Goal: Task Accomplishment & Management: Manage account settings

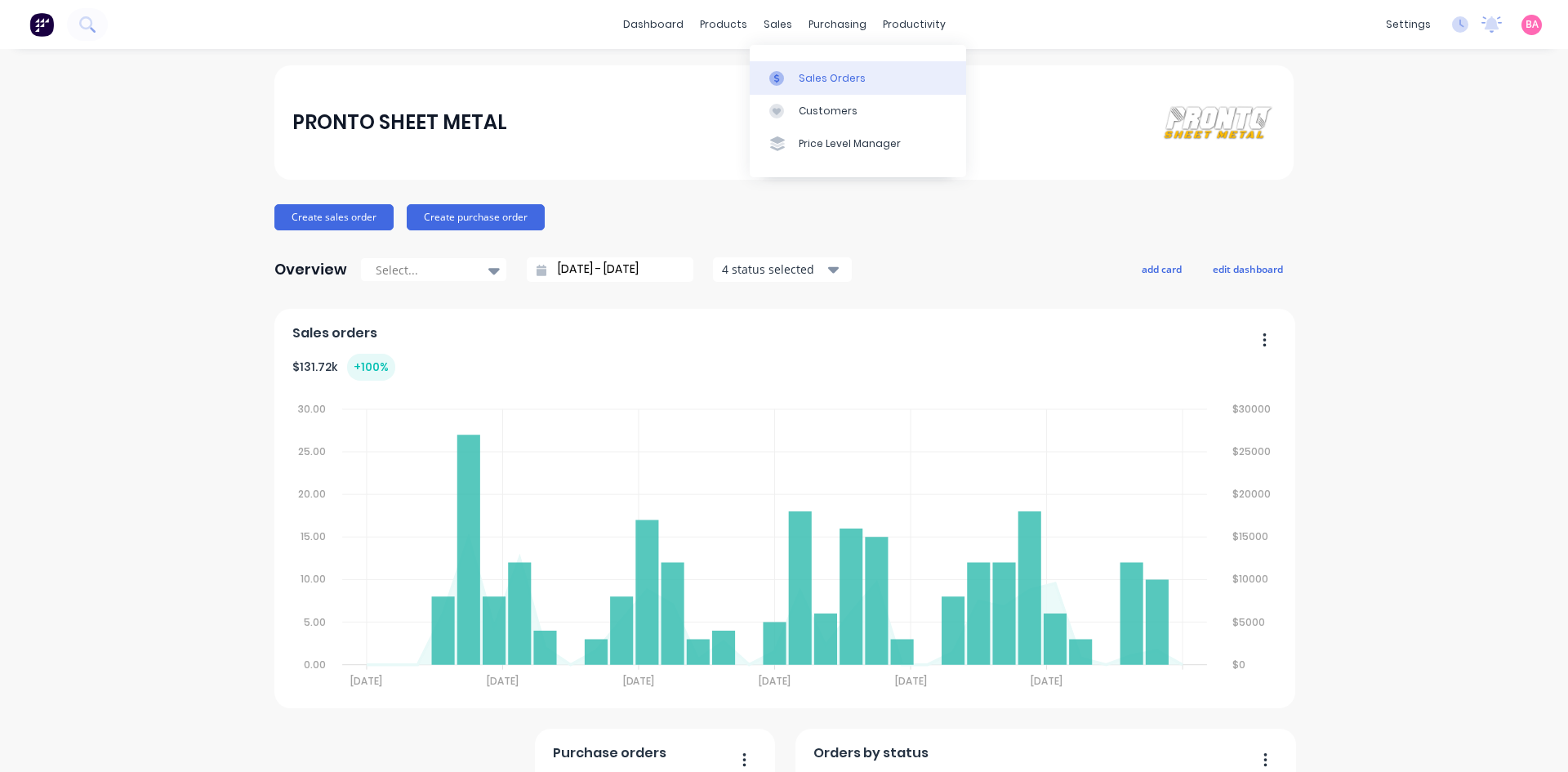
click at [858, 79] on div "Sales Orders" at bounding box center [832, 78] width 67 height 15
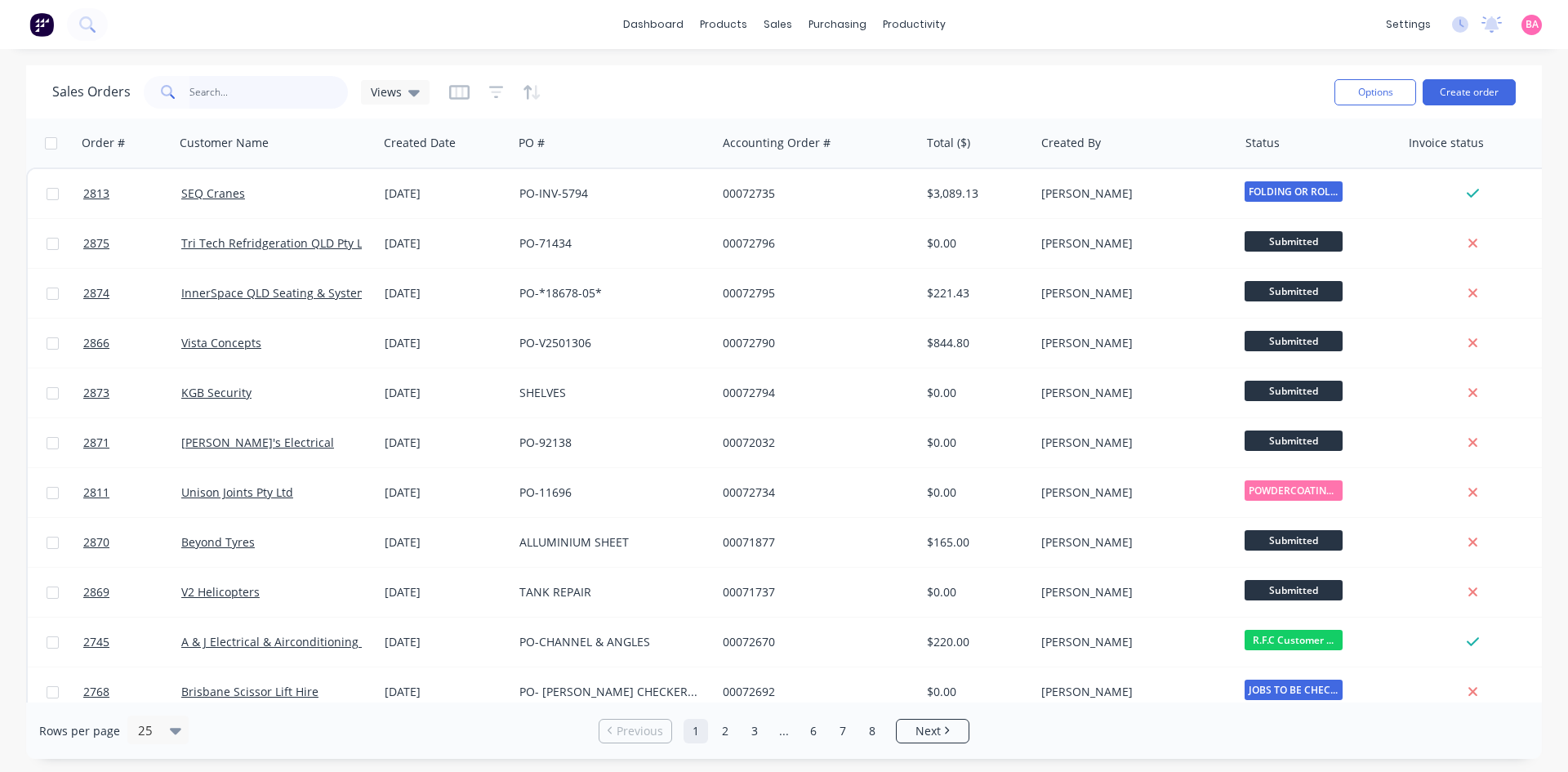
click at [227, 84] on input "text" at bounding box center [269, 92] width 159 height 33
click at [226, 86] on input "text" at bounding box center [269, 92] width 159 height 33
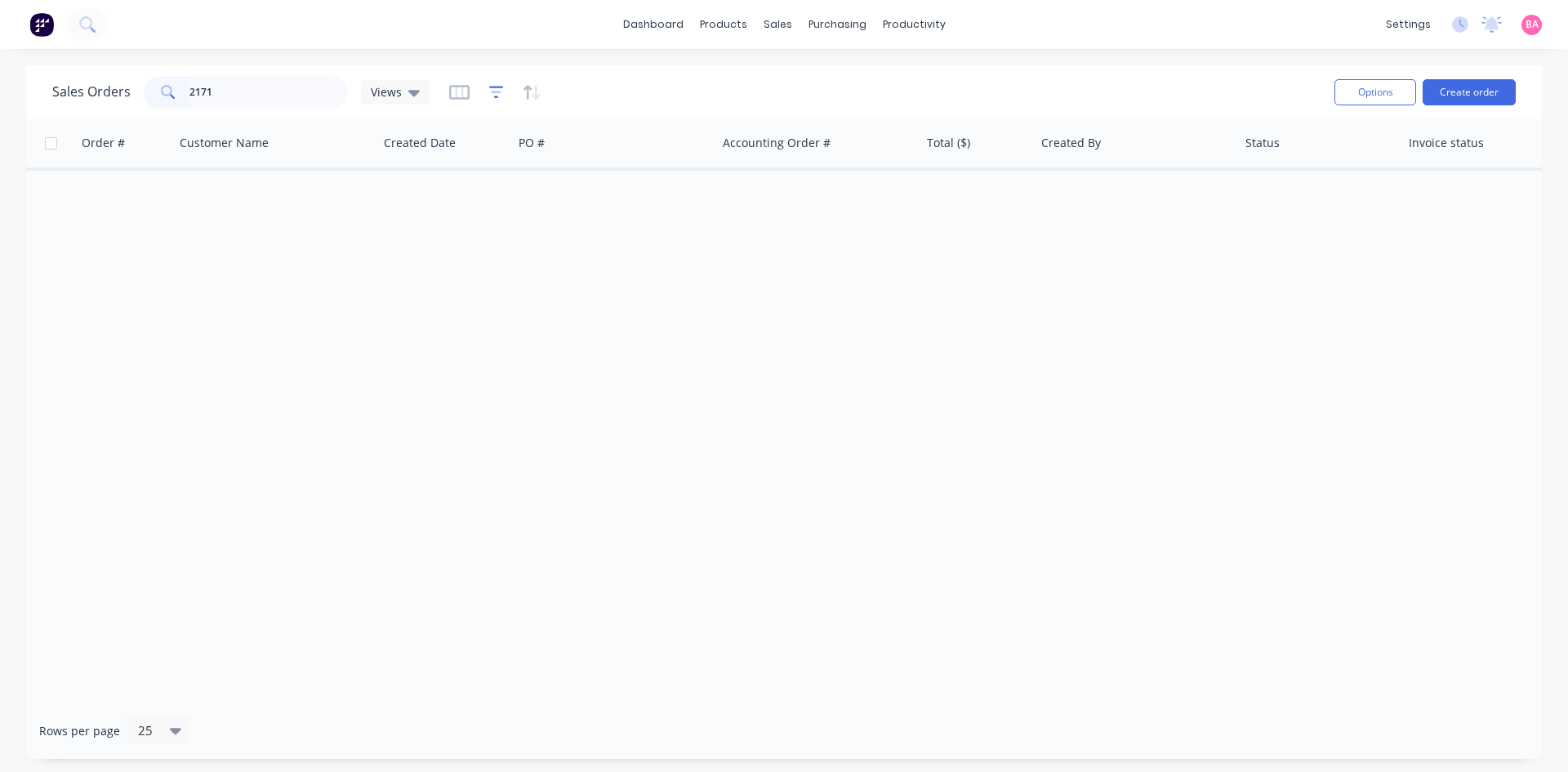
click at [493, 90] on icon "button" at bounding box center [496, 92] width 15 height 16
drag, startPoint x: 225, startPoint y: 87, endPoint x: 137, endPoint y: 82, distance: 88.1
click at [137, 82] on div "Sales Orders 2171 Views" at bounding box center [241, 92] width 378 height 33
type input "bradbury"
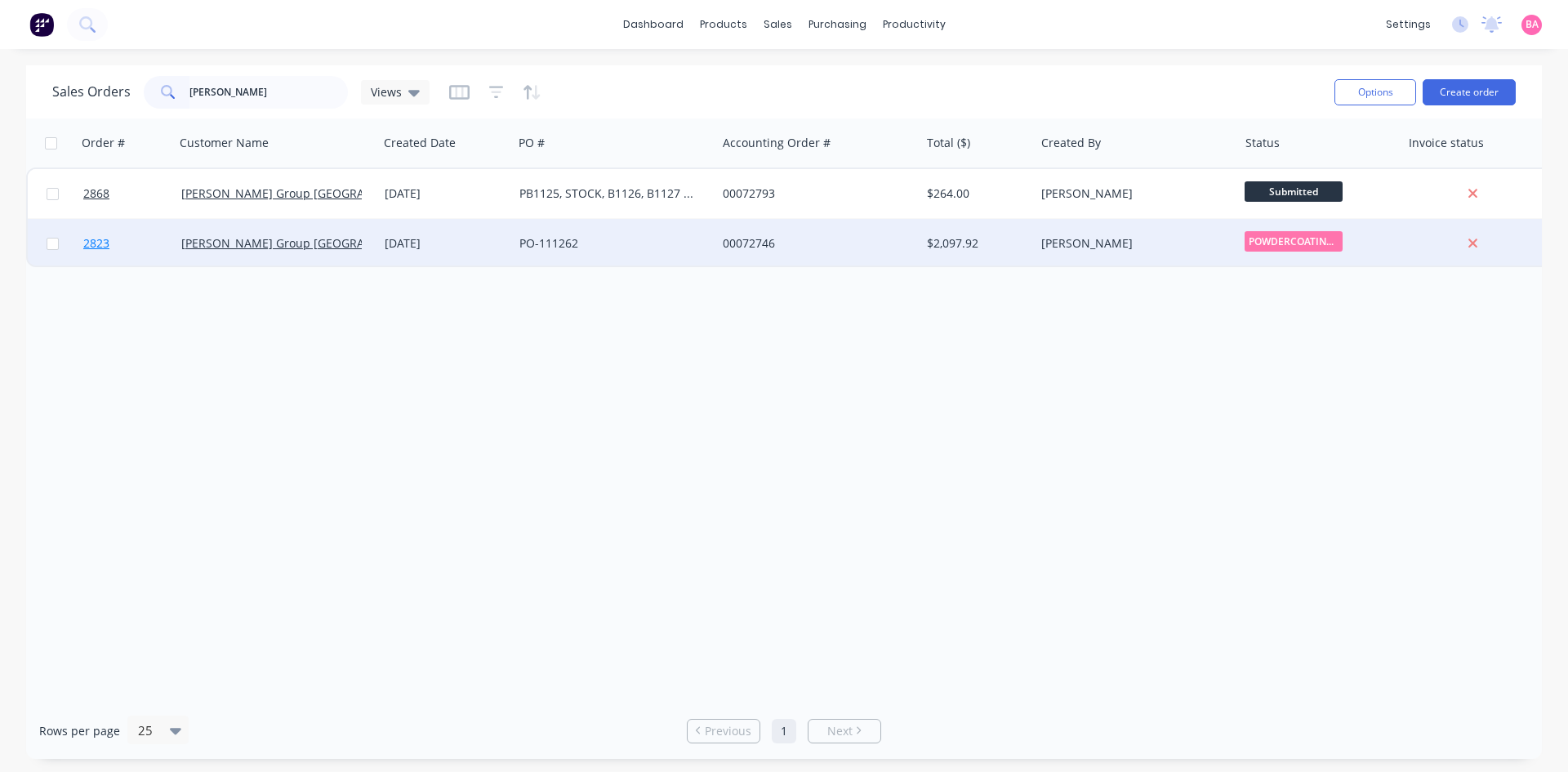
click at [95, 238] on span "2823" at bounding box center [96, 243] width 26 height 16
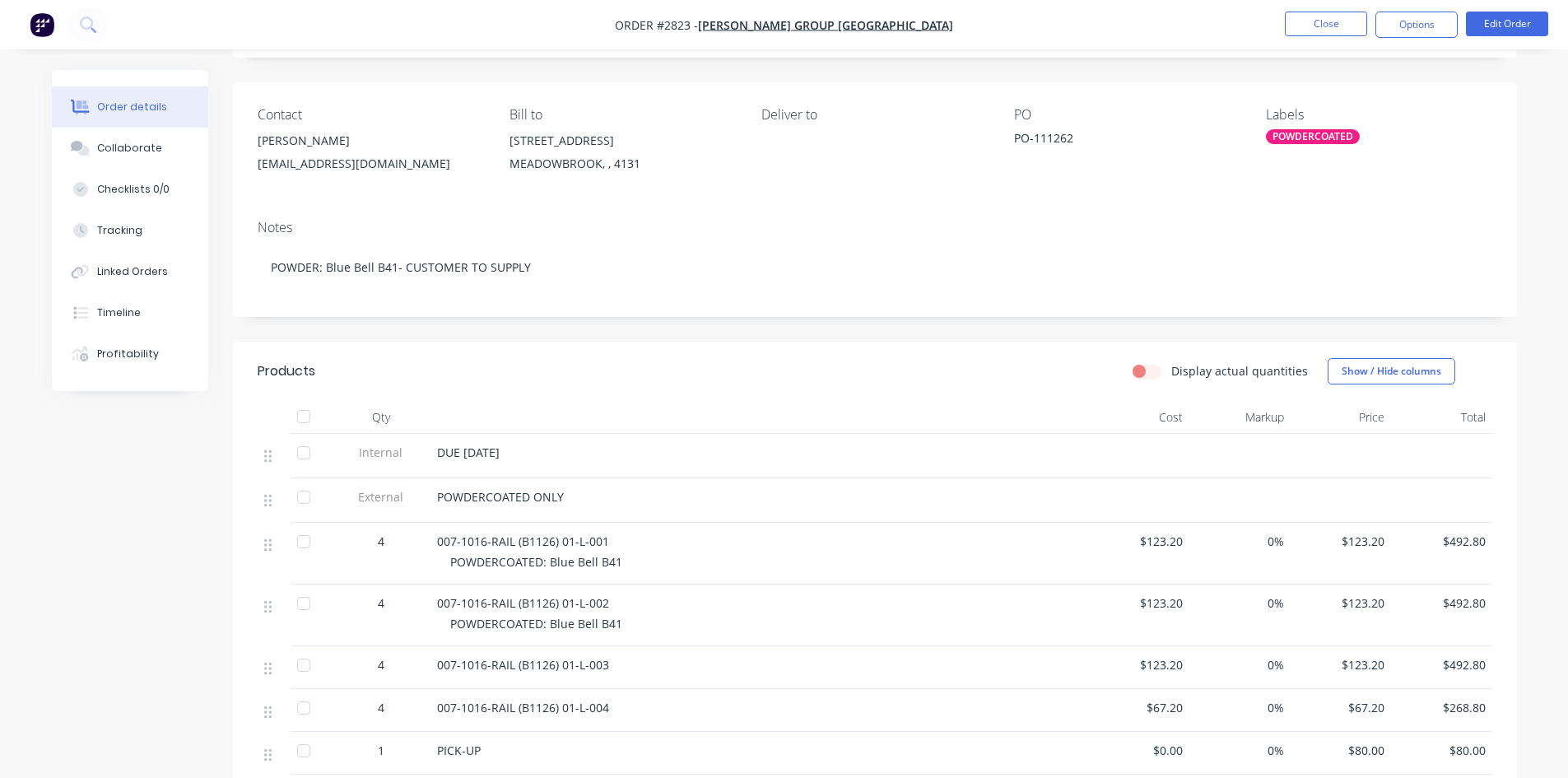
scroll to position [137, 0]
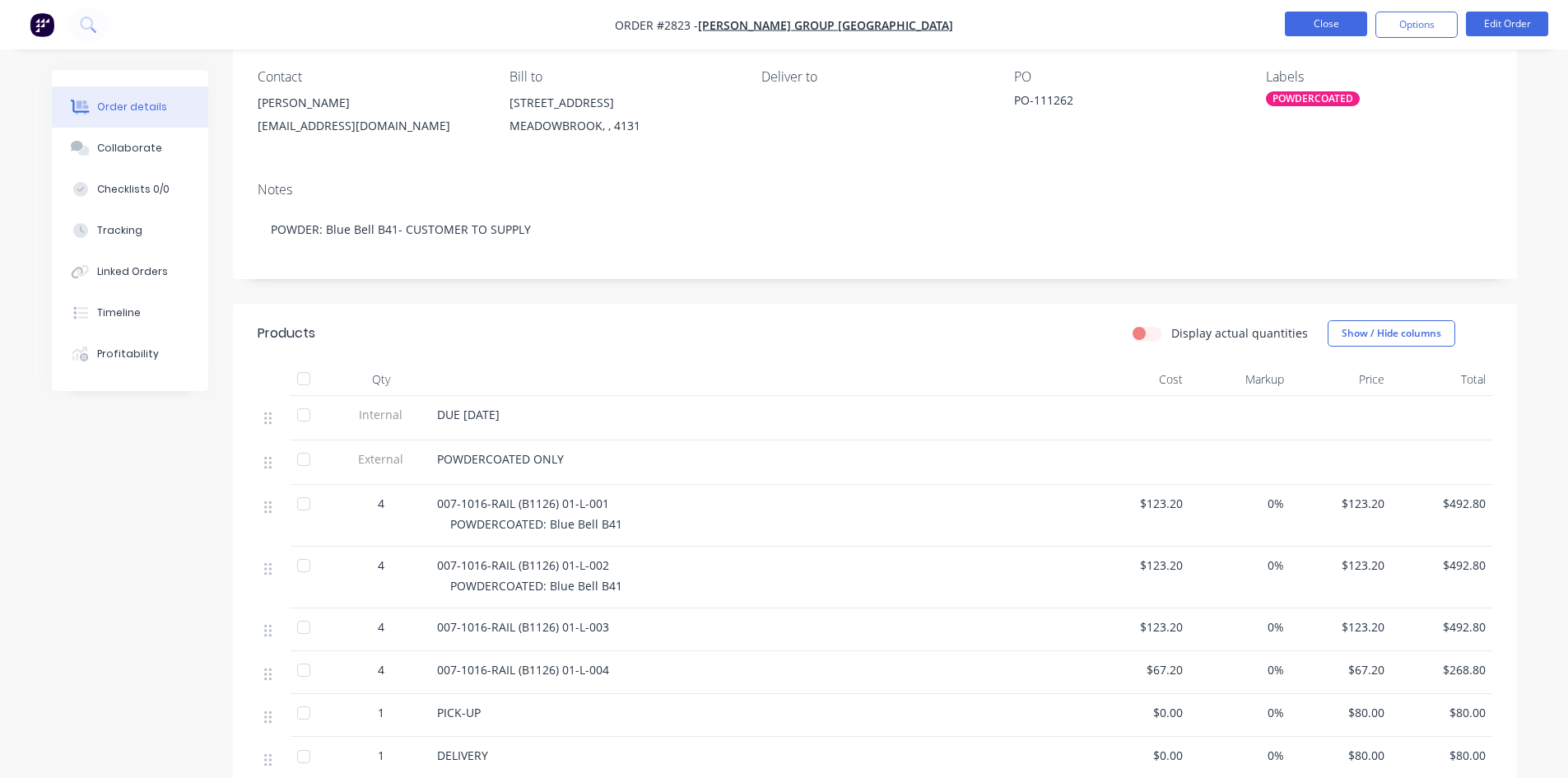
click at [1343, 23] on button "Close" at bounding box center [1327, 24] width 83 height 25
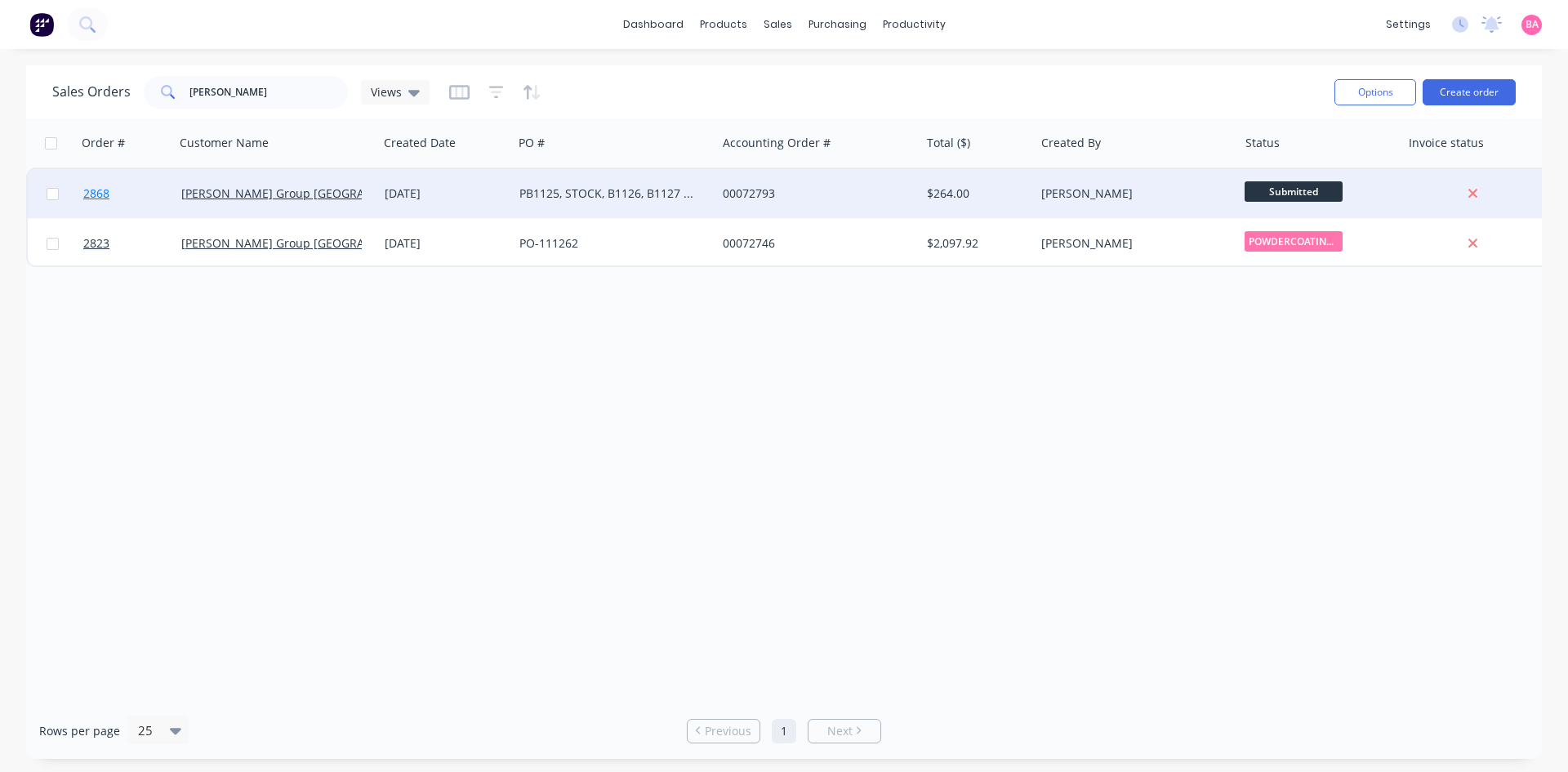
click at [96, 195] on span "2868" at bounding box center [96, 193] width 26 height 16
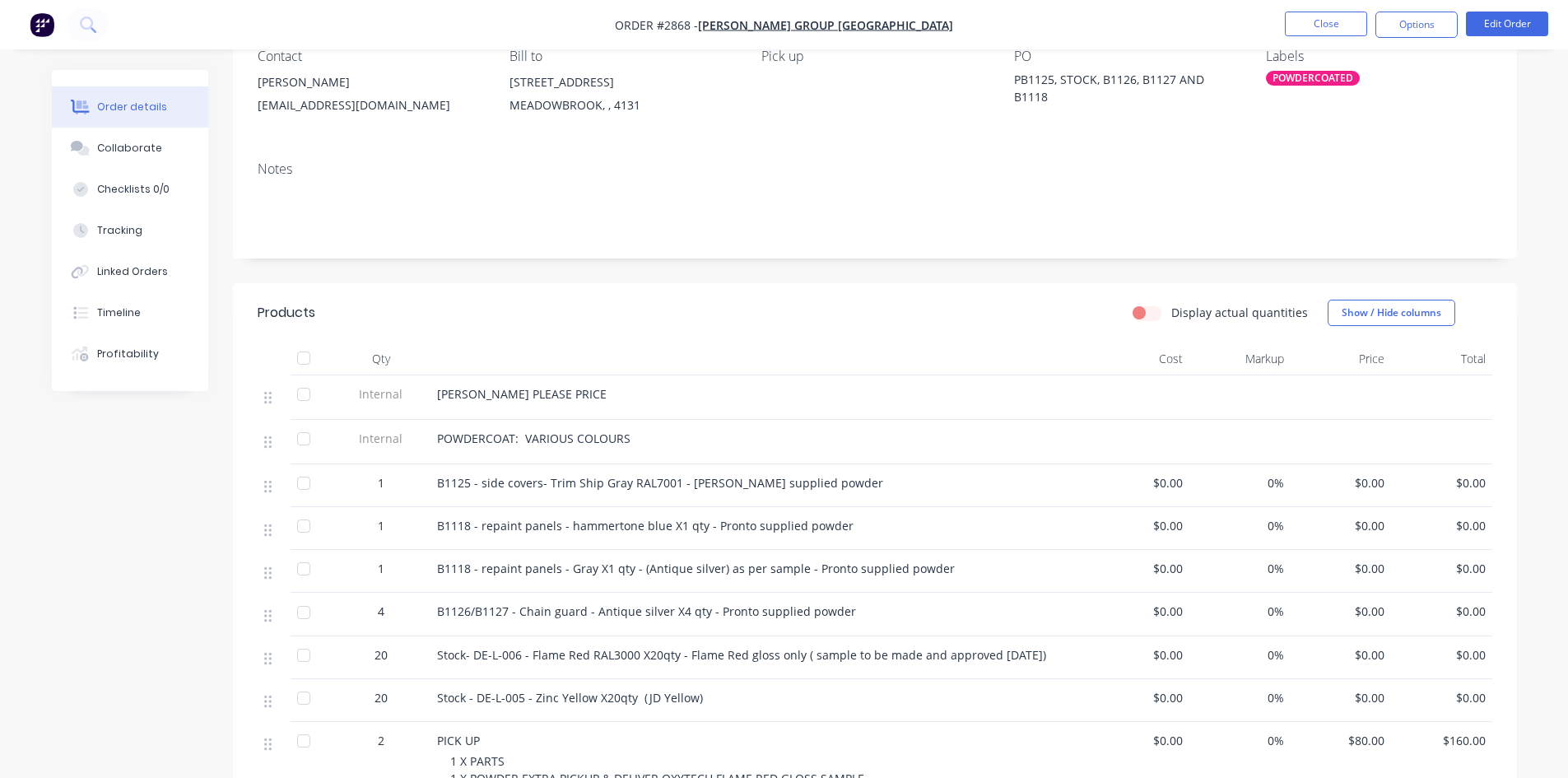
scroll to position [164, 0]
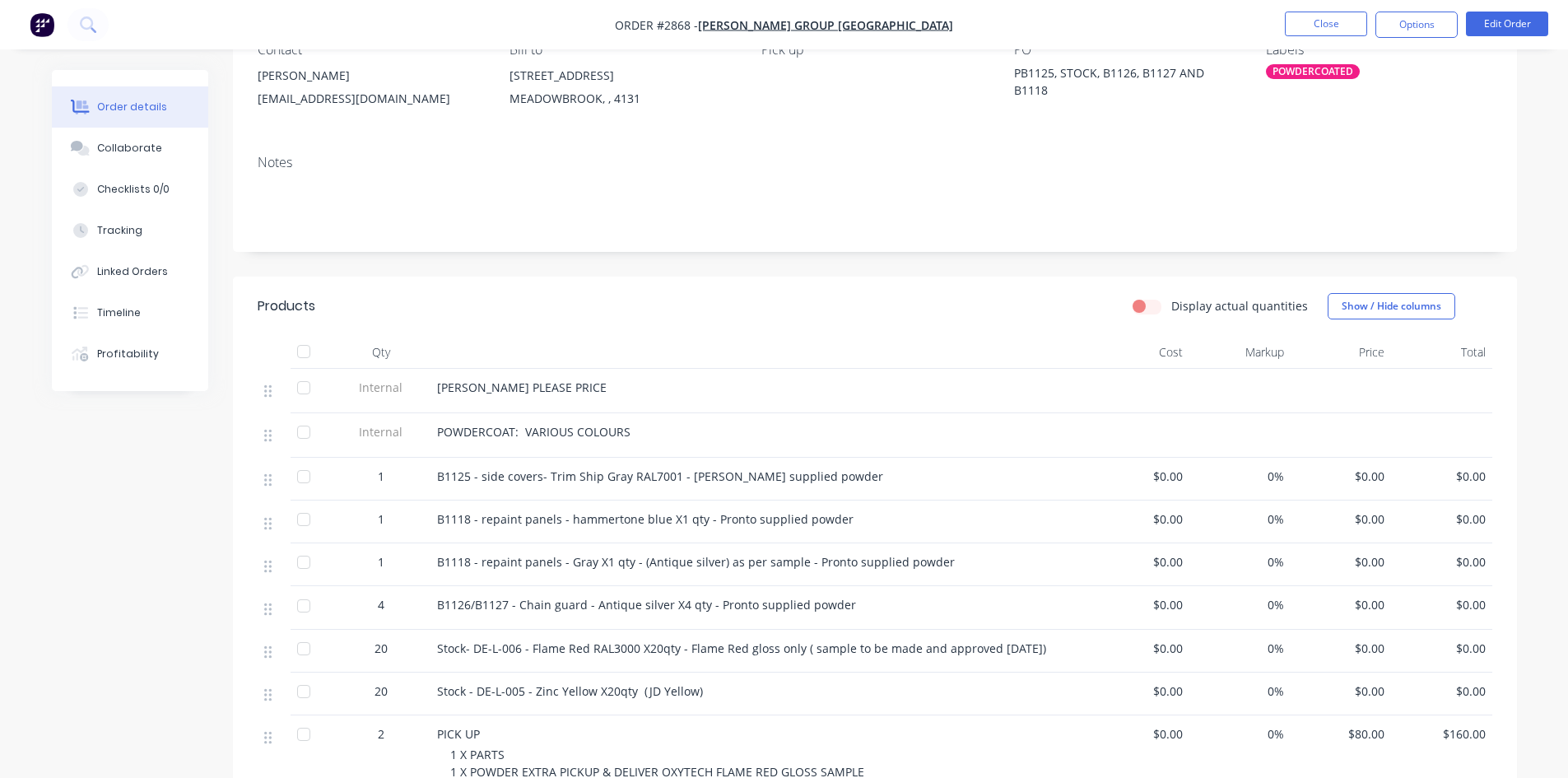
click at [806, 648] on span "Stock- DE-L-006 - Flame Red RAL3000 X20qty - Flame Red gloss only ( sample to b…" at bounding box center [741, 648] width 609 height 15
click at [591, 649] on span "Stock- DE-L-006 - Flame Red RAL3000 X20qty - Flame Red gloss only ( sample to b…" at bounding box center [741, 648] width 609 height 15
click at [1497, 17] on button "Edit Order" at bounding box center [1508, 24] width 83 height 25
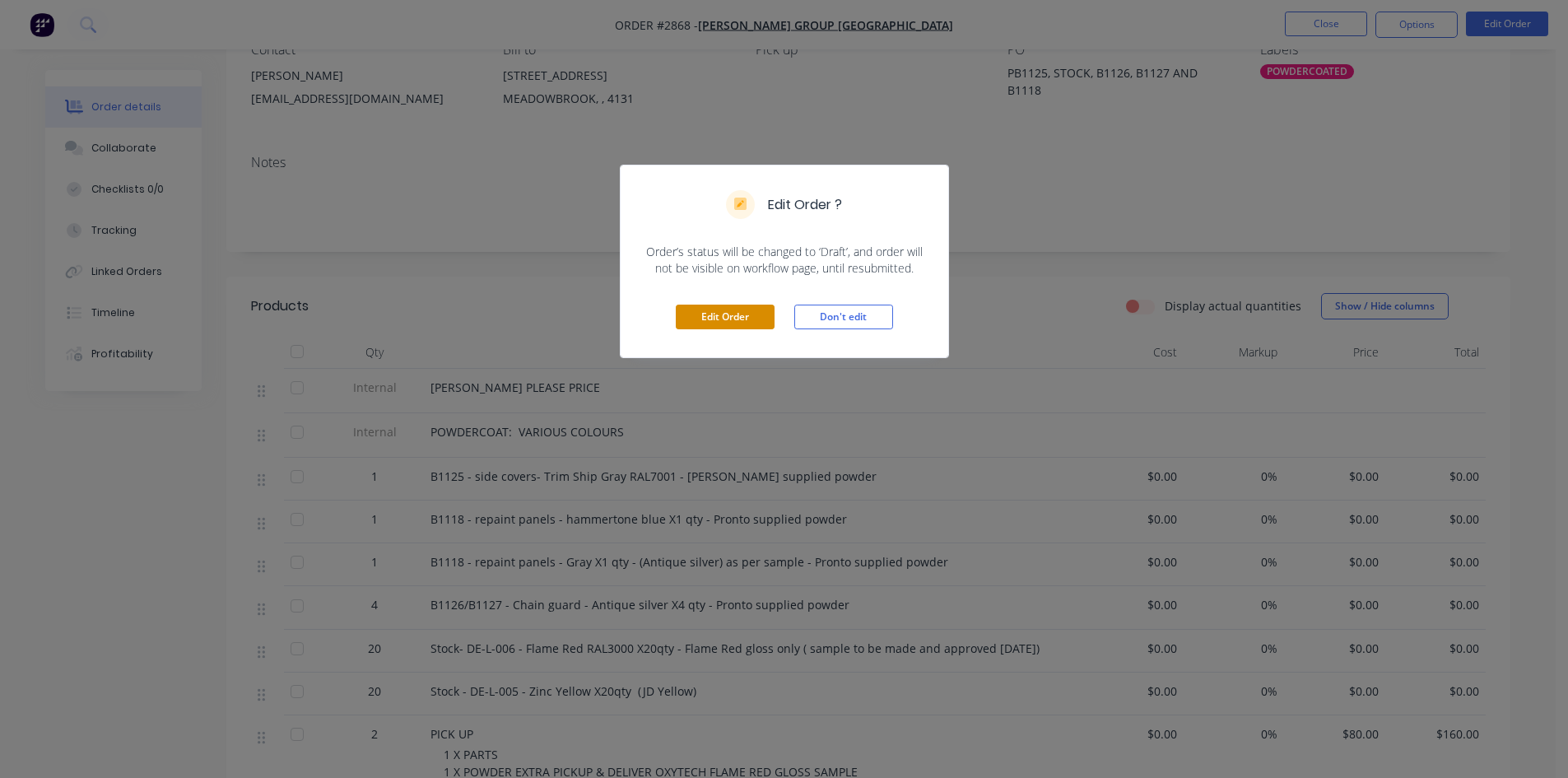
click at [716, 319] on button "Edit Order" at bounding box center [725, 317] width 99 height 25
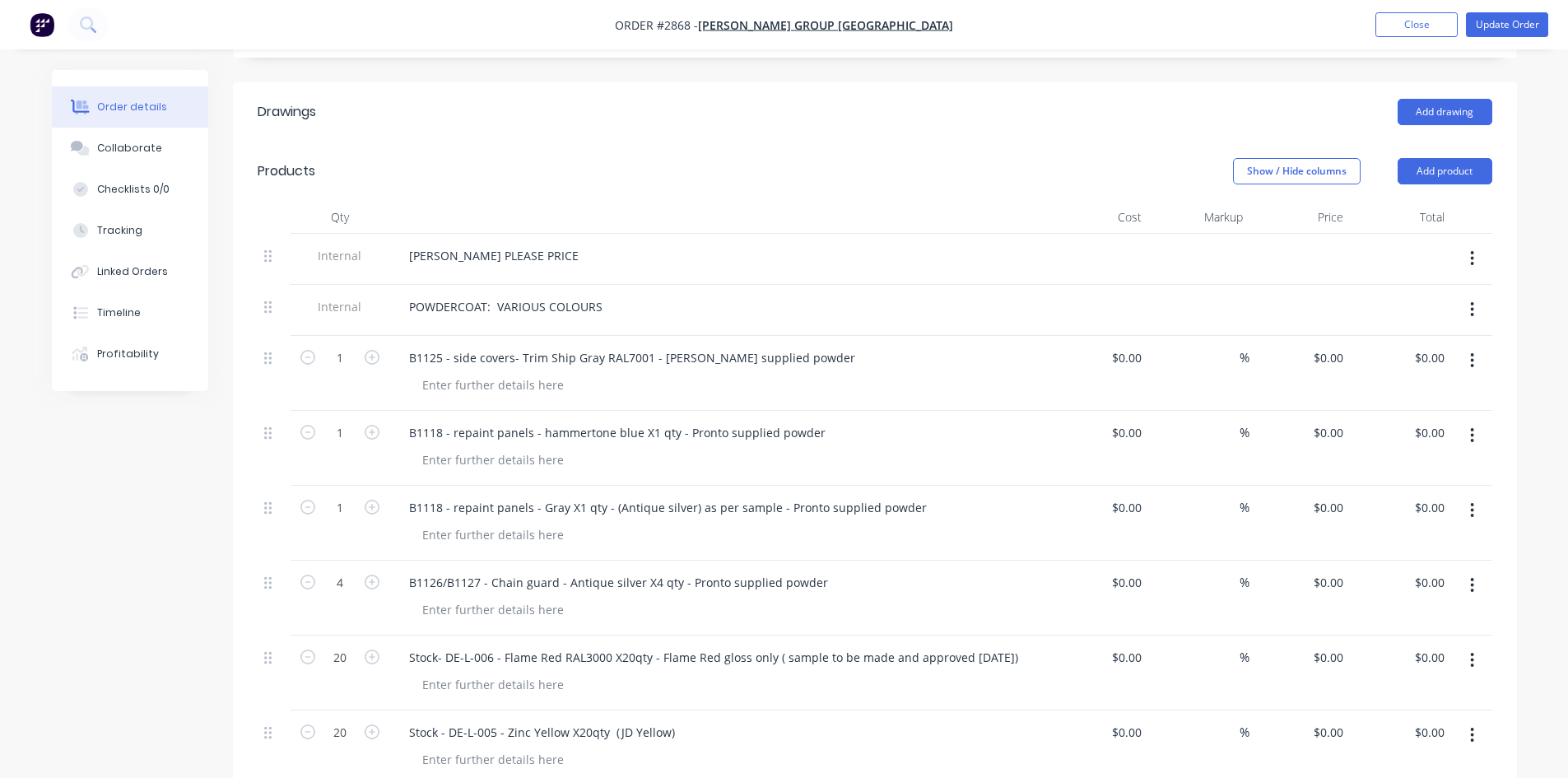
scroll to position [384, 0]
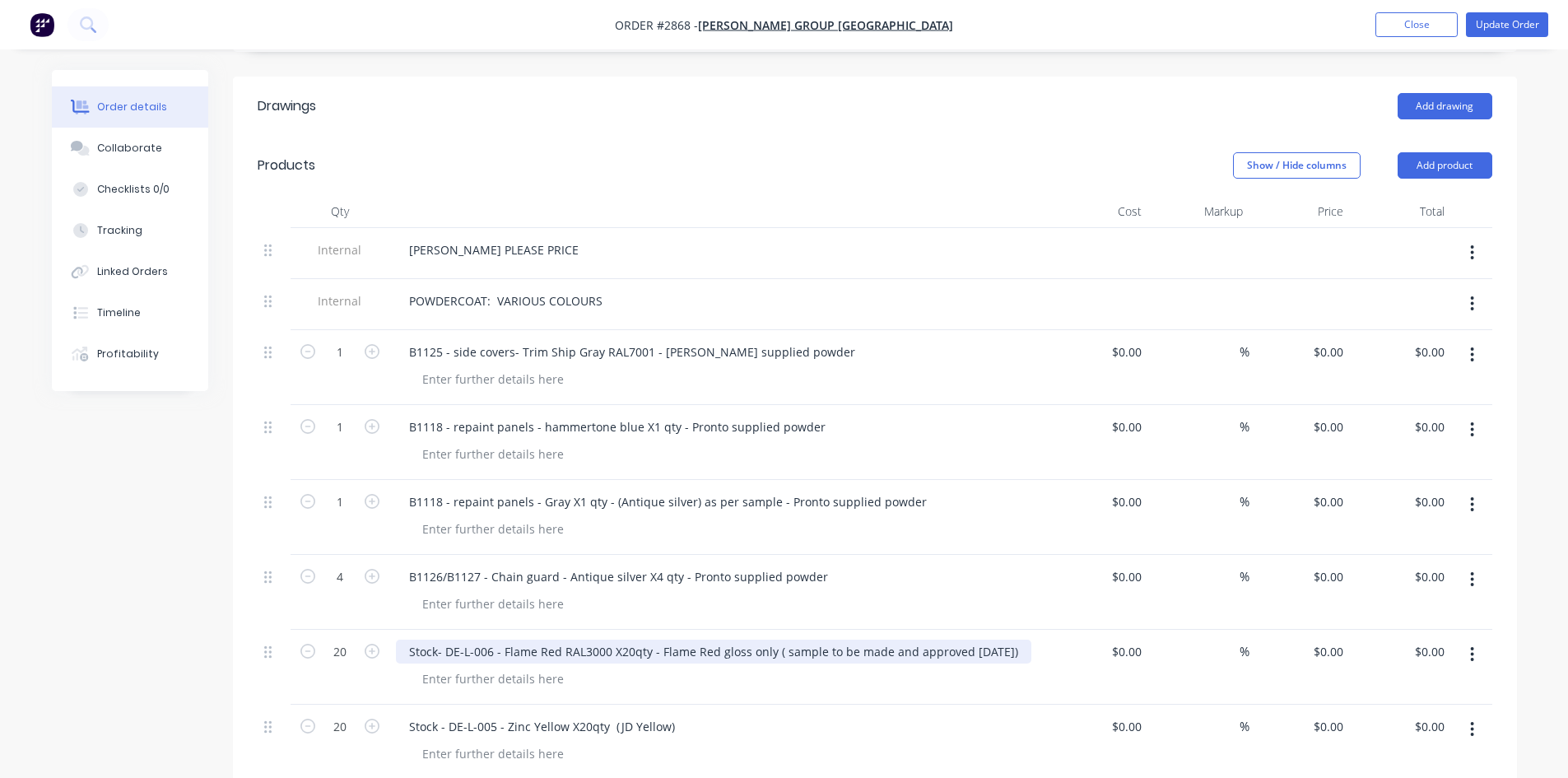
click at [612, 640] on div "Stock- DE-L-006 - Flame Red RAL3000 X20qty - Flame Red gloss only ( sample to b…" at bounding box center [714, 651] width 635 height 24
click at [761, 640] on div "Stock- DE-L-006 - Flame Red Gloss X20qty - Flame Red gloss only ( sample to be …" at bounding box center [705, 651] width 618 height 24
drag, startPoint x: 802, startPoint y: 632, endPoint x: 882, endPoint y: 632, distance: 80.0
click at [882, 640] on div "Stock- DE-L-006 - Flame Red Gloss X20qty - Flame Red gloss only (sample to be m…" at bounding box center [703, 651] width 615 height 24
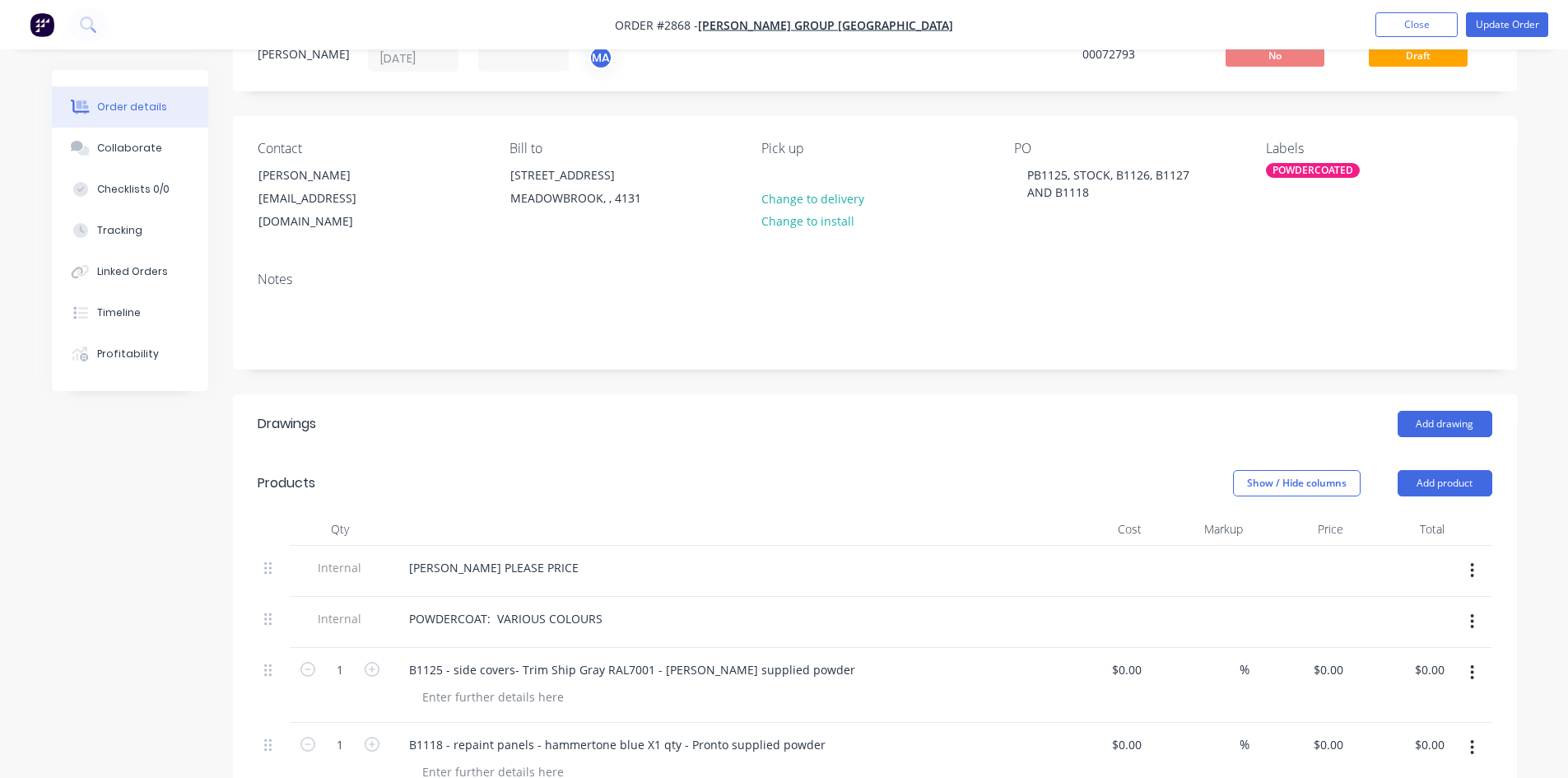
scroll to position [55, 0]
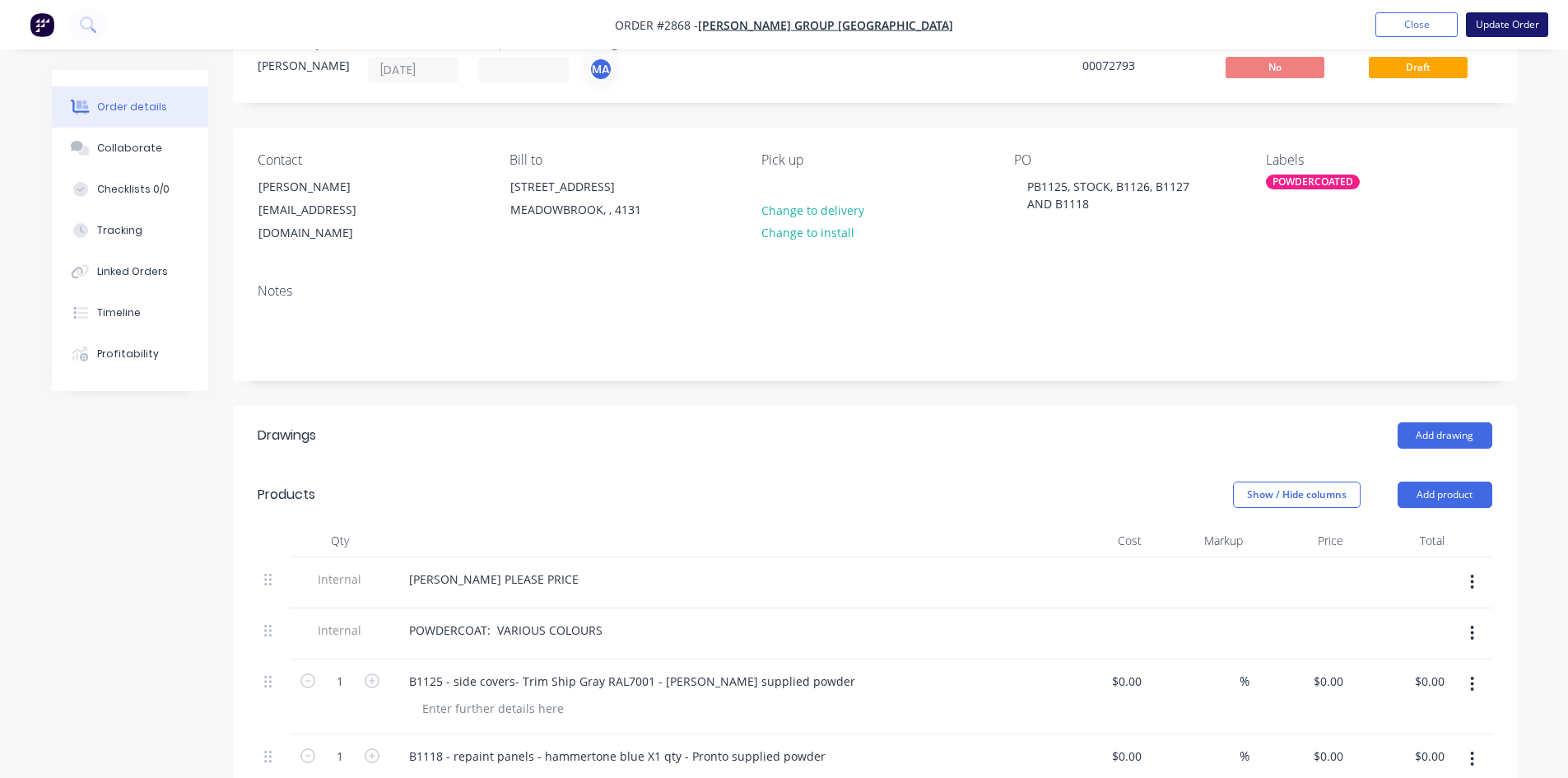
click at [1507, 22] on button "Update Order" at bounding box center [1508, 25] width 83 height 25
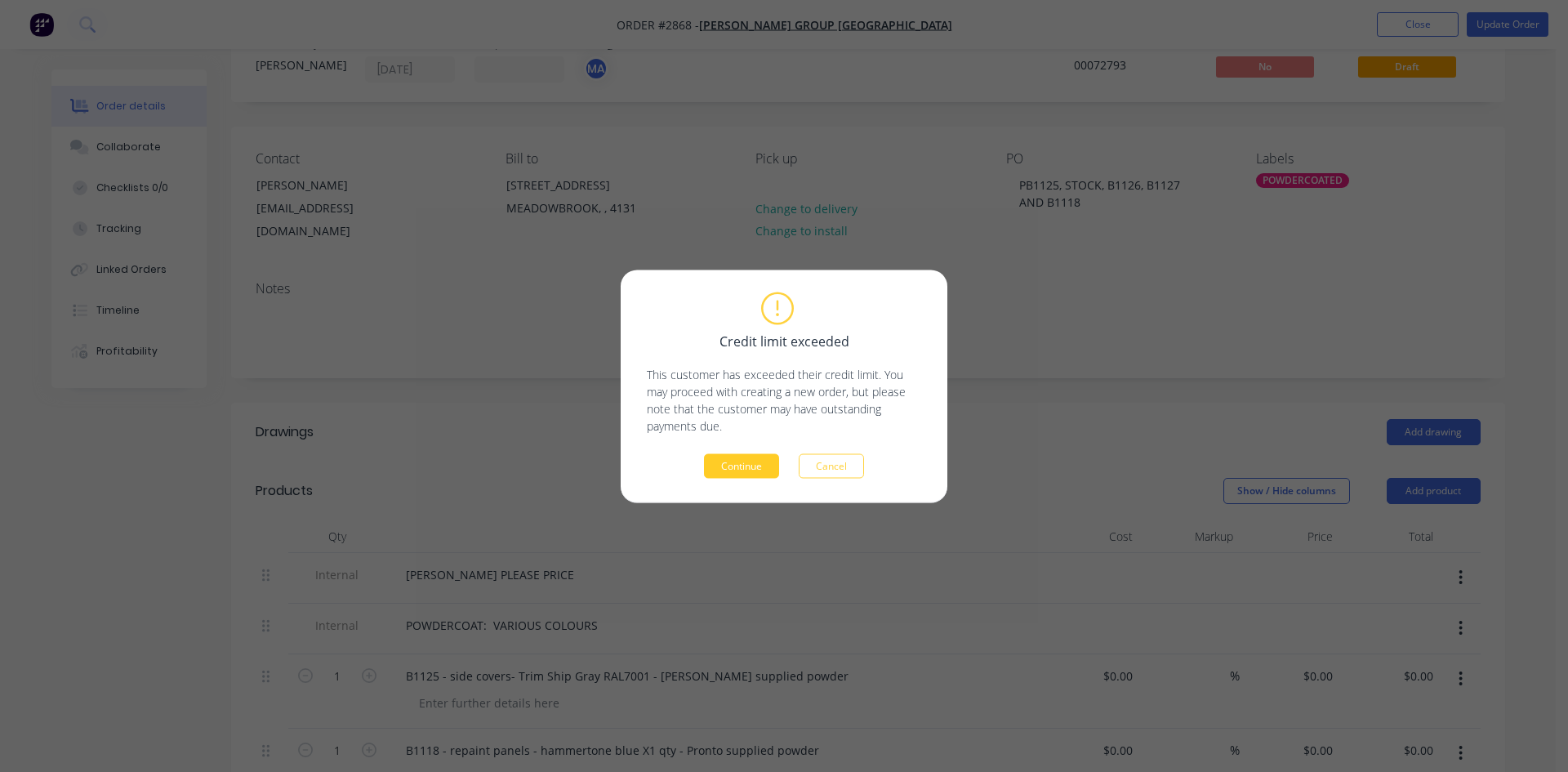
click at [738, 471] on button "Continue" at bounding box center [742, 466] width 75 height 25
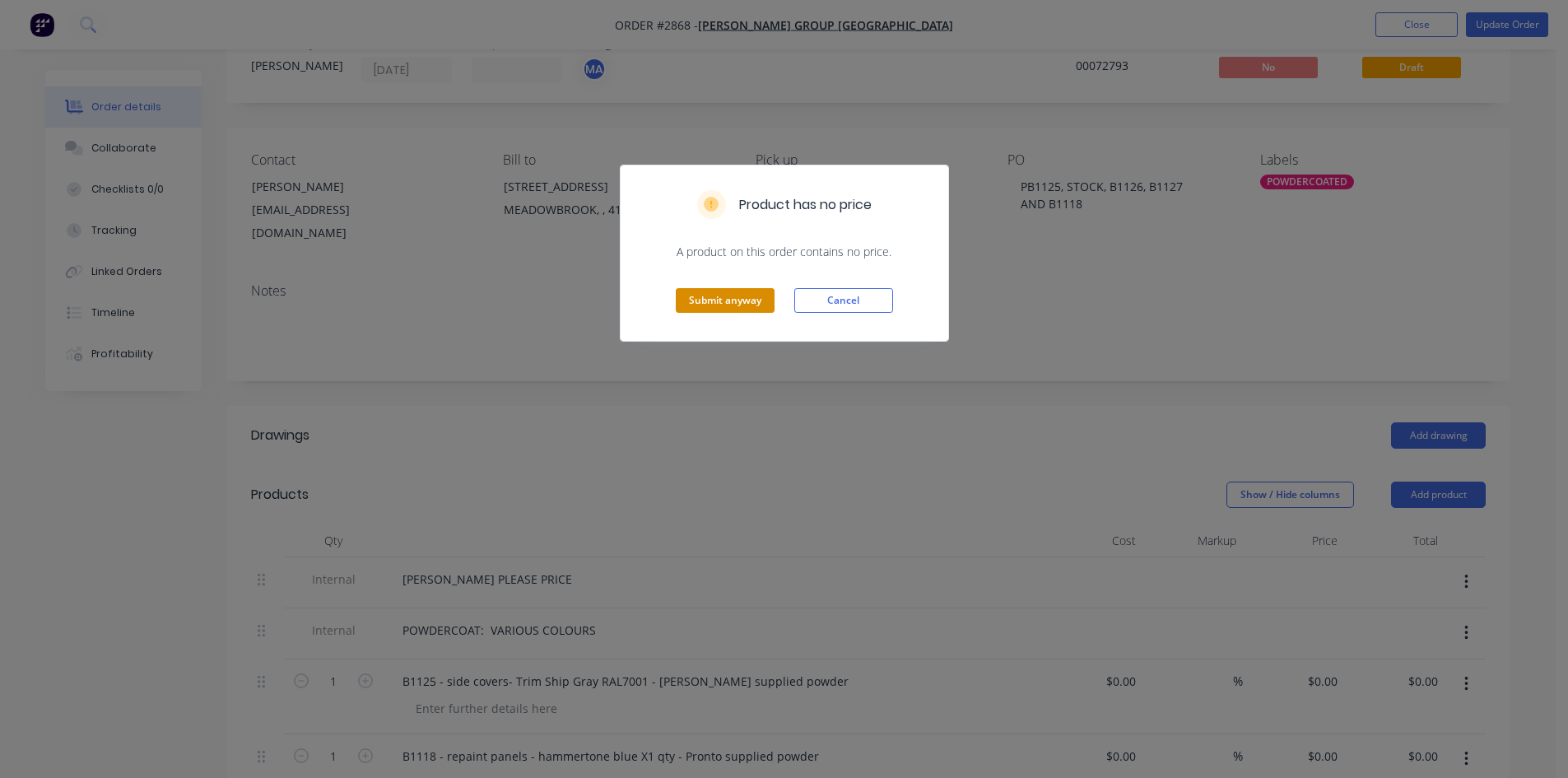
click at [739, 300] on button "Submit anyway" at bounding box center [725, 301] width 99 height 25
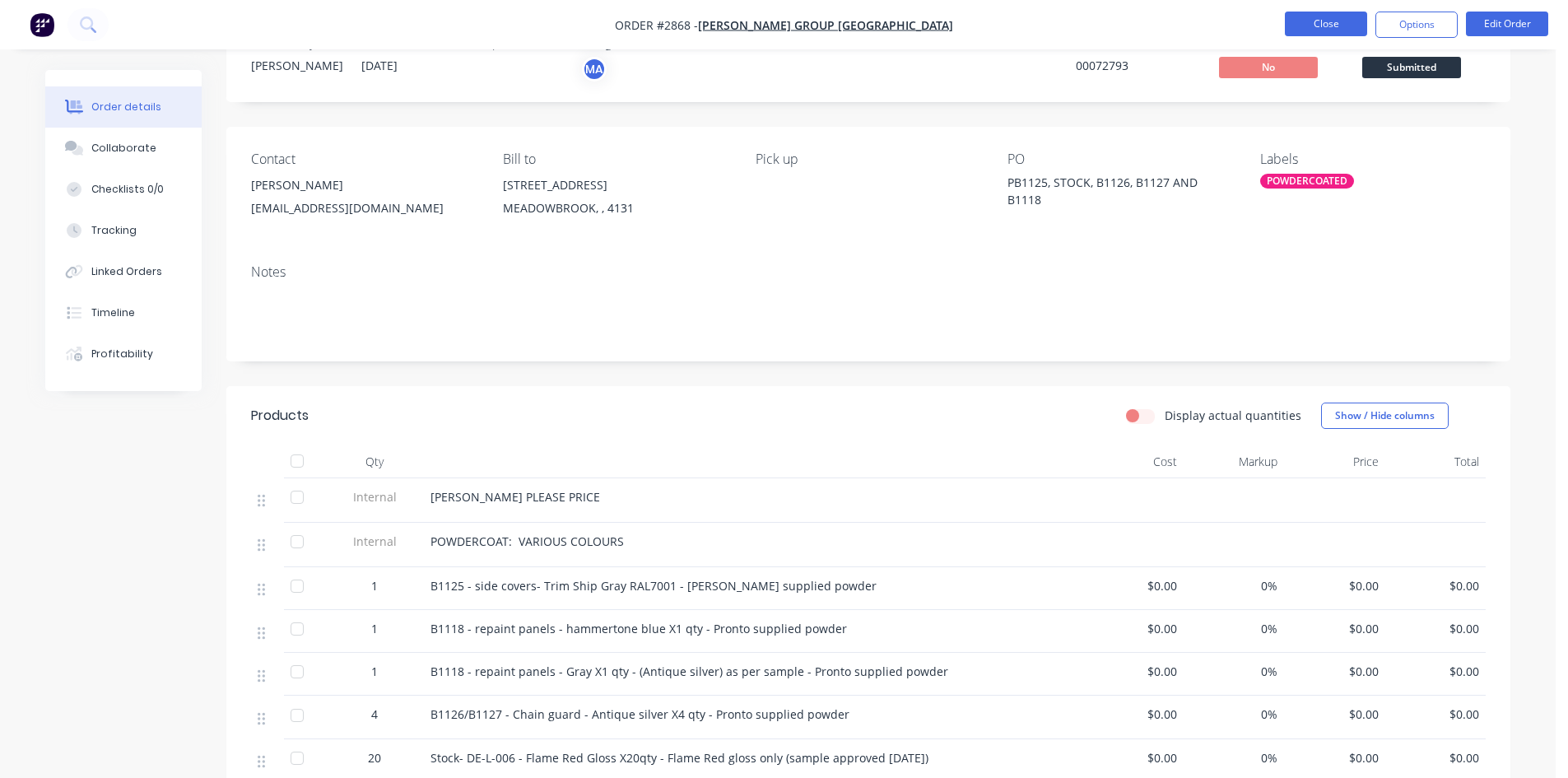
click at [1339, 21] on button "Close" at bounding box center [1327, 24] width 83 height 25
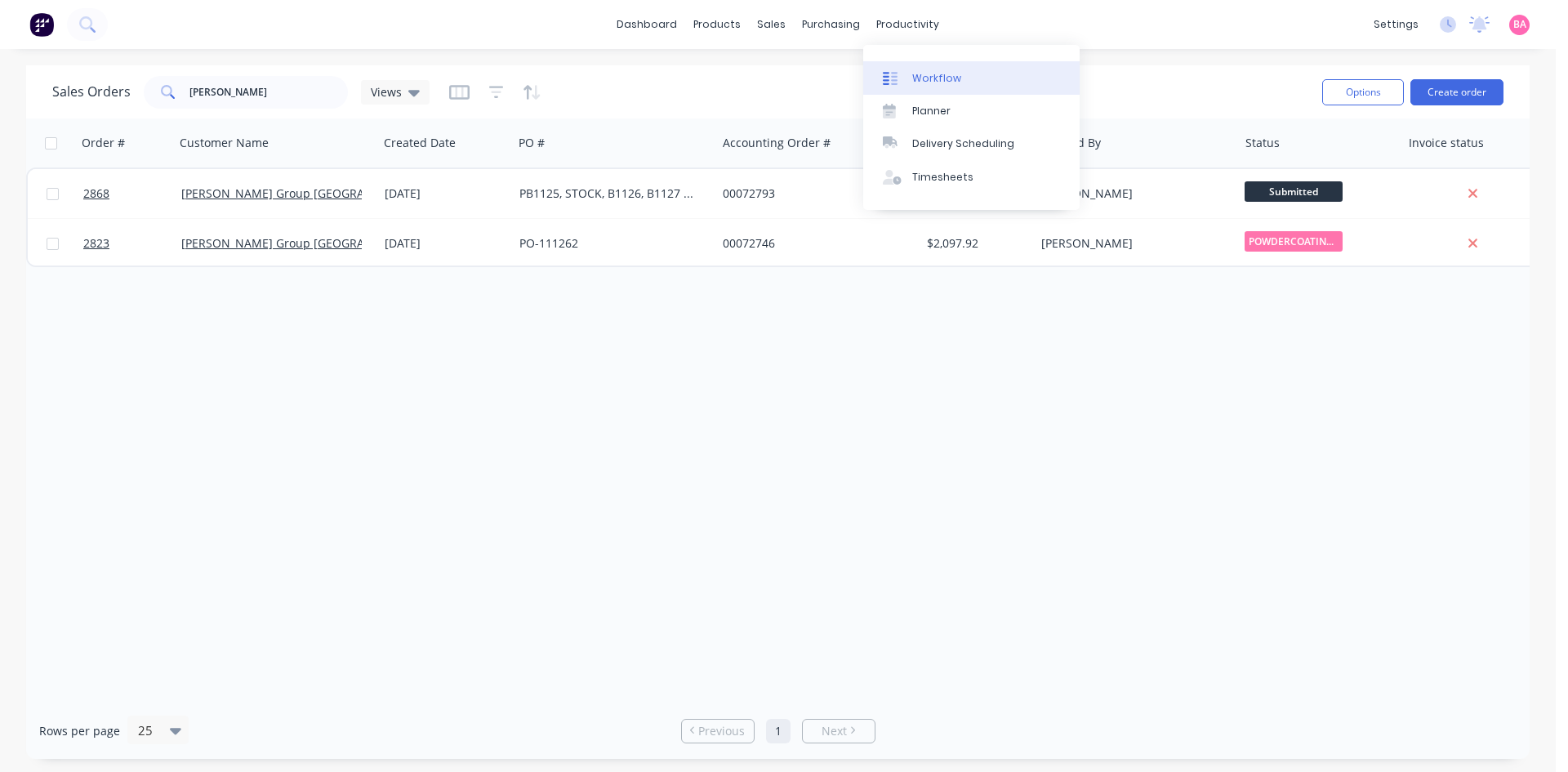
click at [931, 78] on div "Workflow" at bounding box center [937, 78] width 49 height 15
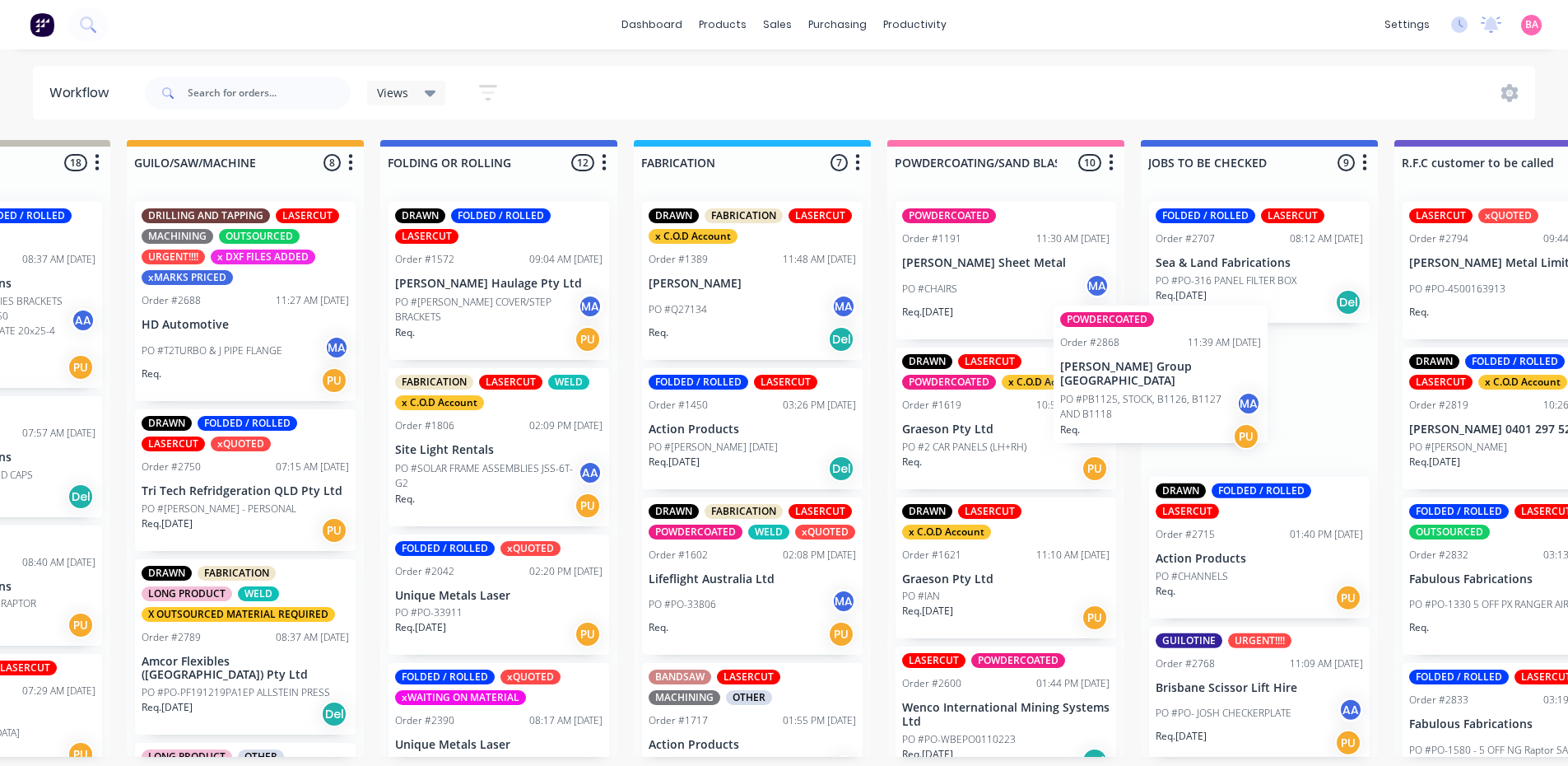
scroll to position [0, 670]
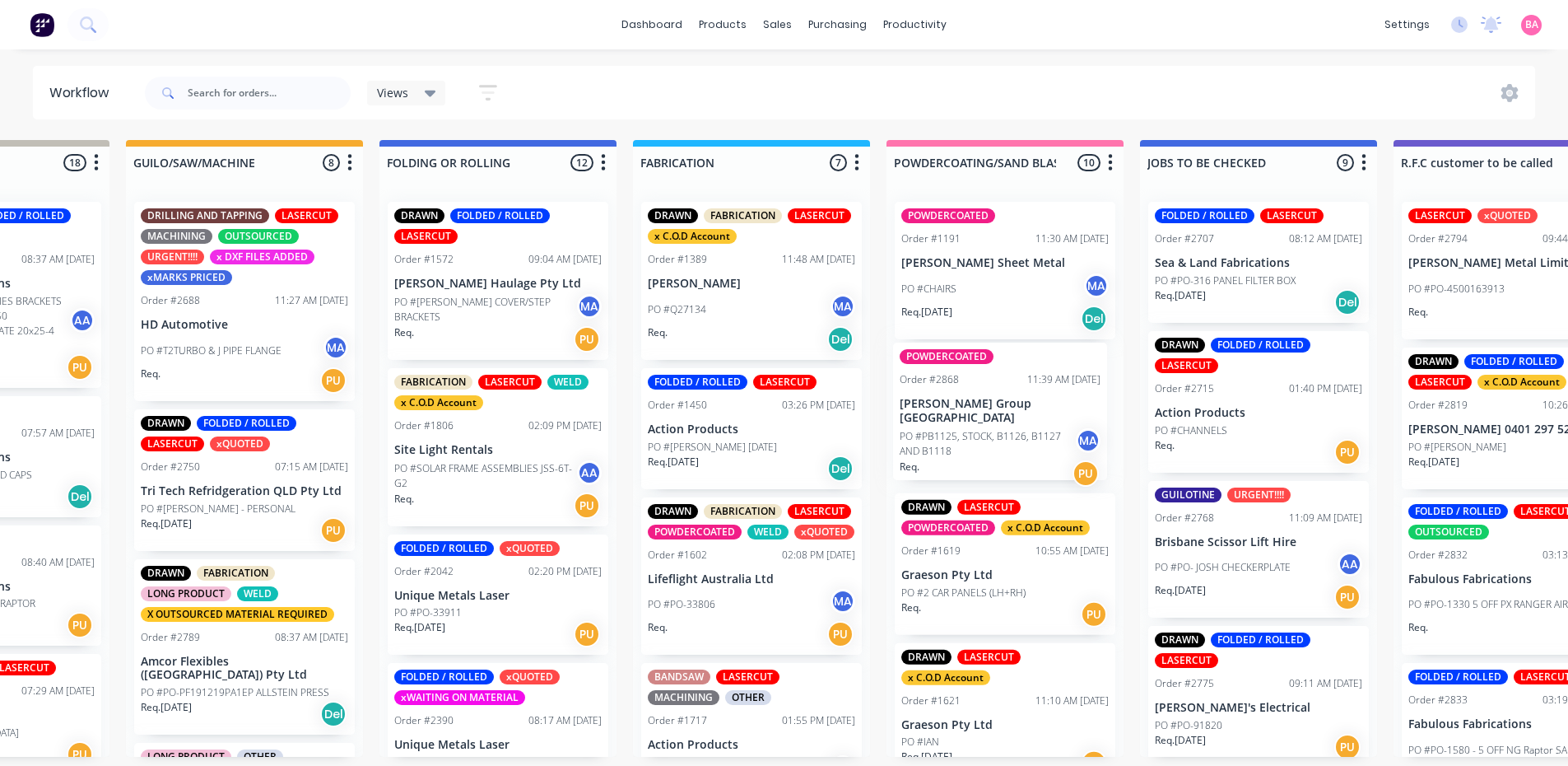
drag, startPoint x: 132, startPoint y: 427, endPoint x: 988, endPoint y: 431, distance: 856.0
click at [988, 431] on div "Submitted 28 Status colour #273444 hex #273444 Save Cancel Summaries Total orde…" at bounding box center [1526, 448] width 4417 height 617
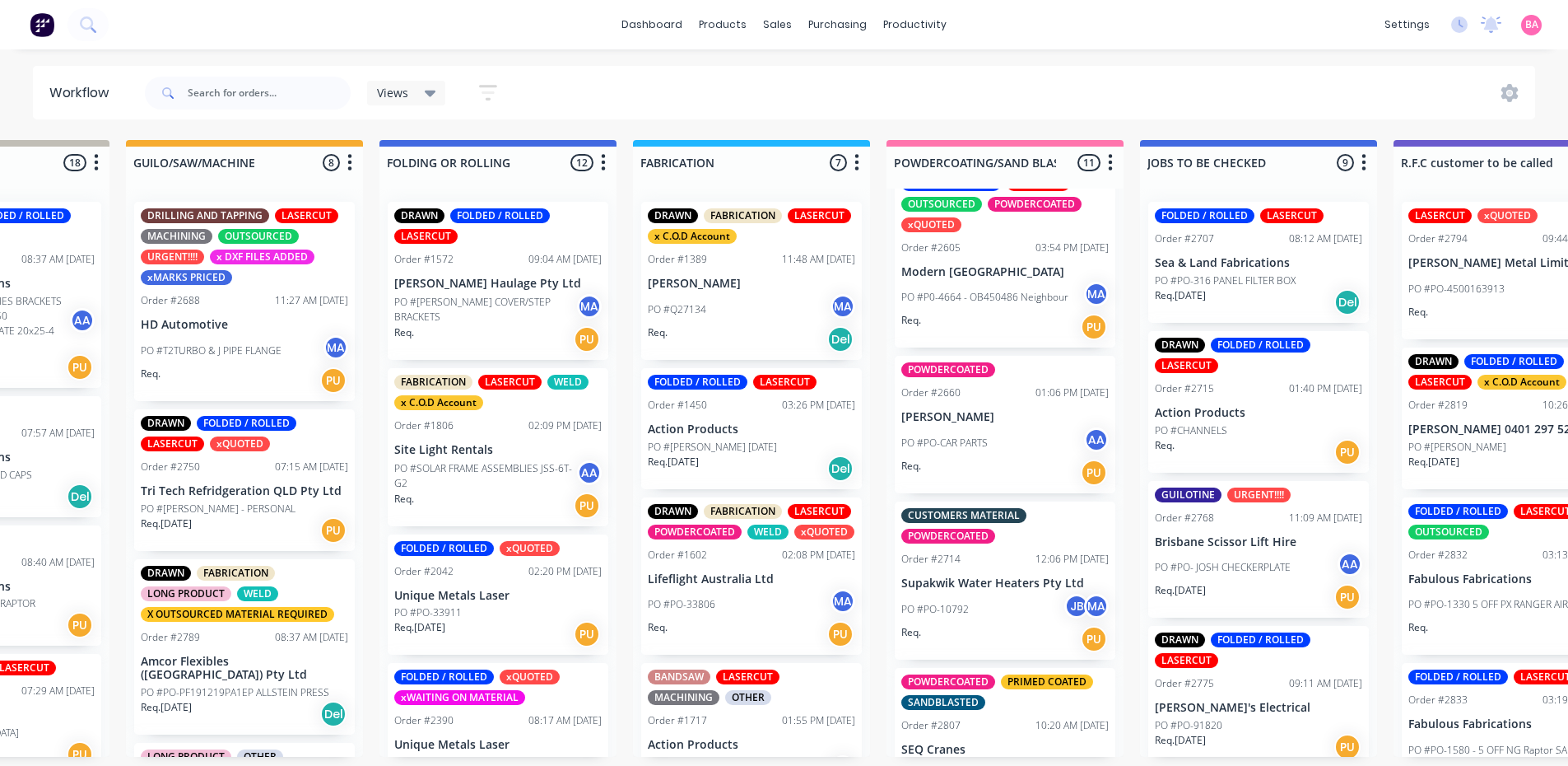
scroll to position [851, 0]
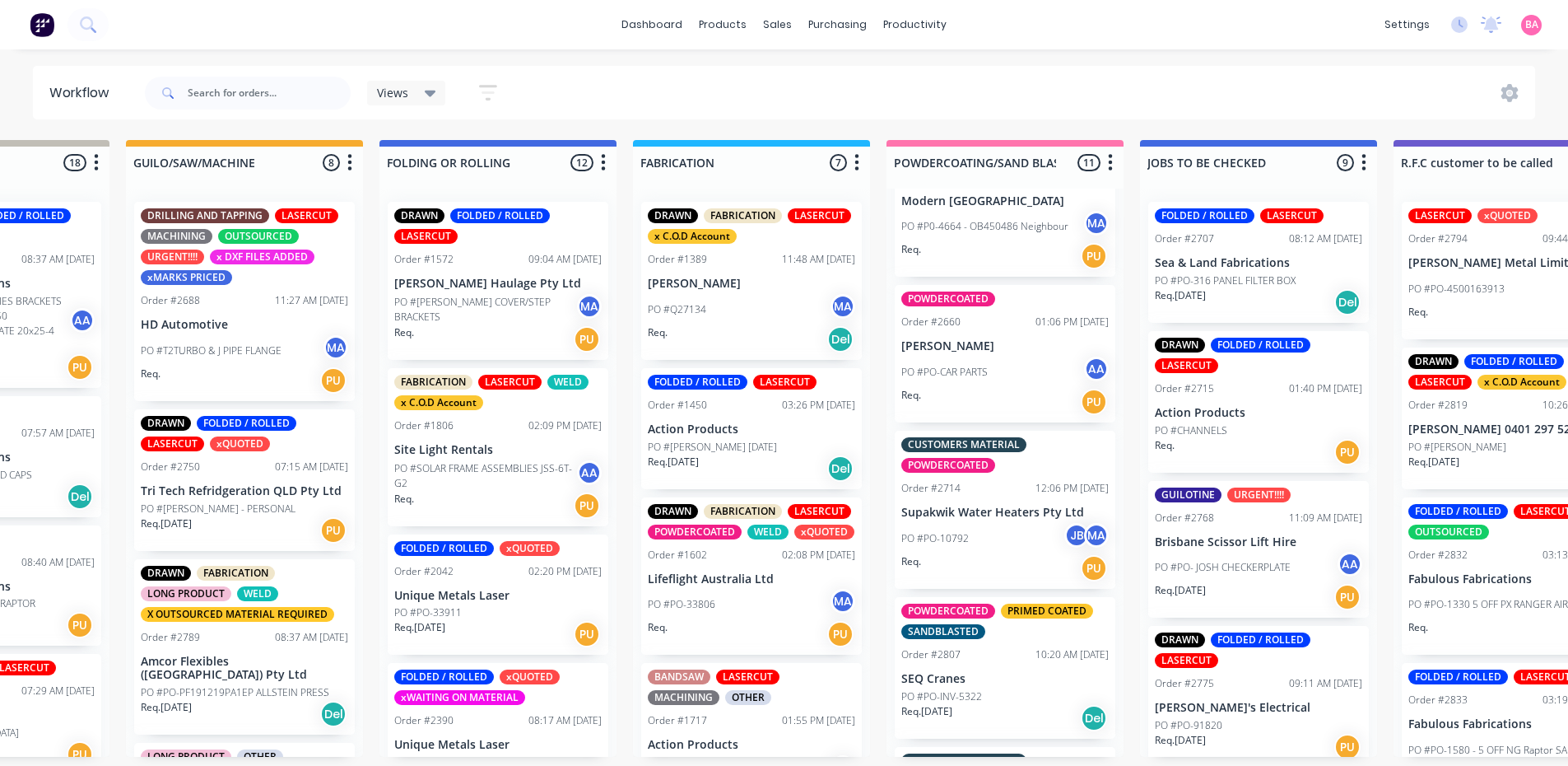
click at [435, 92] on icon at bounding box center [430, 93] width 12 height 18
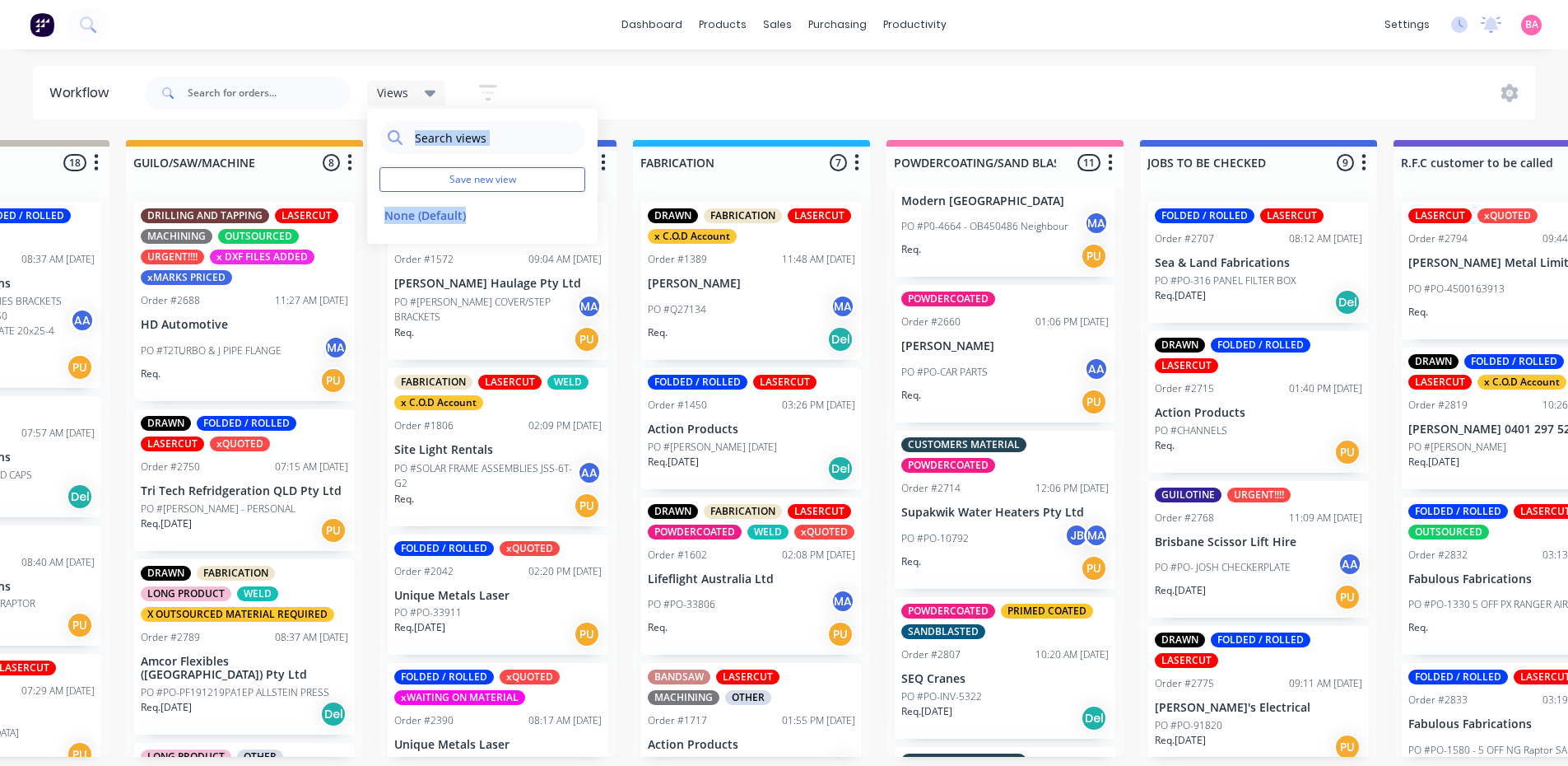
click at [493, 89] on icon "button" at bounding box center [488, 92] width 18 height 21
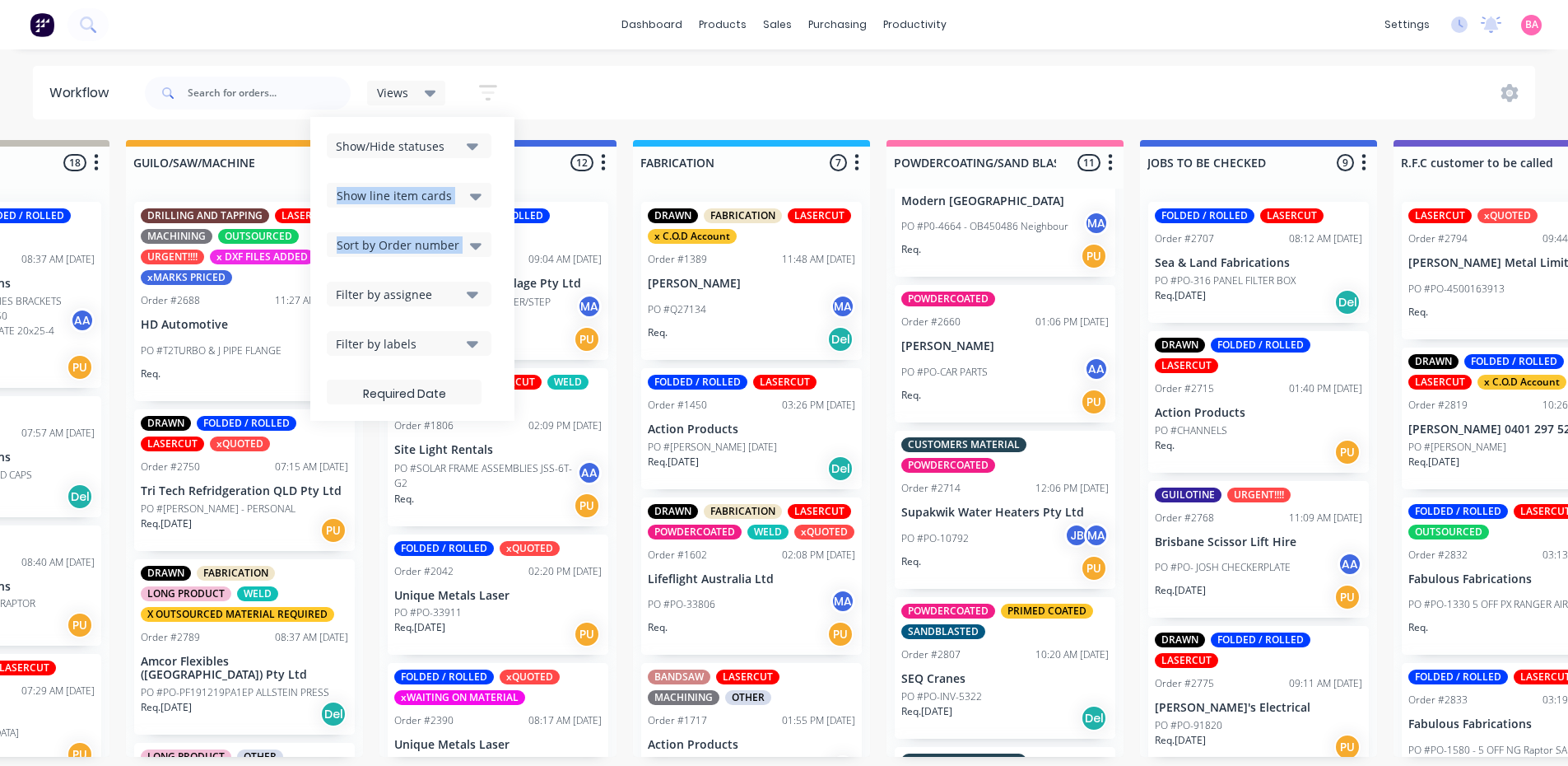
click at [493, 89] on icon "button" at bounding box center [488, 92] width 18 height 21
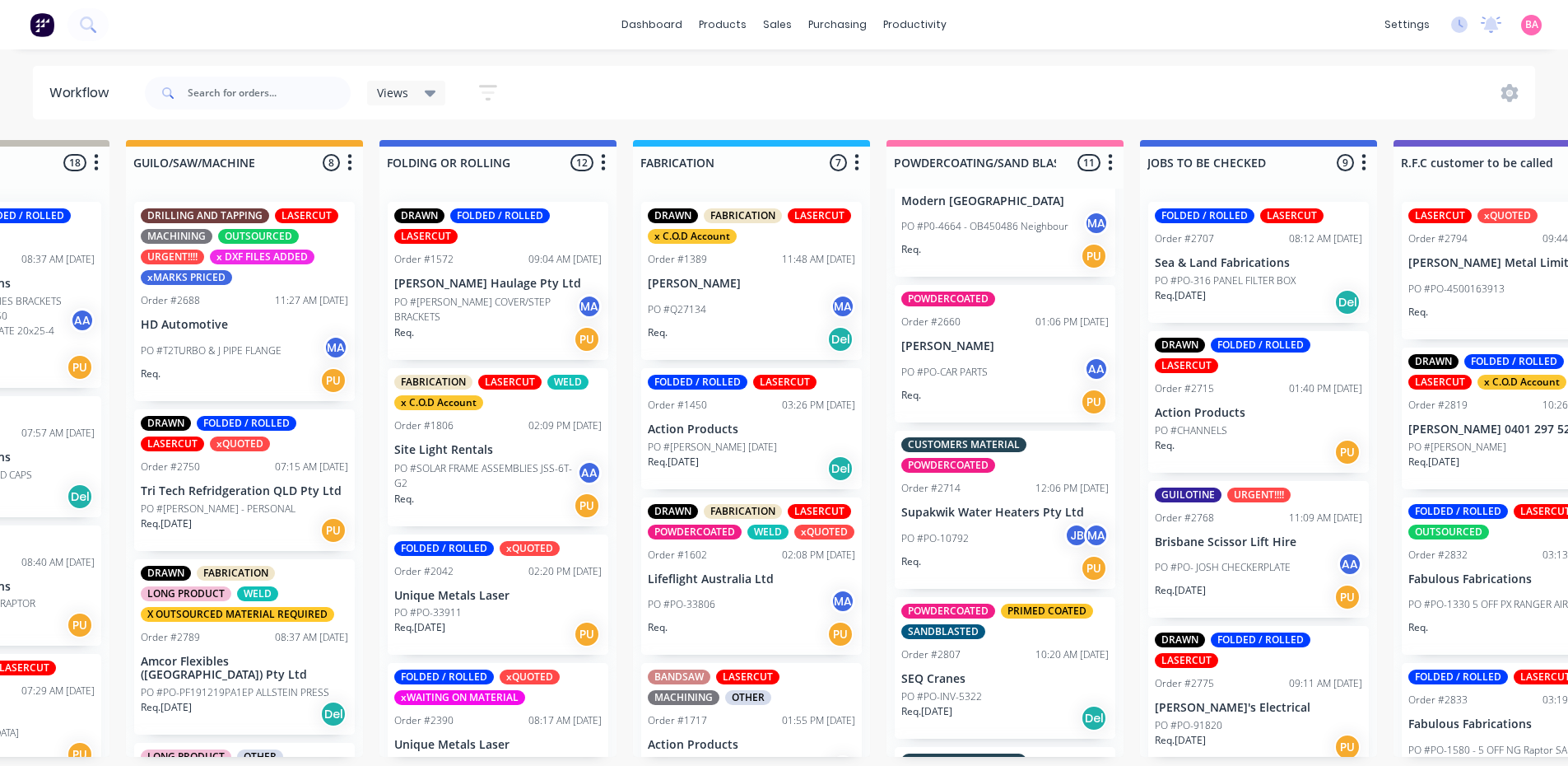
click at [493, 89] on icon "button" at bounding box center [488, 92] width 18 height 21
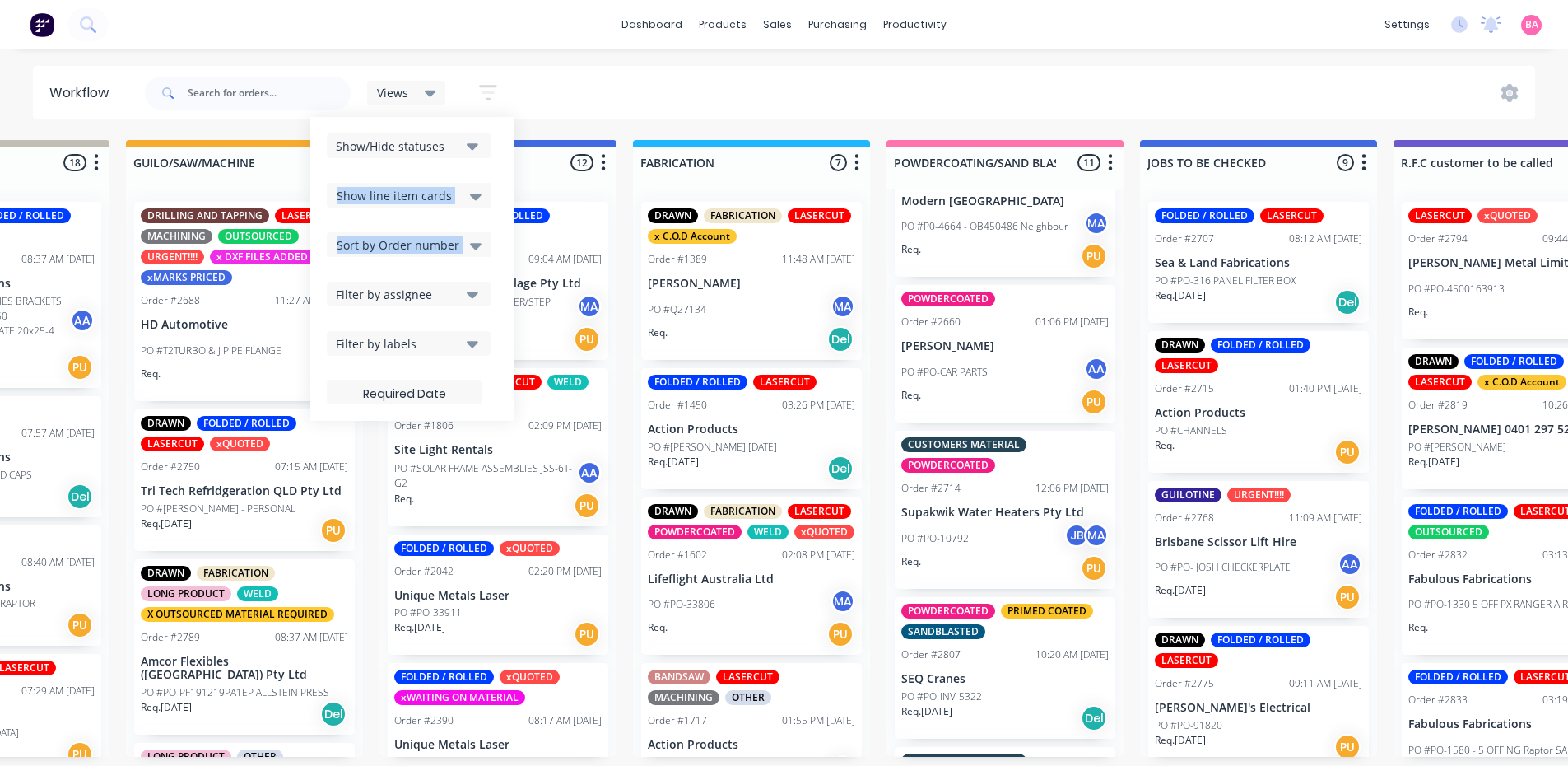
scroll to position [4, 670]
click at [473, 341] on icon "button" at bounding box center [472, 343] width 12 height 18
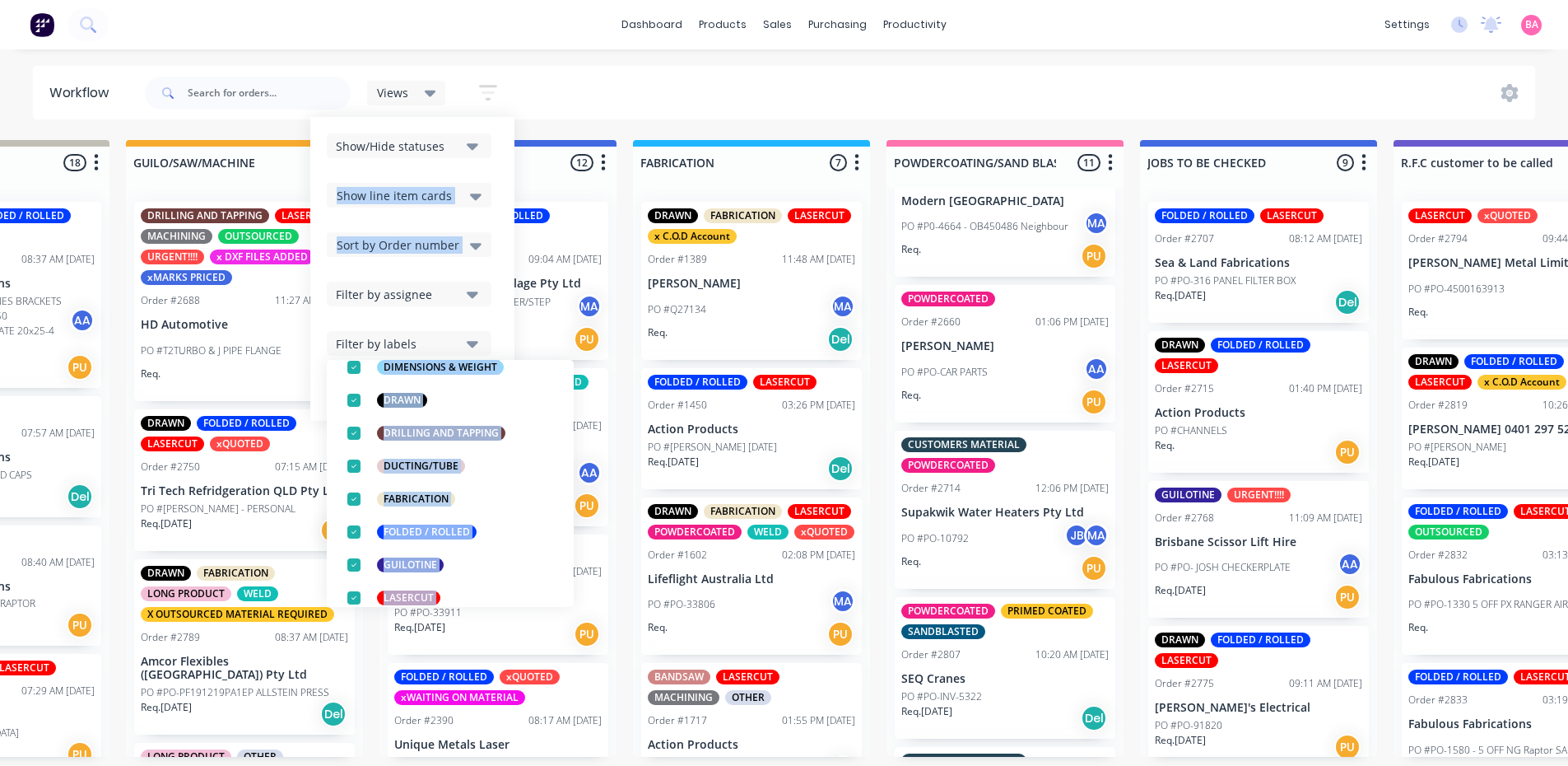
scroll to position [384, 0]
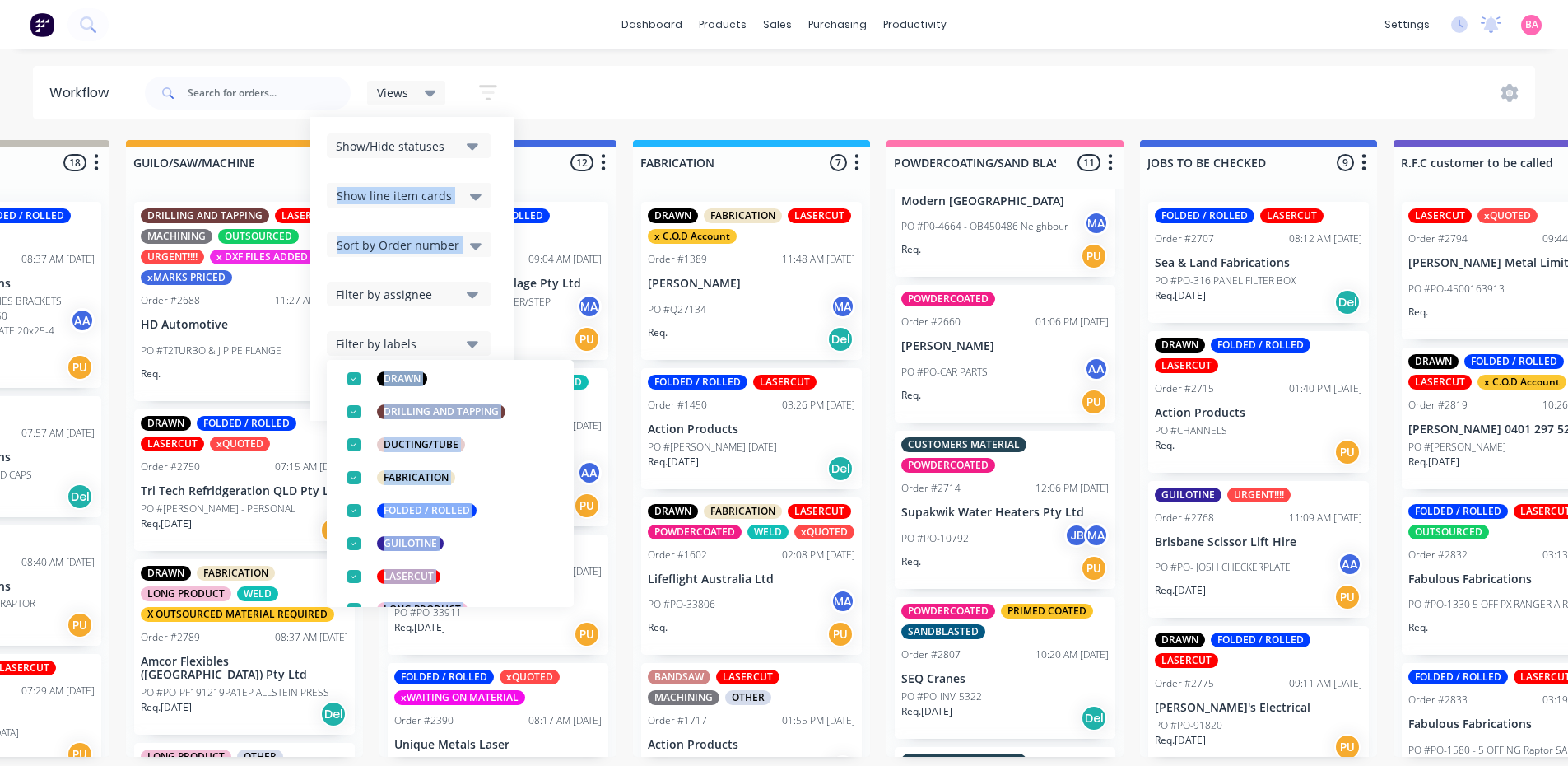
click at [573, 75] on div "Views Save new view None (Default) edit Show/Hide statuses Show line item cards…" at bounding box center [839, 92] width 1395 height 49
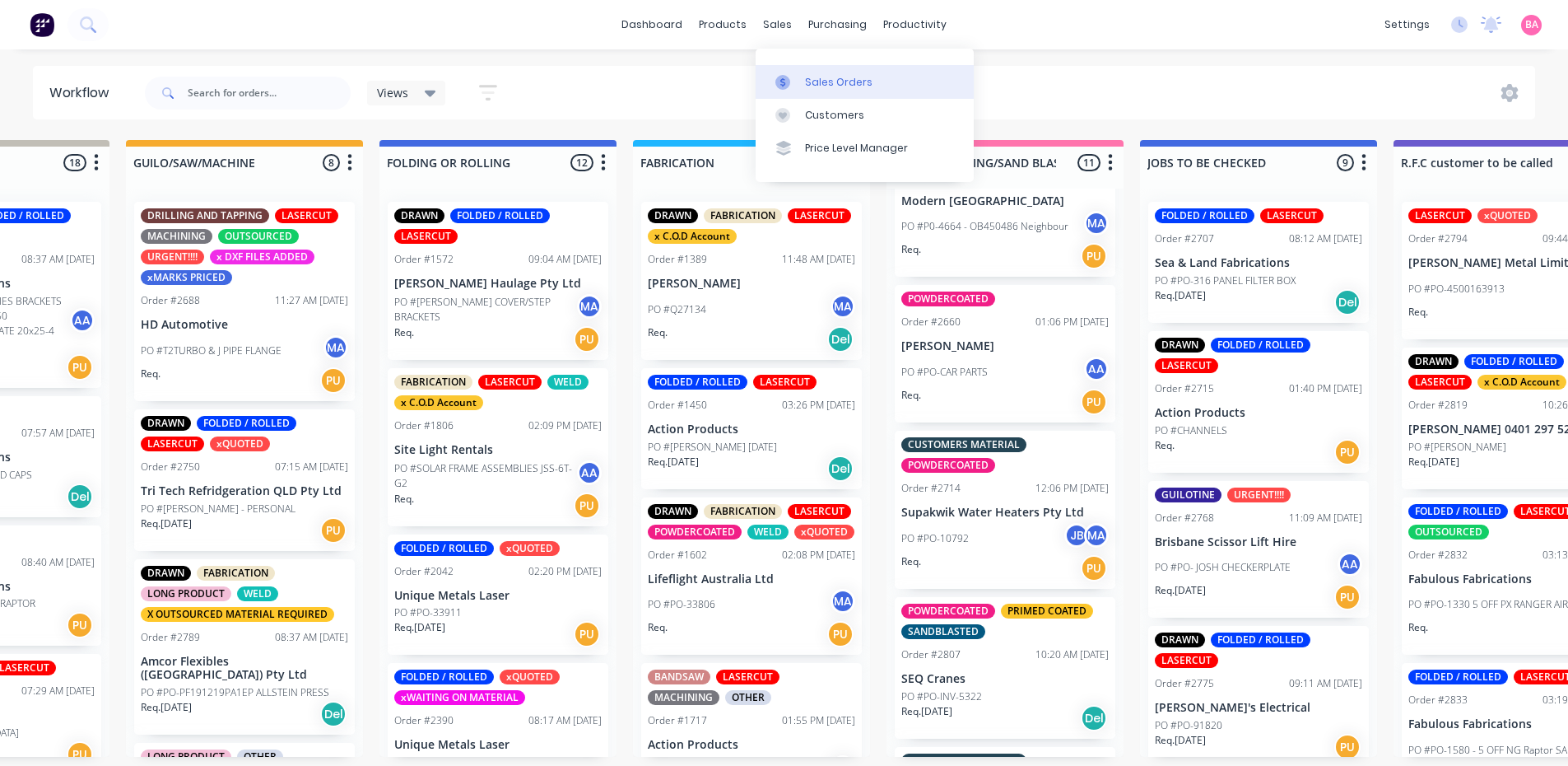
click at [835, 79] on div "Sales Orders" at bounding box center [838, 82] width 67 height 15
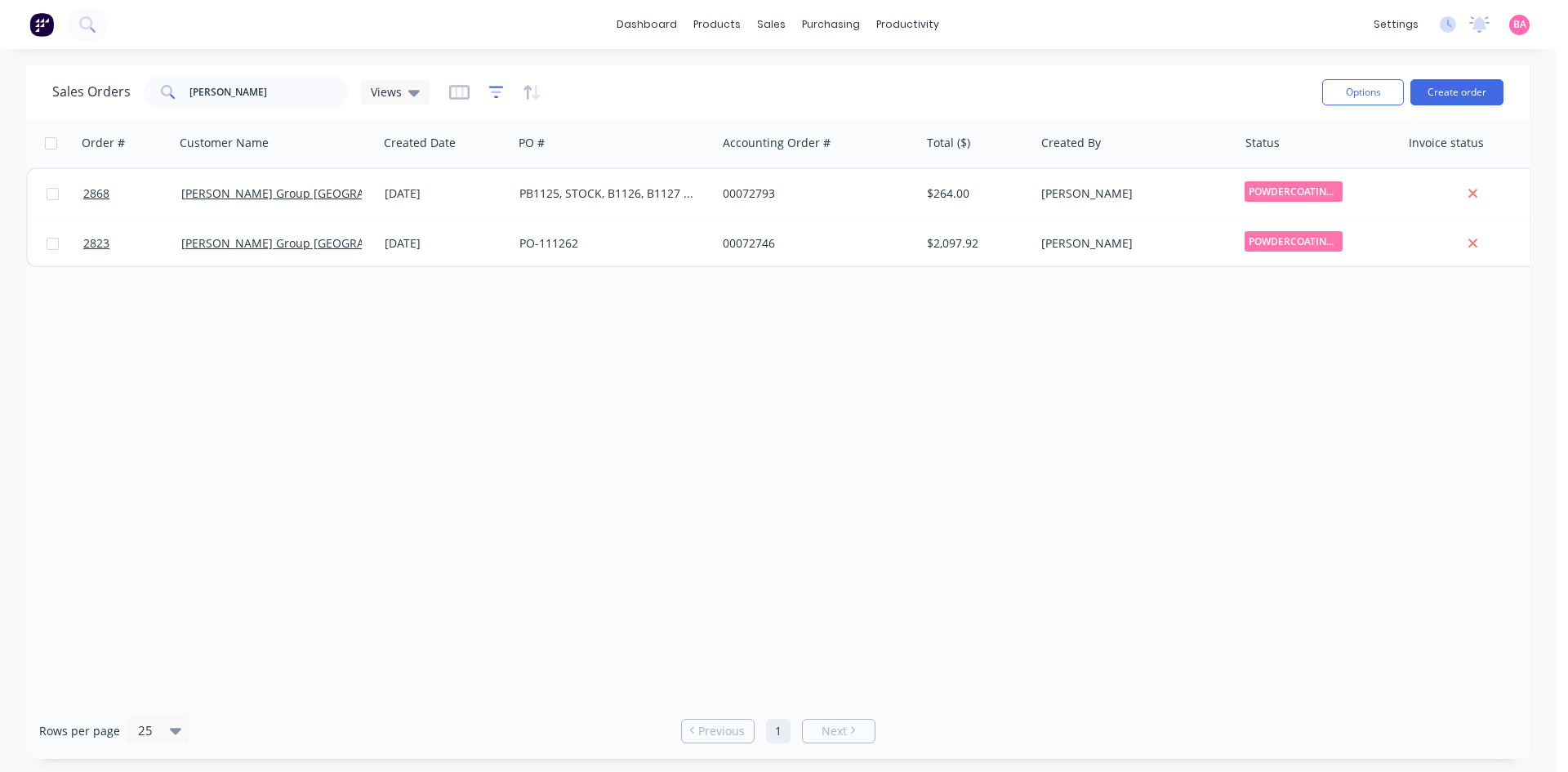
click at [492, 88] on icon "button" at bounding box center [496, 92] width 15 height 16
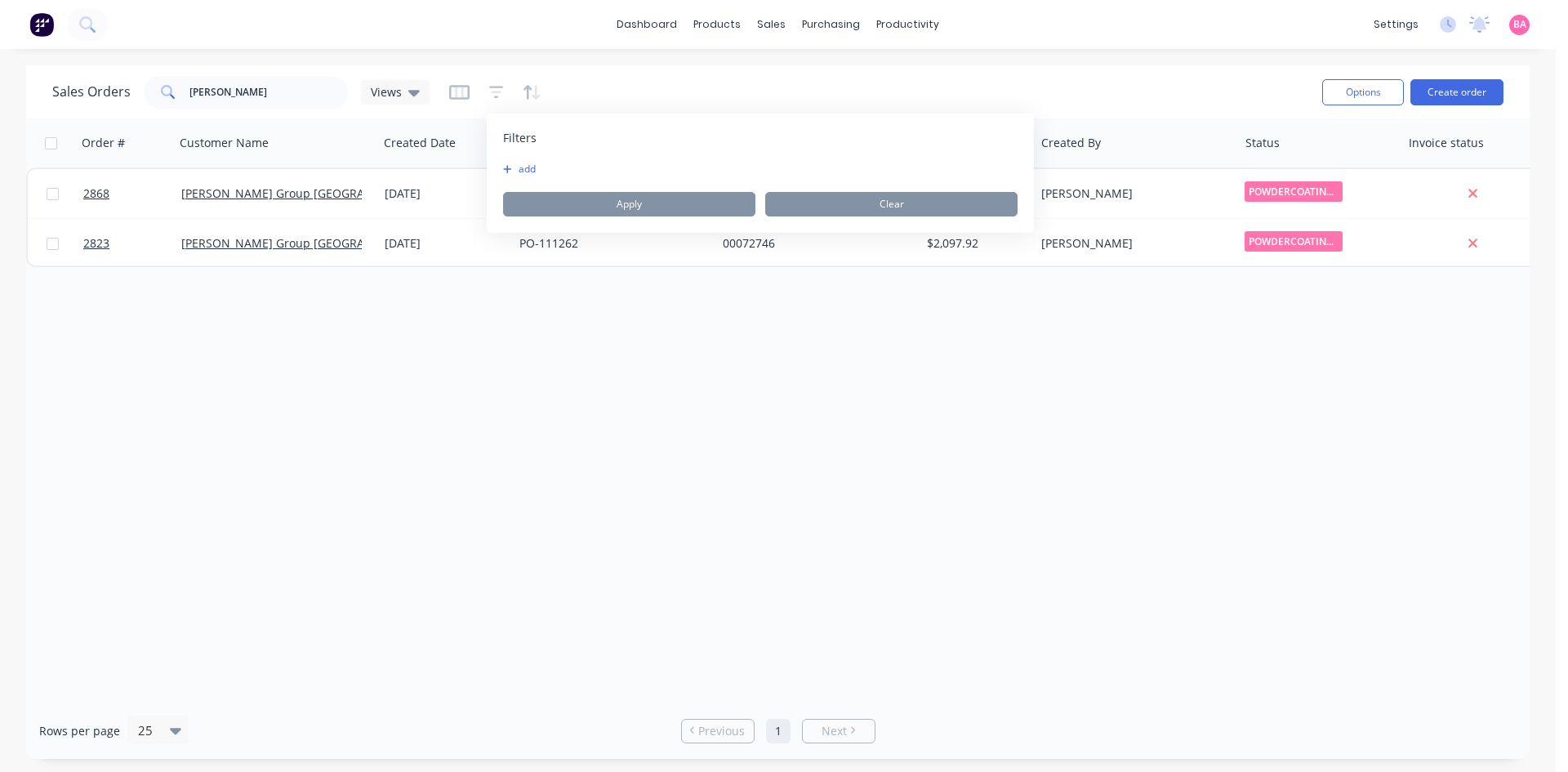
click at [527, 167] on button "add" at bounding box center [524, 169] width 41 height 13
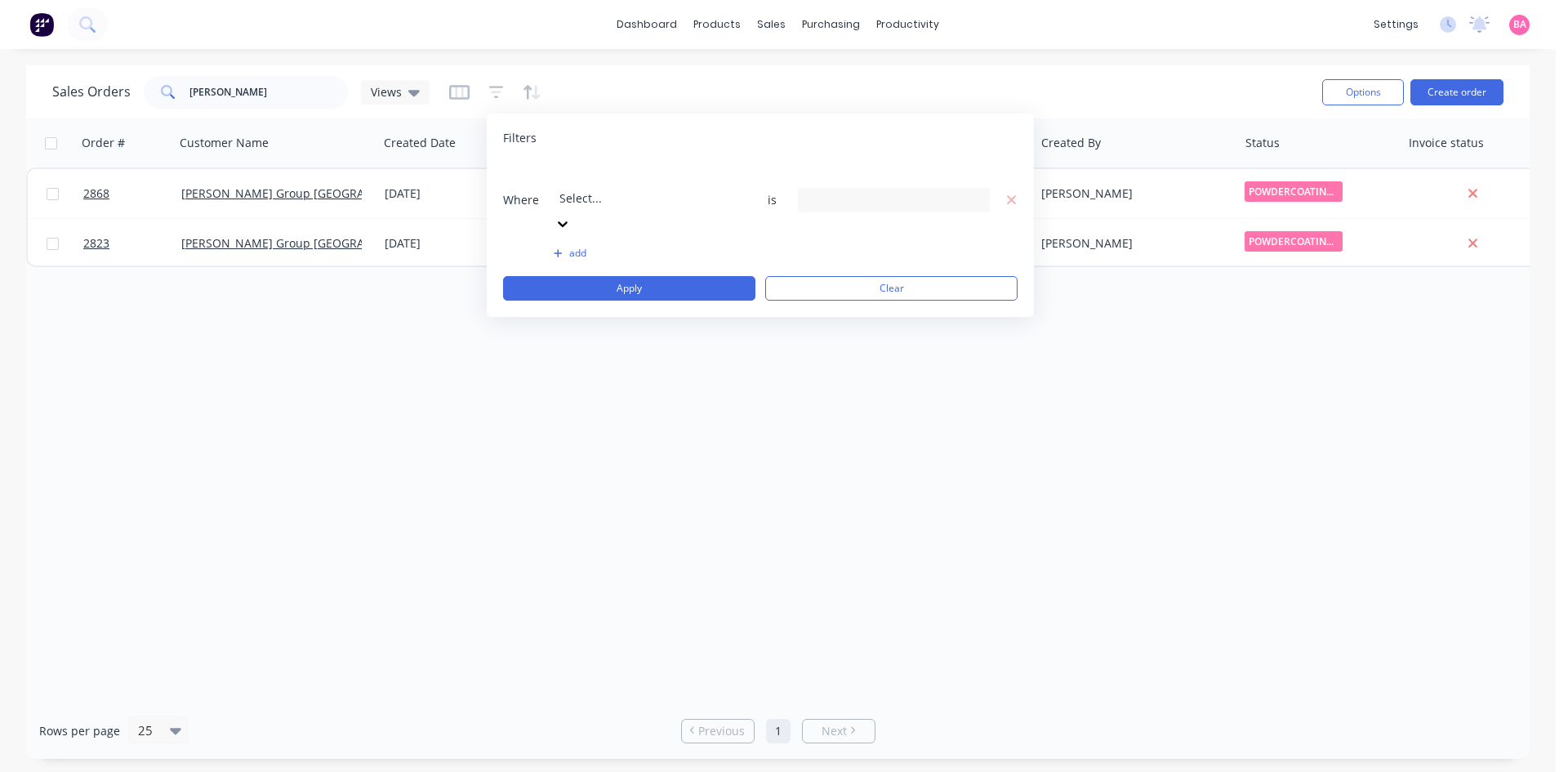
click at [567, 222] on icon at bounding box center [562, 224] width 10 height 5
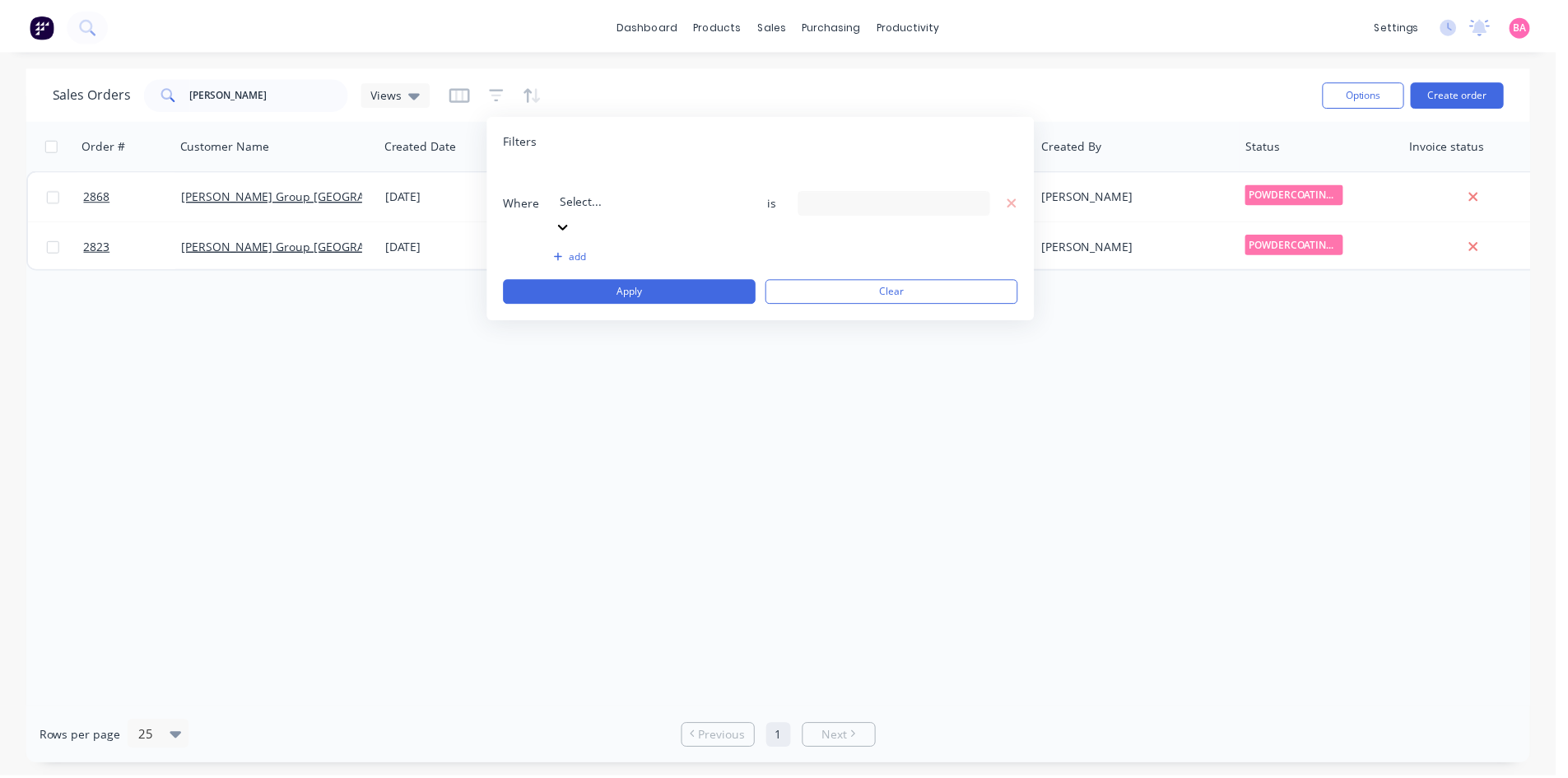
scroll to position [430, 0]
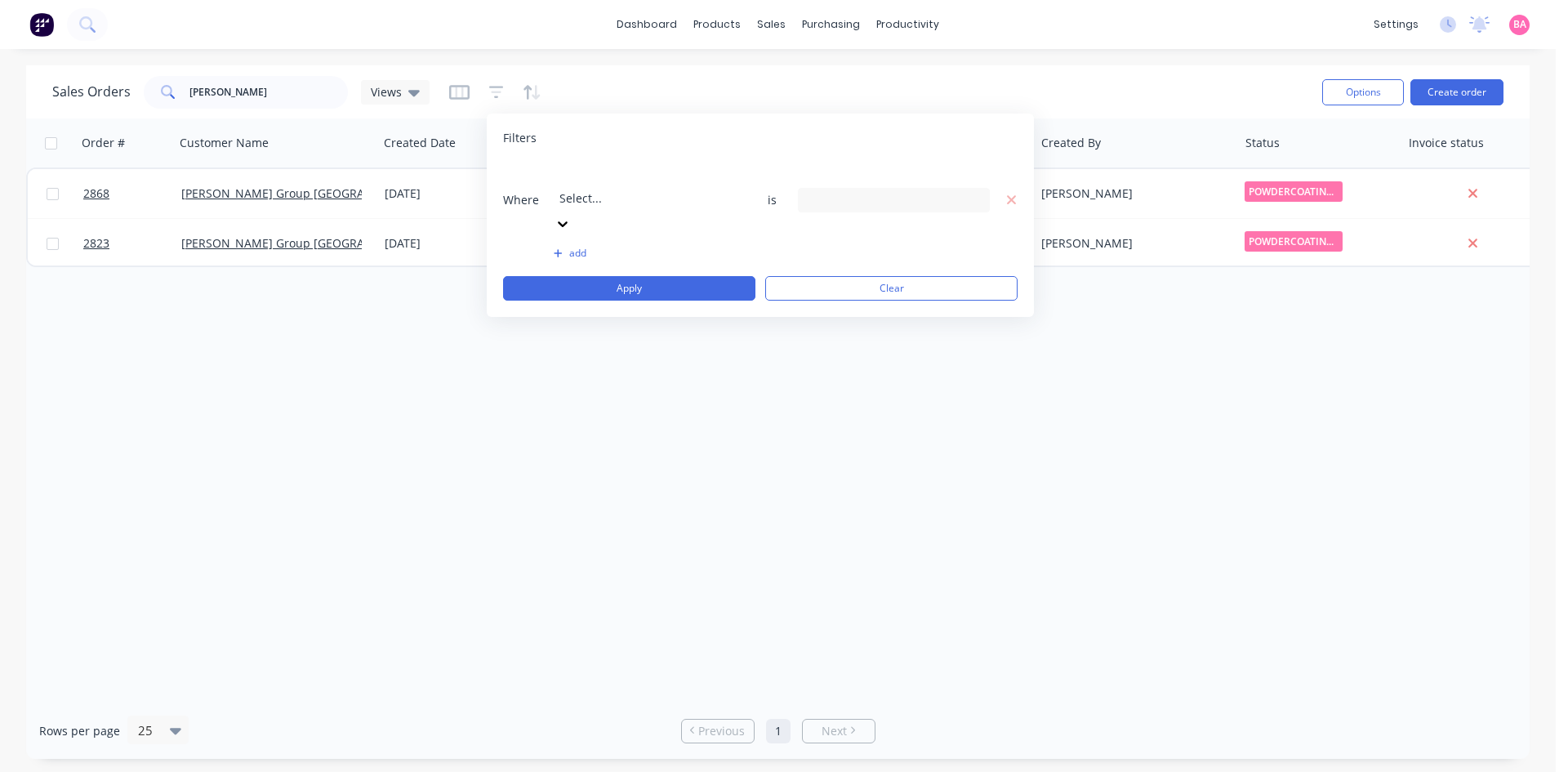
click at [979, 191] on icon at bounding box center [974, 200] width 12 height 18
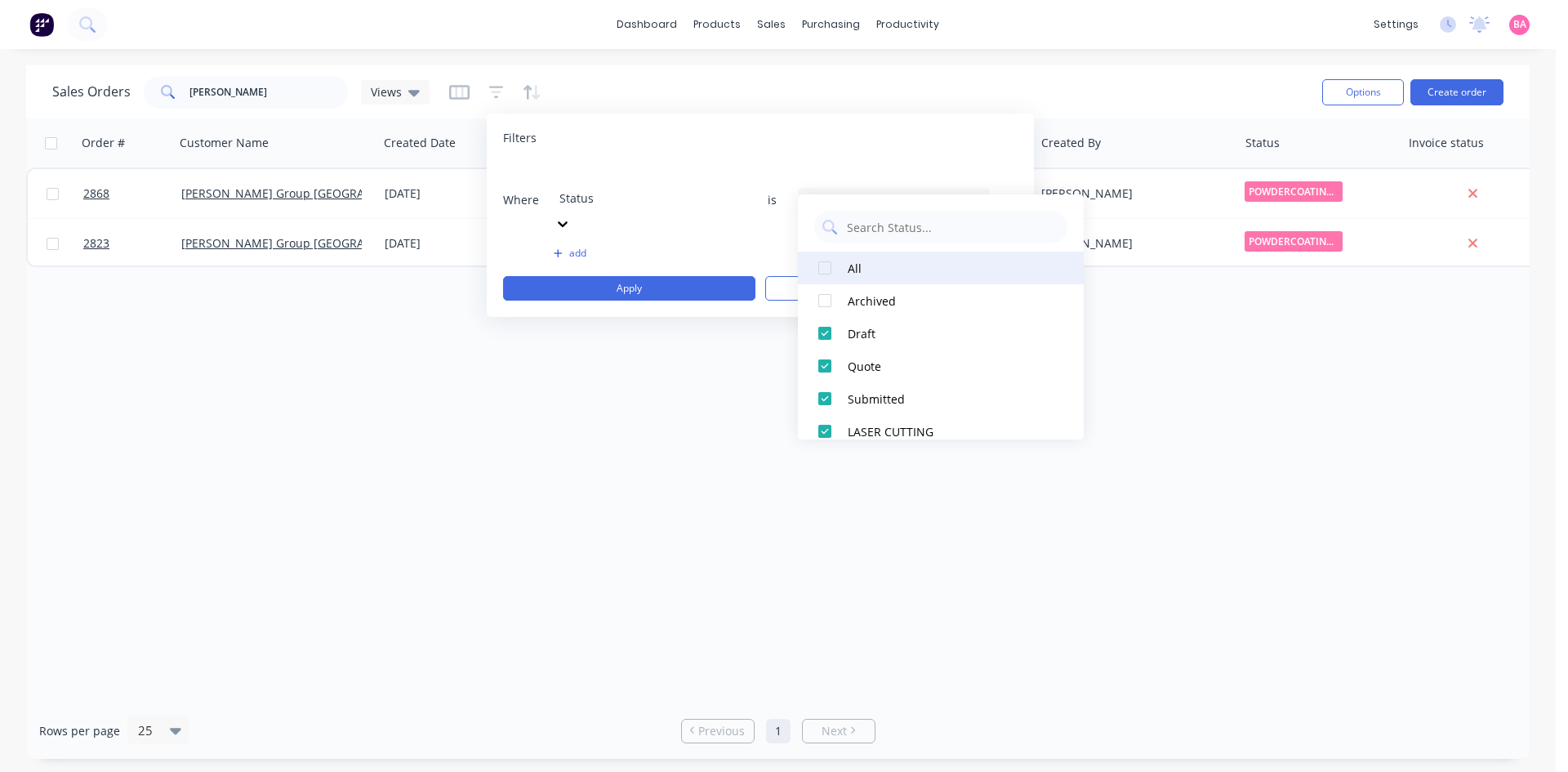
click at [828, 267] on div at bounding box center [825, 268] width 33 height 33
click at [617, 276] on button "Apply" at bounding box center [629, 288] width 252 height 25
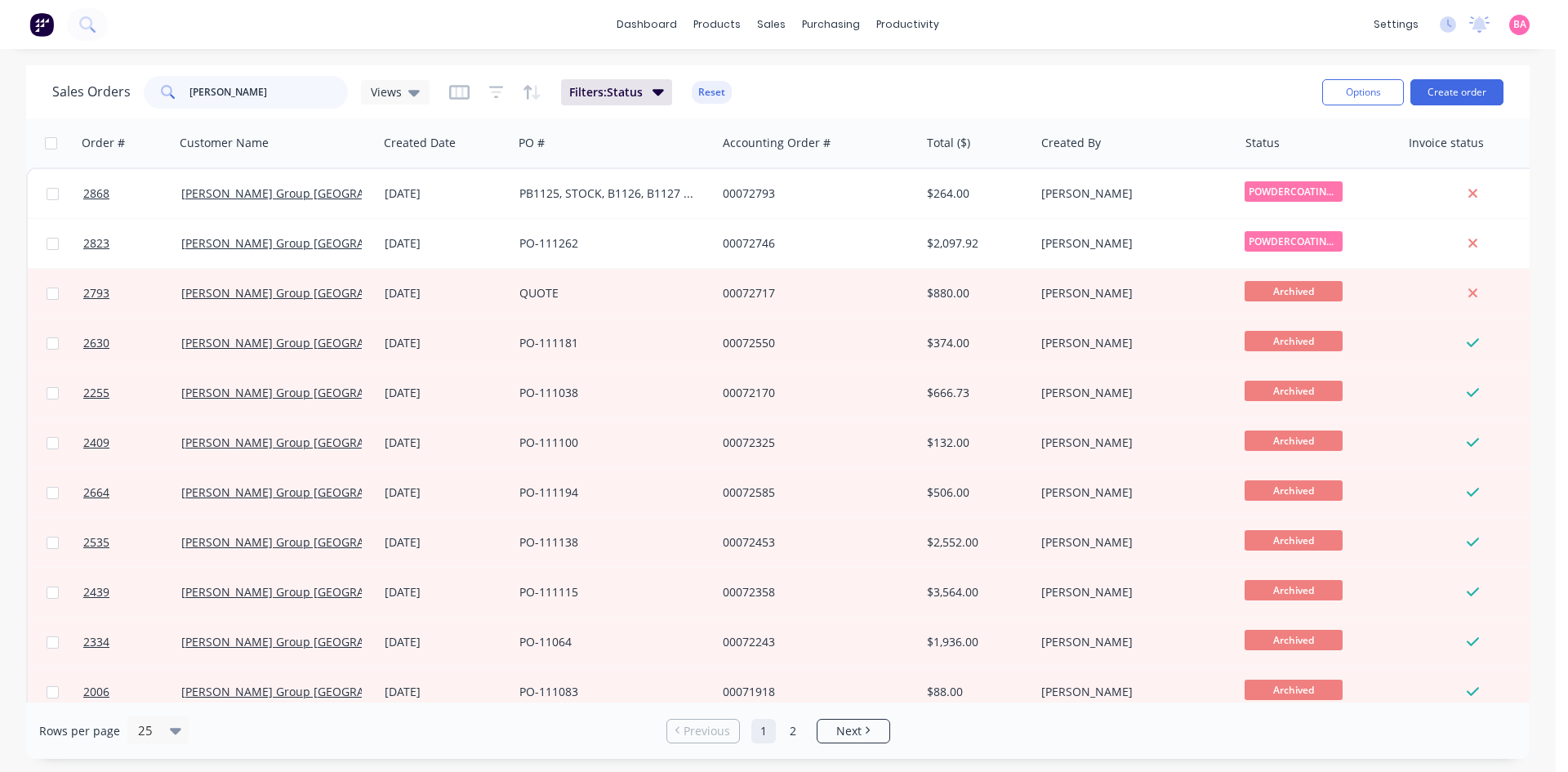
drag, startPoint x: 235, startPoint y: 90, endPoint x: 150, endPoint y: 90, distance: 85.0
click at [150, 90] on div "bradbury" at bounding box center [245, 92] width 204 height 33
type input "2171"
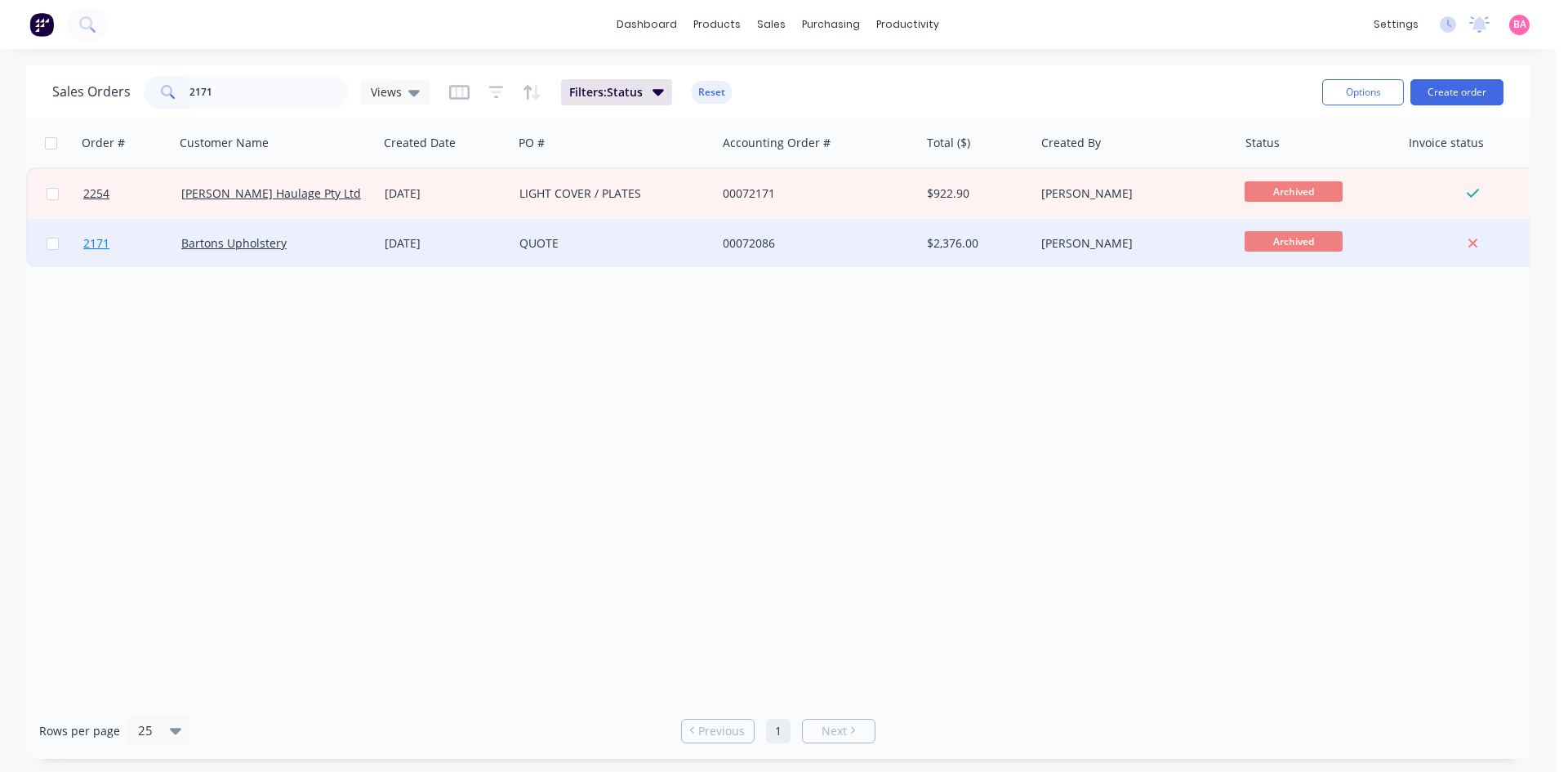
click at [94, 244] on span "2171" at bounding box center [96, 243] width 26 height 16
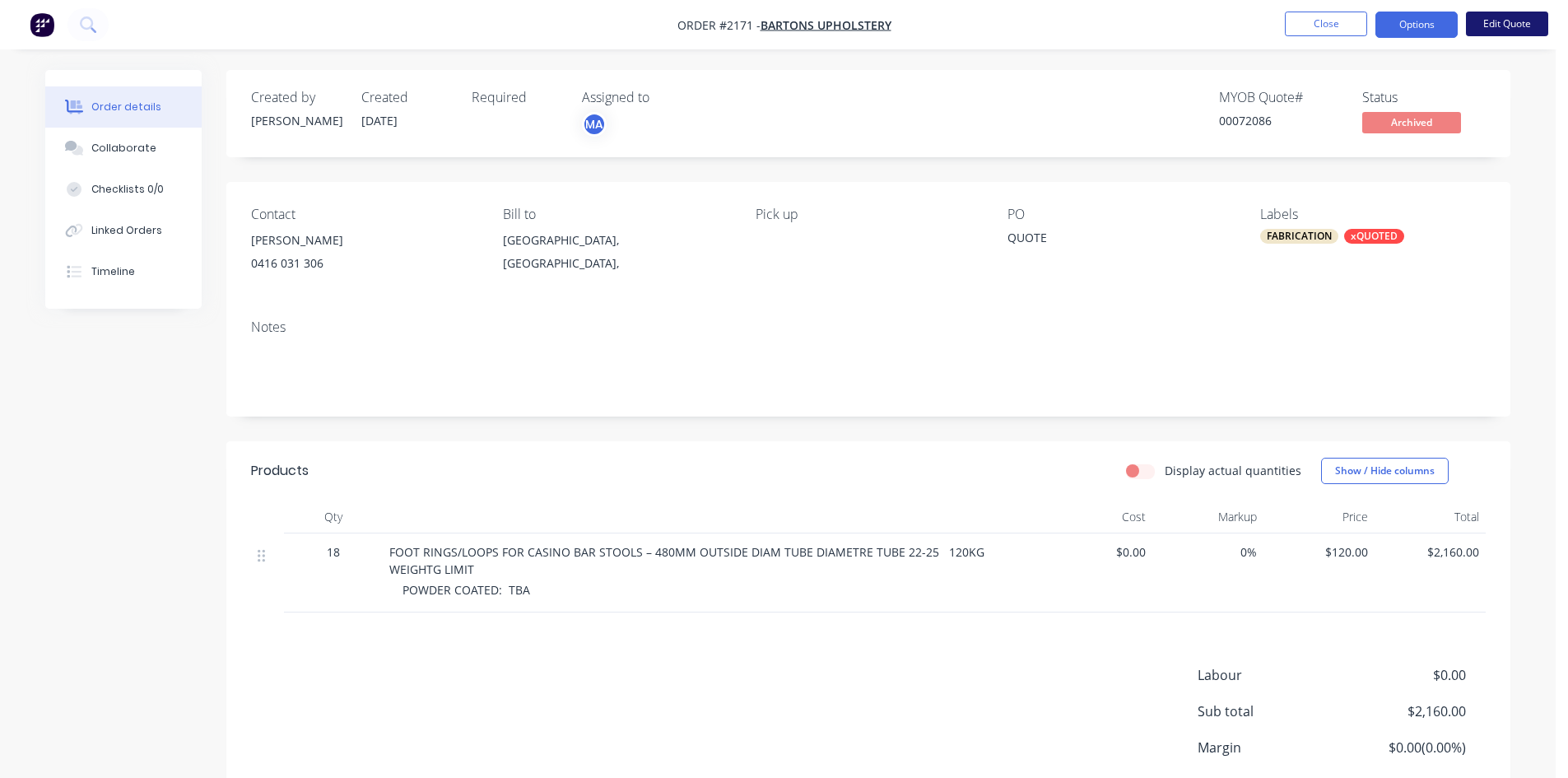
click at [1520, 22] on button "Edit Quote" at bounding box center [1508, 24] width 83 height 25
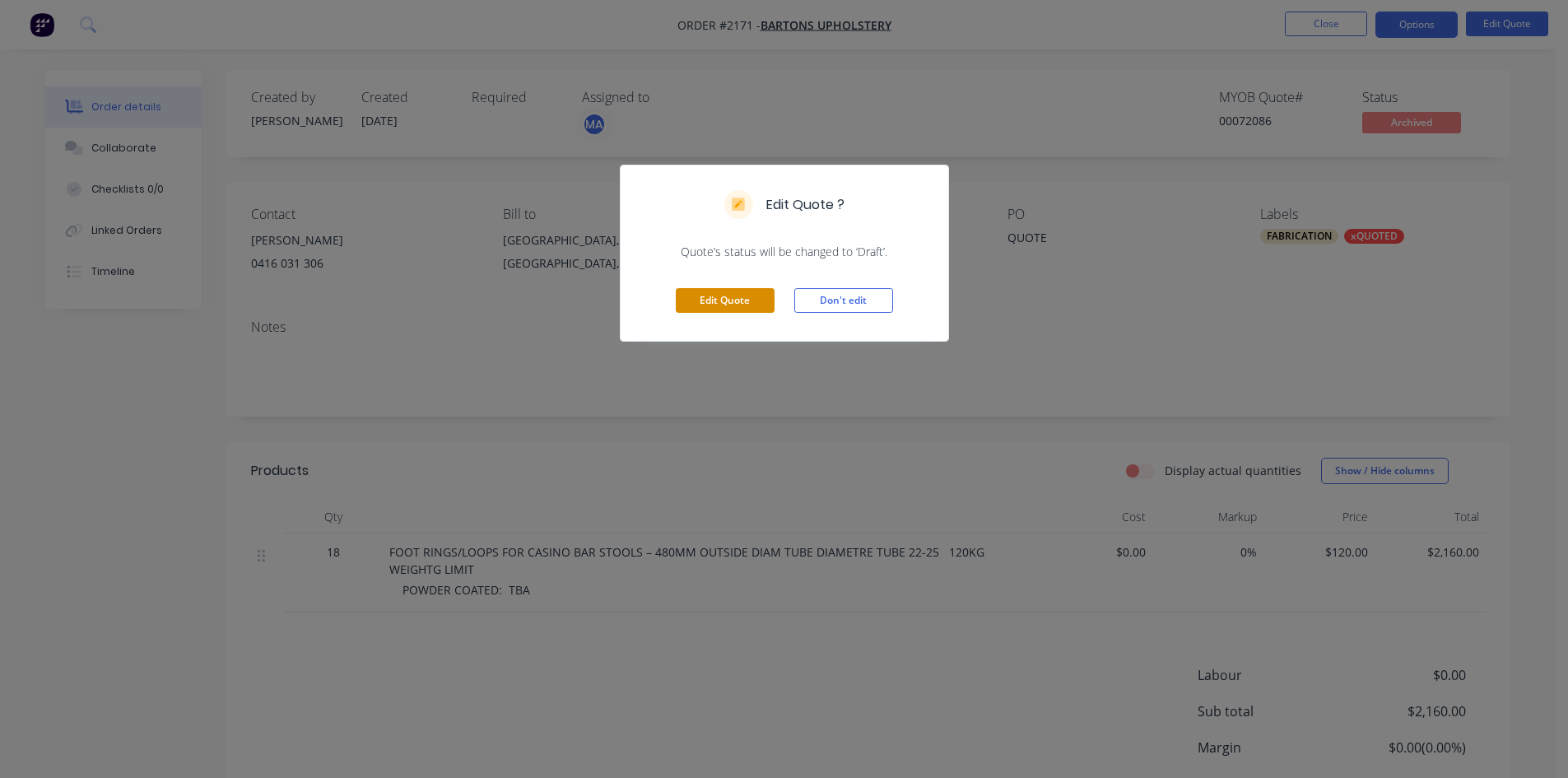
click at [738, 296] on button "Edit Quote" at bounding box center [725, 301] width 99 height 25
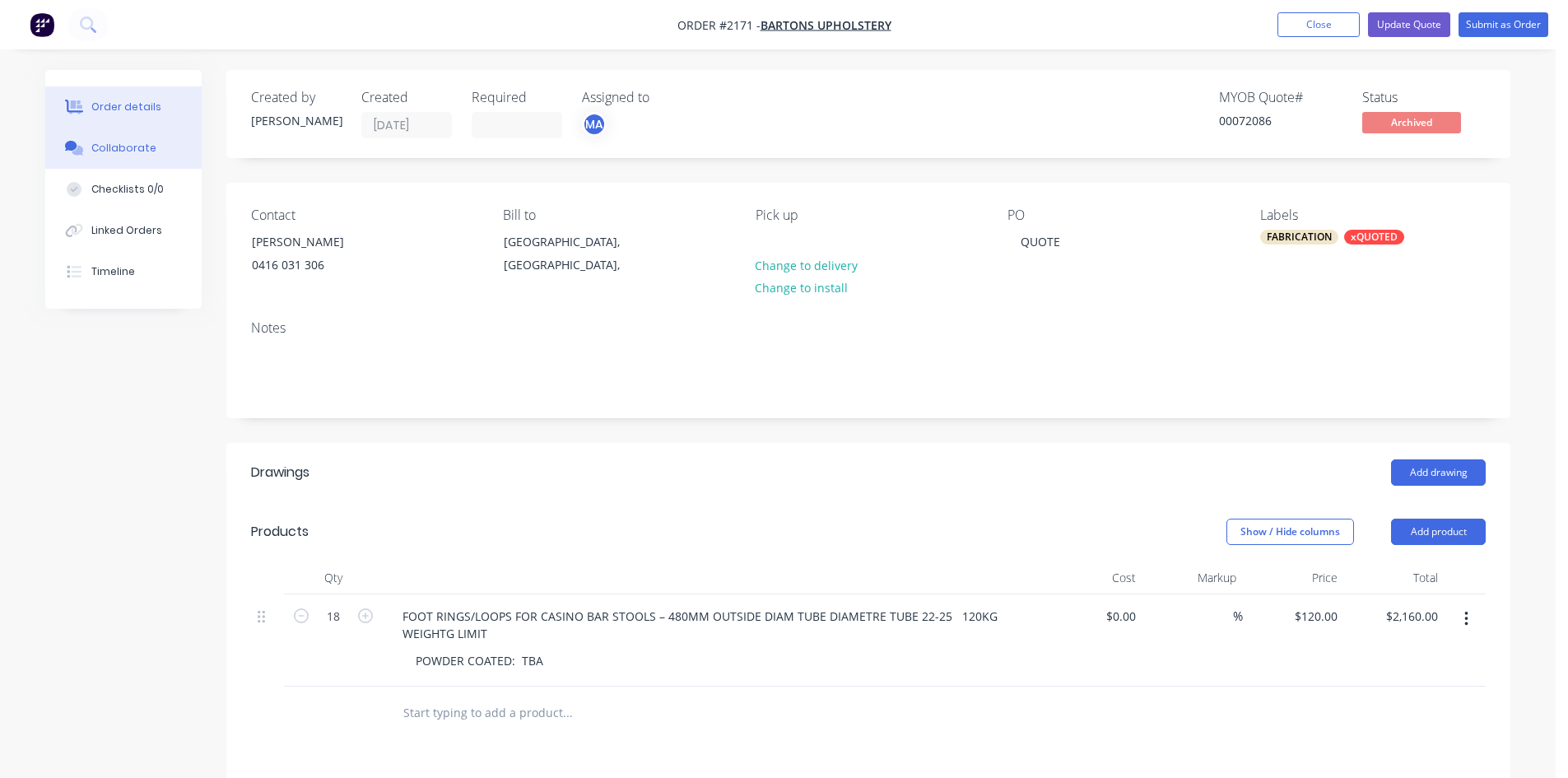
click at [114, 144] on div "Collaborate" at bounding box center [124, 148] width 65 height 15
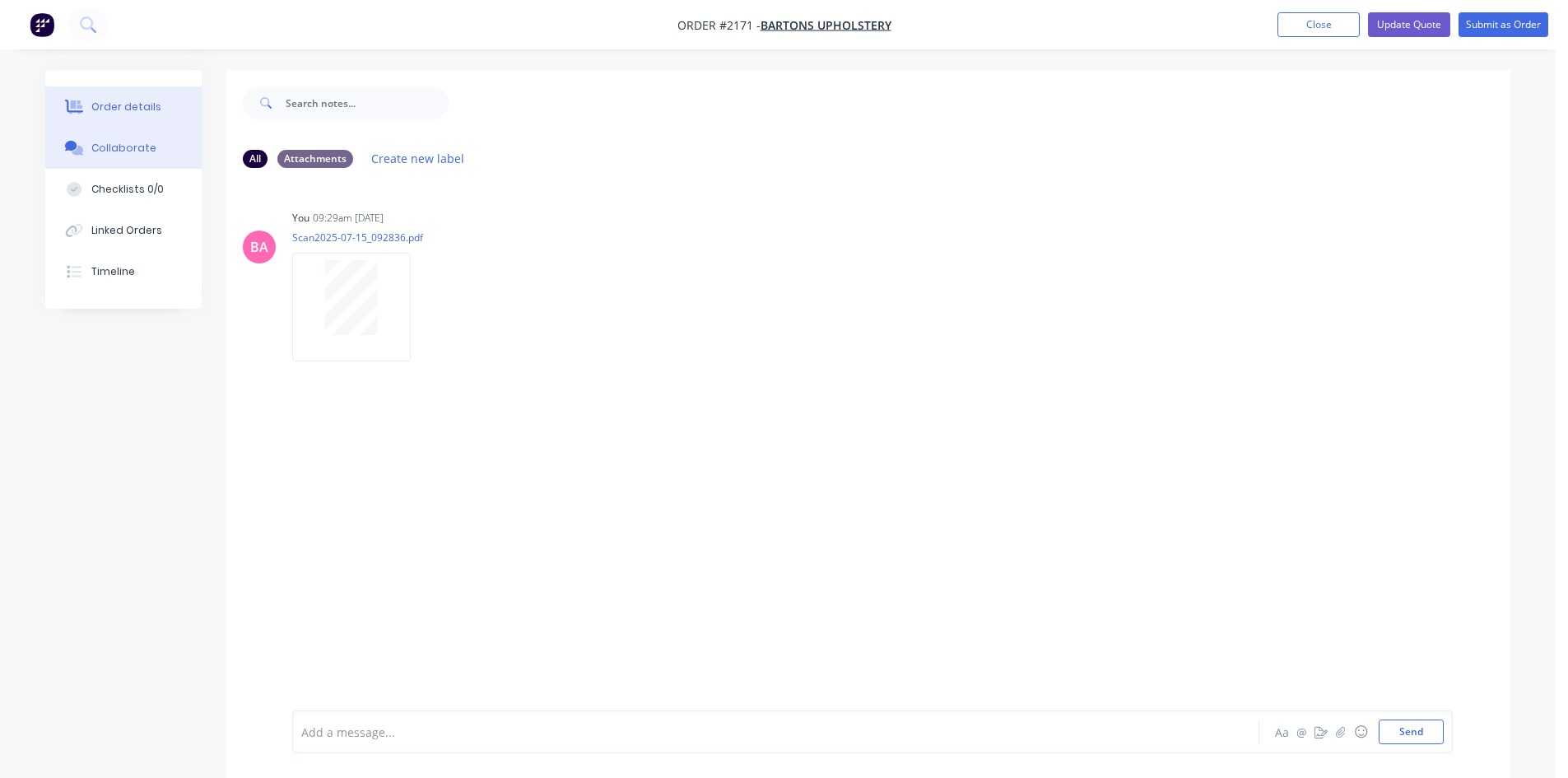
click at [124, 104] on div "Order details" at bounding box center [127, 107] width 70 height 15
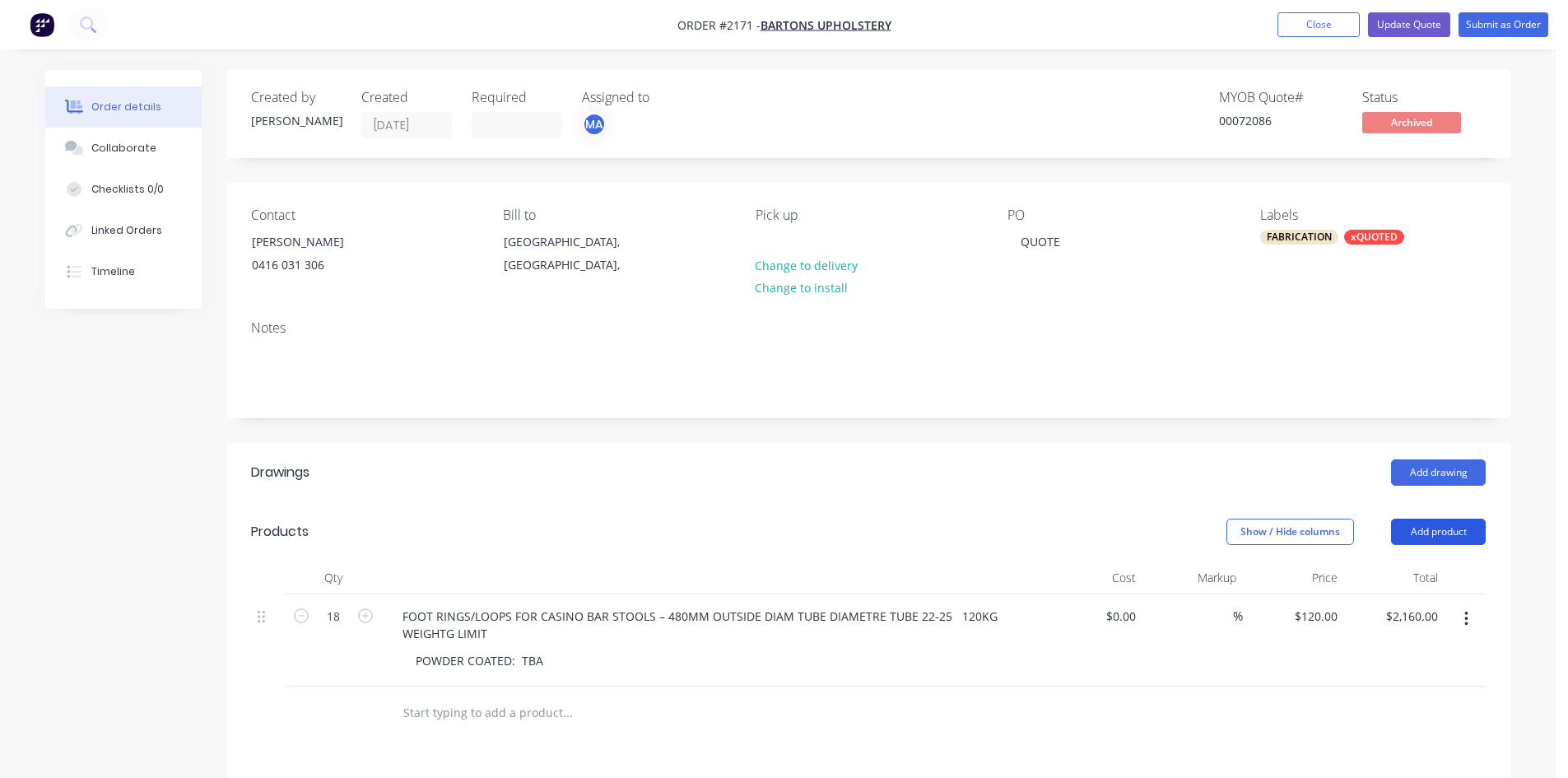
click at [1451, 531] on button "Add product" at bounding box center [1438, 531] width 94 height 26
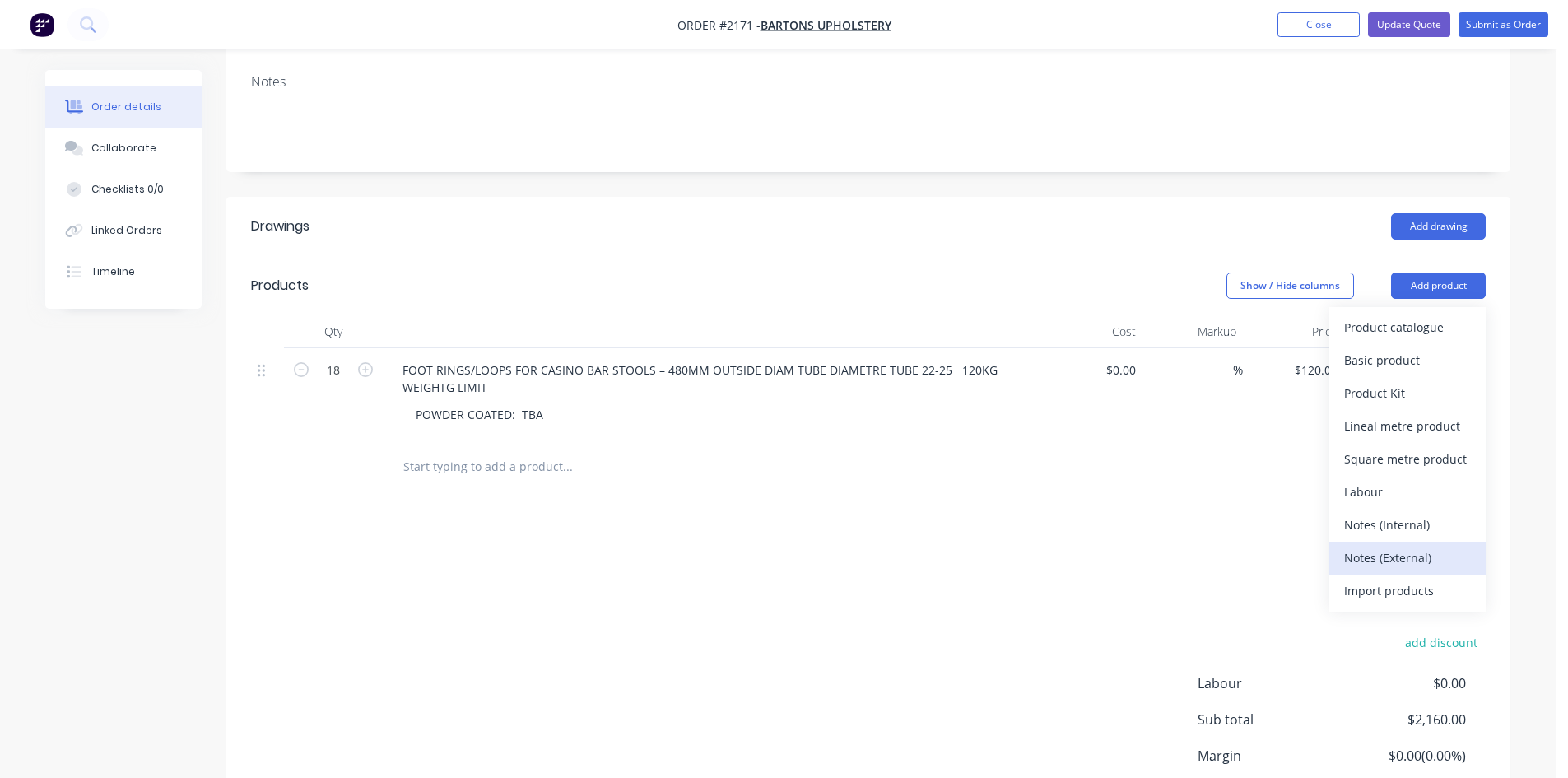
scroll to position [247, 0]
click at [1389, 526] on div "Notes (Internal)" at bounding box center [1407, 524] width 127 height 24
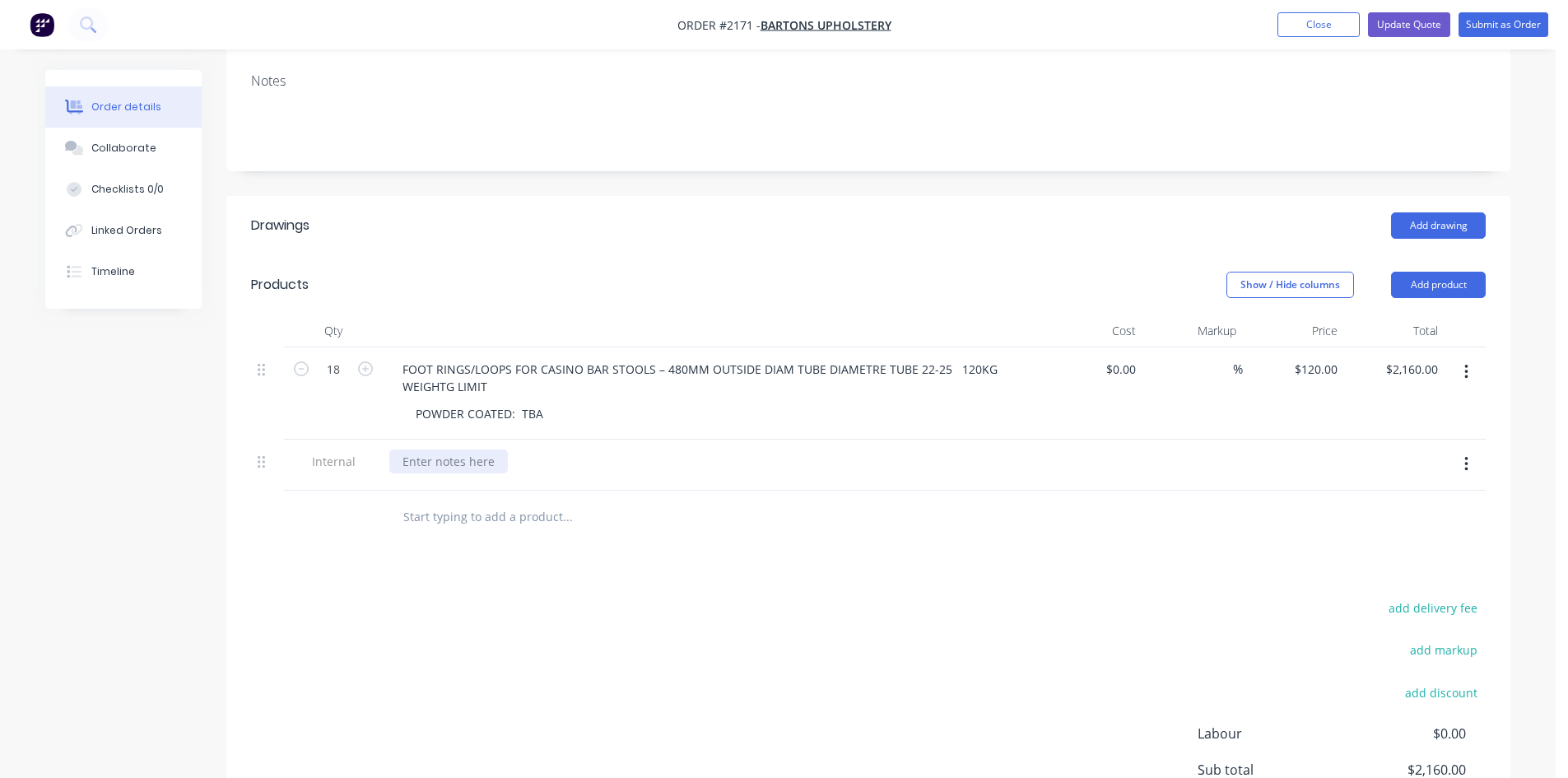
click at [470, 469] on div at bounding box center [449, 461] width 118 height 24
paste div
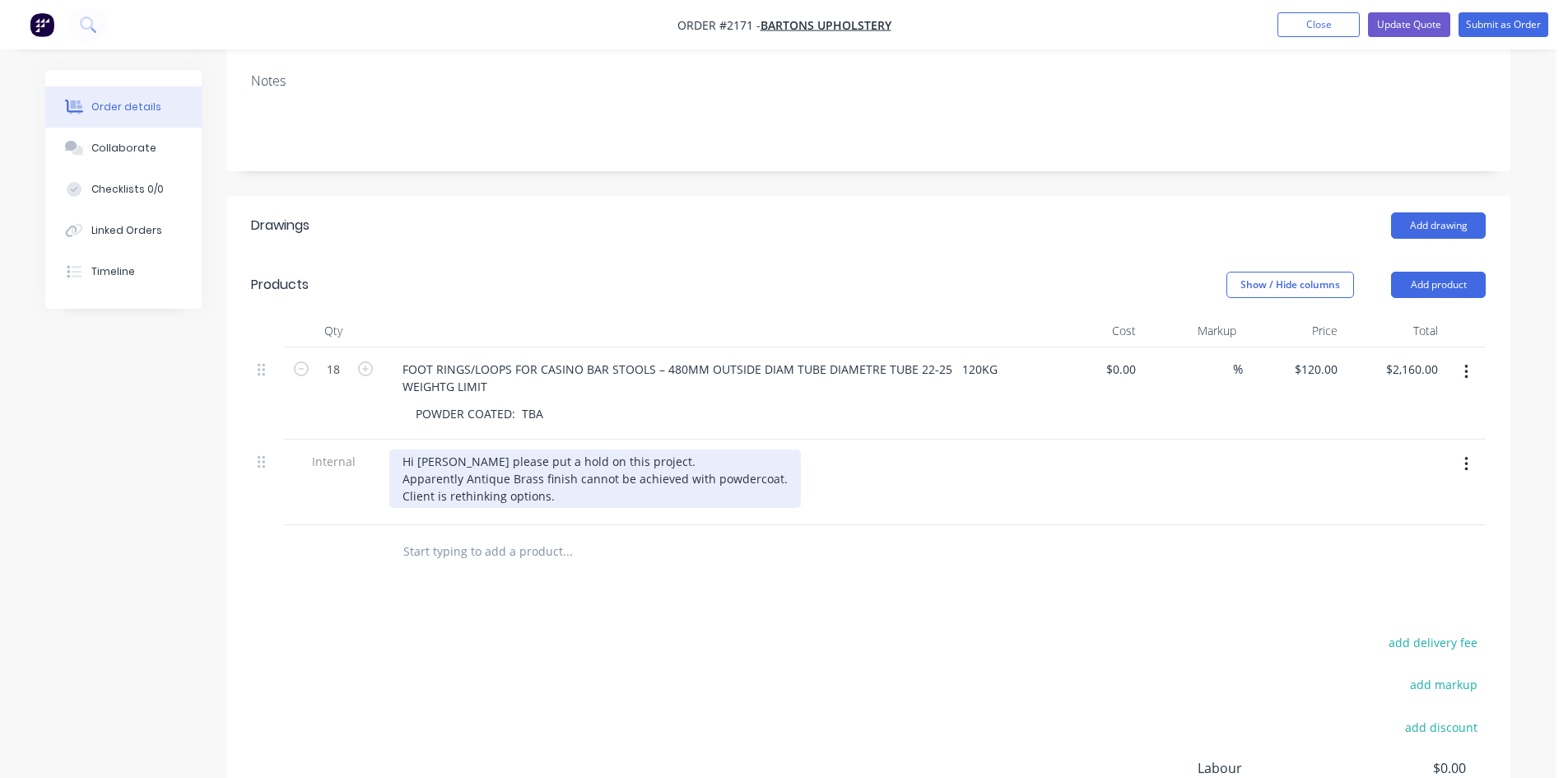
click at [403, 455] on div "Hi Mark please put a hold on this project. Apparently Antique Brass finish cann…" at bounding box center [595, 478] width 412 height 58
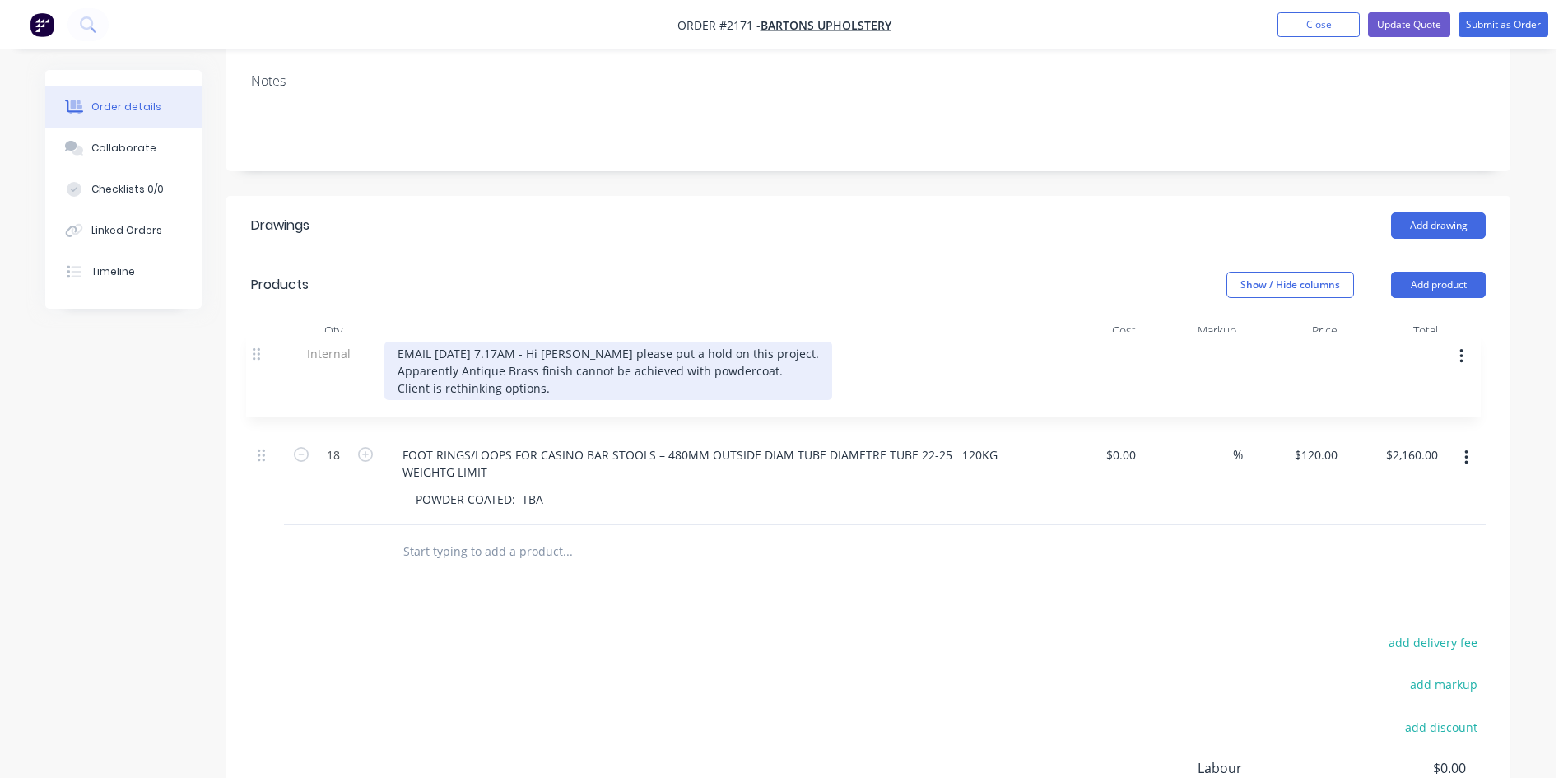
drag, startPoint x: 262, startPoint y: 463, endPoint x: 258, endPoint y: 348, distance: 115.1
click at [258, 348] on div "18 FOOT RINGS/LOOPS FOR CASINO BAR STOOLS – 480MM OUTSIDE DIAM TUBE DIAMETRE TU…" at bounding box center [869, 436] width 1235 height 178
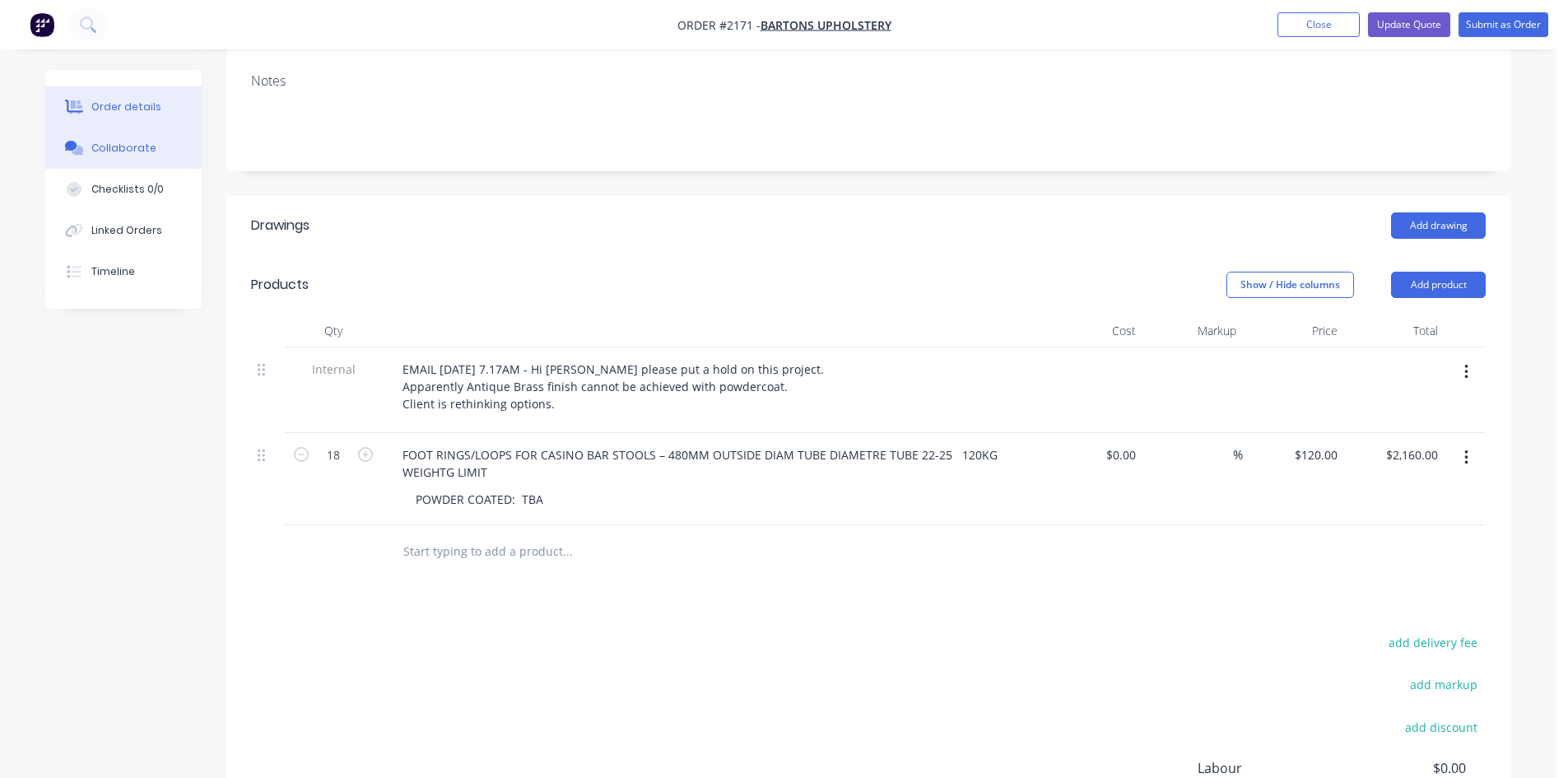
click at [114, 142] on div "Collaborate" at bounding box center [124, 148] width 65 height 15
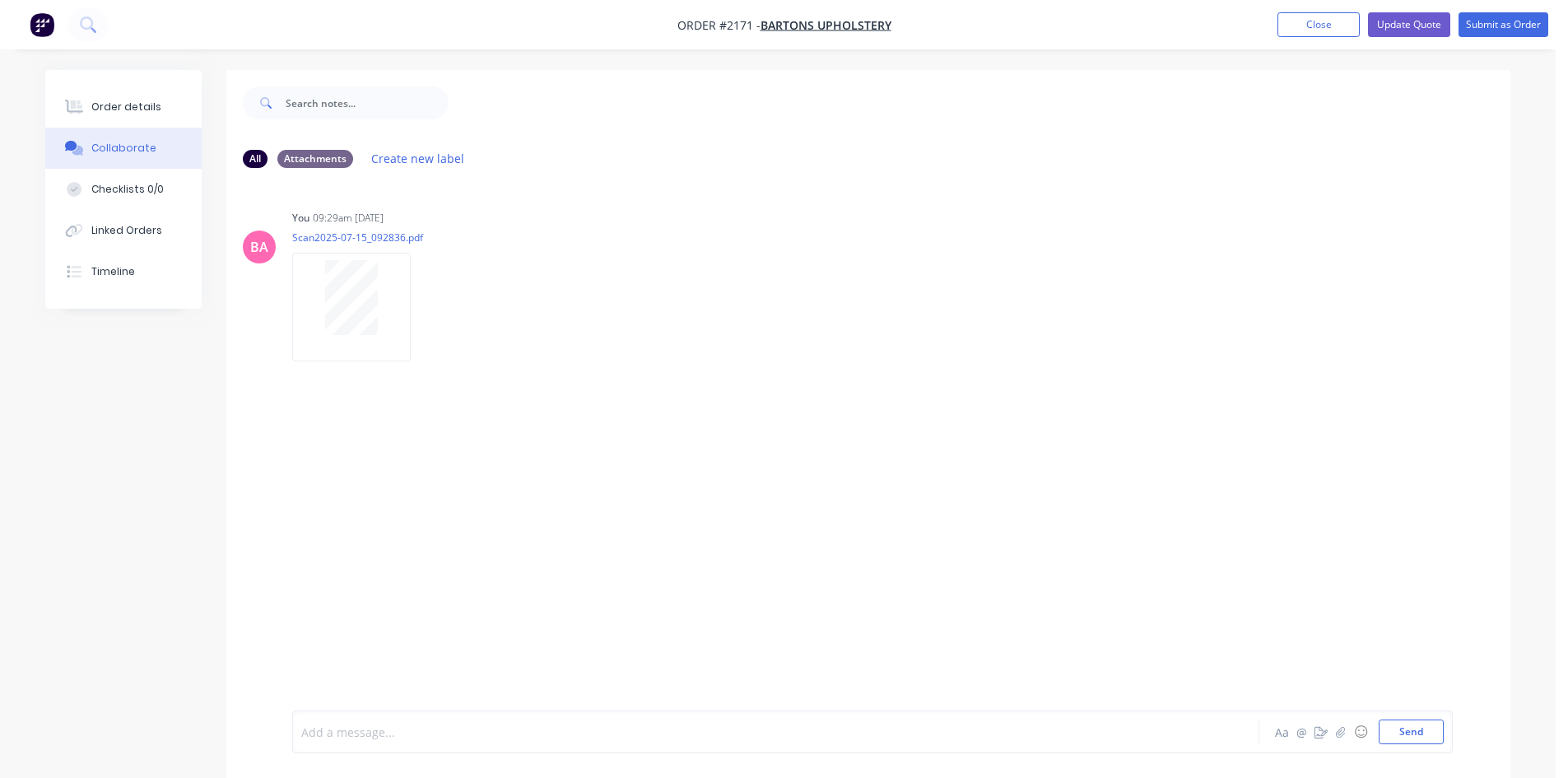
click at [377, 734] on div at bounding box center [731, 731] width 856 height 17
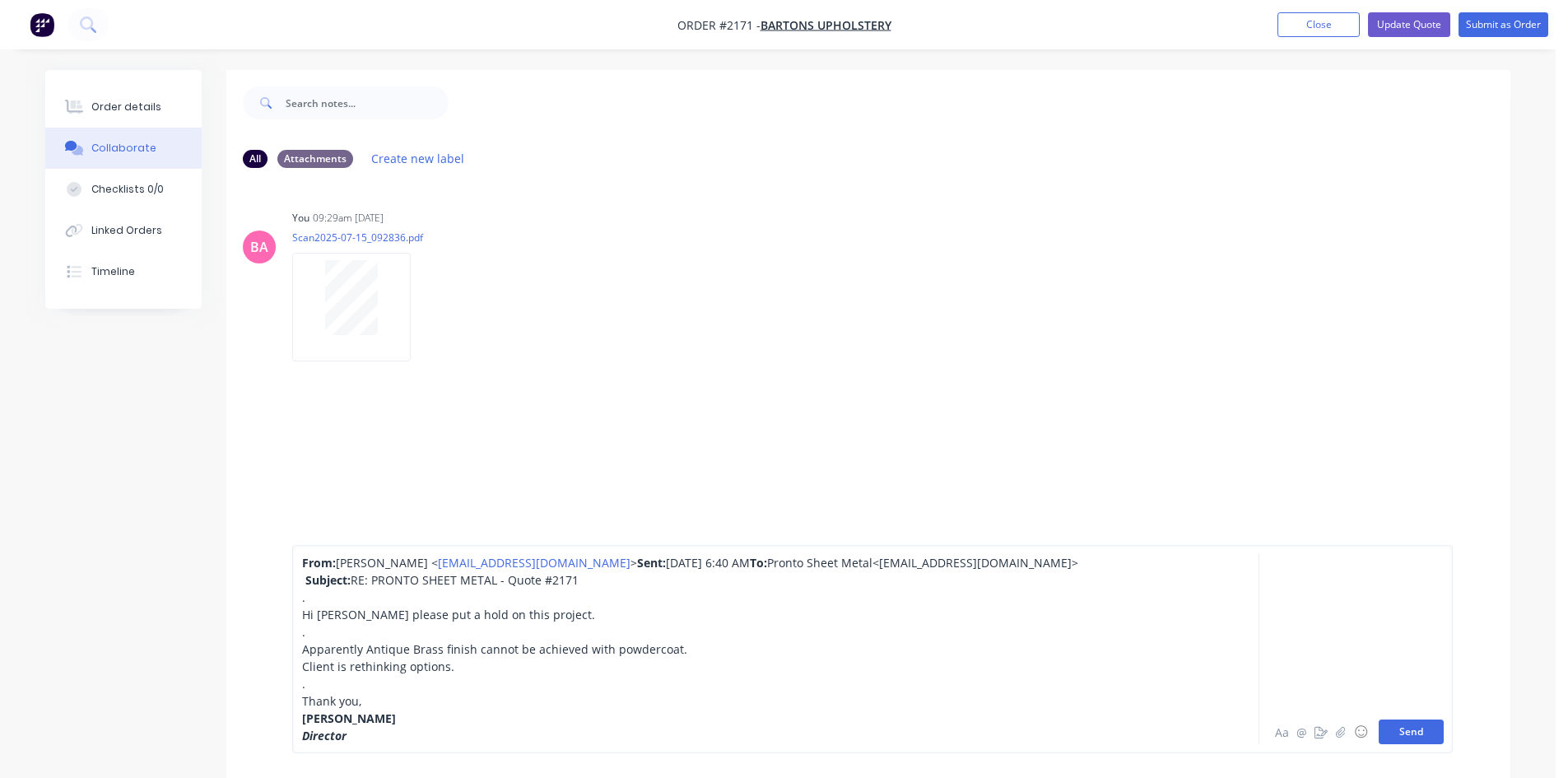
click at [1404, 738] on button "Send" at bounding box center [1411, 732] width 65 height 25
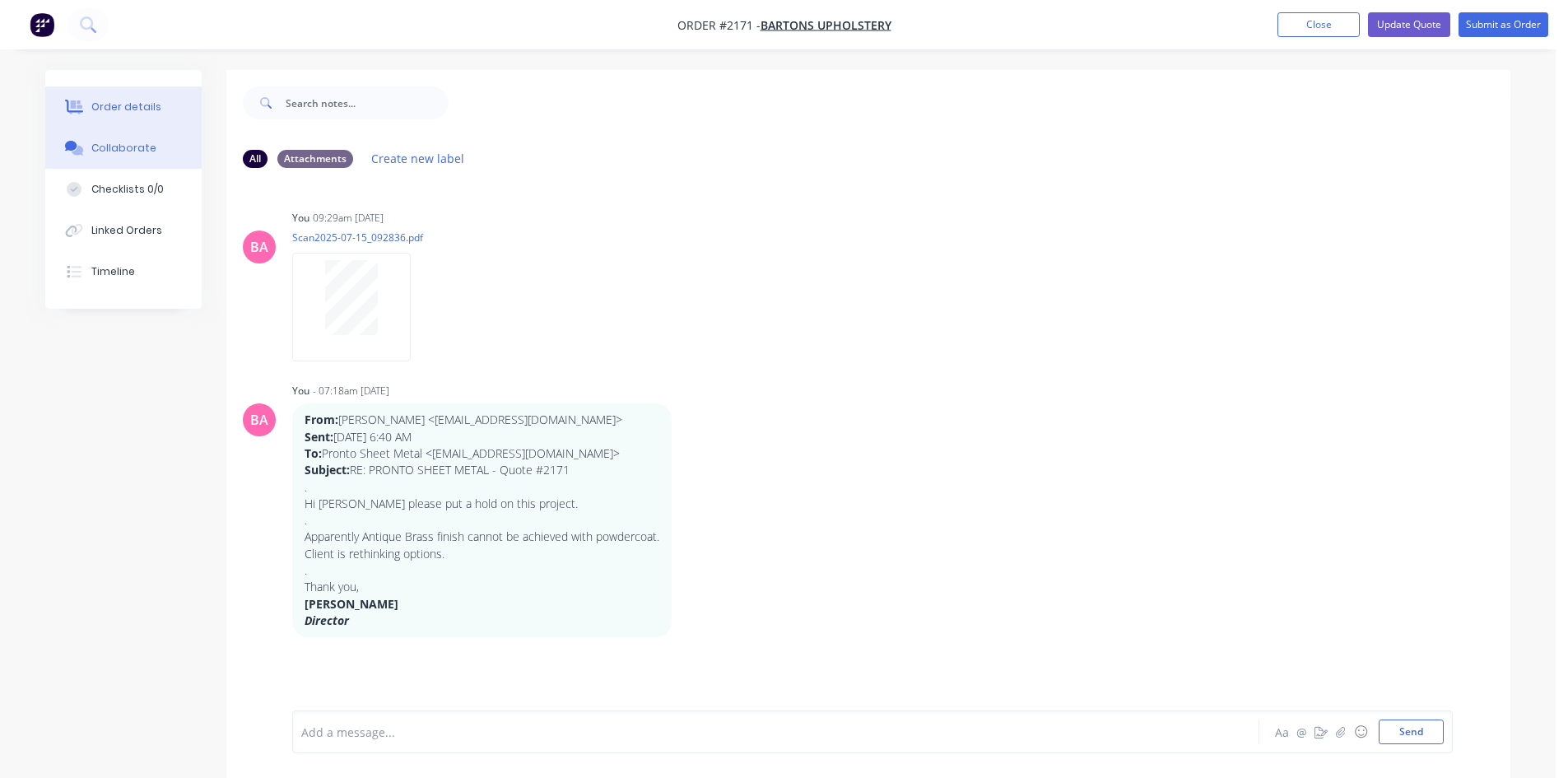
click at [136, 112] on div "Order details" at bounding box center [127, 107] width 70 height 15
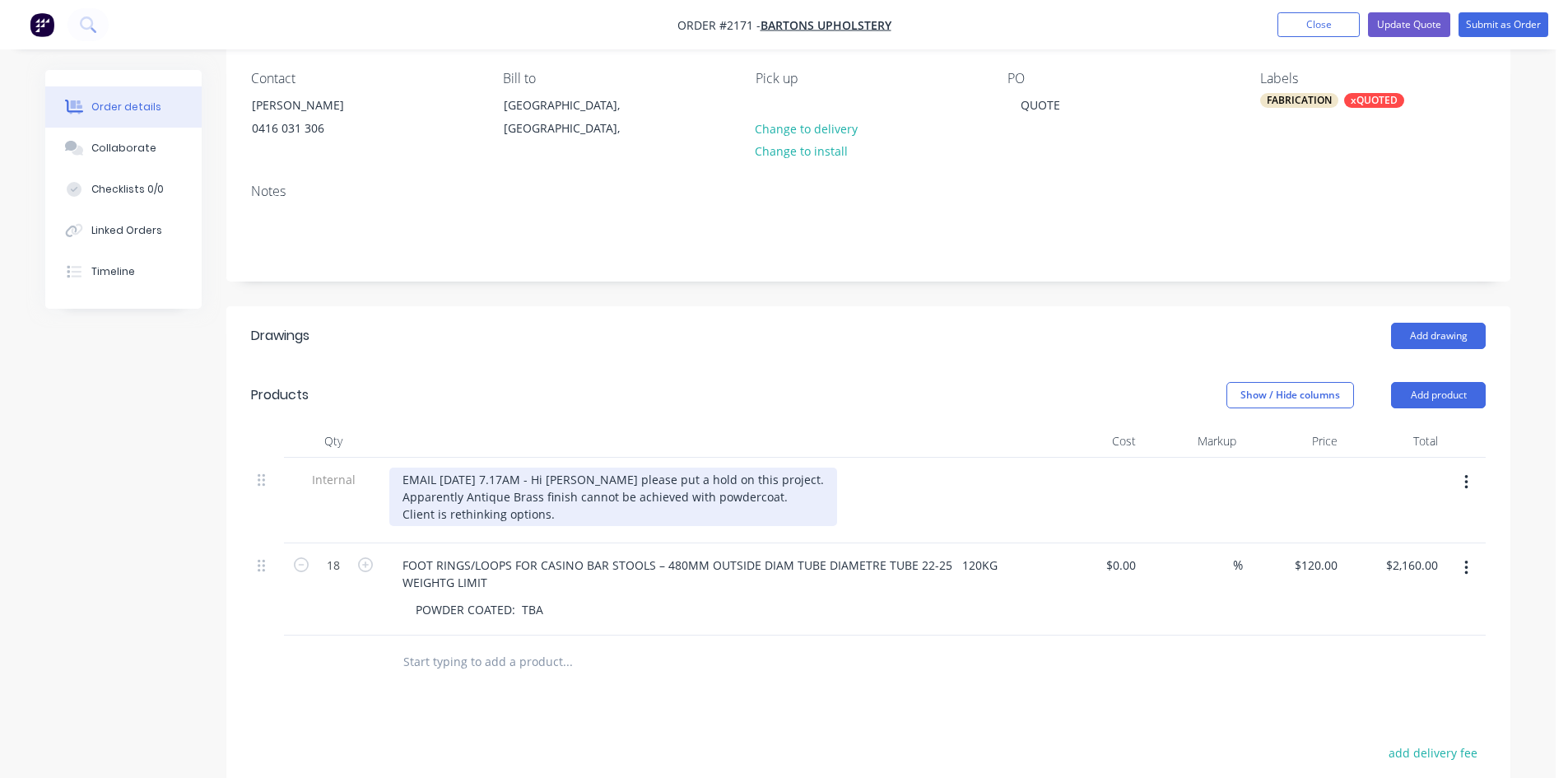
scroll to position [137, 0]
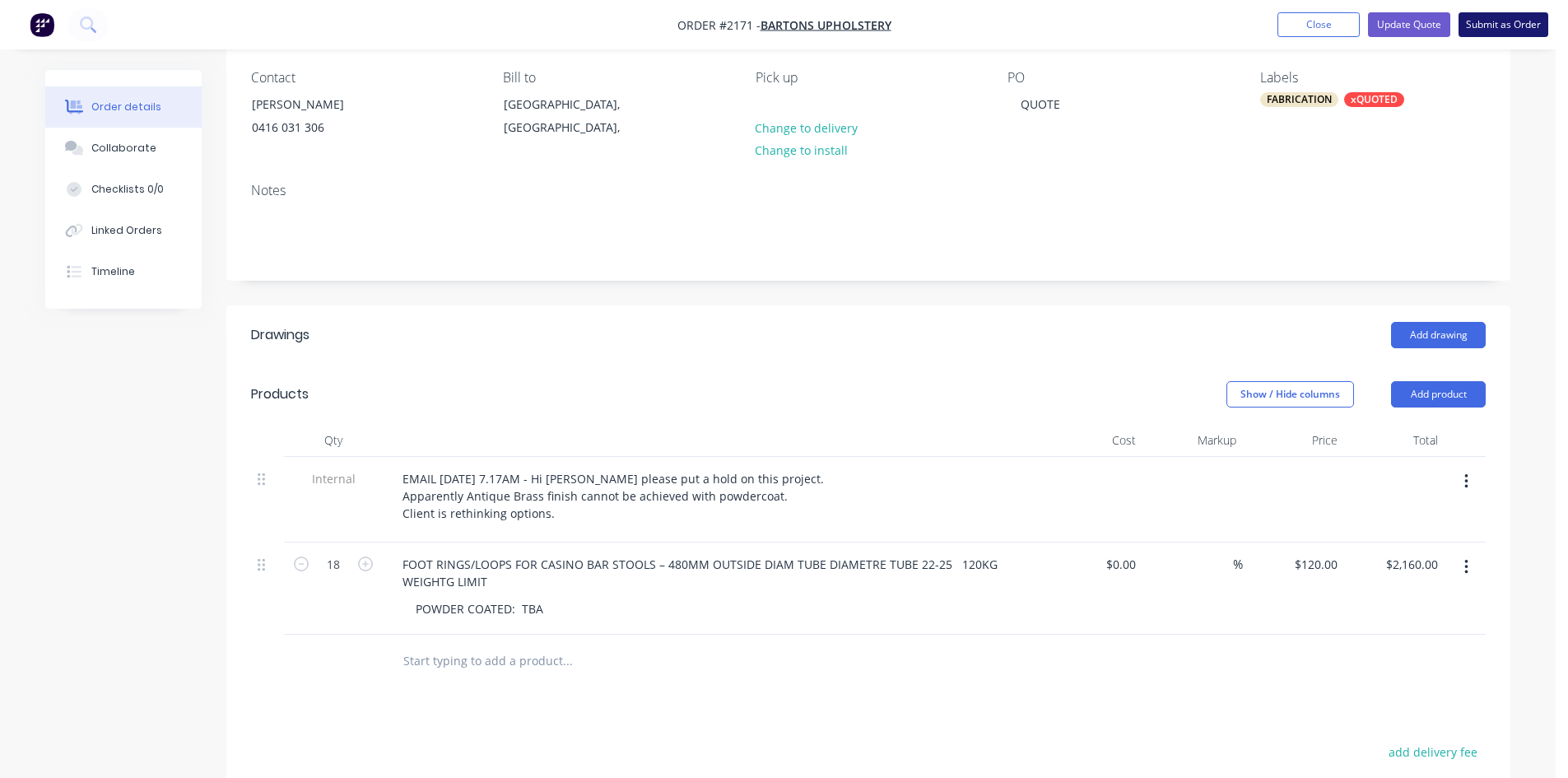
click at [1502, 21] on button "Submit as Order" at bounding box center [1503, 25] width 90 height 25
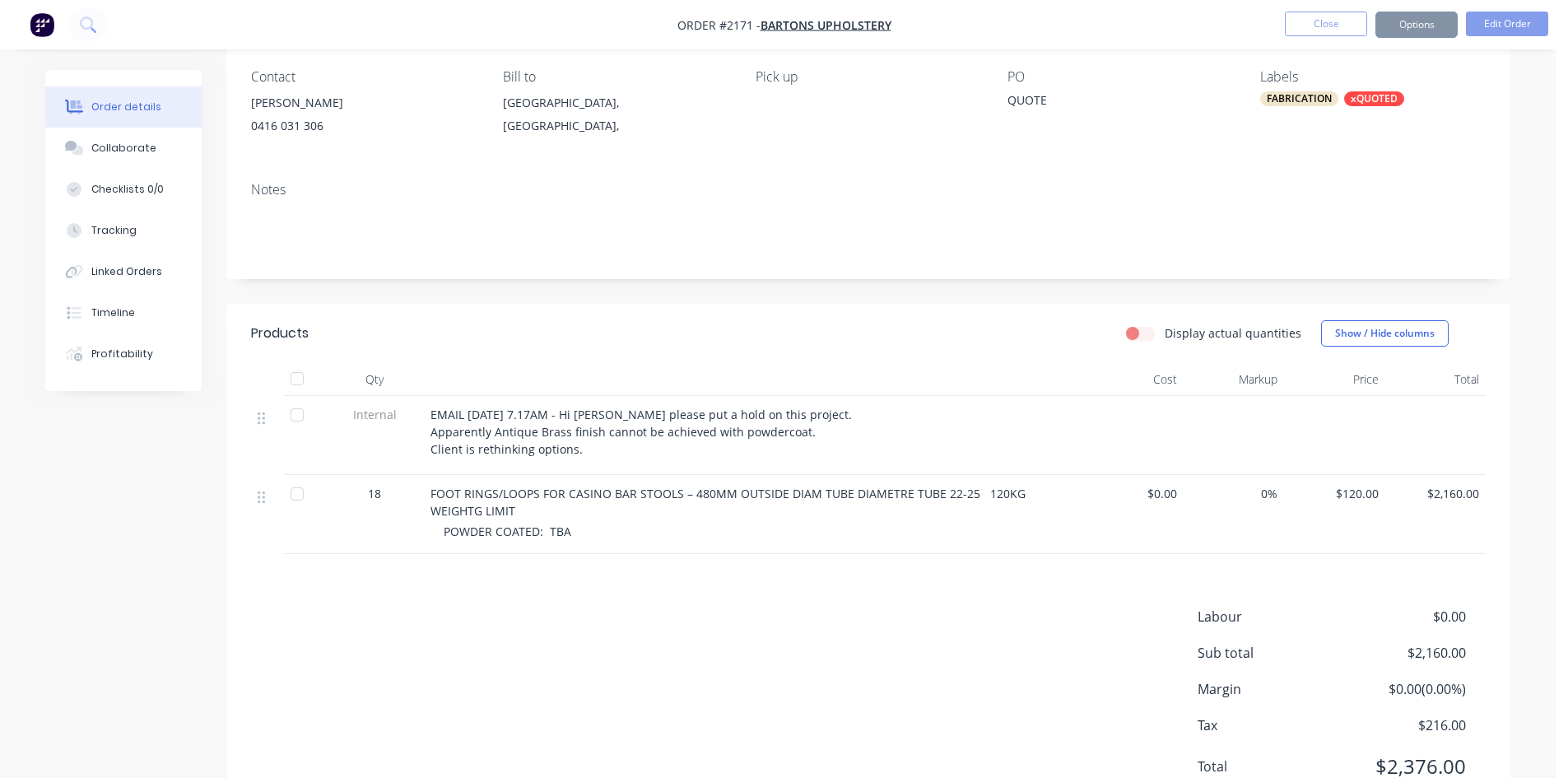
scroll to position [0, 0]
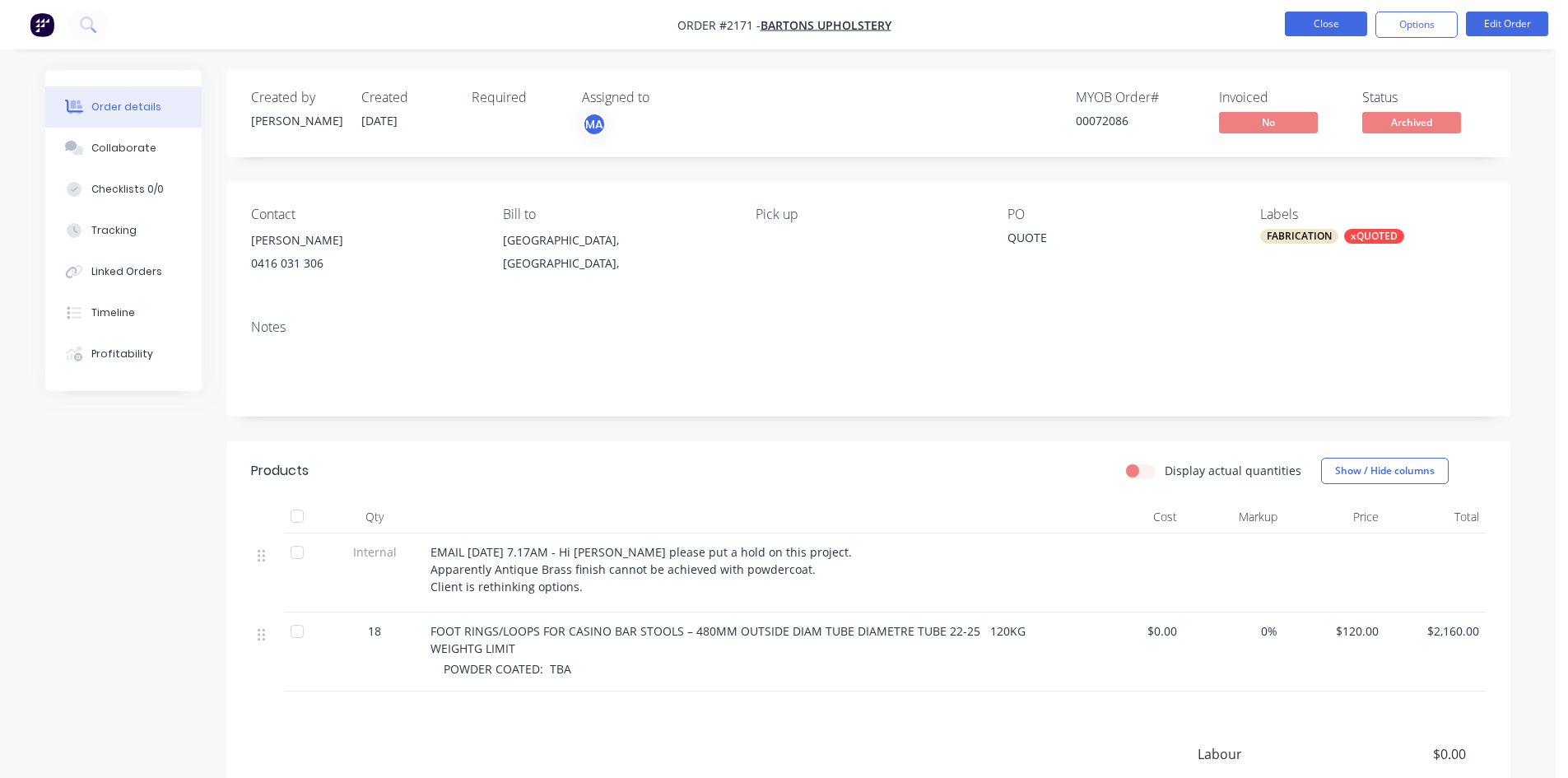
click at [1338, 20] on button "Close" at bounding box center [1327, 24] width 83 height 25
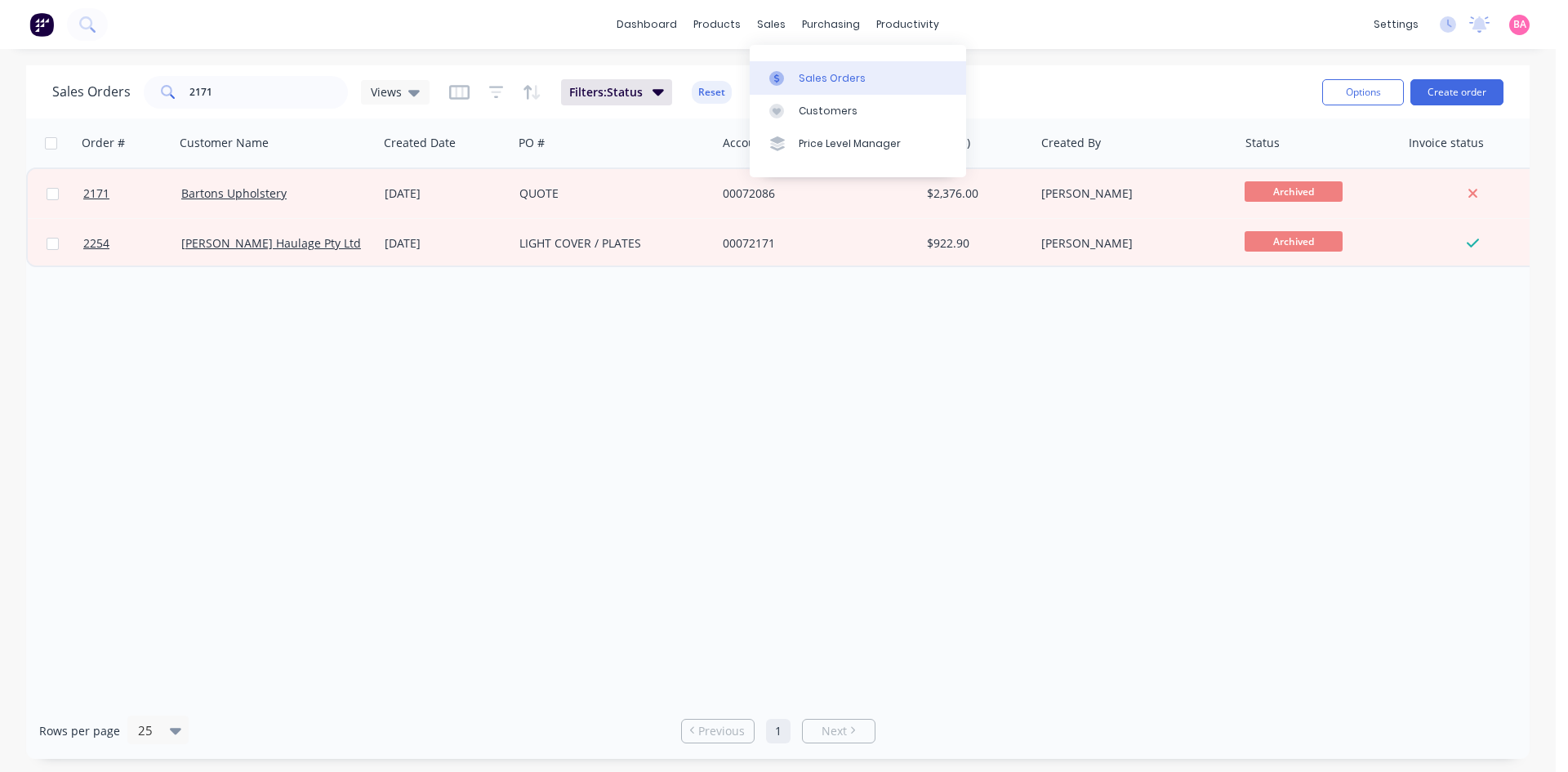
click at [816, 77] on div "Sales Orders" at bounding box center [832, 78] width 67 height 15
drag, startPoint x: 229, startPoint y: 89, endPoint x: 174, endPoint y: 90, distance: 55.0
click at [174, 90] on div "2171" at bounding box center [245, 92] width 204 height 33
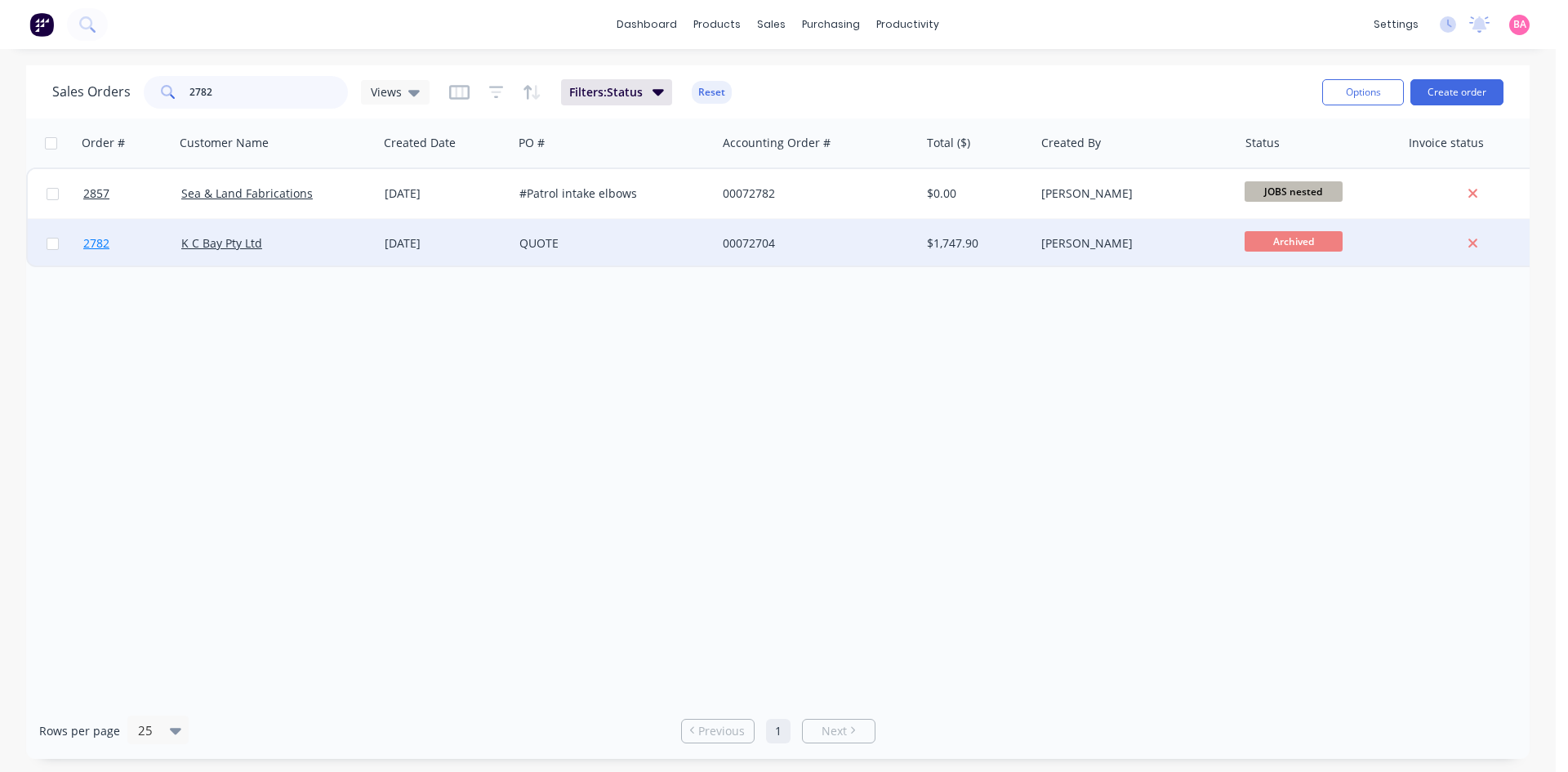
type input "2782"
click at [94, 238] on span "2782" at bounding box center [96, 243] width 26 height 16
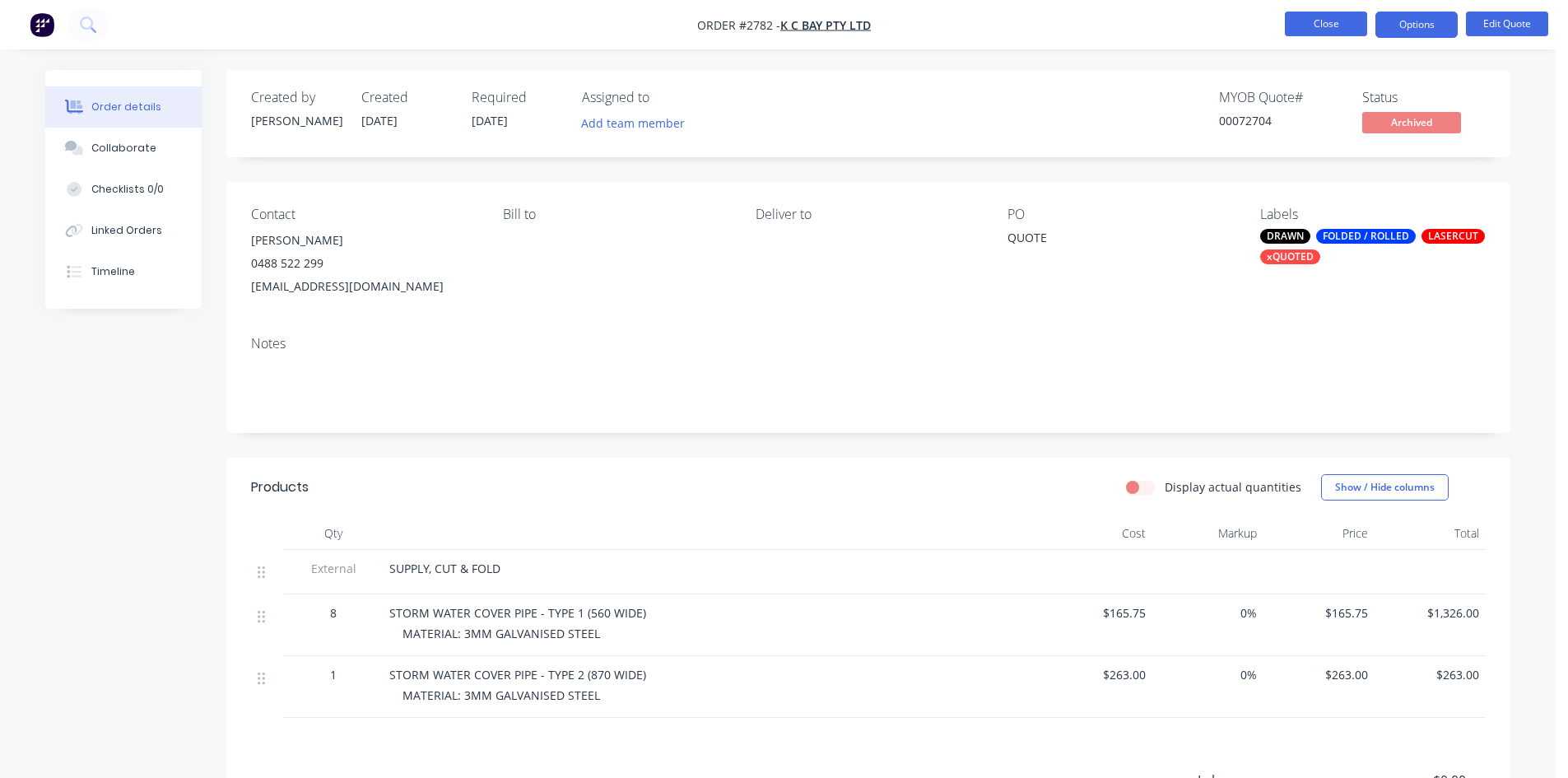
click at [1312, 25] on button "Close" at bounding box center [1327, 24] width 83 height 25
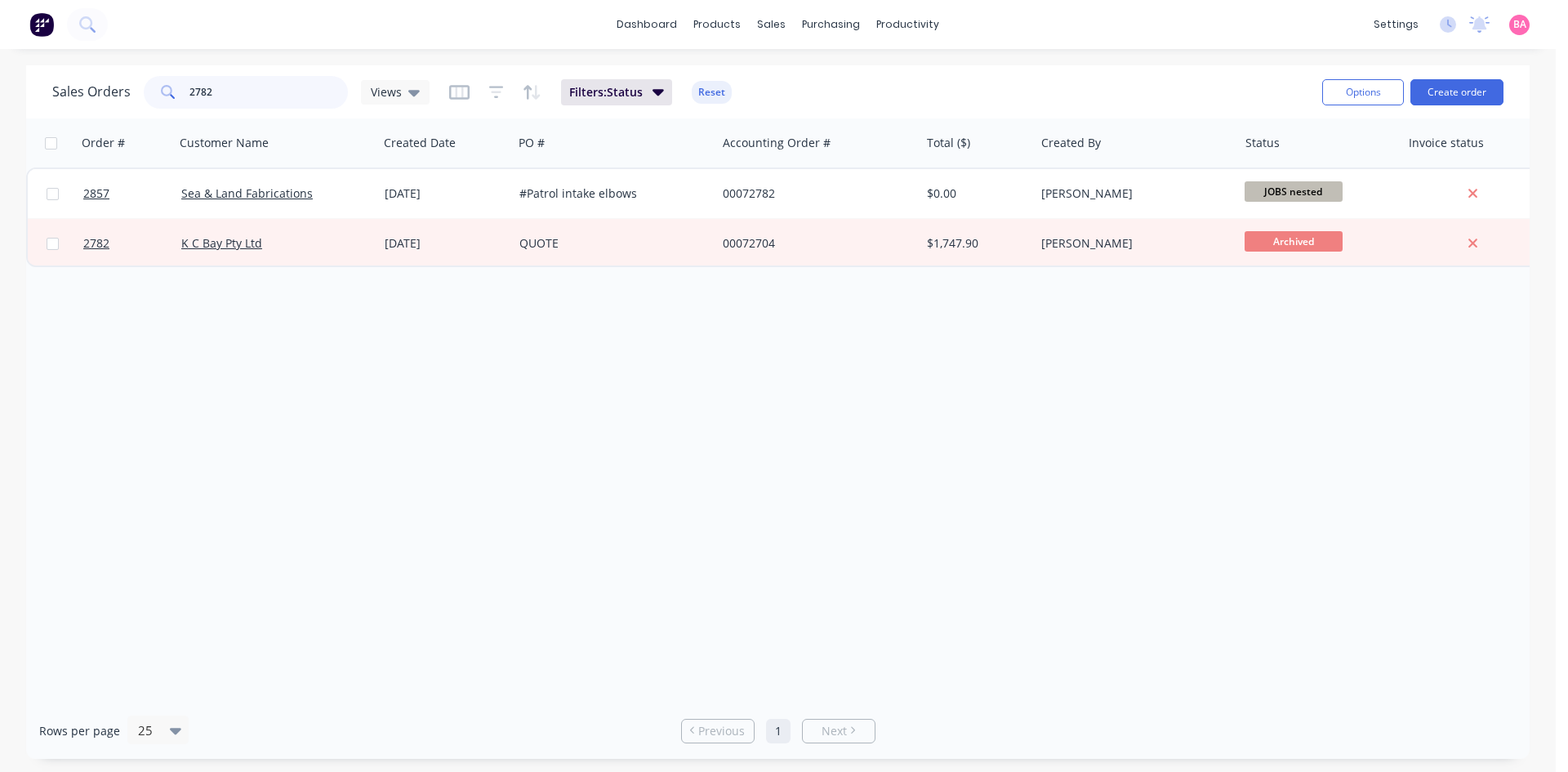
drag, startPoint x: 241, startPoint y: 86, endPoint x: 80, endPoint y: 91, distance: 161.1
click at [86, 92] on div "Sales Orders 2782 Views" at bounding box center [241, 92] width 378 height 33
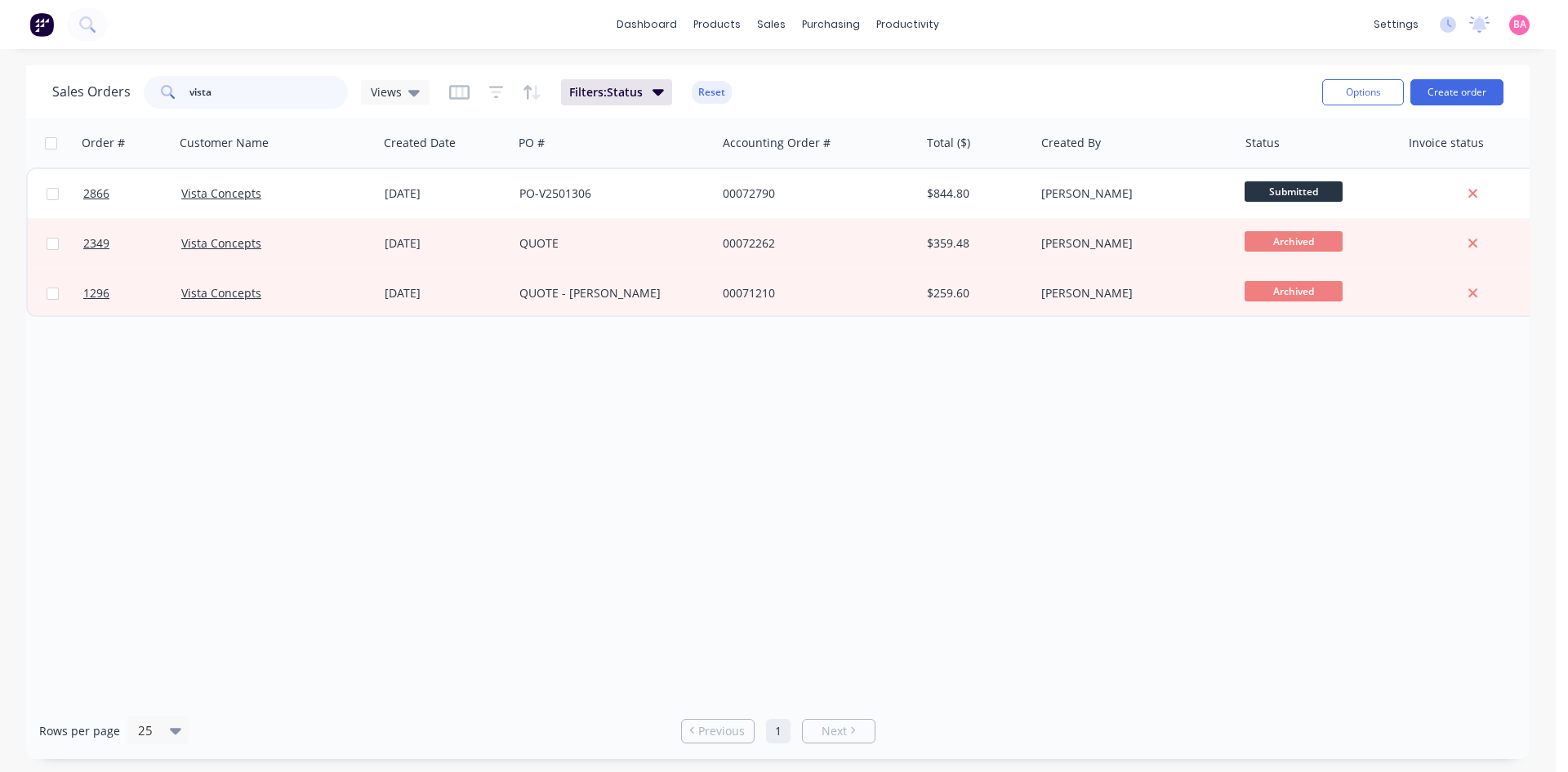
type input "vista"
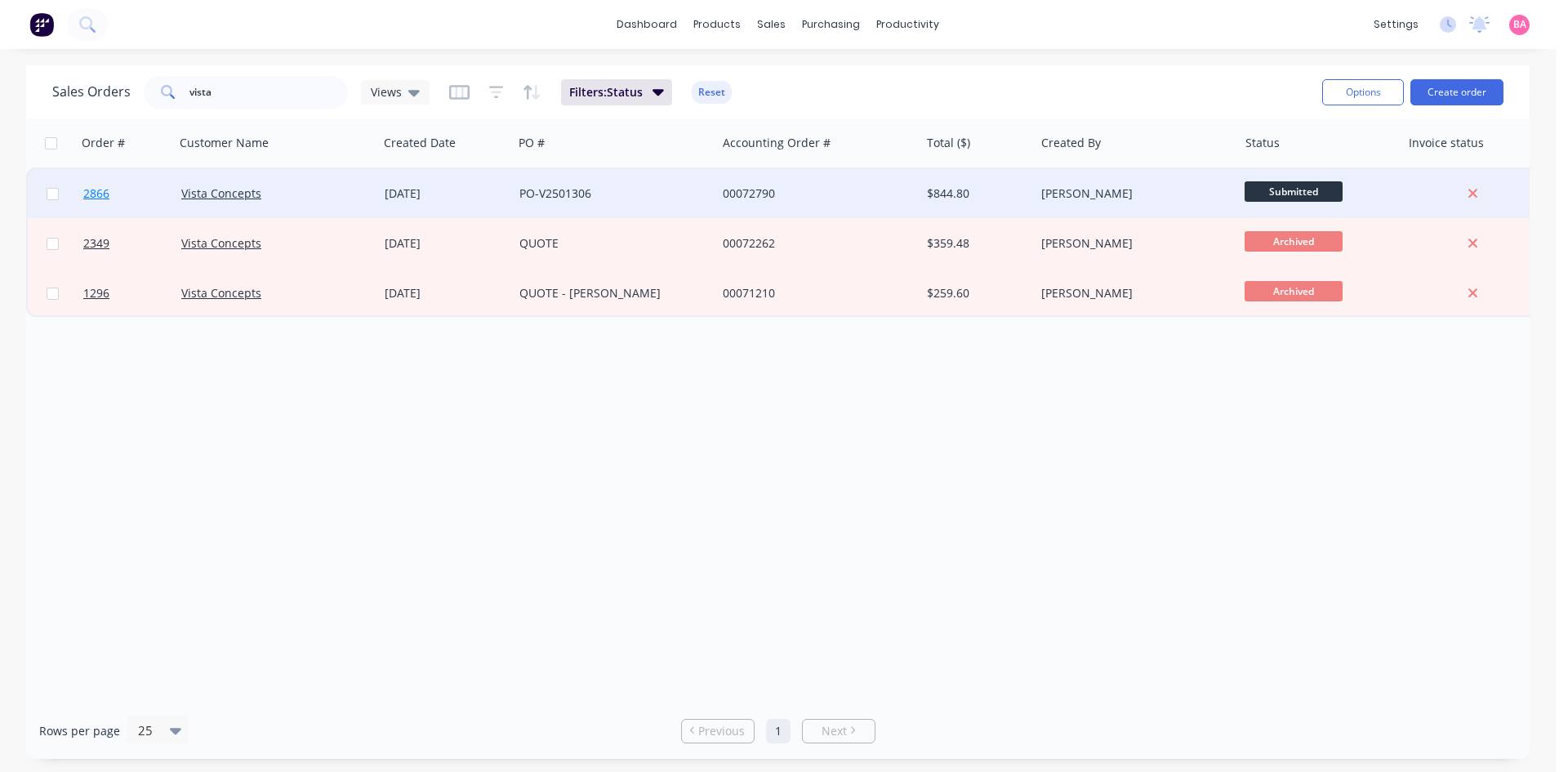
click at [98, 186] on span "2866" at bounding box center [96, 193] width 26 height 16
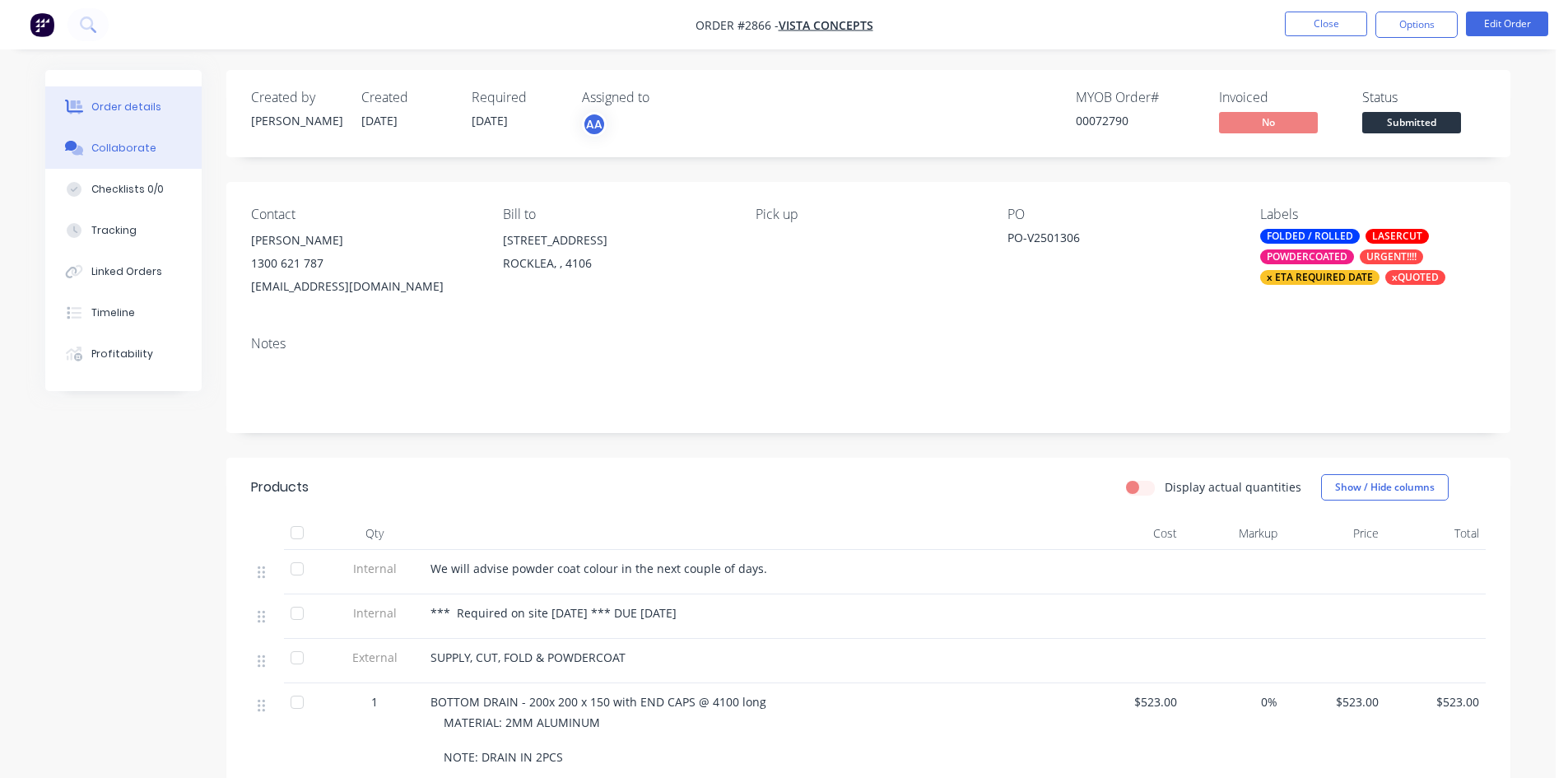
click at [108, 144] on div "Collaborate" at bounding box center [124, 148] width 65 height 15
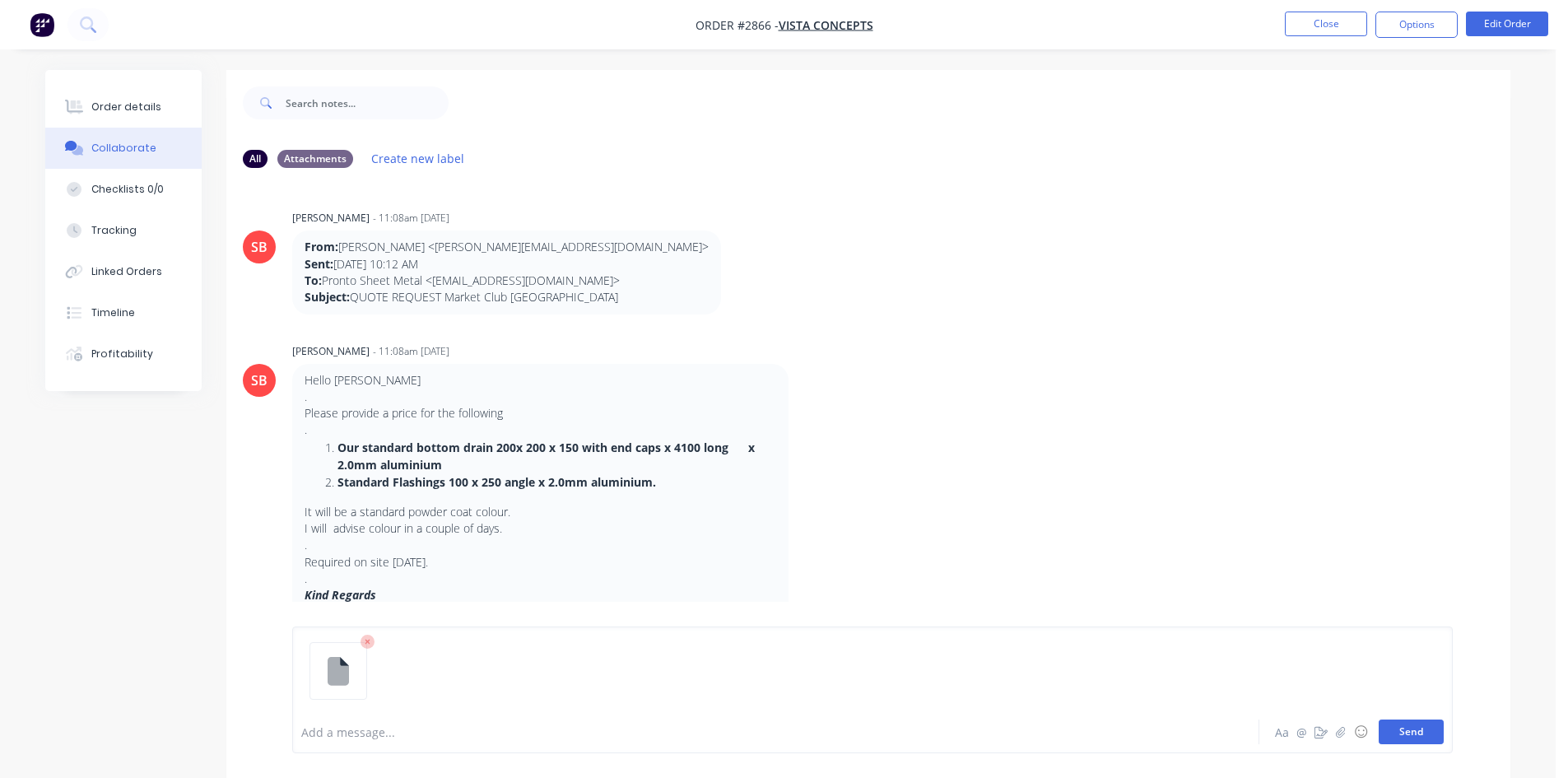
click at [1410, 733] on button "Send" at bounding box center [1411, 732] width 65 height 25
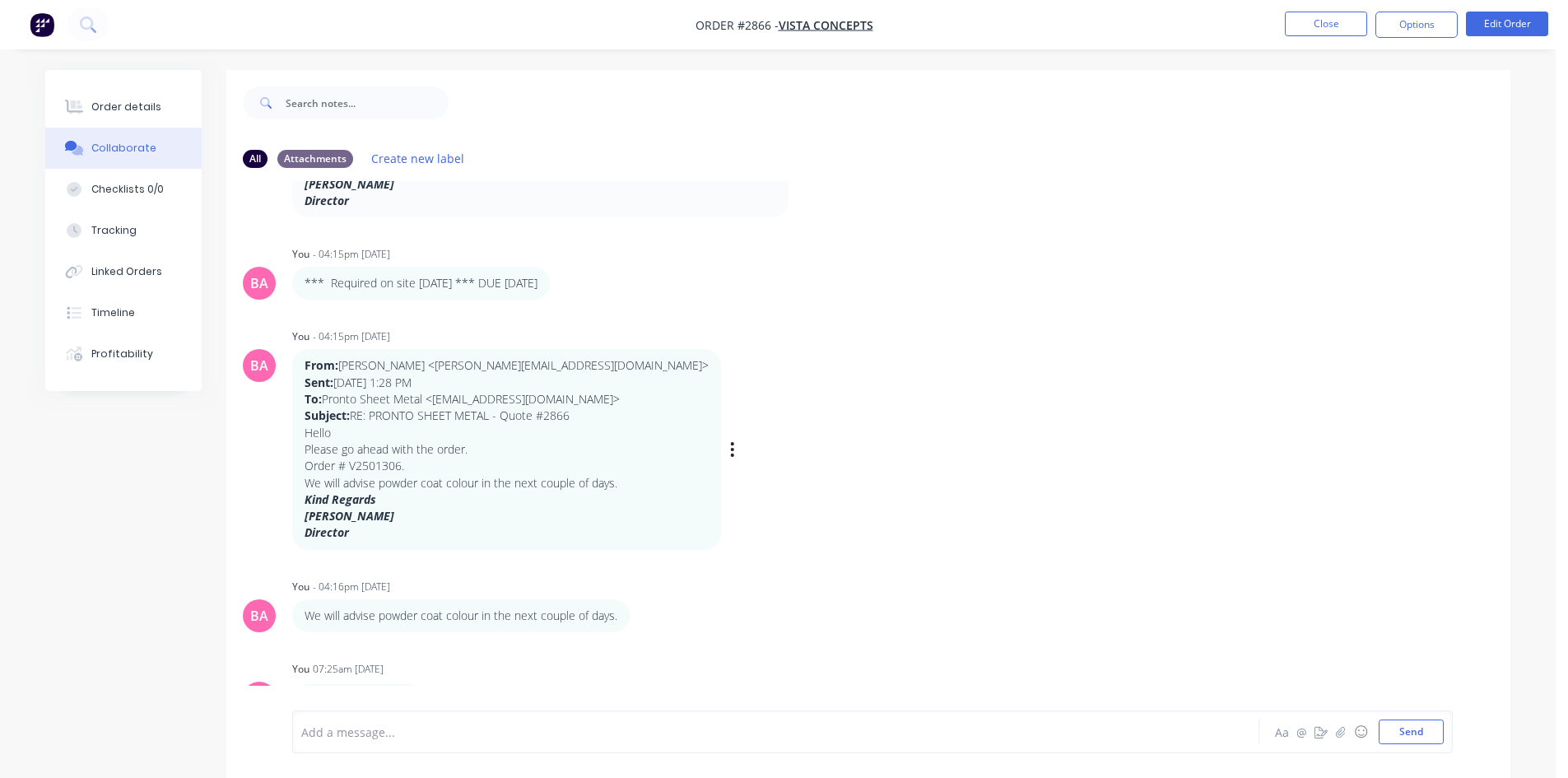
scroll to position [435, 0]
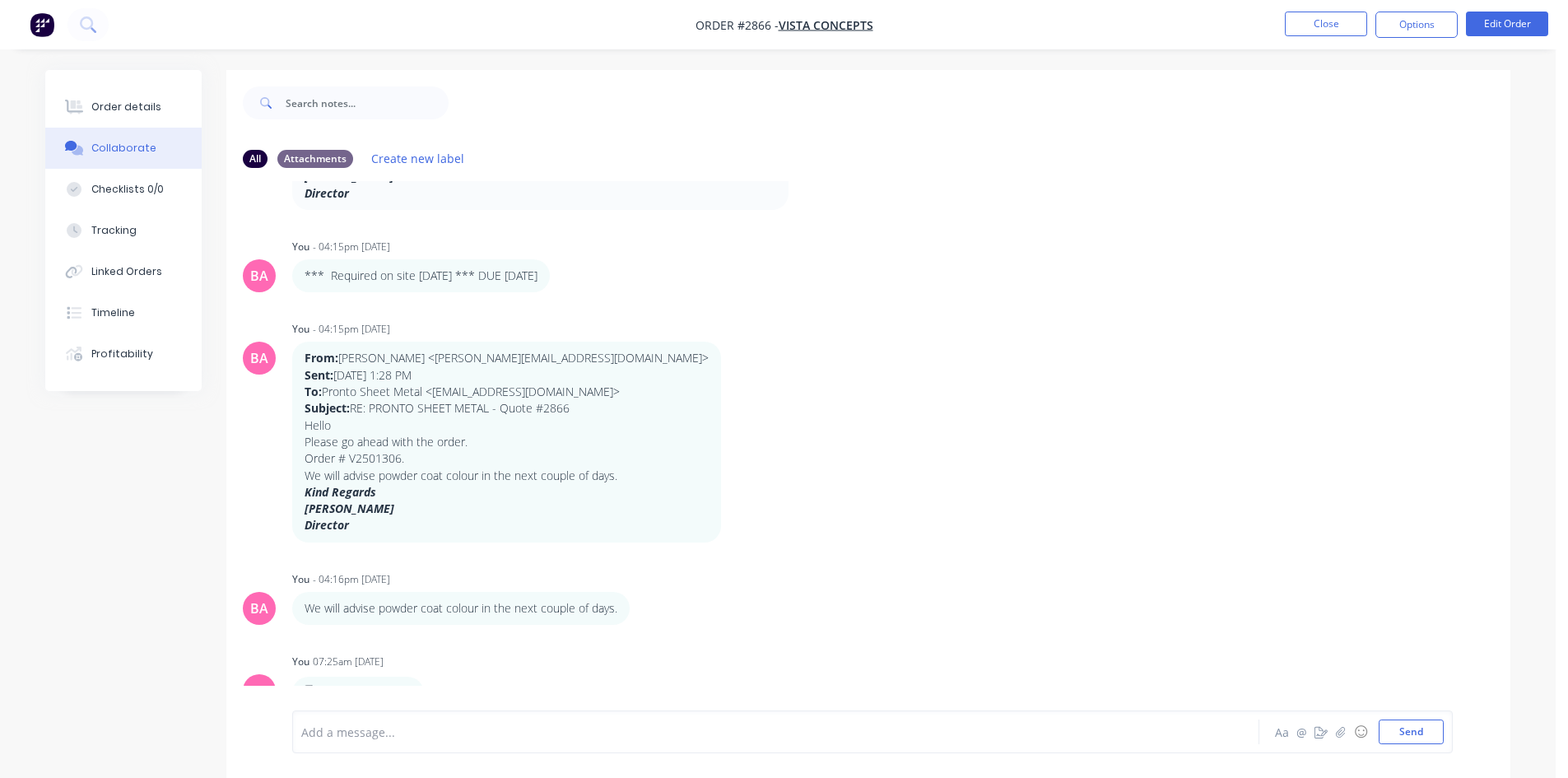
click at [846, 562] on div "SB Sandra Booker - 11:08am 08/09/25 From: Ross Parker <ross.p@vistaconcepts.com…" at bounding box center [868, 446] width 1284 height 529
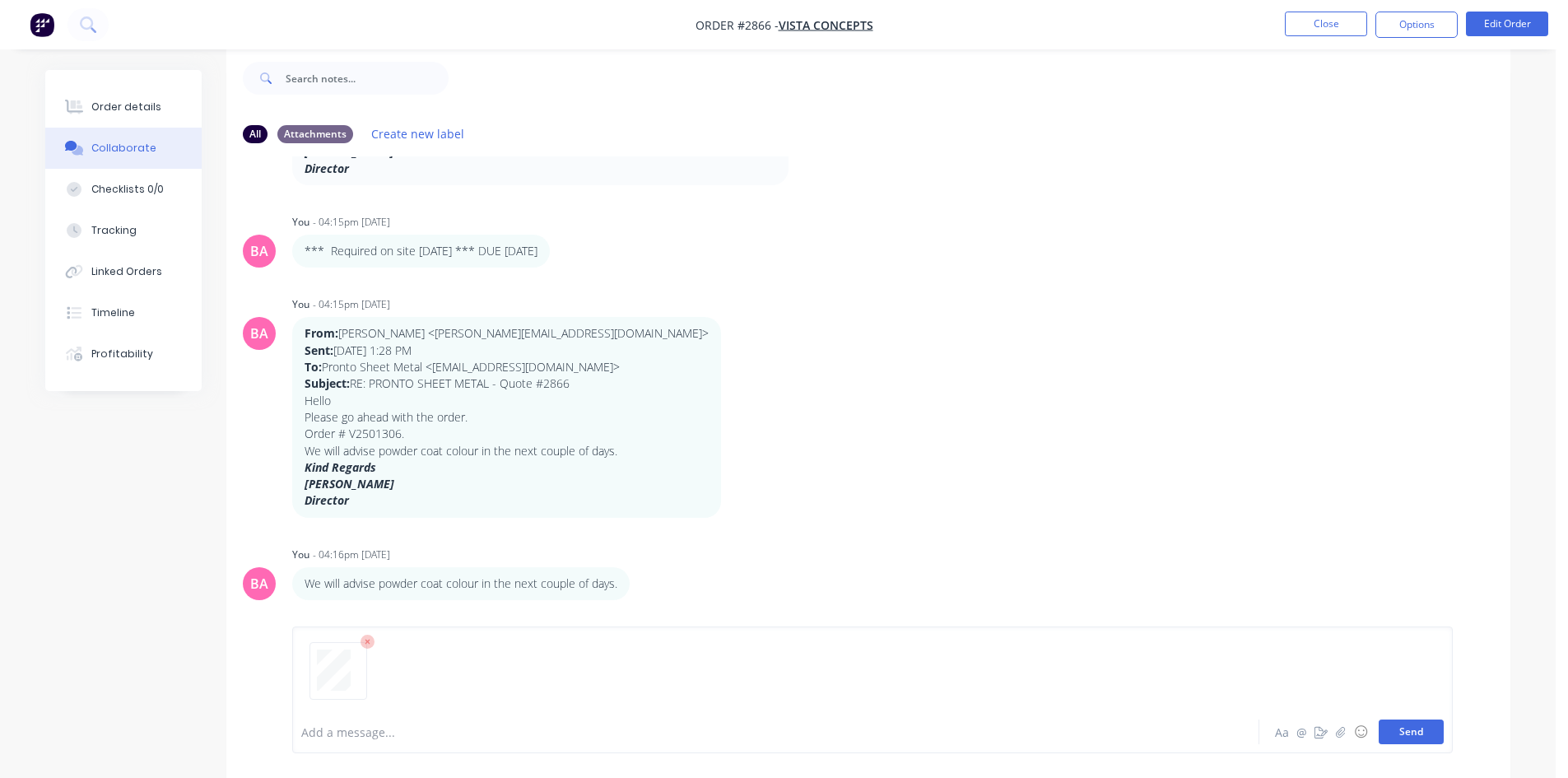
click at [1428, 731] on button "Send" at bounding box center [1411, 732] width 65 height 25
click at [114, 99] on button "Order details" at bounding box center [123, 107] width 156 height 41
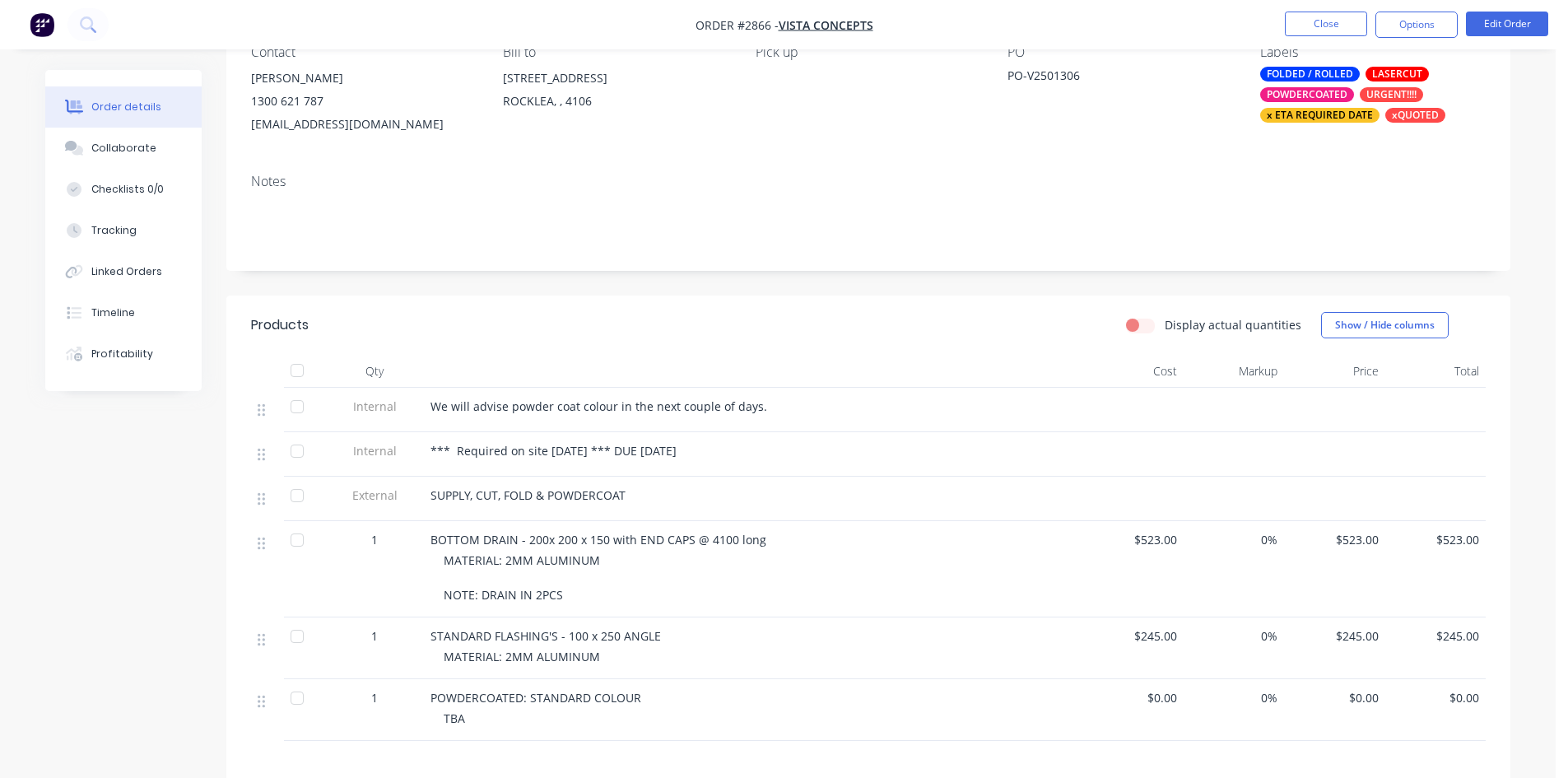
scroll to position [216, 0]
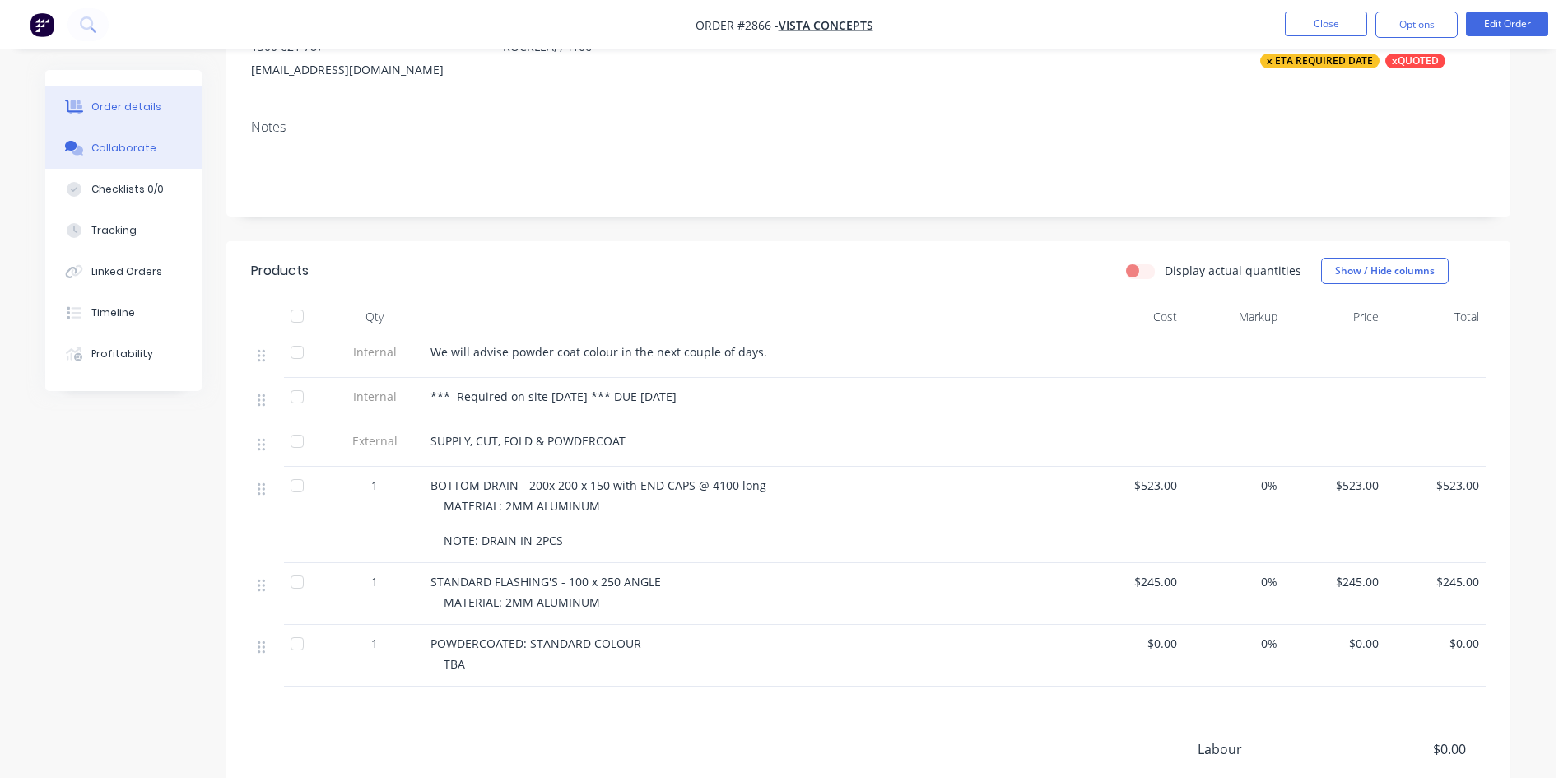
click at [137, 150] on div "Collaborate" at bounding box center [124, 148] width 65 height 15
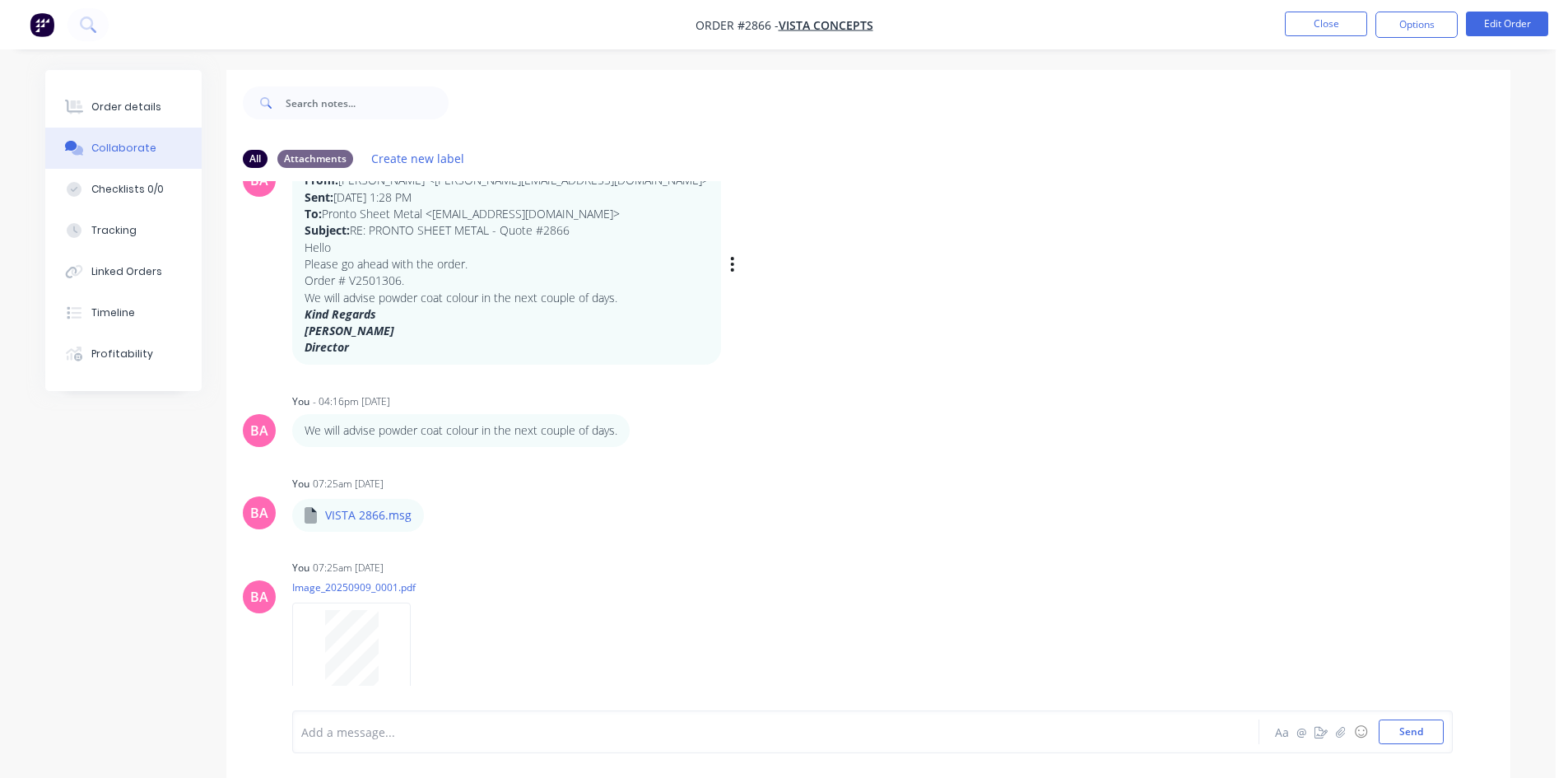
scroll to position [622, 0]
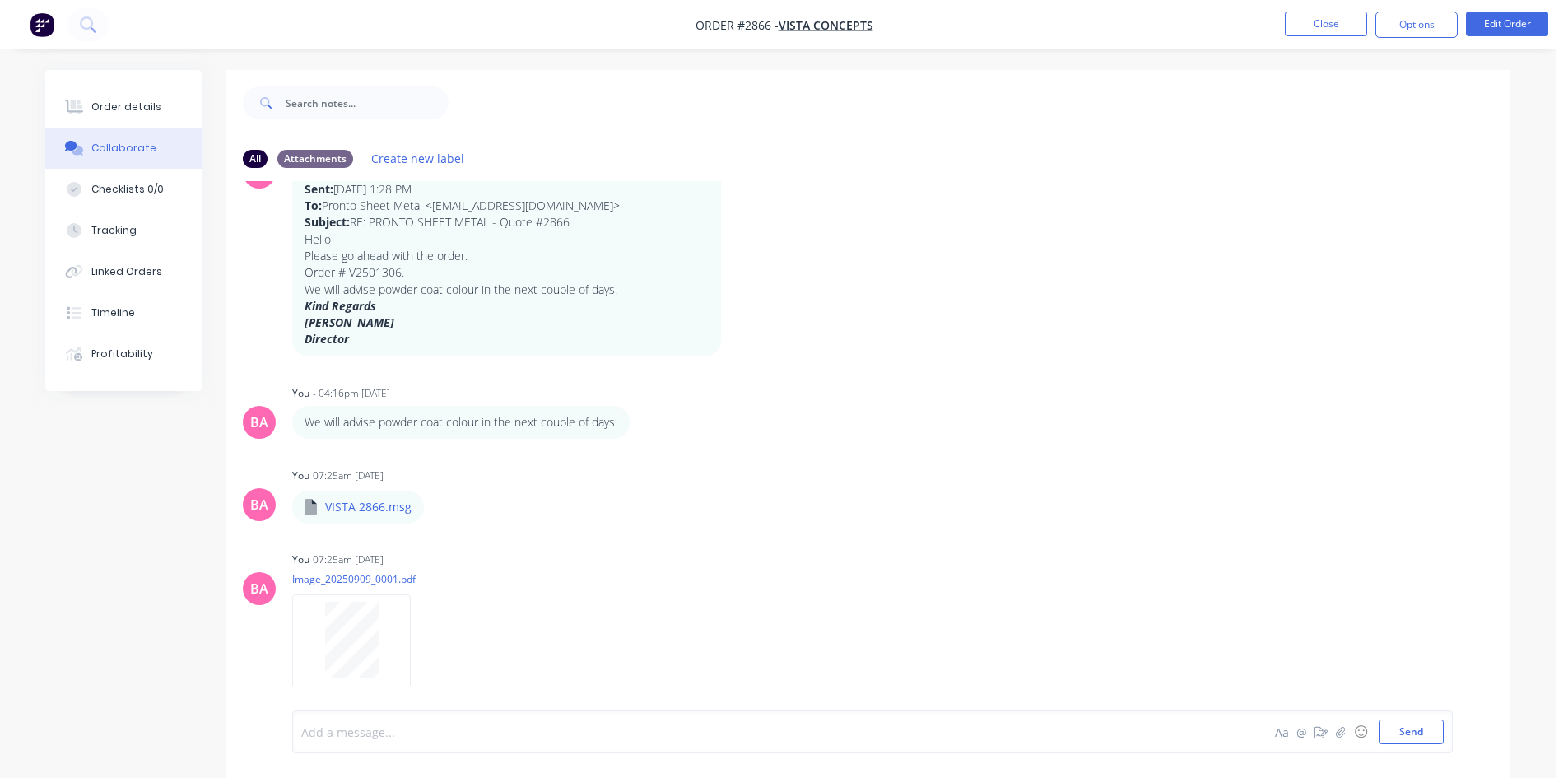
click at [396, 730] on div at bounding box center [731, 731] width 856 height 17
click at [1423, 734] on button "Send" at bounding box center [1411, 732] width 65 height 25
click at [1336, 24] on button "Close" at bounding box center [1327, 24] width 83 height 25
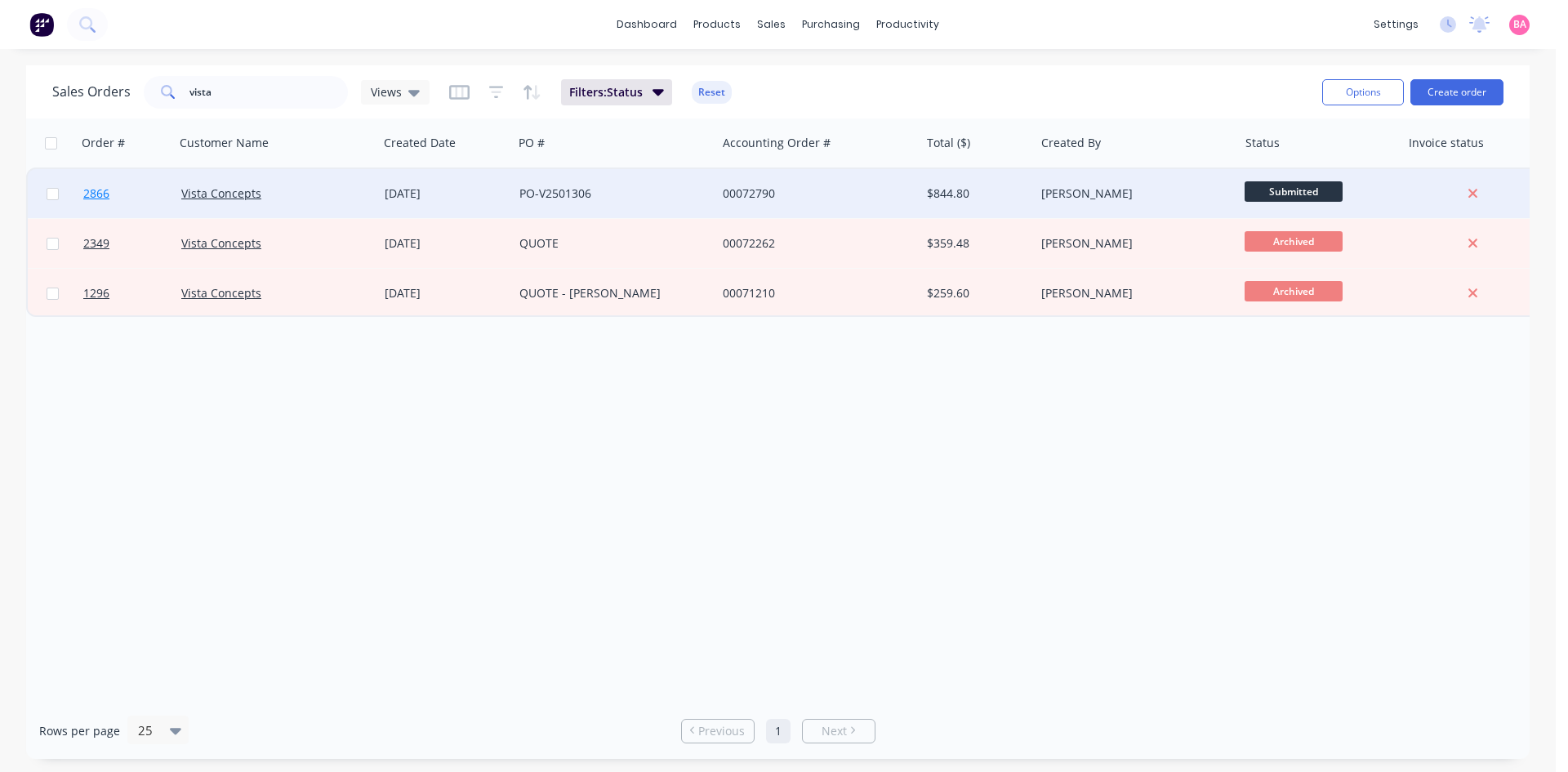
click at [93, 192] on span "2866" at bounding box center [96, 193] width 26 height 16
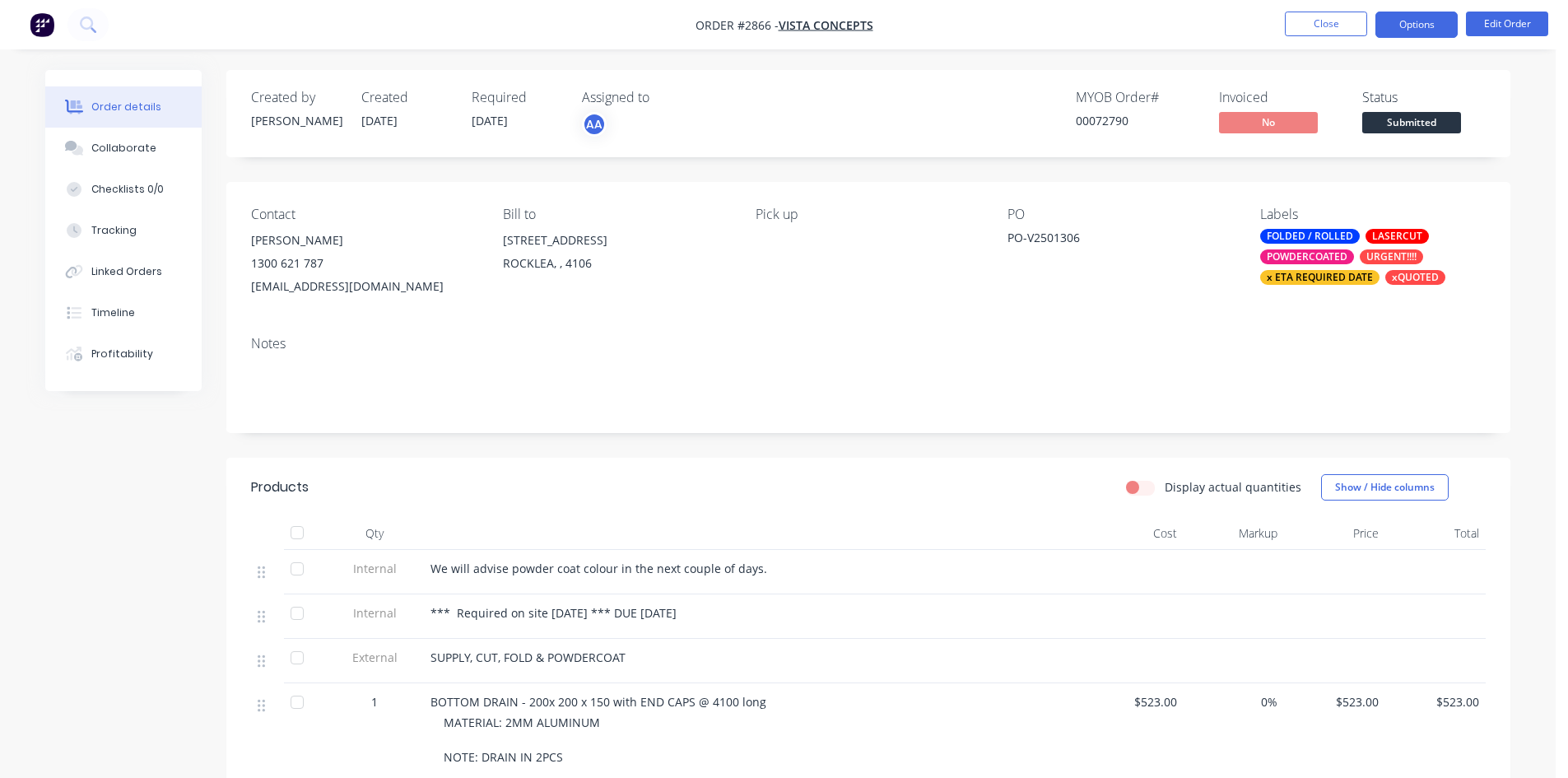
click at [1416, 25] on button "Options" at bounding box center [1417, 24] width 83 height 26
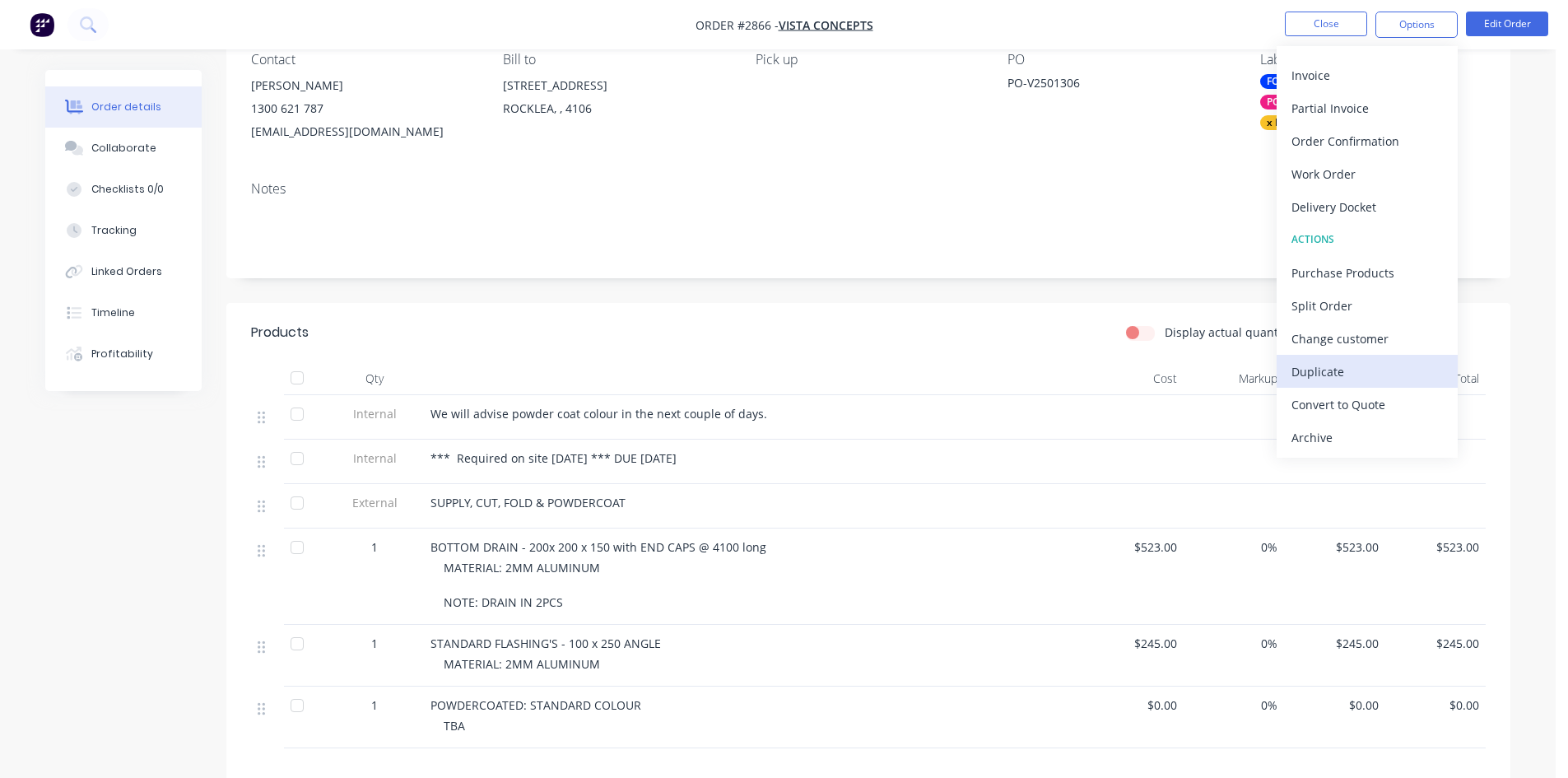
scroll to position [164, 0]
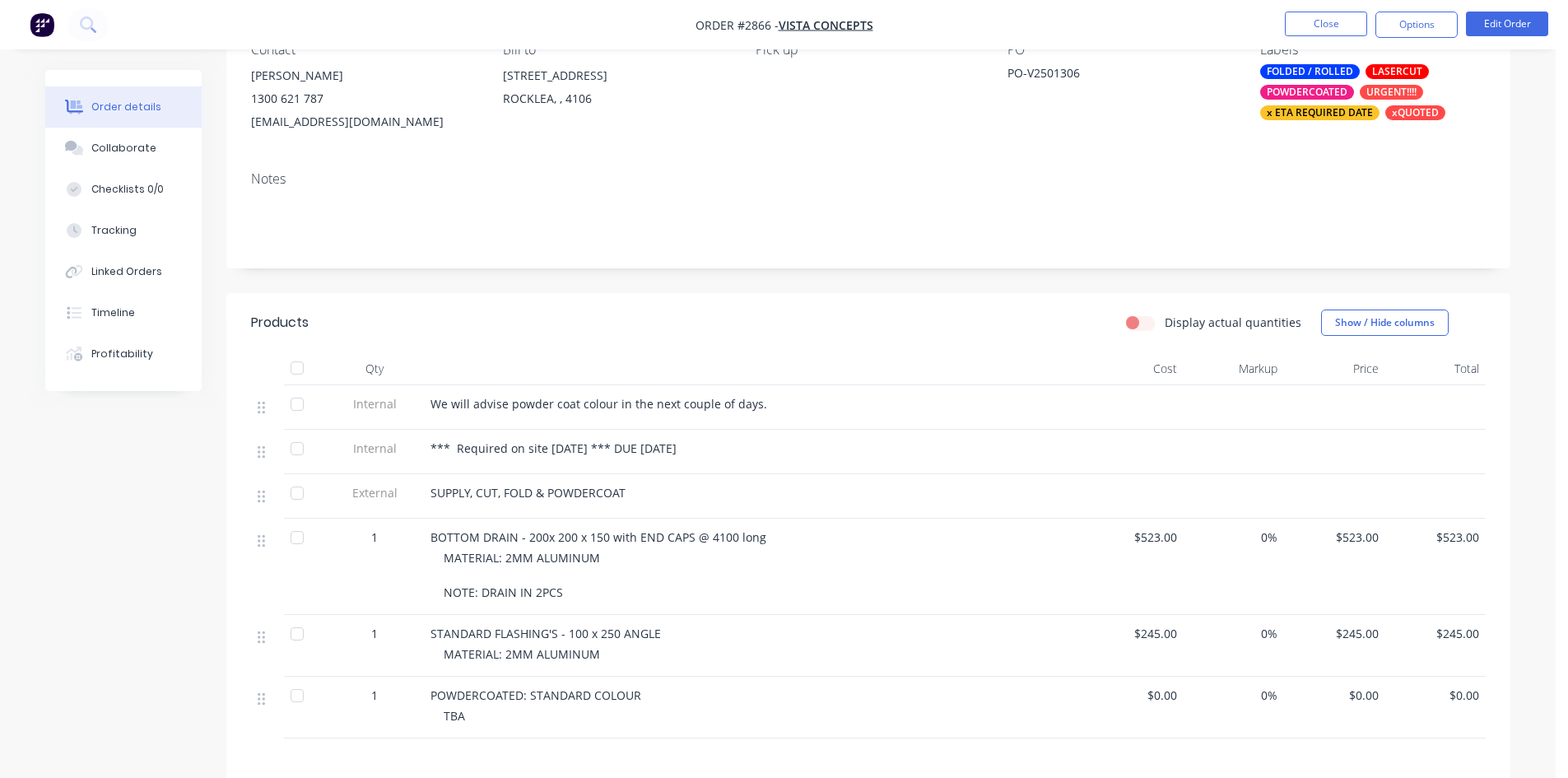
click at [1070, 179] on div "Notes" at bounding box center [869, 179] width 1235 height 15
click at [1345, 18] on button "Close" at bounding box center [1327, 24] width 83 height 25
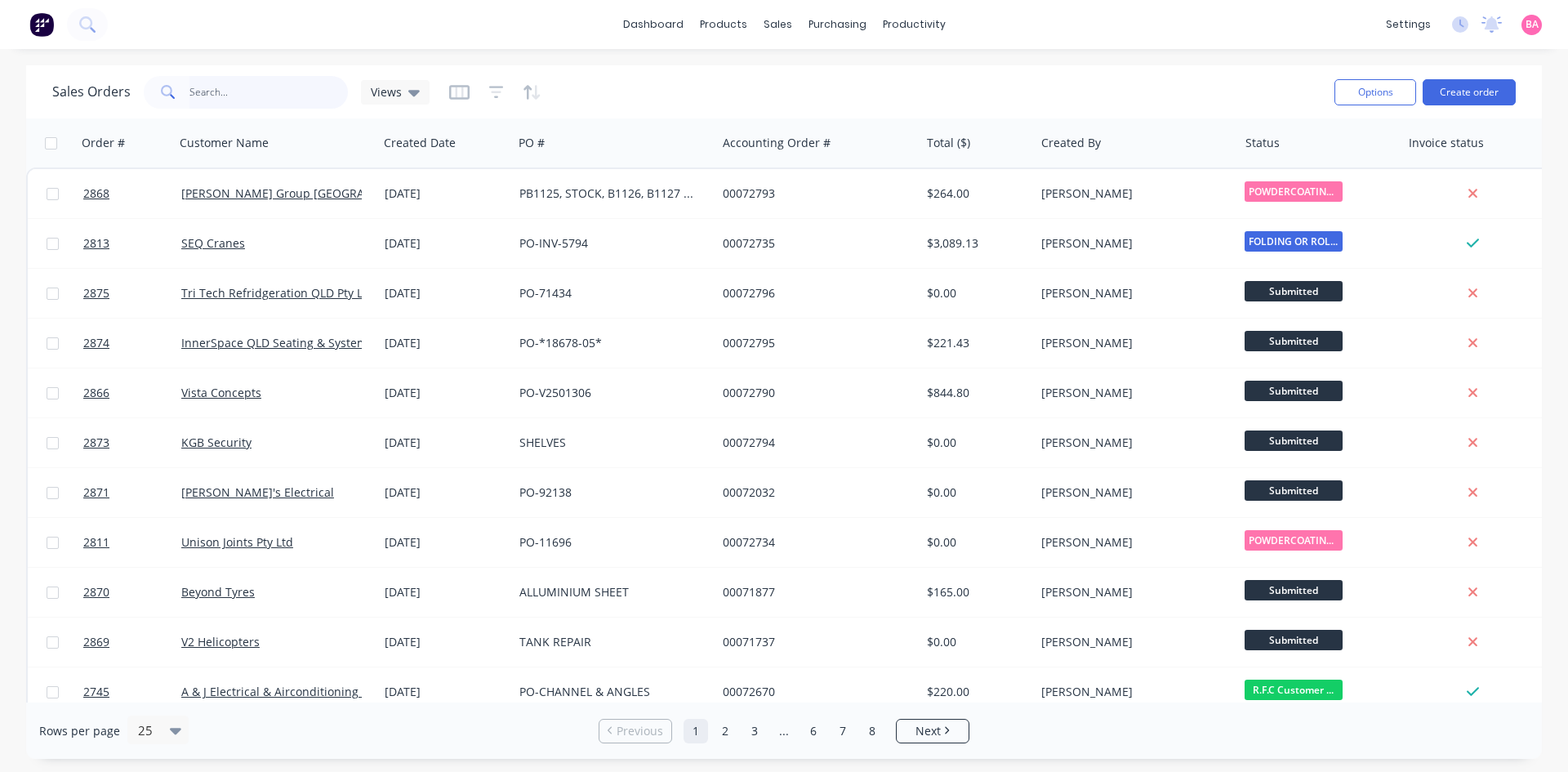
click at [235, 87] on input "text" at bounding box center [269, 92] width 159 height 33
type input "2782"
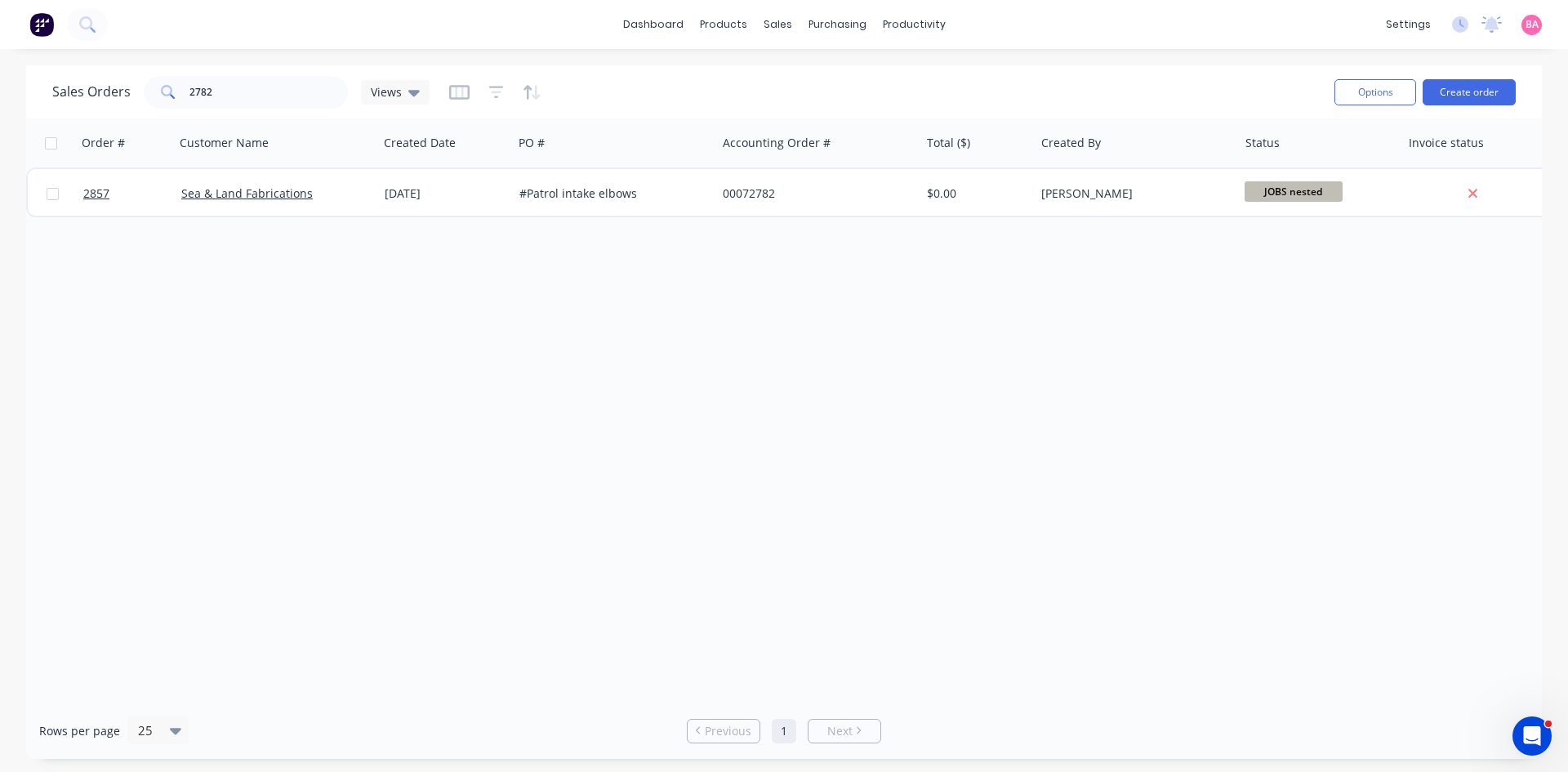
click at [504, 90] on div at bounding box center [495, 92] width 93 height 26
click at [493, 93] on icon "button" at bounding box center [496, 92] width 11 height 3
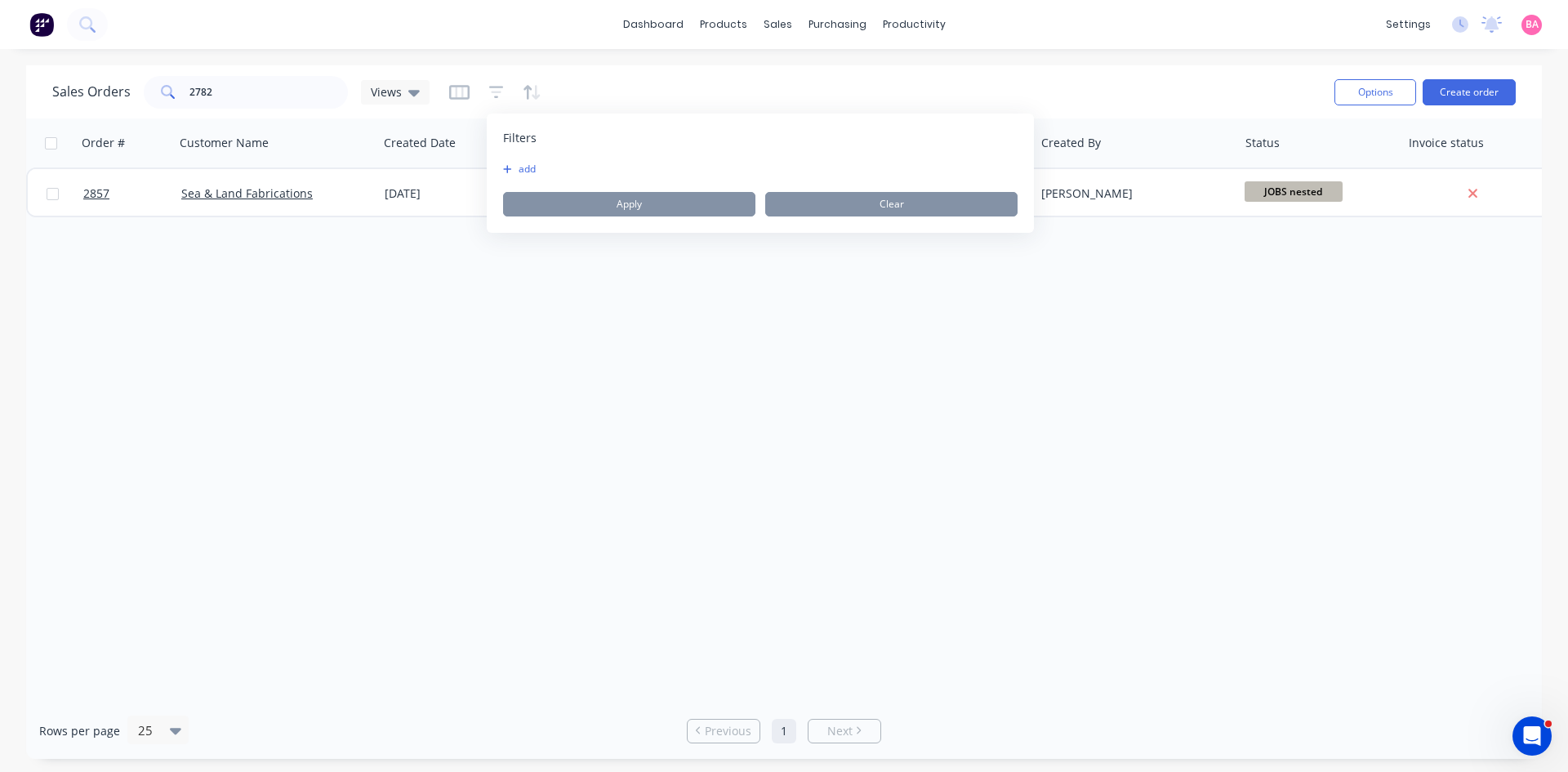
click at [528, 168] on button "add" at bounding box center [524, 169] width 41 height 13
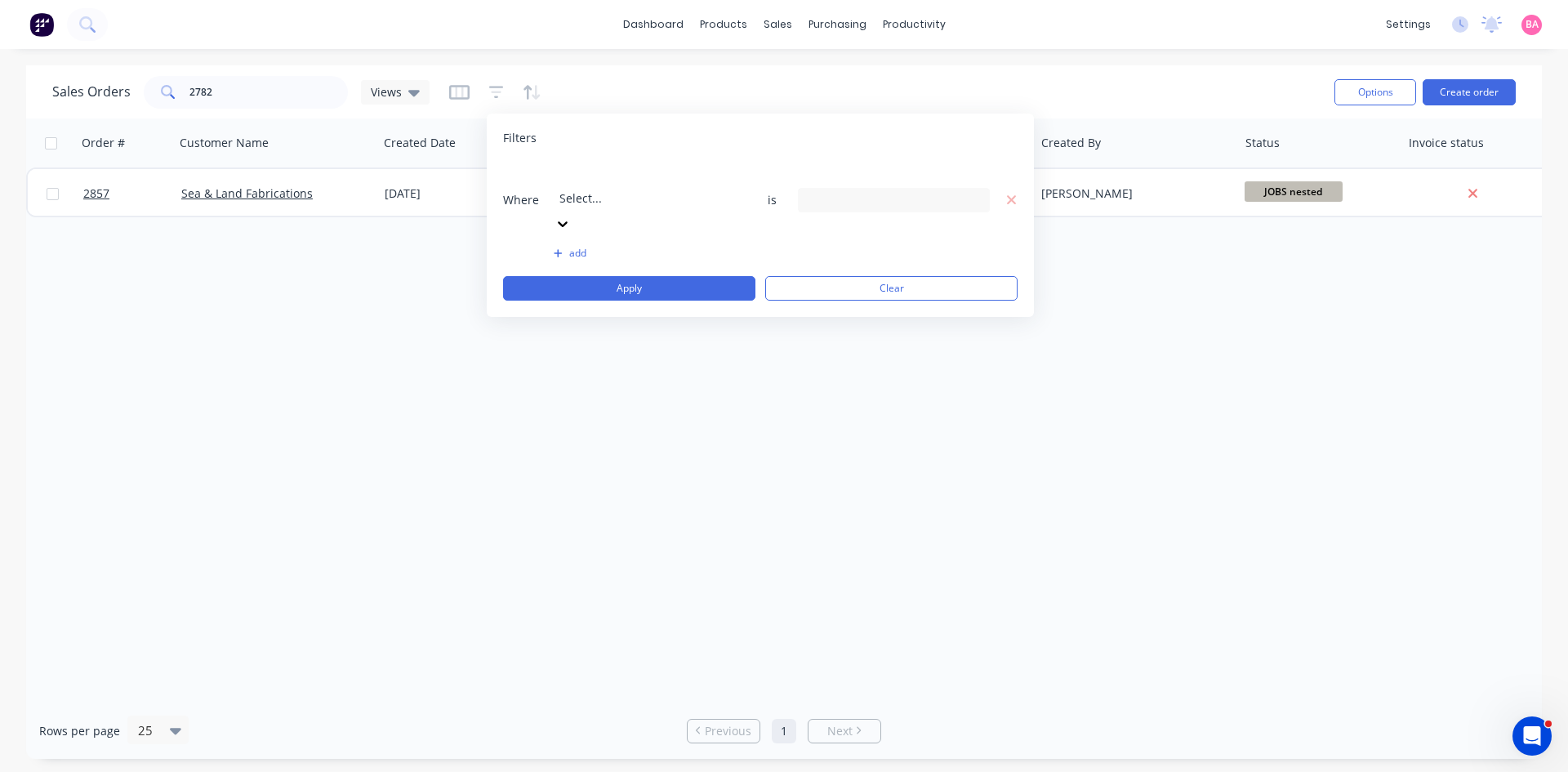
click at [635, 176] on div at bounding box center [677, 175] width 235 height 20
click at [979, 191] on icon at bounding box center [974, 200] width 12 height 18
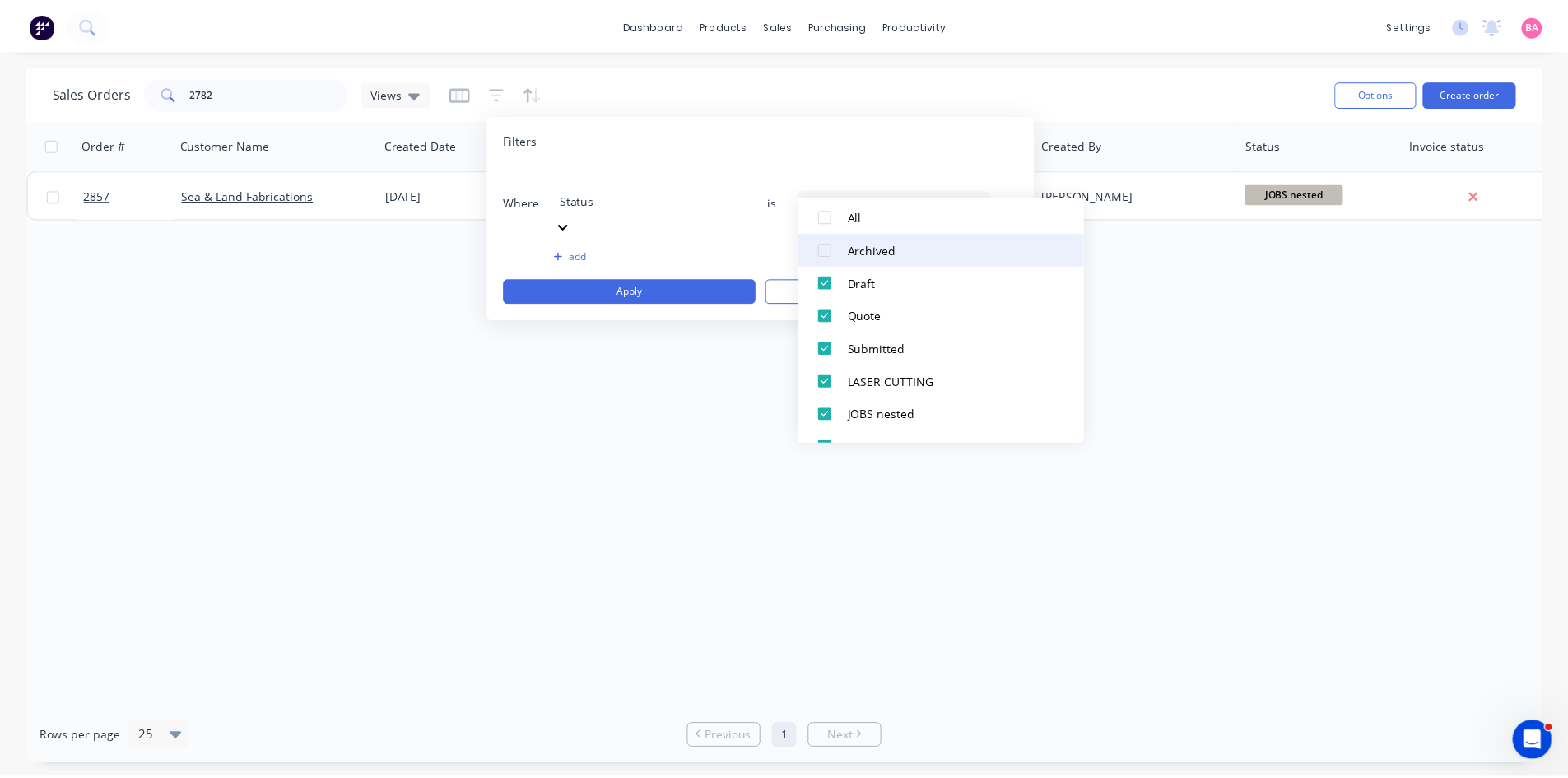
scroll to position [55, 0]
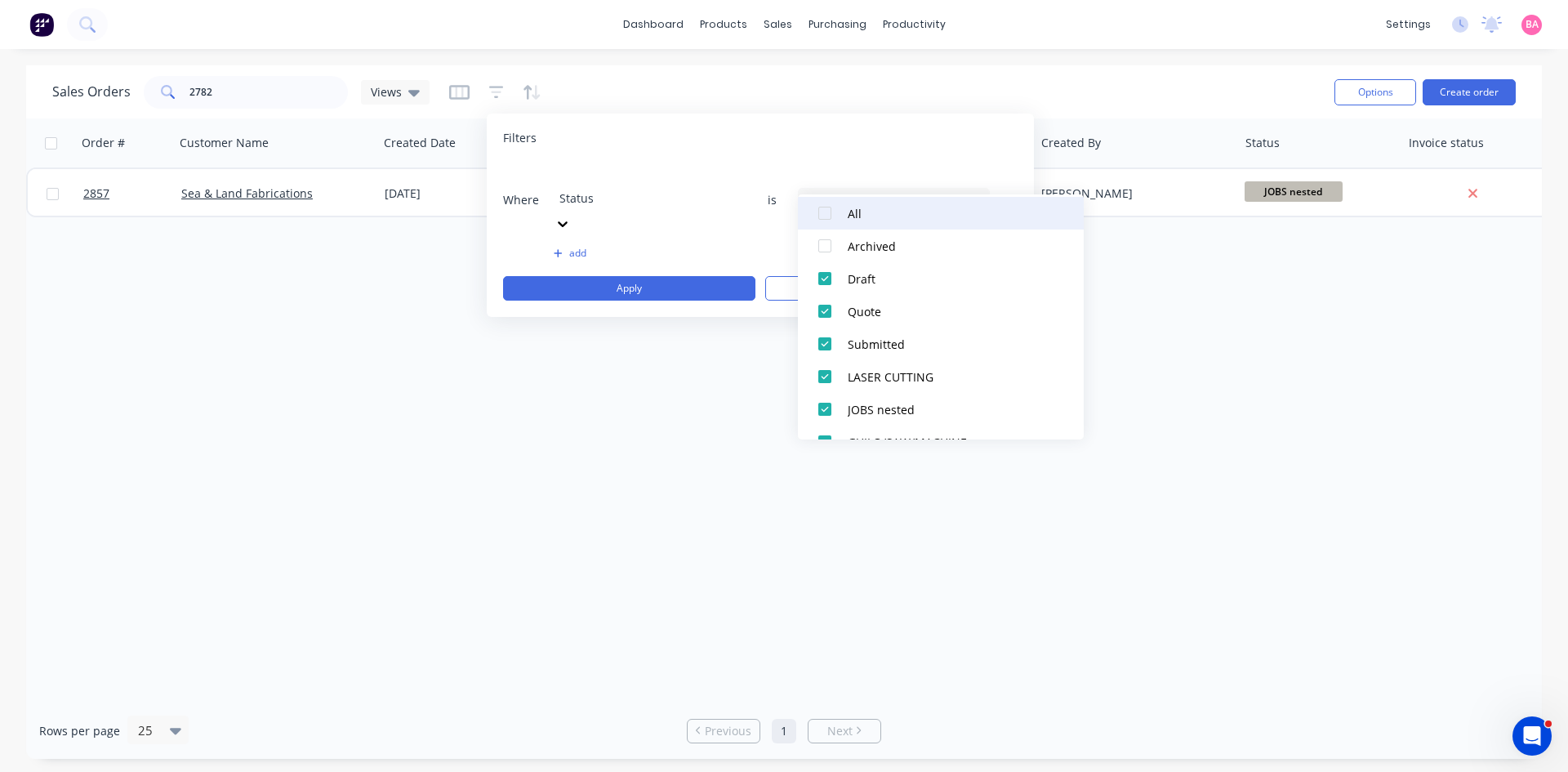
click at [827, 205] on div at bounding box center [825, 213] width 33 height 33
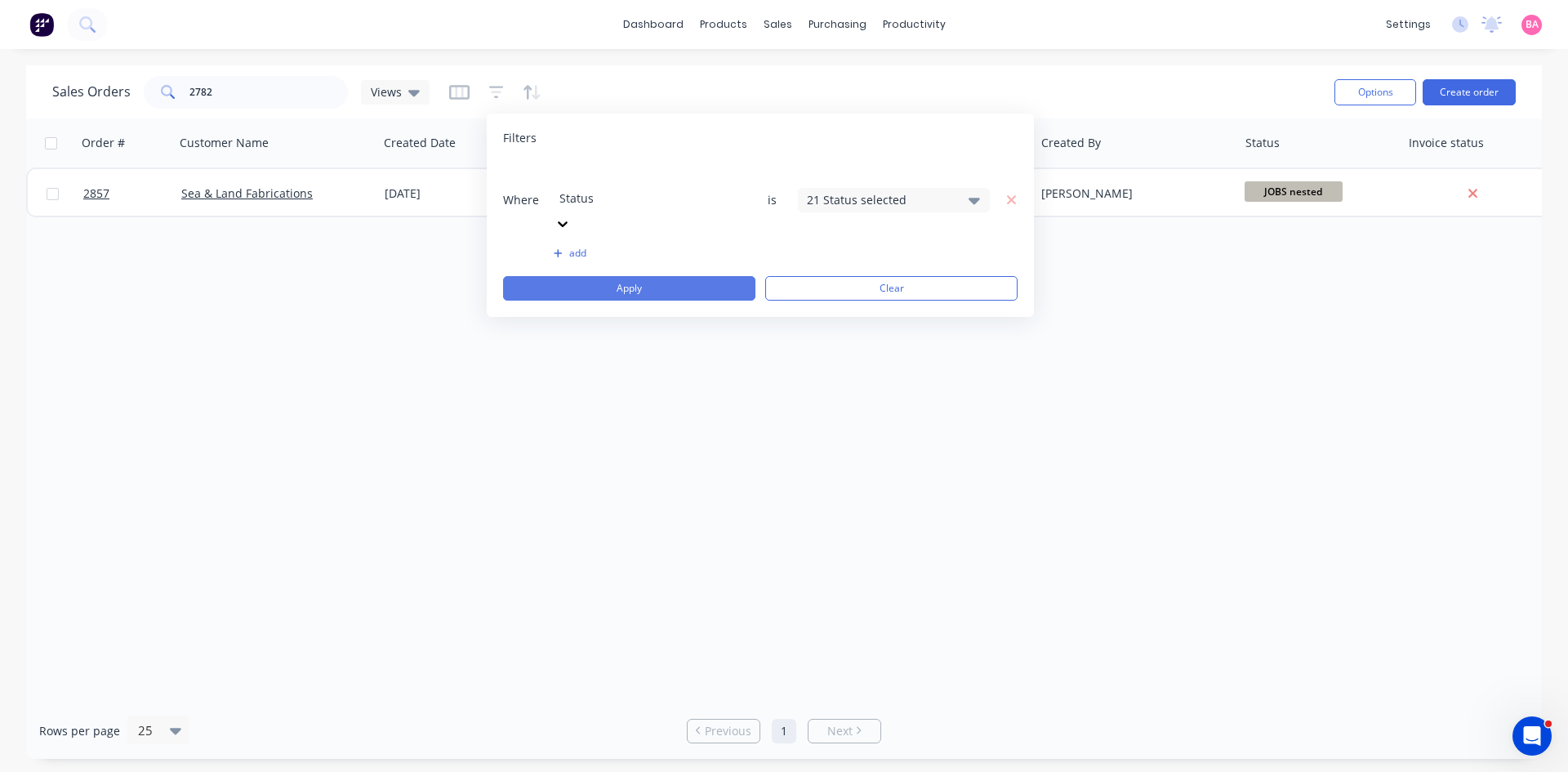
click at [587, 276] on button "Apply" at bounding box center [629, 288] width 252 height 25
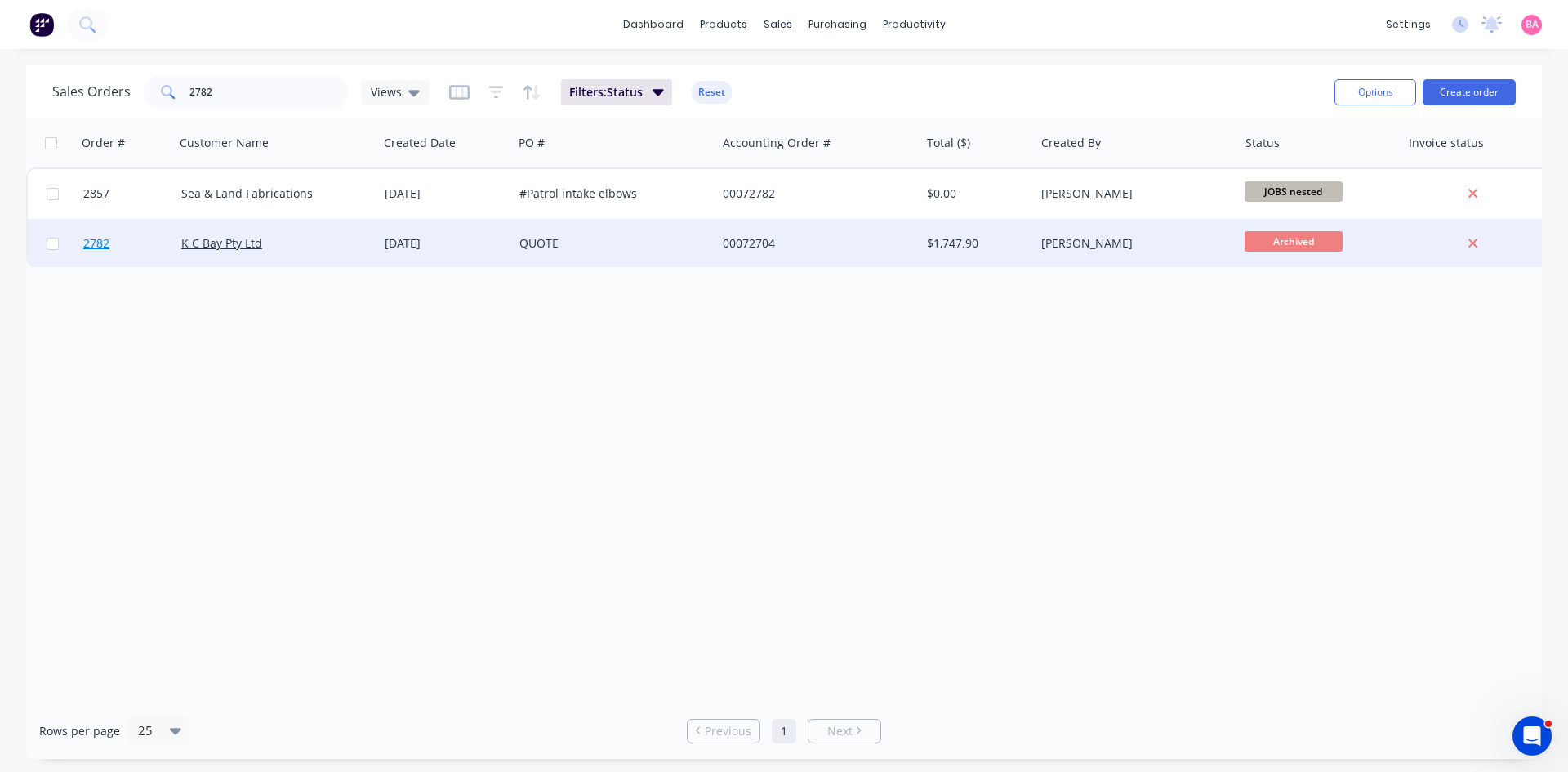
click at [90, 241] on span "2782" at bounding box center [96, 243] width 26 height 16
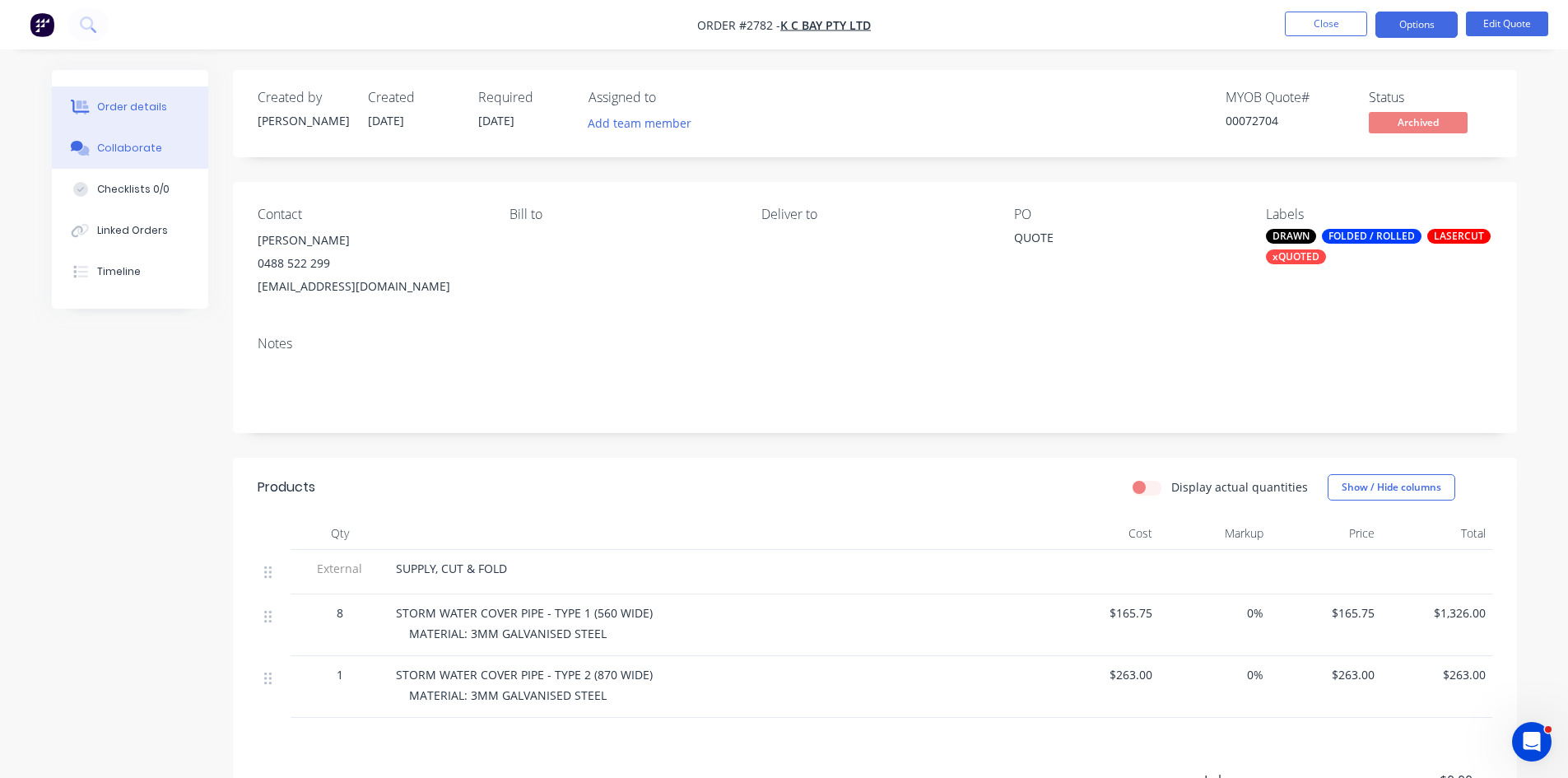
click at [109, 148] on div "Collaborate" at bounding box center [129, 148] width 65 height 15
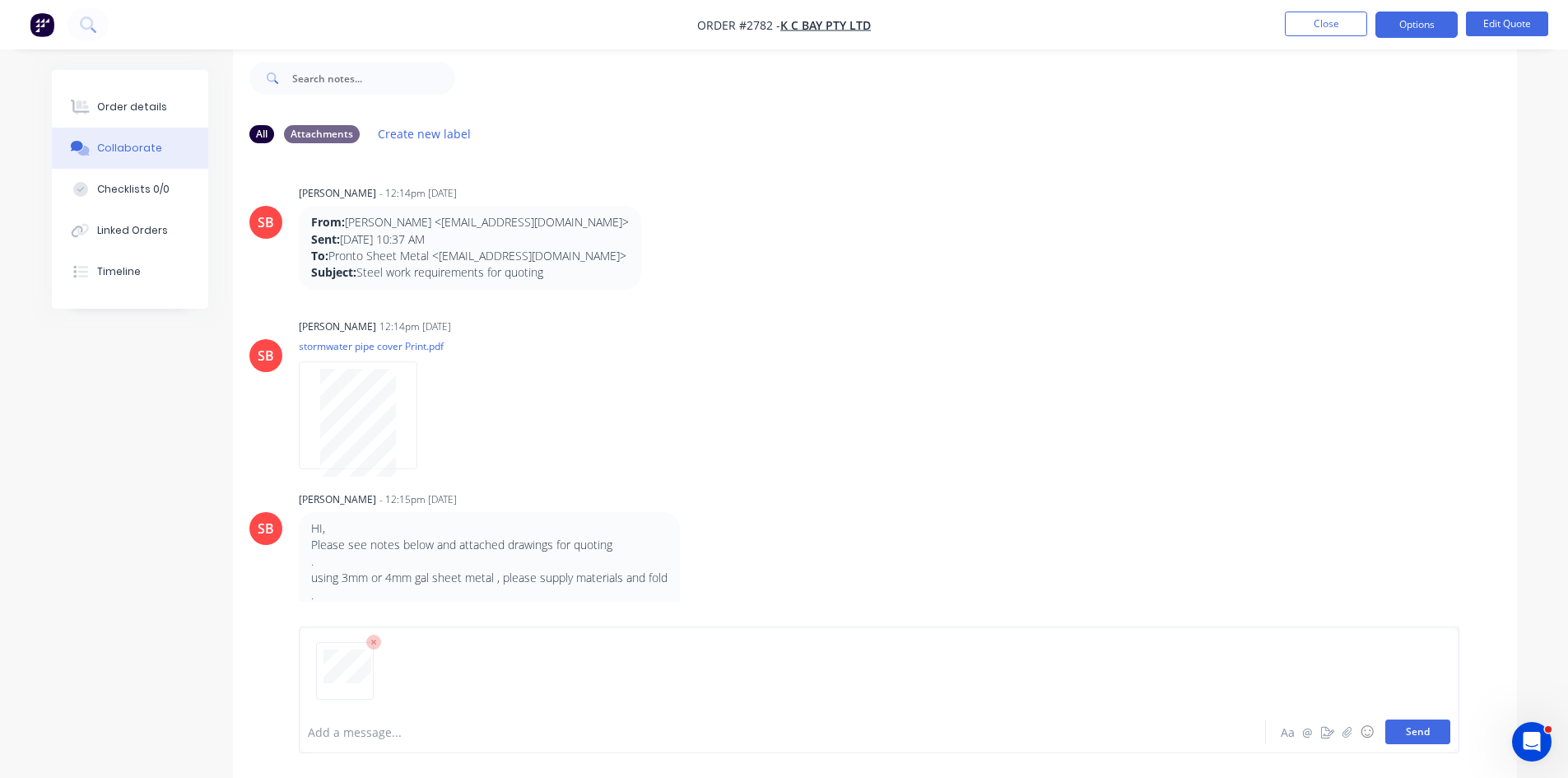
click at [1423, 732] on button "Send" at bounding box center [1418, 732] width 65 height 25
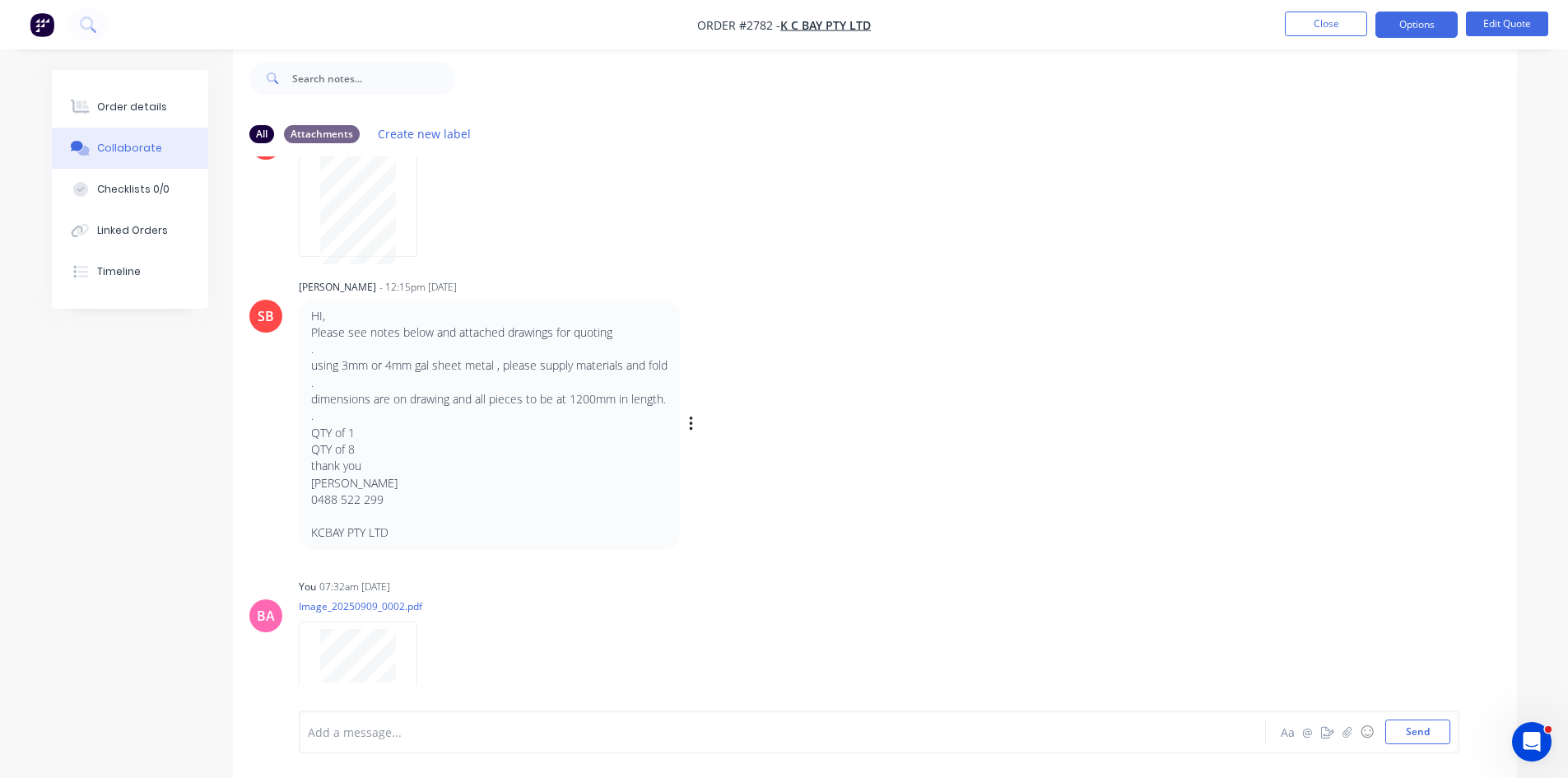
scroll to position [264, 0]
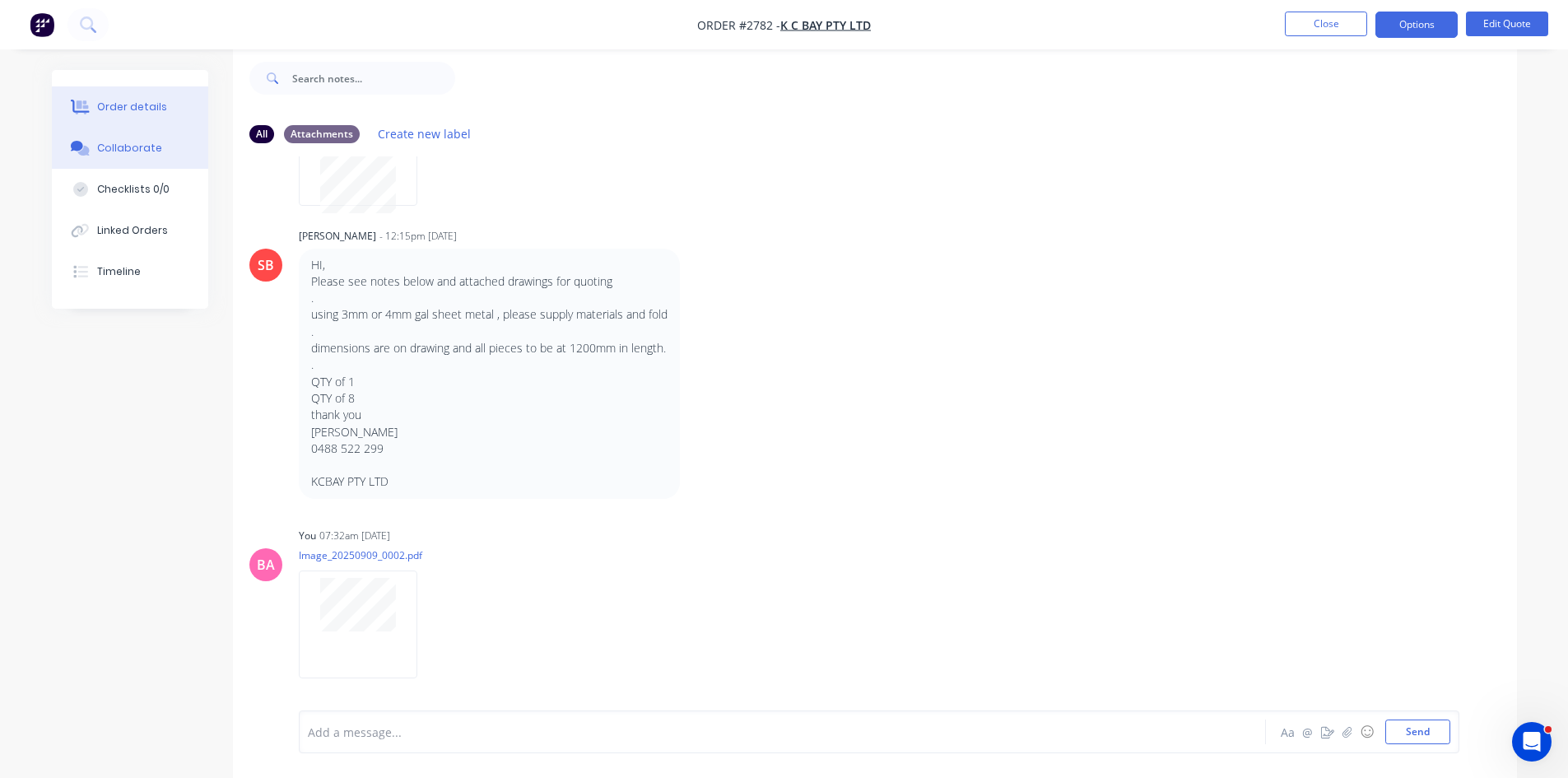
click at [139, 102] on div "Order details" at bounding box center [132, 107] width 70 height 15
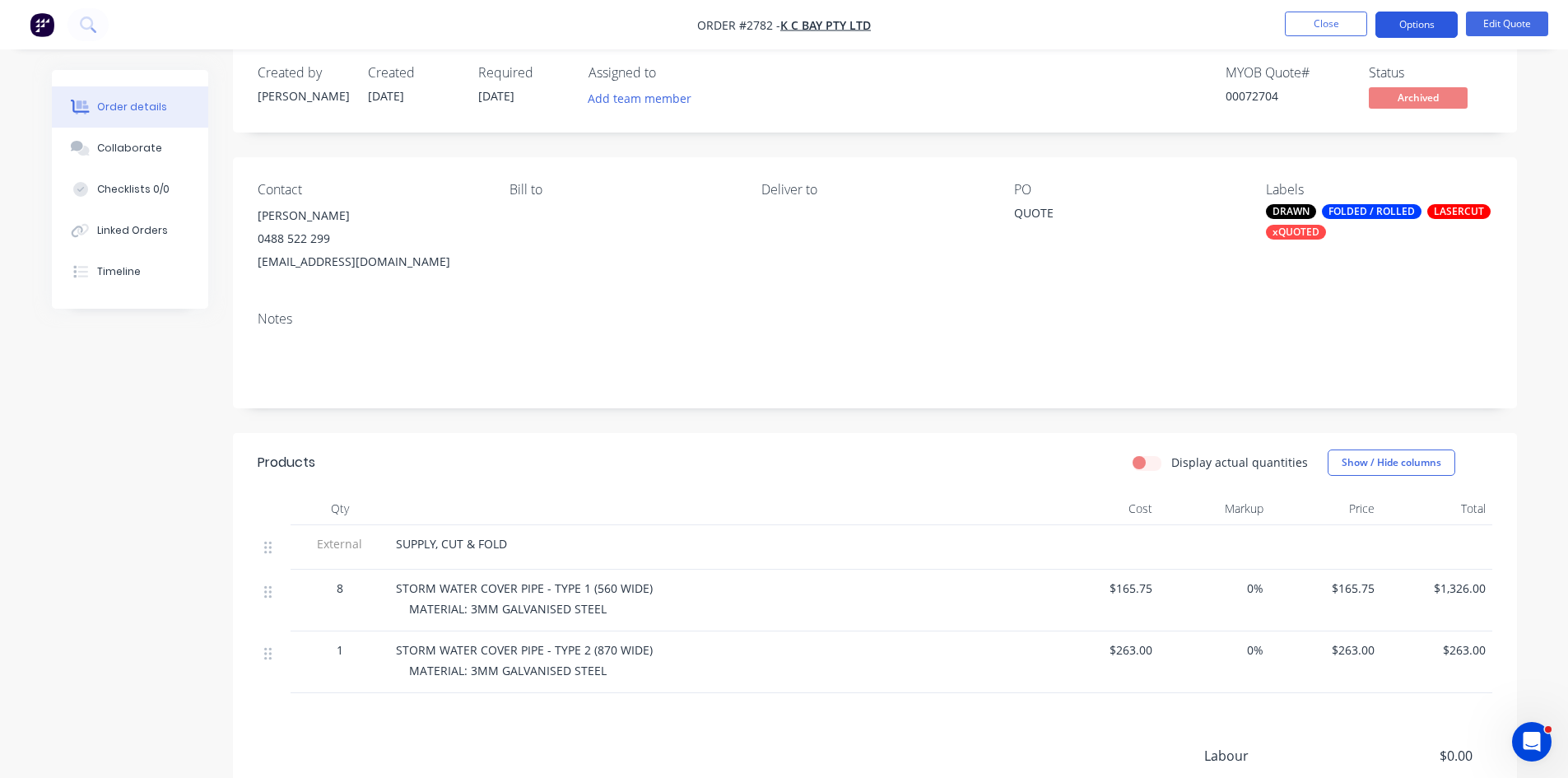
click at [1411, 22] on button "Options" at bounding box center [1417, 24] width 83 height 26
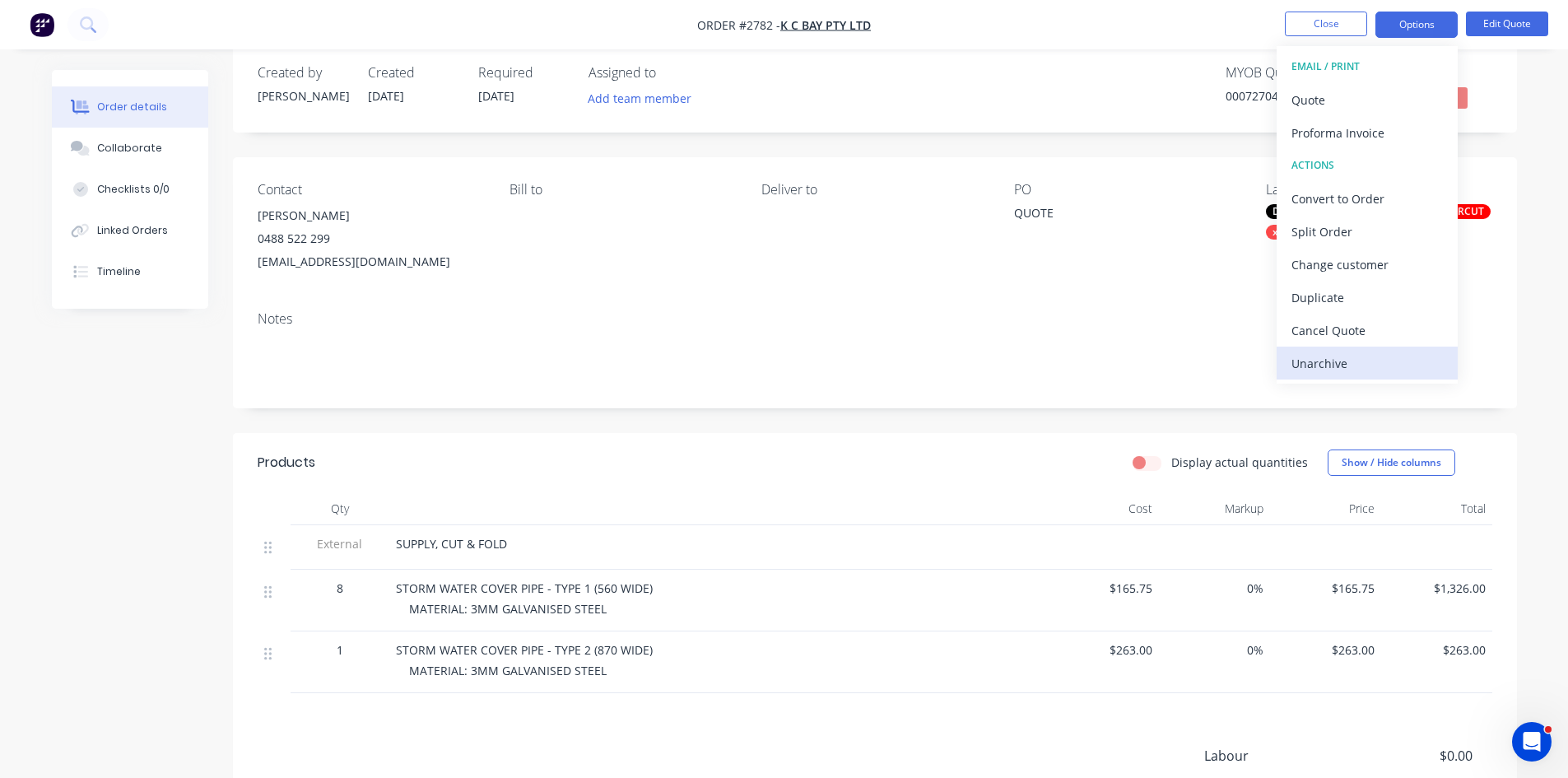
click at [1340, 363] on div "Unarchive" at bounding box center [1367, 363] width 152 height 24
click at [1420, 21] on button "Options" at bounding box center [1417, 24] width 83 height 26
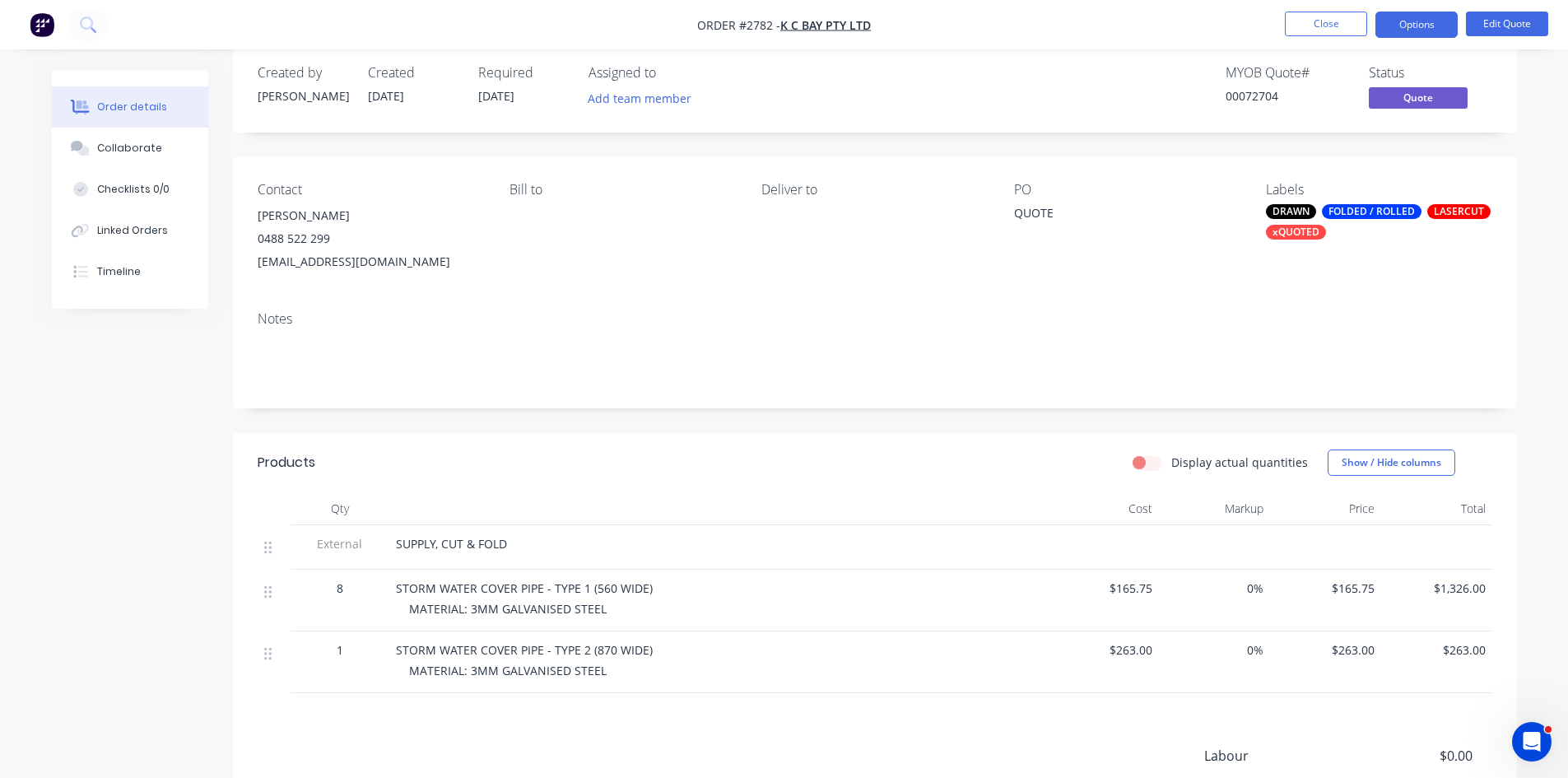
click at [1060, 217] on div "QUOTE" at bounding box center [1117, 215] width 206 height 23
click at [1484, 22] on button "Edit Quote" at bounding box center [1508, 24] width 83 height 25
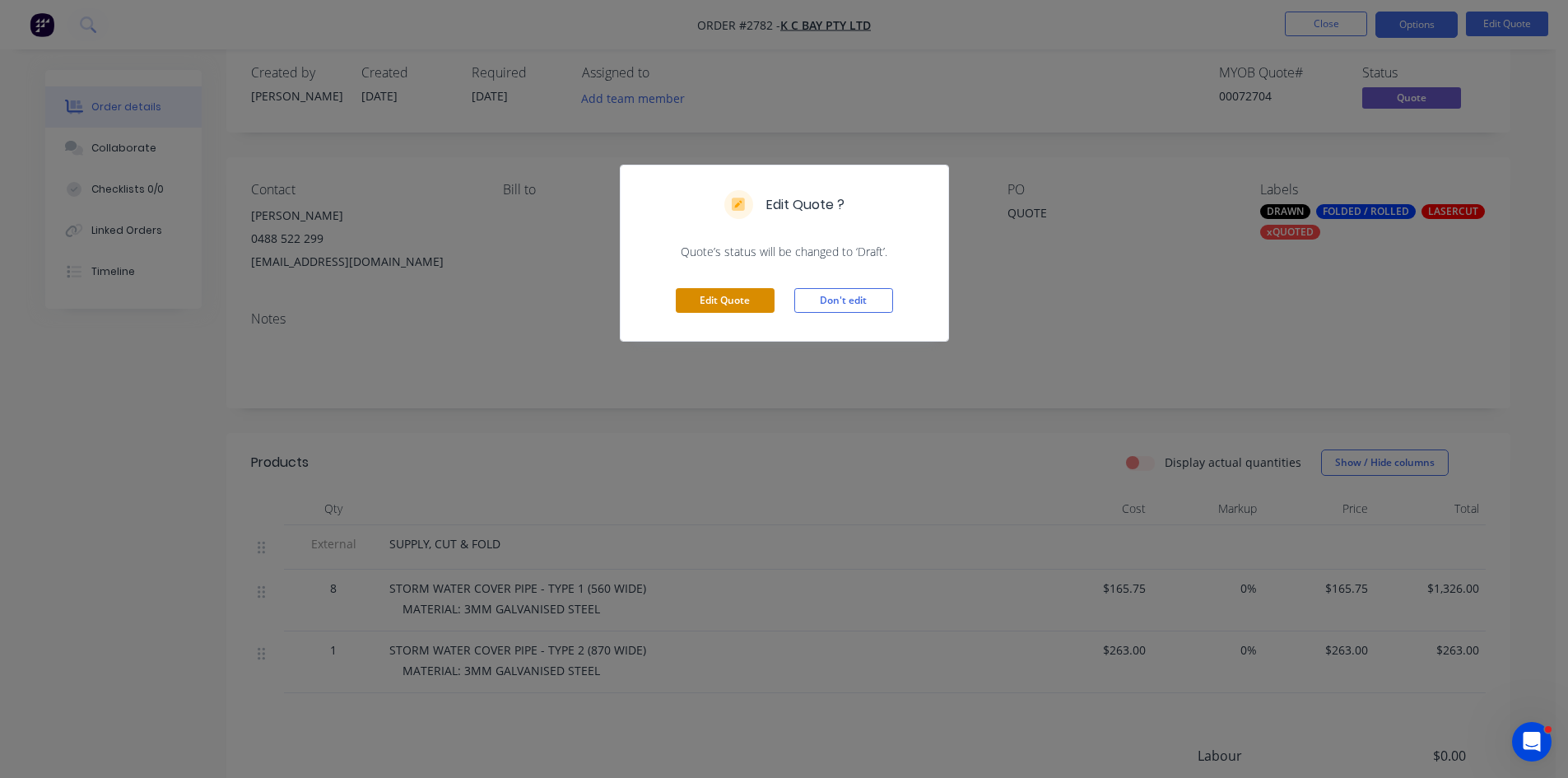
click at [741, 303] on button "Edit Quote" at bounding box center [725, 301] width 99 height 25
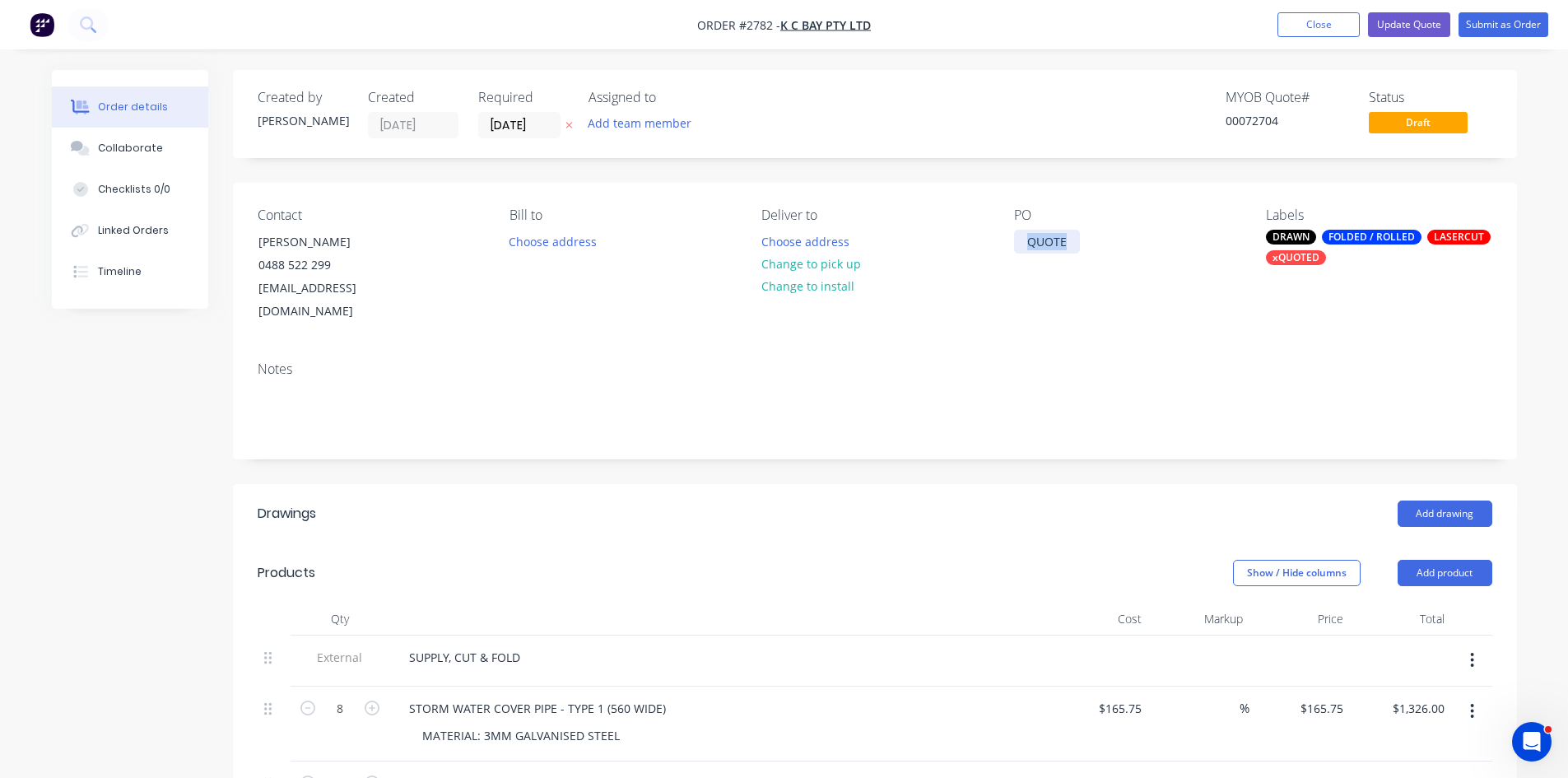
drag, startPoint x: 1062, startPoint y: 240, endPoint x: 1007, endPoint y: 241, distance: 55.0
click at [1007, 241] on div "Contact KASEY 0488 522 299 kcbay@live.com.au Bill to Choose address Deliver to …" at bounding box center [875, 266] width 1284 height 165
click at [145, 146] on div "Collaborate" at bounding box center [129, 148] width 65 height 15
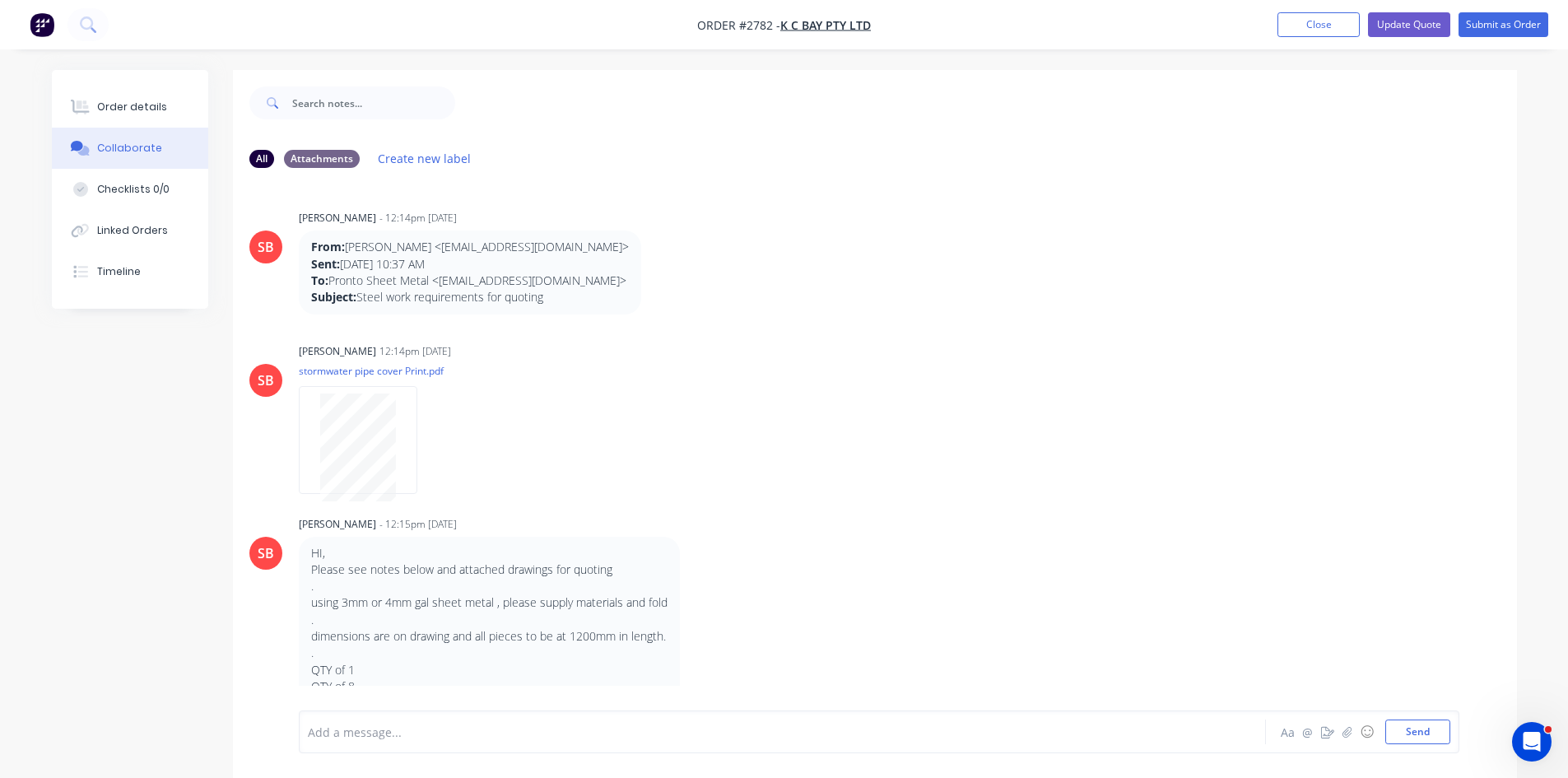
click at [386, 736] on div at bounding box center [737, 731] width 856 height 17
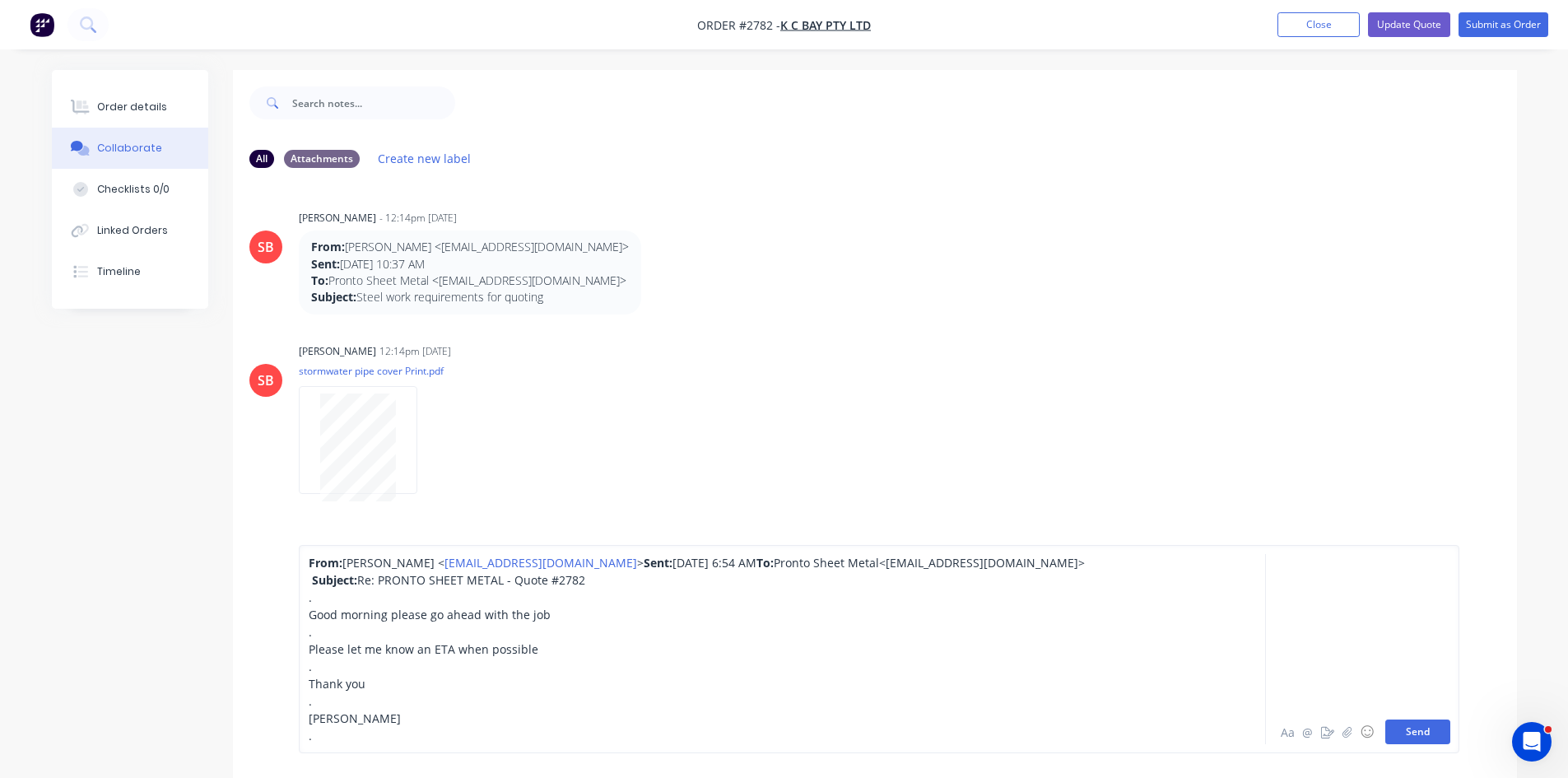
click at [1418, 731] on button "Send" at bounding box center [1418, 732] width 65 height 25
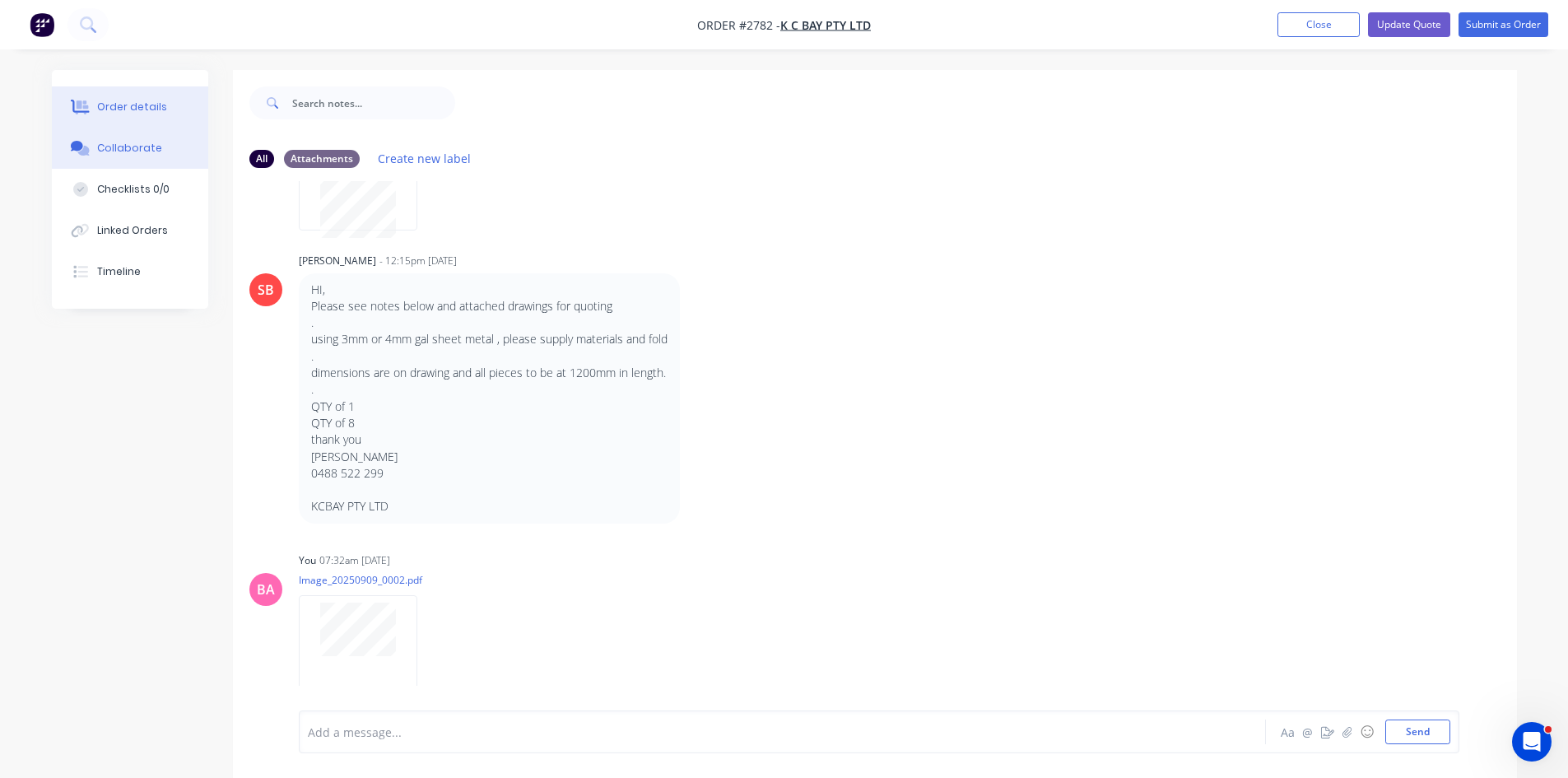
click at [135, 104] on div "Order details" at bounding box center [132, 107] width 70 height 15
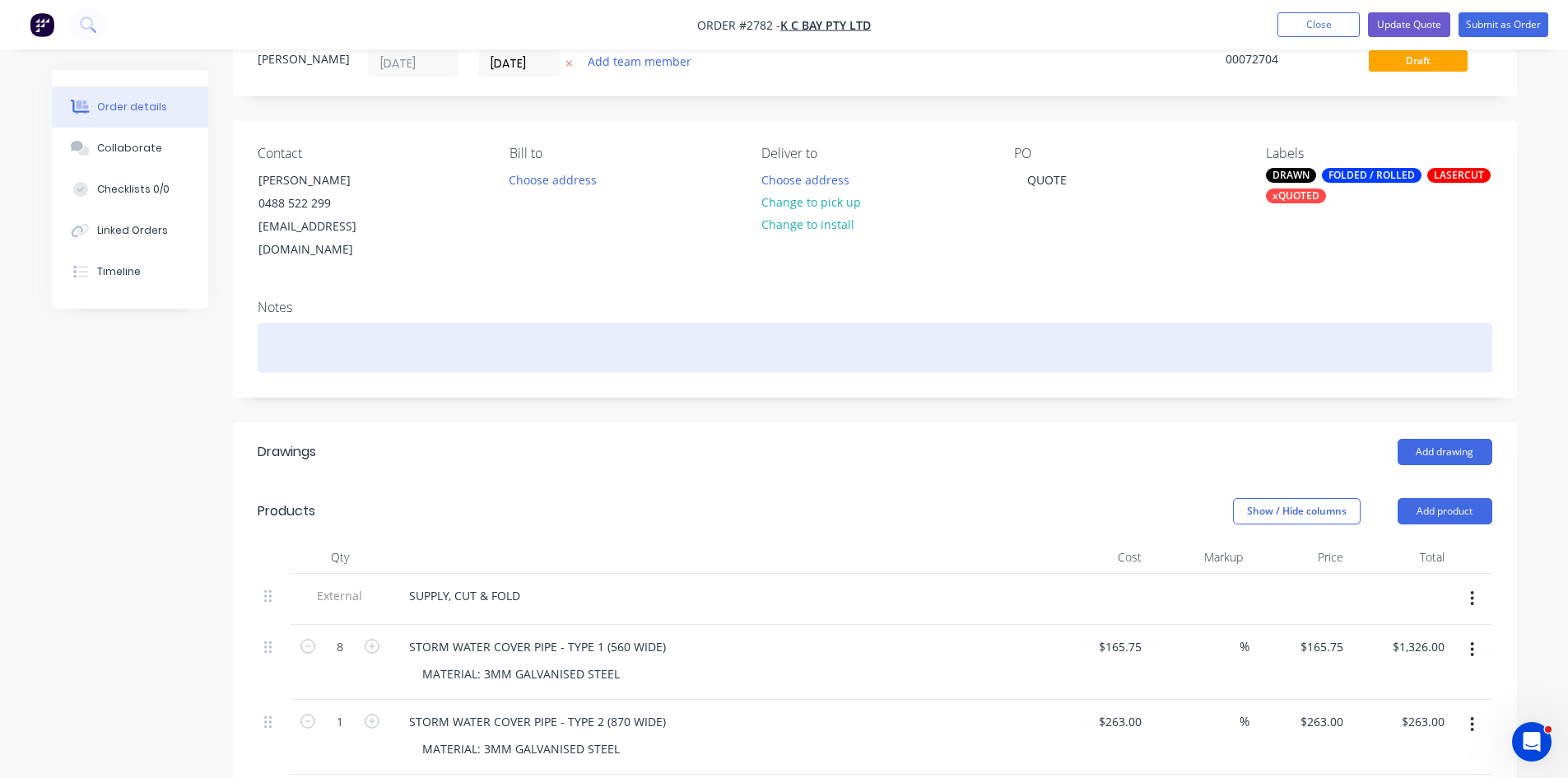
scroll to position [55, 0]
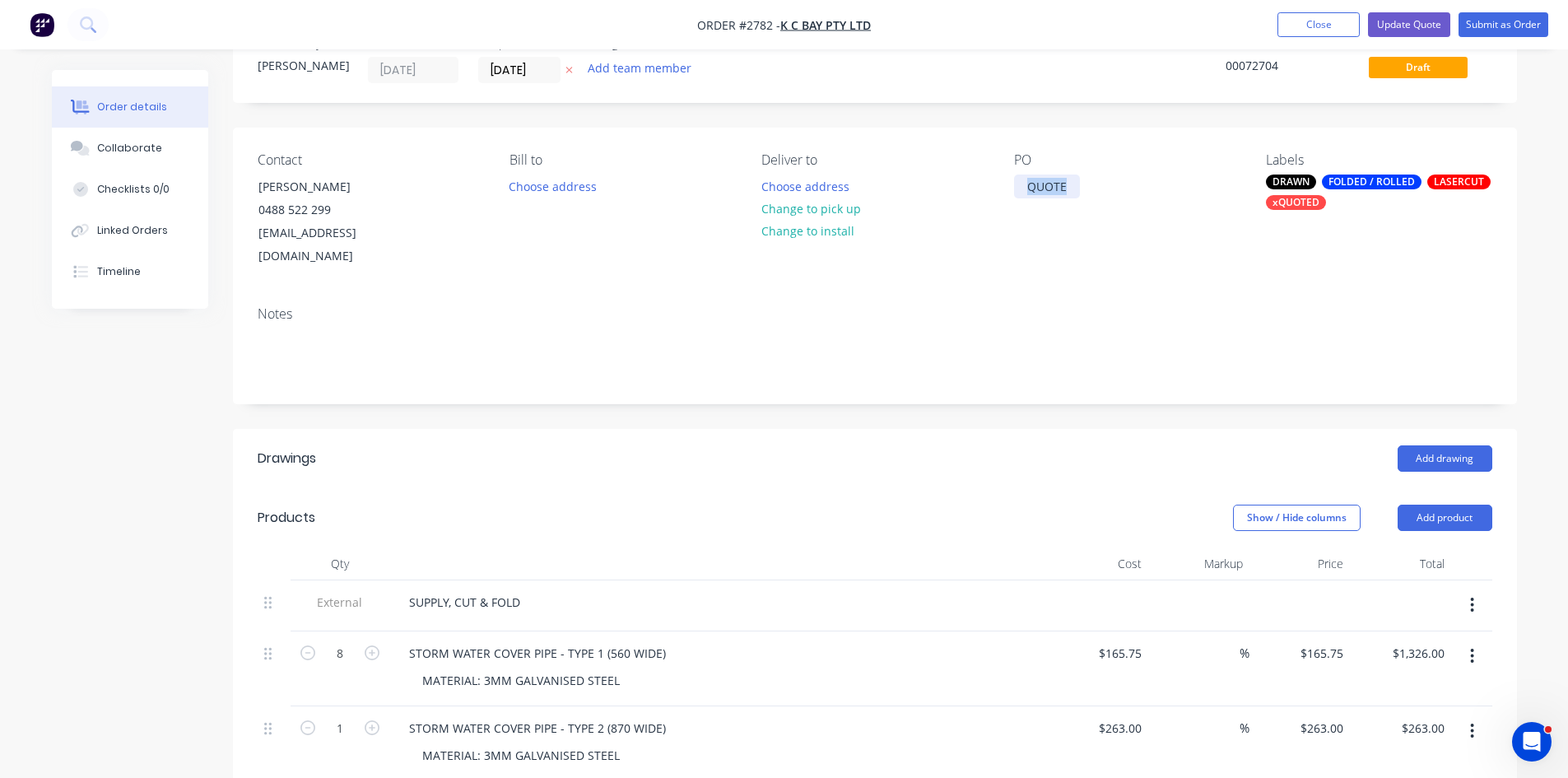
drag, startPoint x: 1065, startPoint y: 186, endPoint x: 1014, endPoint y: 188, distance: 51.0
click at [1014, 188] on div "QUOTE" at bounding box center [1047, 186] width 66 height 24
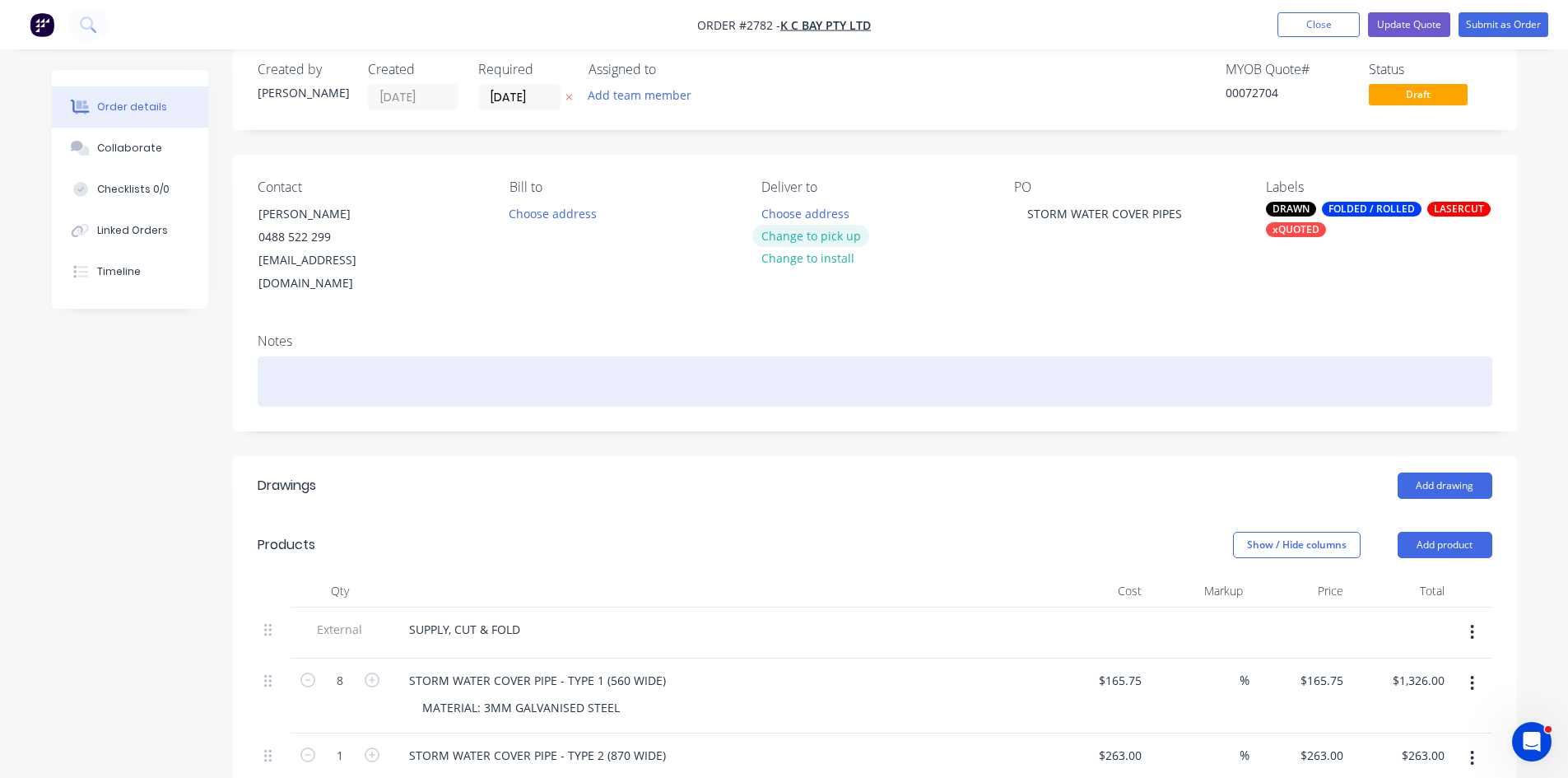
scroll to position [27, 0]
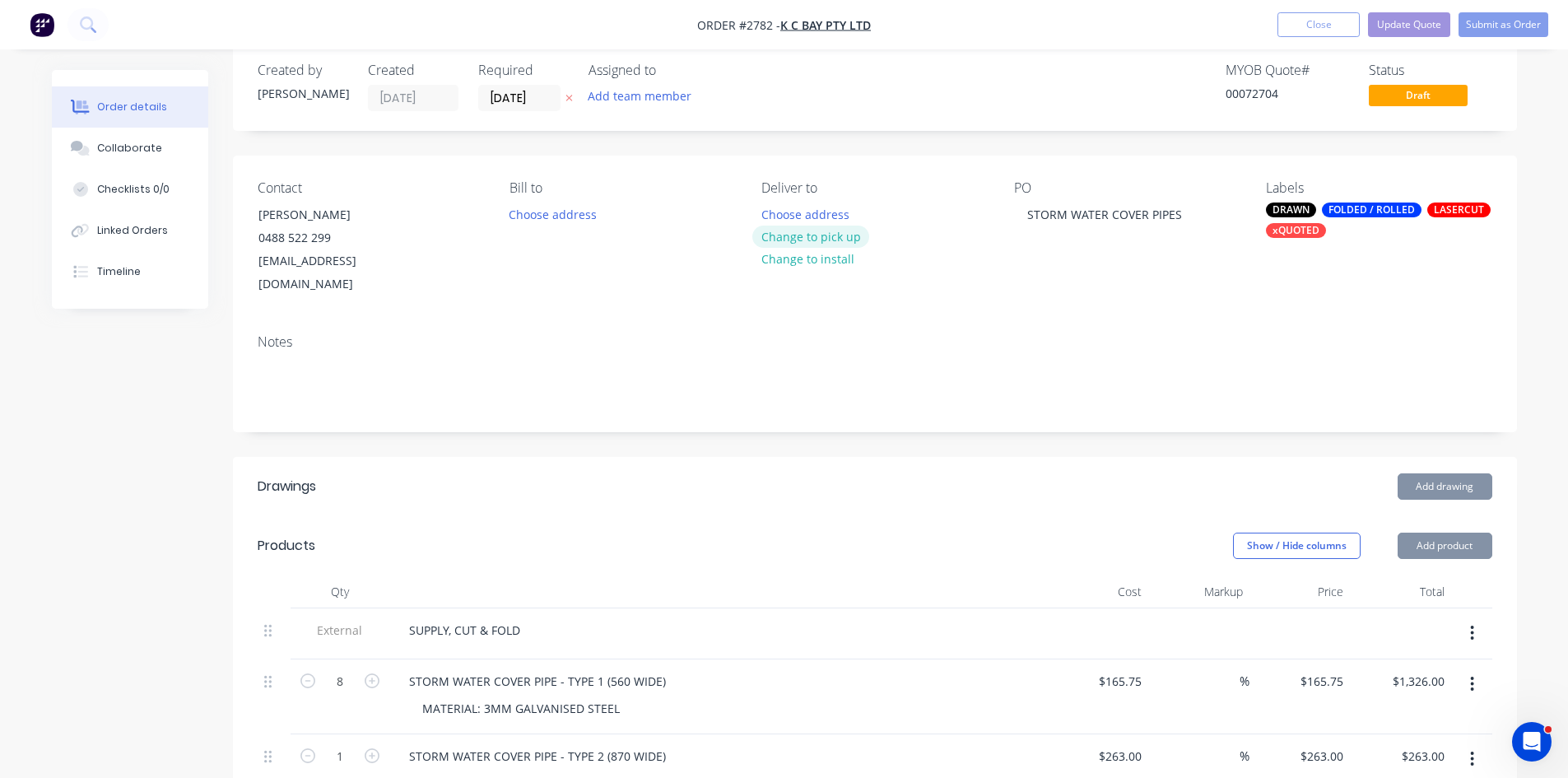
click at [821, 240] on button "Change to pick up" at bounding box center [810, 236] width 117 height 22
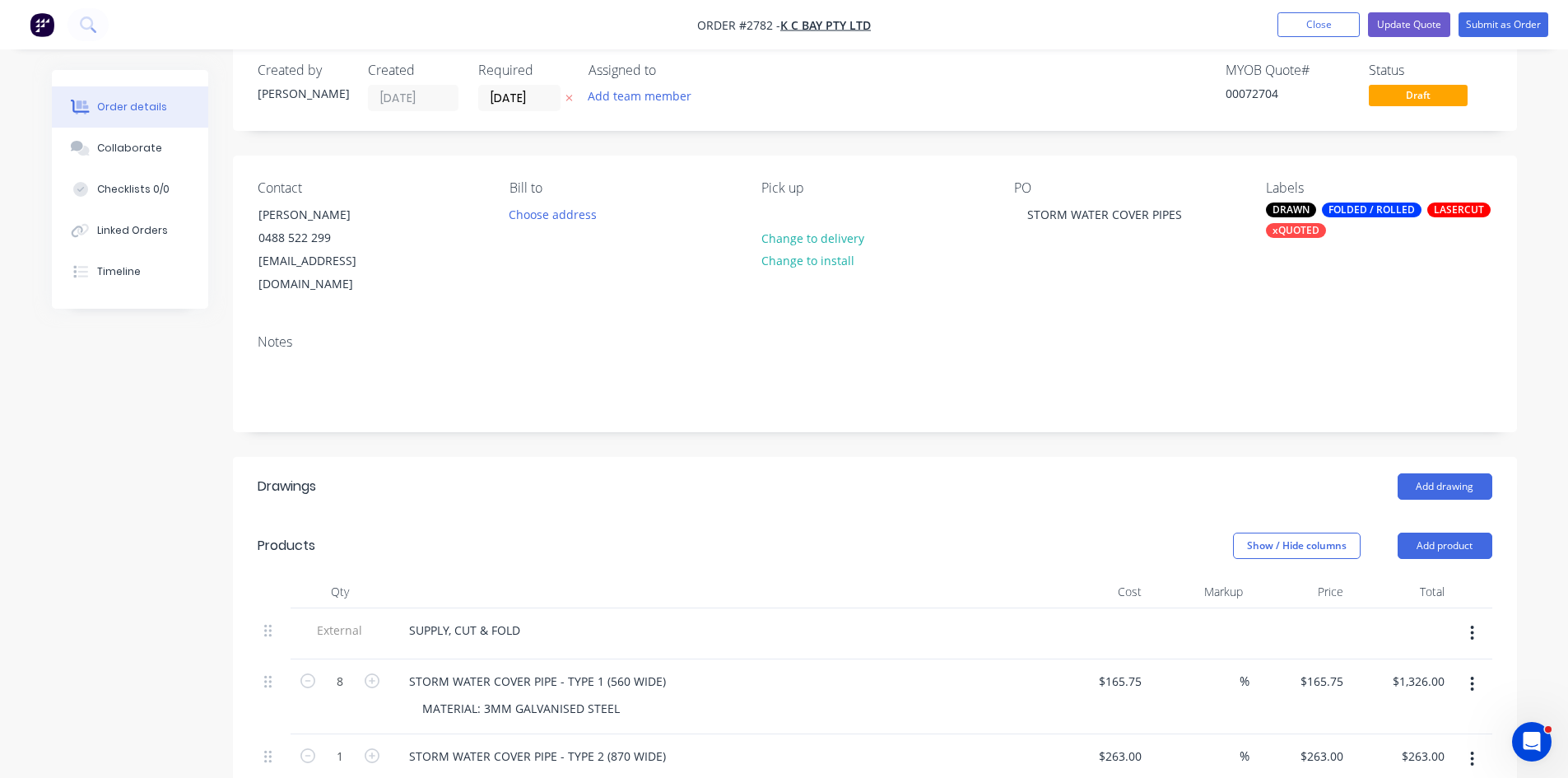
click at [567, 98] on icon at bounding box center [569, 98] width 7 height 10
click at [621, 95] on button "Add team member" at bounding box center [639, 95] width 121 height 22
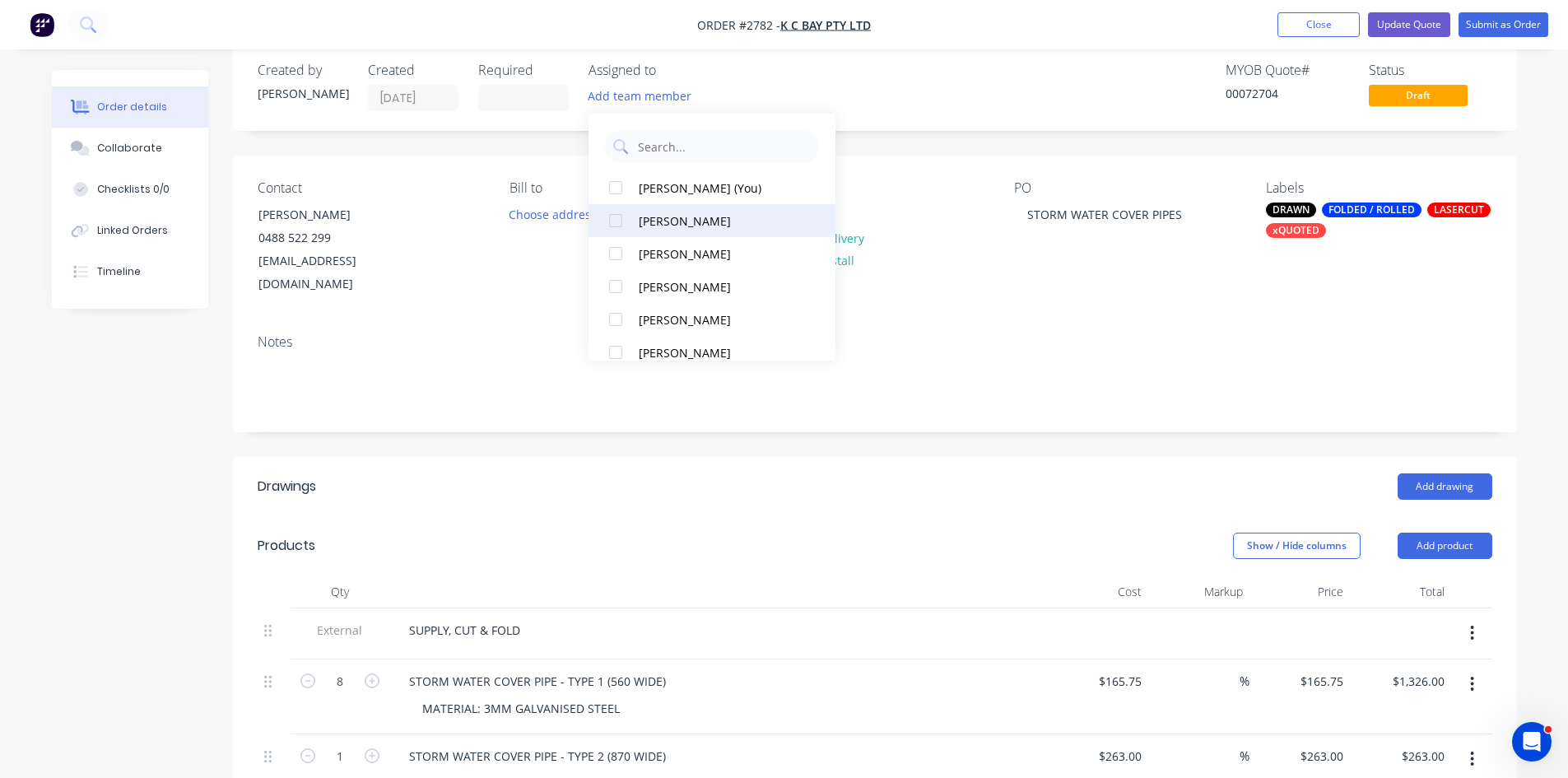
click at [614, 218] on div at bounding box center [616, 220] width 33 height 33
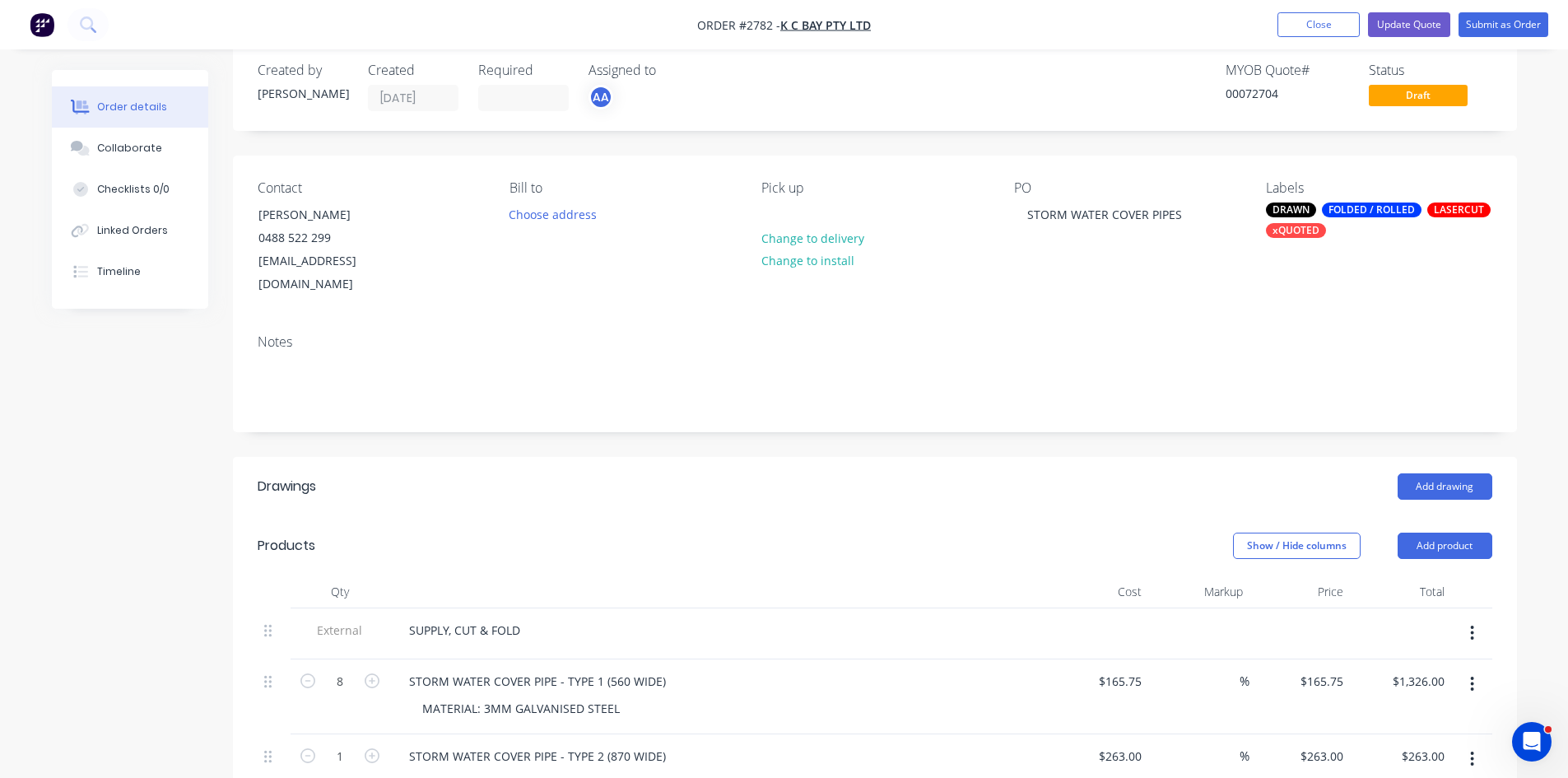
click at [1021, 321] on div "Notes" at bounding box center [875, 376] width 1284 height 110
click at [1514, 17] on button "Submit as Order" at bounding box center [1503, 25] width 90 height 25
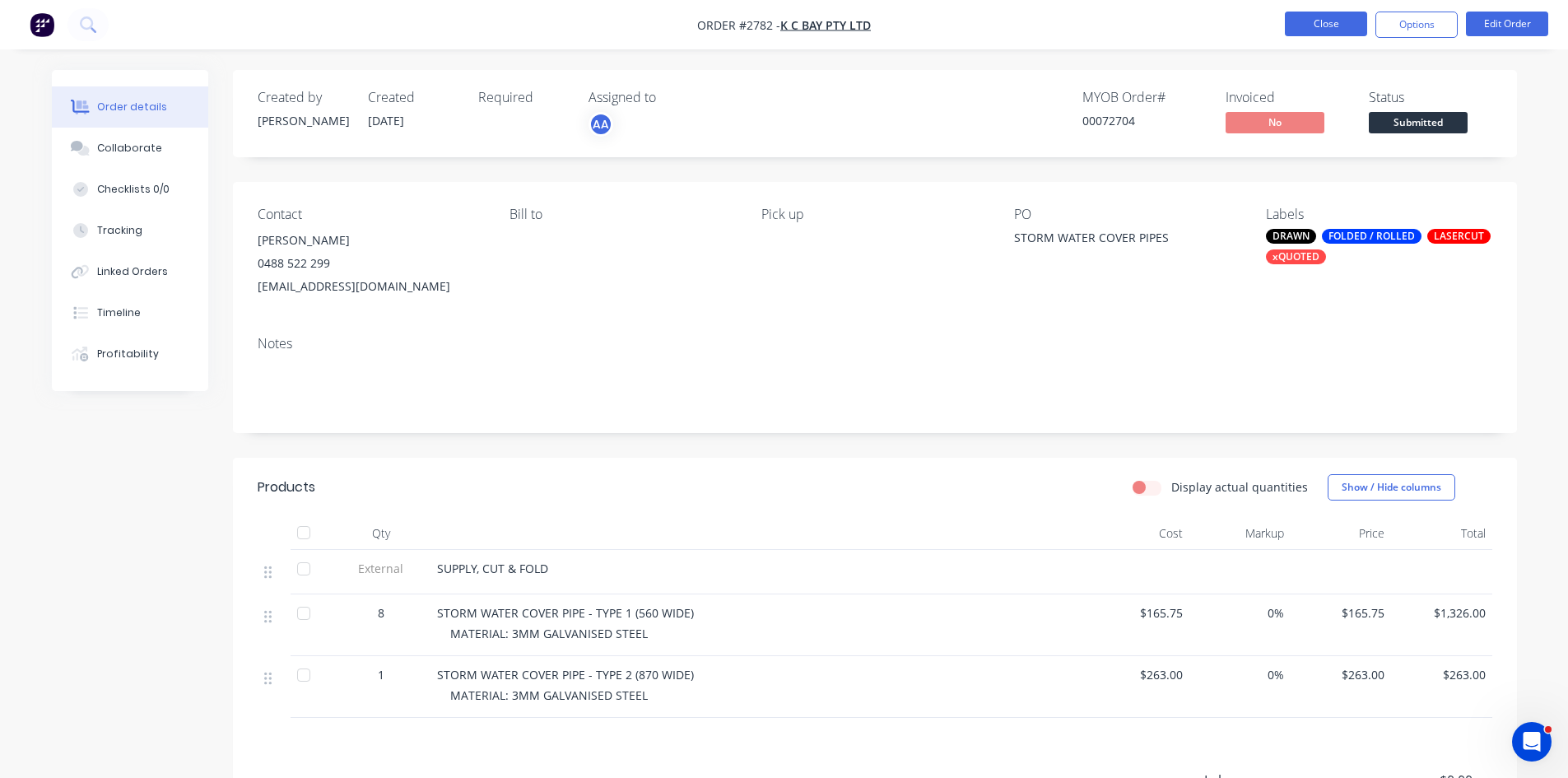
click at [1328, 23] on button "Close" at bounding box center [1327, 24] width 83 height 25
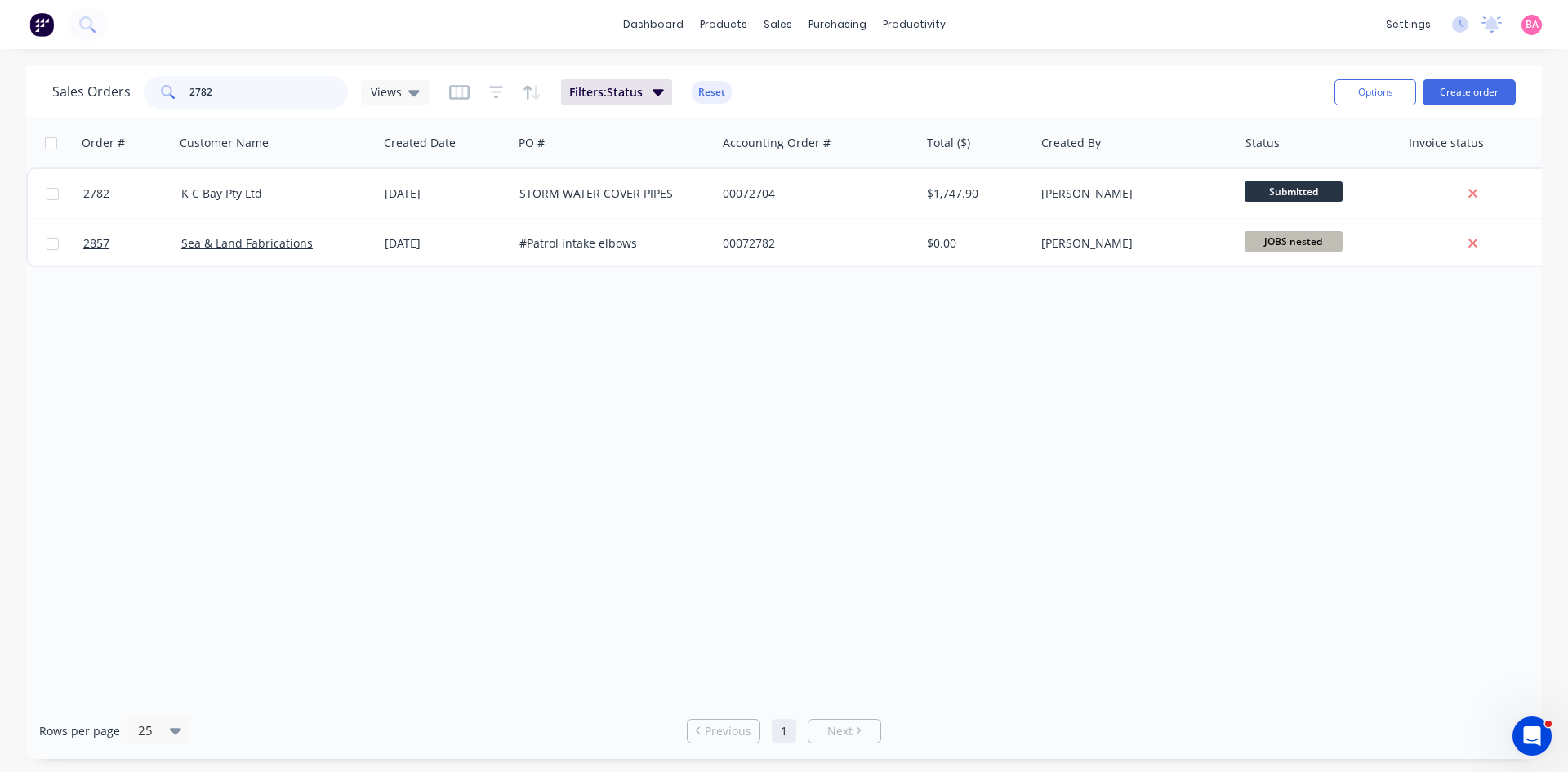
drag, startPoint x: 227, startPoint y: 92, endPoint x: 102, endPoint y: 92, distance: 125.0
click at [102, 92] on div "Sales Orders 2782 Views" at bounding box center [241, 92] width 378 height 33
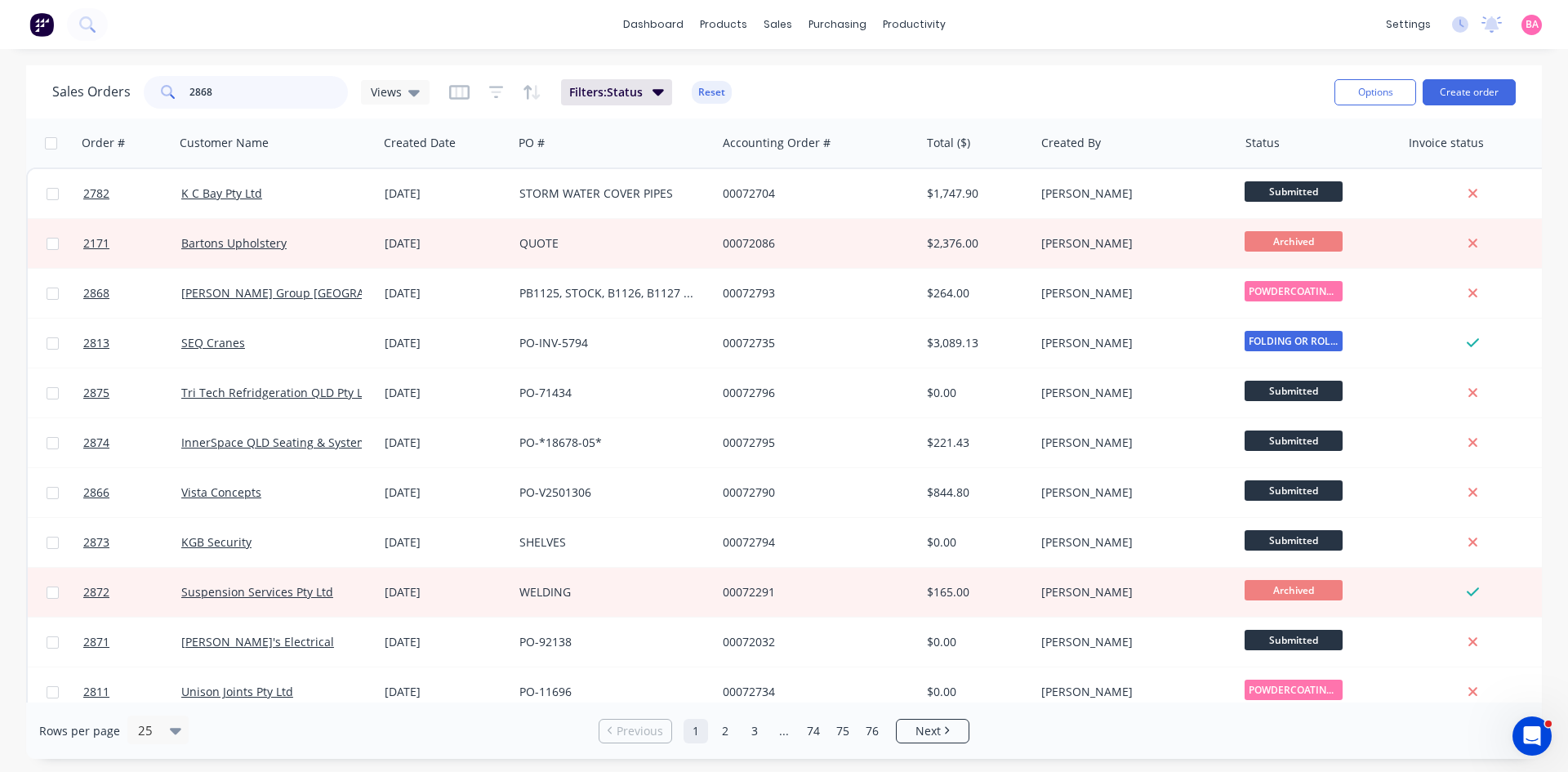
type input "2868"
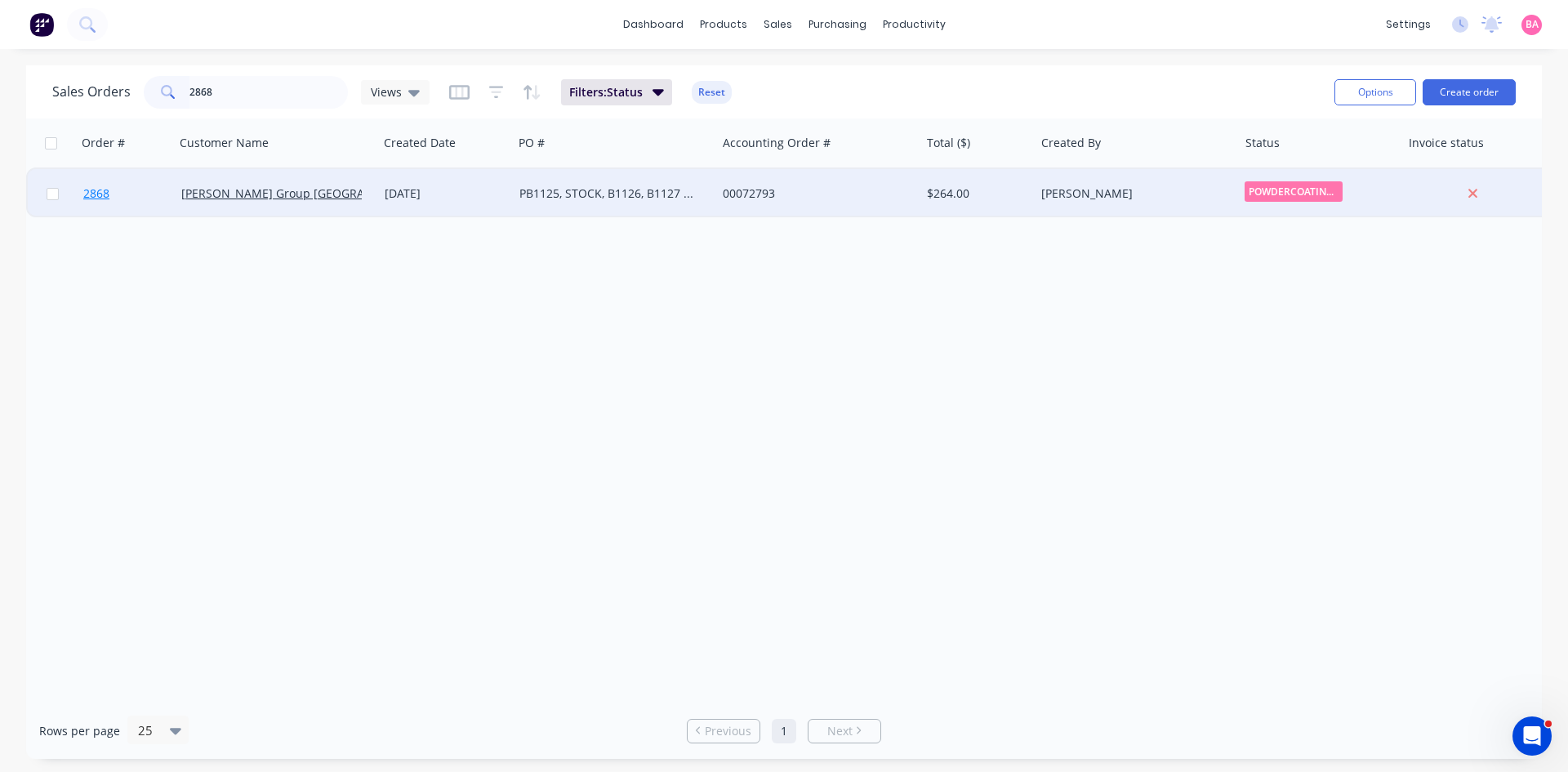
click at [93, 195] on span "2868" at bounding box center [96, 193] width 26 height 16
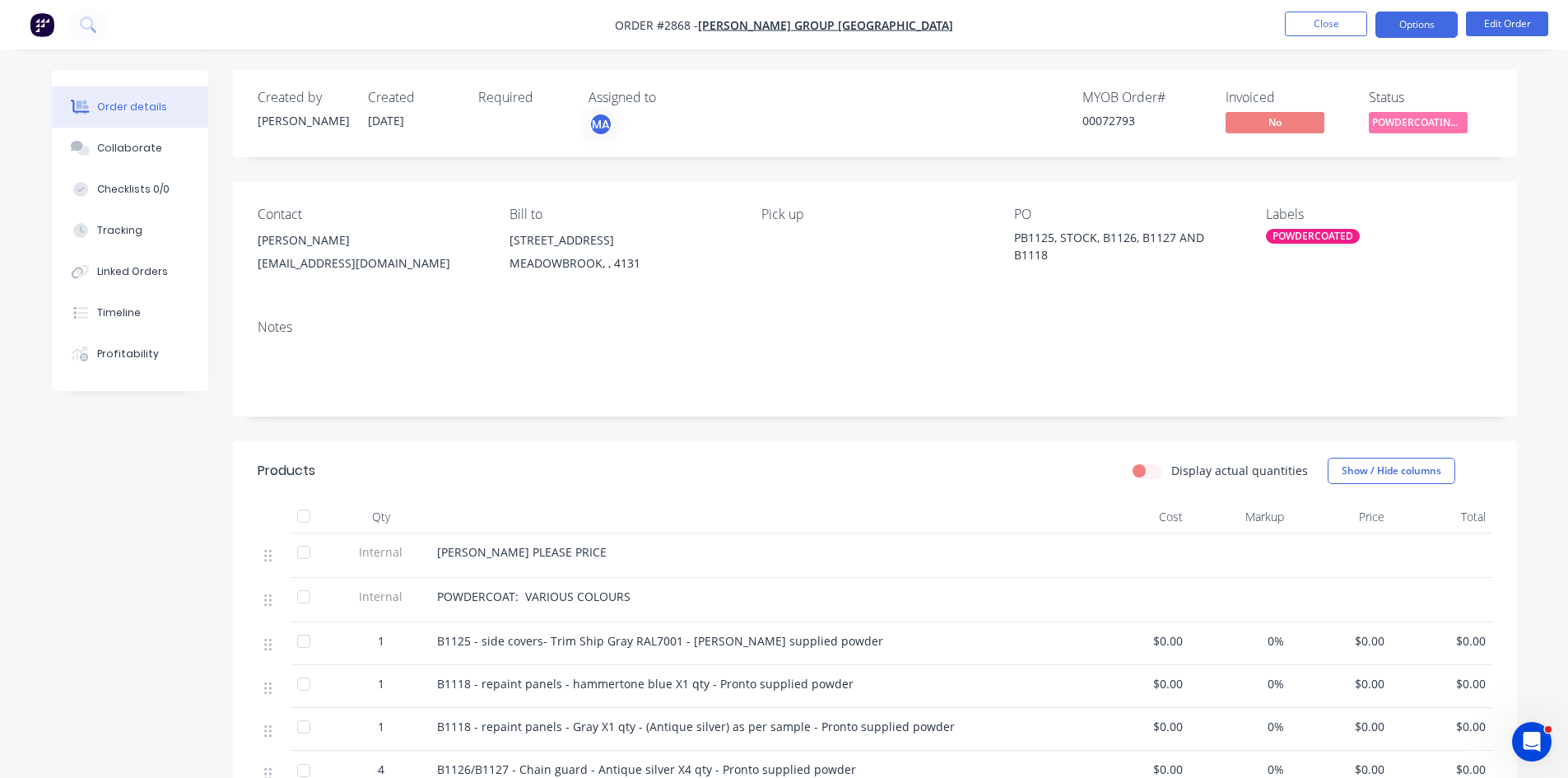
click at [1421, 22] on button "Options" at bounding box center [1417, 24] width 83 height 26
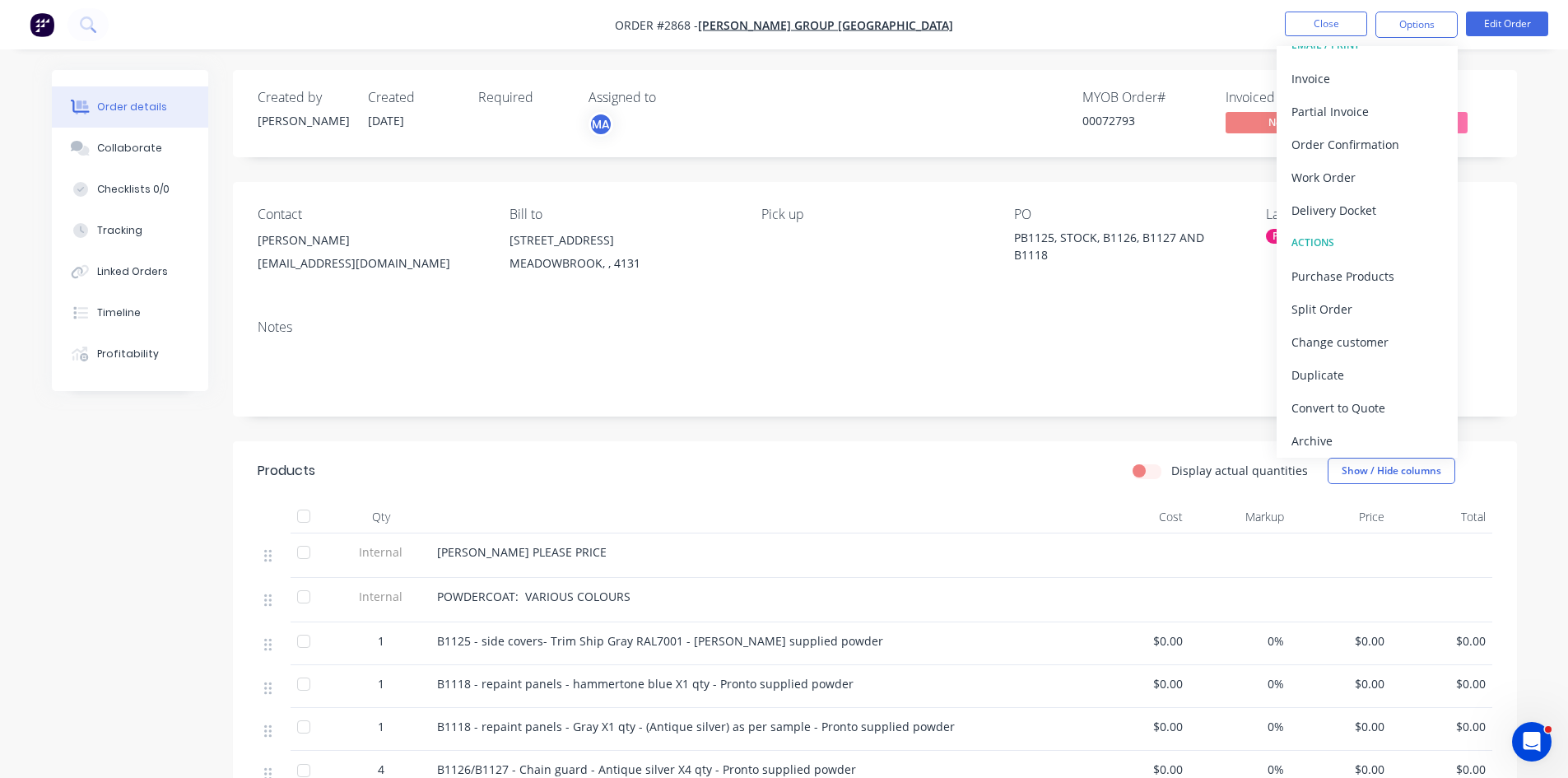
scroll to position [25, 0]
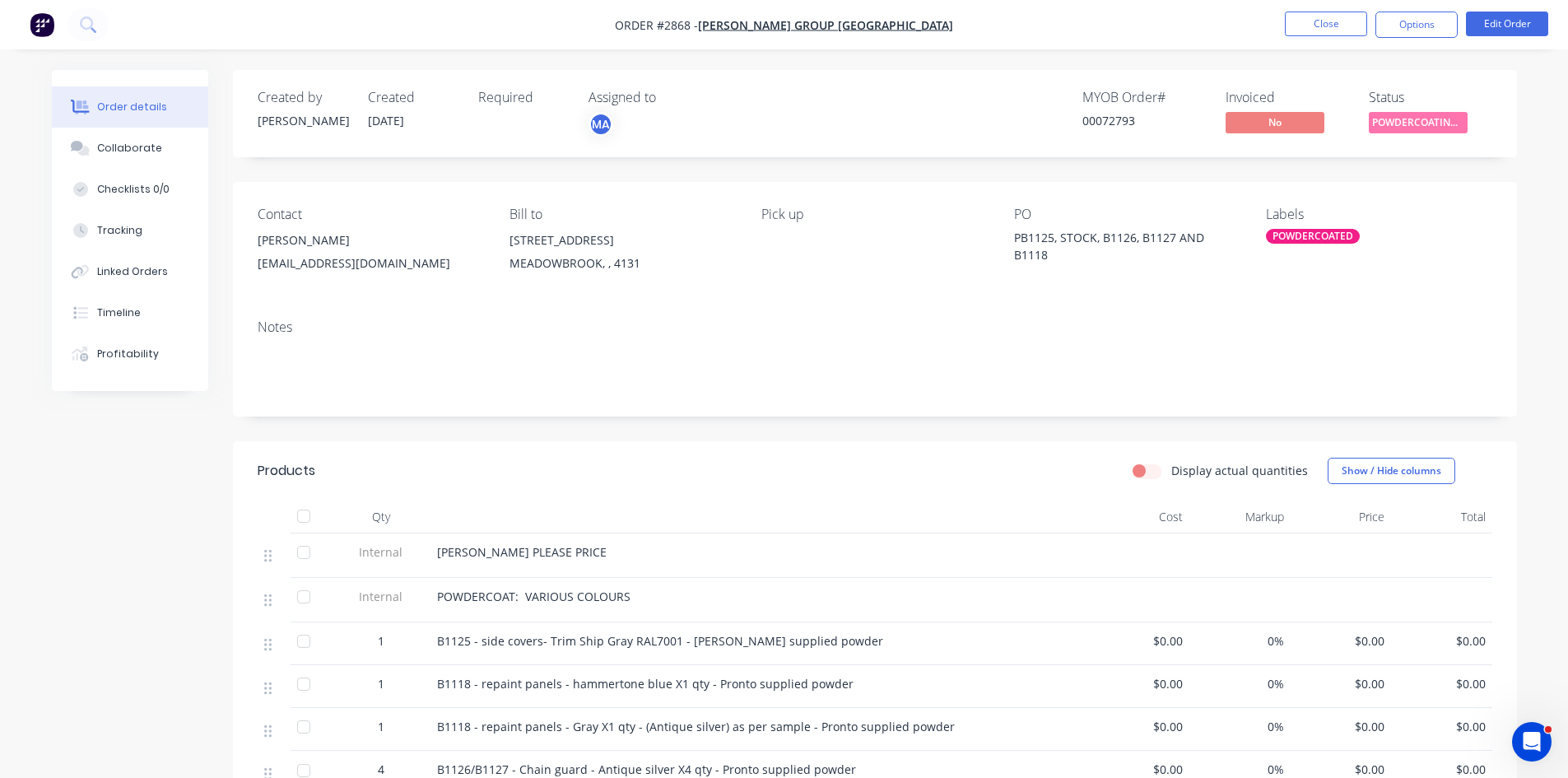
click at [396, 194] on div "Contact SRUTHI DASARI srudas@bradburygroupaustralia.com.au Bill to 82 - 88 Meak…" at bounding box center [875, 244] width 1284 height 125
click at [1436, 26] on button "Options" at bounding box center [1417, 24] width 83 height 26
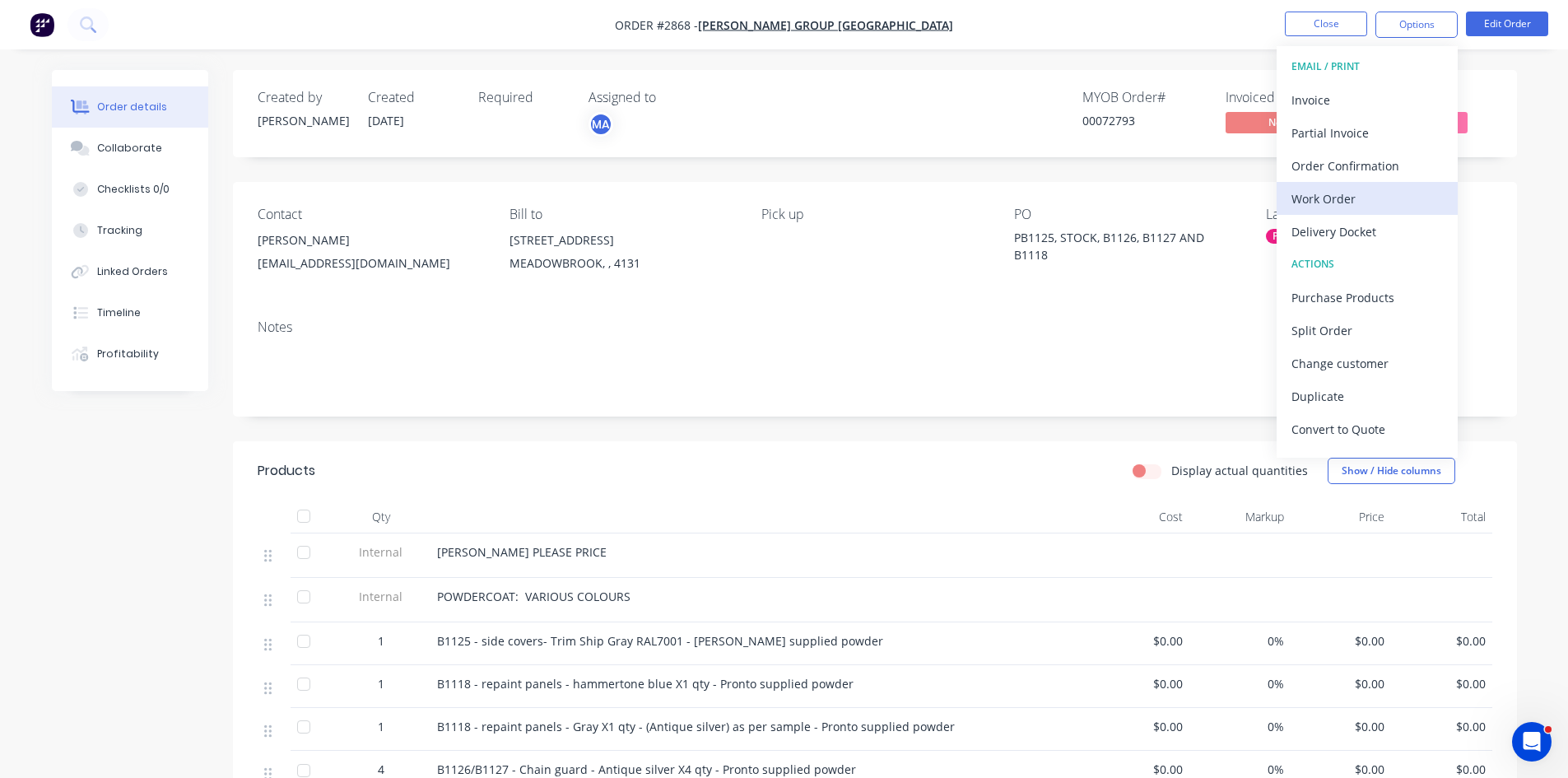
click at [1329, 197] on div "Work Order" at bounding box center [1367, 198] width 152 height 24
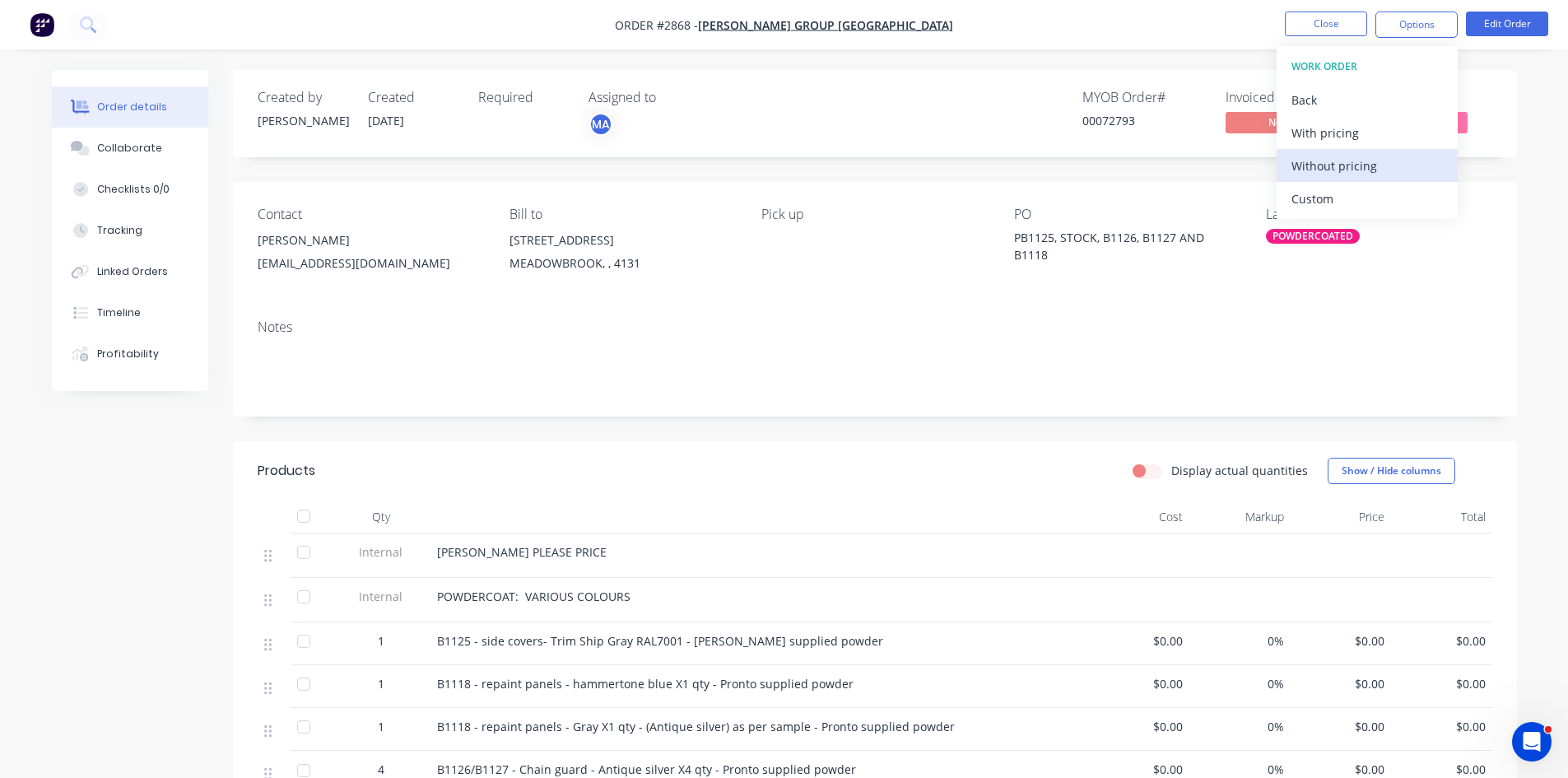
click at [1335, 162] on div "Without pricing" at bounding box center [1367, 166] width 152 height 24
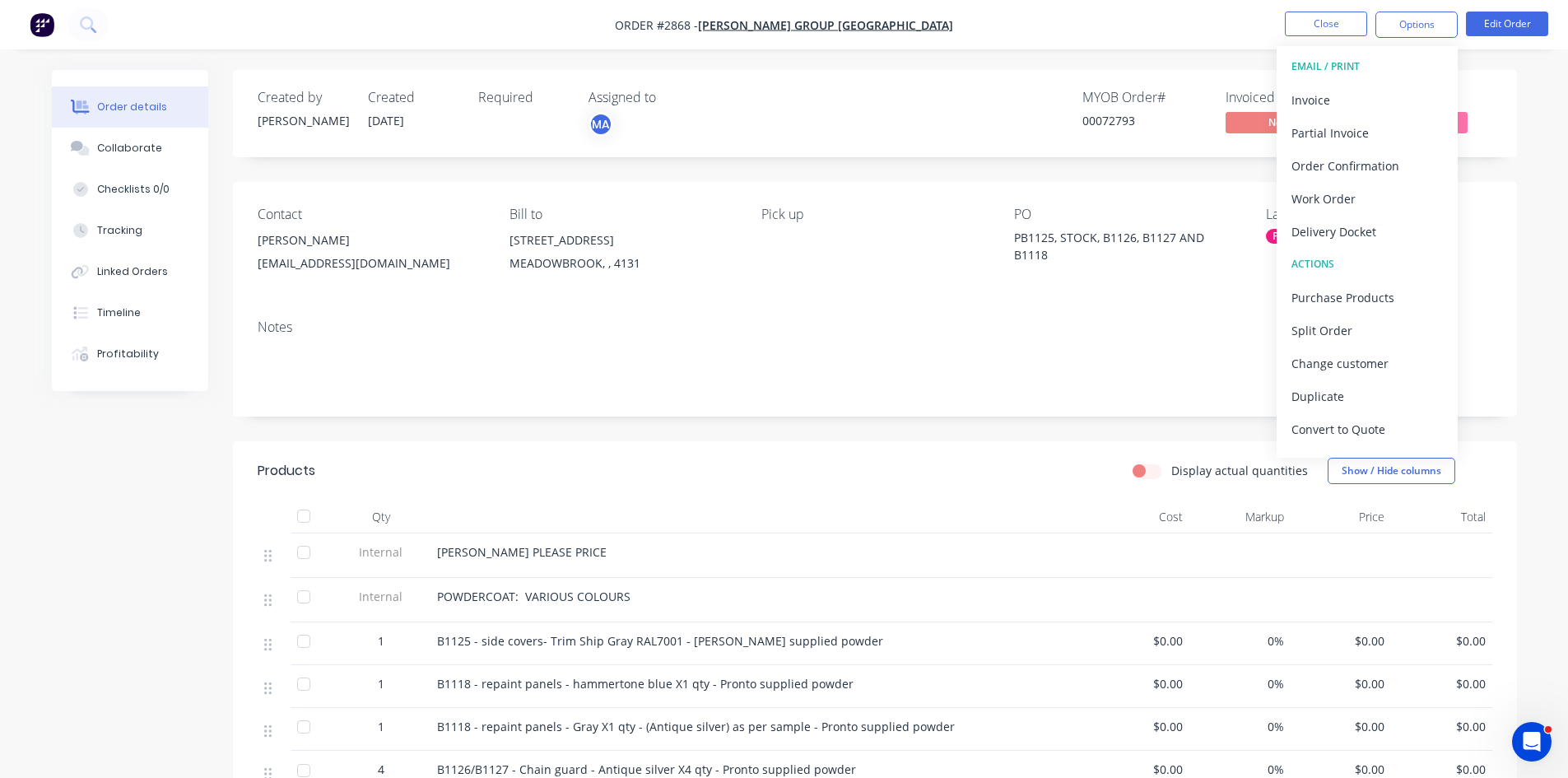
click at [1184, 153] on div "Created by Brenda Created 08/09/25 Required Assigned to MA MYOB Order # 0007279…" at bounding box center [875, 113] width 1284 height 87
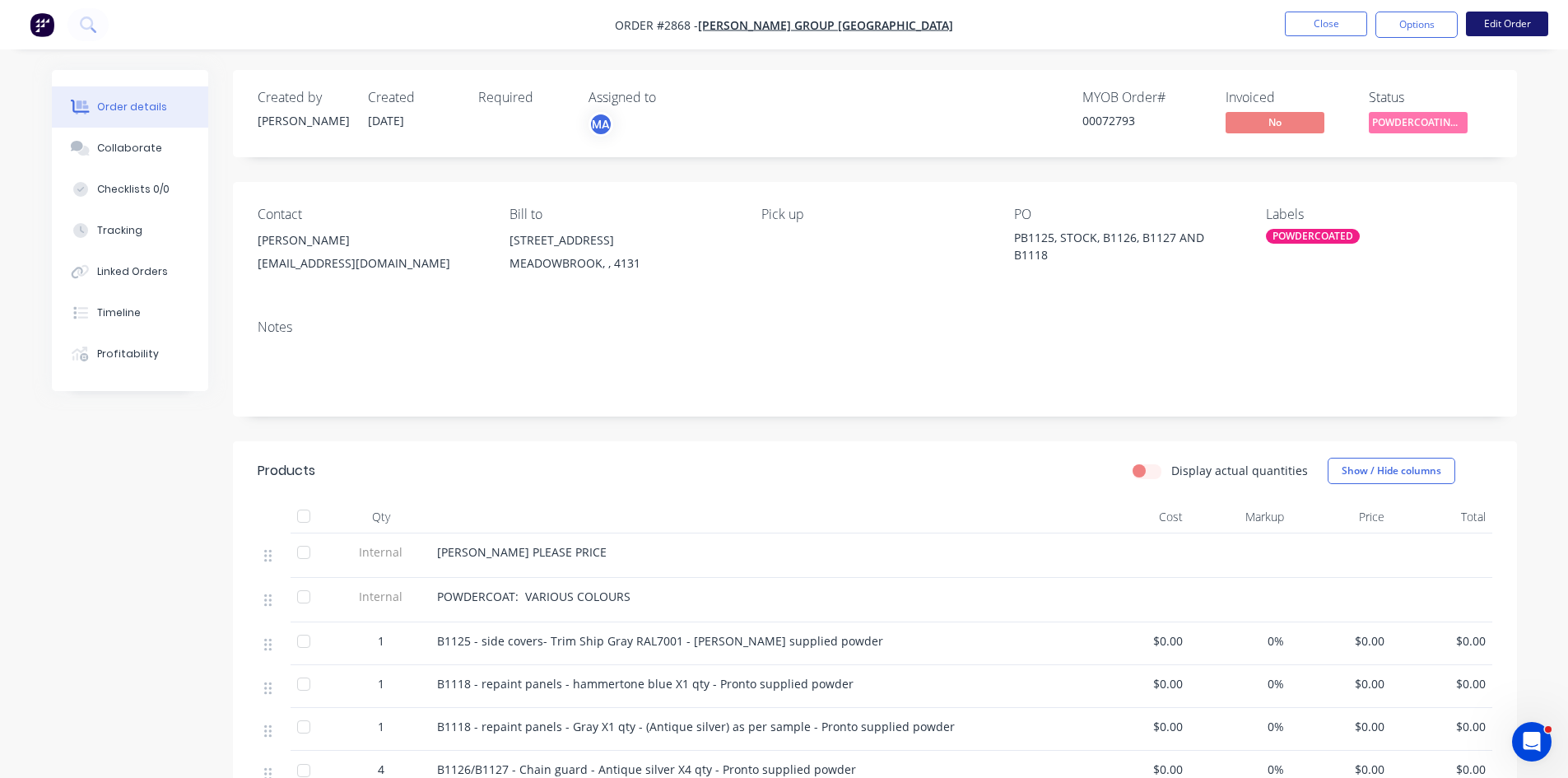
click at [1516, 15] on button "Edit Order" at bounding box center [1508, 24] width 83 height 25
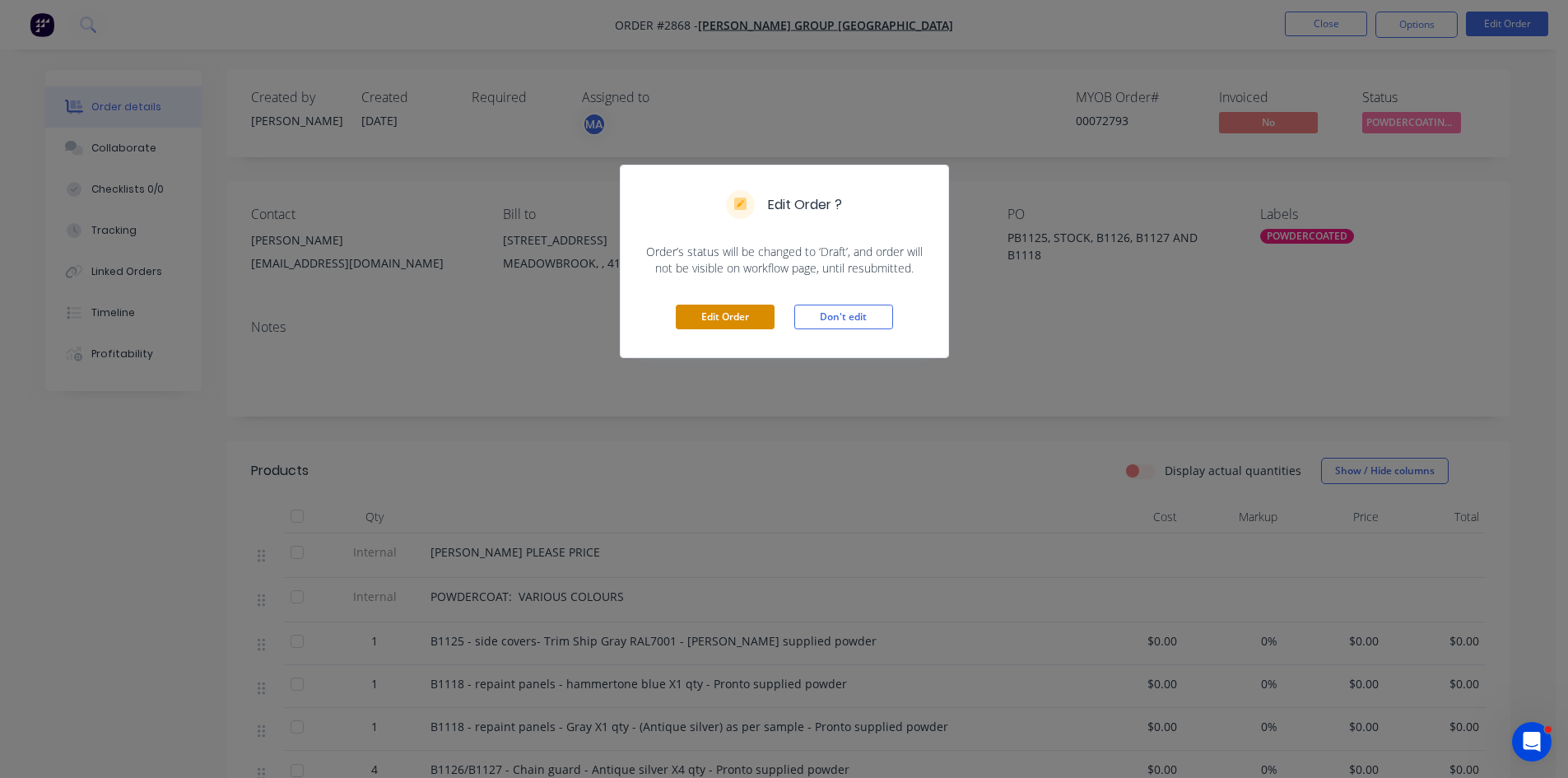
click at [726, 315] on button "Edit Order" at bounding box center [725, 317] width 99 height 25
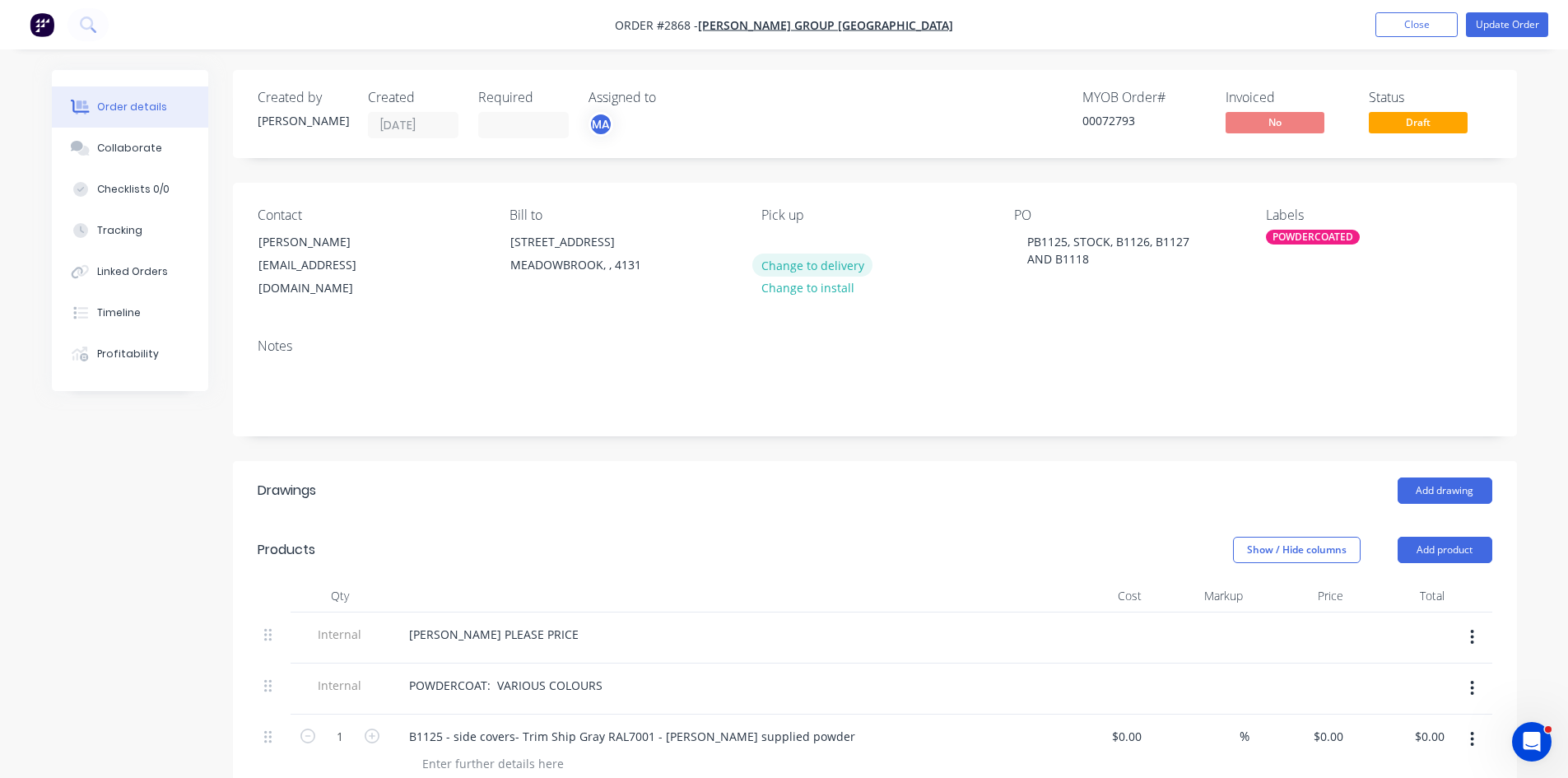
click at [819, 264] on button "Change to delivery" at bounding box center [812, 265] width 120 height 22
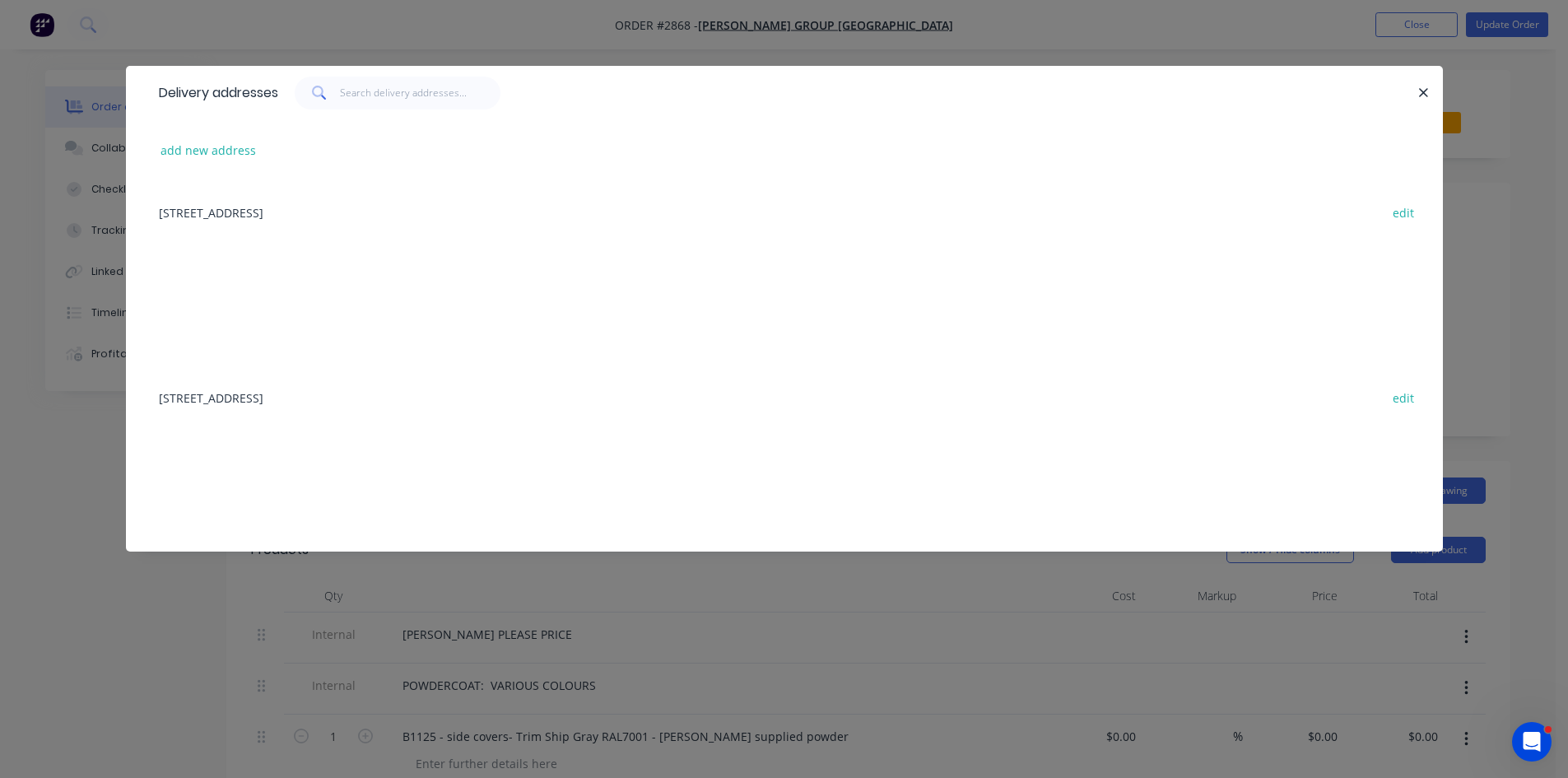
click at [269, 204] on div "82 - 88 Meakin Road, MEADOWBROOK, undefined, 4131 edit" at bounding box center [784, 212] width 1268 height 62
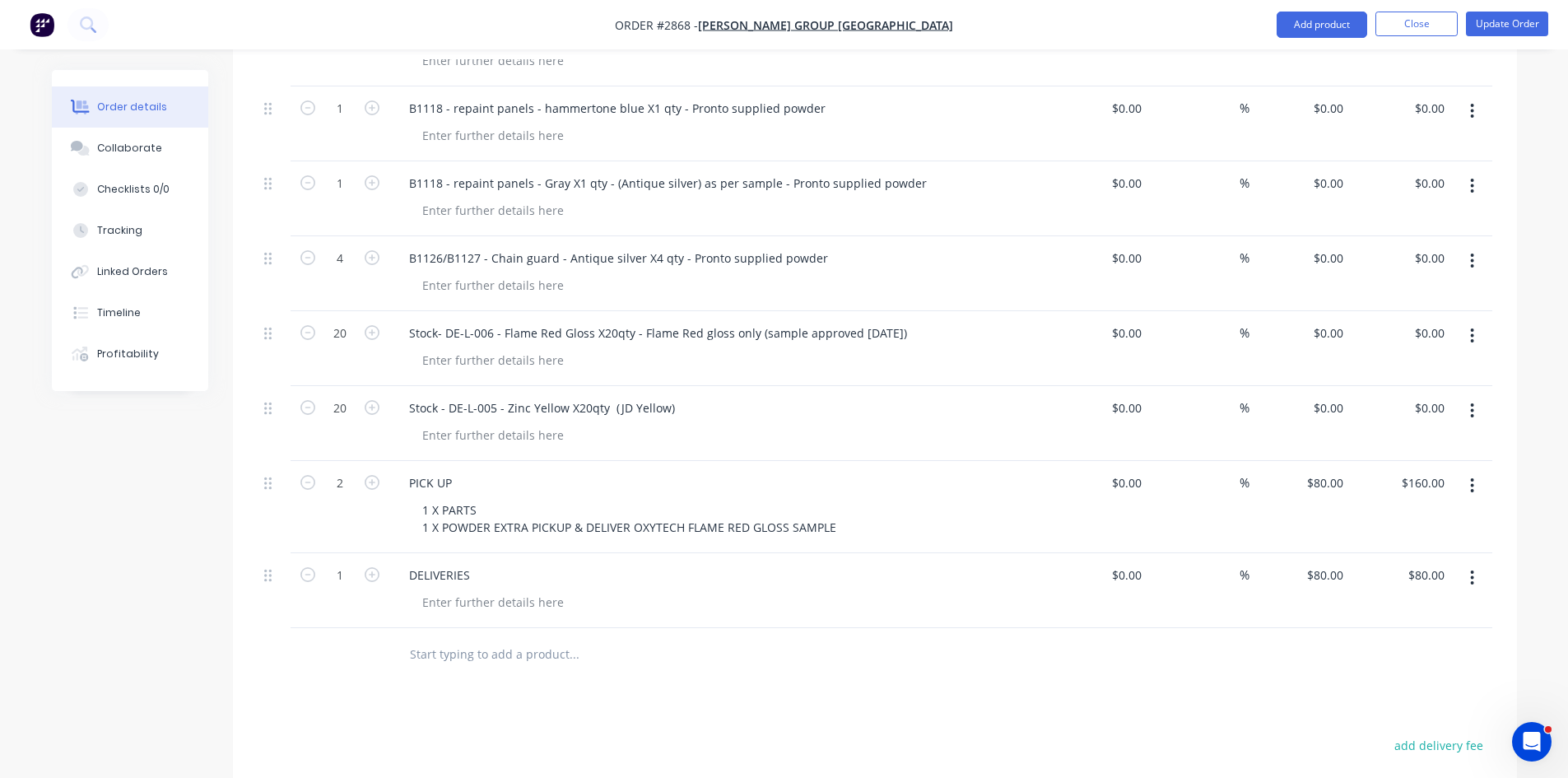
scroll to position [713, 0]
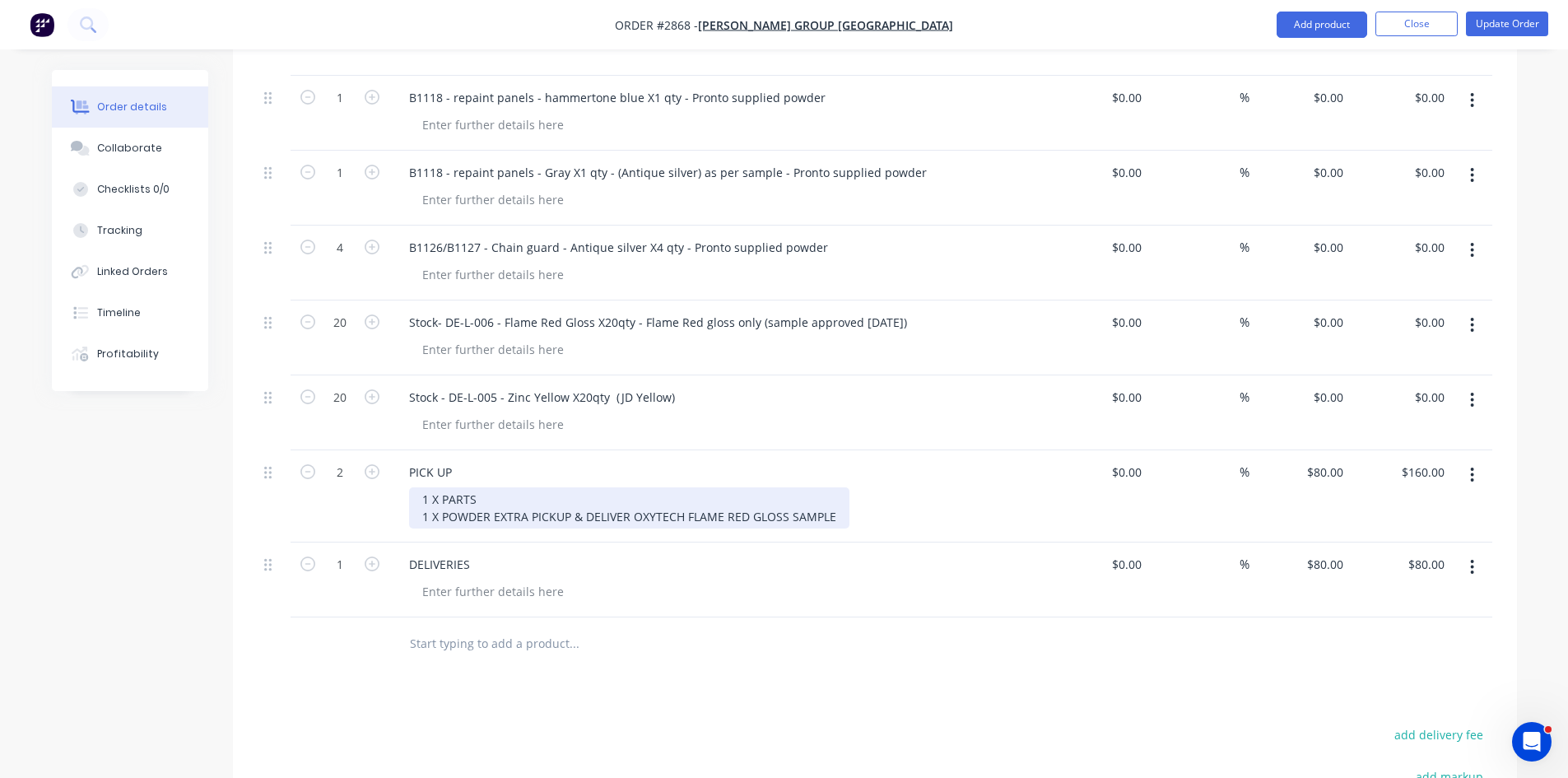
click at [831, 497] on div "1 X PARTS 1 X POWDER EXTRA PICKUP & DELIVER OXYTECH FLAME RED GLOSS SAMPLE" at bounding box center [629, 508] width 441 height 41
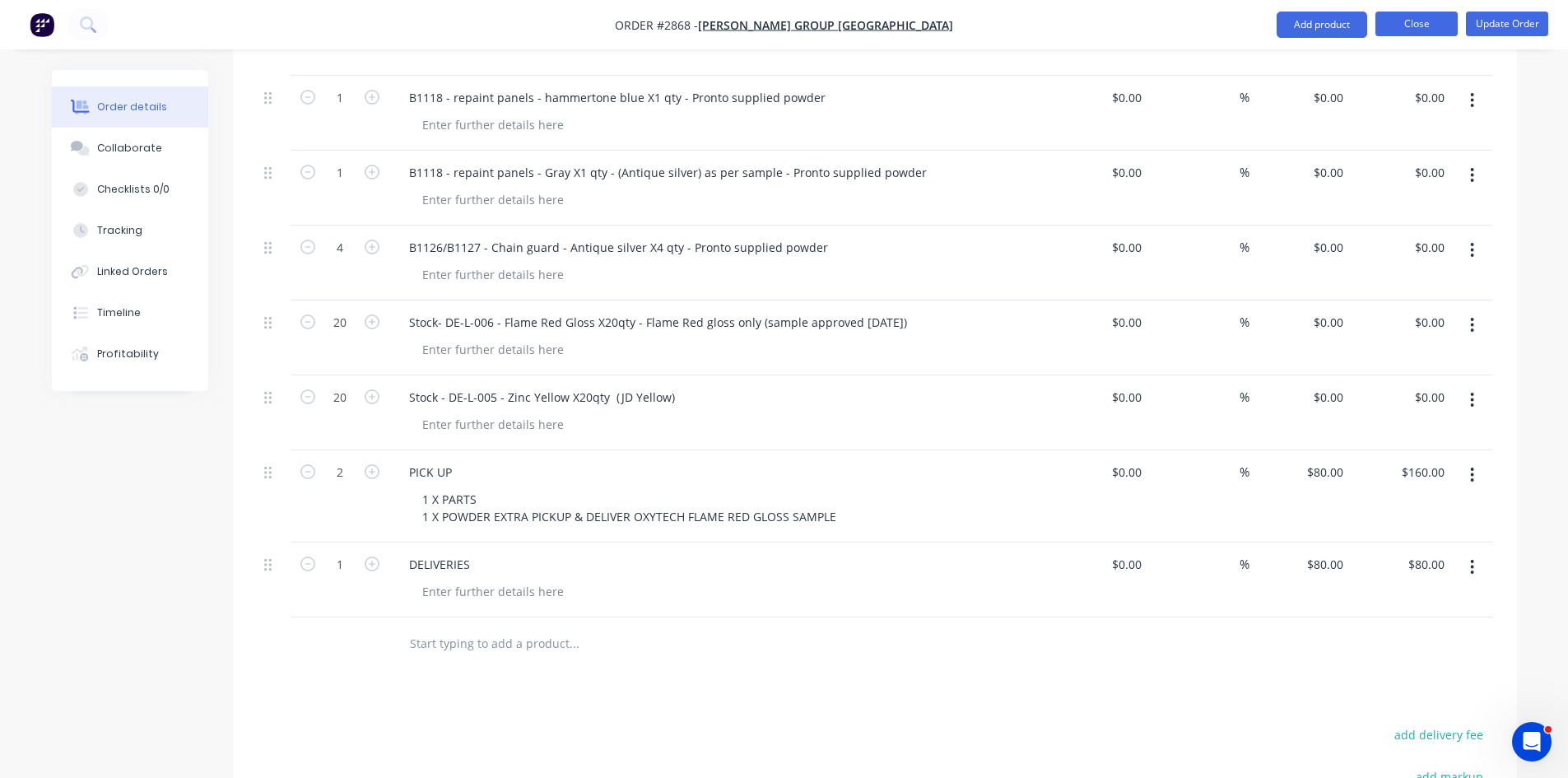
click at [1415, 22] on button "Close" at bounding box center [1417, 24] width 83 height 25
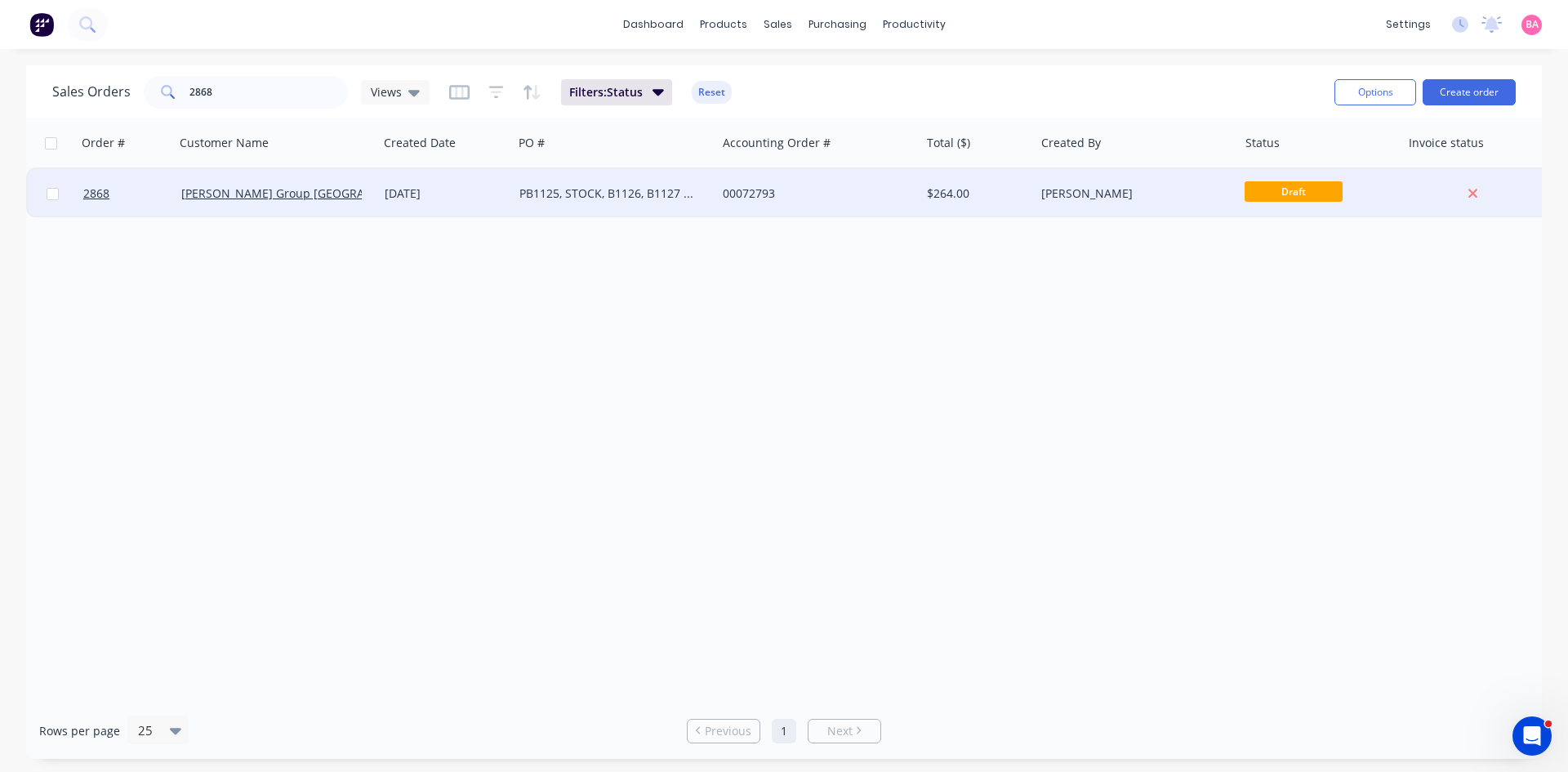
click at [1059, 192] on div "[PERSON_NAME]" at bounding box center [1132, 193] width 182 height 16
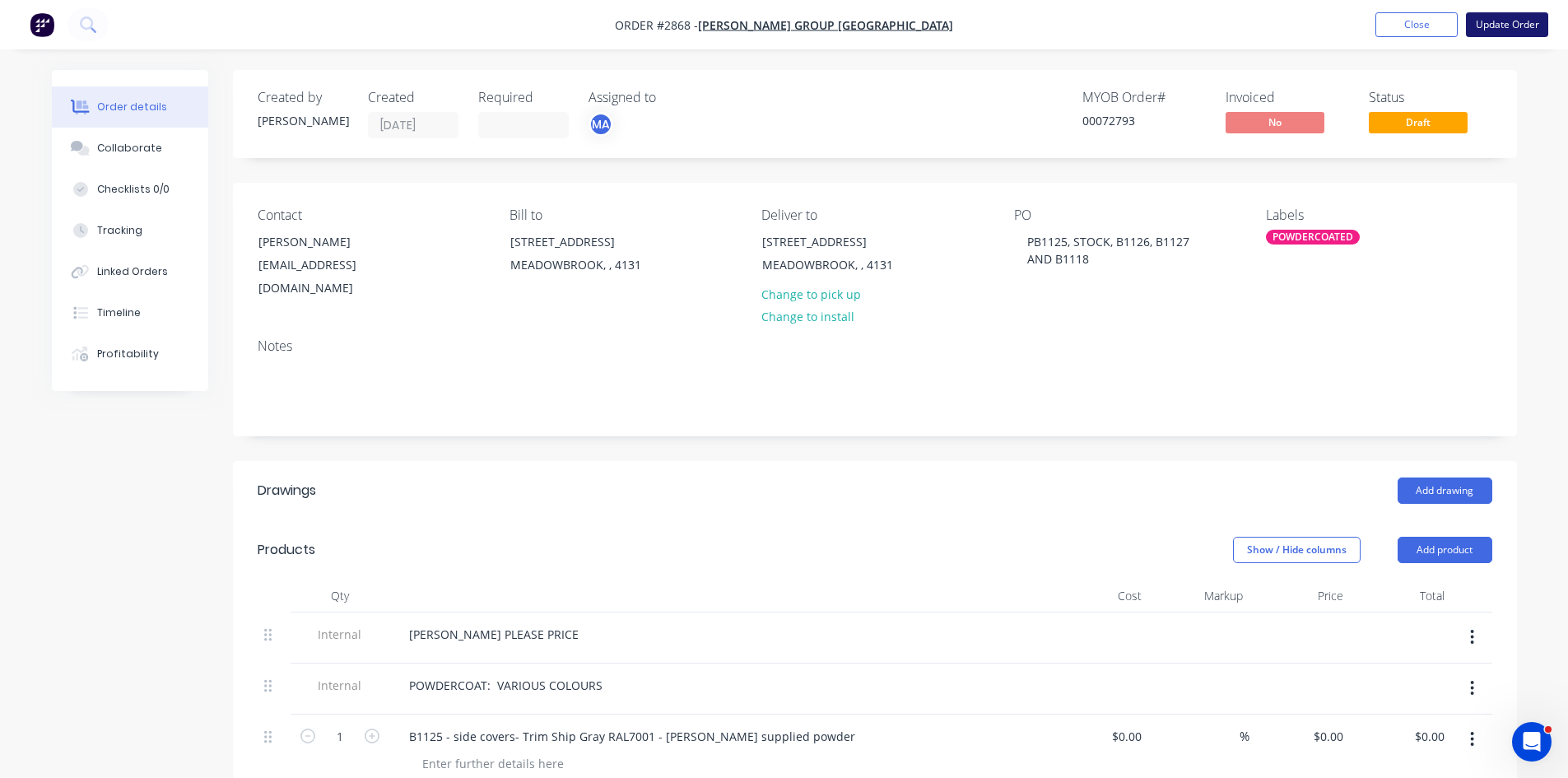
click at [1521, 18] on button "Update Order" at bounding box center [1508, 25] width 83 height 25
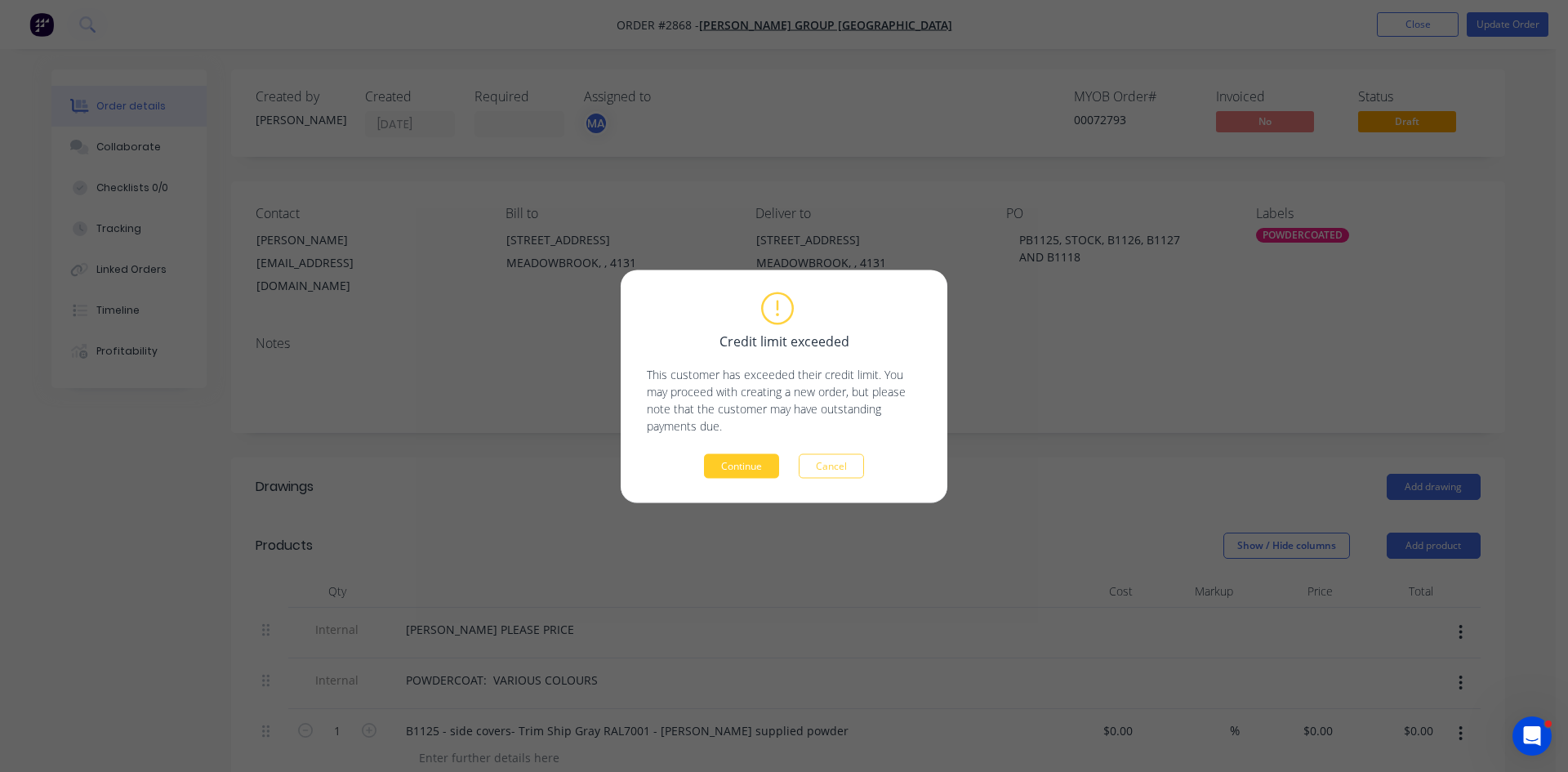
click at [760, 459] on button "Continue" at bounding box center [742, 466] width 75 height 25
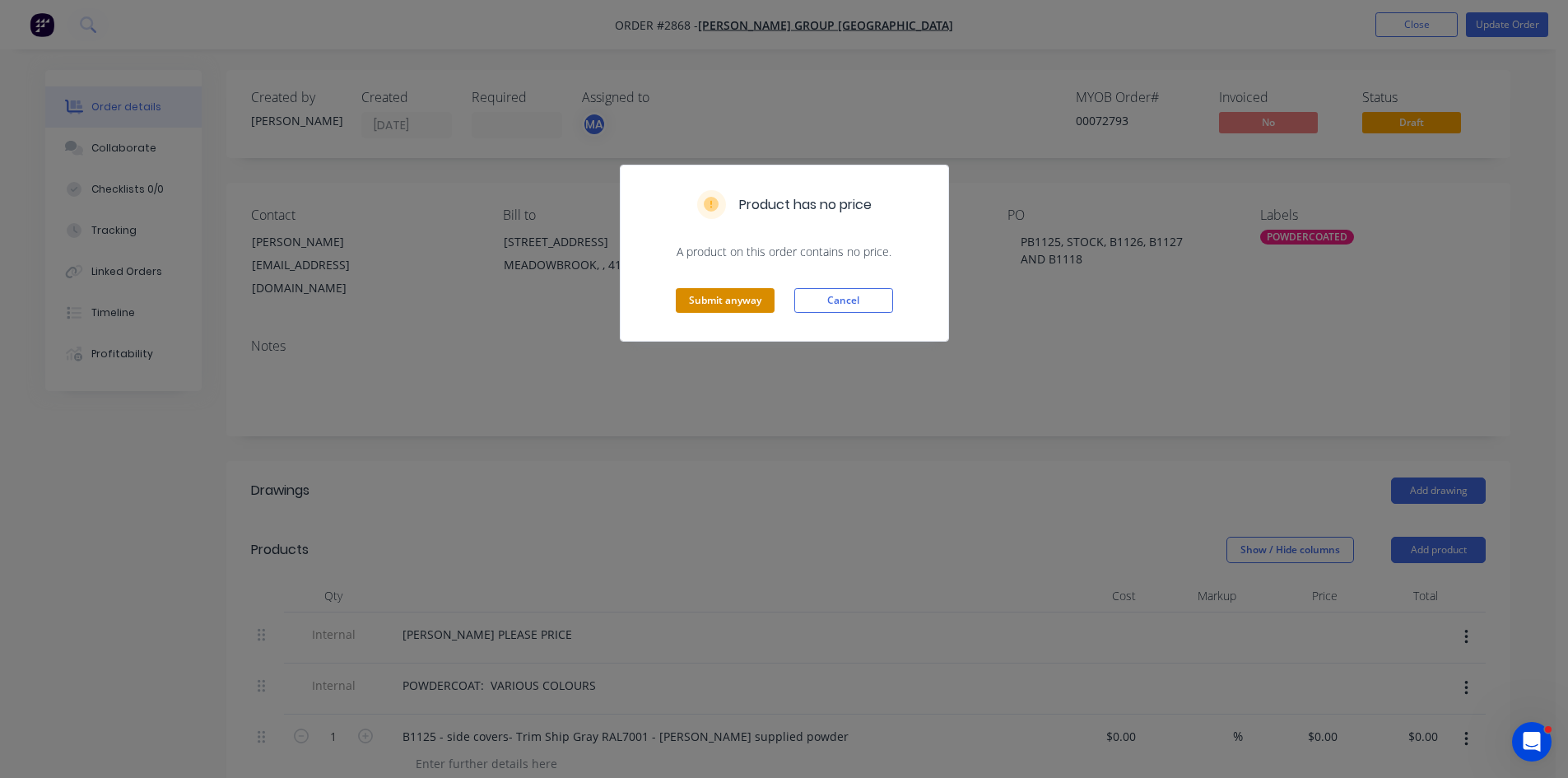
click at [722, 299] on button "Submit anyway" at bounding box center [725, 301] width 99 height 25
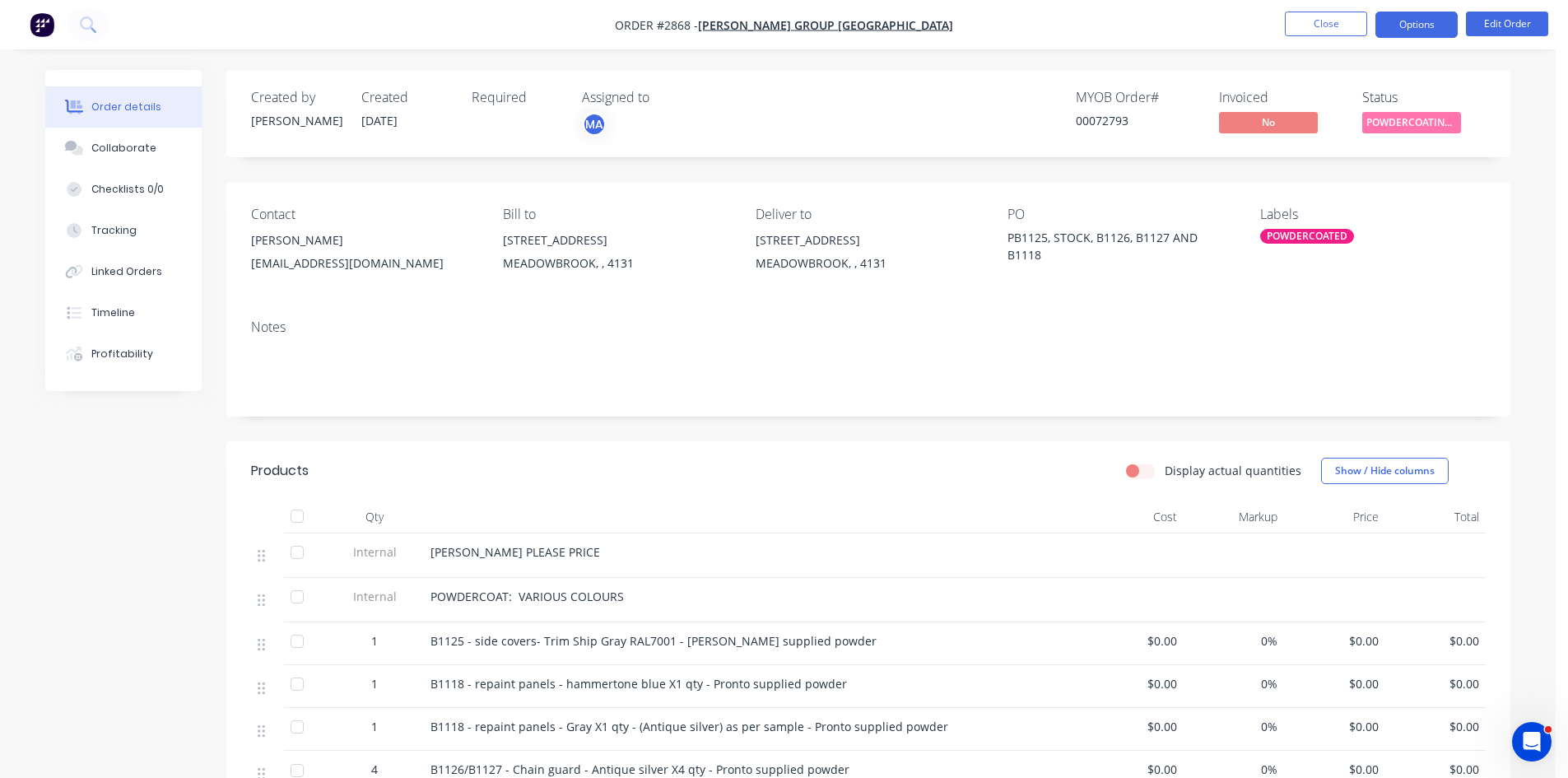
click at [1428, 22] on button "Options" at bounding box center [1417, 24] width 83 height 26
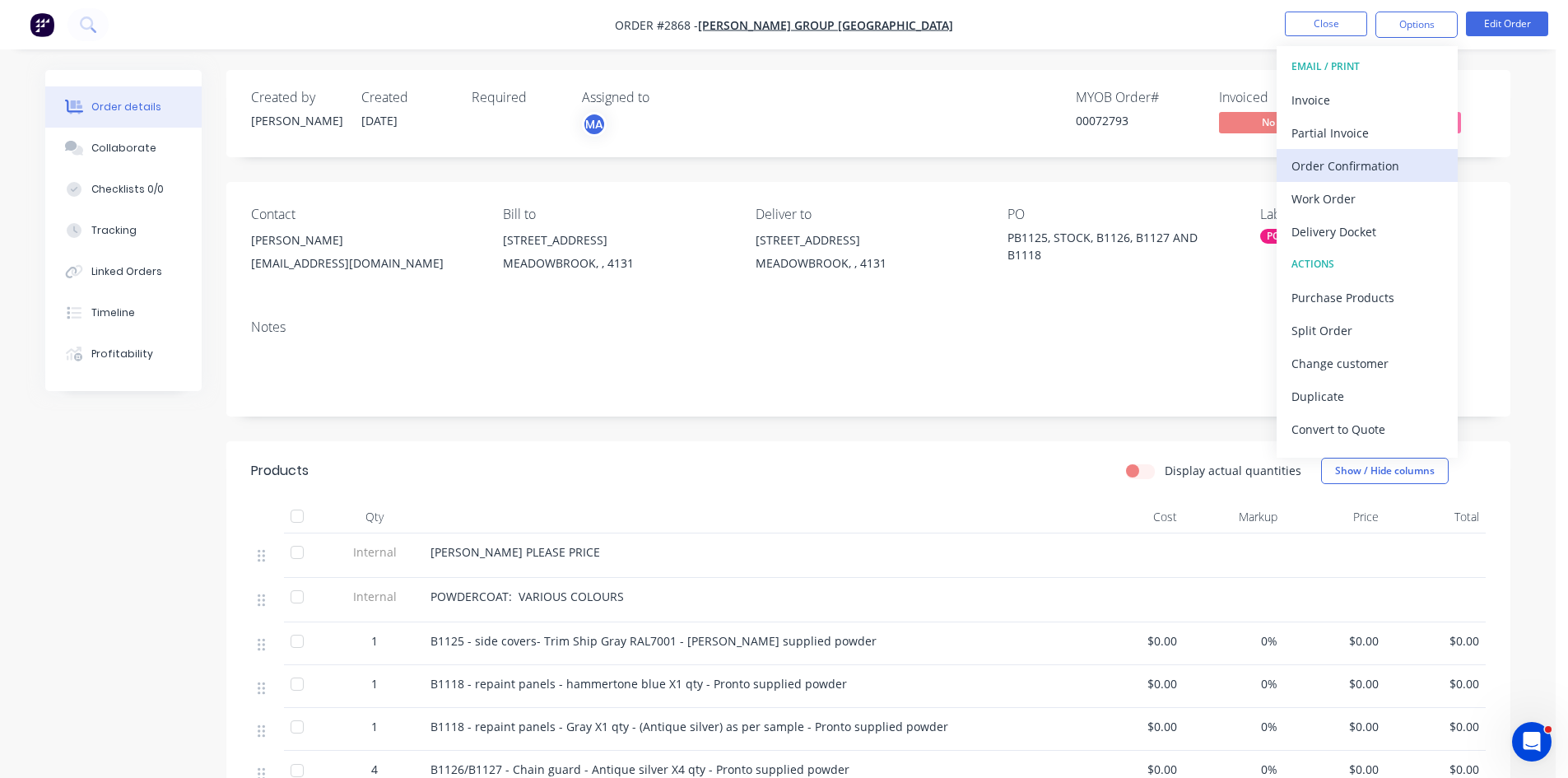
click at [1355, 158] on div "Order Confirmation" at bounding box center [1367, 166] width 152 height 24
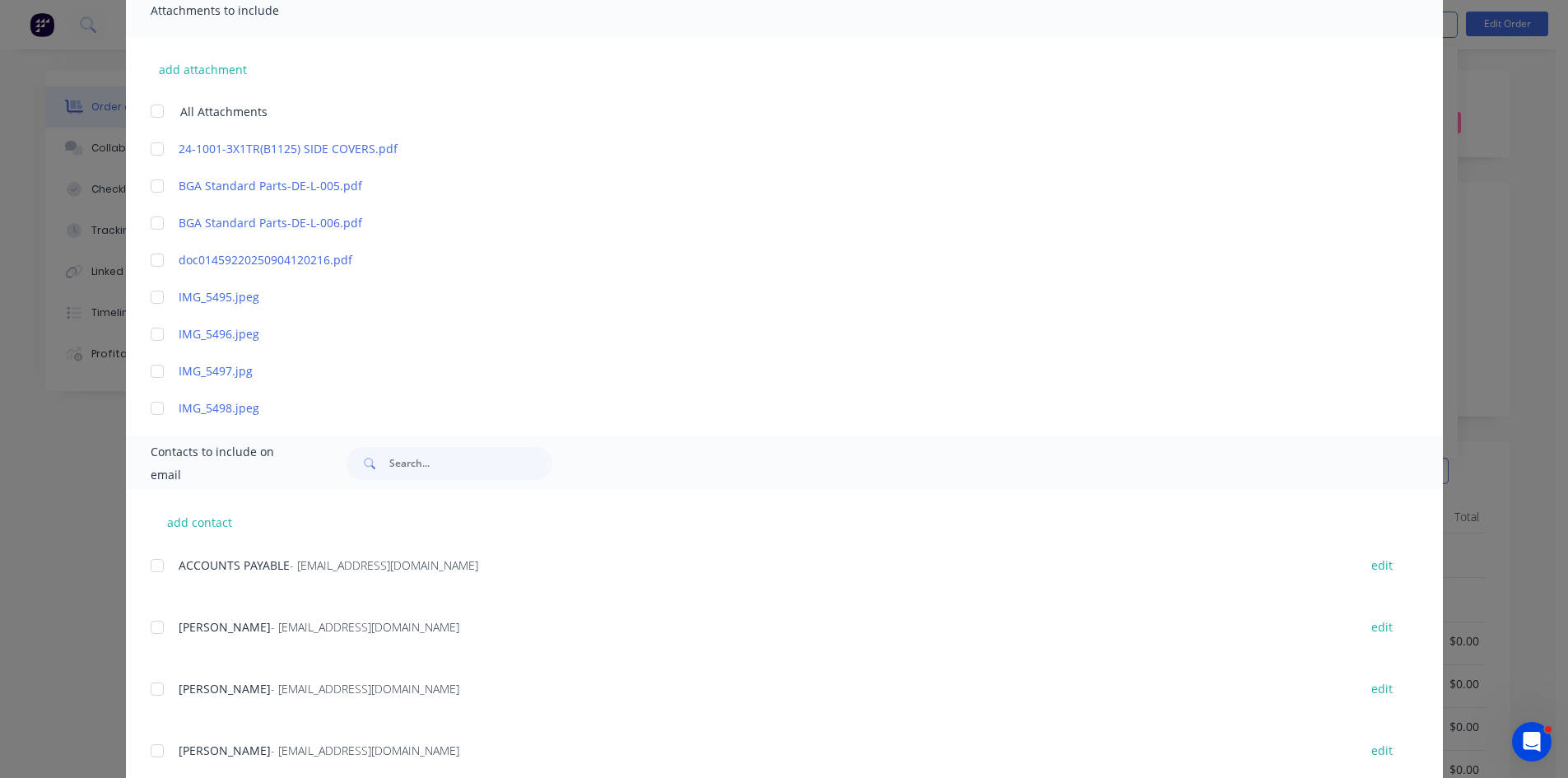
scroll to position [384, 0]
click at [149, 629] on div at bounding box center [157, 626] width 33 height 33
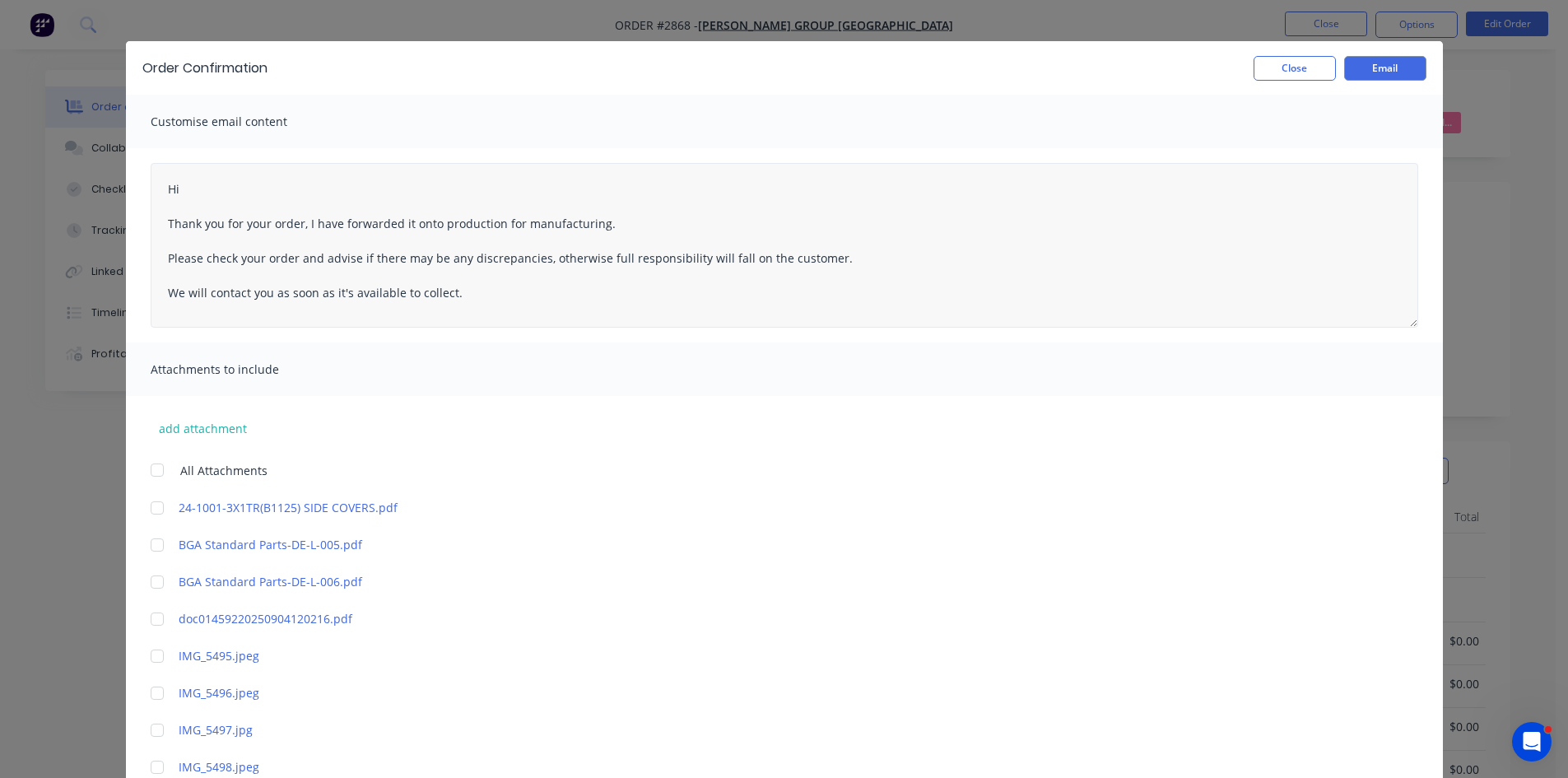
scroll to position [0, 0]
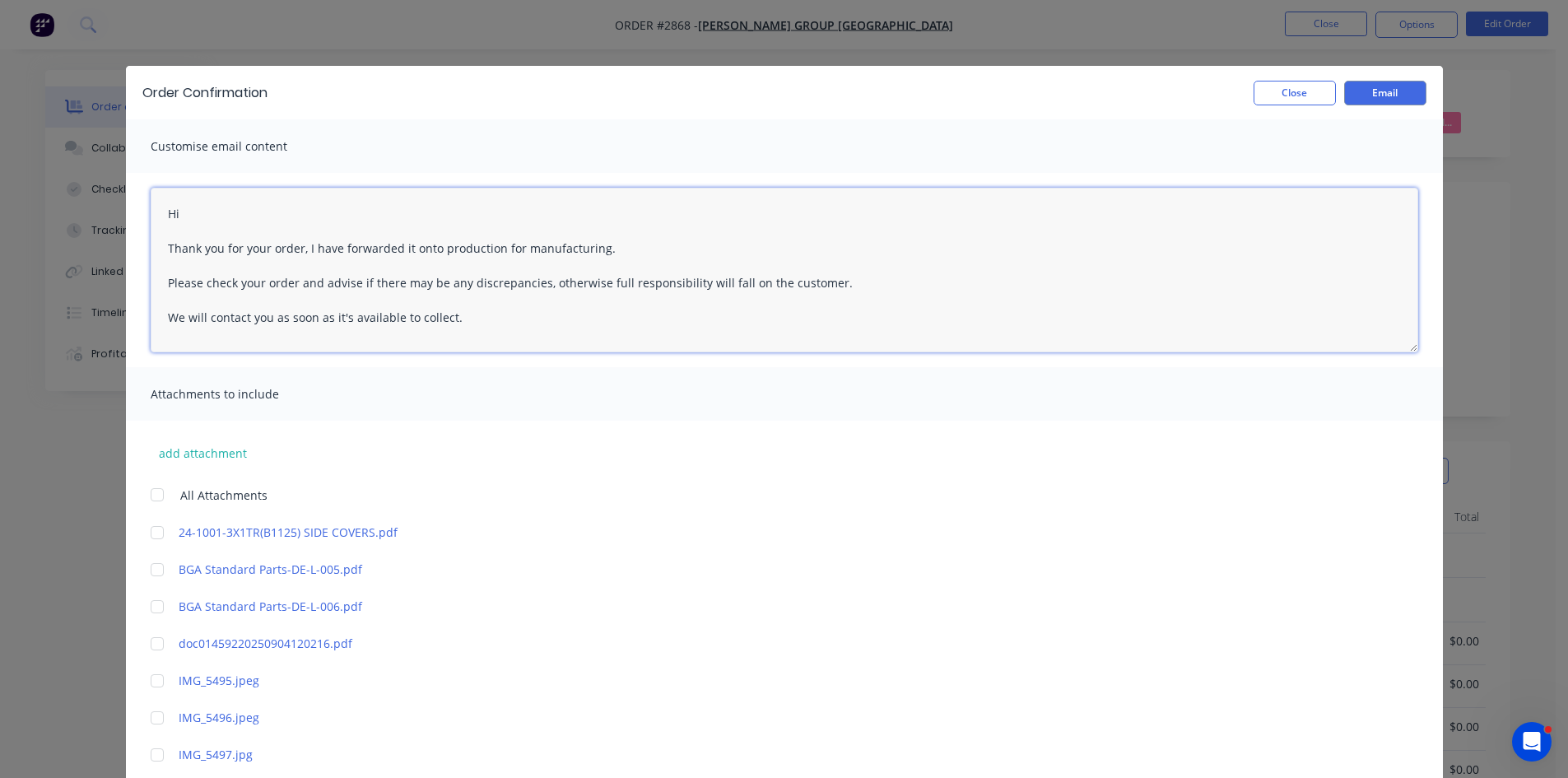
click at [207, 208] on textarea "Hi Thank you for your order, I have forwarded it onto production for manufactur…" at bounding box center [784, 269] width 1268 height 164
drag, startPoint x: 293, startPoint y: 250, endPoint x: 150, endPoint y: 245, distance: 143.1
click at [151, 245] on textarea "Hi Sruthi Thank you for your order, I have forwarded it onto production for man…" at bounding box center [784, 269] width 1268 height 164
drag, startPoint x: 469, startPoint y: 330, endPoint x: 255, endPoint y: 272, distance: 221.7
click at [255, 272] on textarea "Hi Sruthi Updated order confirmation attached. I have forwarded it onto product…" at bounding box center [784, 269] width 1268 height 164
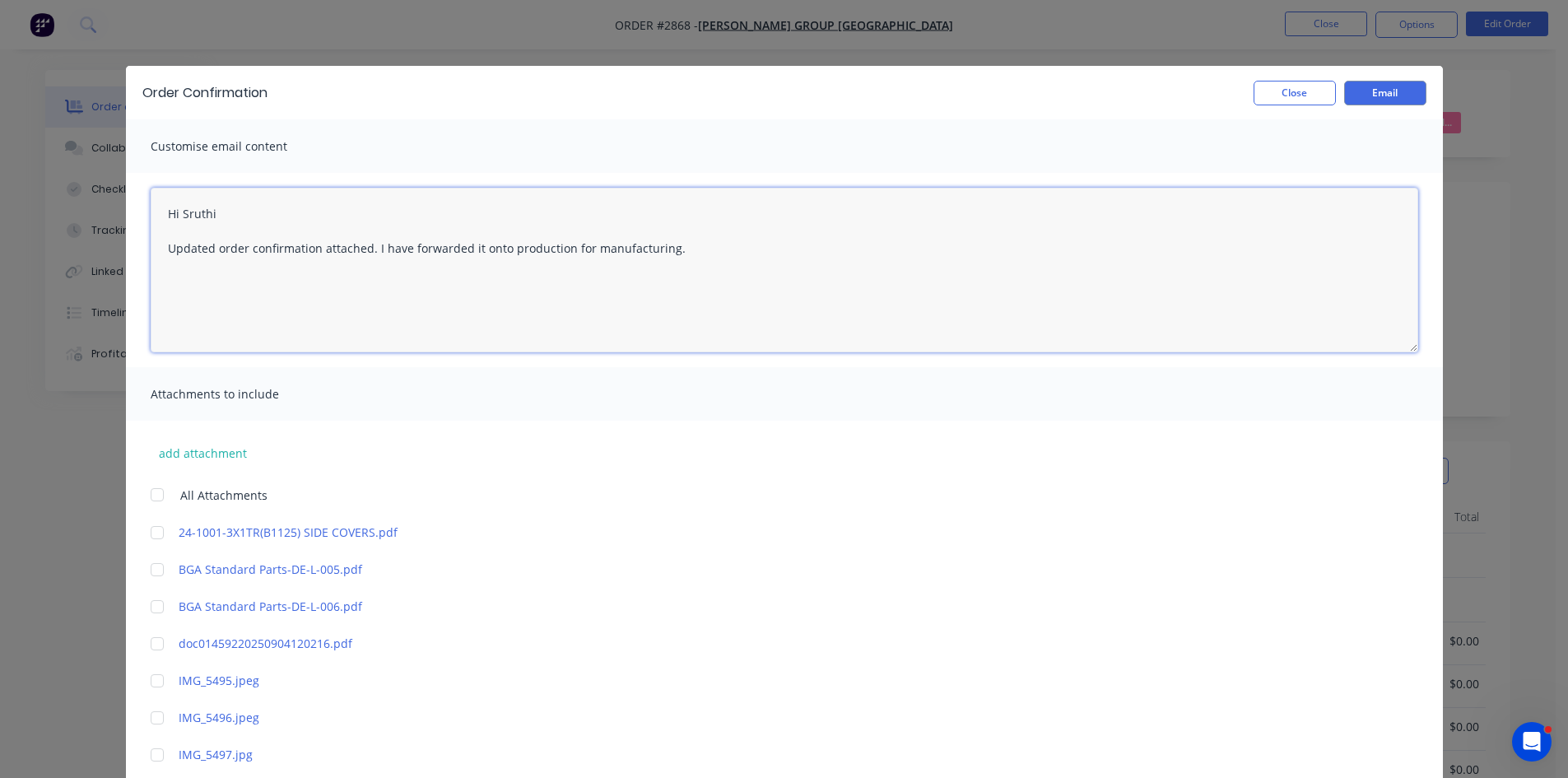
drag, startPoint x: 371, startPoint y: 246, endPoint x: 665, endPoint y: 240, distance: 294.1
click at [665, 240] on textarea "Hi Sruthi Updated order confirmation attached. I have forwarded it onto product…" at bounding box center [784, 269] width 1268 height 164
type textarea "Hi Sruthi Updated order confirmation attached. I have forwarded it onto product…"
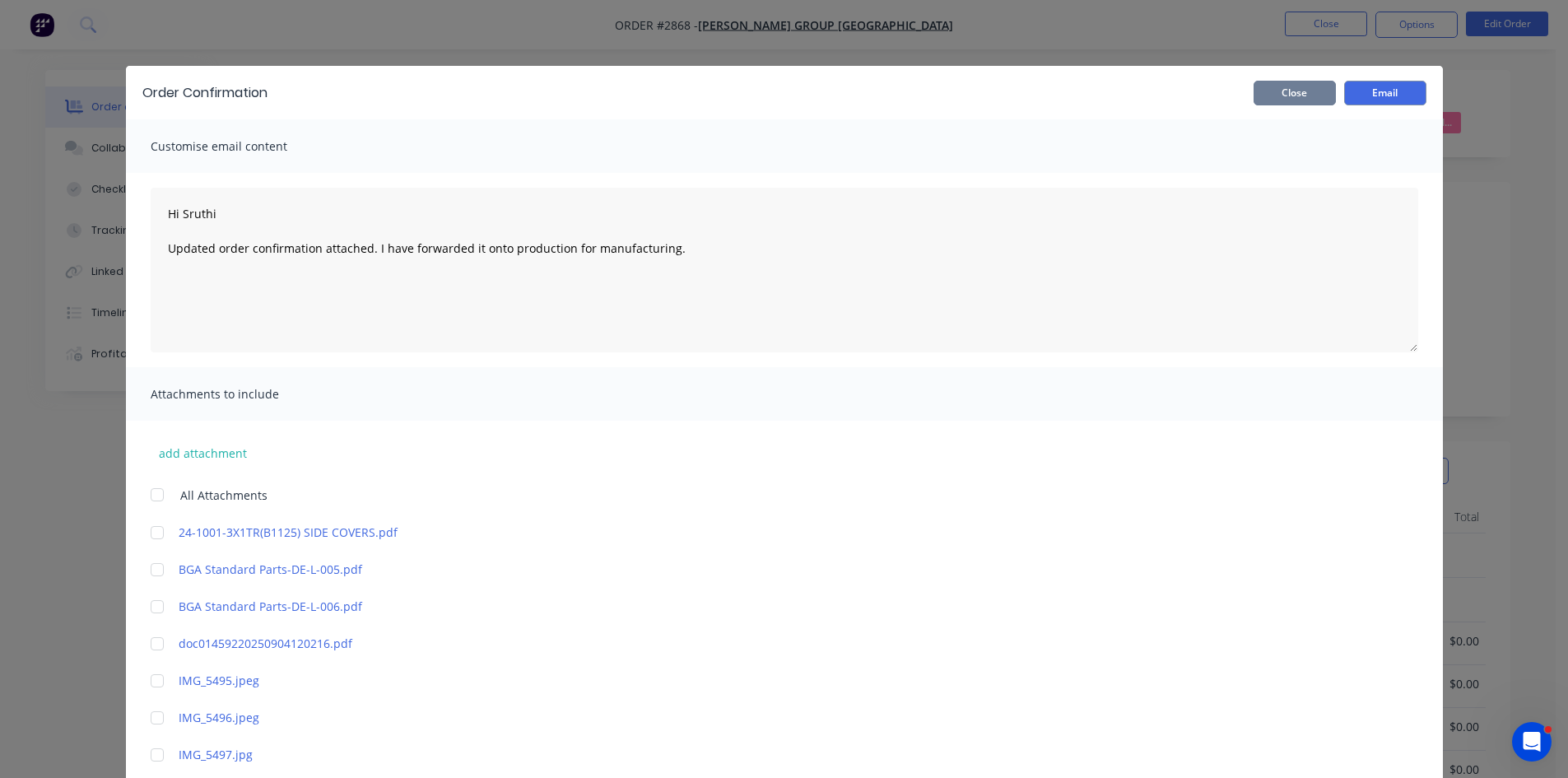
click at [1309, 94] on button "Close" at bounding box center [1295, 93] width 83 height 25
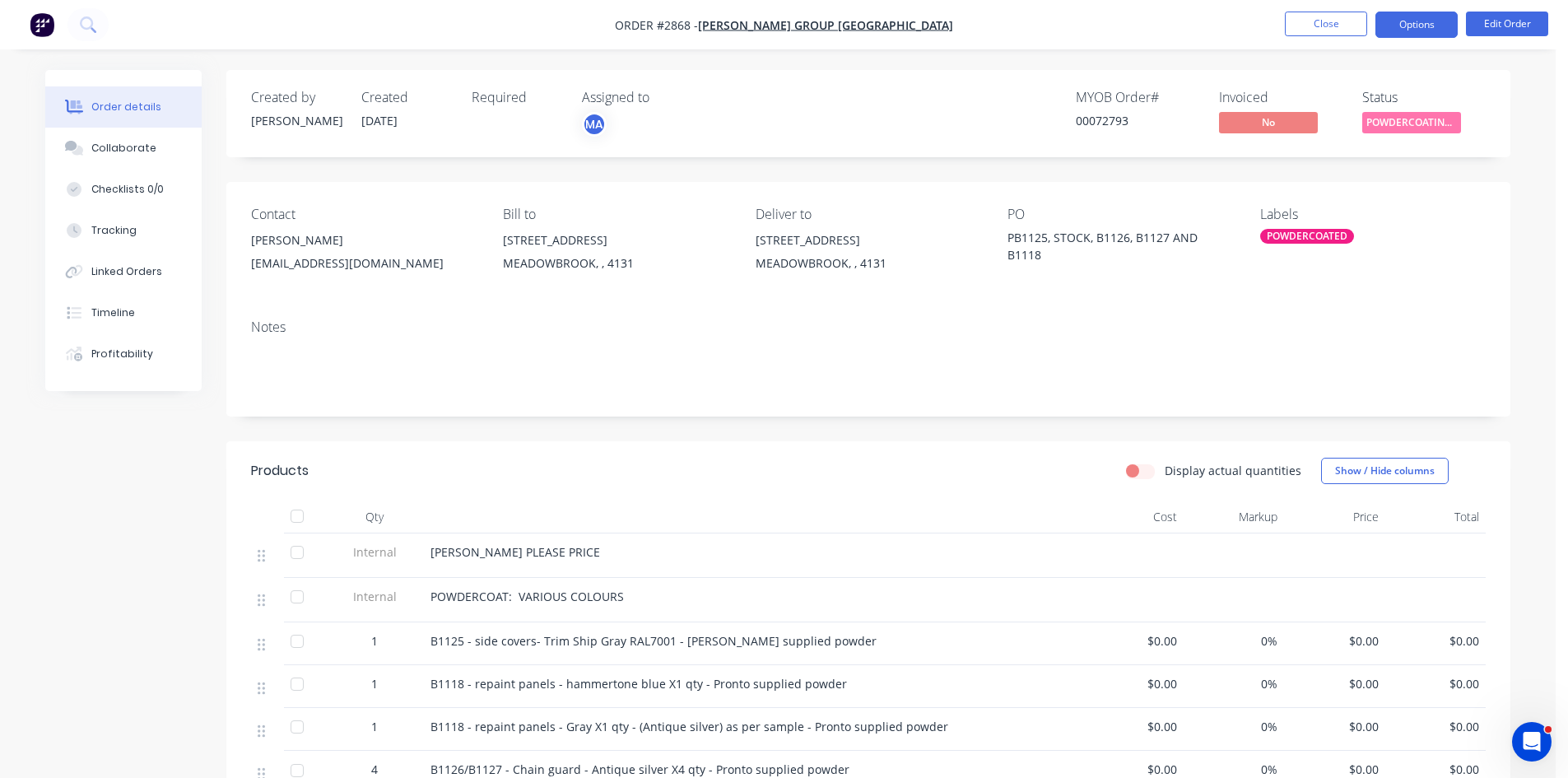
click at [1402, 18] on button "Options" at bounding box center [1417, 24] width 83 height 26
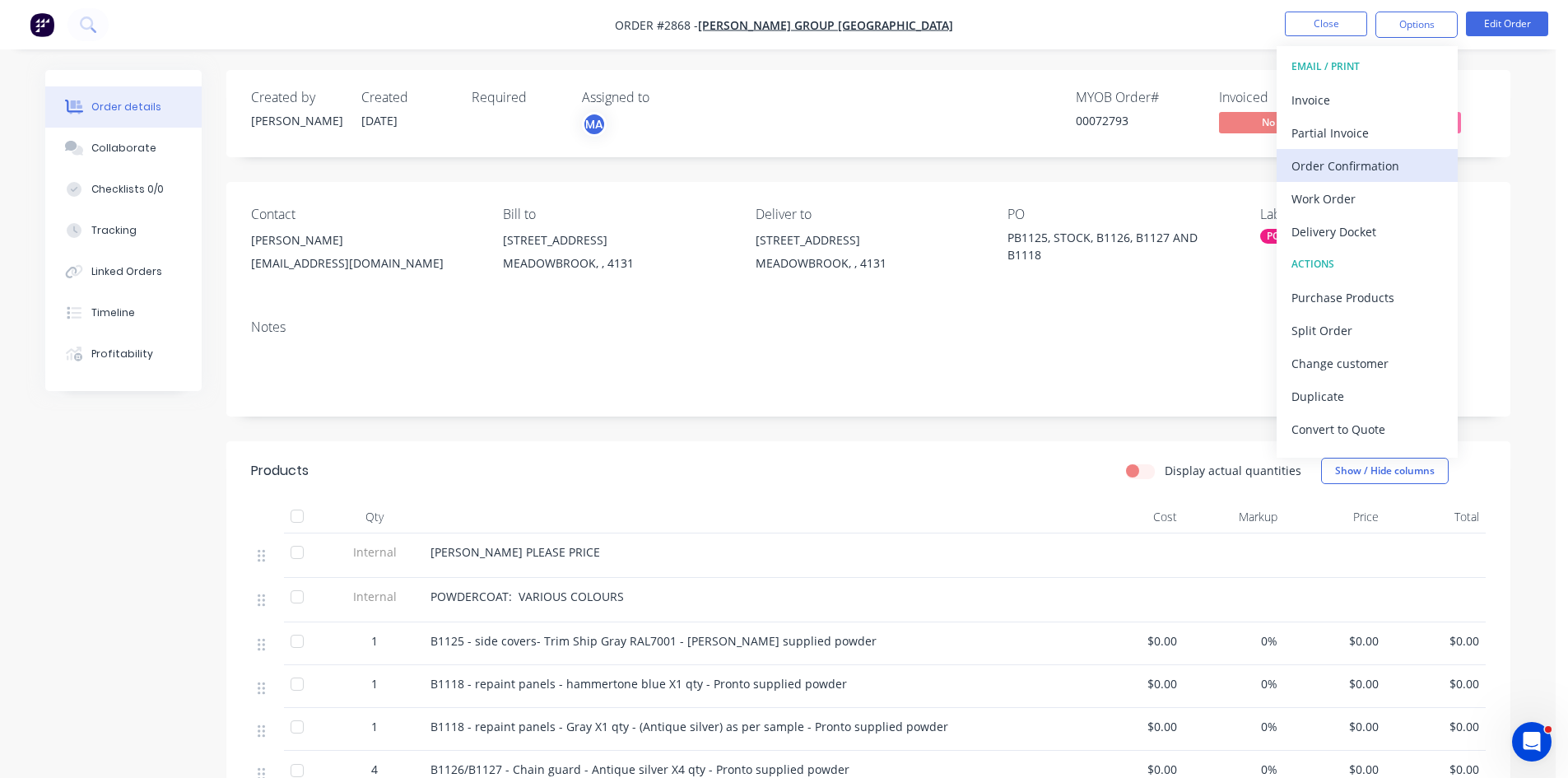
click at [1369, 160] on div "Order Confirmation" at bounding box center [1367, 166] width 152 height 24
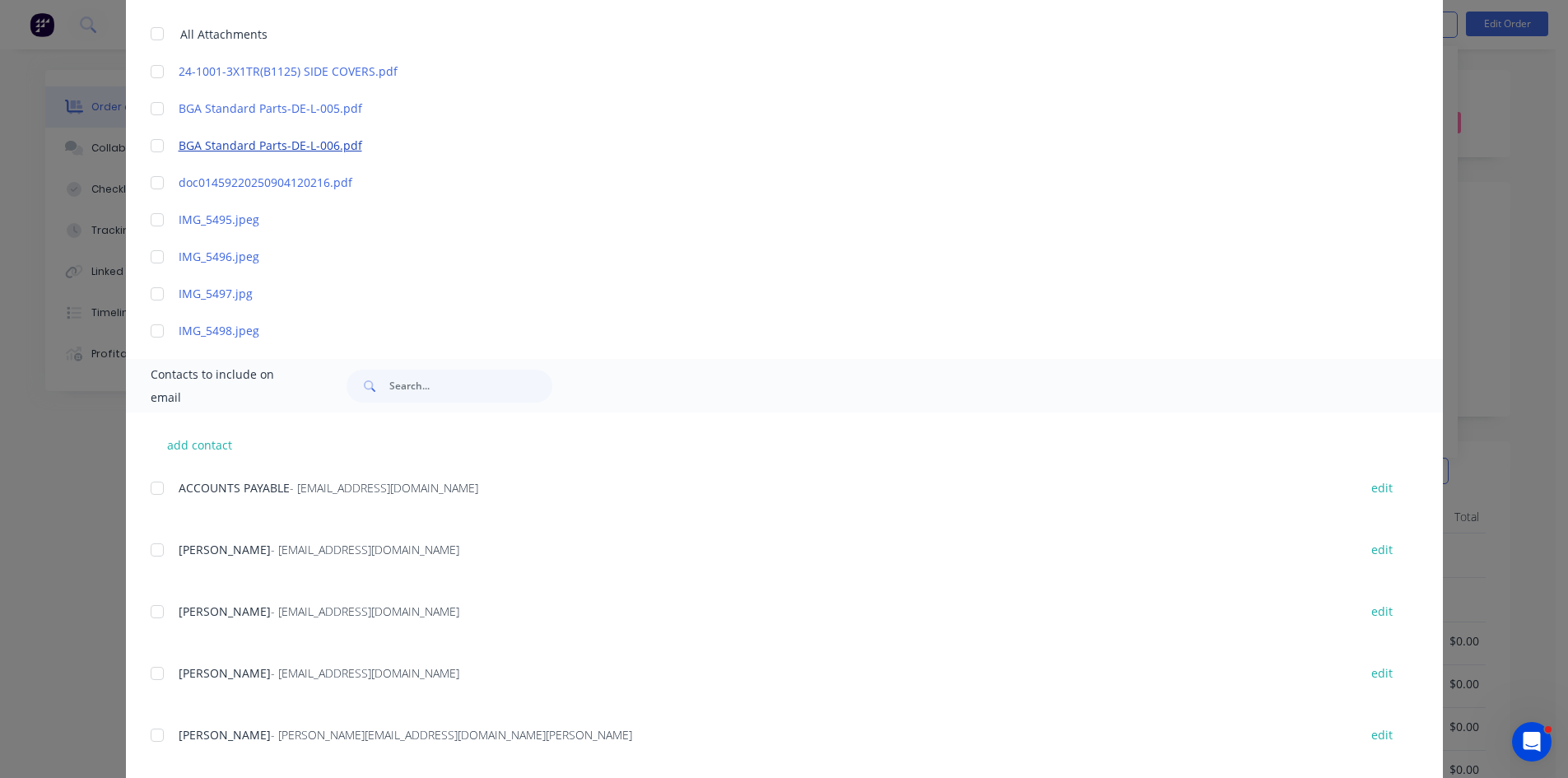
scroll to position [494, 0]
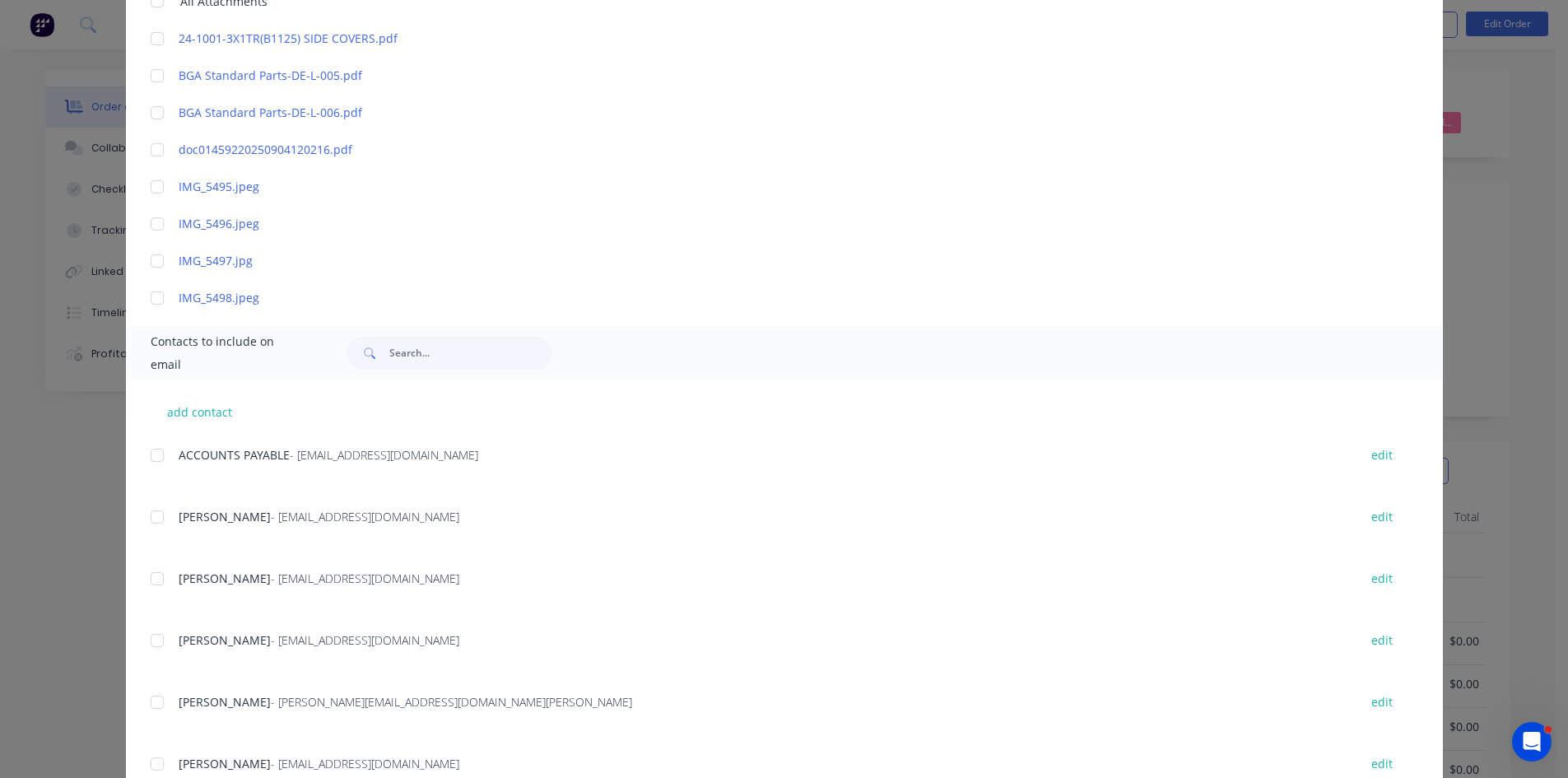
click at [152, 518] on div at bounding box center [157, 517] width 33 height 33
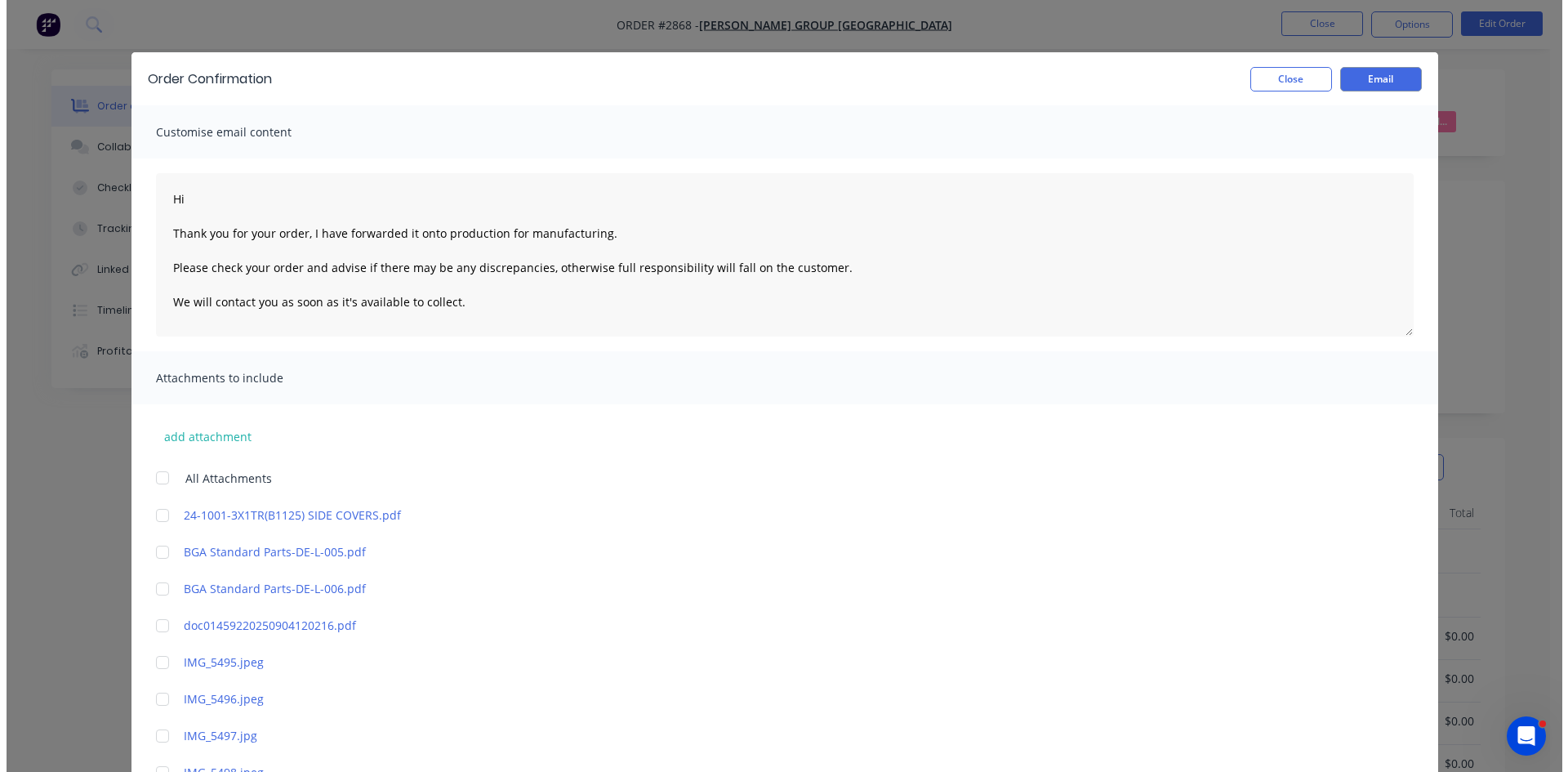
scroll to position [0, 0]
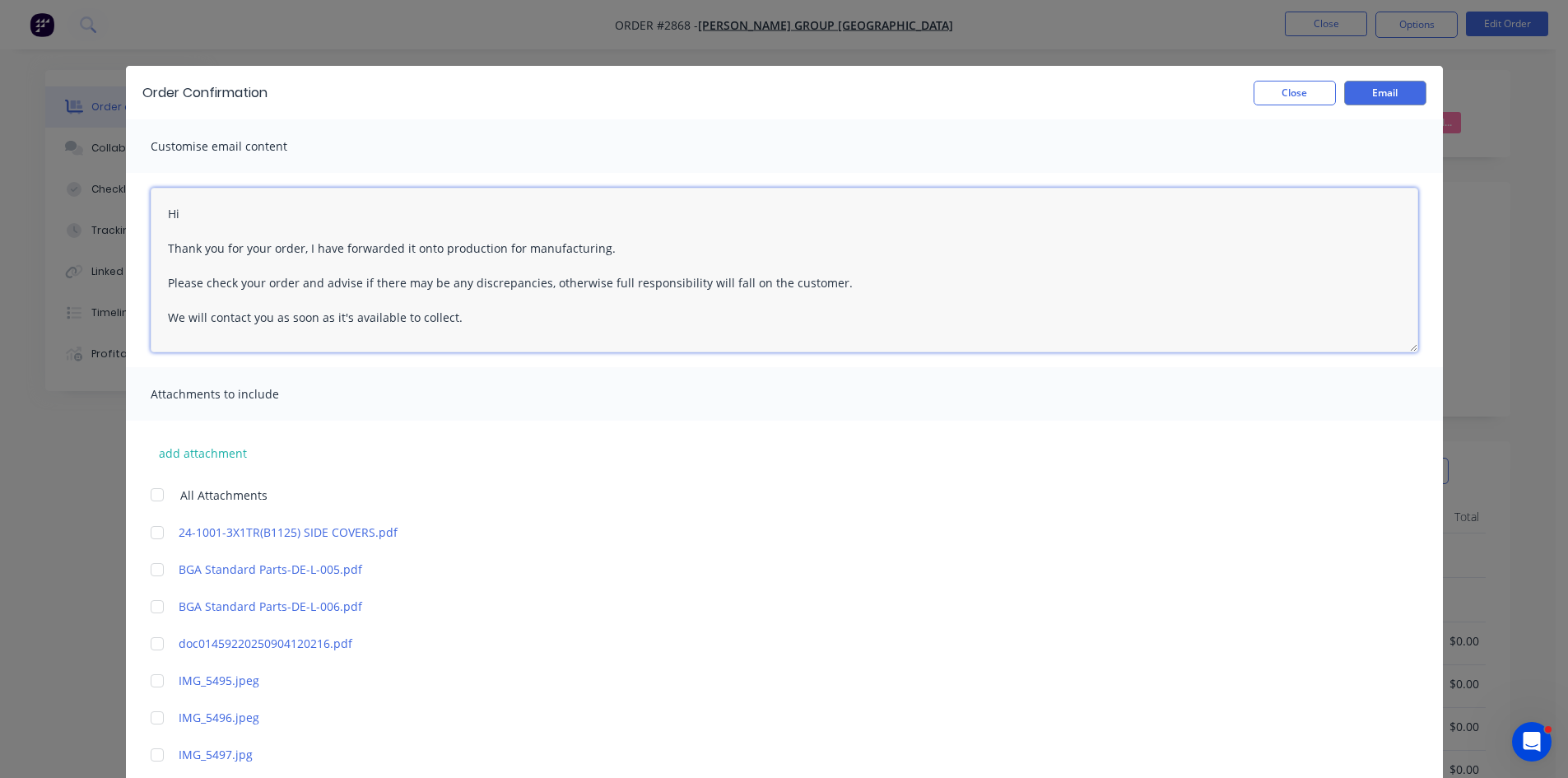
click at [201, 216] on textarea "Hi Thank you for your order, I have forwarded it onto production for manufactur…" at bounding box center [784, 269] width 1268 height 164
click at [300, 247] on textarea "Hi Sruthi Thank you for your order, I have forwarded it onto production for man…" at bounding box center [784, 269] width 1268 height 164
type textarea "Hi Sruthi Thank you for your order, attached please find updated order confirma…"
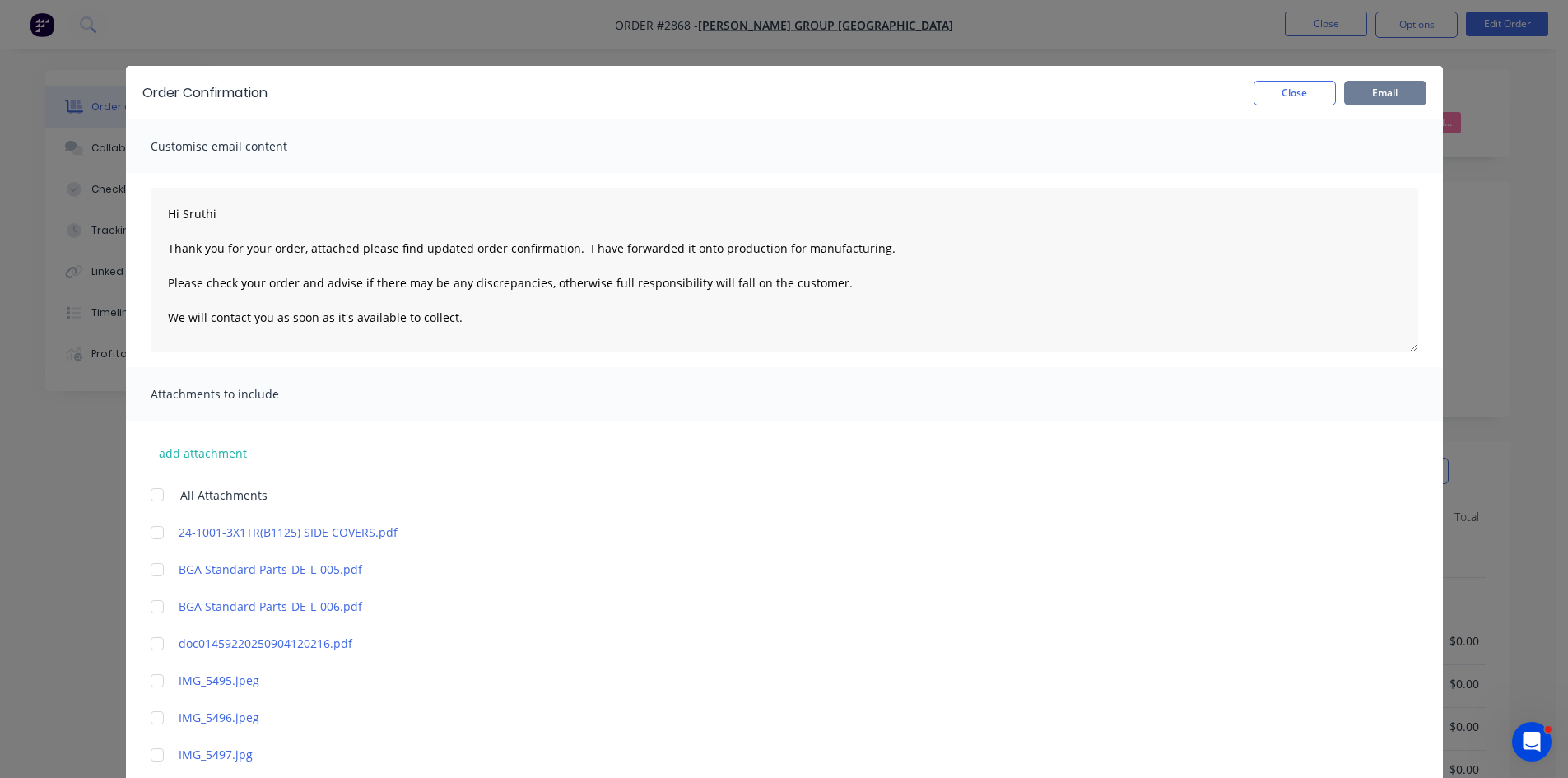
click at [1370, 87] on button "Email" at bounding box center [1386, 93] width 83 height 25
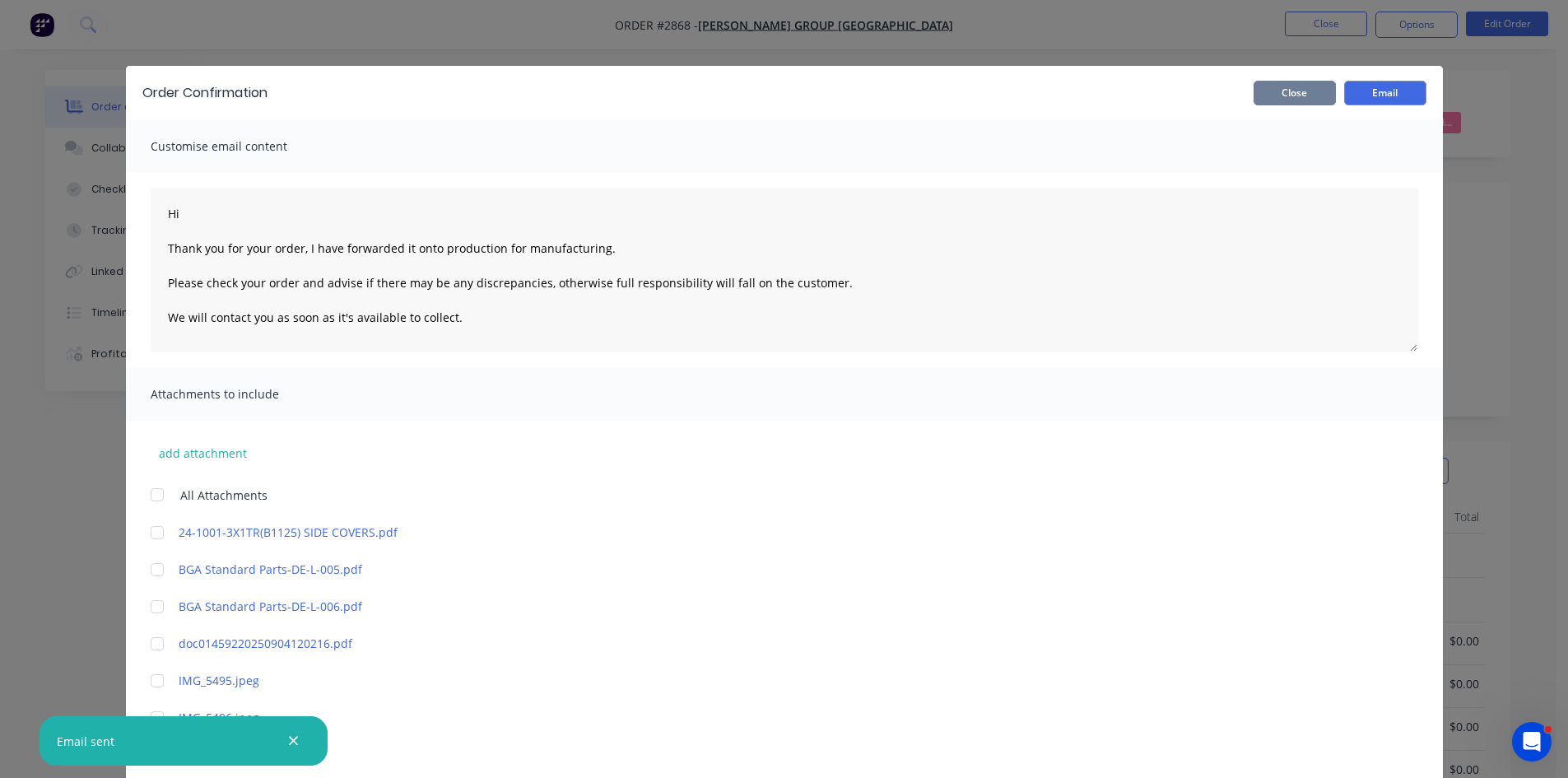
click at [1275, 84] on button "Close" at bounding box center [1295, 93] width 83 height 25
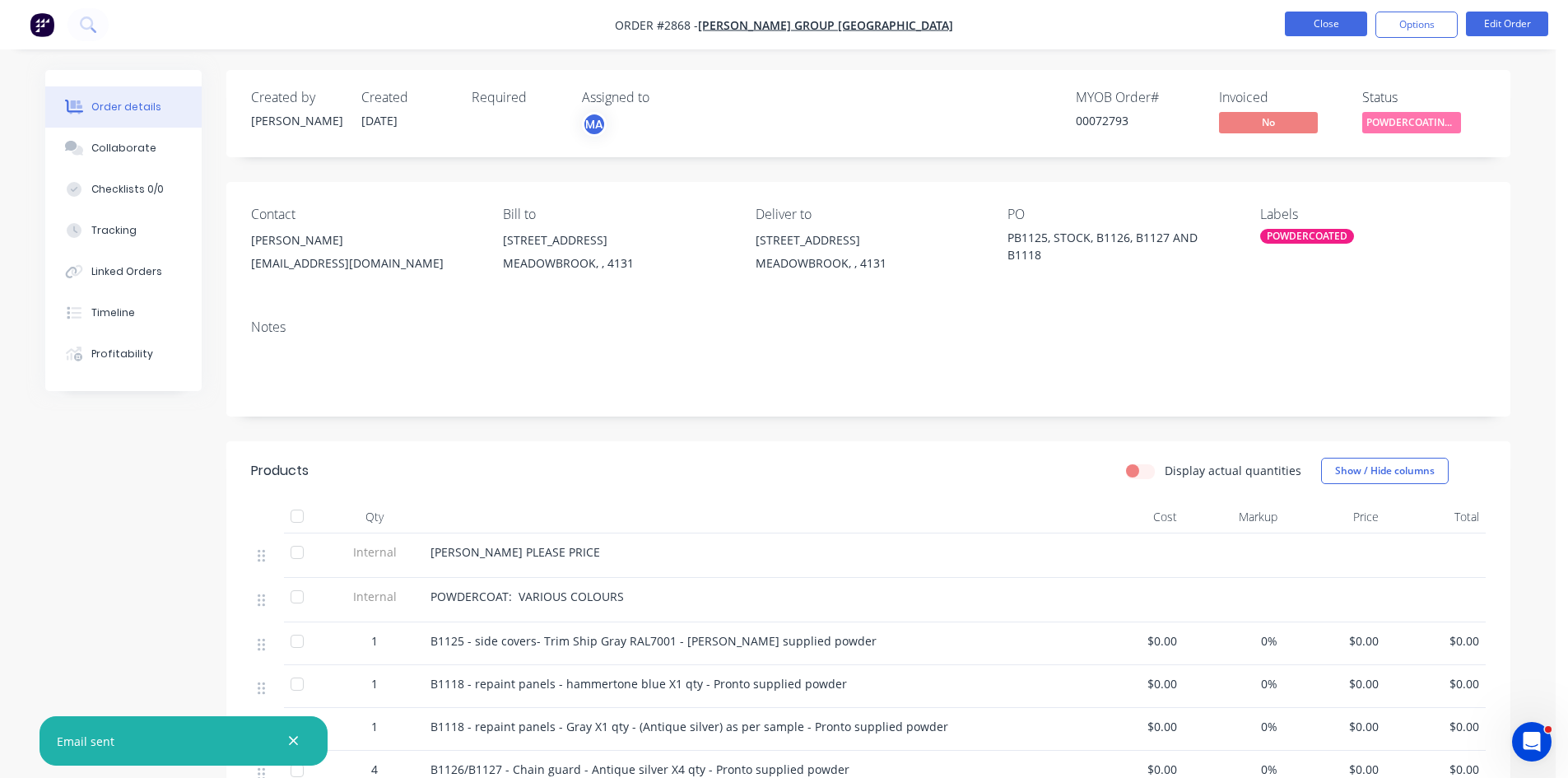
click at [1329, 23] on button "Close" at bounding box center [1327, 24] width 83 height 25
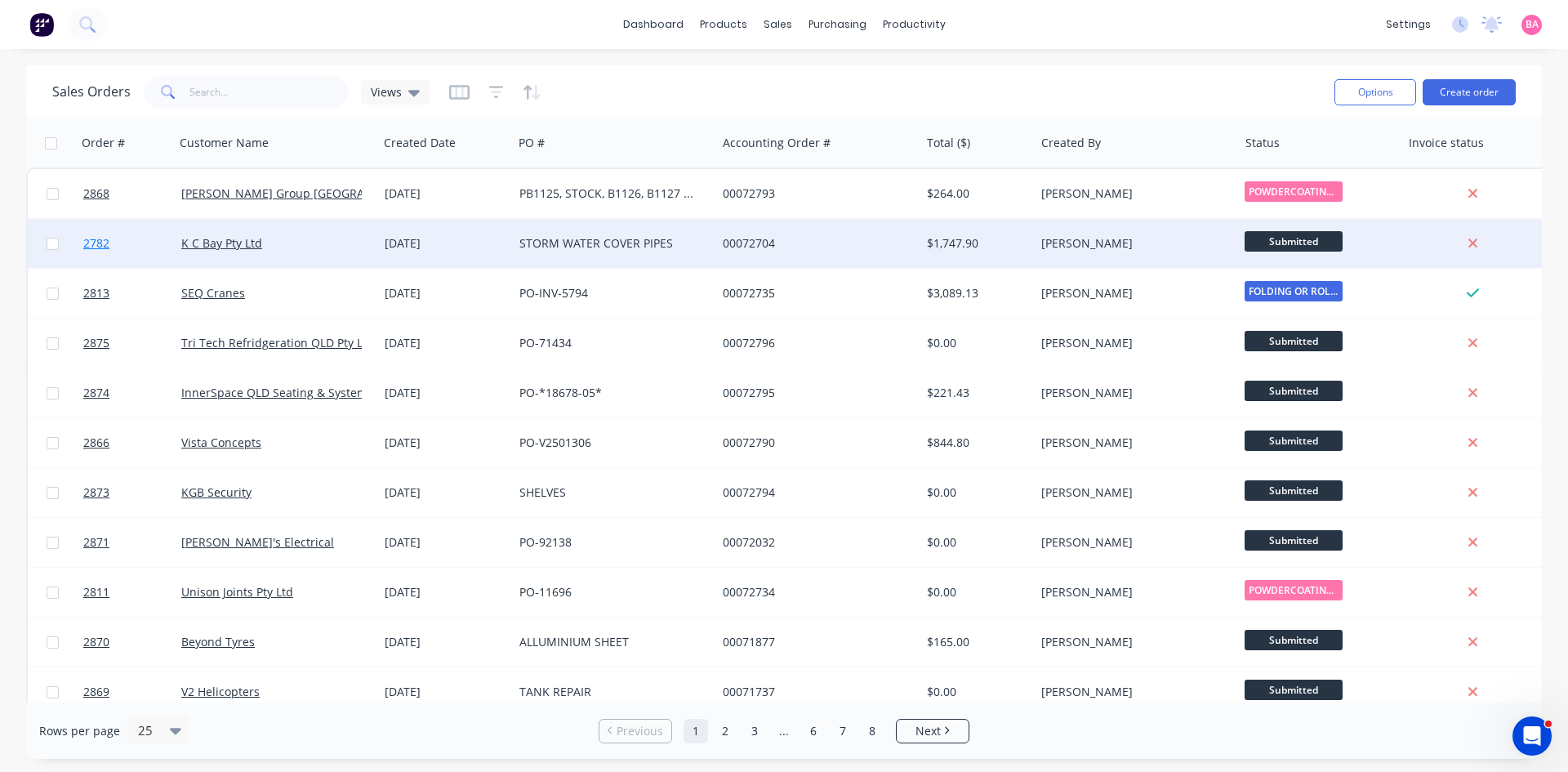
click at [93, 242] on span "2782" at bounding box center [96, 243] width 26 height 16
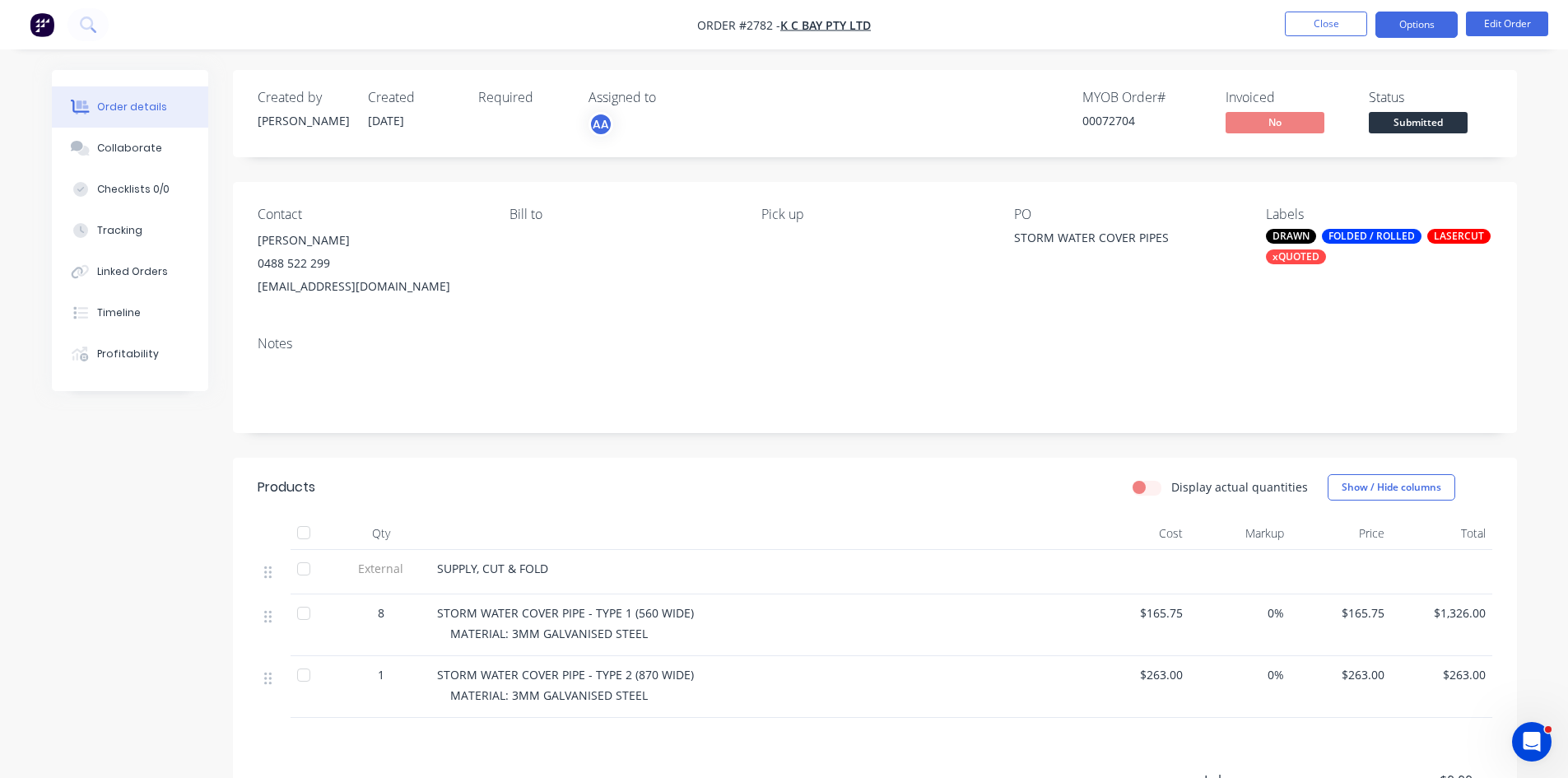
click at [1411, 22] on button "Options" at bounding box center [1417, 24] width 83 height 26
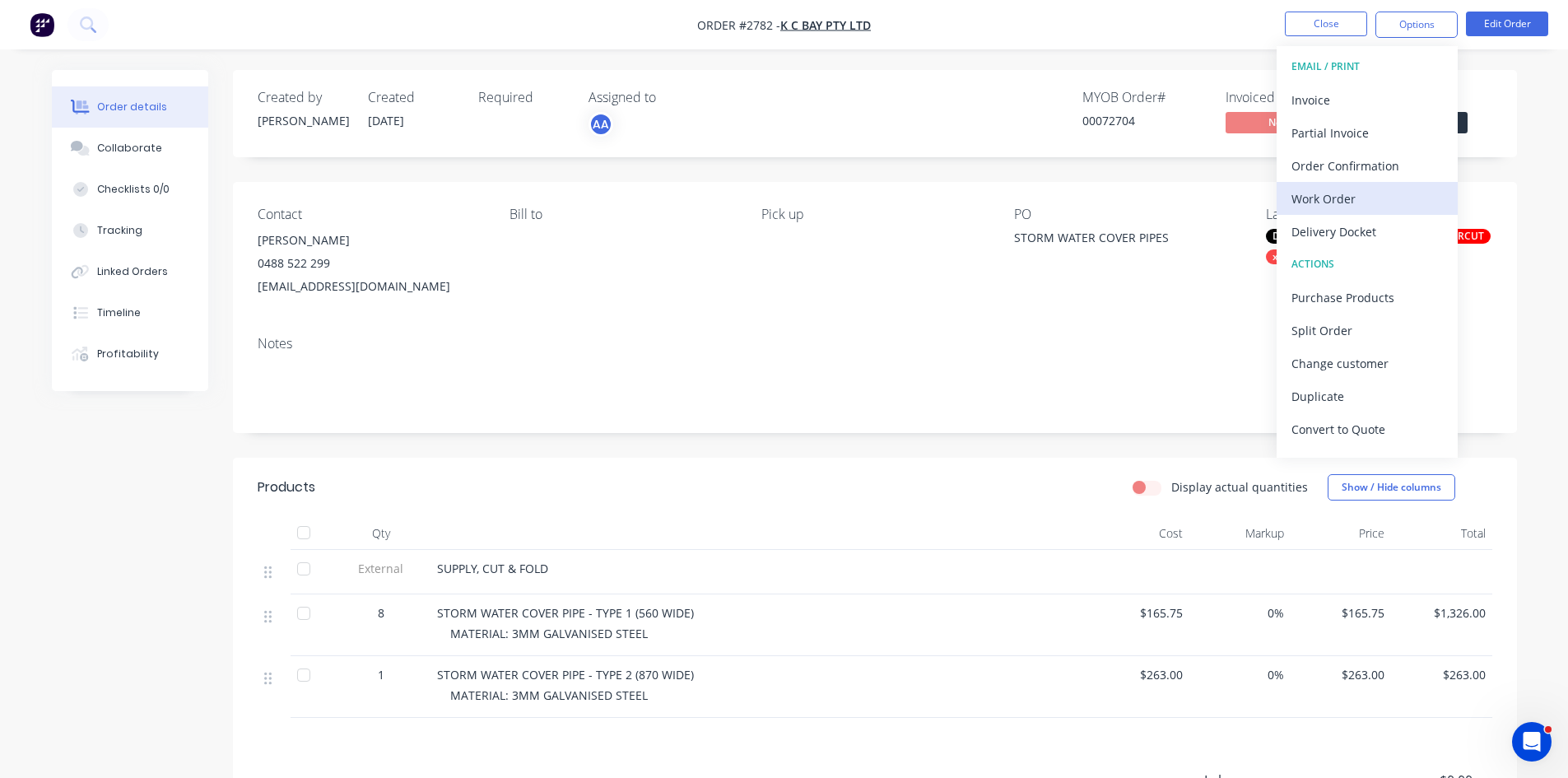
click at [1349, 189] on div "Work Order" at bounding box center [1367, 198] width 152 height 24
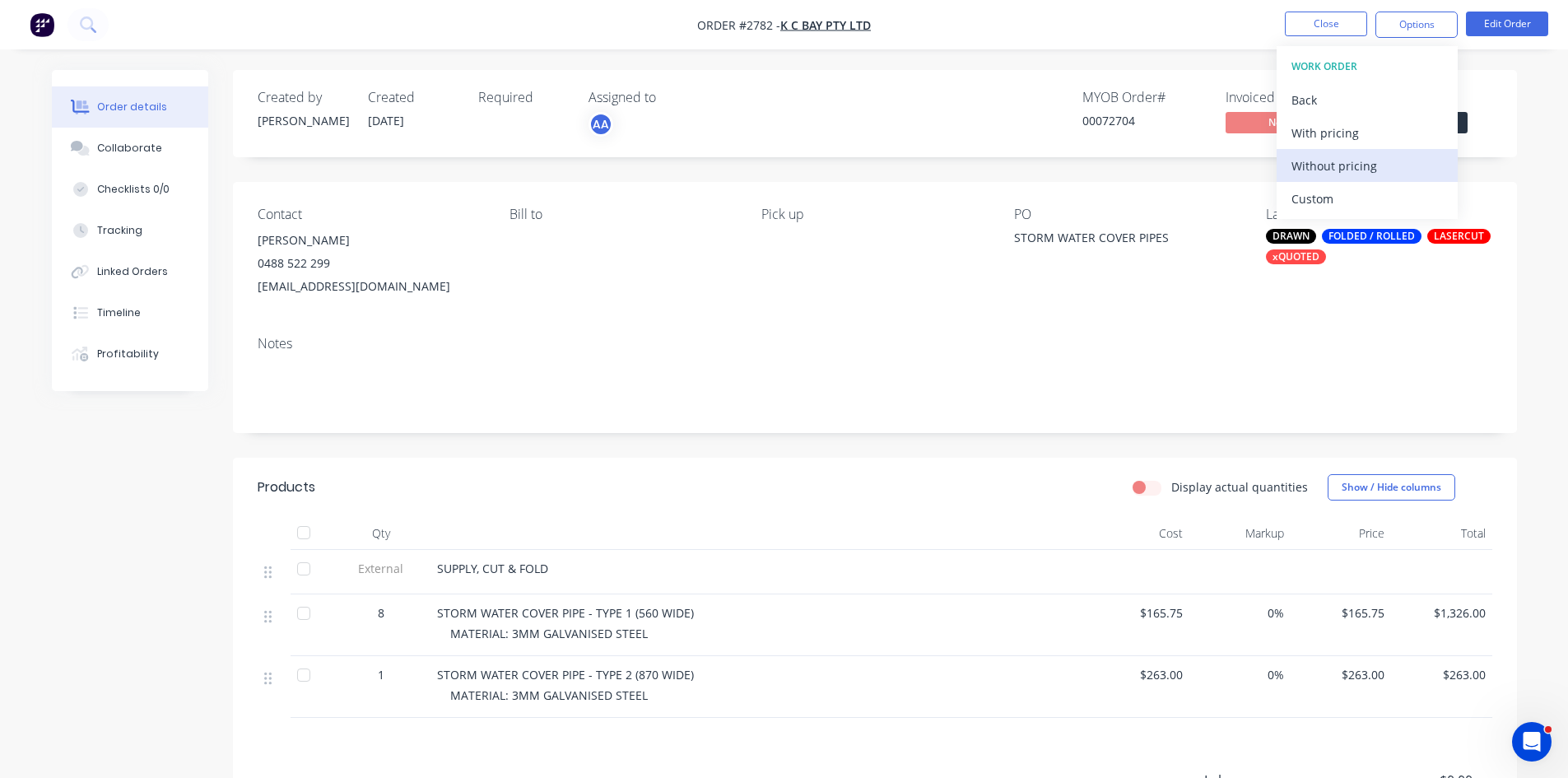
click at [1319, 170] on div "Without pricing" at bounding box center [1367, 166] width 152 height 24
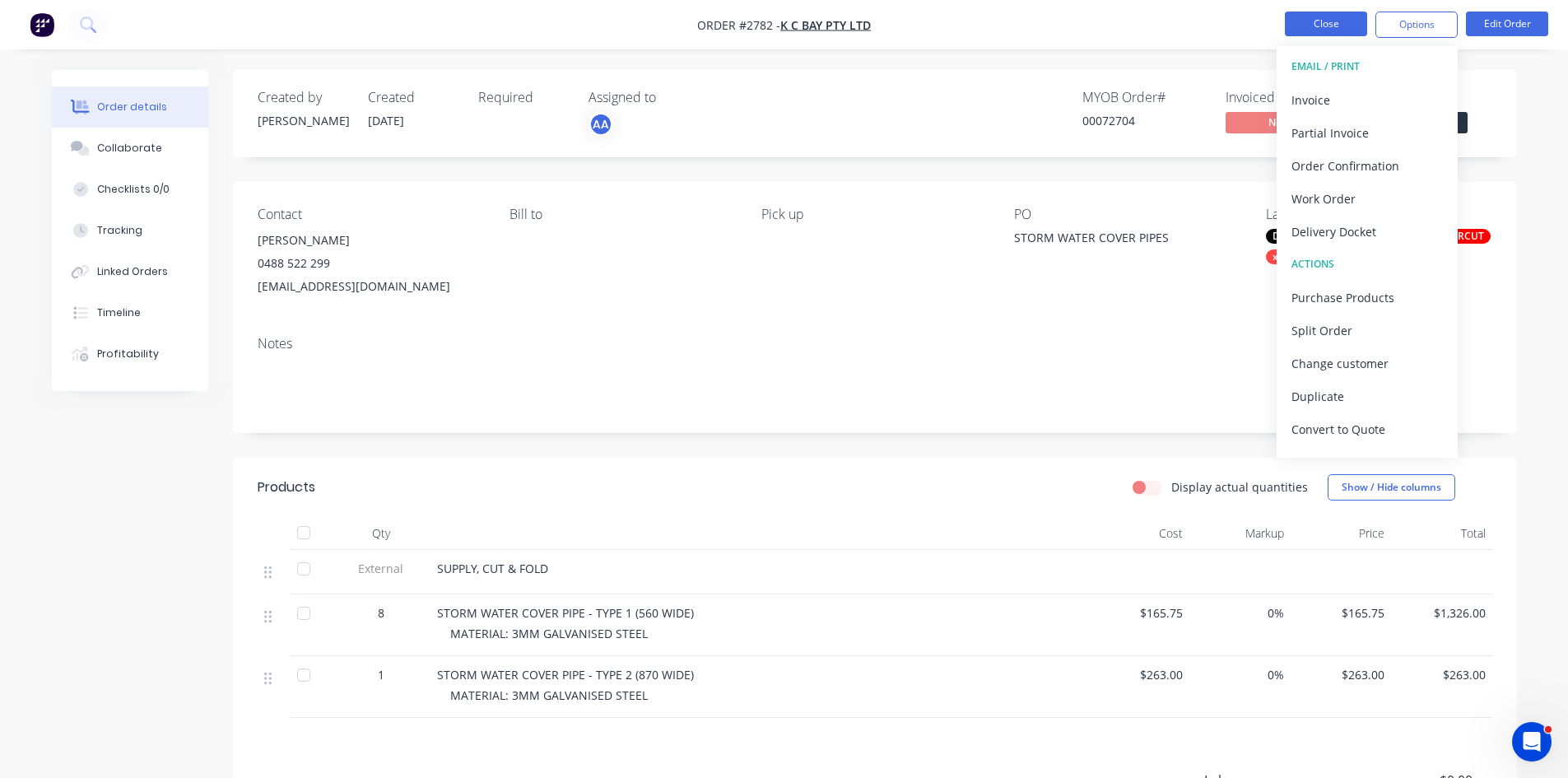
click at [1318, 20] on button "Close" at bounding box center [1327, 24] width 83 height 25
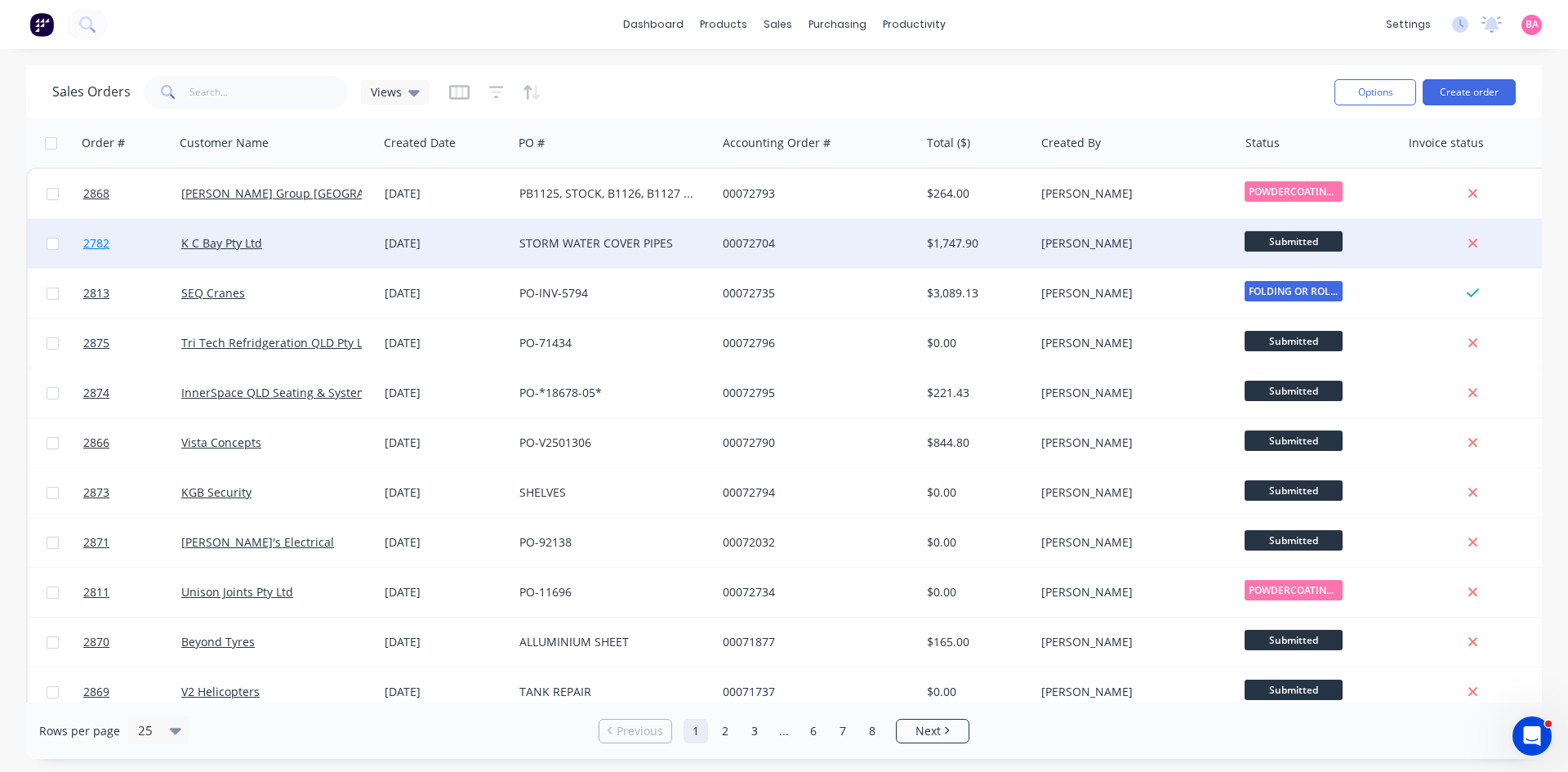
click at [96, 244] on span "2782" at bounding box center [96, 243] width 26 height 16
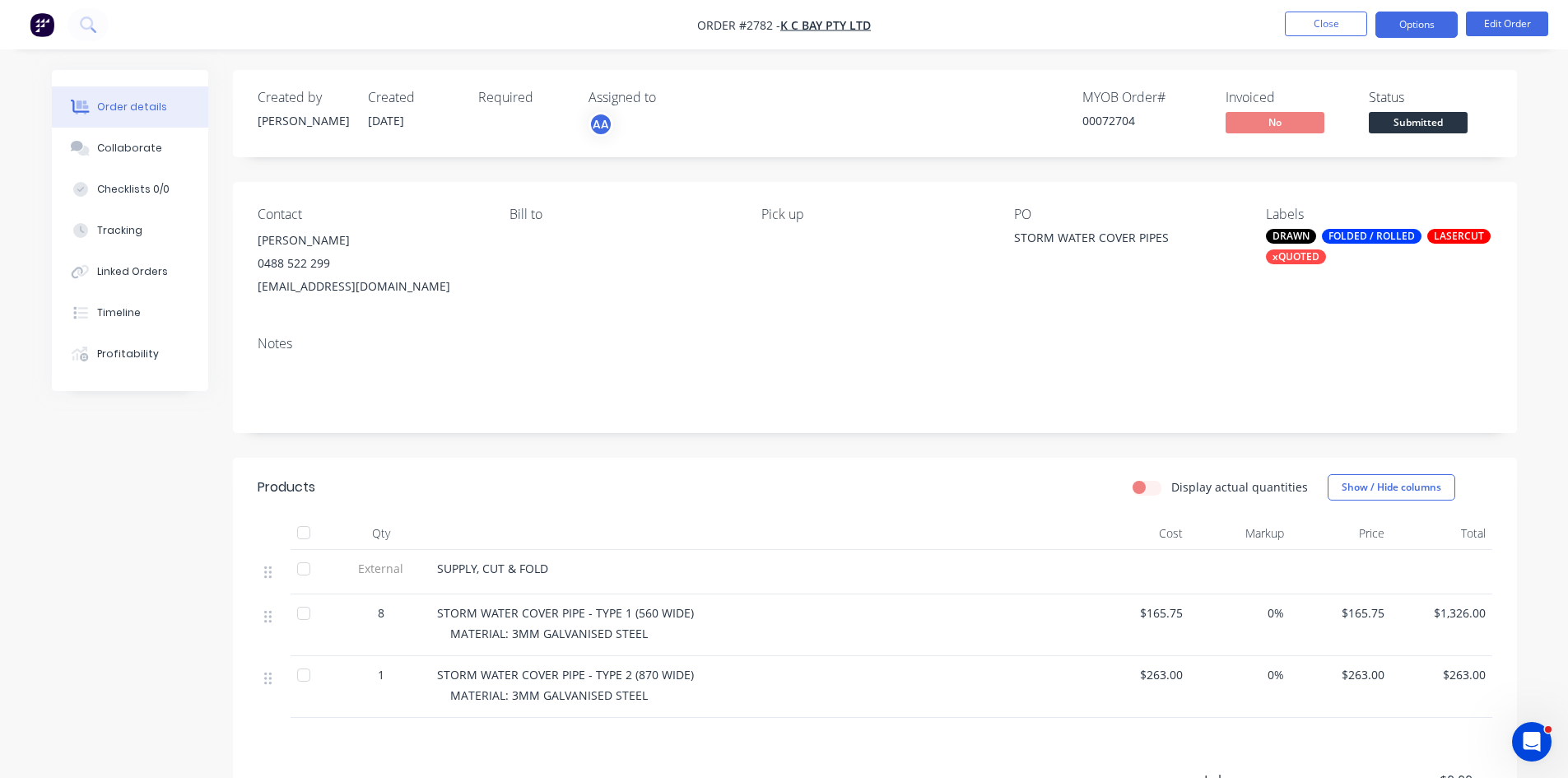
click at [1420, 29] on button "Options" at bounding box center [1417, 24] width 83 height 26
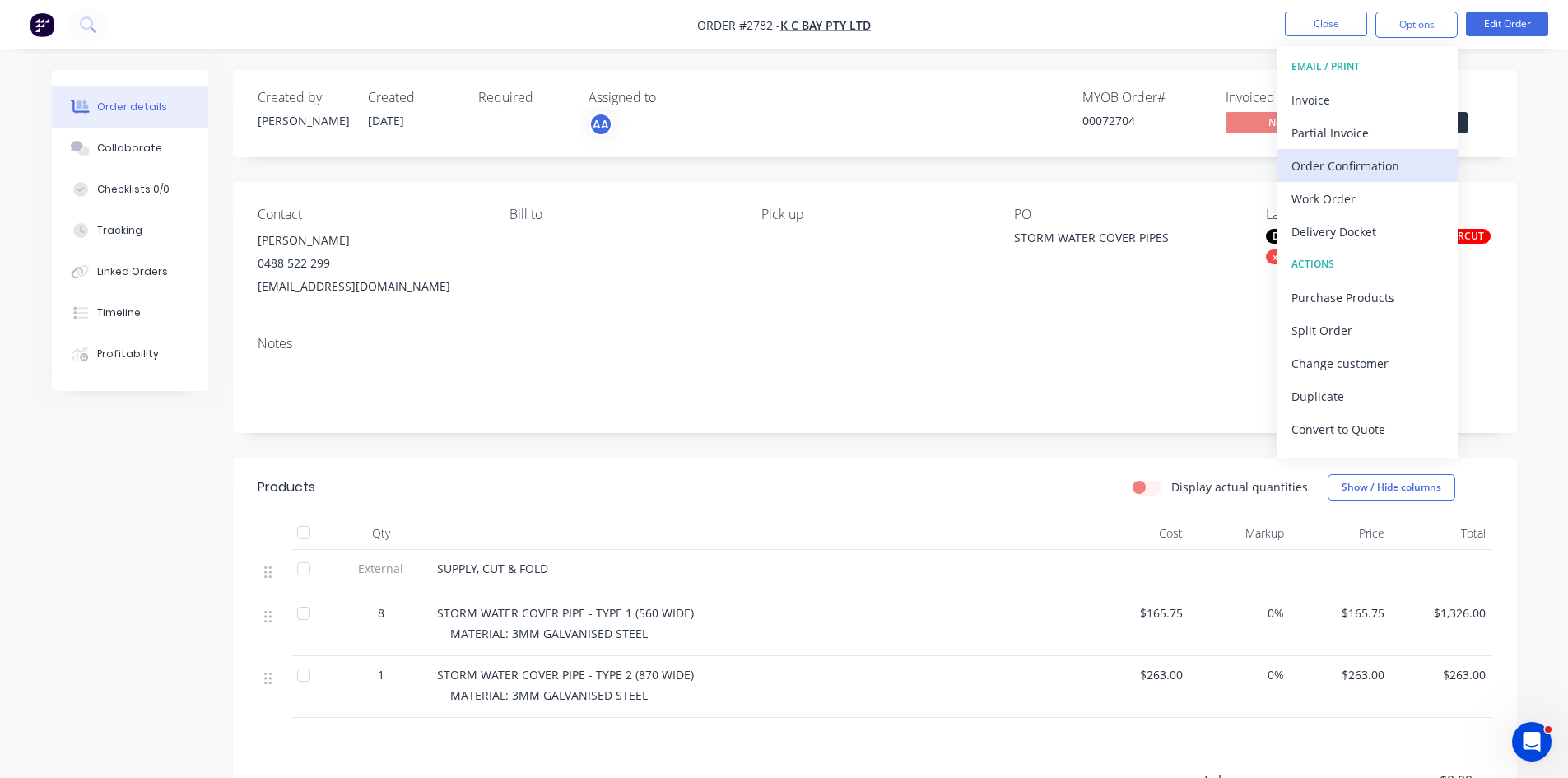
click at [1353, 166] on div "Order Confirmation" at bounding box center [1367, 166] width 152 height 24
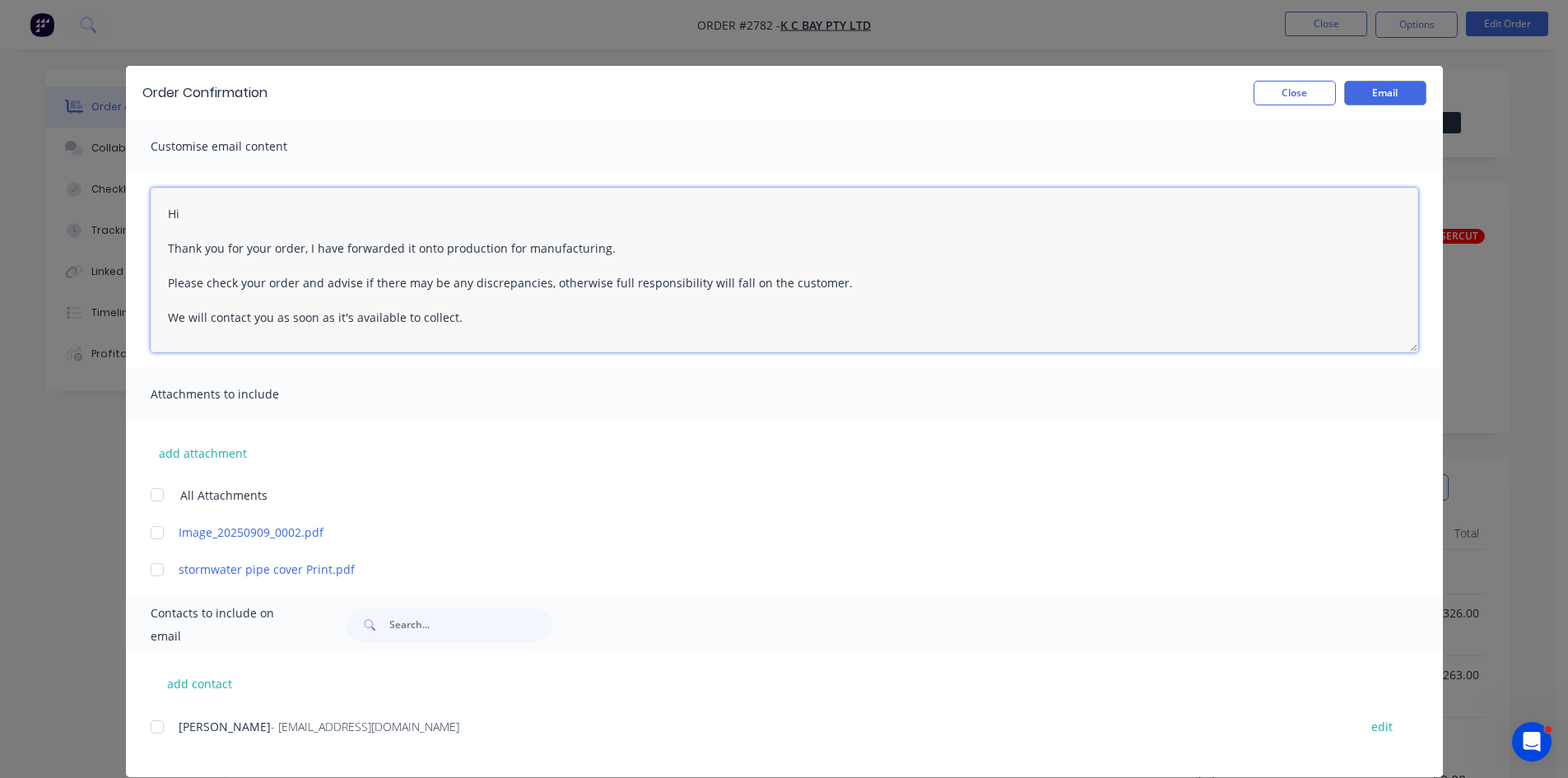
click at [208, 210] on textarea "Hi Thank you for your order, I have forwarded it onto production for manufactur…" at bounding box center [784, 269] width 1268 height 164
click at [147, 724] on div at bounding box center [157, 727] width 33 height 33
click at [208, 204] on textarea "Hi Thank you for your order, I have forwarded it onto production for manufactur…" at bounding box center [784, 269] width 1268 height 164
click at [602, 247] on textarea "Hi [PERSON_NAME] Thank you for your order, I have forwarded it onto production …" at bounding box center [784, 269] width 1268 height 164
type textarea "Hi [PERSON_NAME] Thank you for your order, I have forwarded it onto production …"
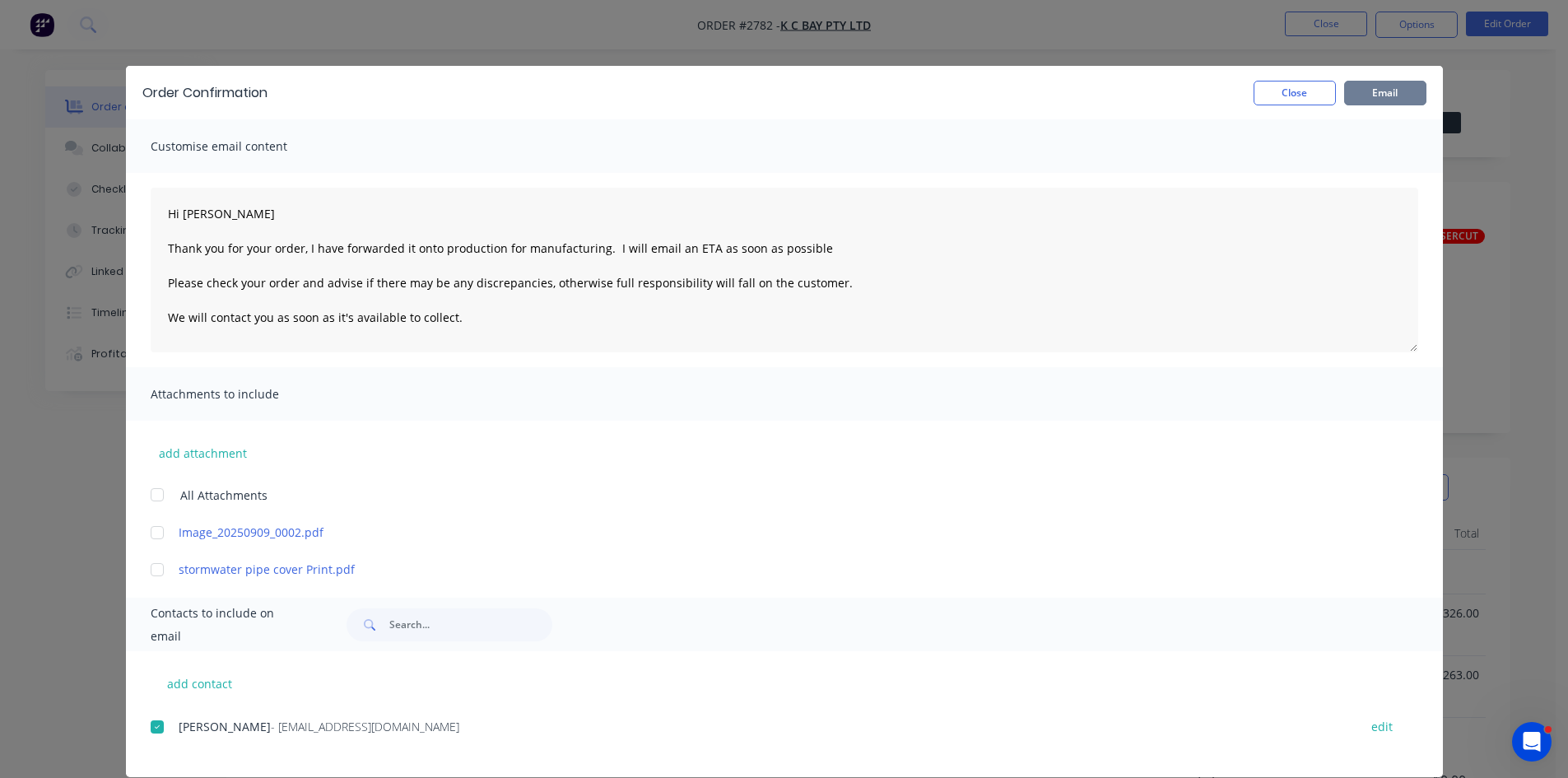
click at [1395, 83] on button "Email" at bounding box center [1386, 93] width 83 height 25
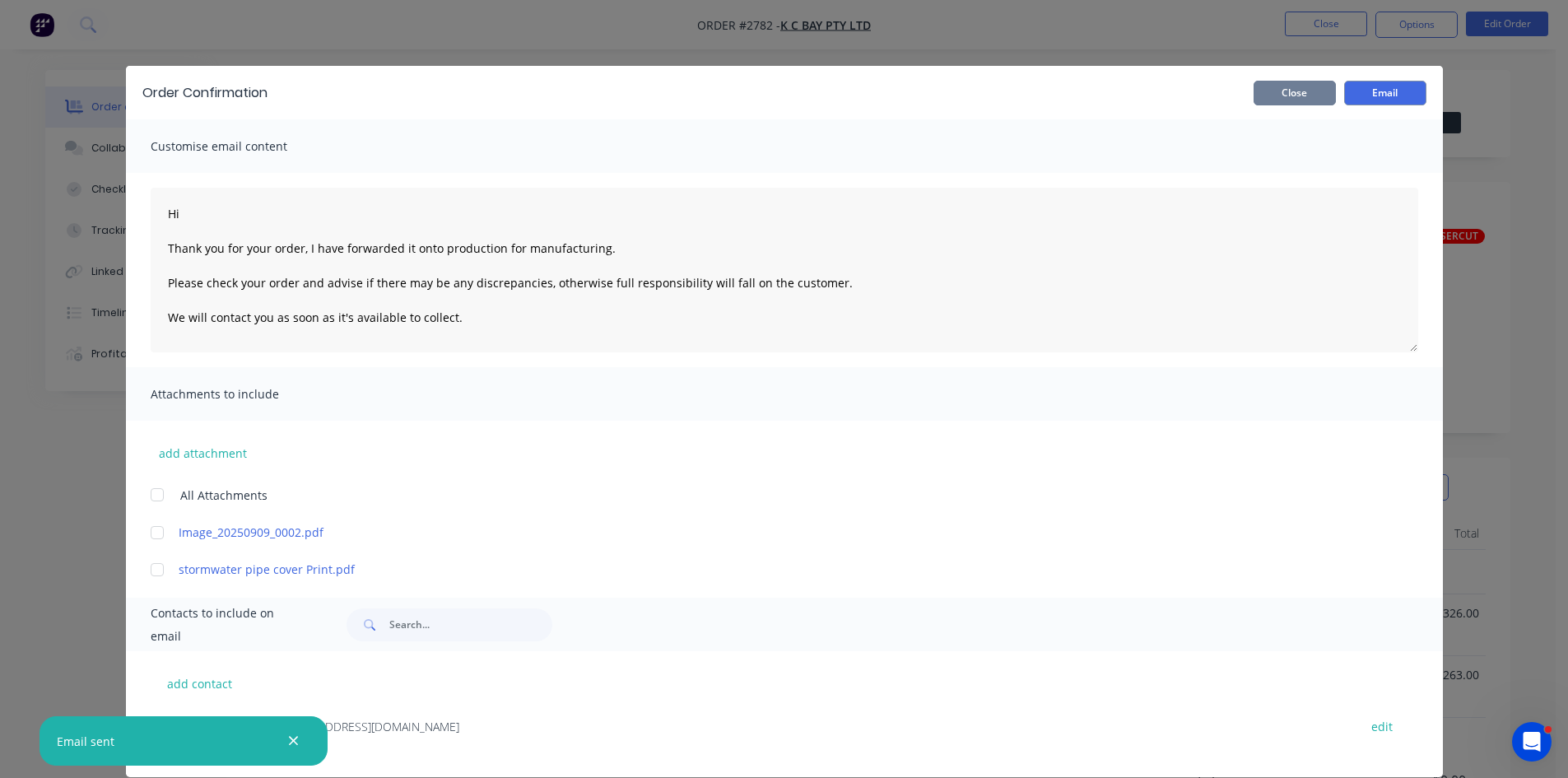
click at [1286, 92] on button "Close" at bounding box center [1295, 93] width 83 height 25
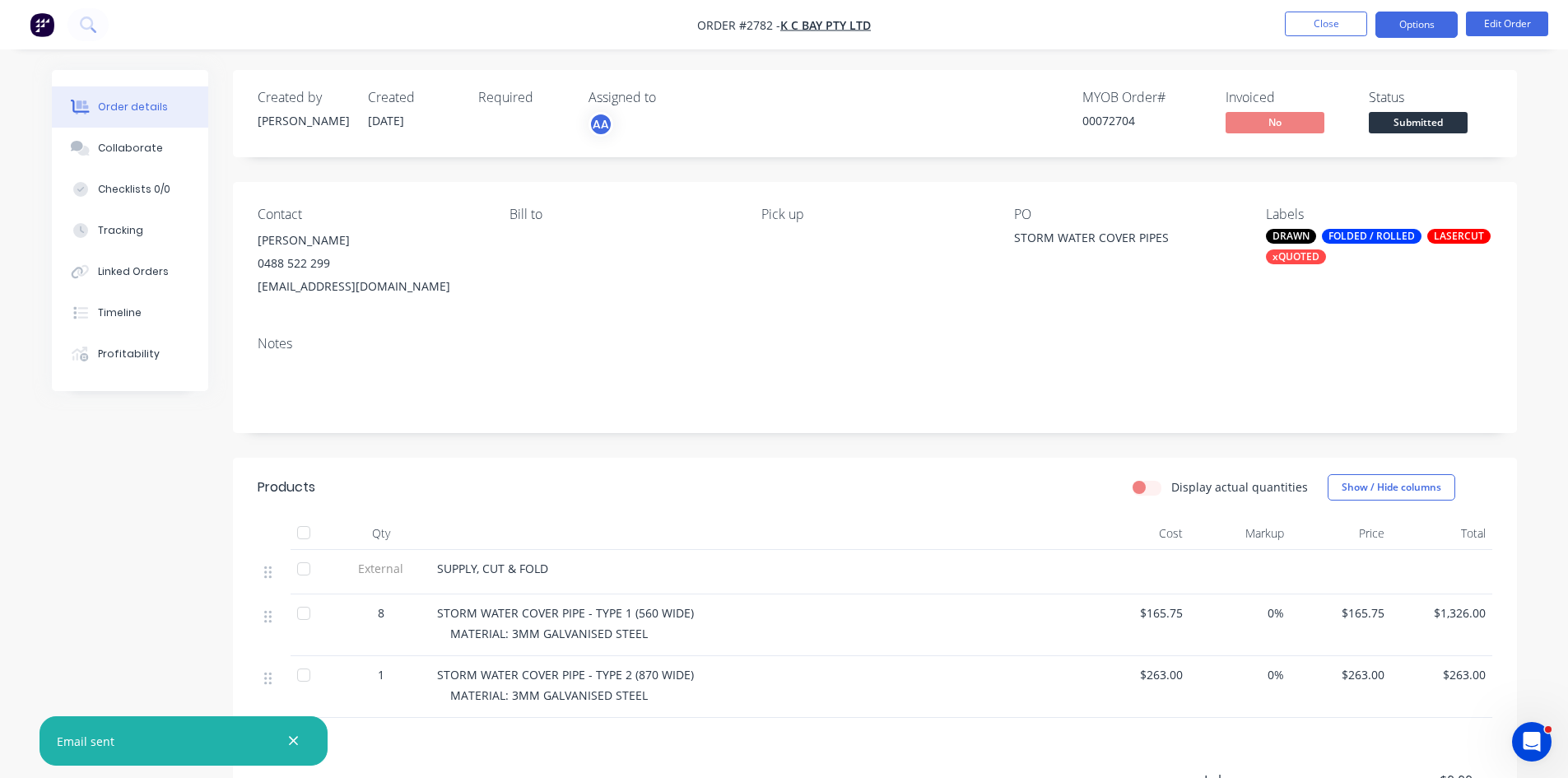
click at [1412, 22] on button "Options" at bounding box center [1417, 24] width 83 height 26
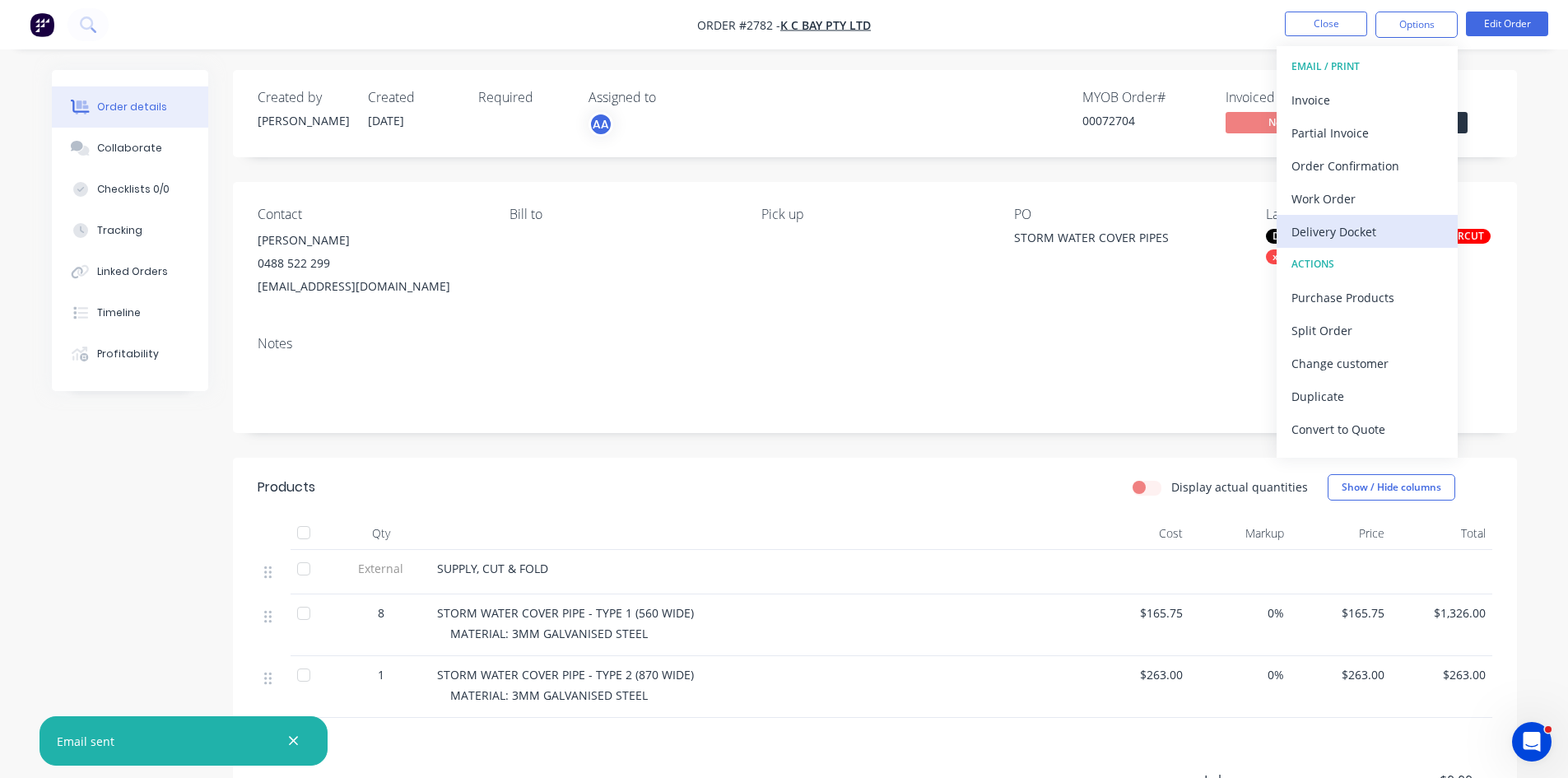
scroll to position [25, 0]
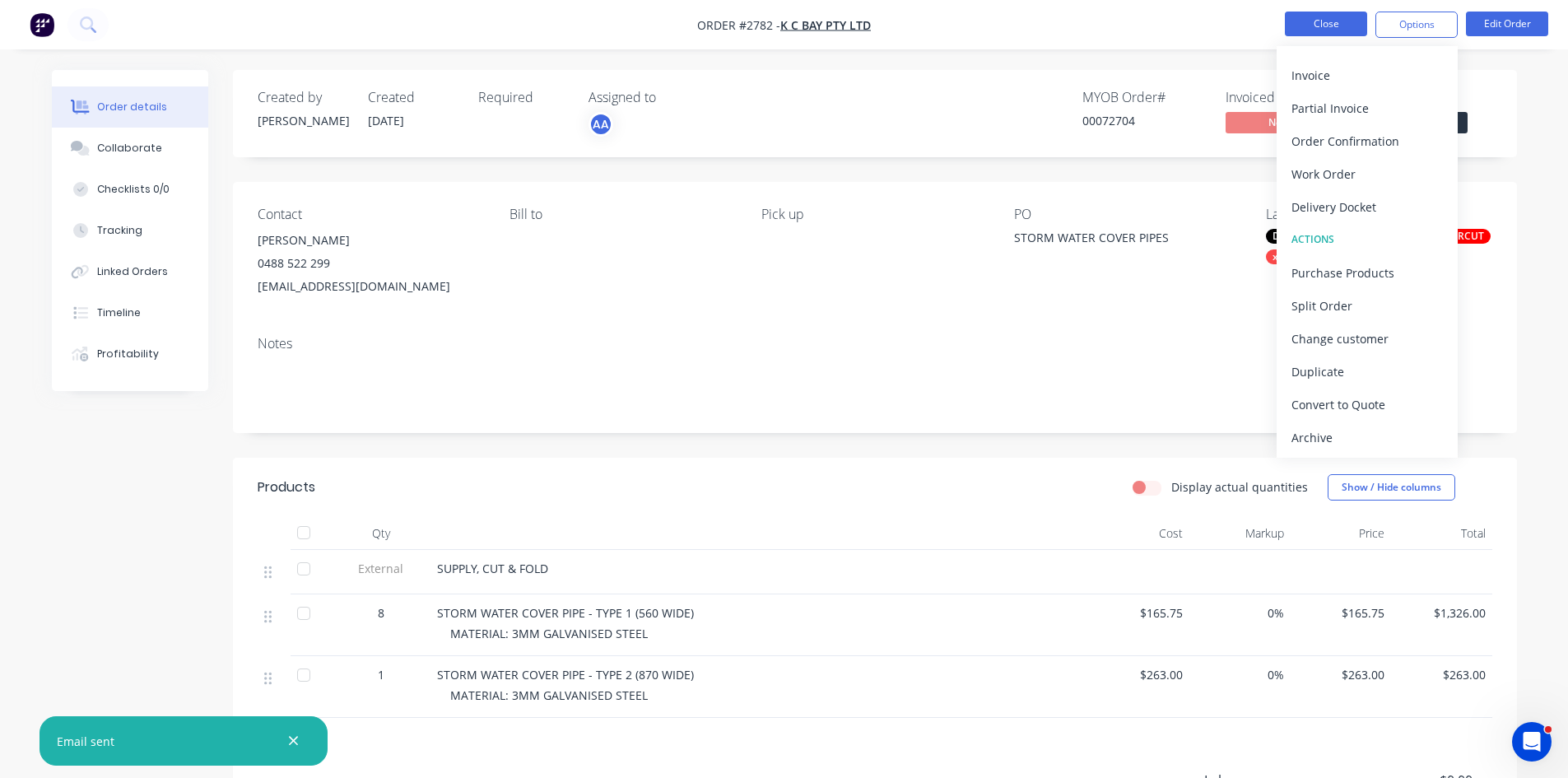
click at [1332, 22] on button "Close" at bounding box center [1327, 24] width 83 height 25
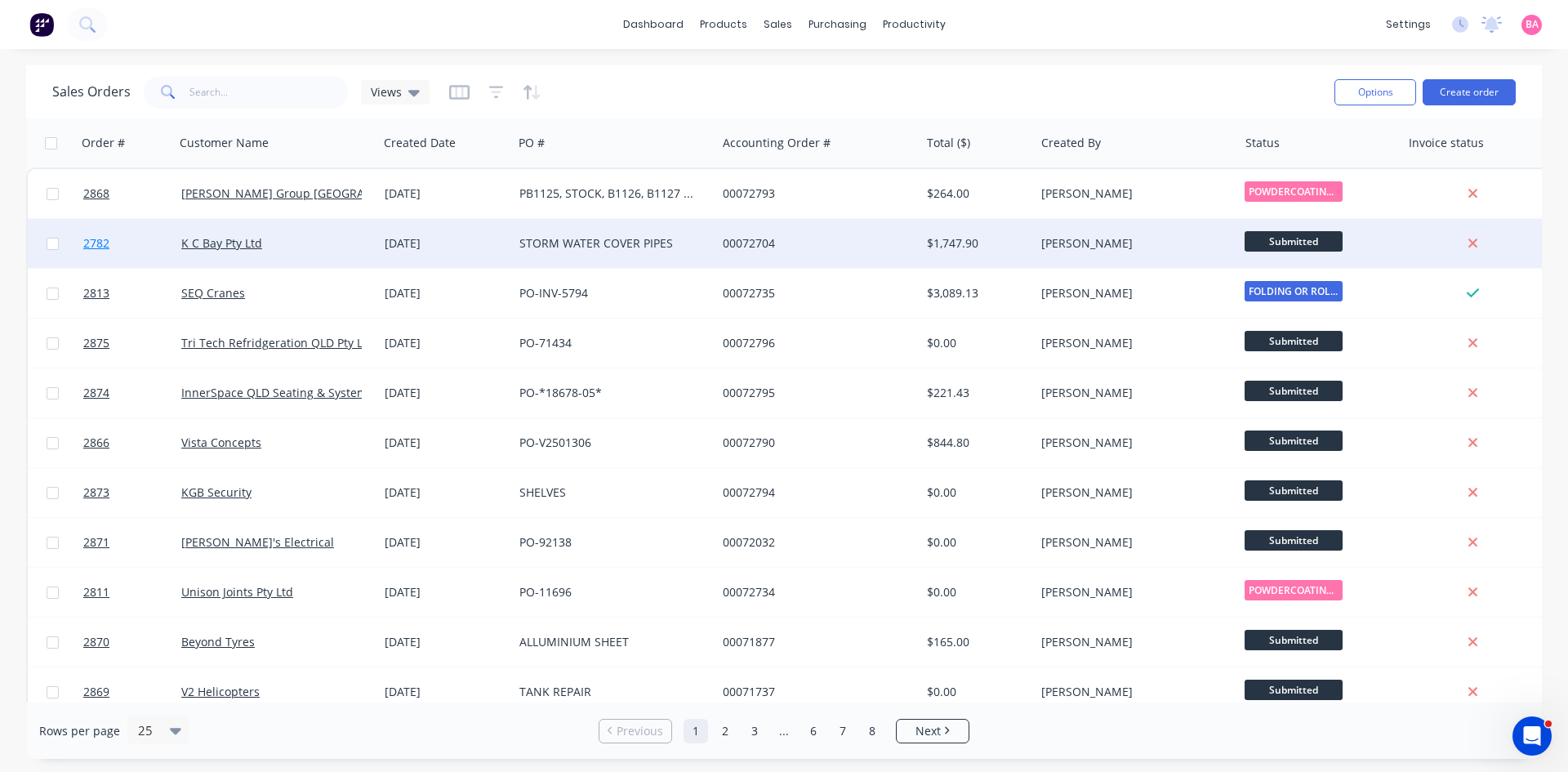
click at [102, 241] on span "2782" at bounding box center [96, 243] width 26 height 16
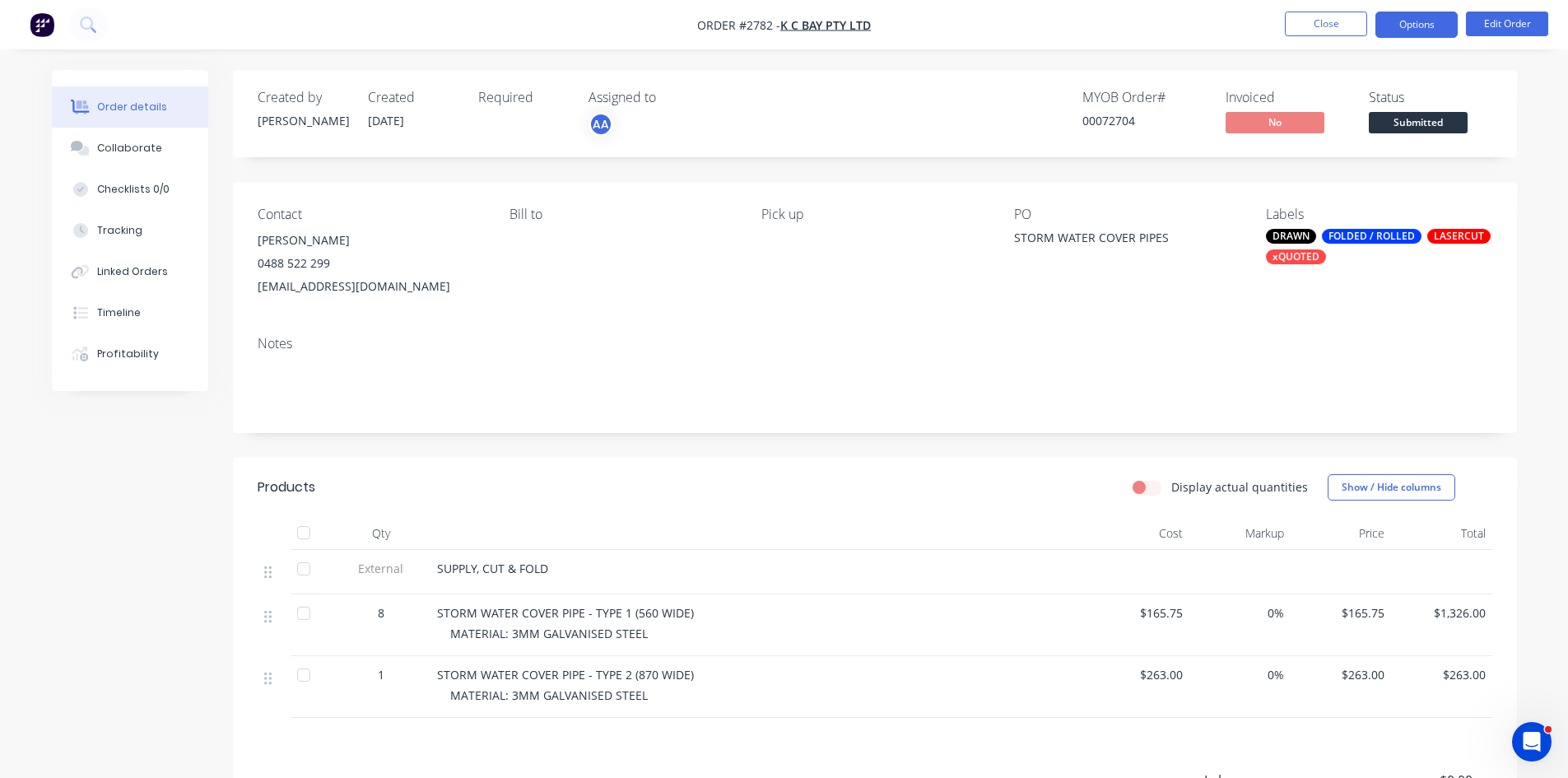
click at [1442, 22] on button "Options" at bounding box center [1417, 24] width 83 height 26
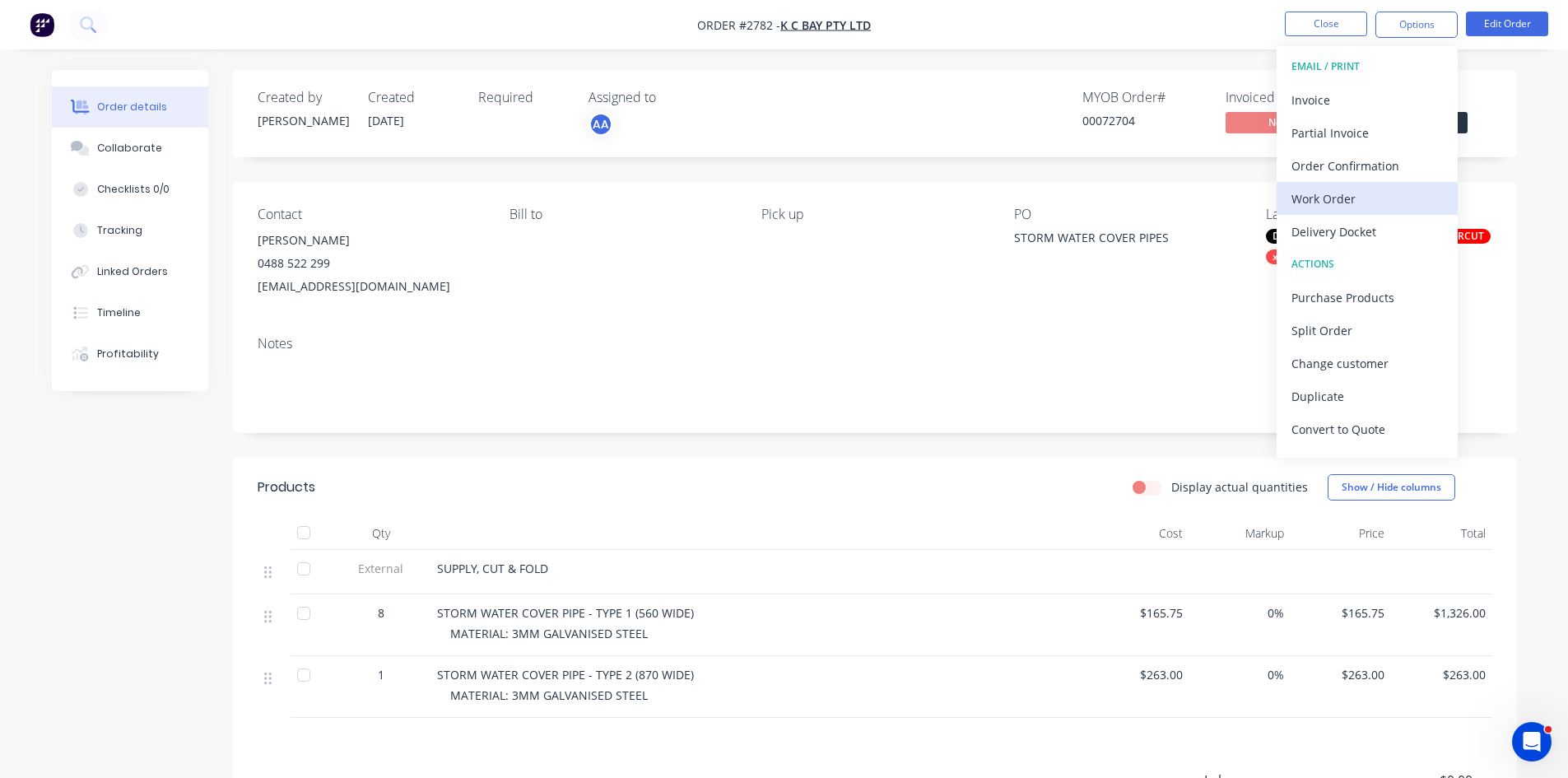
click at [1336, 202] on div "Work Order" at bounding box center [1367, 198] width 152 height 24
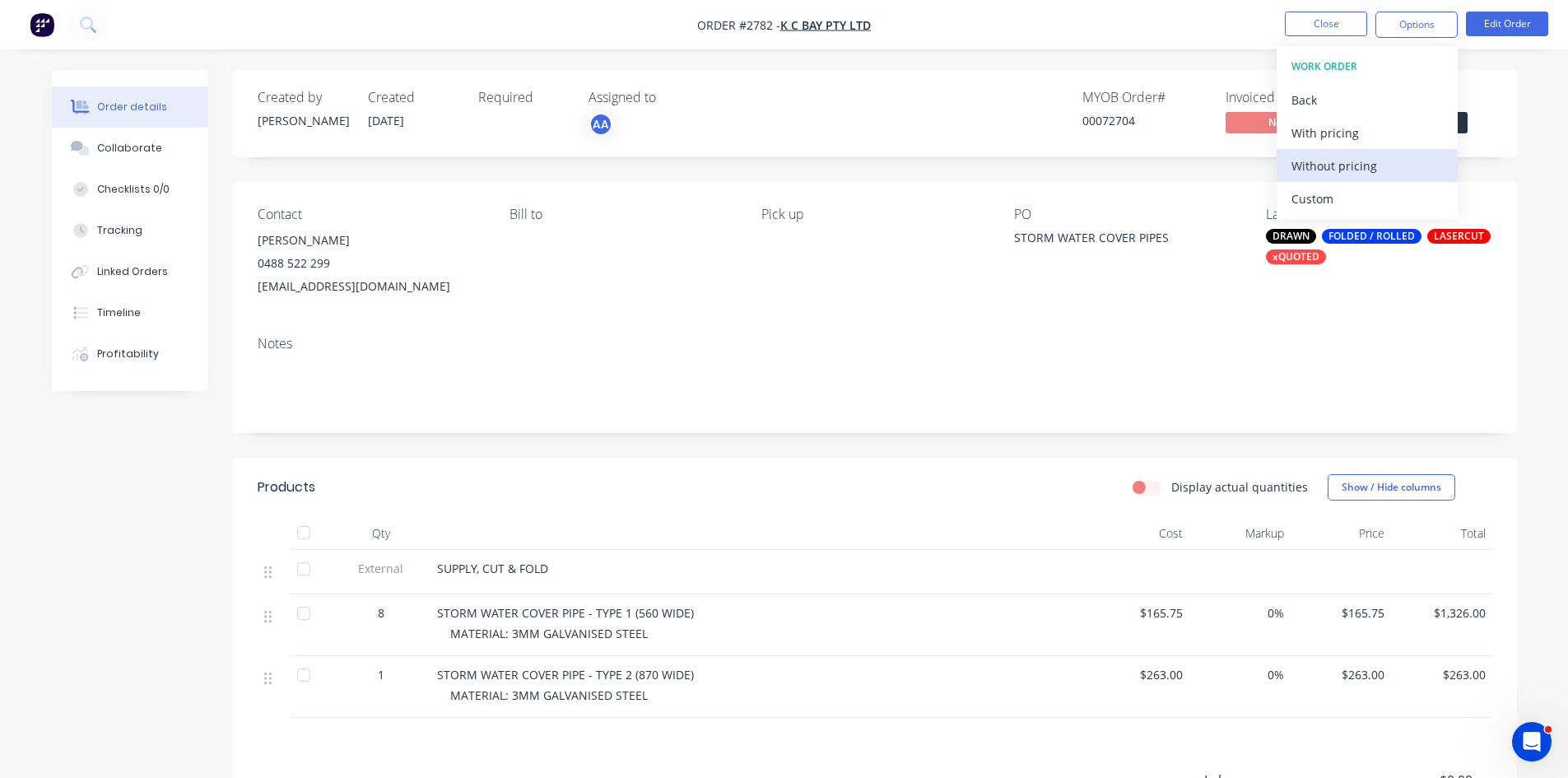
click at [1328, 162] on div "Without pricing" at bounding box center [1367, 166] width 152 height 24
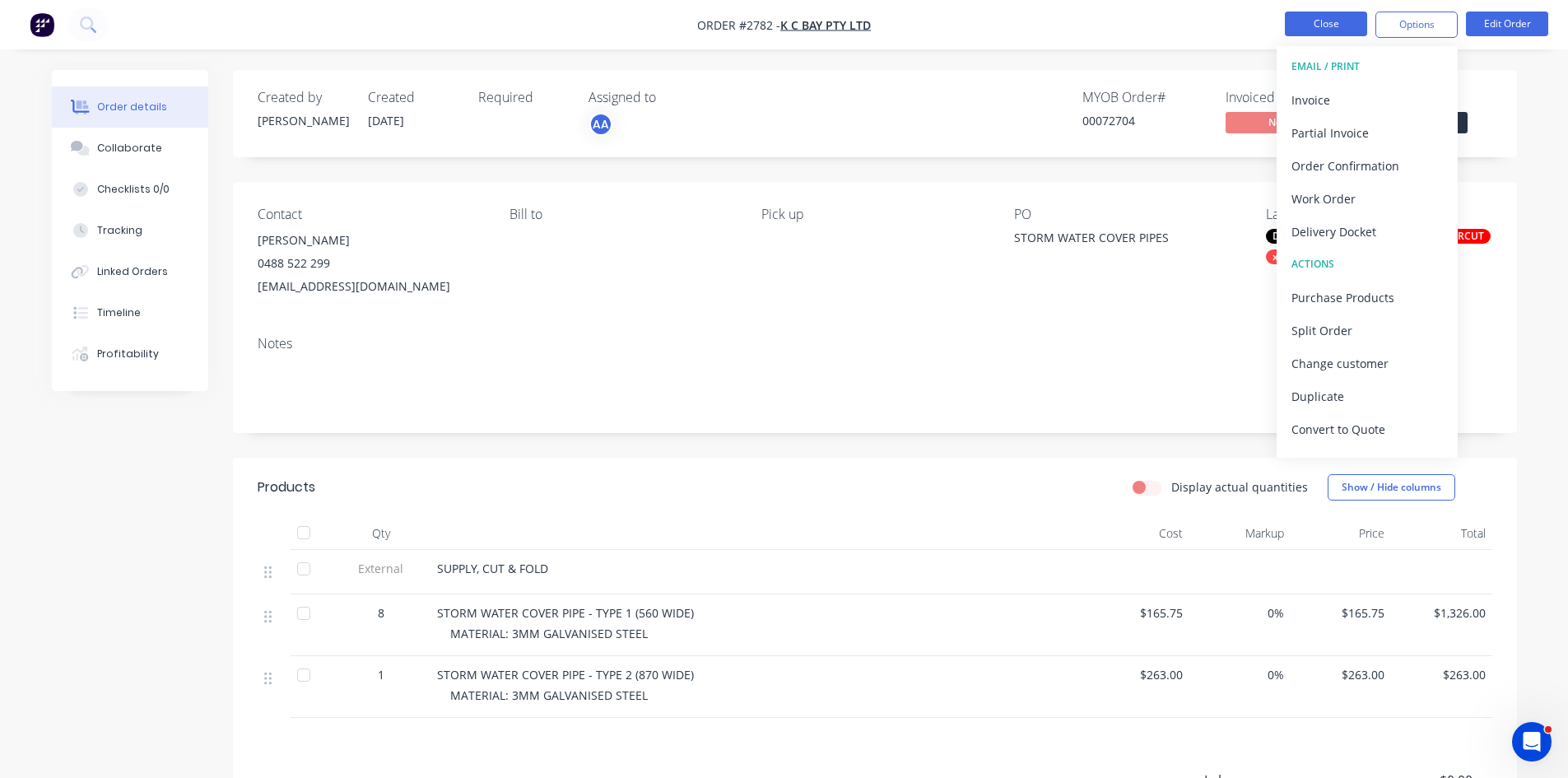
click at [1342, 24] on button "Close" at bounding box center [1327, 24] width 83 height 25
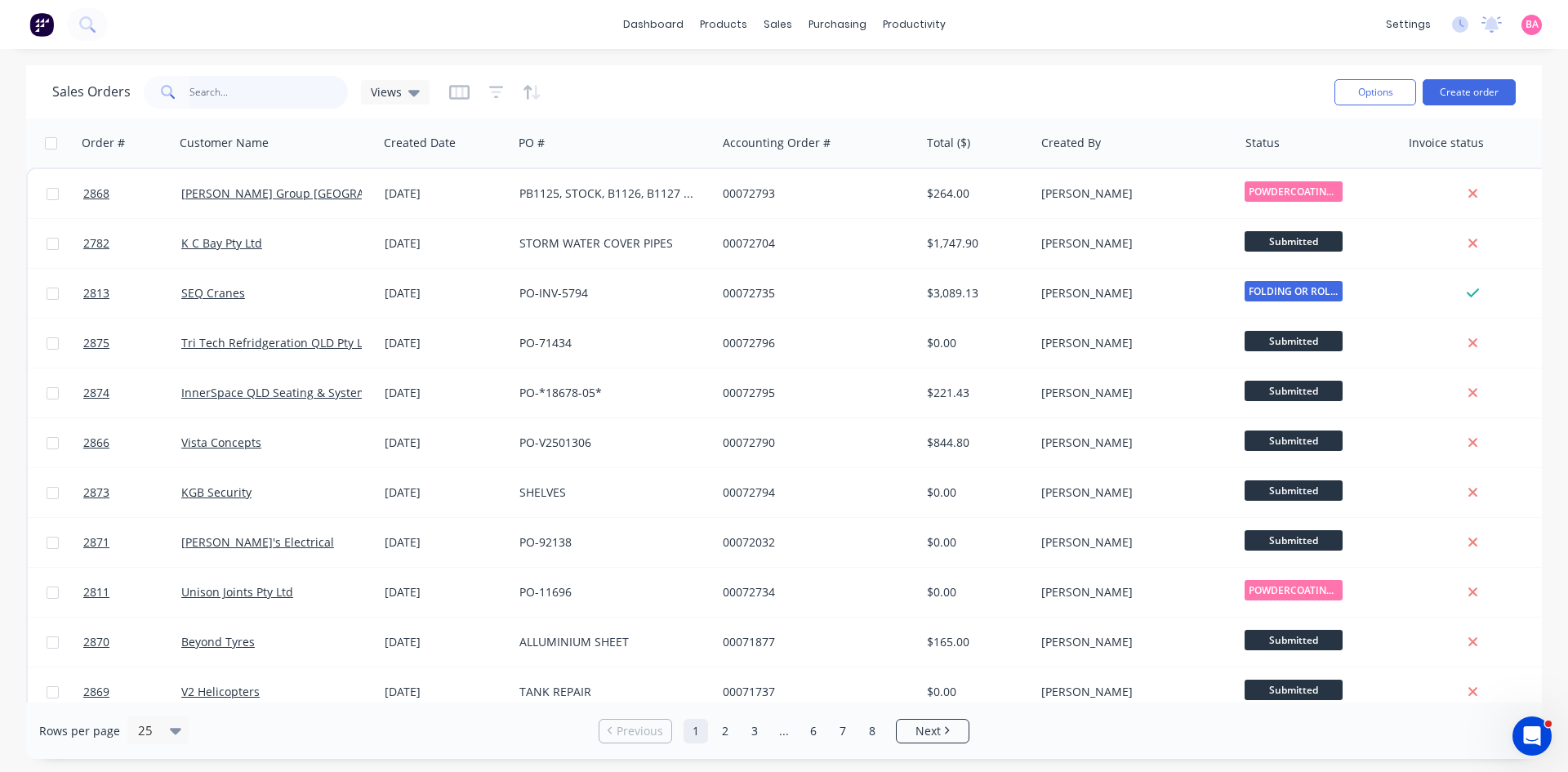
click at [234, 86] on input "text" at bounding box center [269, 92] width 159 height 33
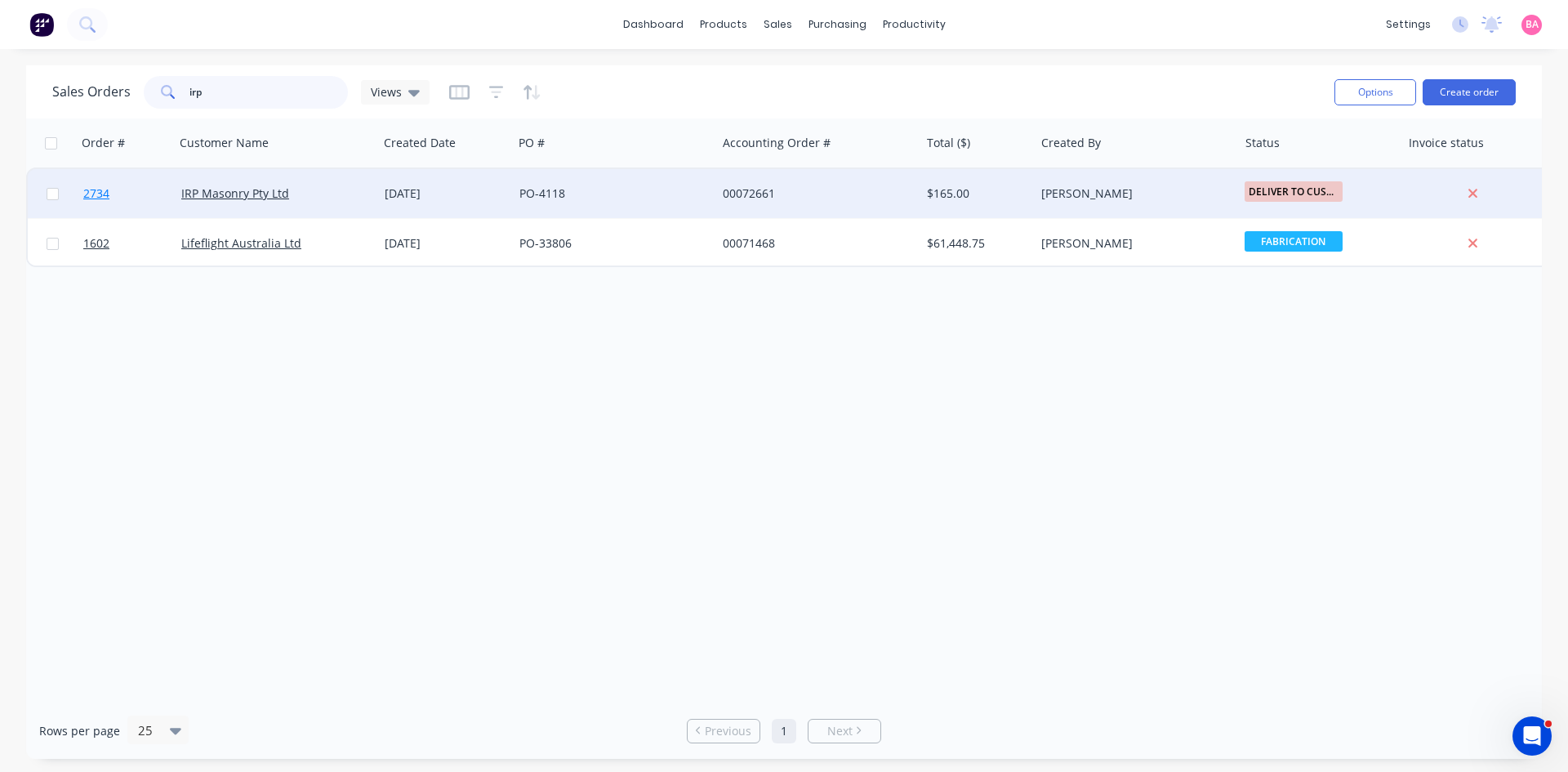
type input "irp"
click at [100, 191] on span "2734" at bounding box center [96, 193] width 26 height 16
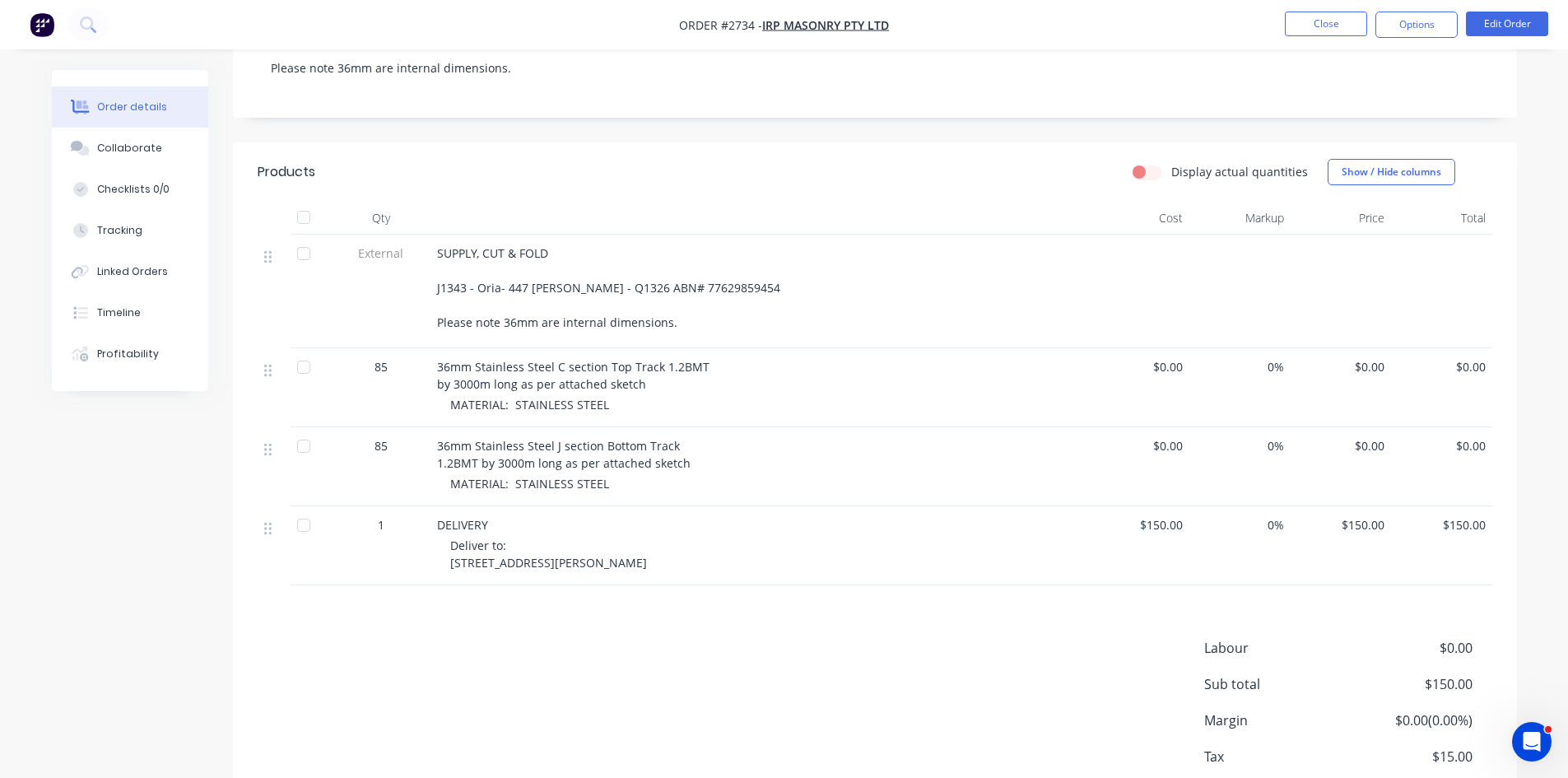
scroll to position [384, 0]
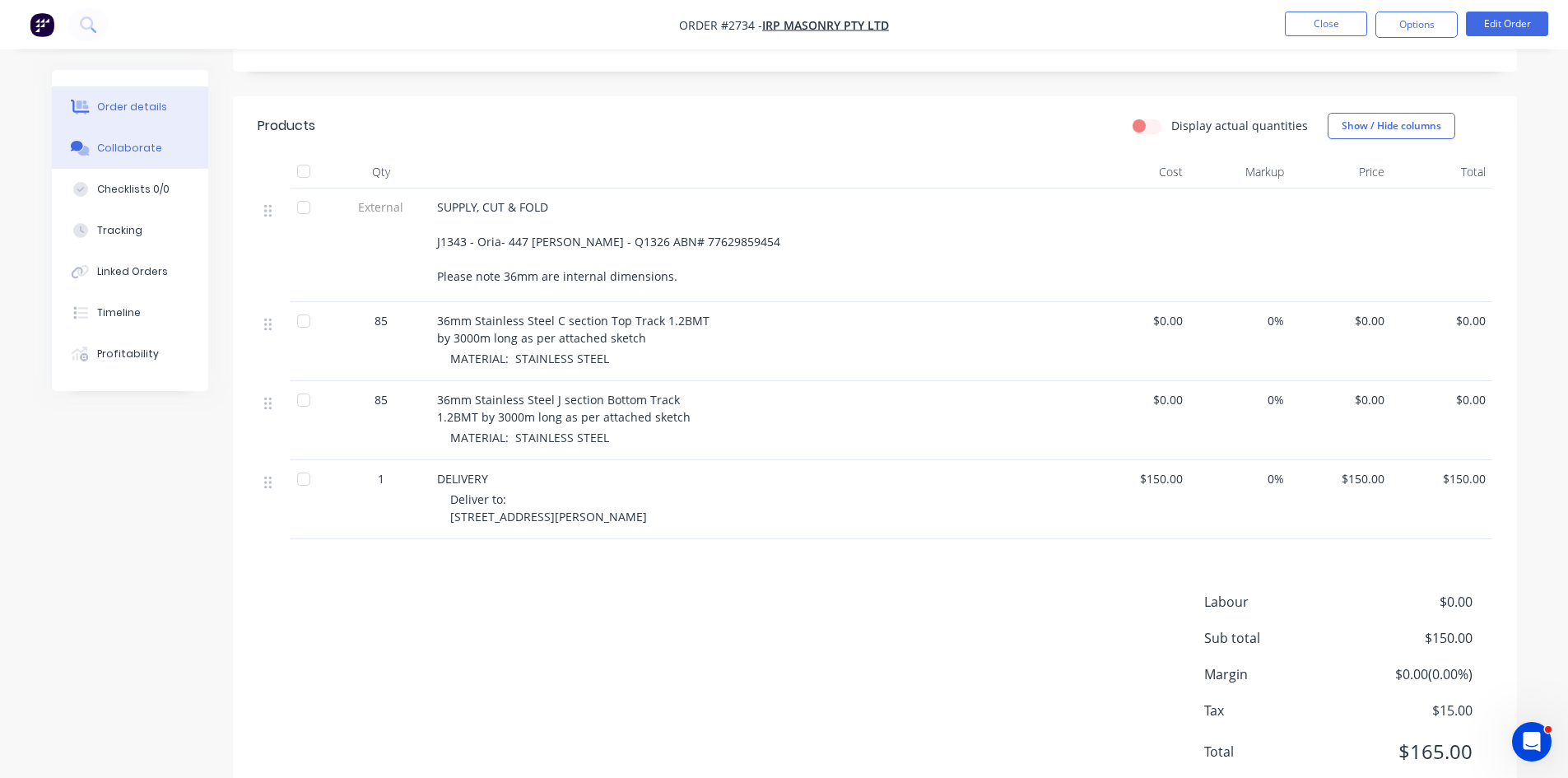
click at [118, 147] on div "Collaborate" at bounding box center [129, 148] width 65 height 15
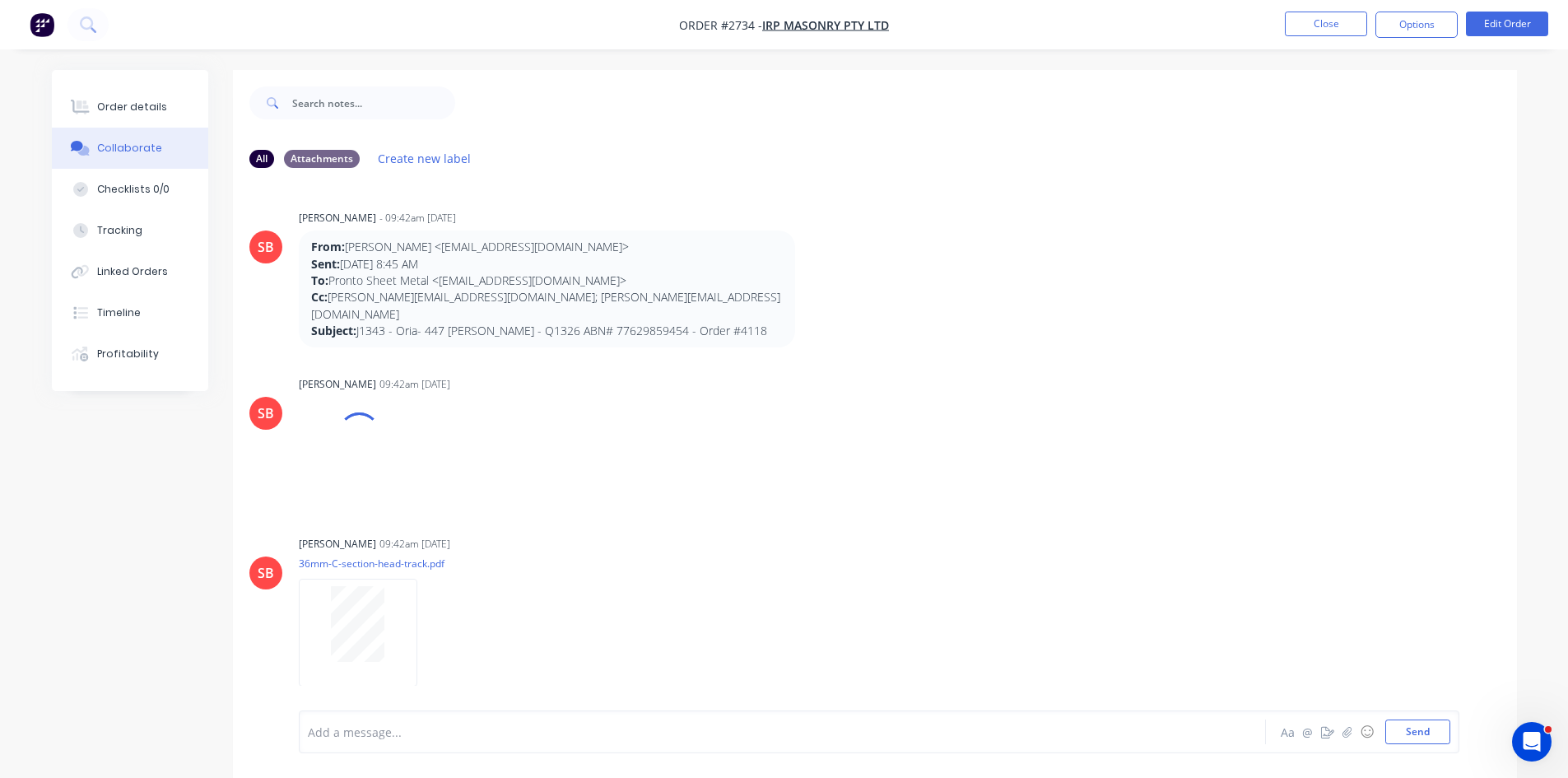
click at [403, 734] on div at bounding box center [737, 731] width 856 height 17
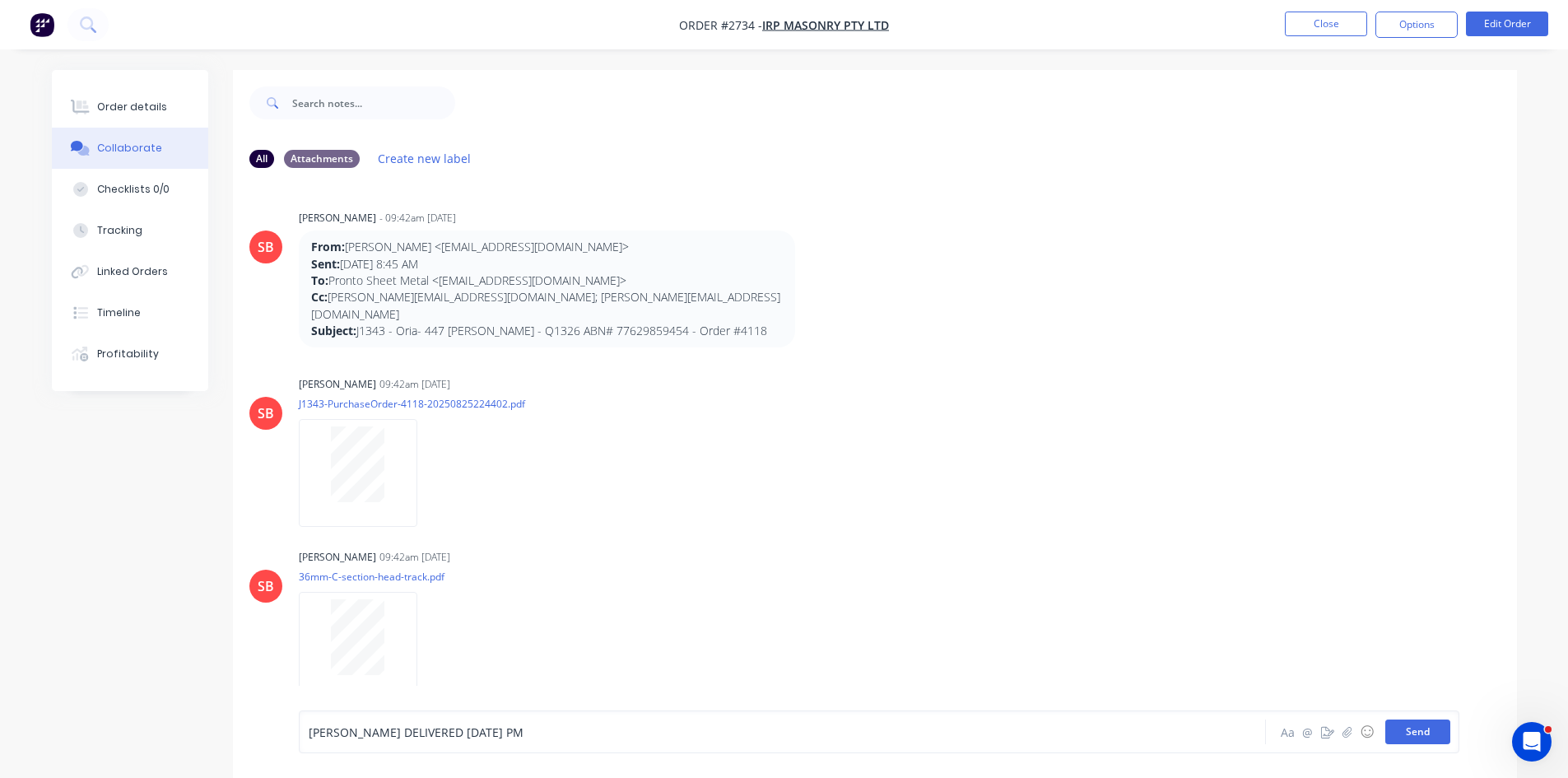
click at [1403, 734] on button "Send" at bounding box center [1418, 732] width 65 height 25
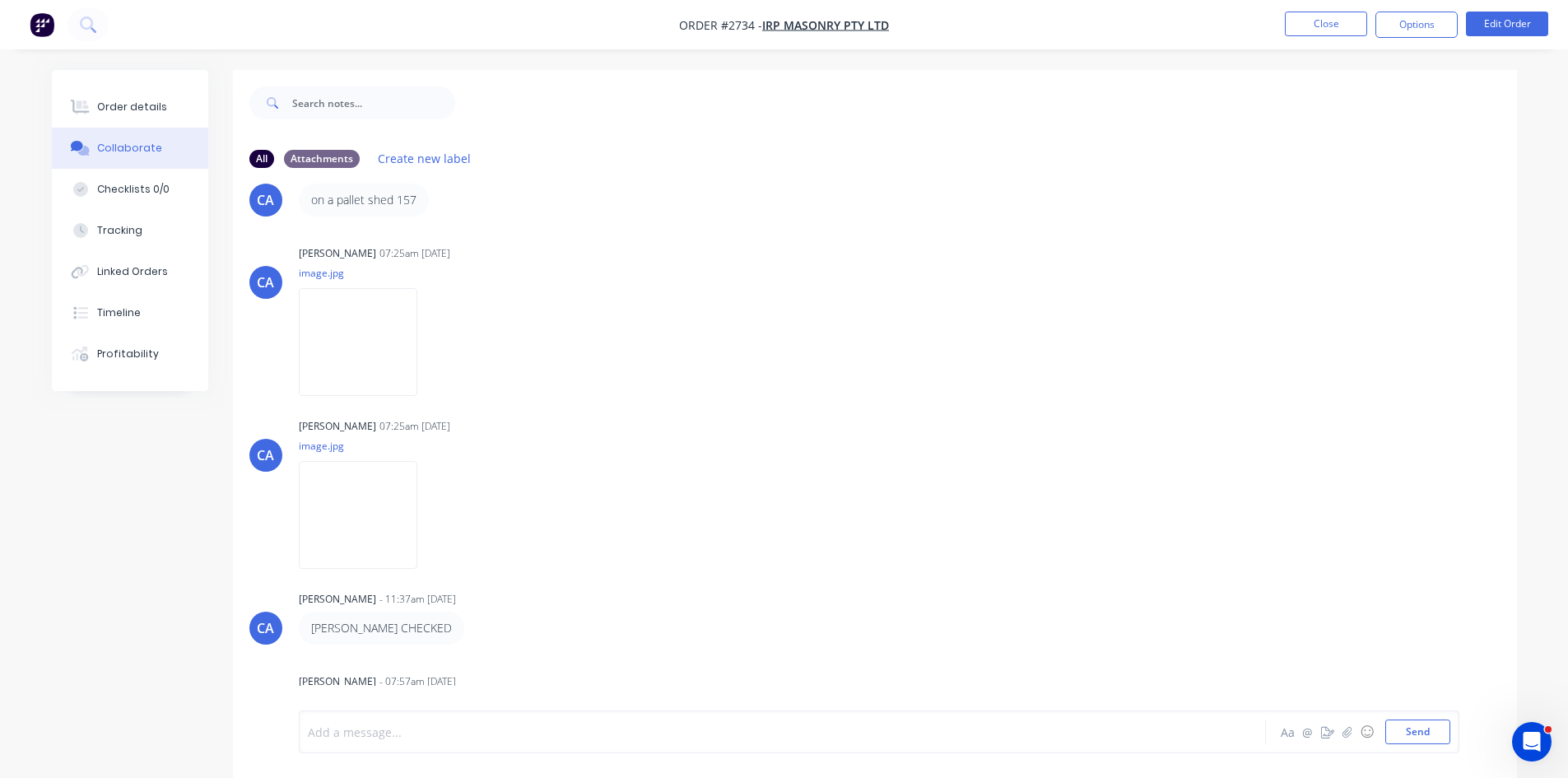
click at [379, 730] on div at bounding box center [737, 731] width 856 height 17
click at [1432, 733] on button "Send" at bounding box center [1418, 732] width 65 height 25
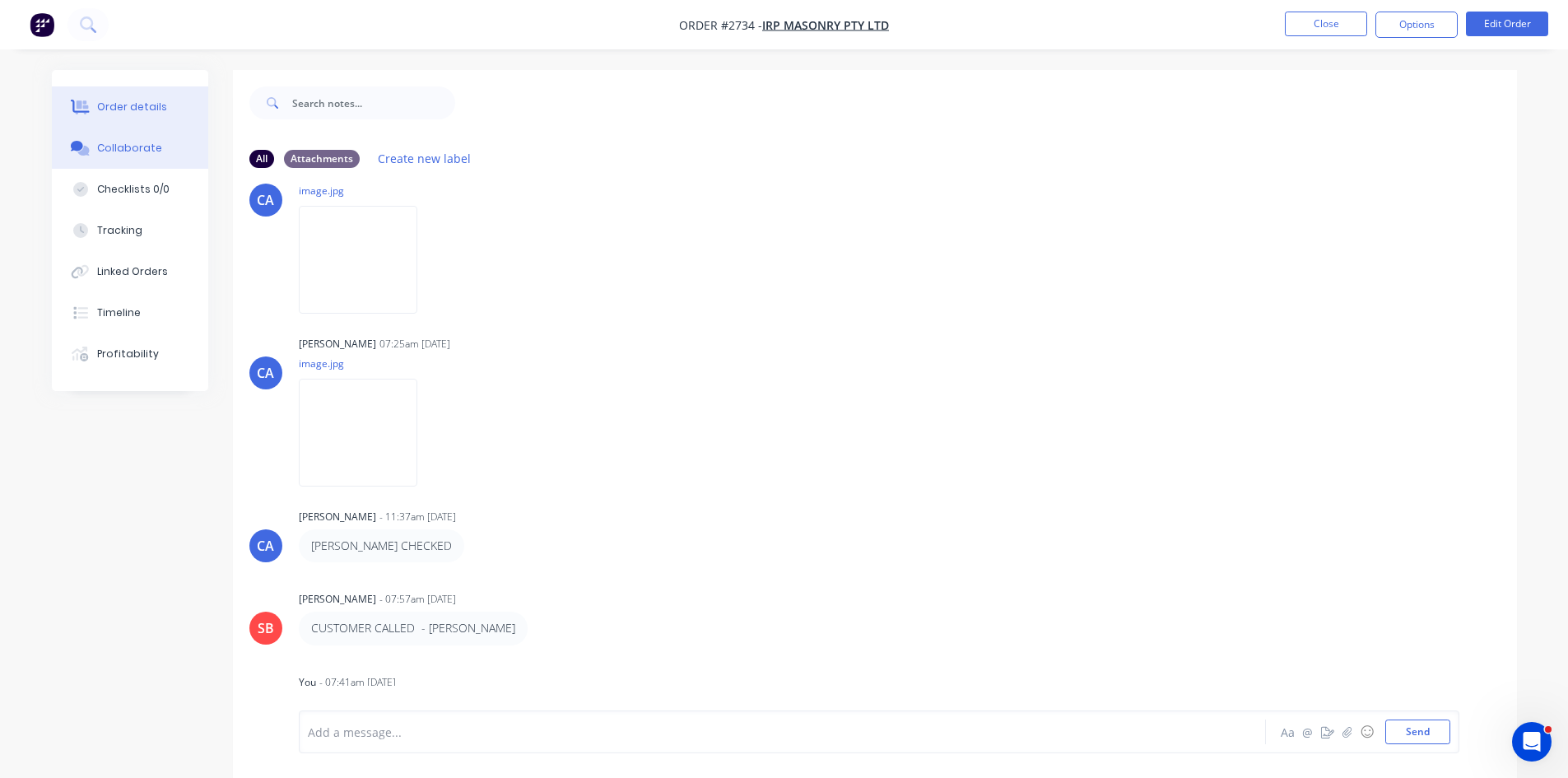
click at [127, 100] on div "Order details" at bounding box center [132, 107] width 70 height 15
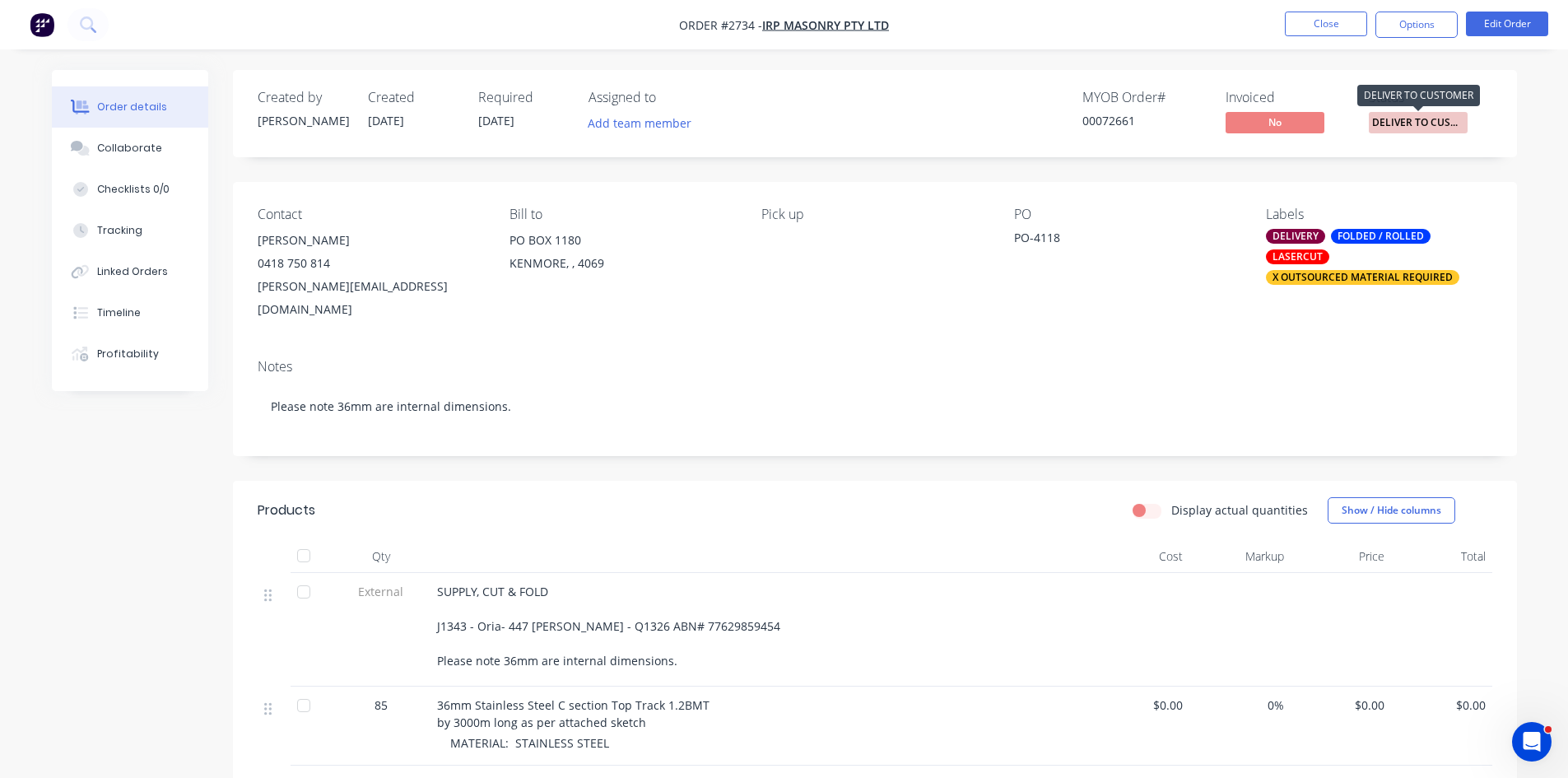
click at [1419, 119] on span "DELIVER TO CUST..." at bounding box center [1418, 122] width 99 height 21
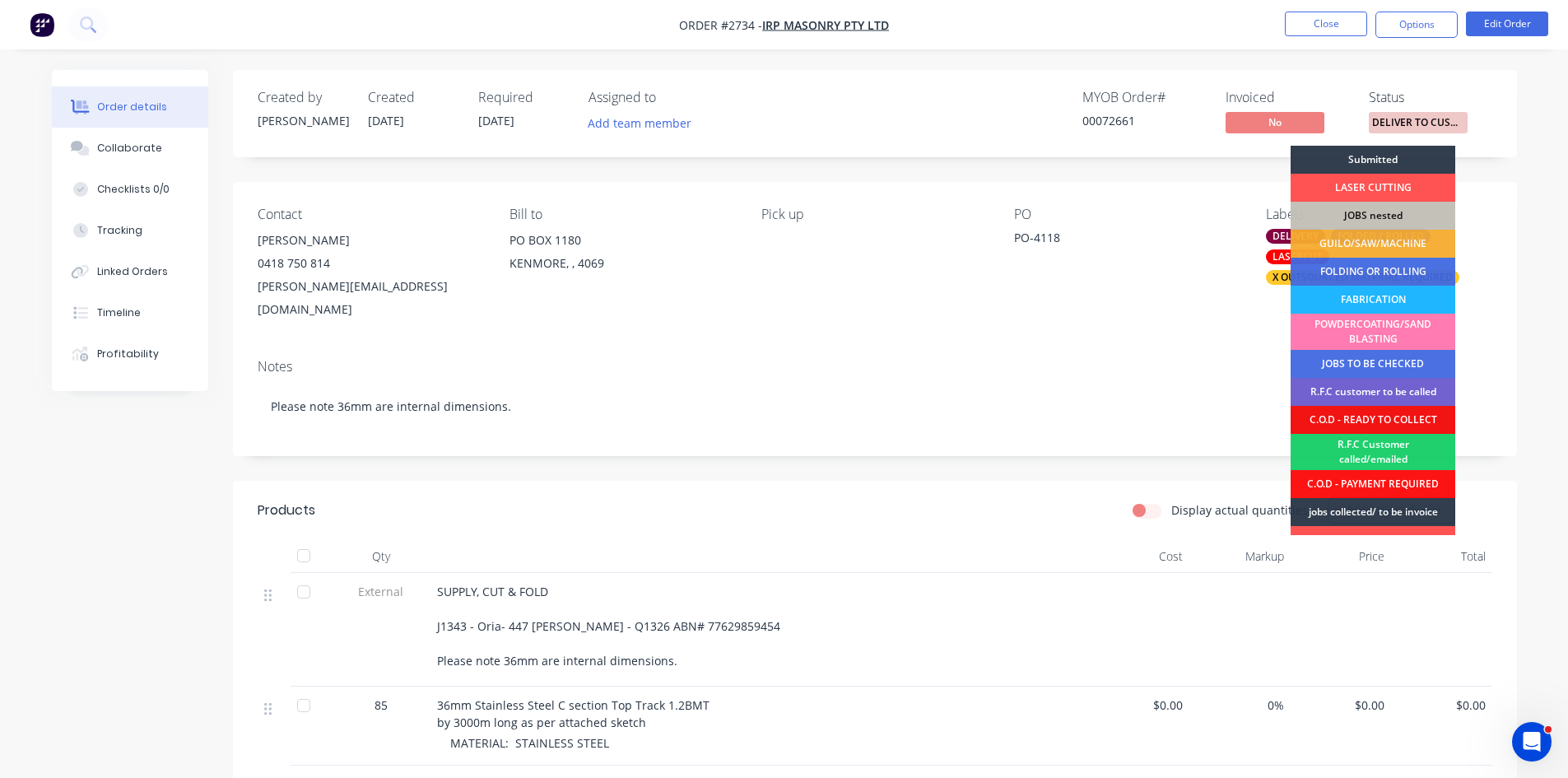
click at [1372, 298] on div "FABRICATION" at bounding box center [1372, 299] width 164 height 28
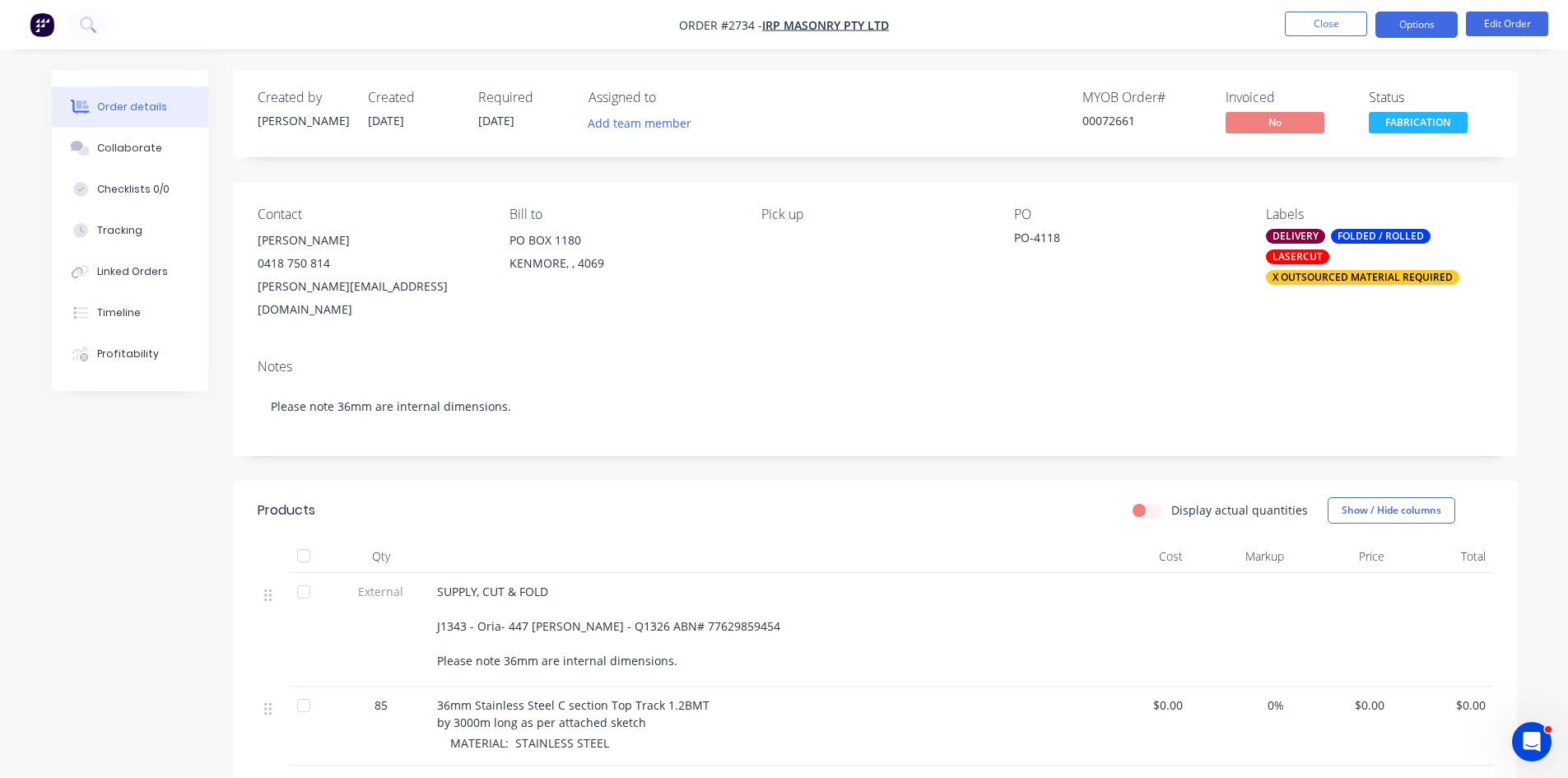
click at [1419, 21] on button "Options" at bounding box center [1417, 24] width 83 height 26
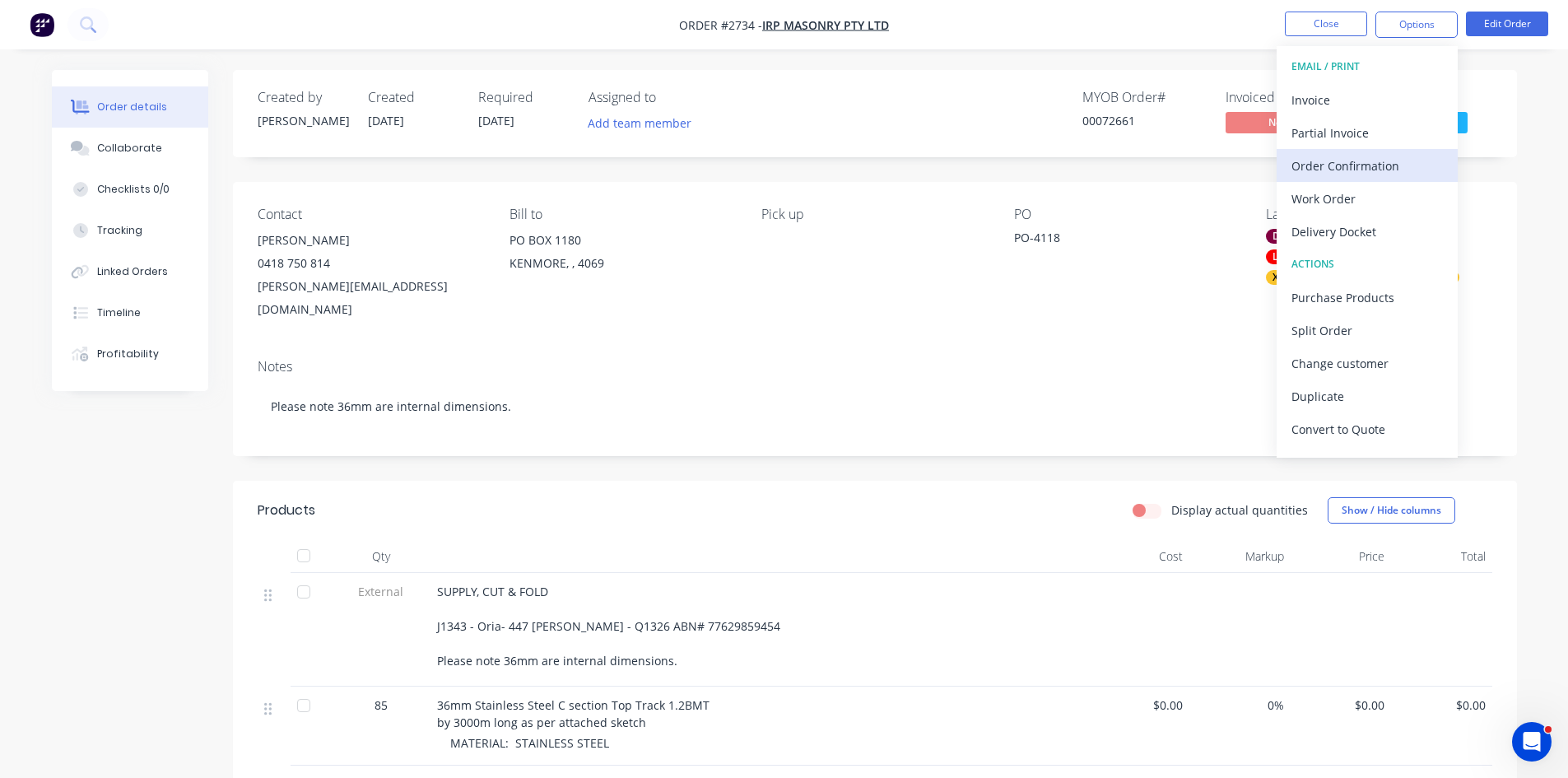
click at [1338, 158] on div "Order Confirmation" at bounding box center [1367, 166] width 152 height 24
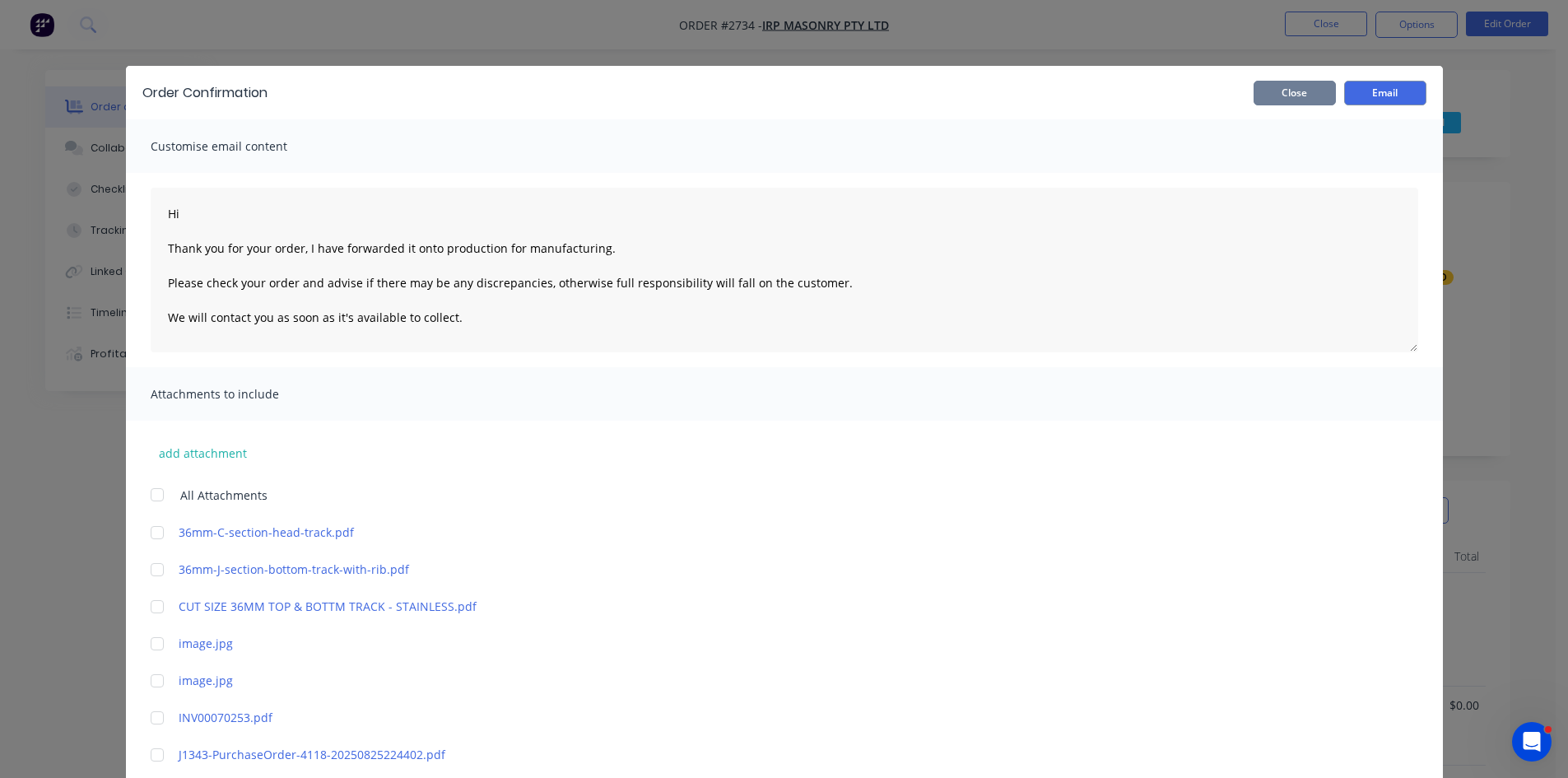
click at [1297, 94] on button "Close" at bounding box center [1295, 93] width 83 height 25
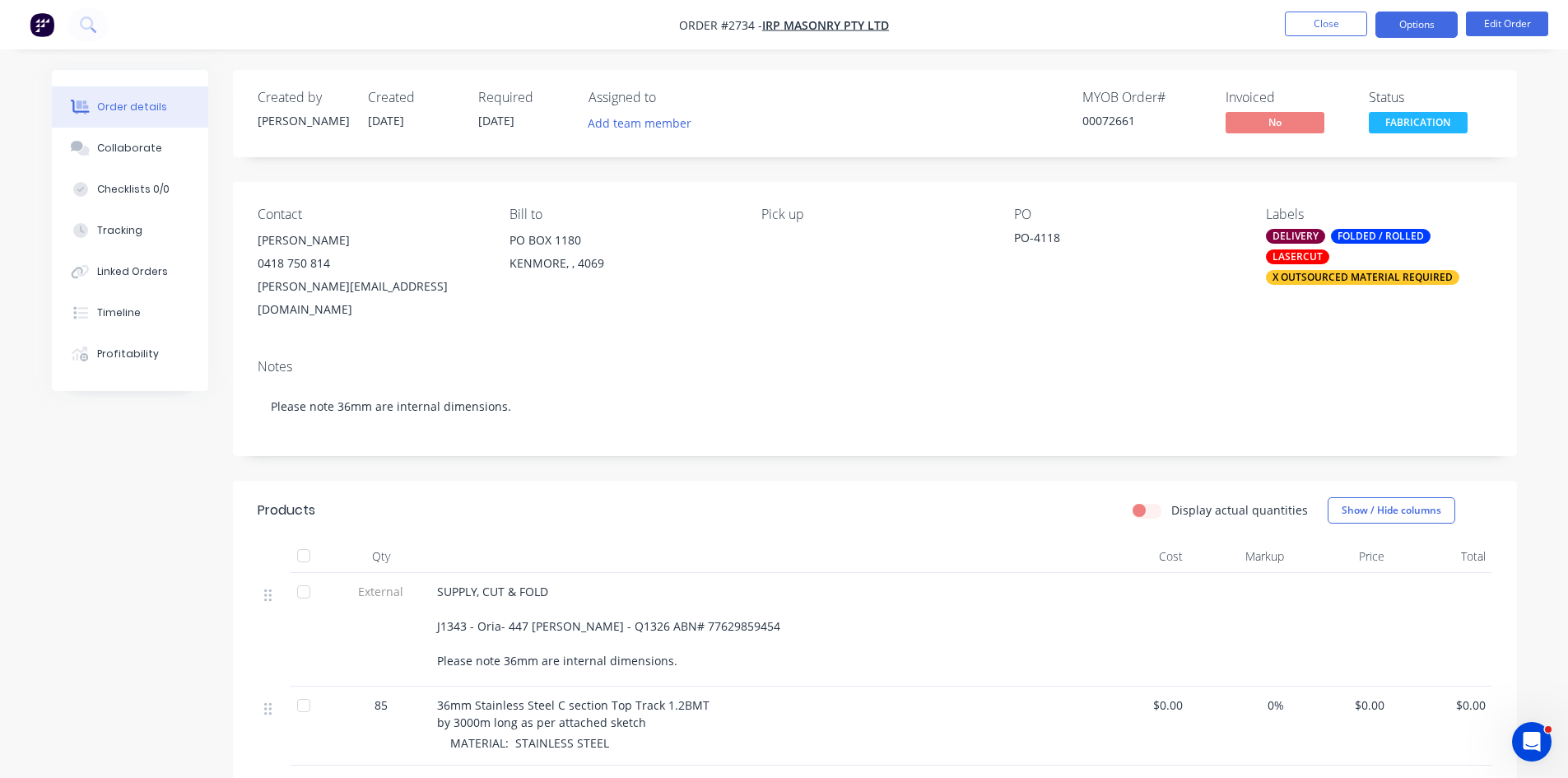
click at [1411, 19] on button "Options" at bounding box center [1417, 24] width 83 height 26
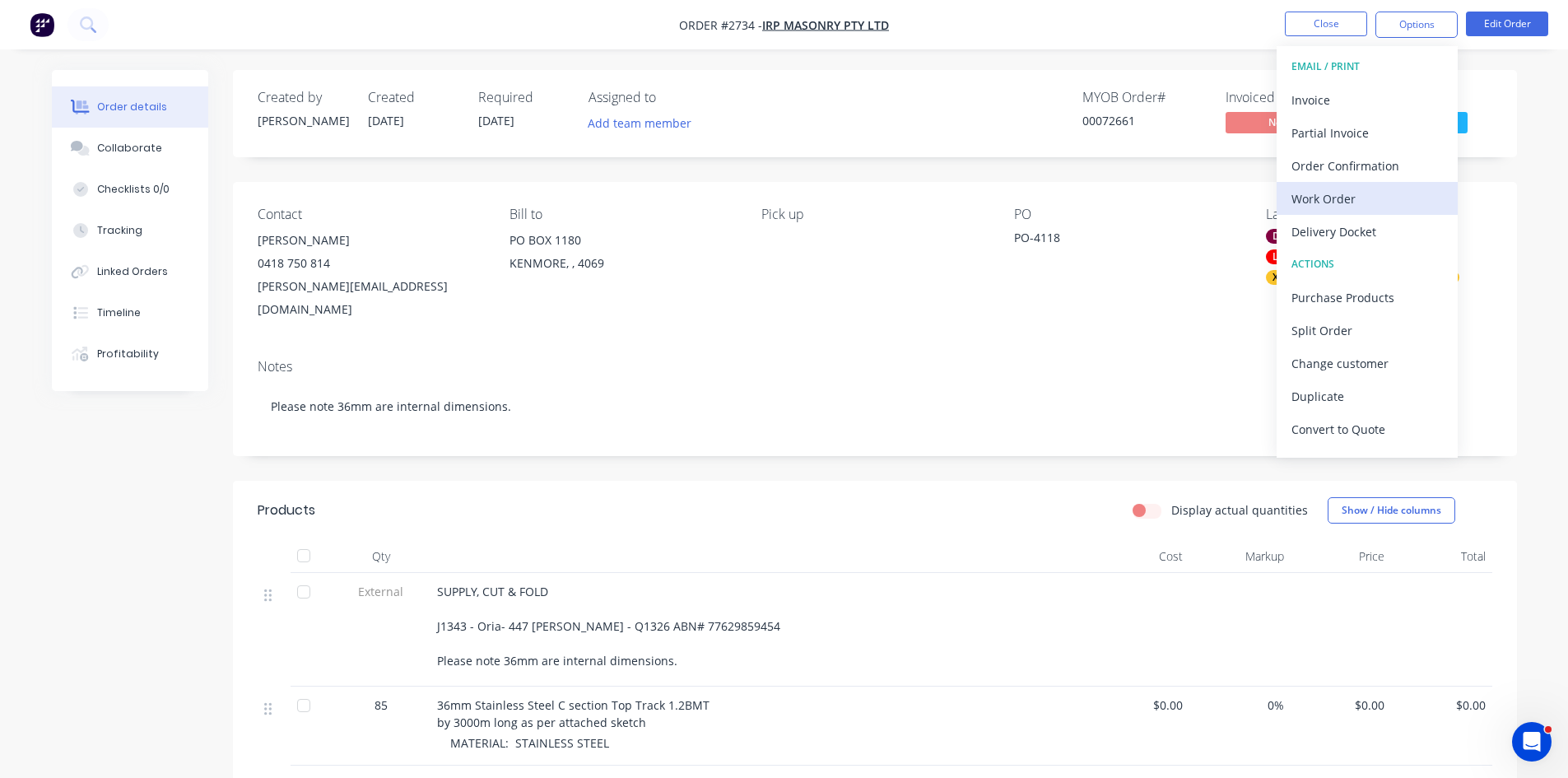
click at [1318, 197] on div "Work Order" at bounding box center [1367, 198] width 152 height 24
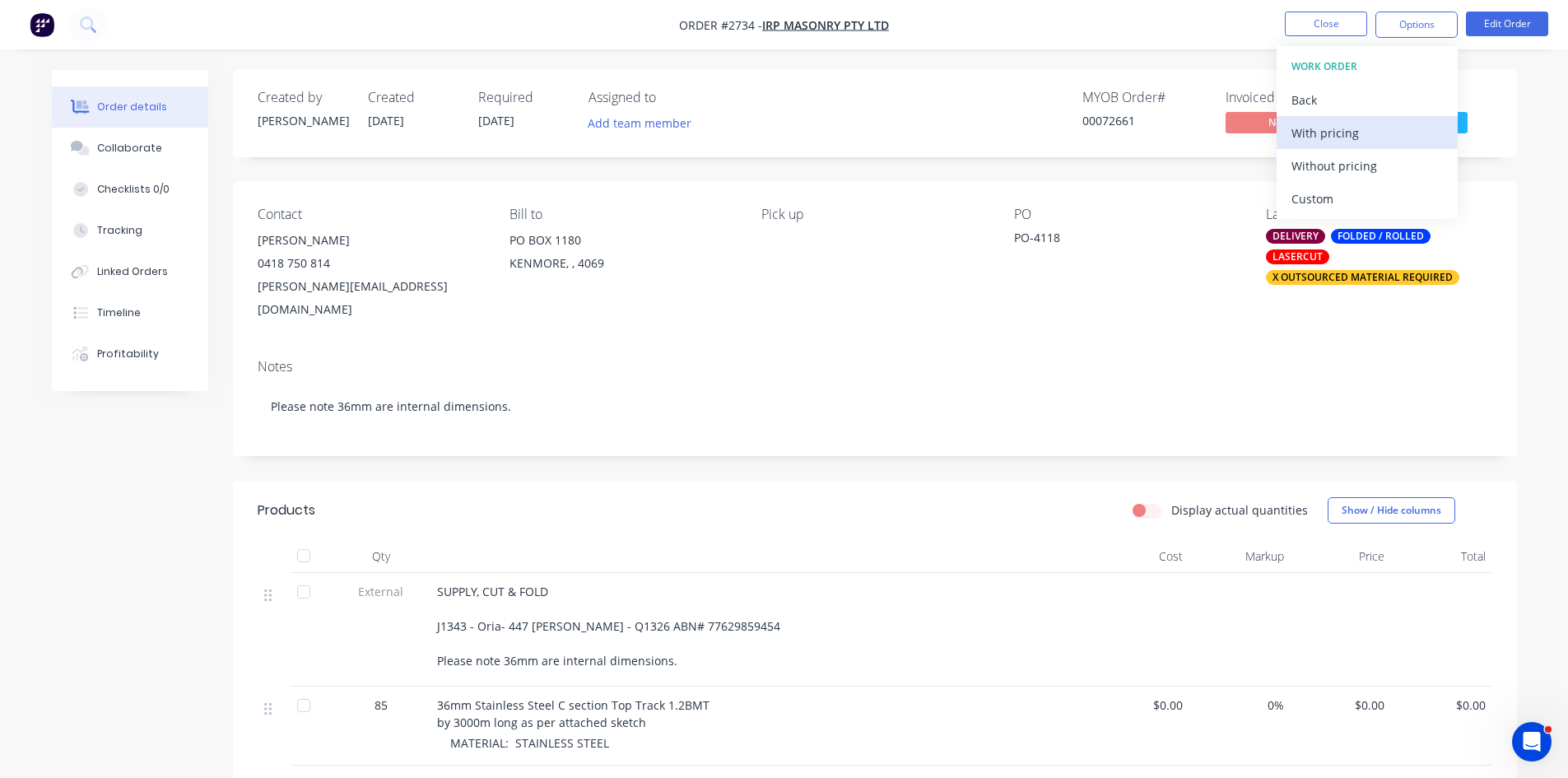
click at [1327, 135] on div "With pricing" at bounding box center [1367, 133] width 152 height 24
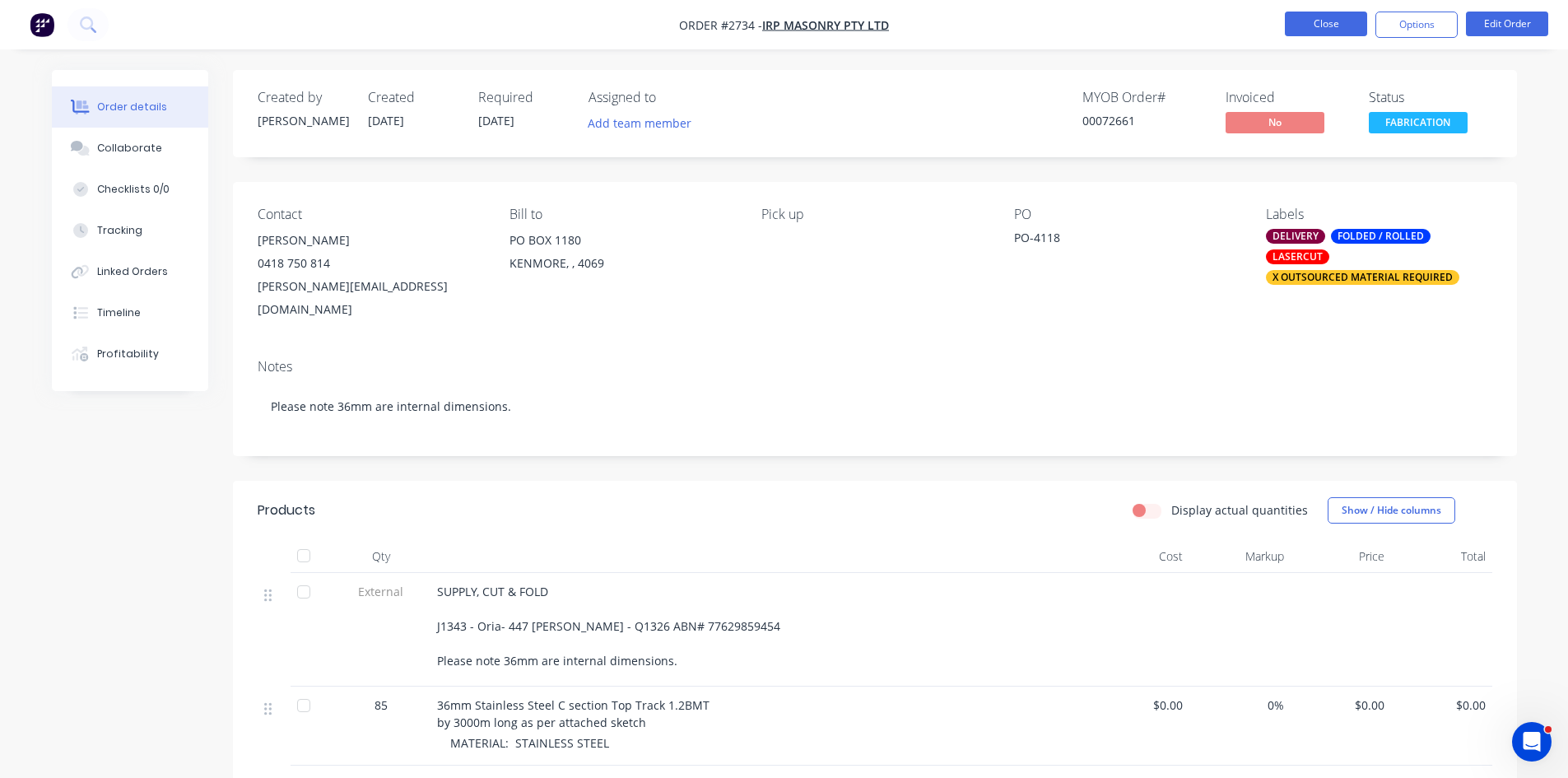
click at [1348, 23] on button "Close" at bounding box center [1327, 24] width 83 height 25
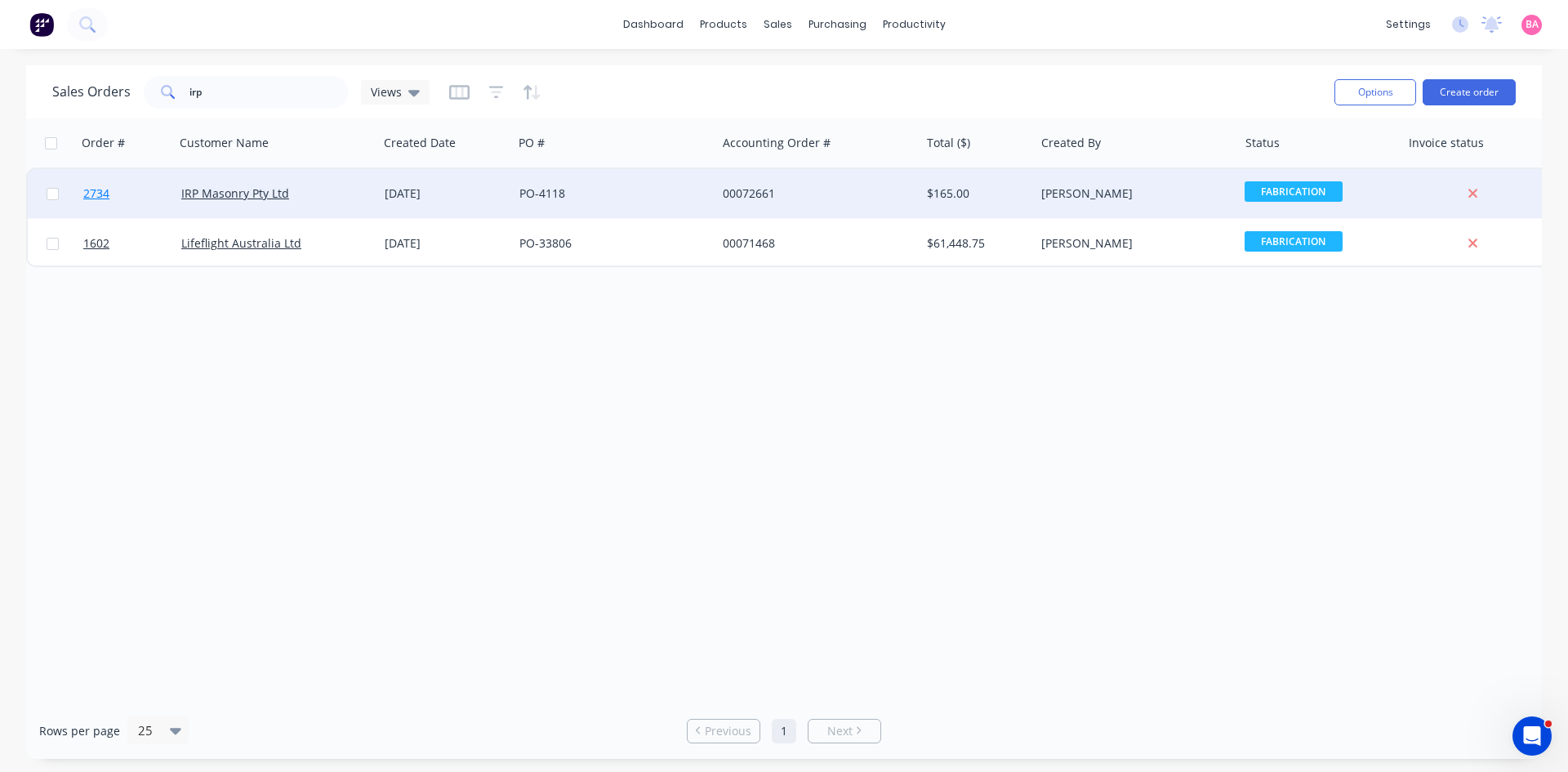
click at [88, 192] on span "2734" at bounding box center [96, 193] width 26 height 16
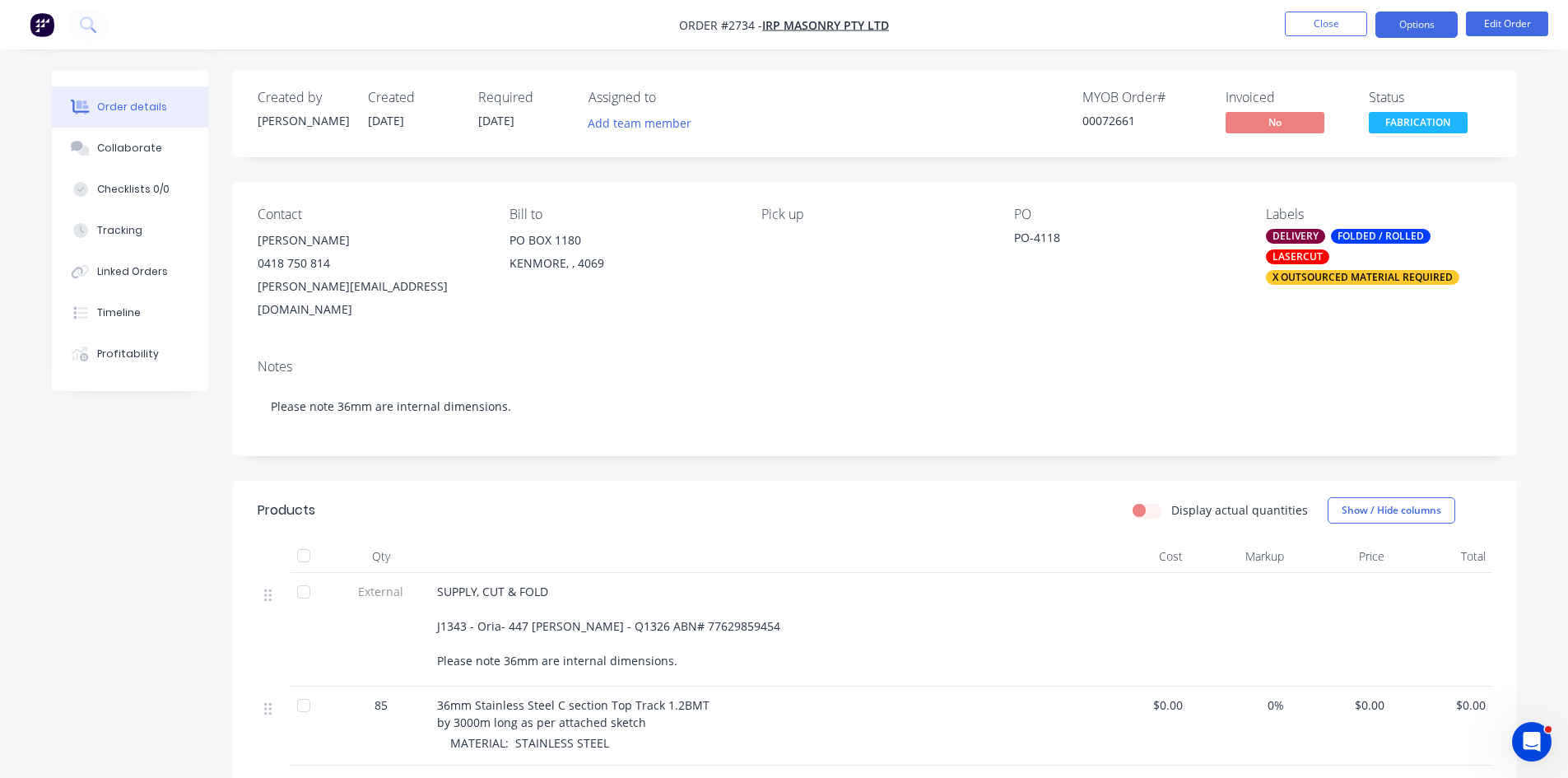
click at [1424, 29] on button "Options" at bounding box center [1417, 24] width 83 height 26
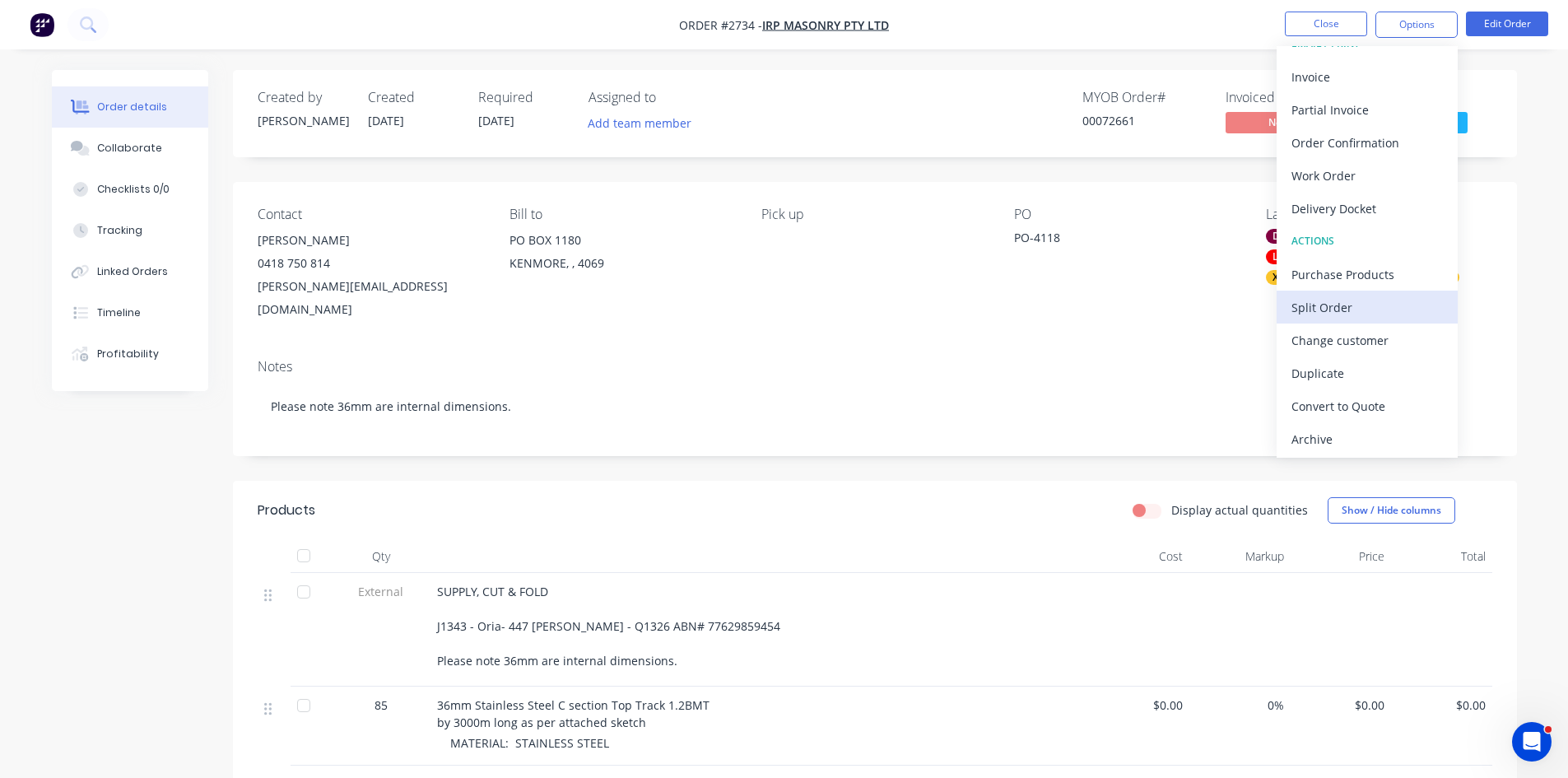
scroll to position [25, 0]
click at [1320, 22] on button "Close" at bounding box center [1327, 24] width 83 height 25
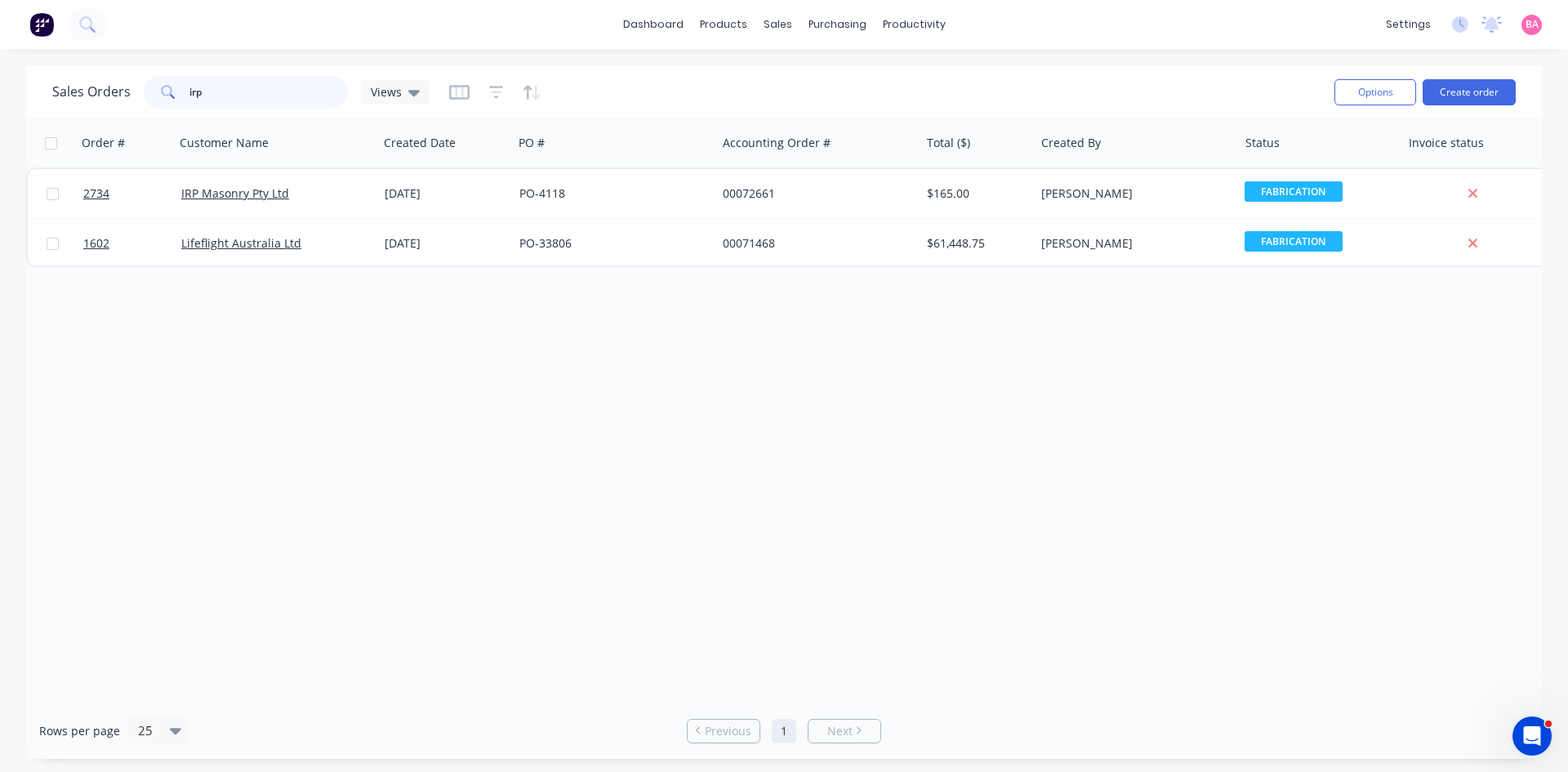
drag, startPoint x: 215, startPoint y: 93, endPoint x: 199, endPoint y: 92, distance: 16.0
click at [199, 92] on input "irp" at bounding box center [269, 92] width 159 height 33
type input "i"
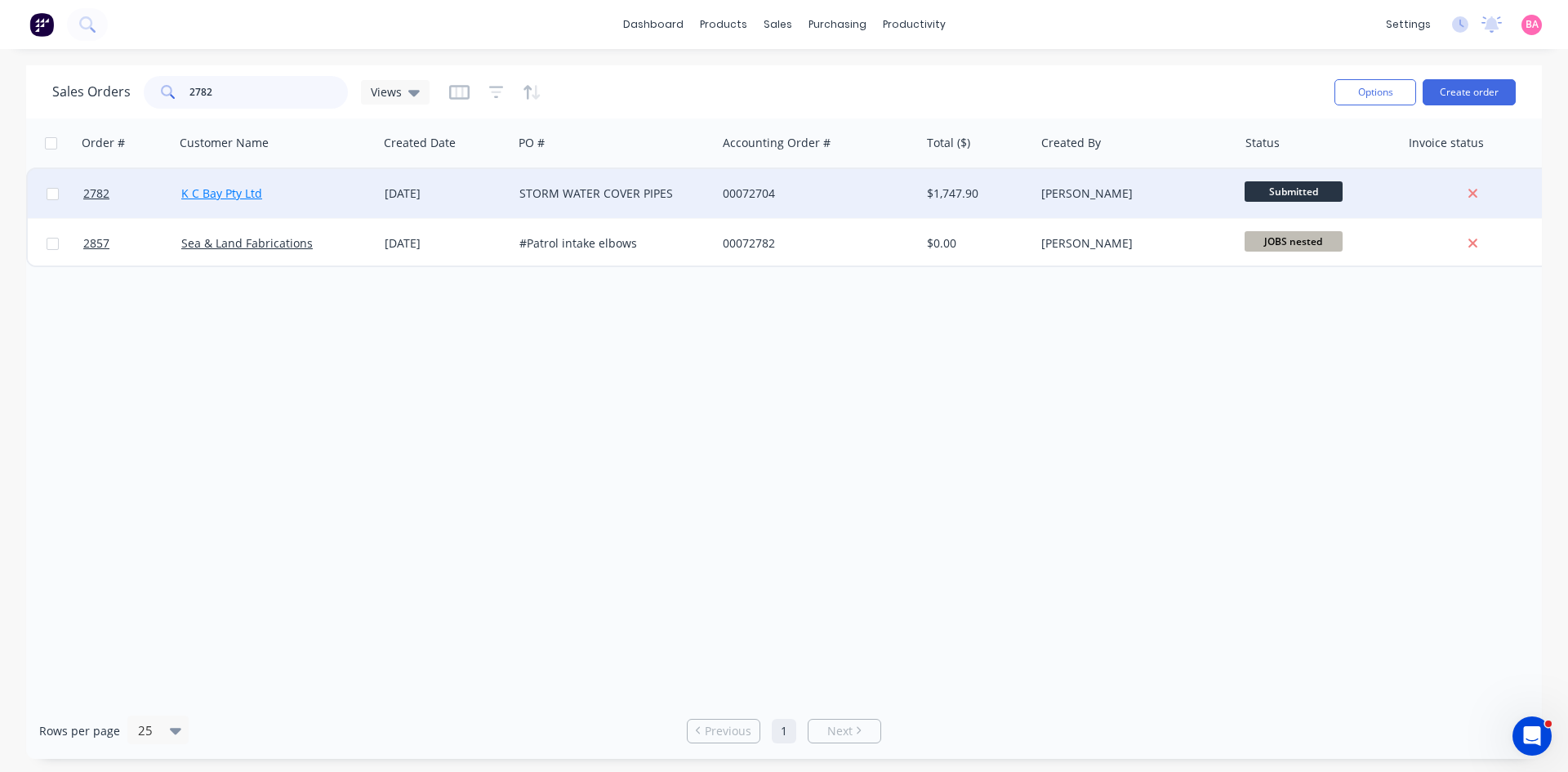
type input "2782"
click at [230, 192] on link "K C Bay Pty Ltd" at bounding box center [222, 192] width 81 height 15
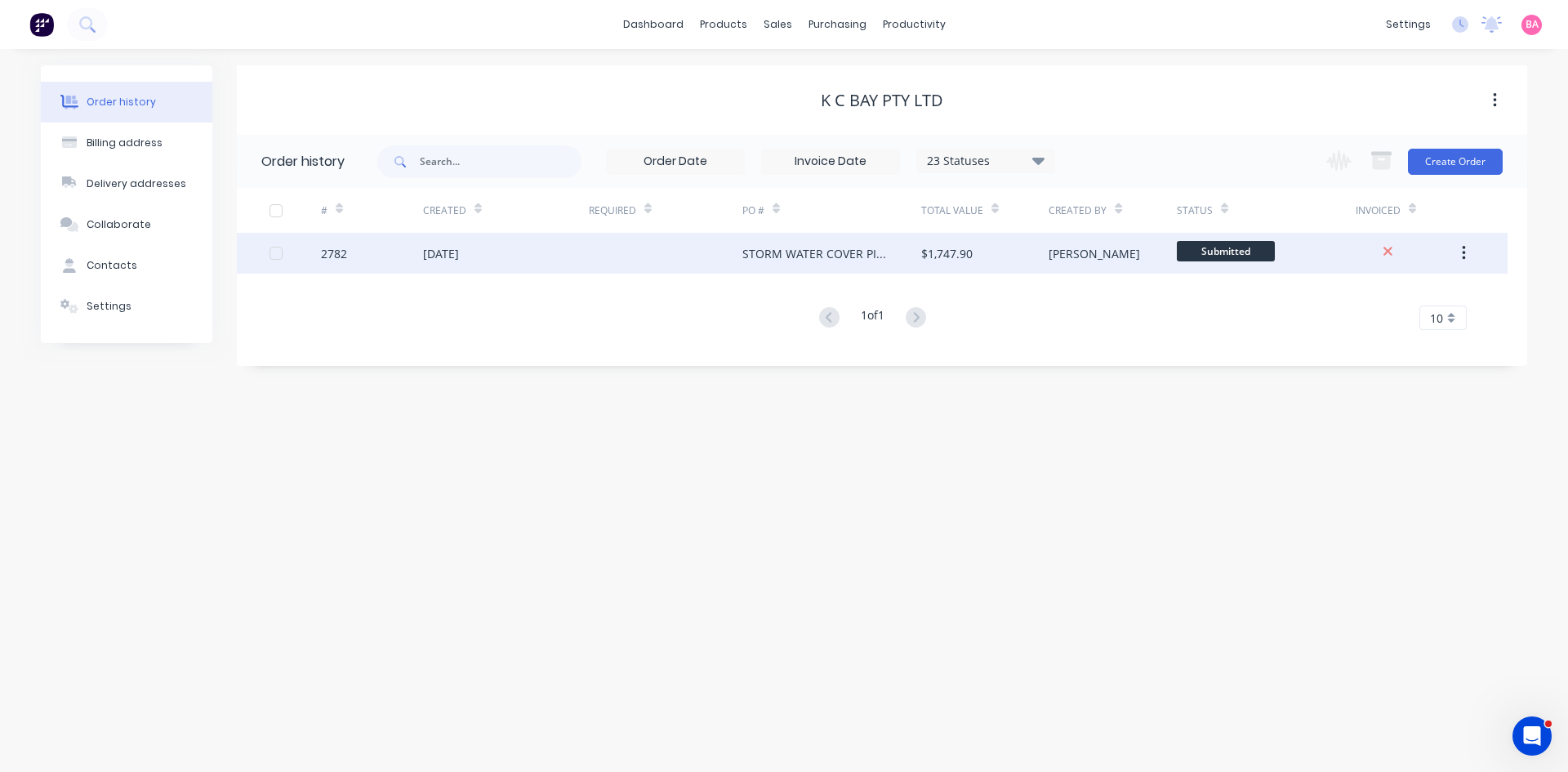
click at [337, 253] on div "2782" at bounding box center [333, 253] width 26 height 17
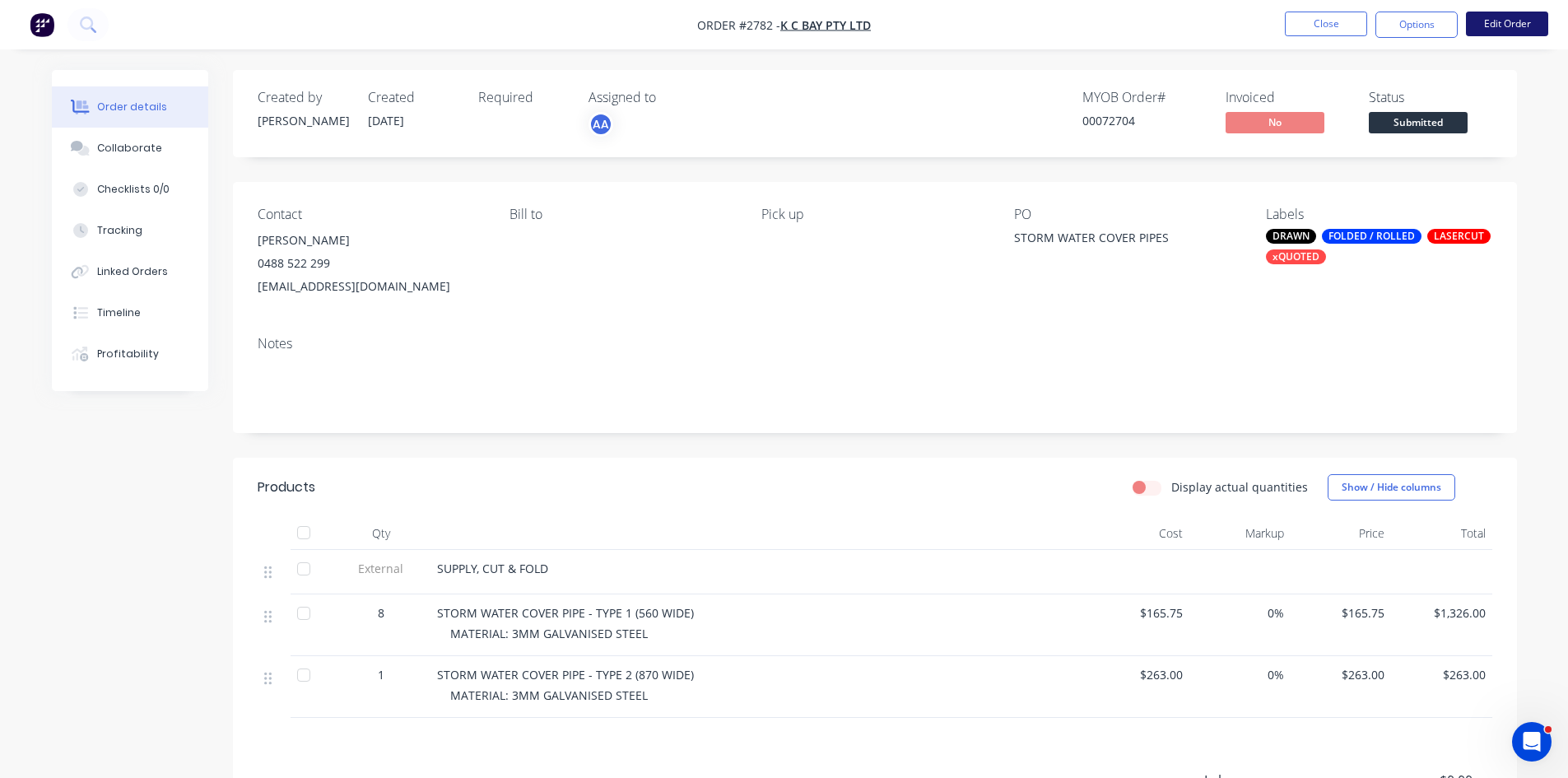
click at [1508, 21] on button "Edit Order" at bounding box center [1508, 24] width 83 height 25
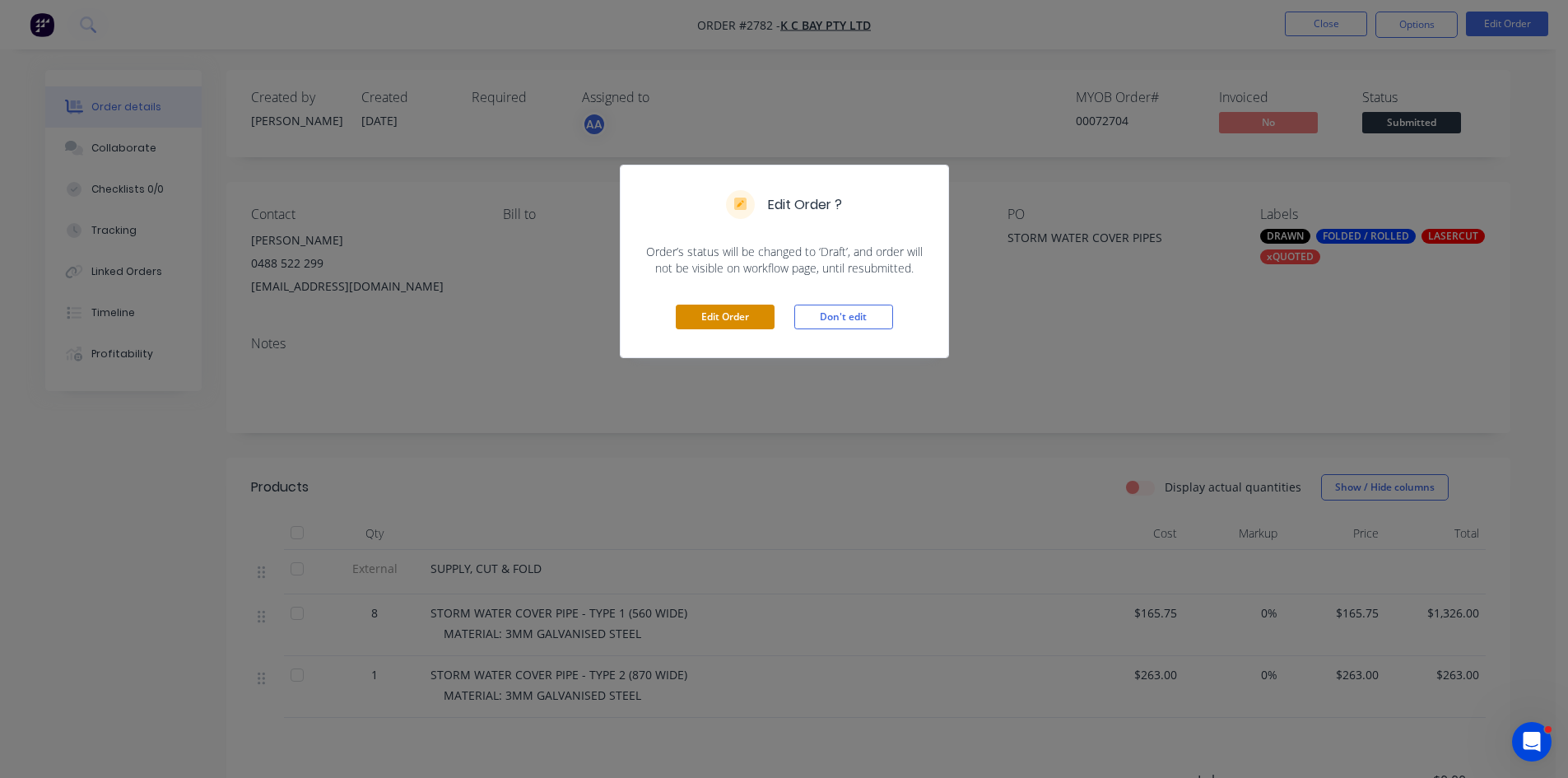
click at [741, 316] on button "Edit Order" at bounding box center [725, 317] width 99 height 25
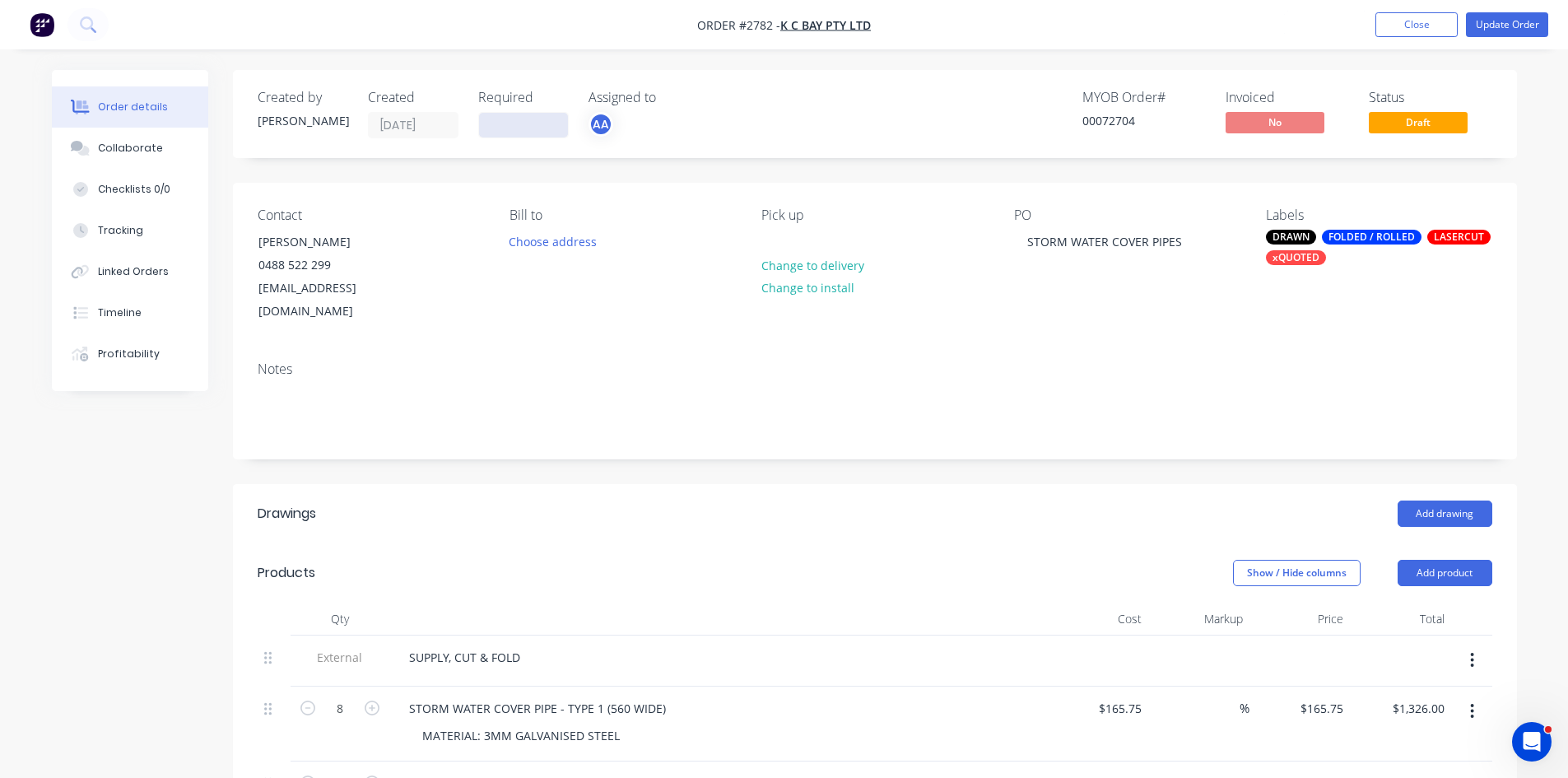
click at [520, 130] on input at bounding box center [523, 126] width 89 height 25
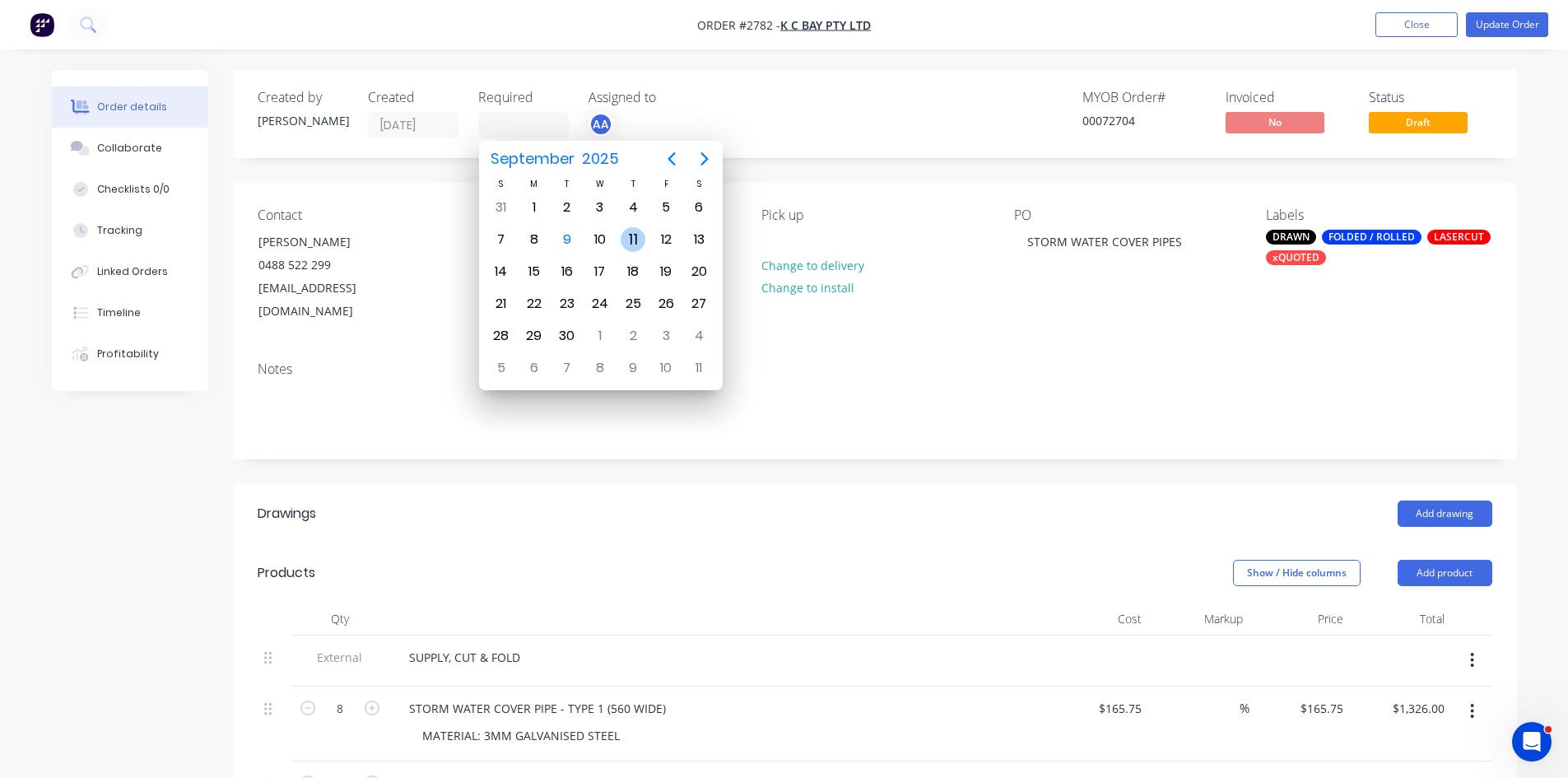
click at [635, 239] on div "11" at bounding box center [634, 240] width 25 height 25
type input "11/09/25"
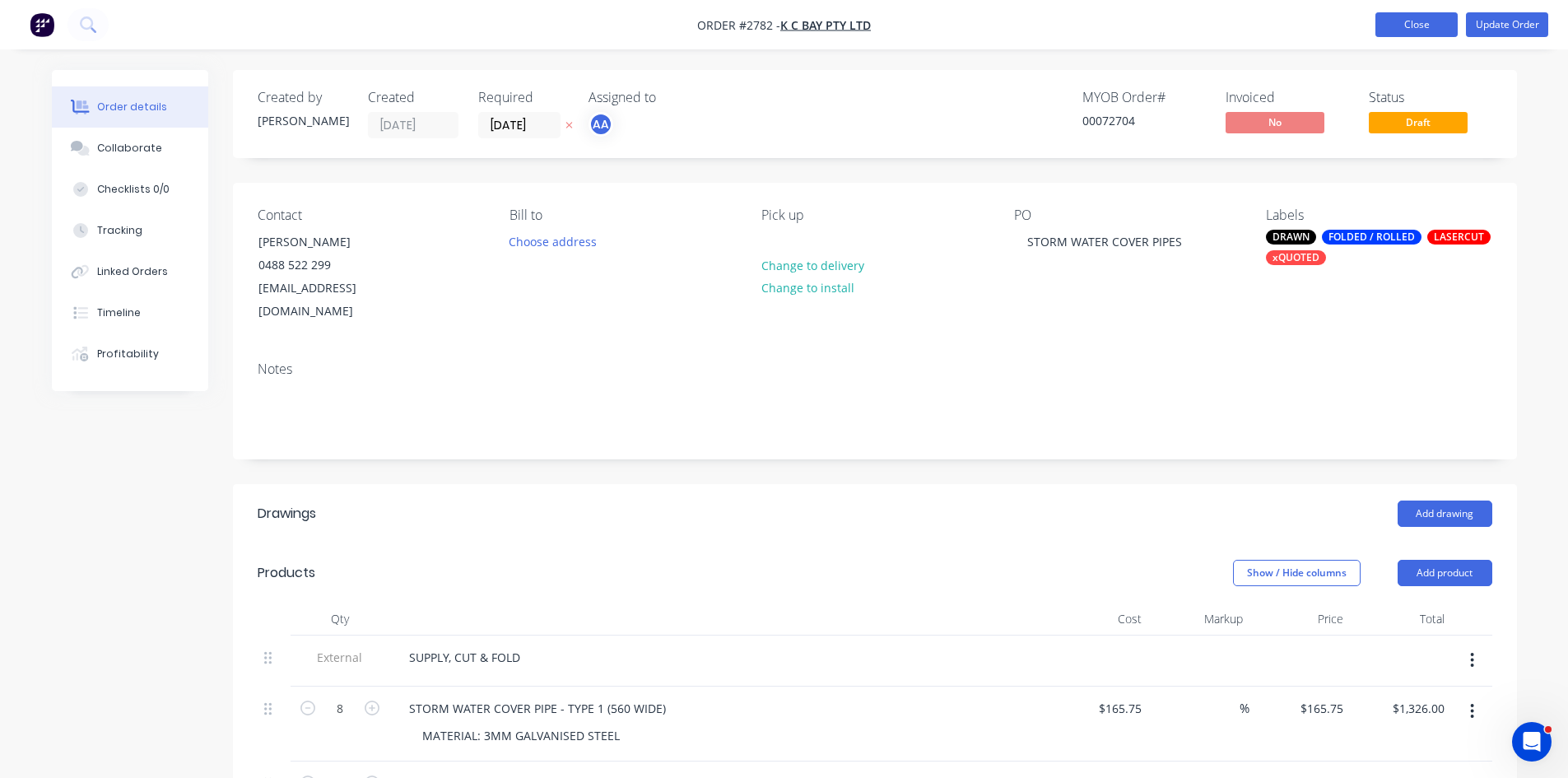
click at [1425, 21] on button "Close" at bounding box center [1417, 25] width 83 height 25
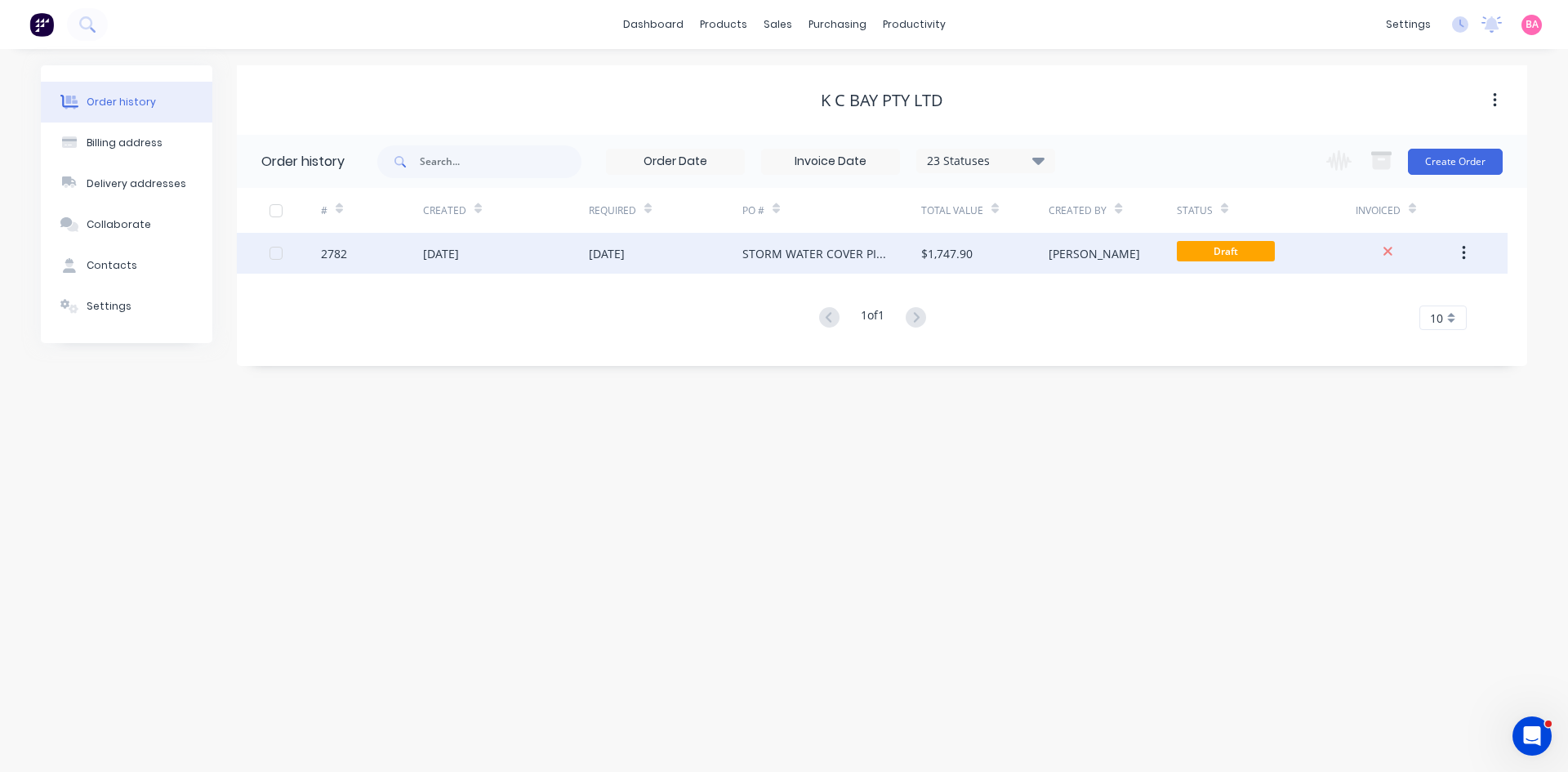
click at [741, 254] on div "11 Sep 2025" at bounding box center [665, 253] width 153 height 41
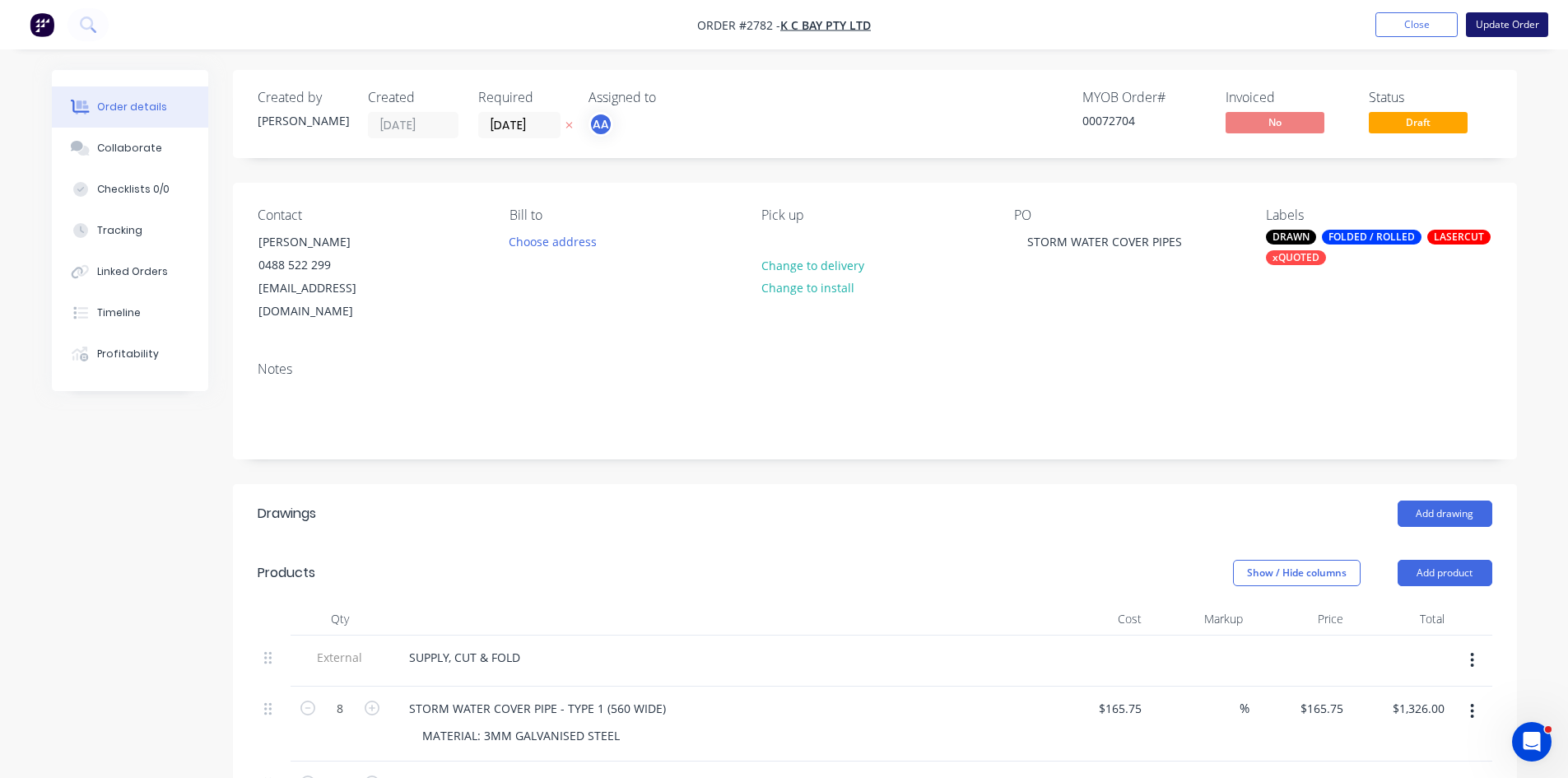
click at [1514, 18] on button "Update Order" at bounding box center [1508, 25] width 83 height 25
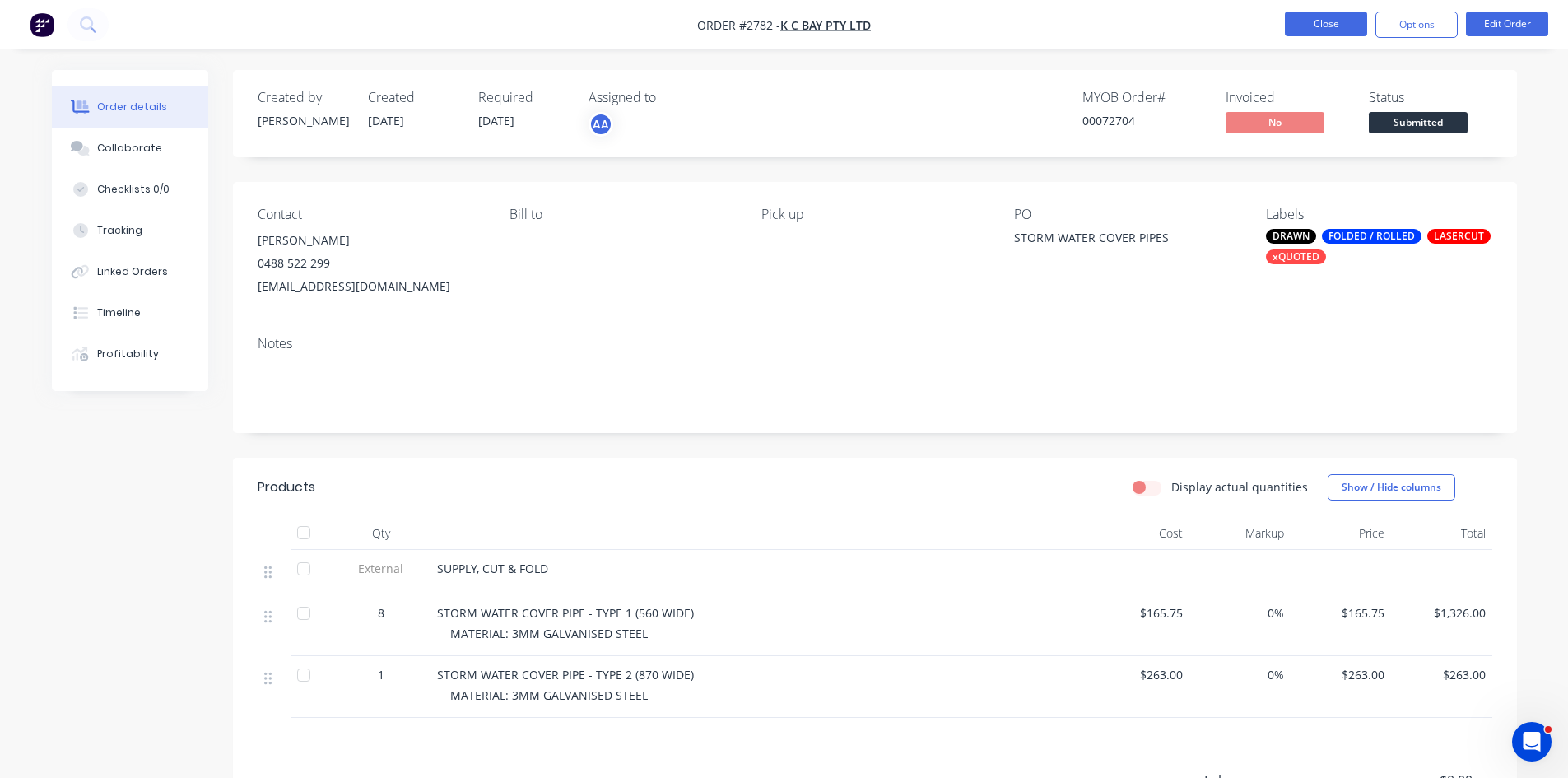
click at [1342, 21] on button "Close" at bounding box center [1327, 24] width 83 height 25
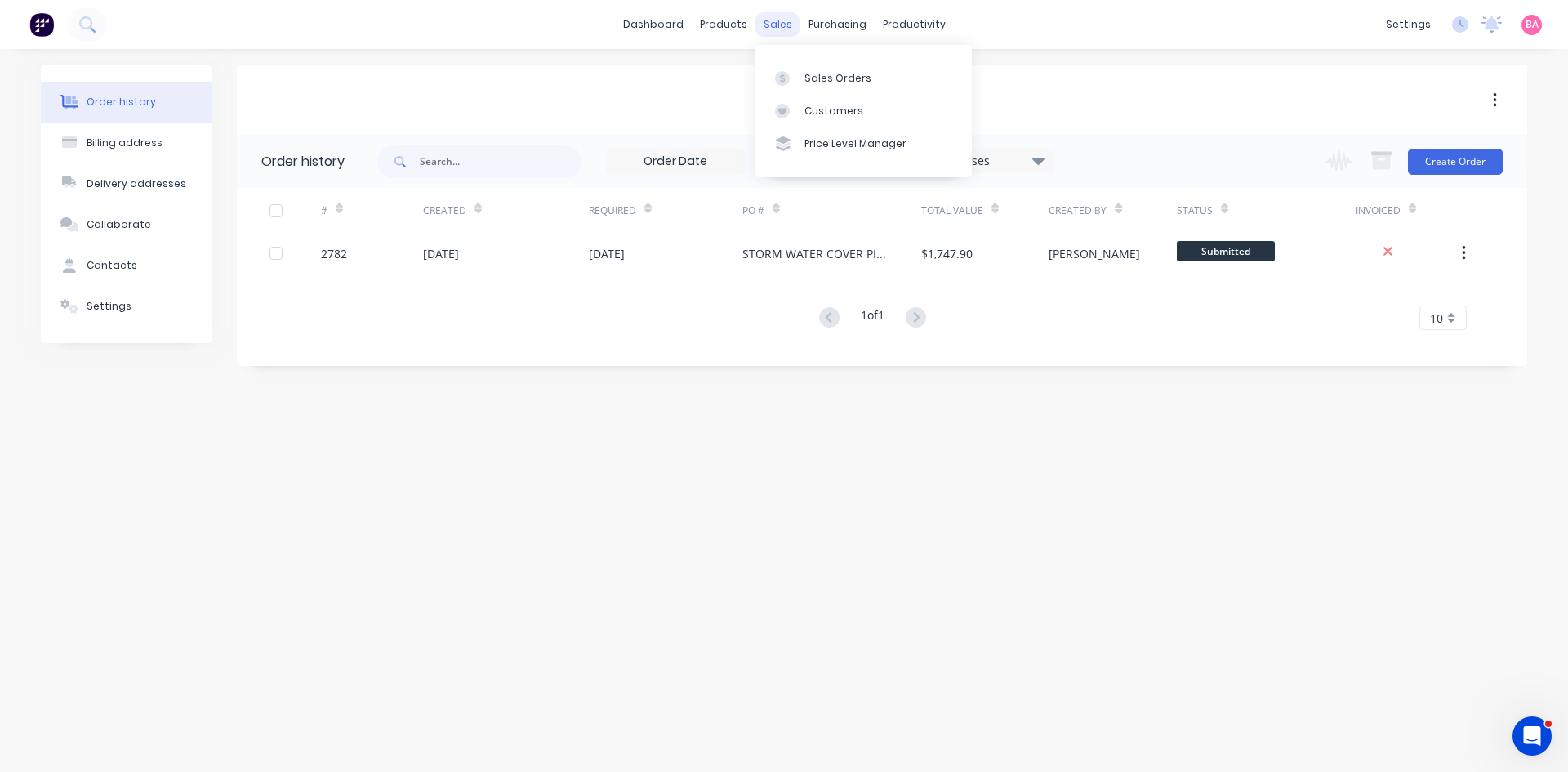
click at [780, 21] on div "sales" at bounding box center [777, 25] width 45 height 25
click at [820, 77] on div "Sales Orders" at bounding box center [837, 78] width 67 height 15
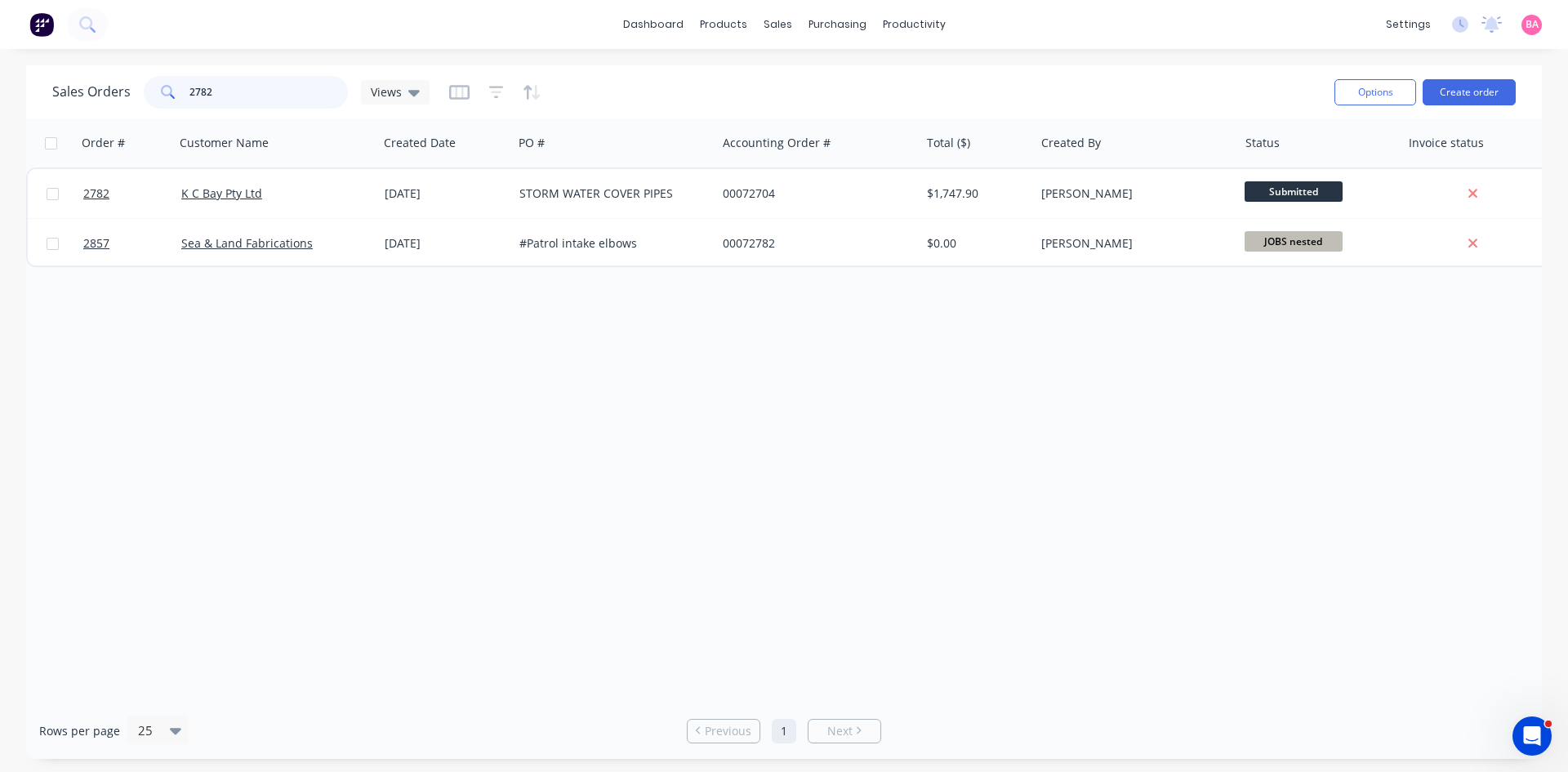
drag, startPoint x: 232, startPoint y: 91, endPoint x: -105, endPoint y: 74, distance: 337.4
click at [0, 74] on html "dashboard products sales purchasing productivity dashboard products Product Cat…" at bounding box center [784, 386] width 1568 height 772
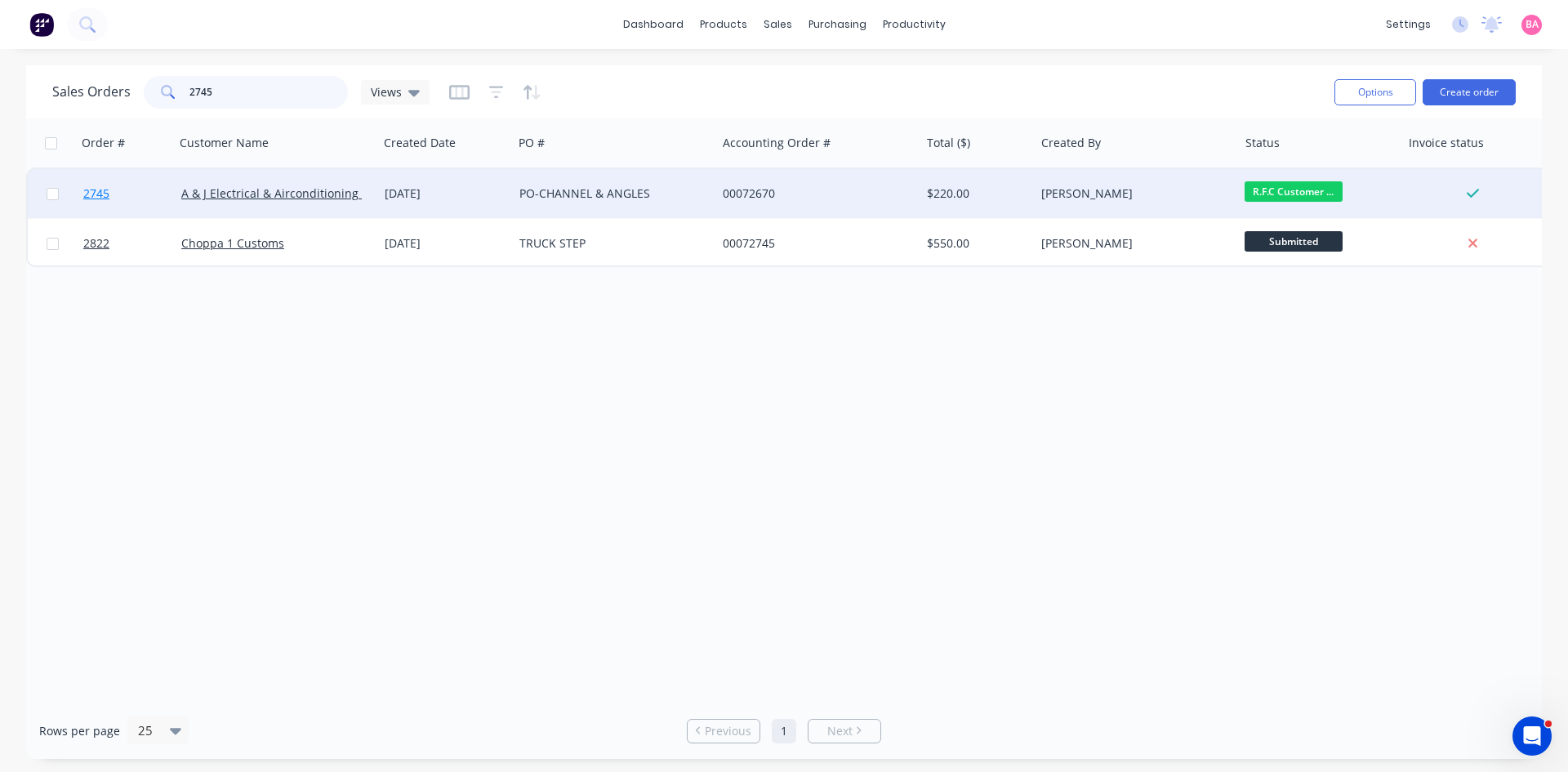
type input "2745"
click at [92, 186] on span "2745" at bounding box center [96, 193] width 26 height 16
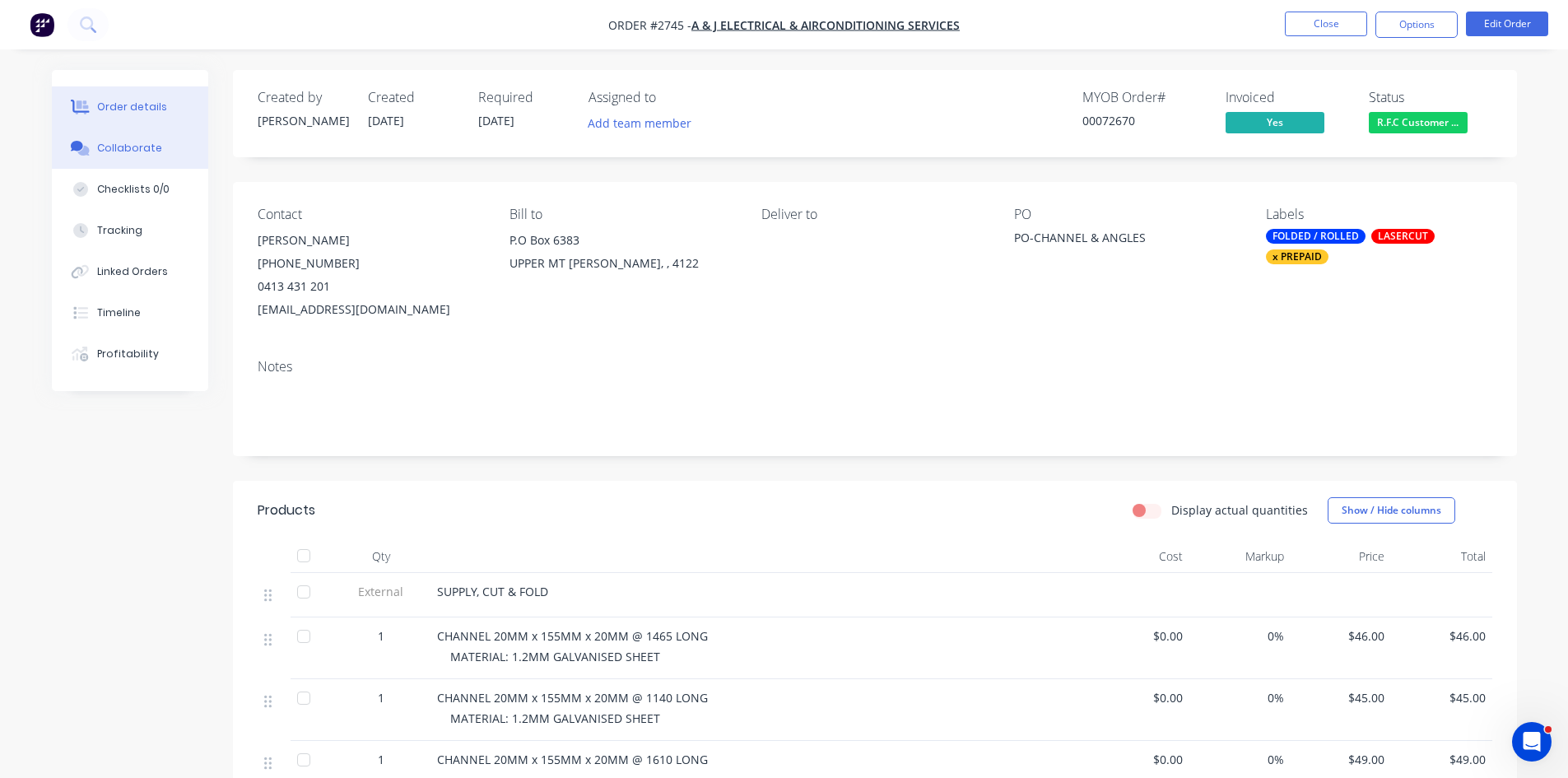
click at [133, 139] on button "Collaborate" at bounding box center [130, 148] width 156 height 41
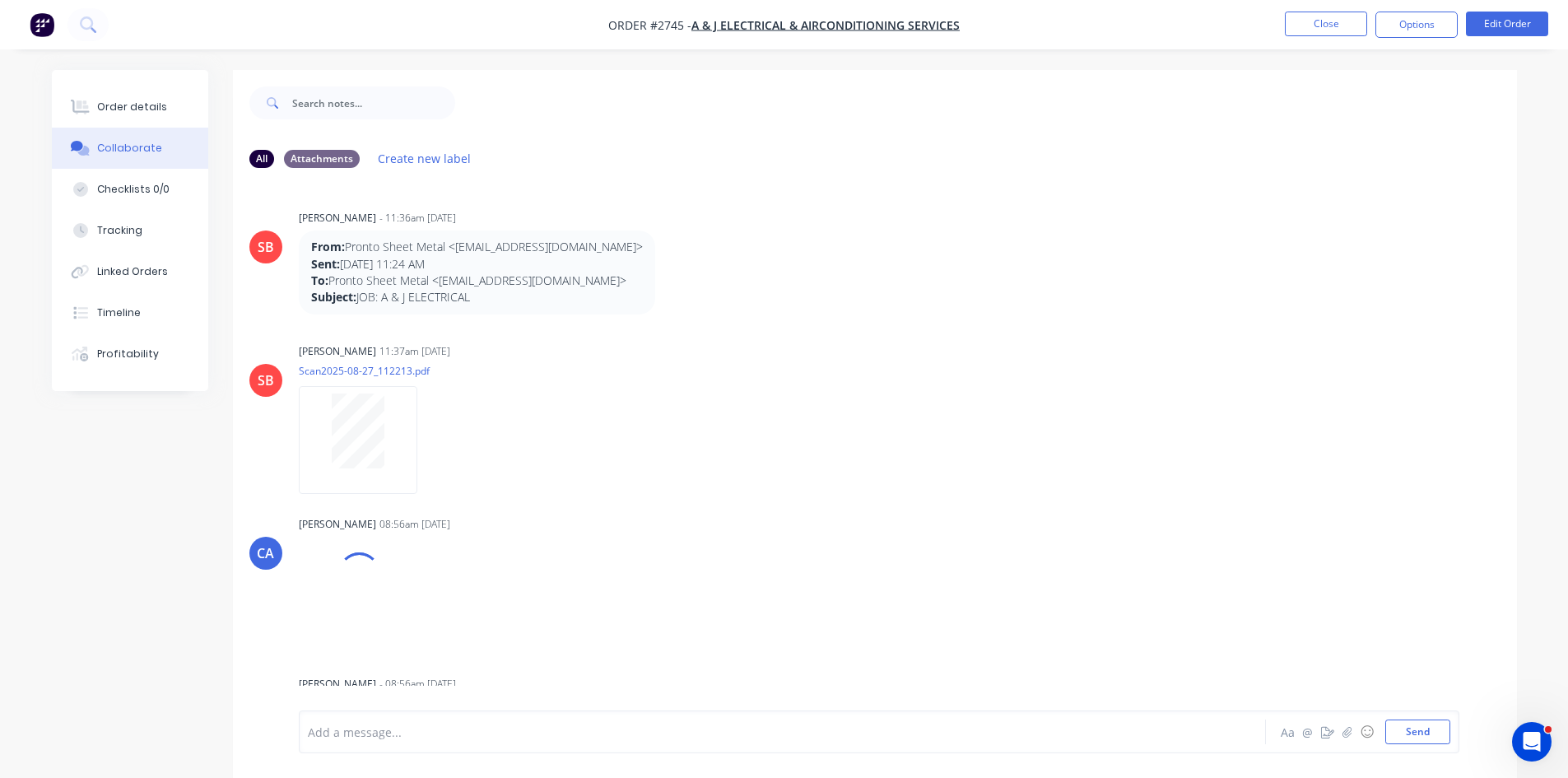
click at [407, 737] on div at bounding box center [737, 731] width 856 height 17
click at [1429, 730] on button "Send" at bounding box center [1418, 732] width 65 height 25
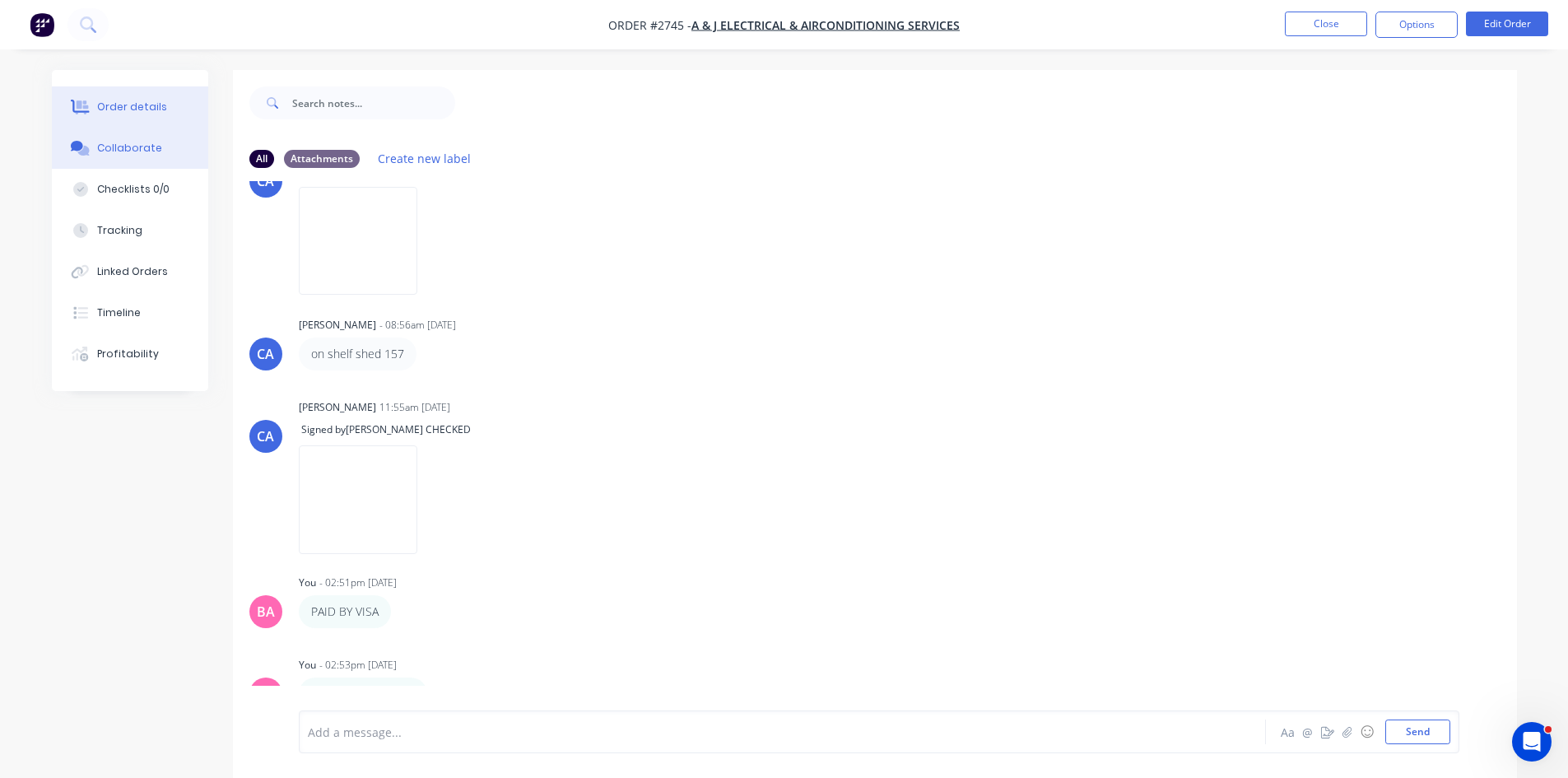
click at [139, 103] on div "Order details" at bounding box center [132, 107] width 70 height 15
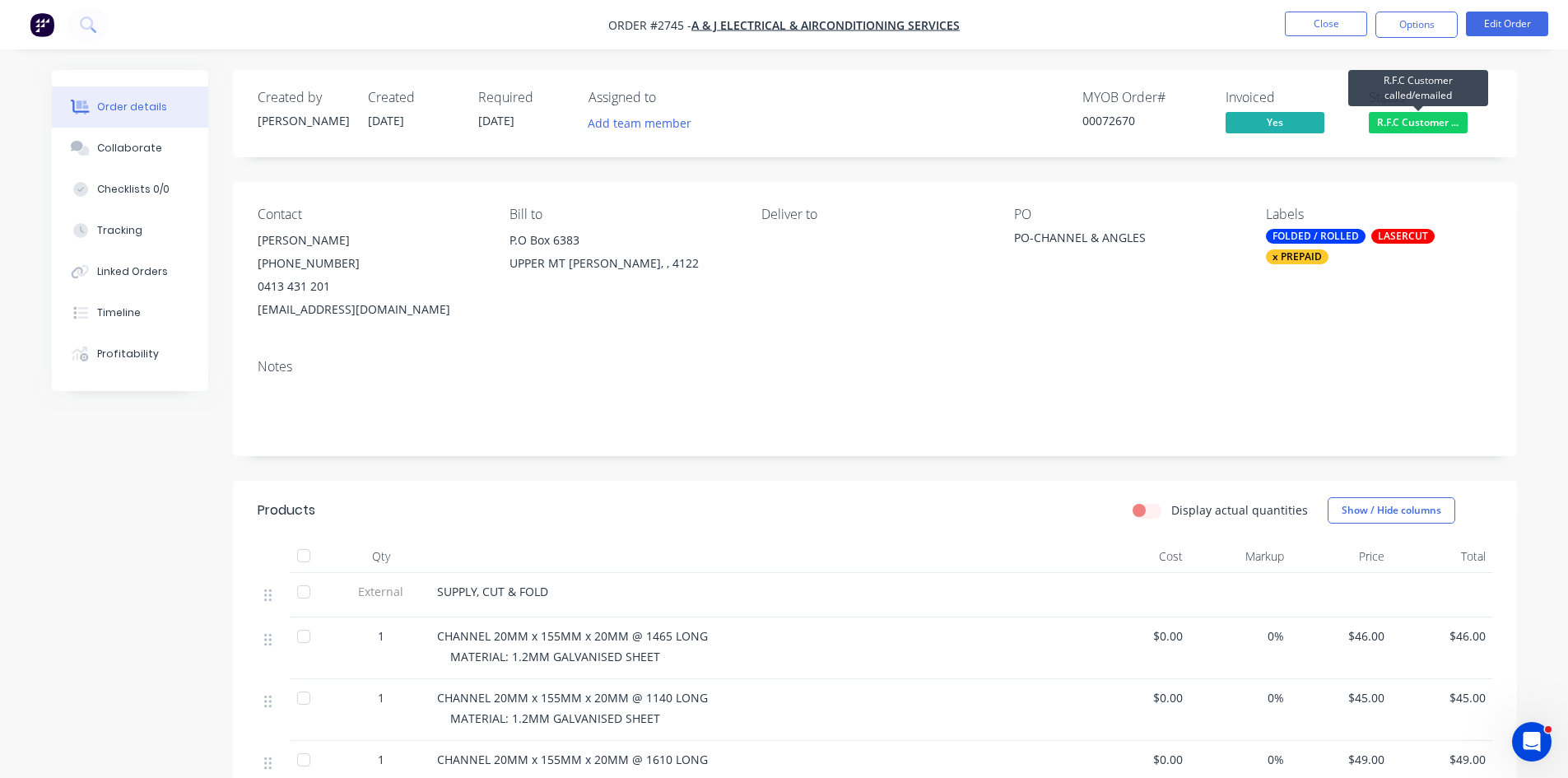
click at [1425, 118] on span "R.F.C Customer ..." at bounding box center [1418, 122] width 99 height 21
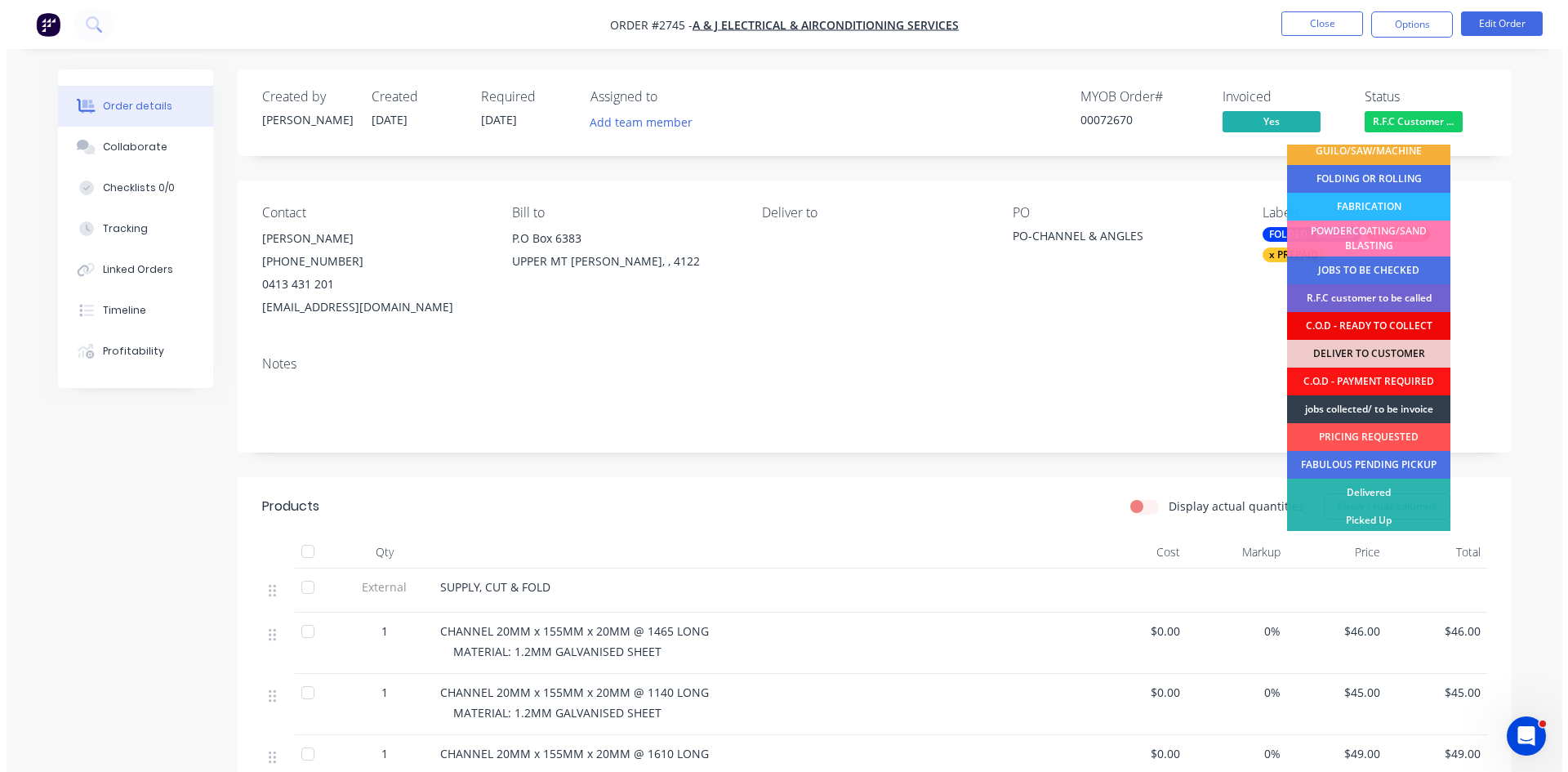
scroll to position [93, 0]
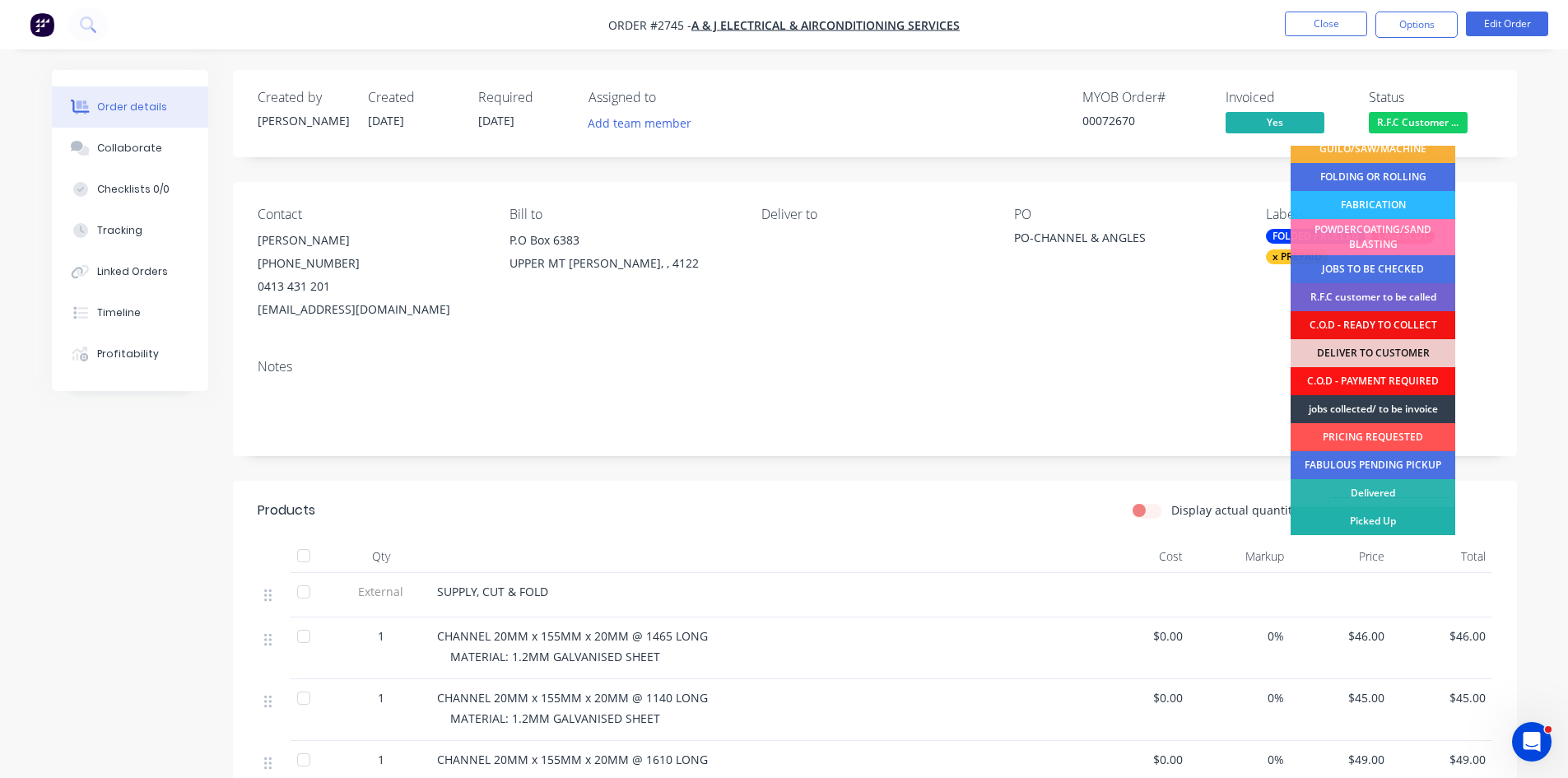
click at [1378, 519] on div "Picked Up" at bounding box center [1372, 520] width 164 height 28
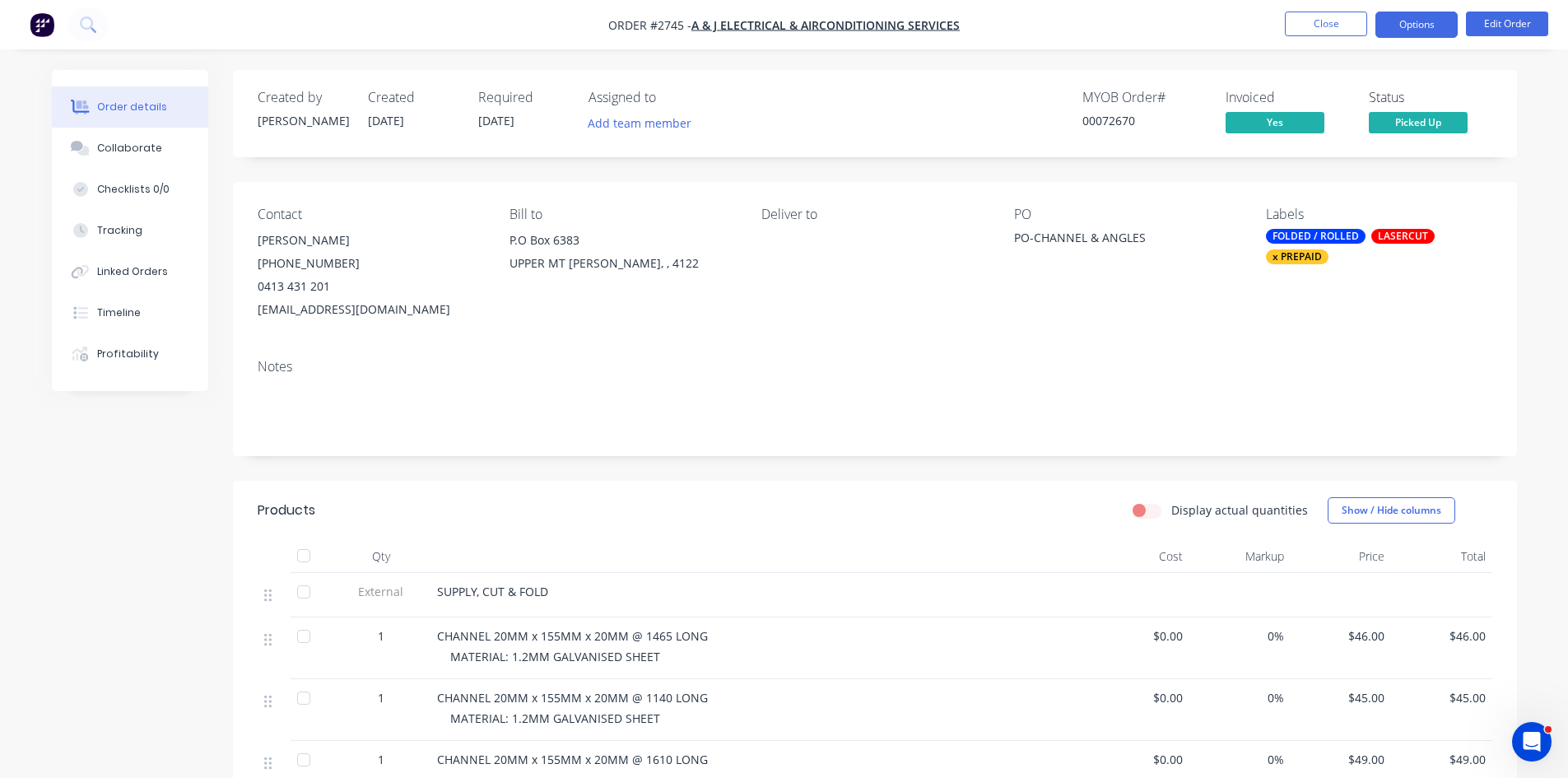
click at [1418, 22] on button "Options" at bounding box center [1417, 24] width 83 height 26
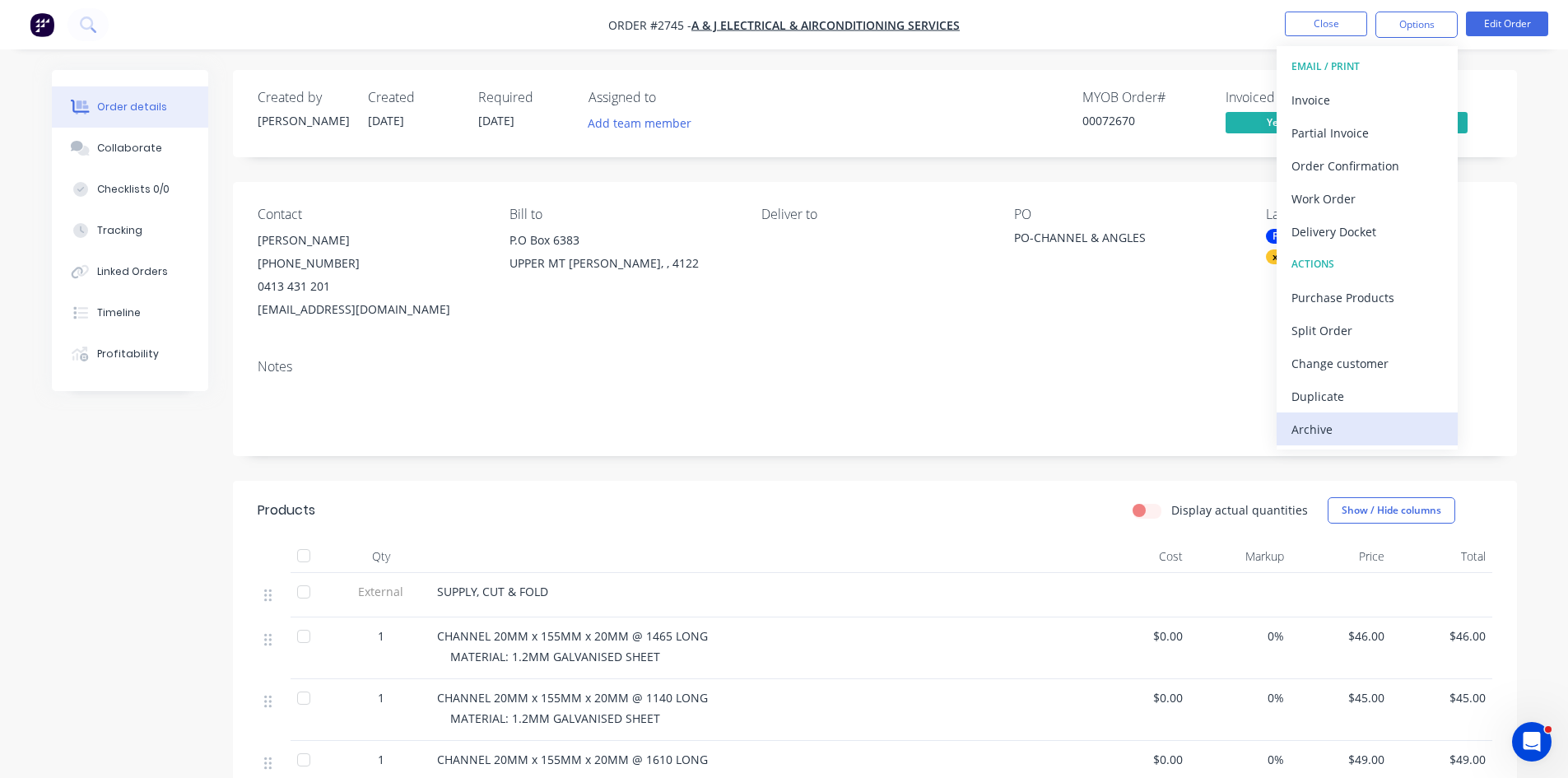
click at [1314, 430] on div "Archive" at bounding box center [1367, 429] width 152 height 24
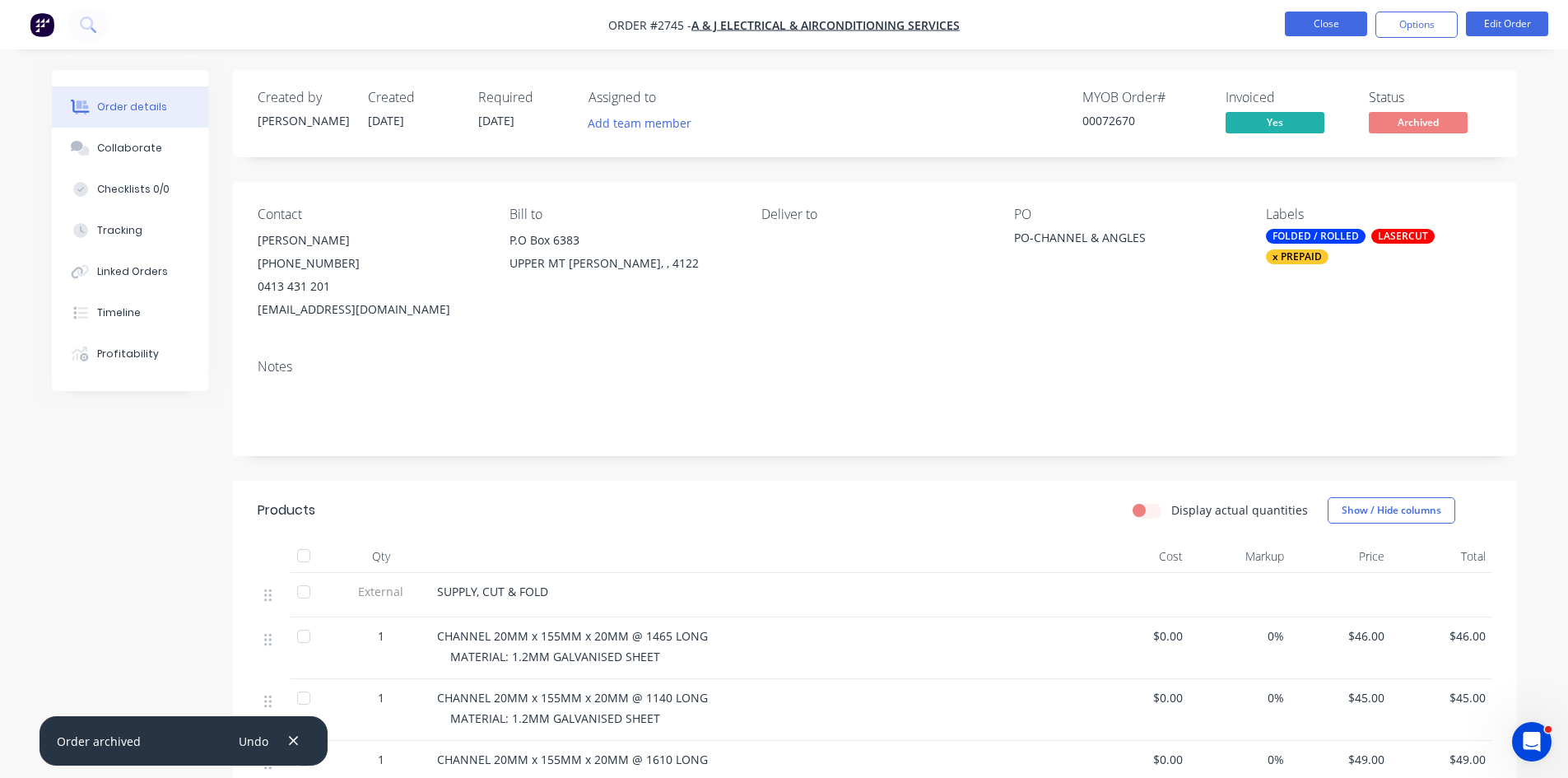
click at [1331, 25] on button "Close" at bounding box center [1327, 24] width 83 height 25
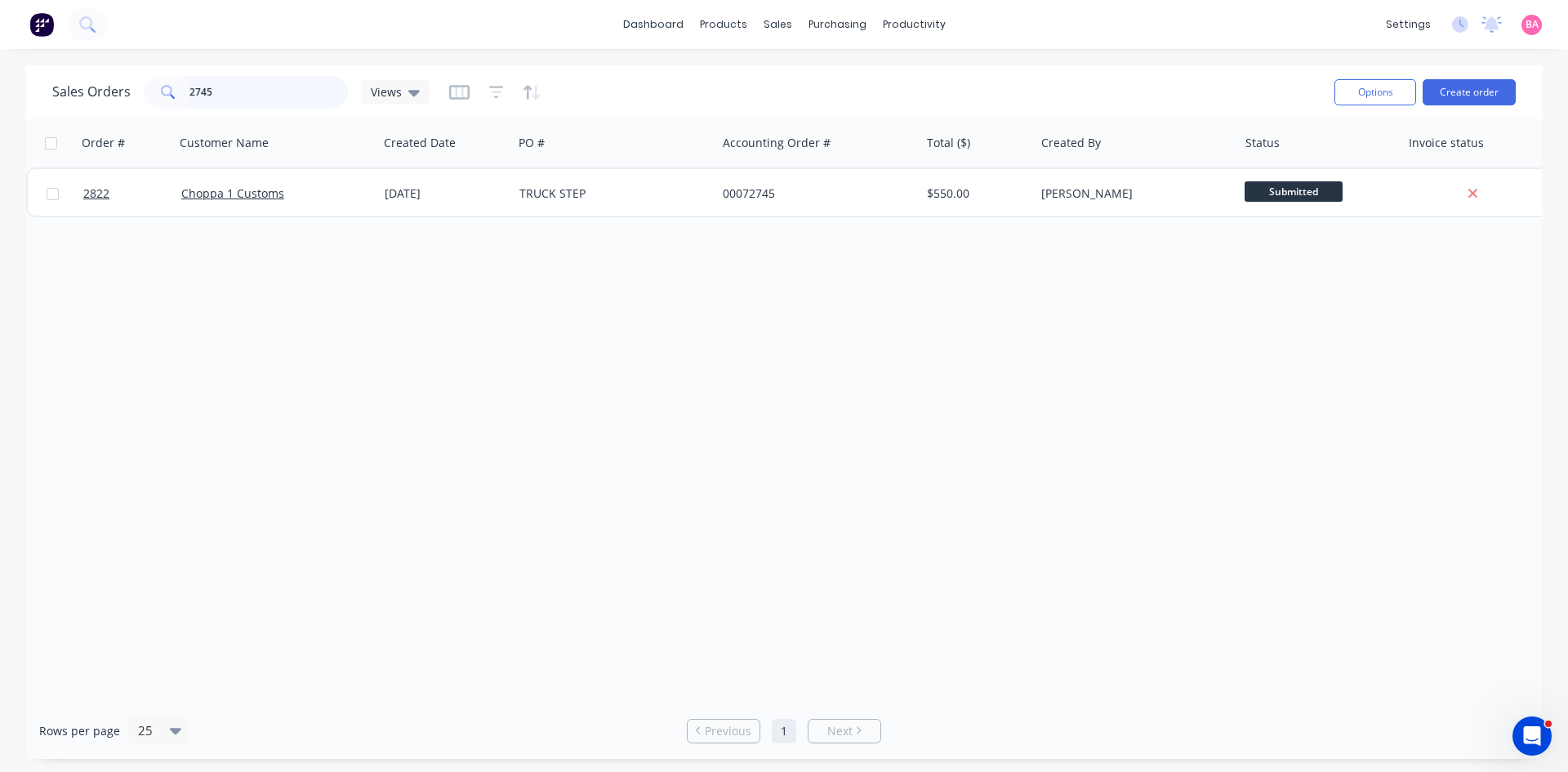
drag, startPoint x: 250, startPoint y: 93, endPoint x: -151, endPoint y: 80, distance: 401.2
click at [0, 80] on html "dashboard products sales purchasing productivity dashboard products Product Cat…" at bounding box center [784, 386] width 1568 height 772
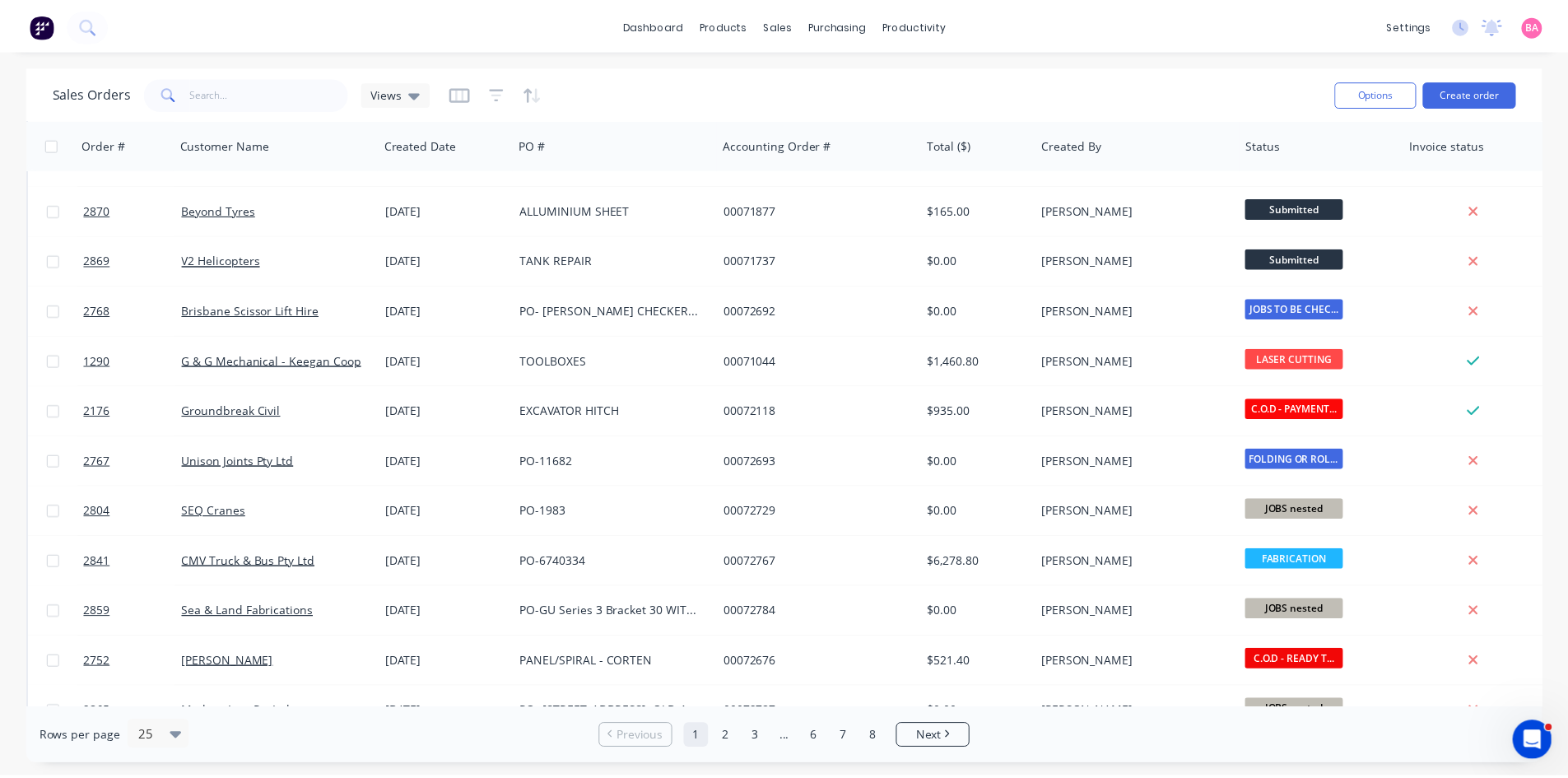
scroll to position [439, 0]
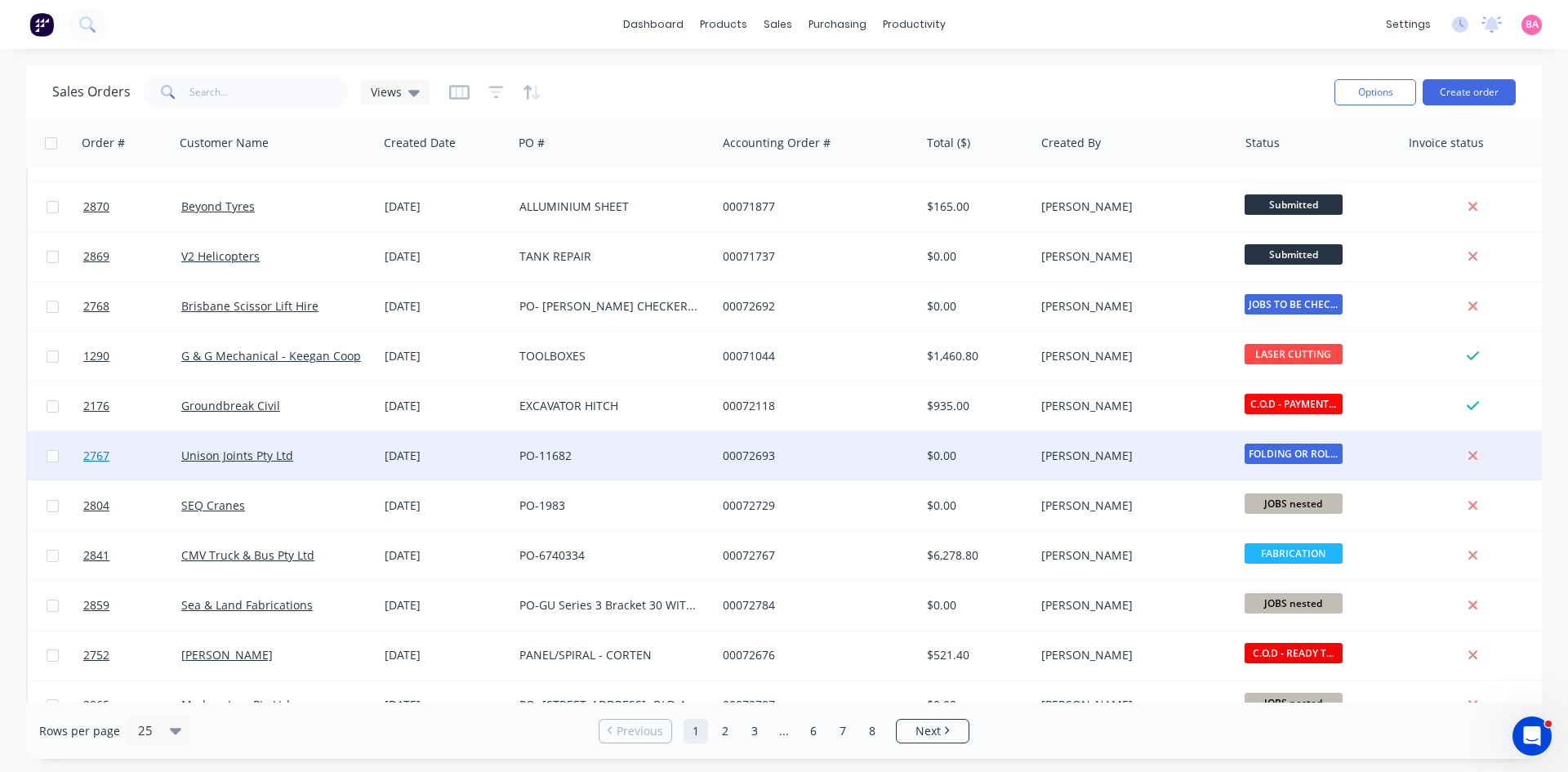
click at [89, 451] on span "2767" at bounding box center [96, 456] width 26 height 16
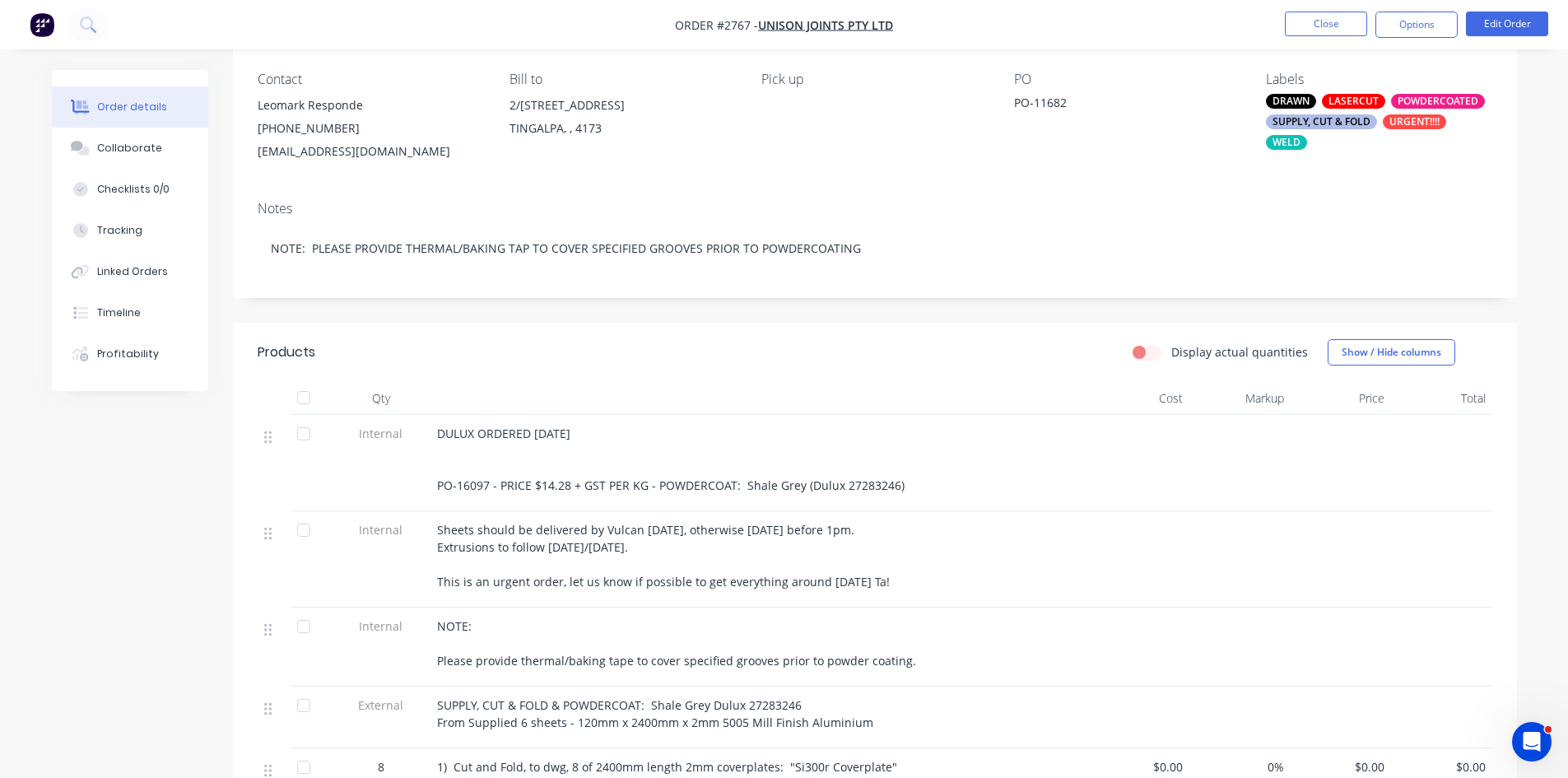
scroll to position [137, 0]
click at [1333, 25] on button "Close" at bounding box center [1327, 24] width 83 height 25
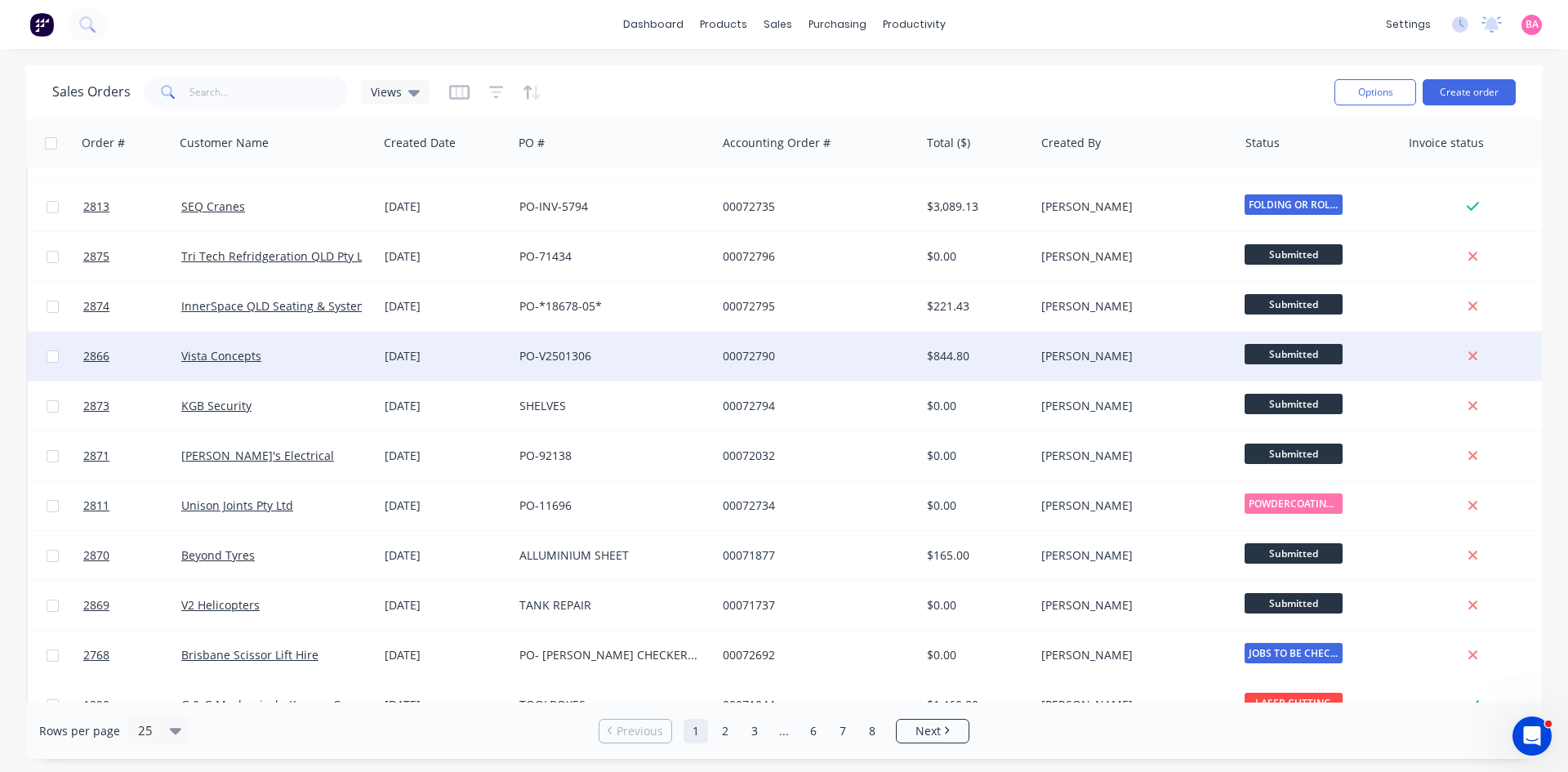
scroll to position [136, 0]
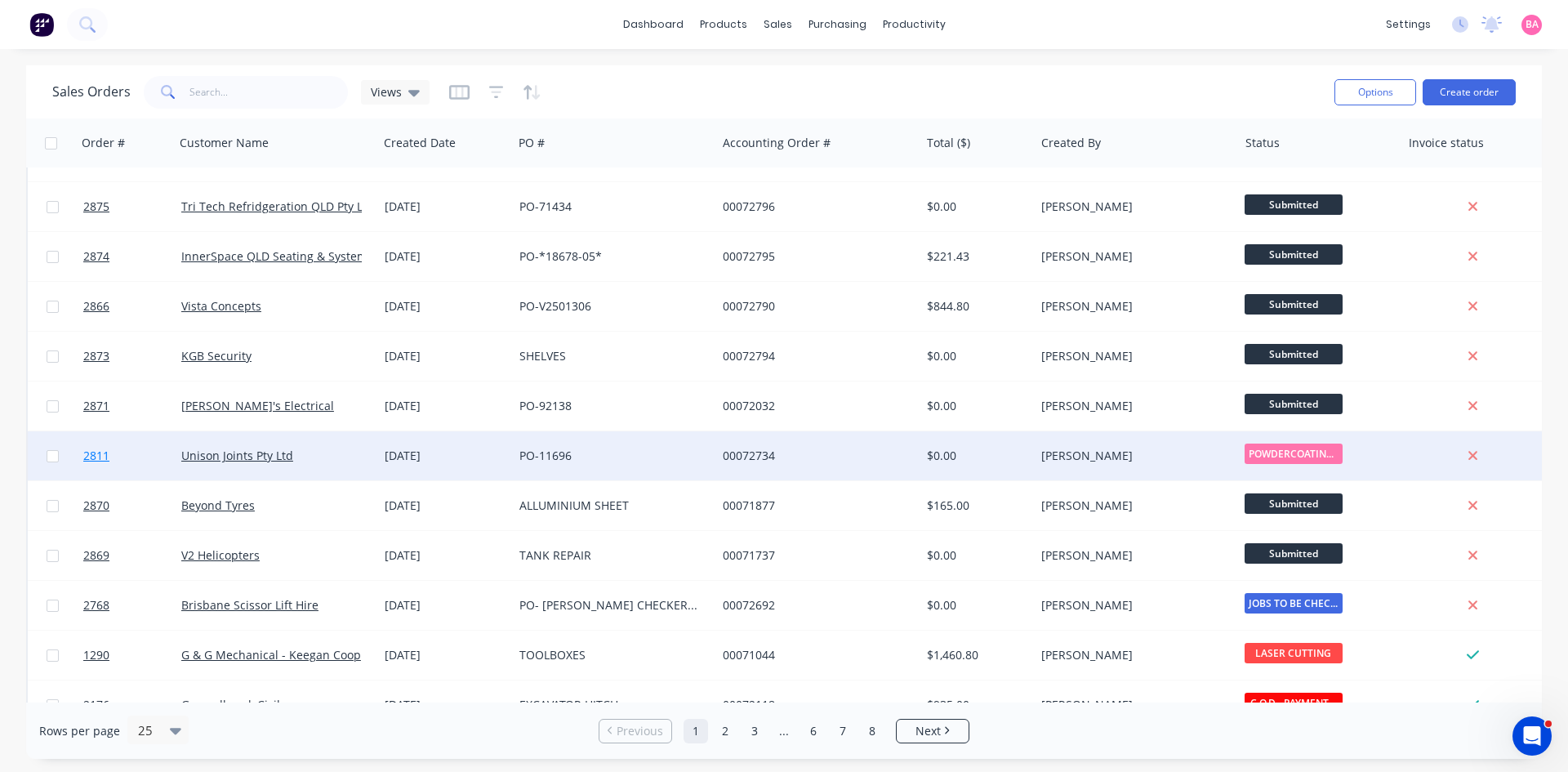
click at [92, 455] on span "2811" at bounding box center [96, 456] width 26 height 16
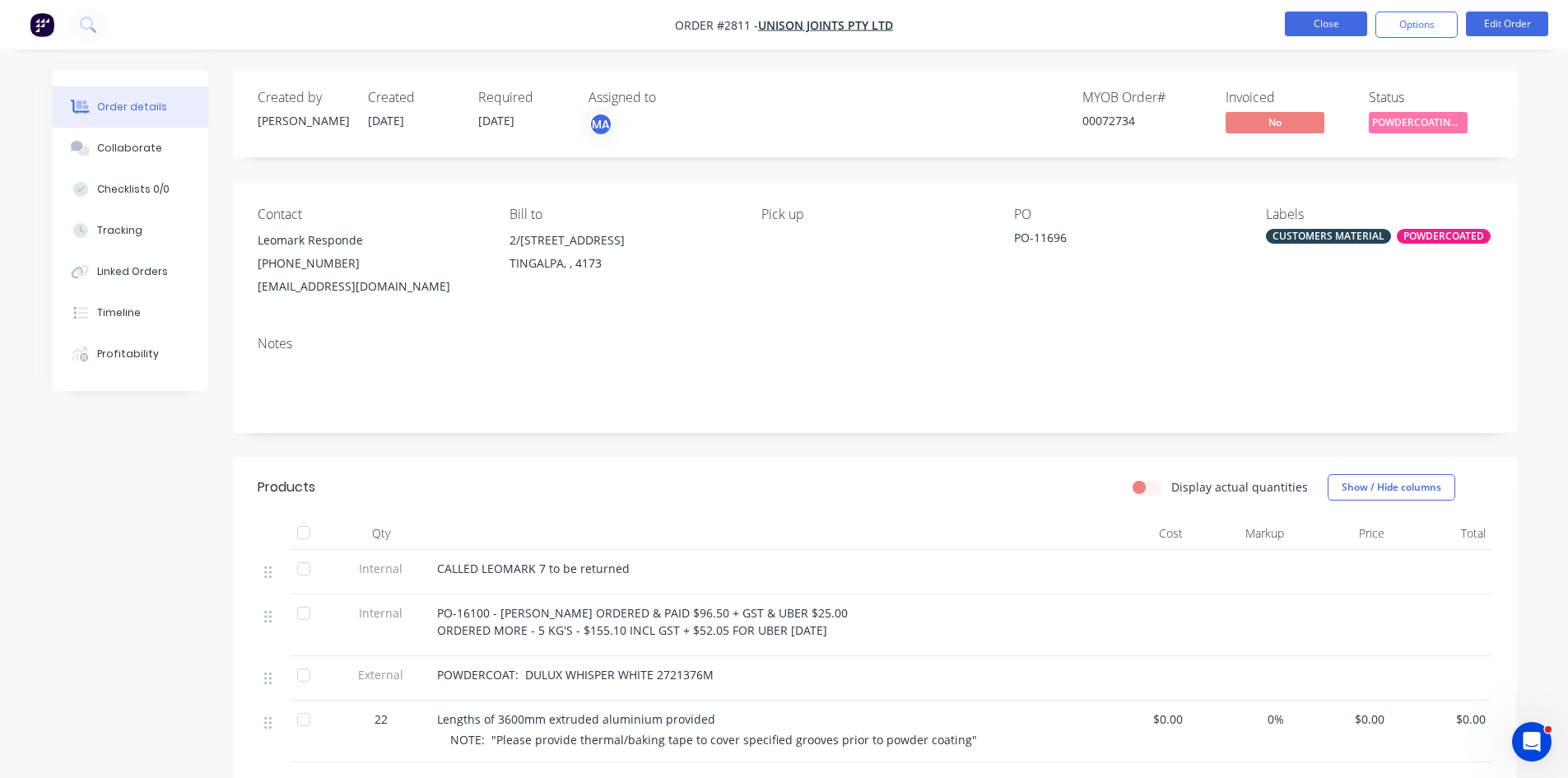
click at [1321, 25] on button "Close" at bounding box center [1327, 24] width 83 height 25
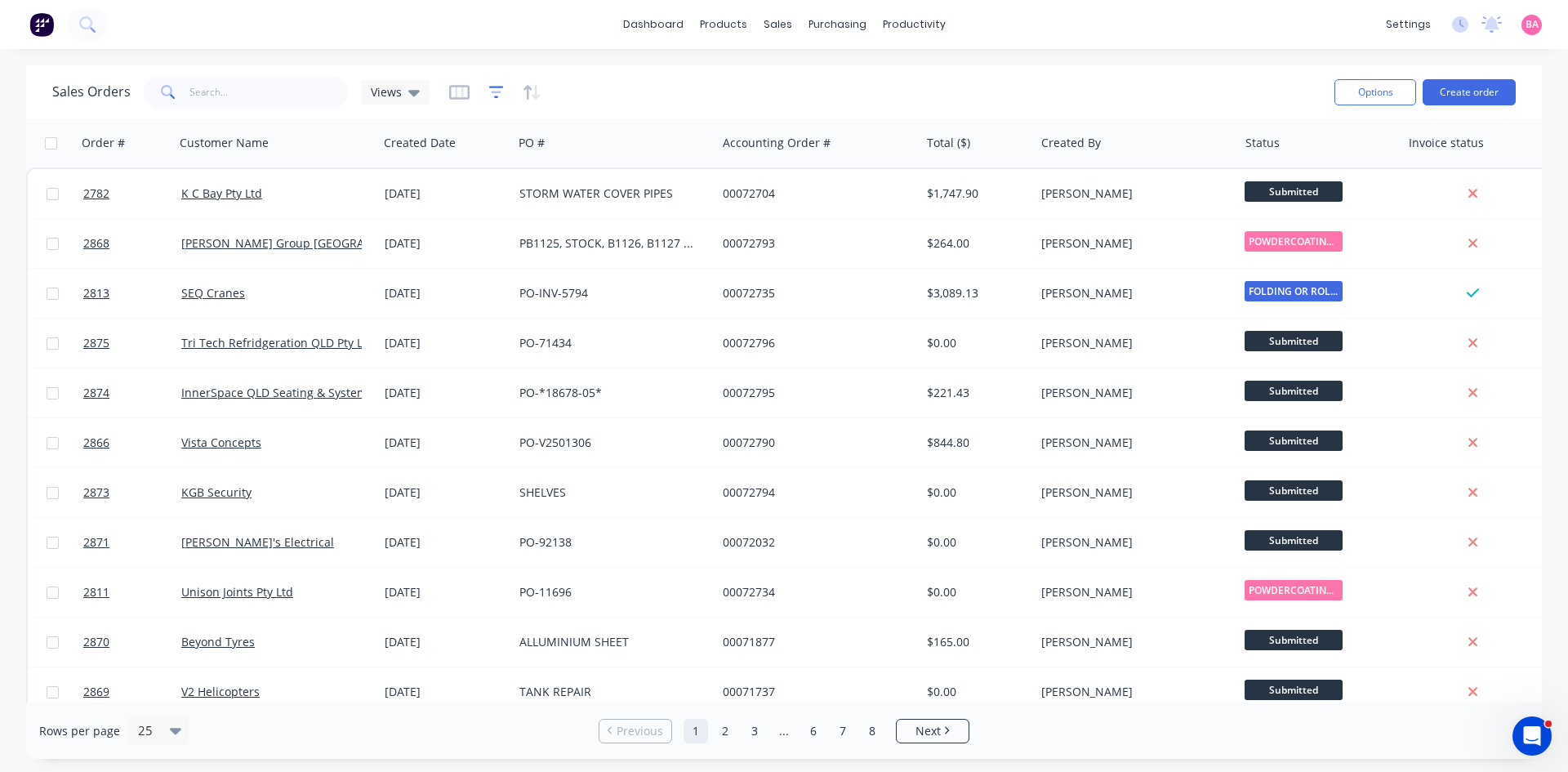
click at [500, 93] on icon "button" at bounding box center [496, 92] width 15 height 16
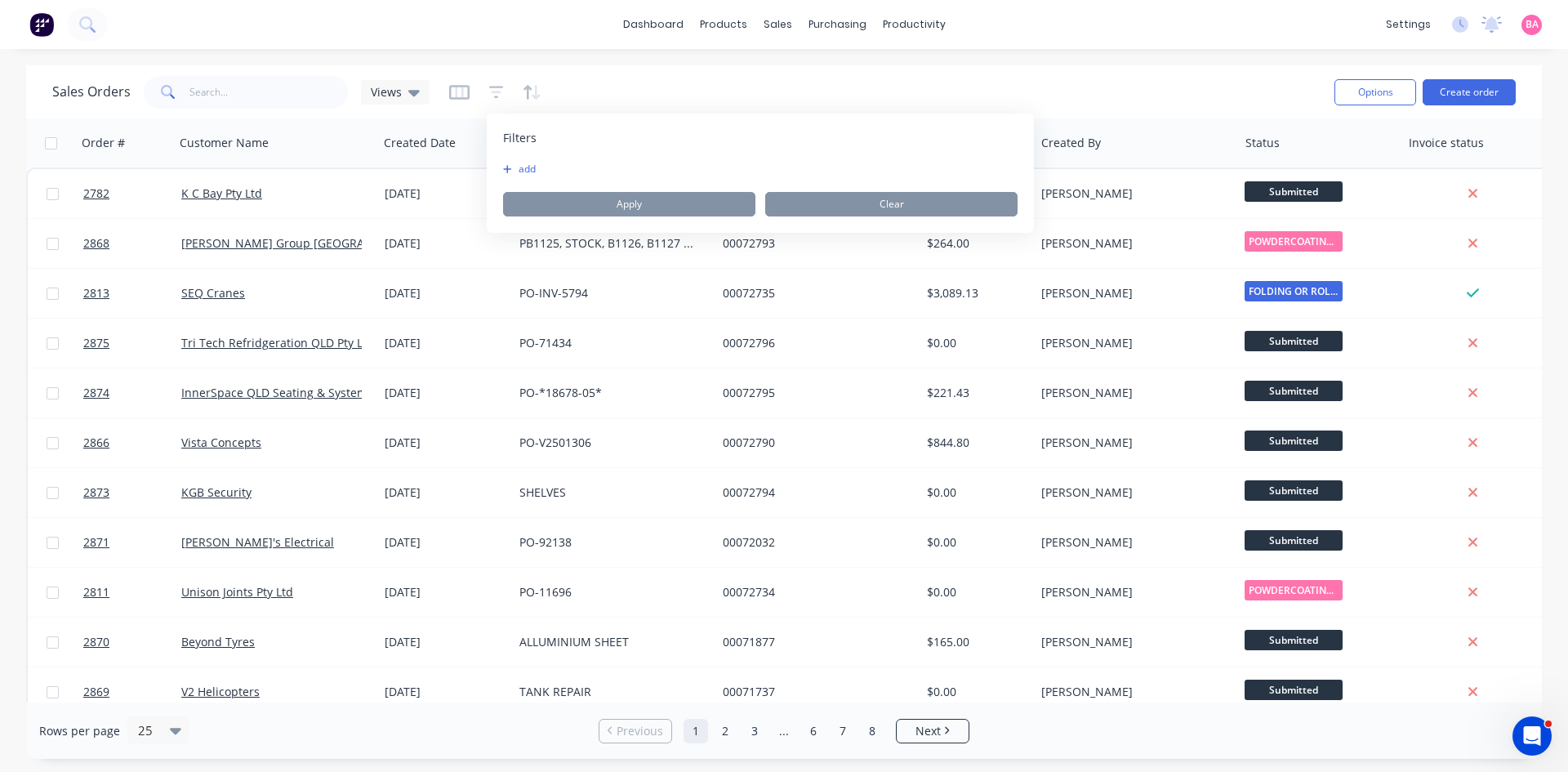
click at [520, 166] on button "add" at bounding box center [524, 169] width 41 height 13
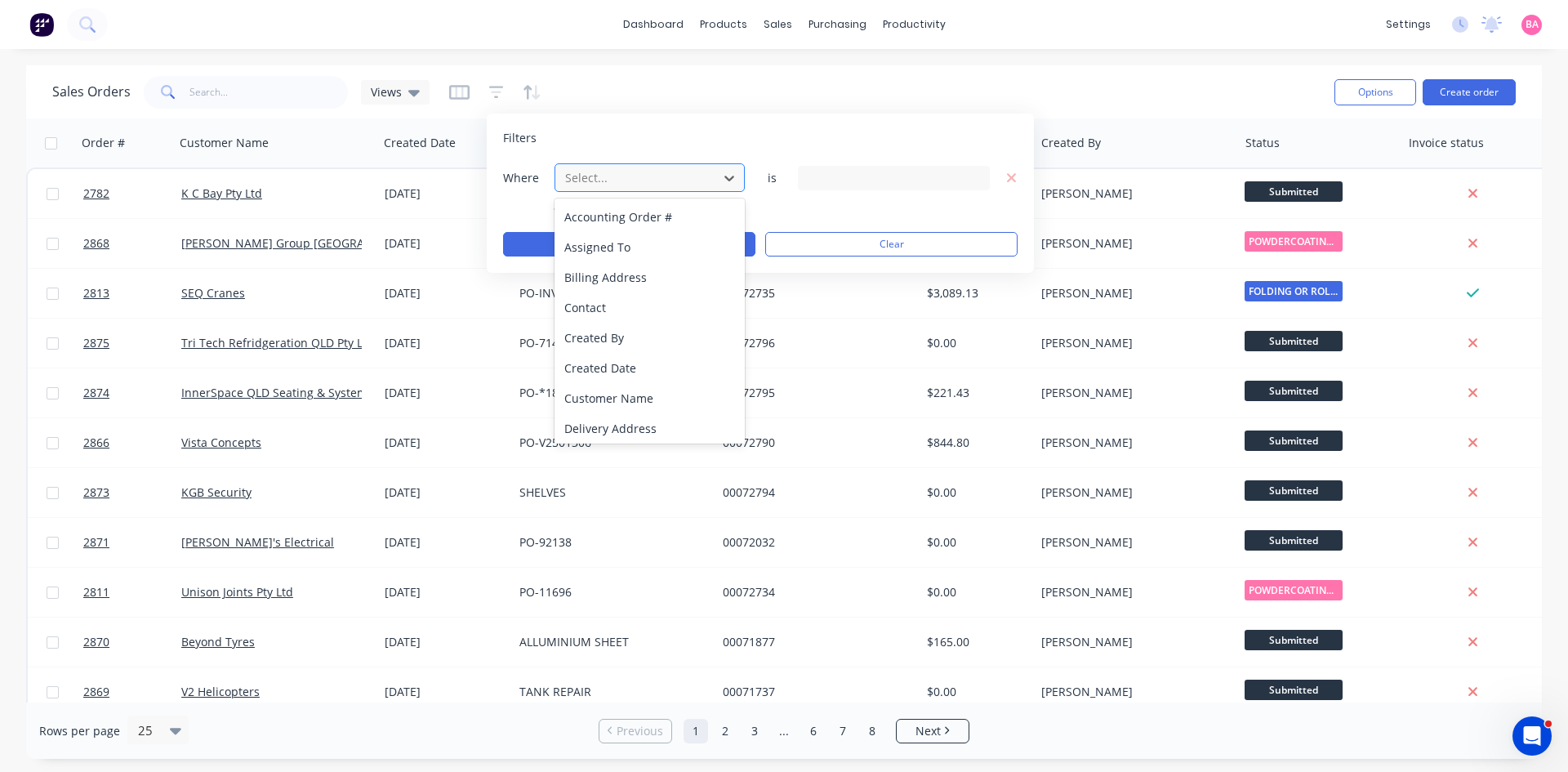
click at [673, 180] on div at bounding box center [637, 177] width 146 height 20
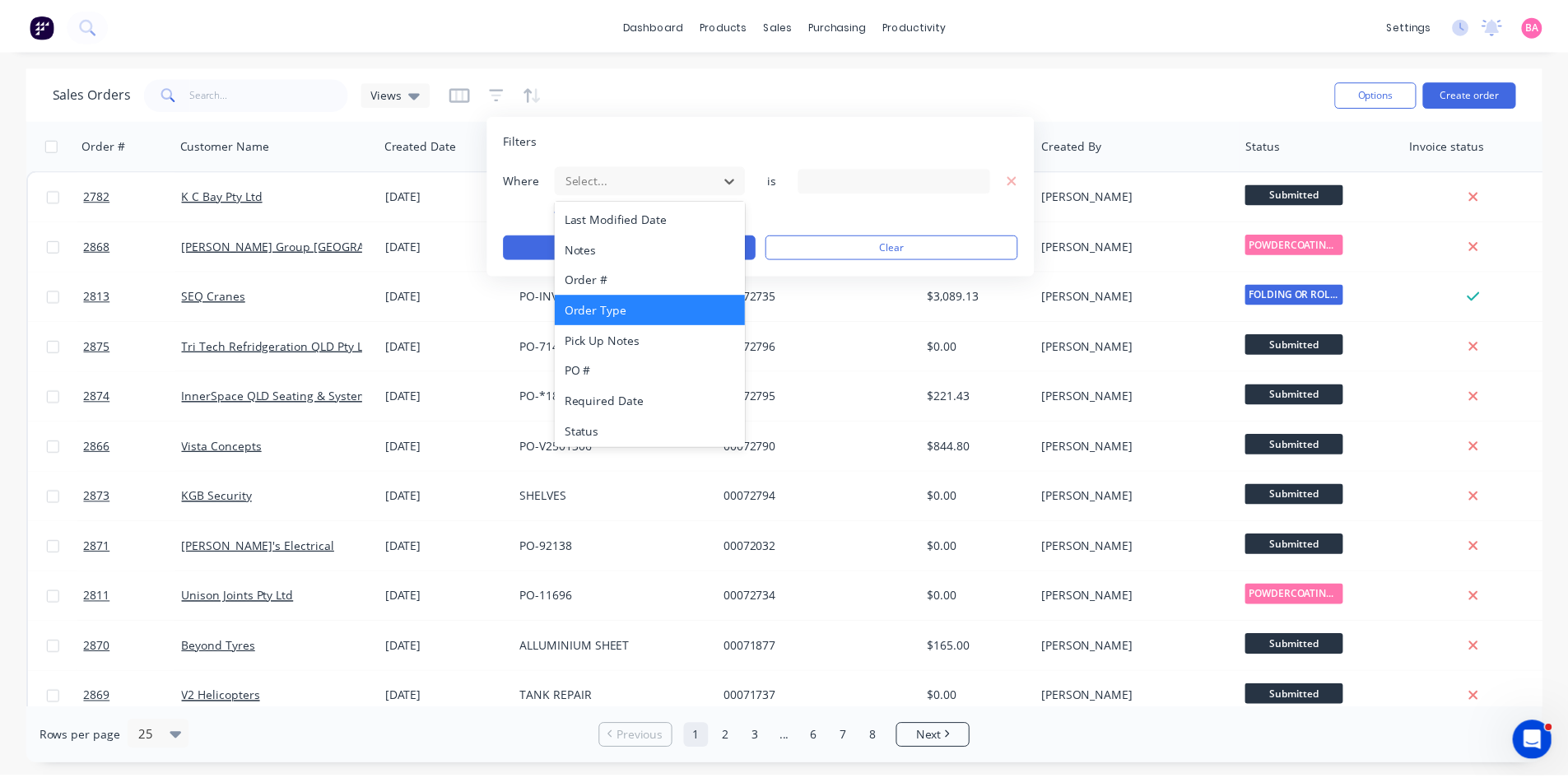
scroll to position [430, 0]
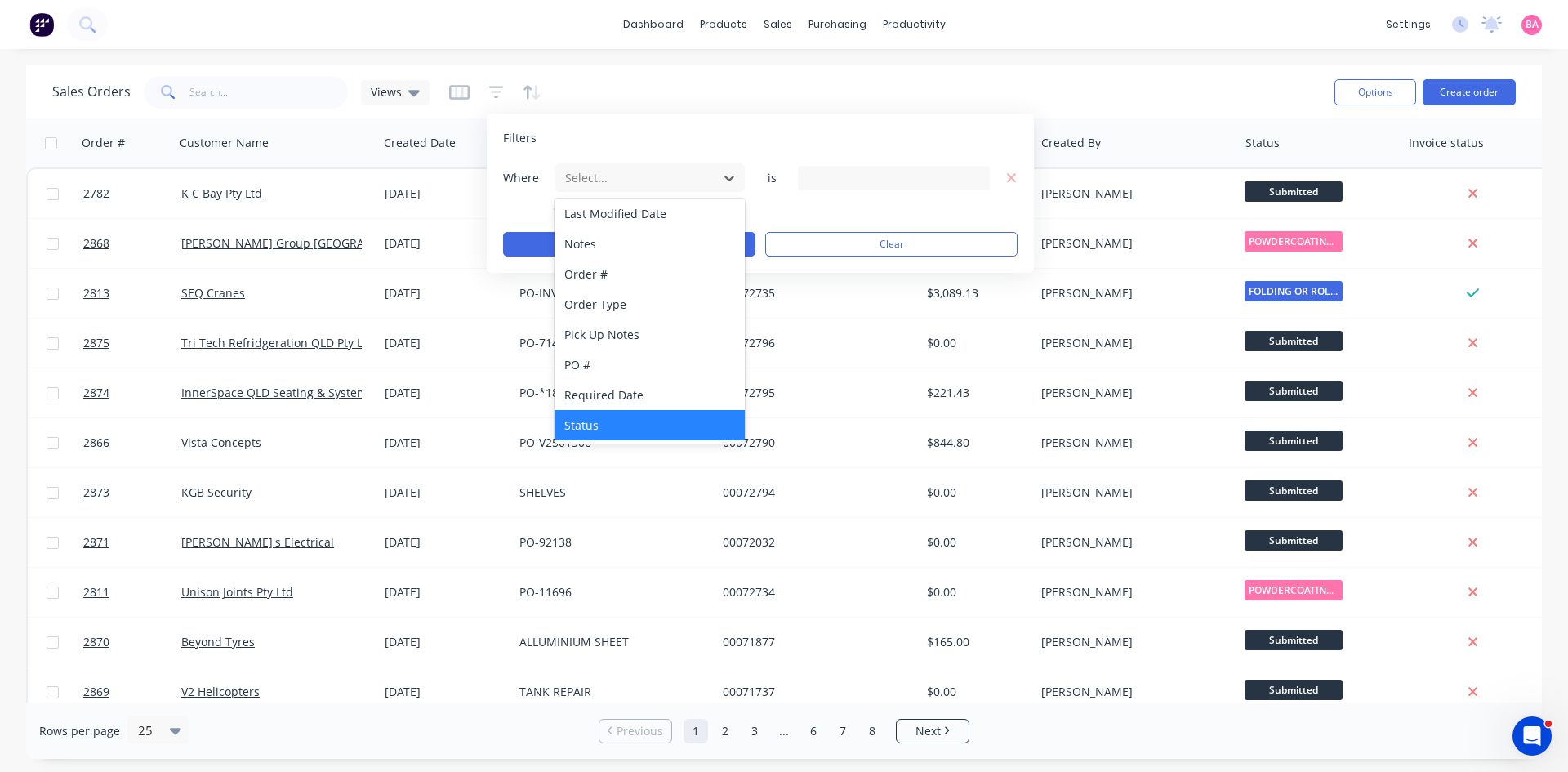
click at [577, 419] on div "Status" at bounding box center [650, 425] width 191 height 30
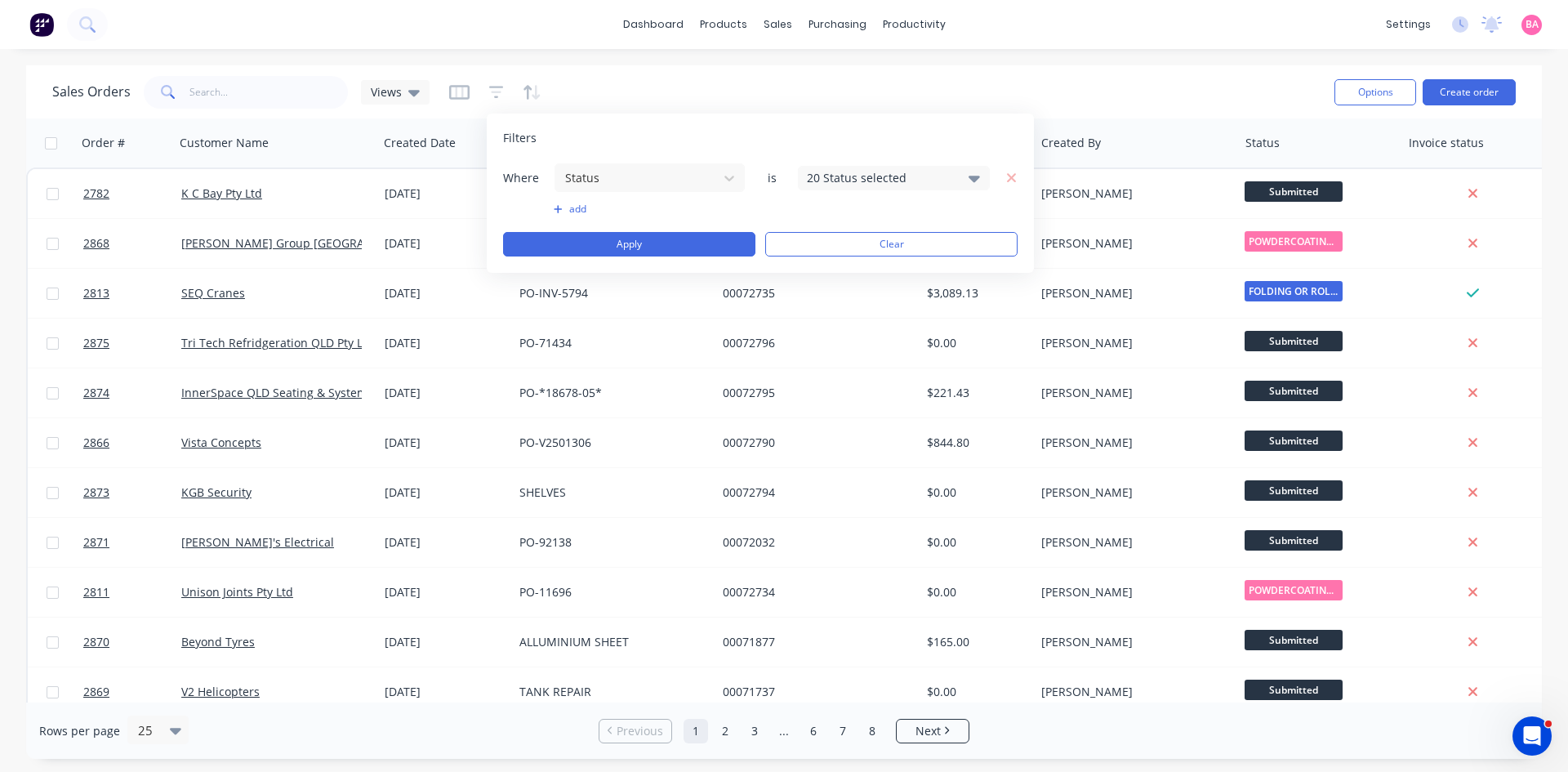
click at [975, 174] on icon at bounding box center [974, 178] width 12 height 18
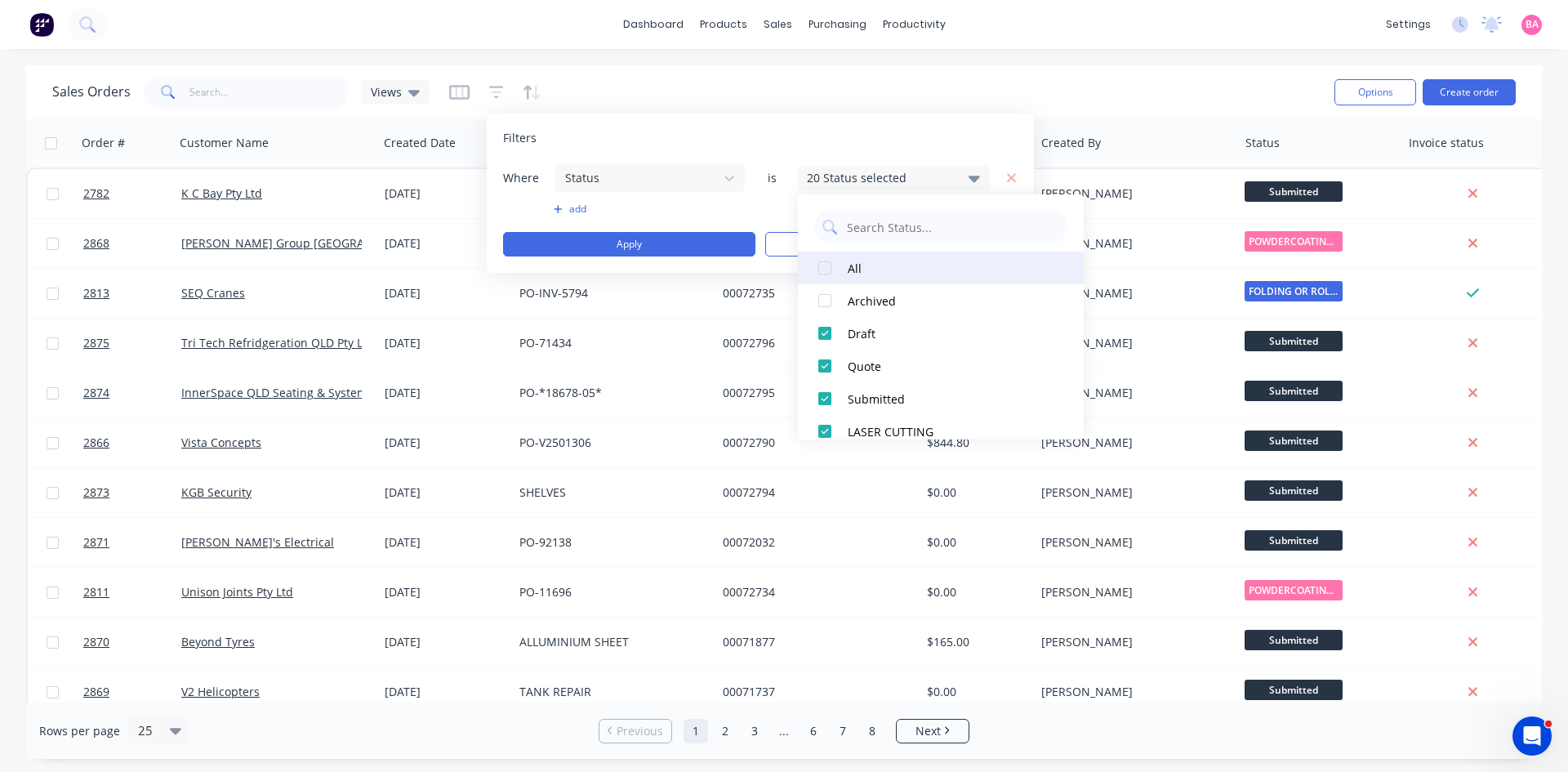
click at [827, 267] on div at bounding box center [825, 268] width 33 height 33
click at [636, 241] on button "Apply" at bounding box center [629, 244] width 252 height 25
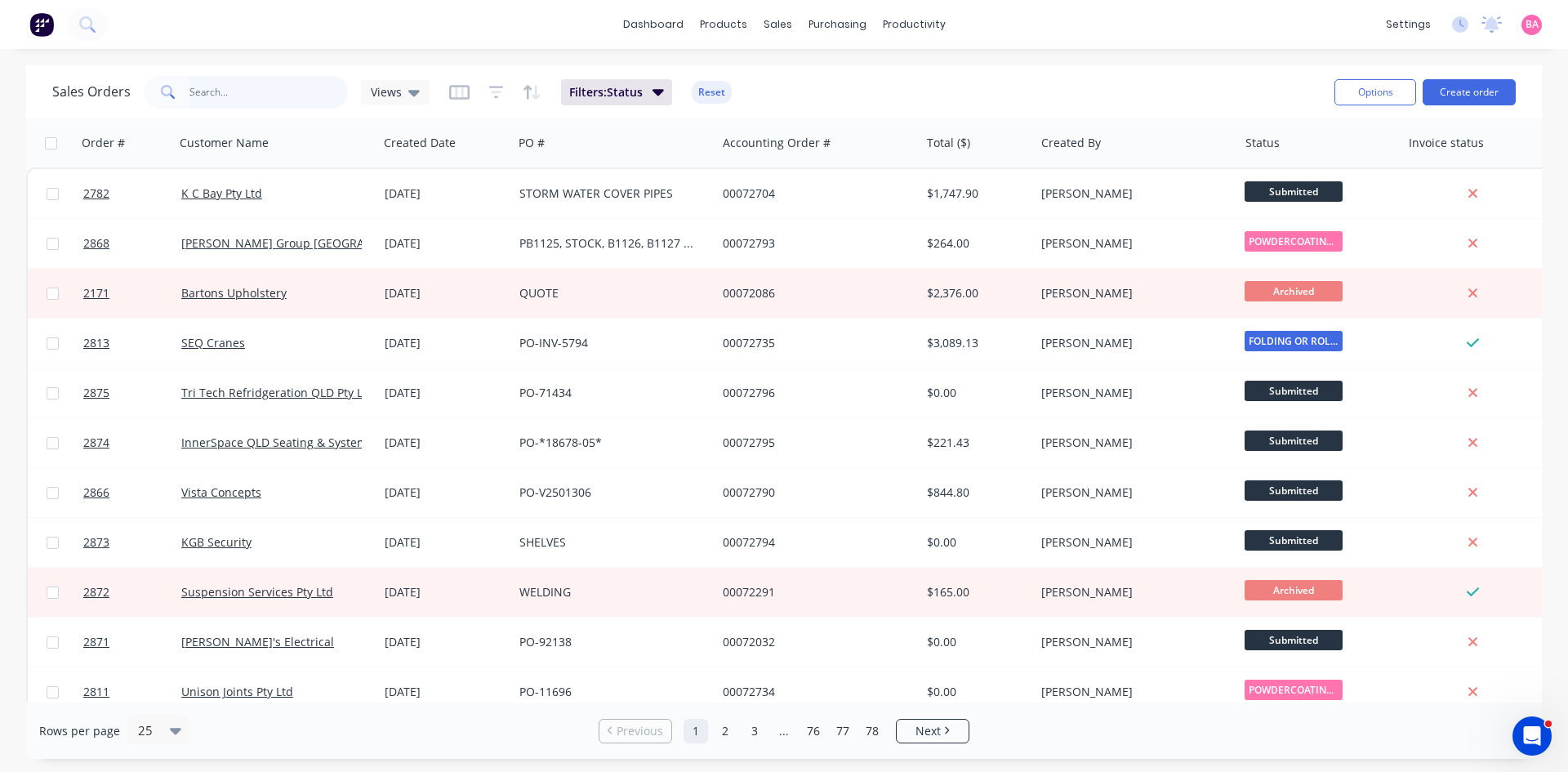
click at [232, 87] on input "text" at bounding box center [269, 92] width 159 height 33
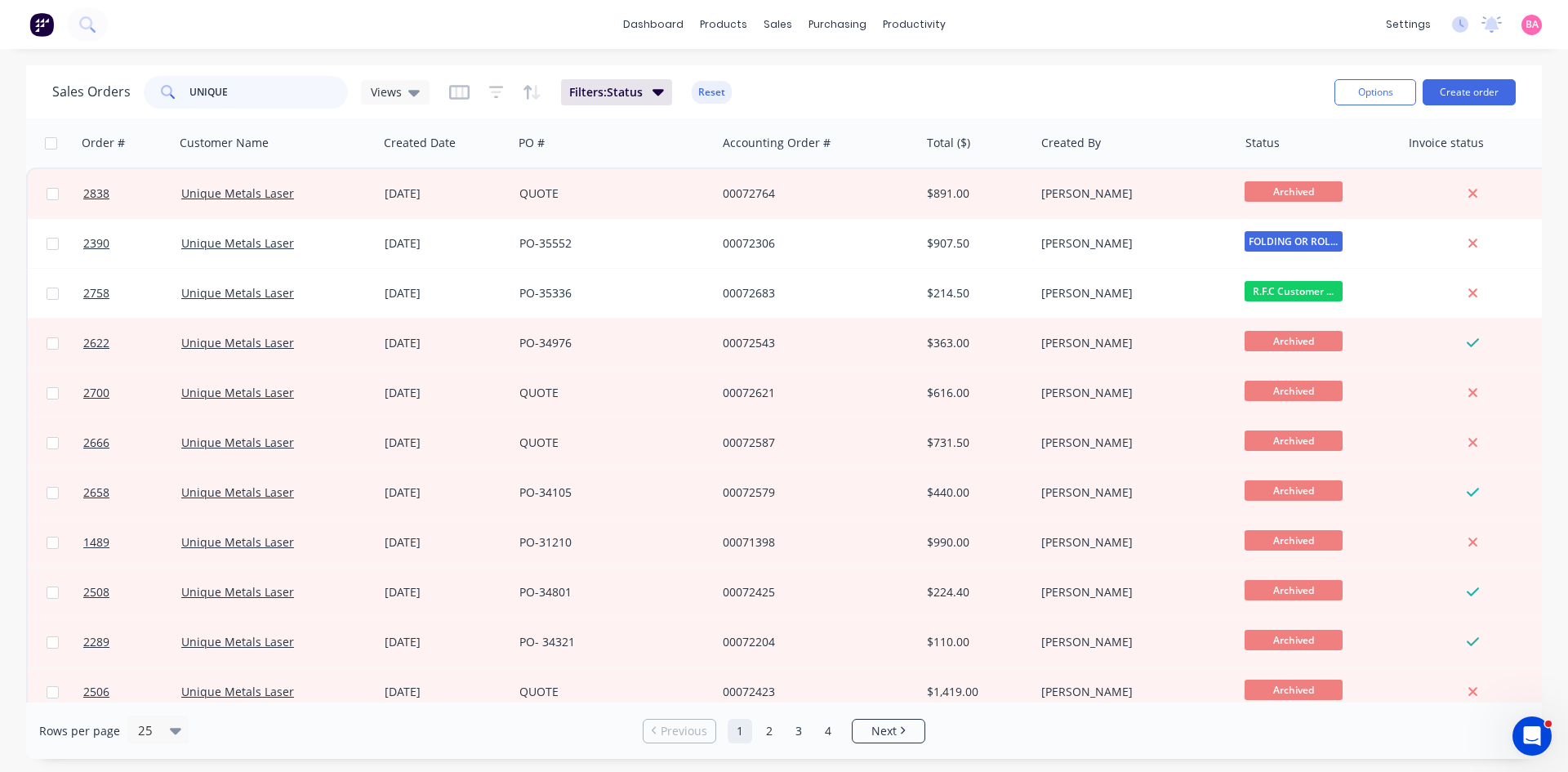
drag, startPoint x: 204, startPoint y: 91, endPoint x: 62, endPoint y: 84, distance: 142.2
click at [70, 85] on div "Sales Orders UNIQUE Views" at bounding box center [241, 92] width 378 height 33
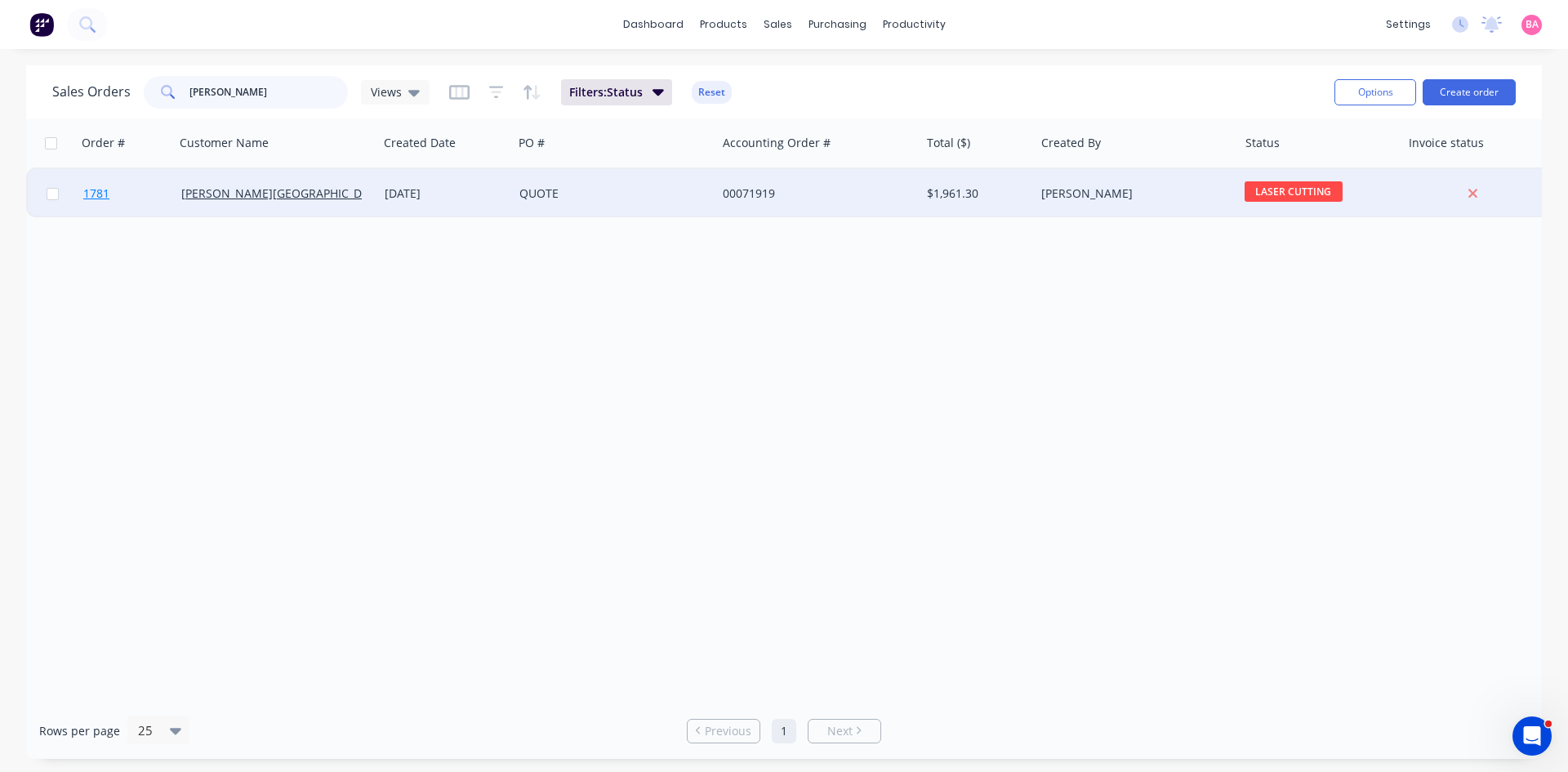
type input "MARTHA"
click at [102, 193] on span "1781" at bounding box center [96, 193] width 26 height 16
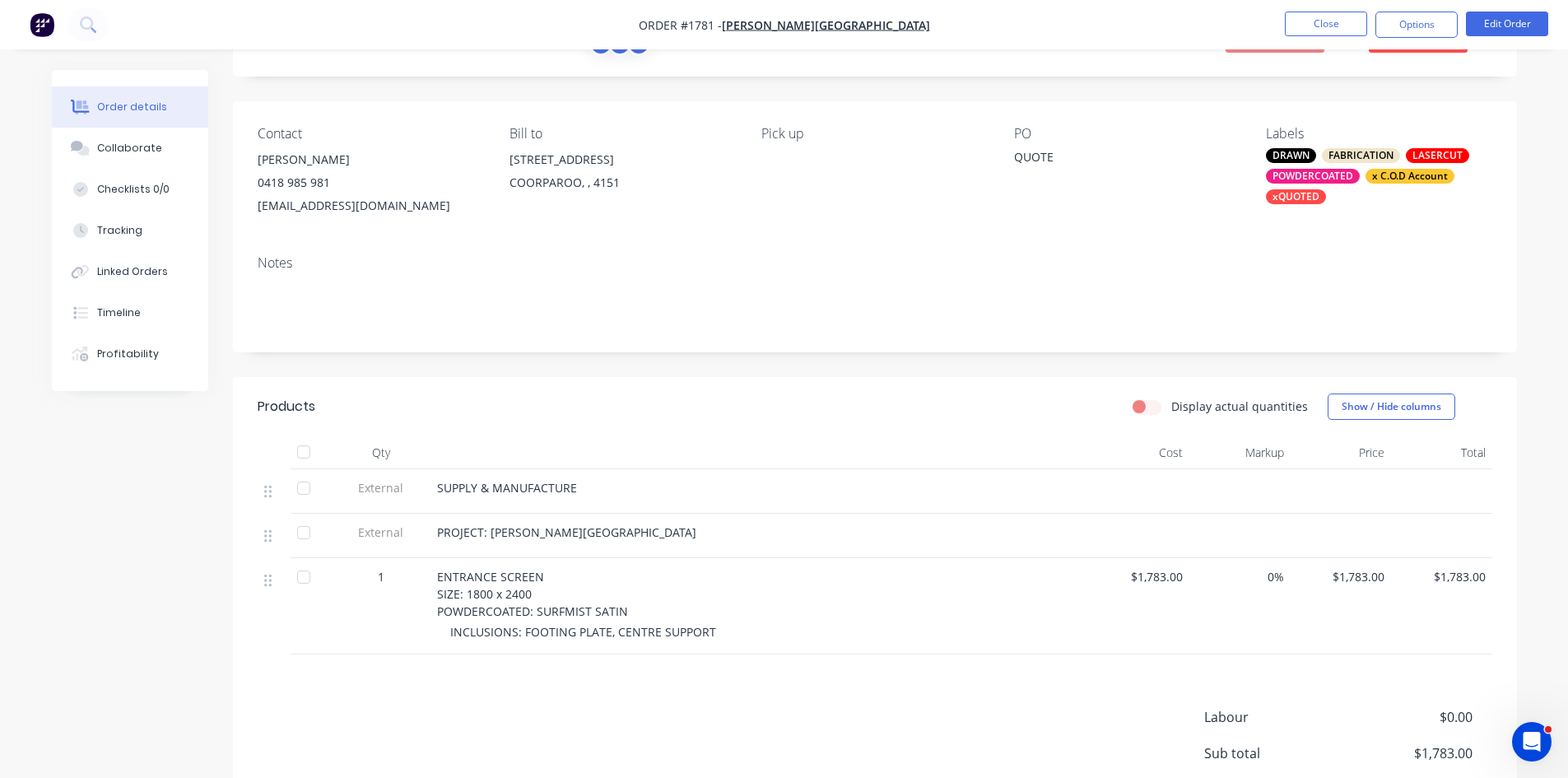
scroll to position [83, 0]
click at [127, 144] on div "Collaborate" at bounding box center [129, 148] width 65 height 15
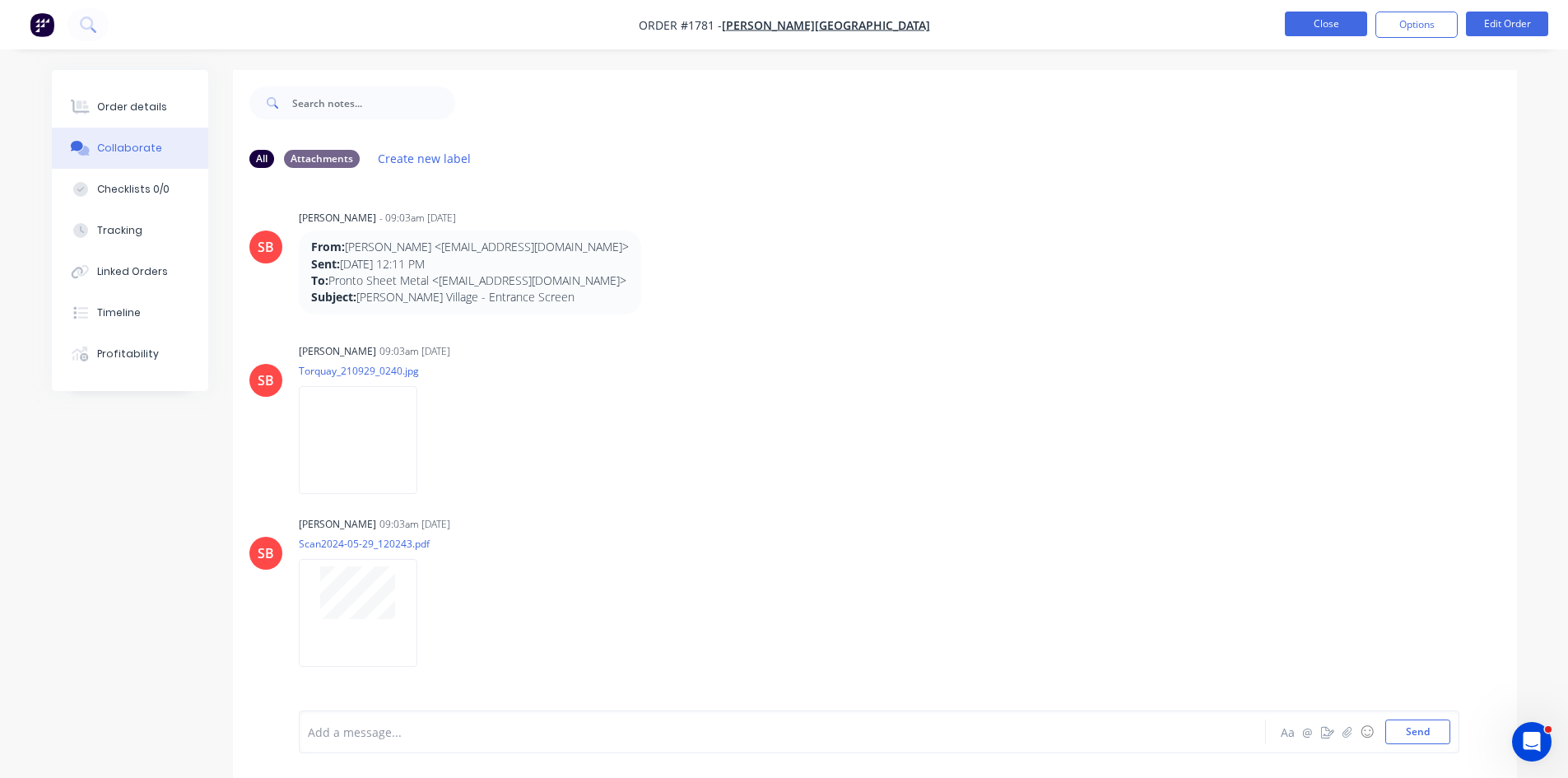
click at [1342, 24] on button "Close" at bounding box center [1327, 24] width 83 height 25
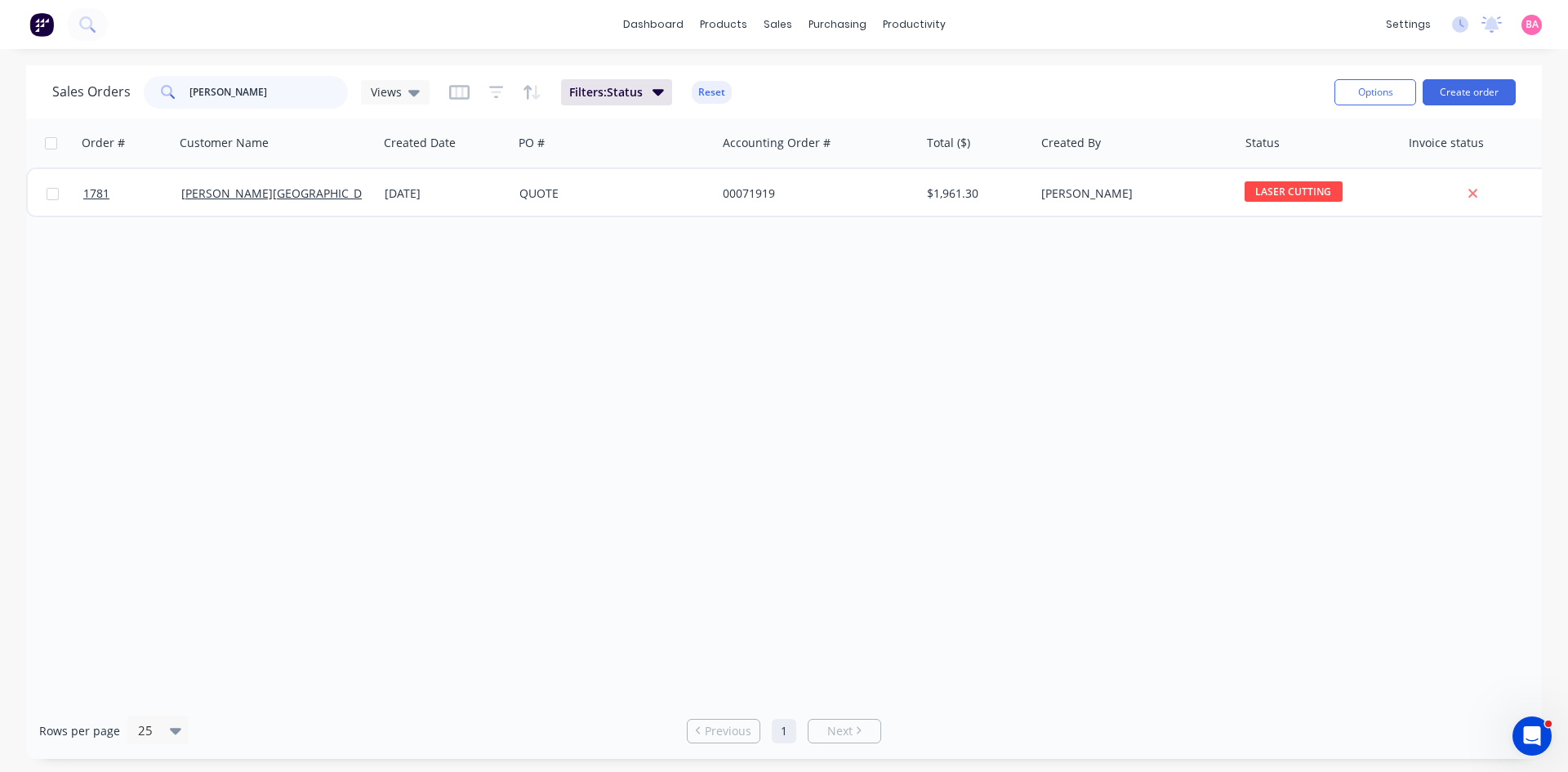
drag, startPoint x: 238, startPoint y: 83, endPoint x: -301, endPoint y: 4, distance: 544.8
click at [0, 4] on html "dashboard products sales purchasing productivity dashboard products Product Cat…" at bounding box center [784, 386] width 1568 height 772
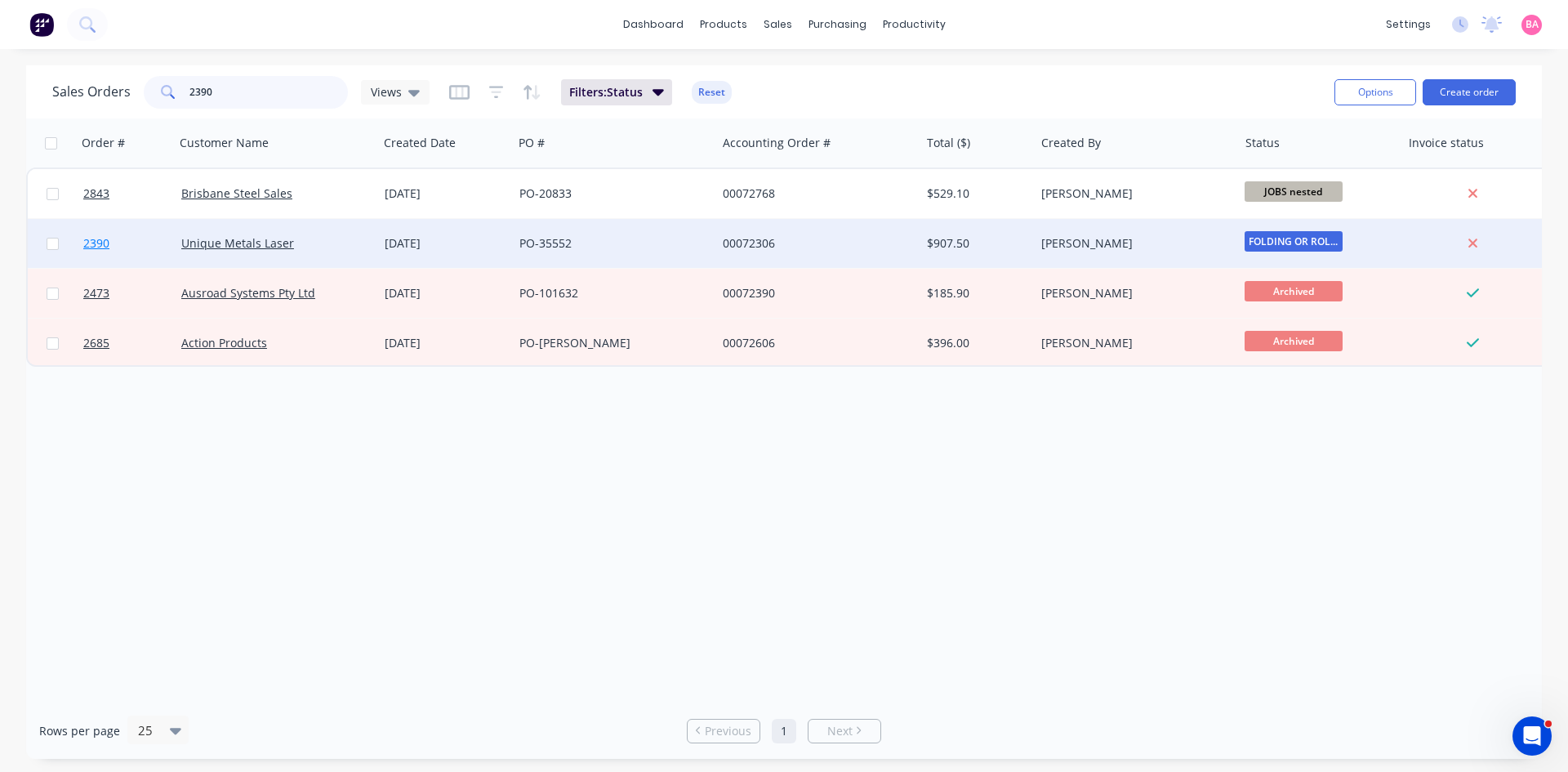
type input "2390"
click at [93, 240] on span "2390" at bounding box center [96, 243] width 26 height 16
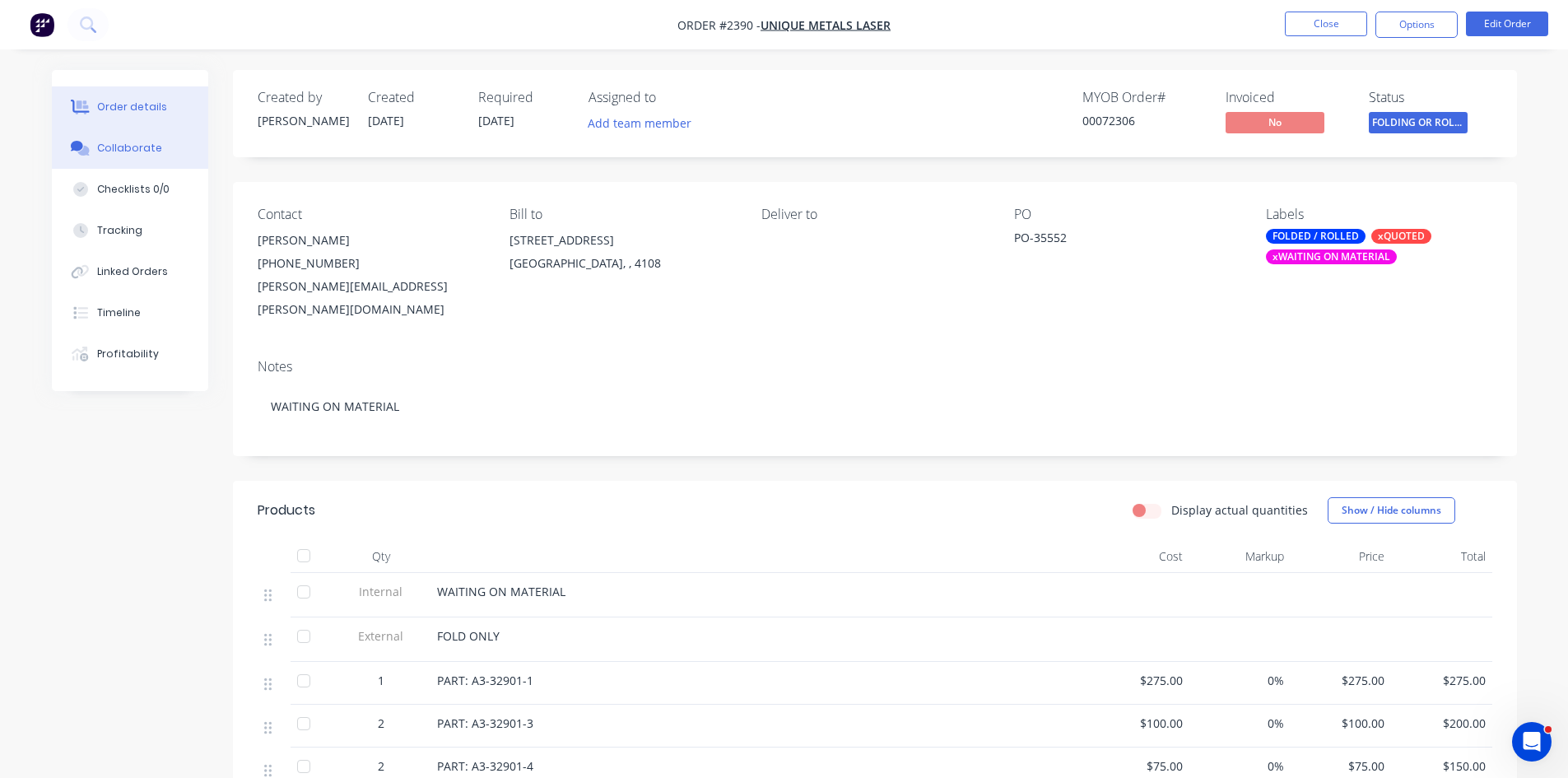
click at [120, 145] on div "Collaborate" at bounding box center [129, 148] width 65 height 15
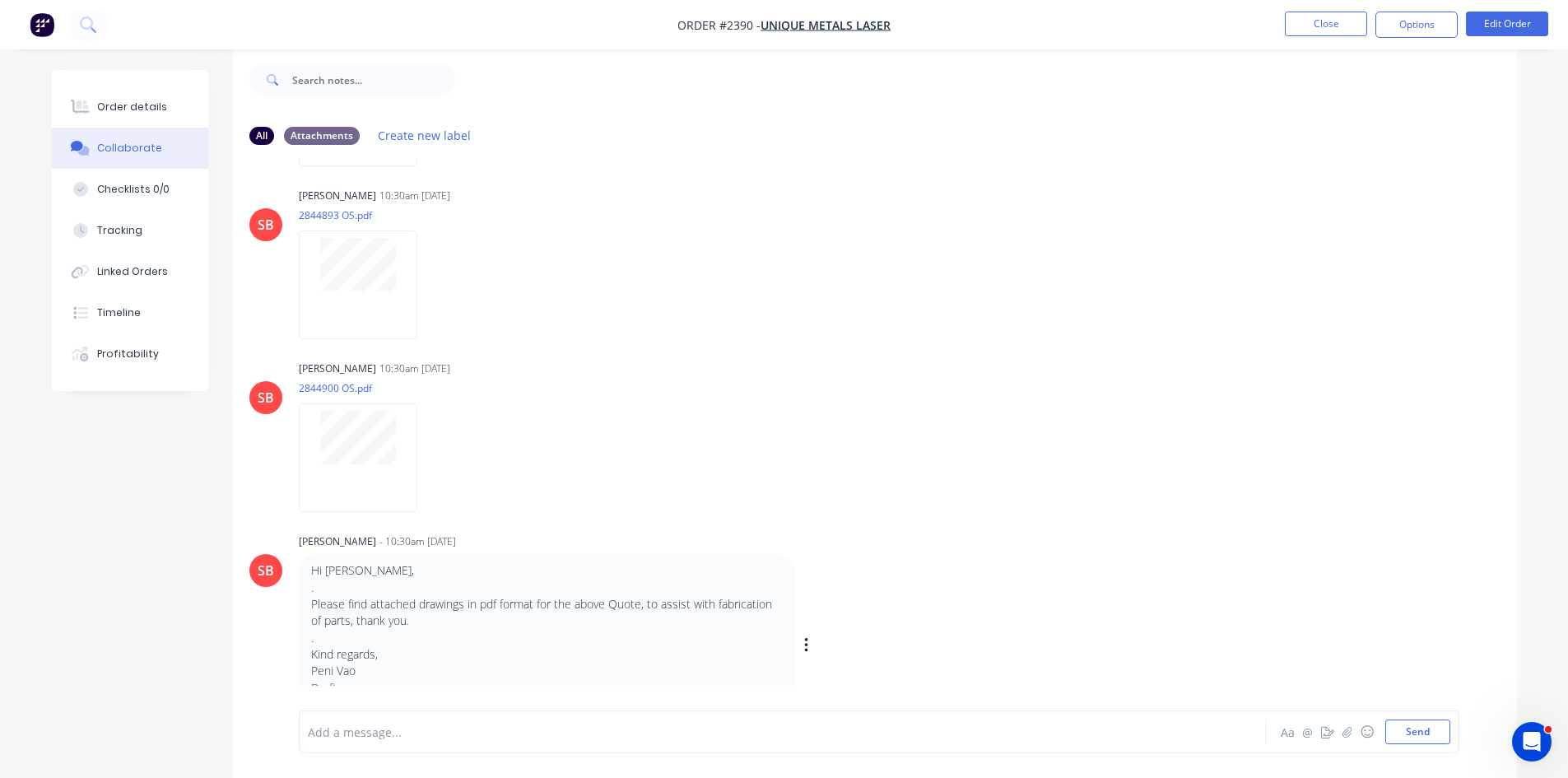
scroll to position [25, 0]
click at [1332, 25] on button "Close" at bounding box center [1327, 24] width 83 height 25
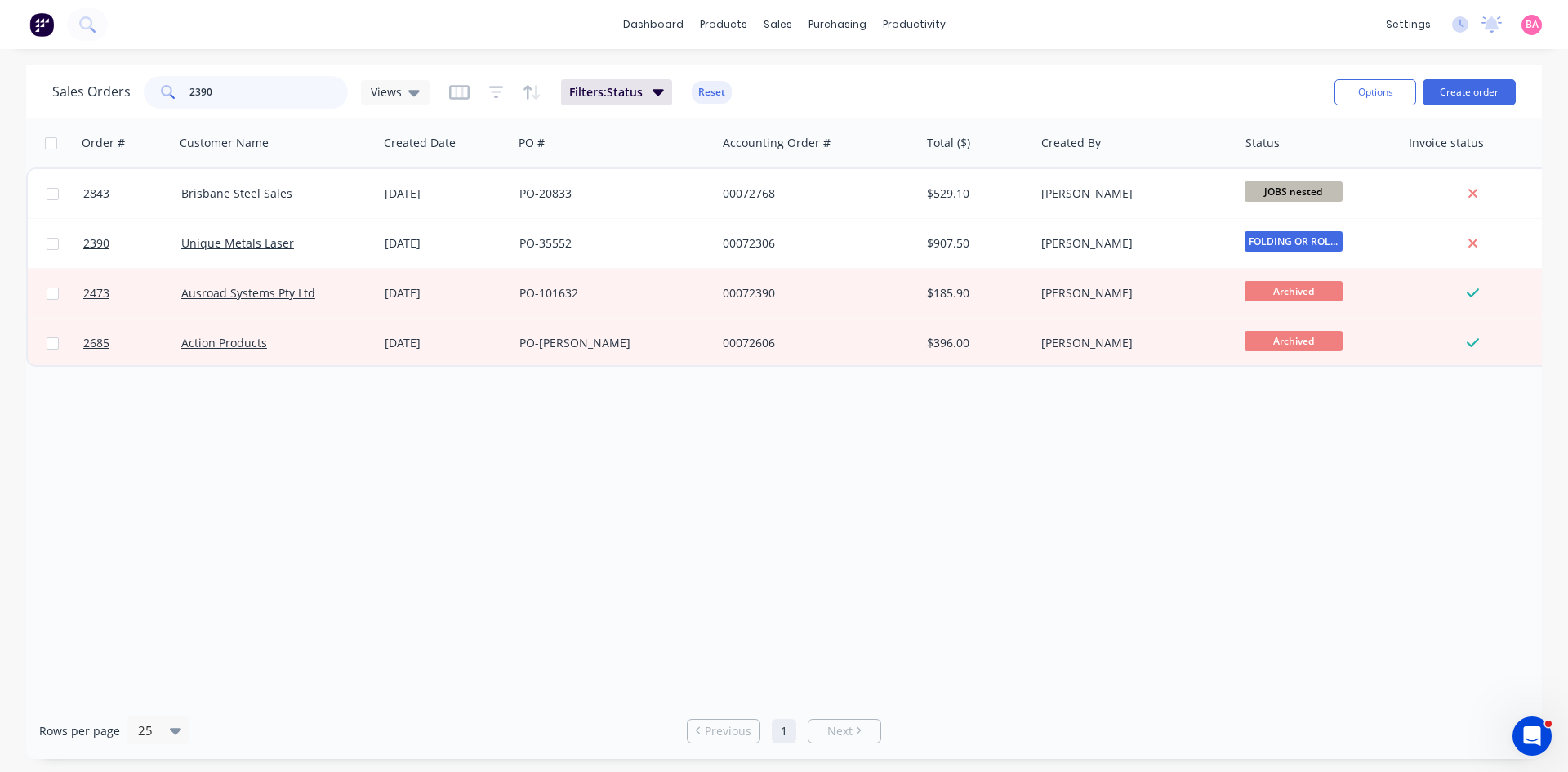
drag, startPoint x: 243, startPoint y: 93, endPoint x: 161, endPoint y: 93, distance: 82.0
click at [161, 93] on div "2390" at bounding box center [245, 92] width 204 height 33
click at [1485, 87] on button "Create order" at bounding box center [1469, 92] width 93 height 26
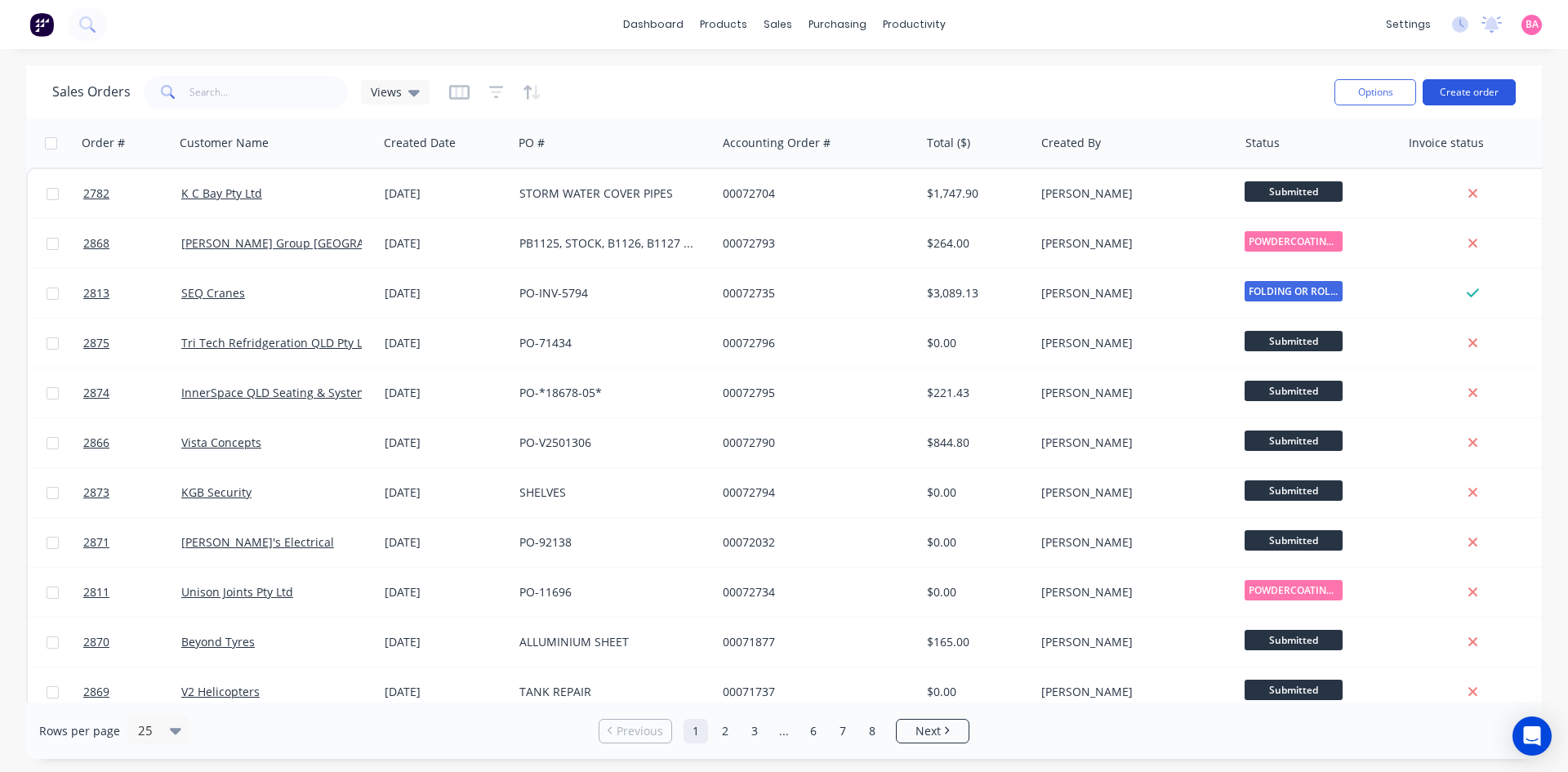
click at [1489, 86] on button "Create order" at bounding box center [1469, 92] width 93 height 26
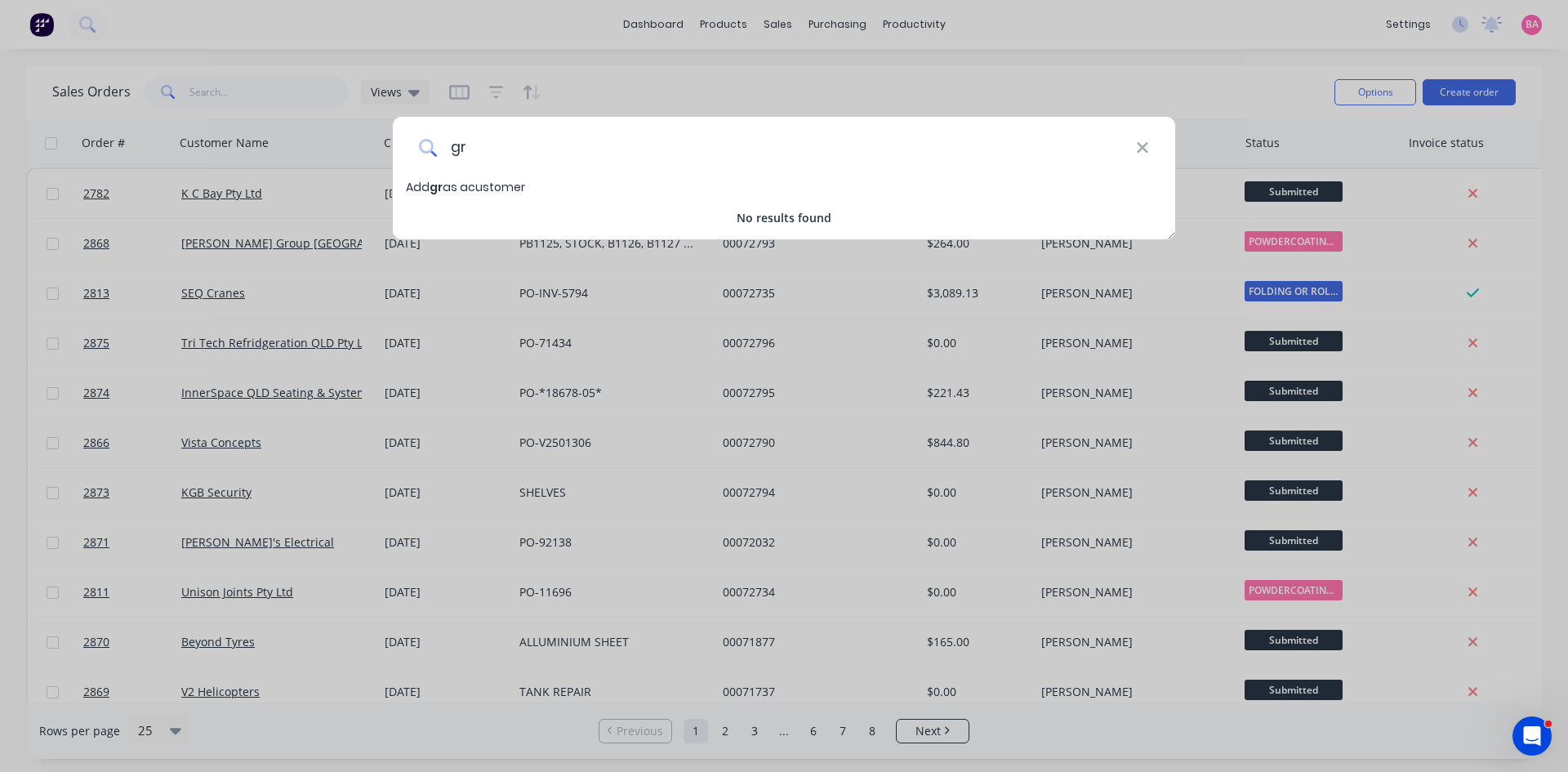
type input "g"
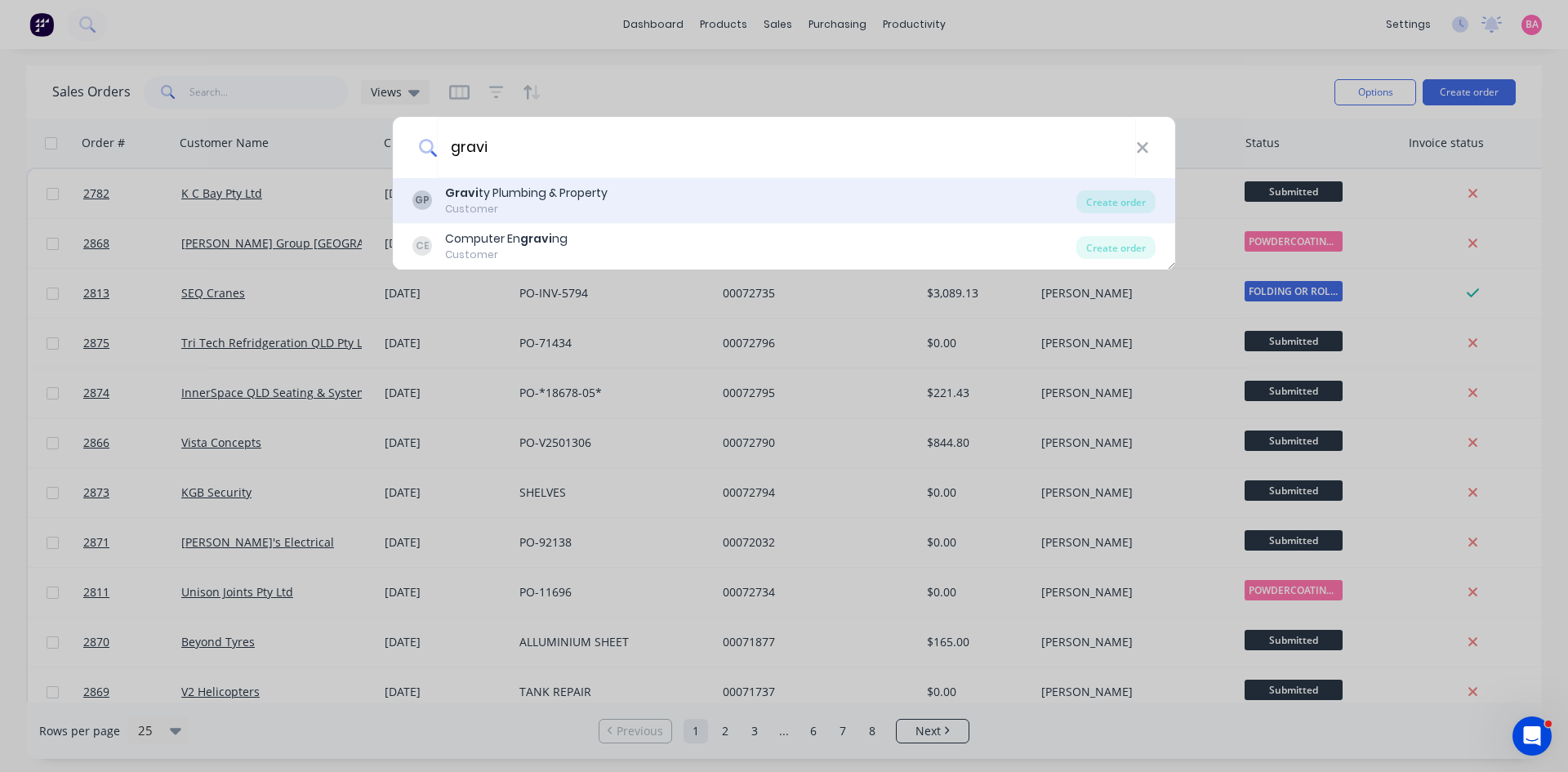
type input "gravi"
click at [578, 196] on div "Gravi ty Plumbing & Property" at bounding box center [526, 192] width 163 height 17
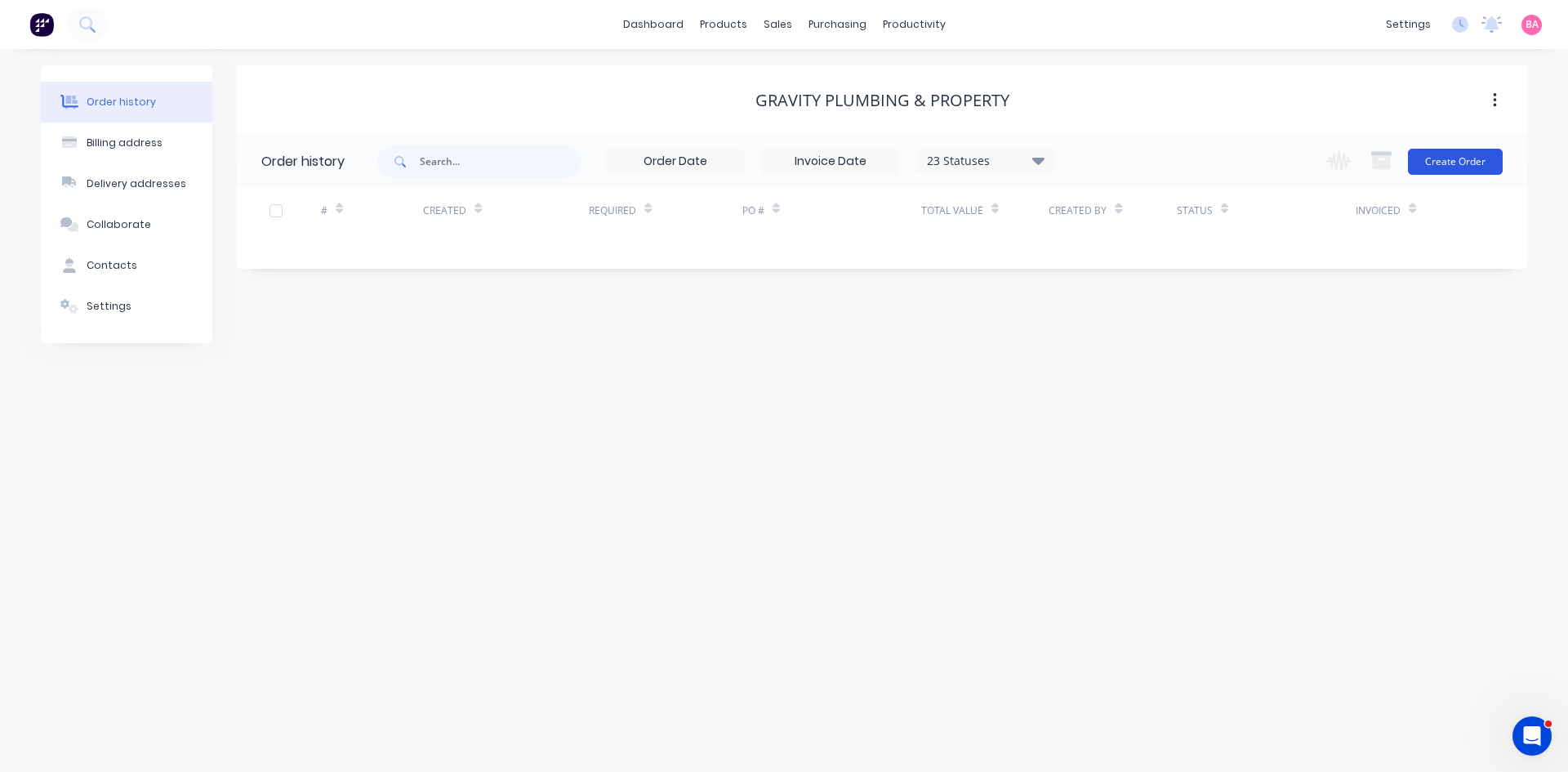
click at [1450, 169] on button "Create Order" at bounding box center [1455, 161] width 94 height 26
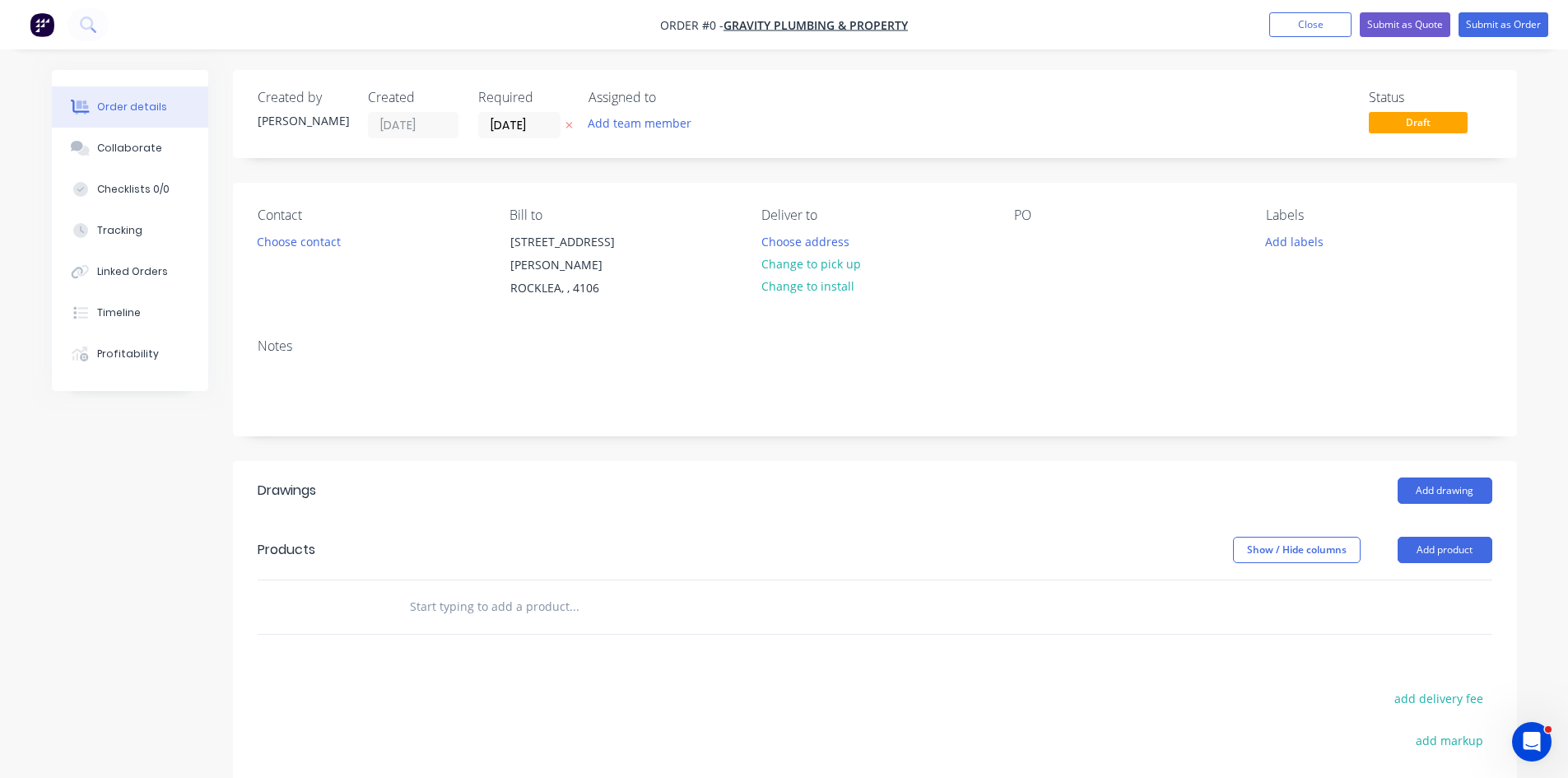
click at [570, 124] on icon at bounding box center [569, 125] width 7 height 10
click at [516, 128] on input at bounding box center [523, 126] width 89 height 25
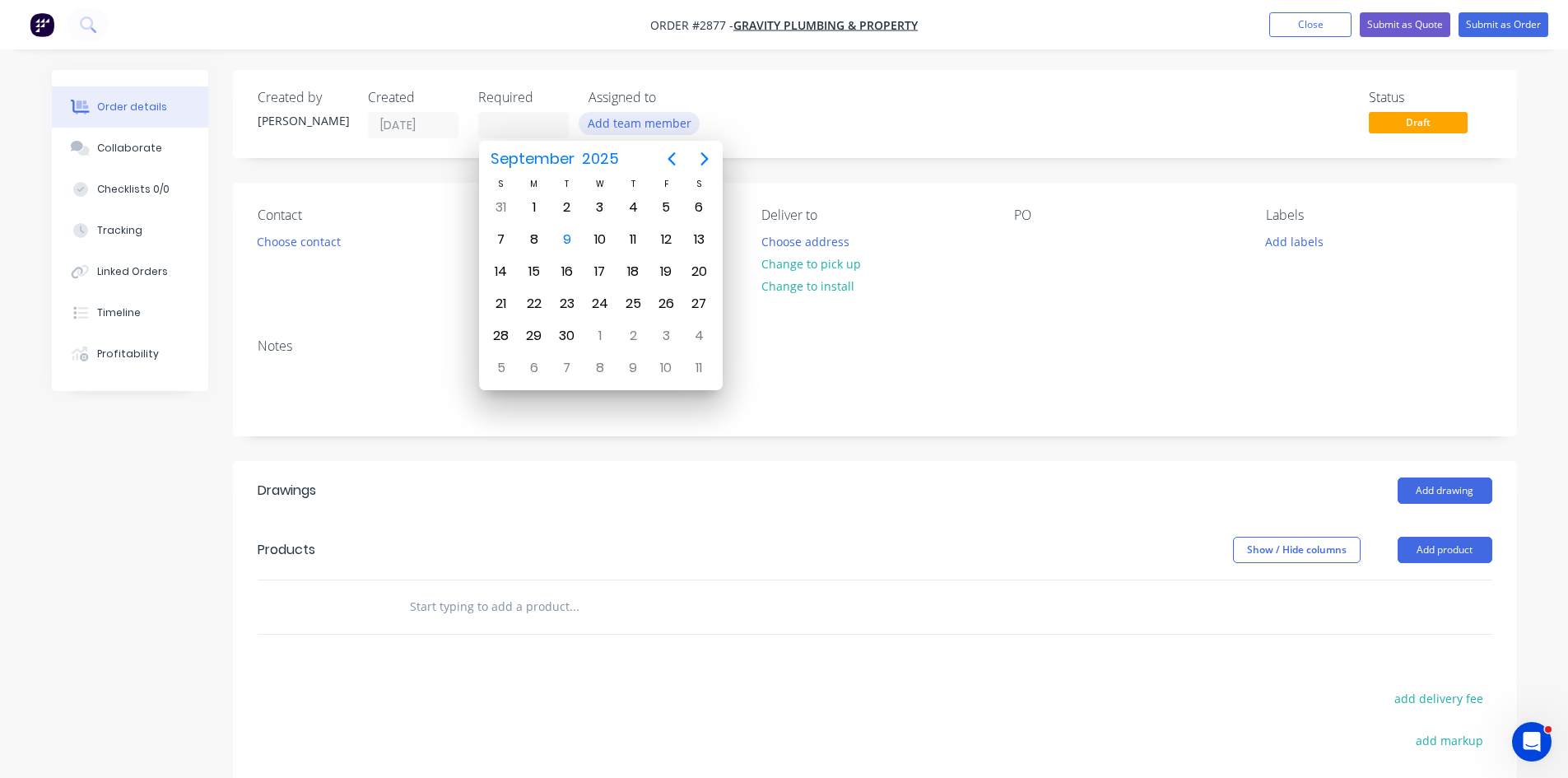
click at [628, 128] on button "Add team member" at bounding box center [639, 123] width 121 height 22
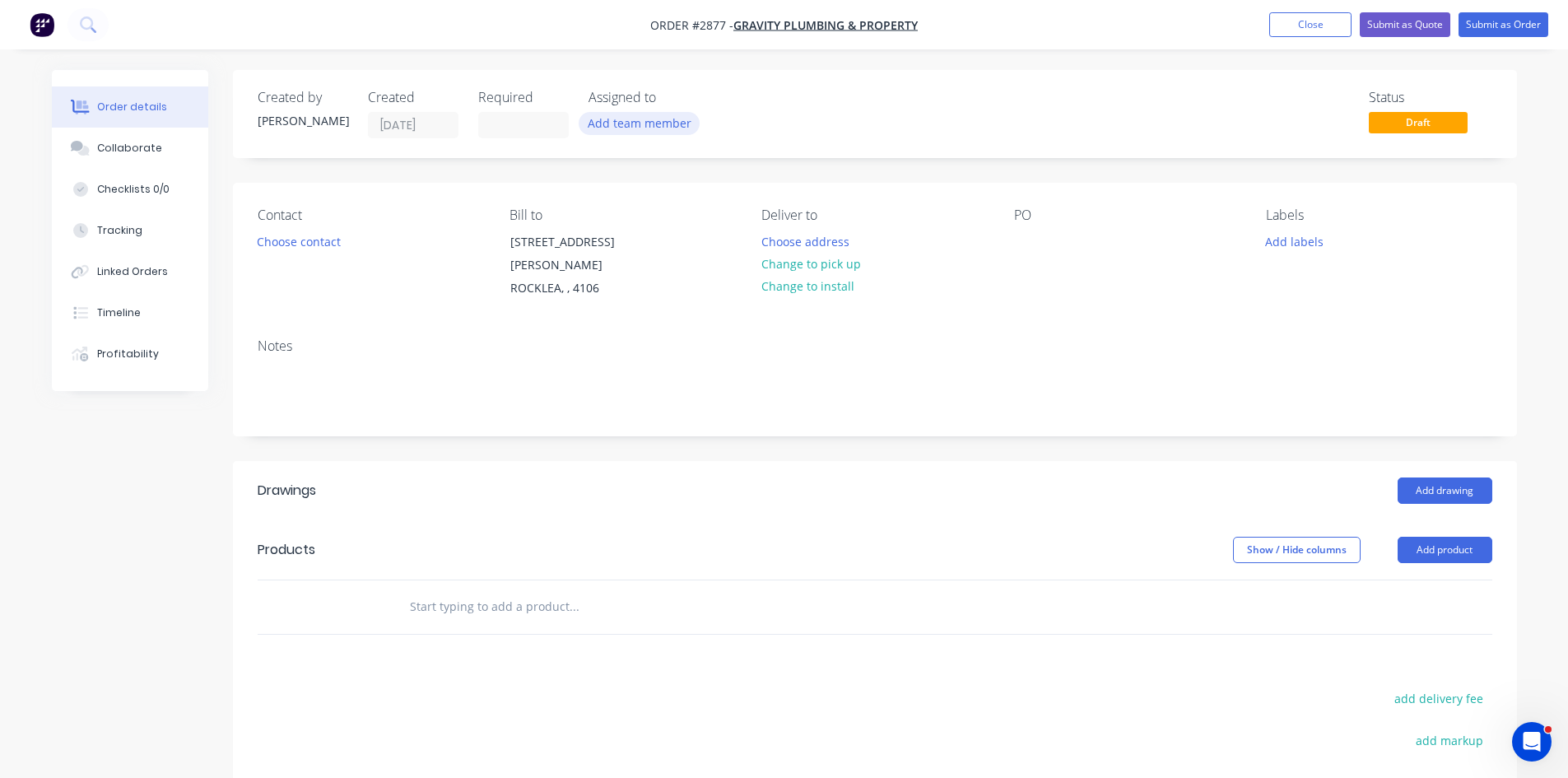
click at [650, 119] on button "Add team member" at bounding box center [639, 123] width 121 height 22
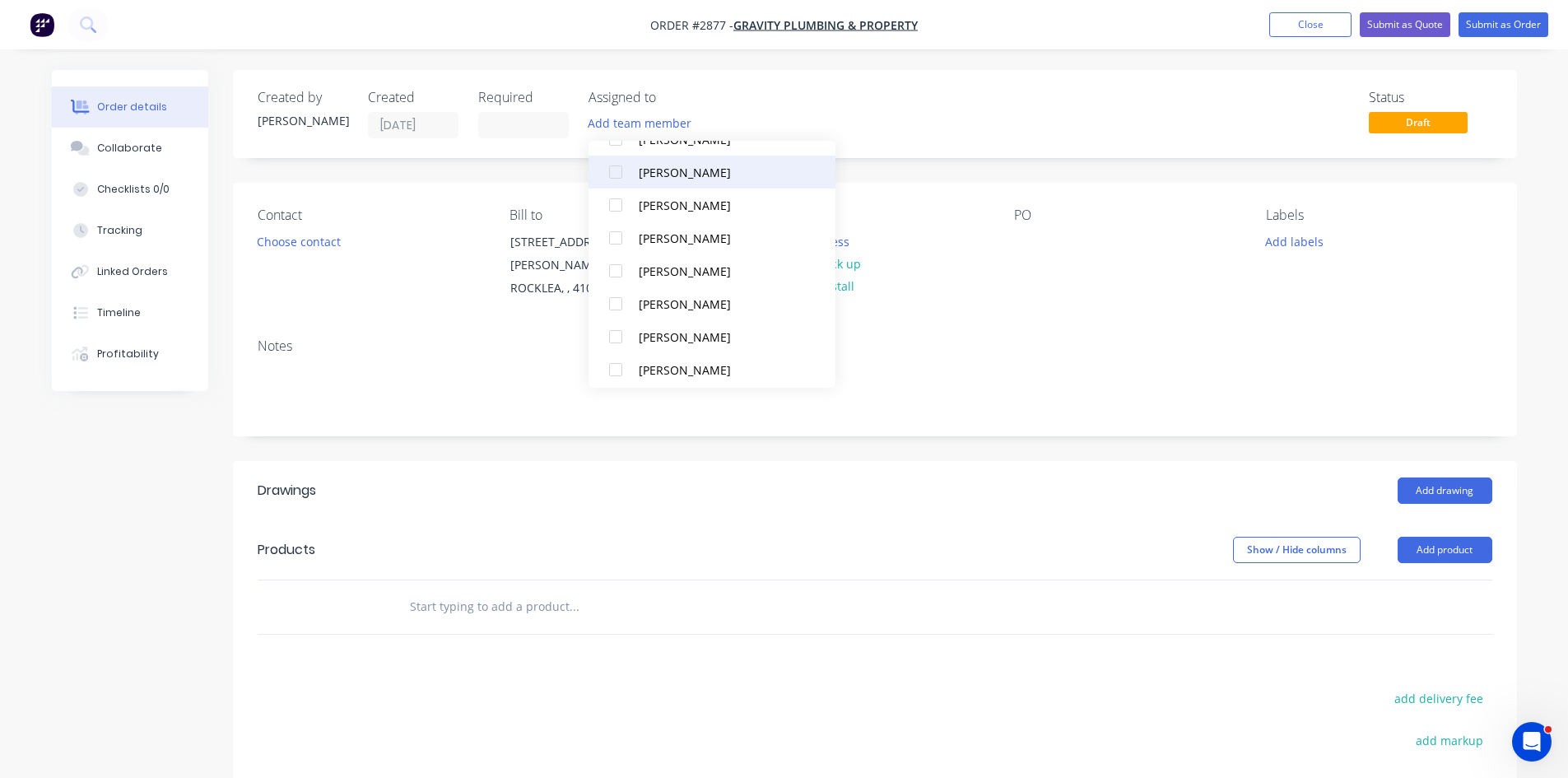
scroll to position [148, 0]
click at [613, 333] on div at bounding box center [616, 329] width 33 height 33
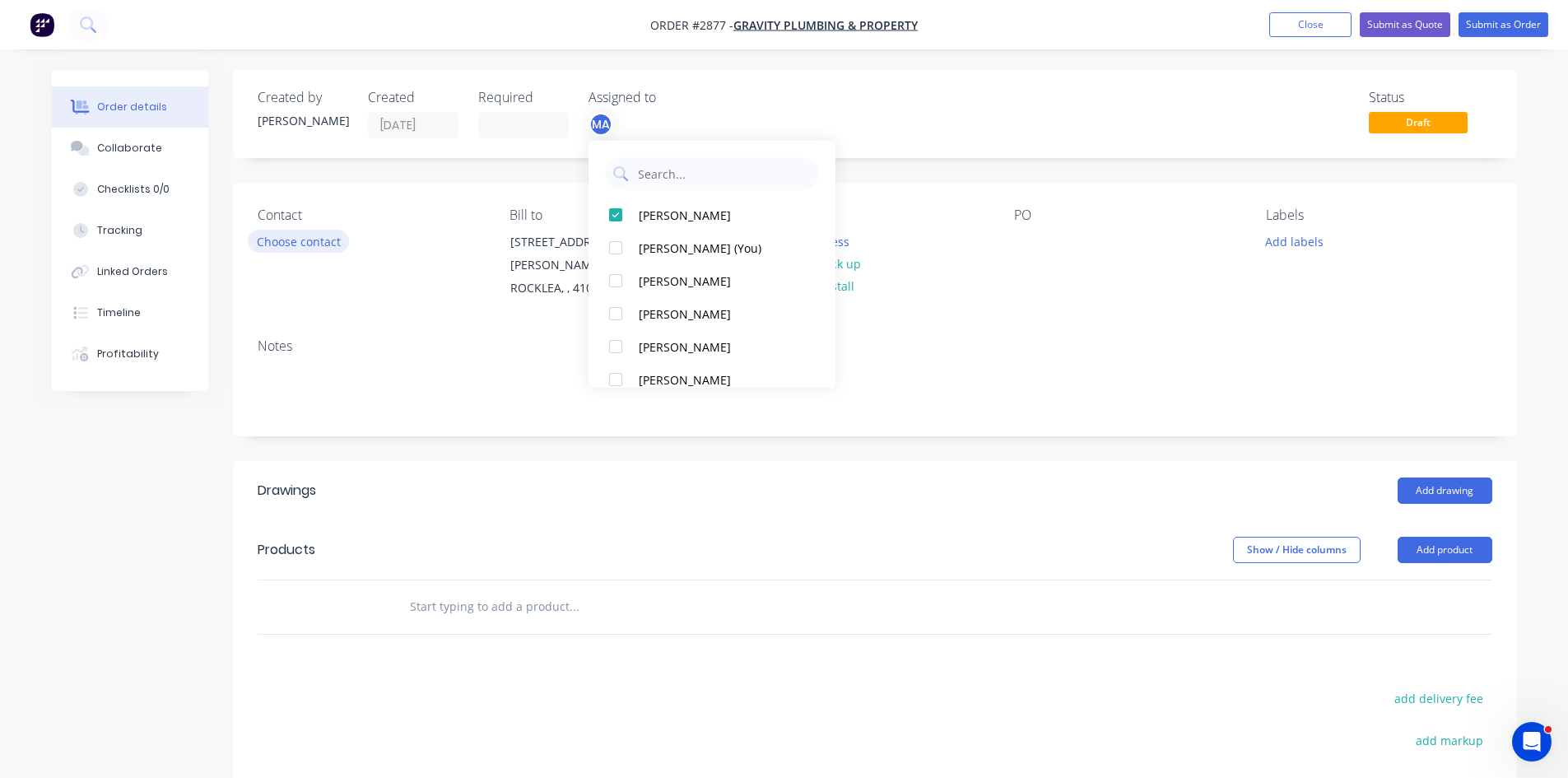
click at [297, 241] on button "Choose contact" at bounding box center [298, 240] width 101 height 22
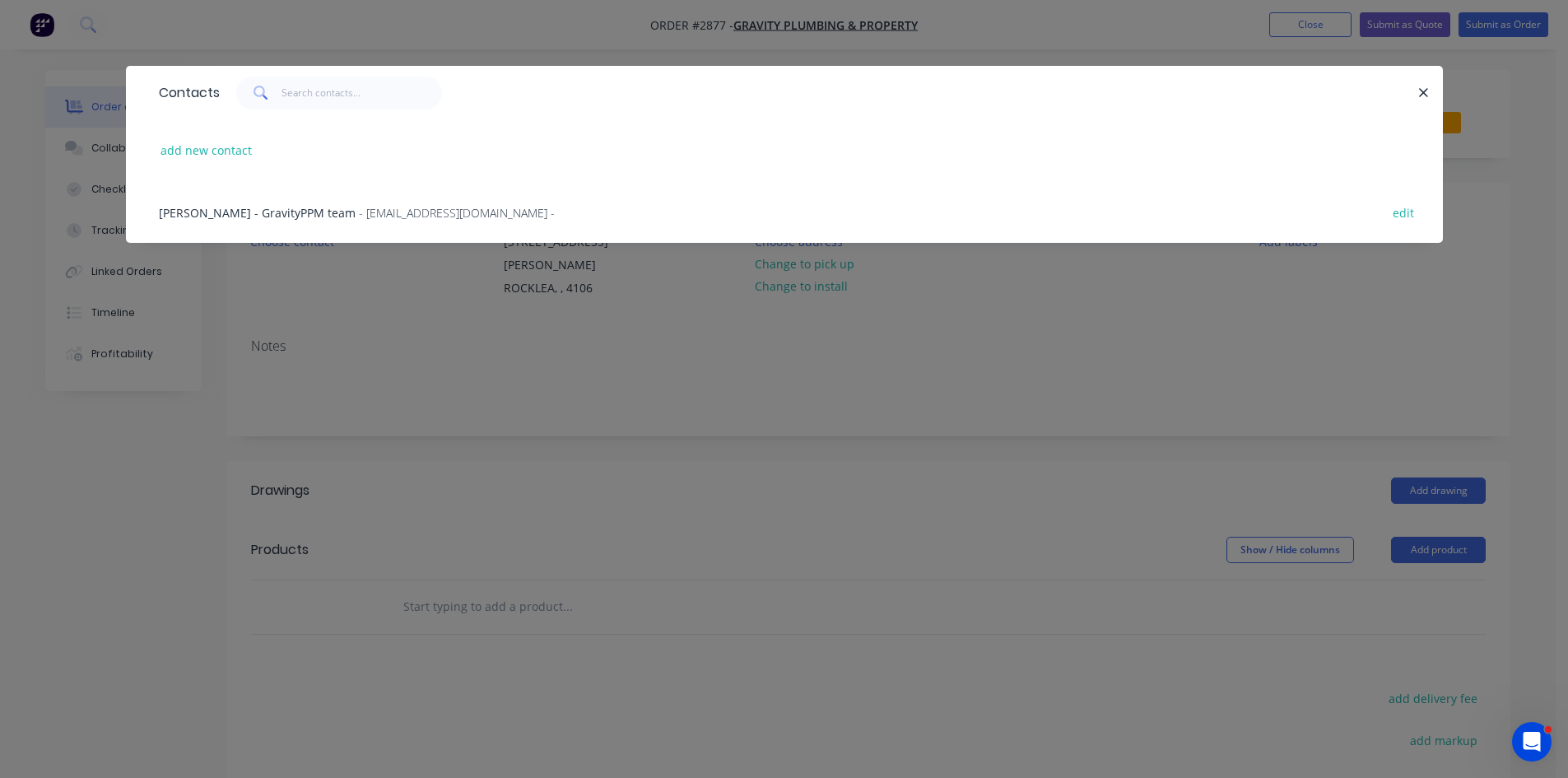
click at [320, 209] on span "[PERSON_NAME] - GravityPPM team" at bounding box center [257, 212] width 197 height 15
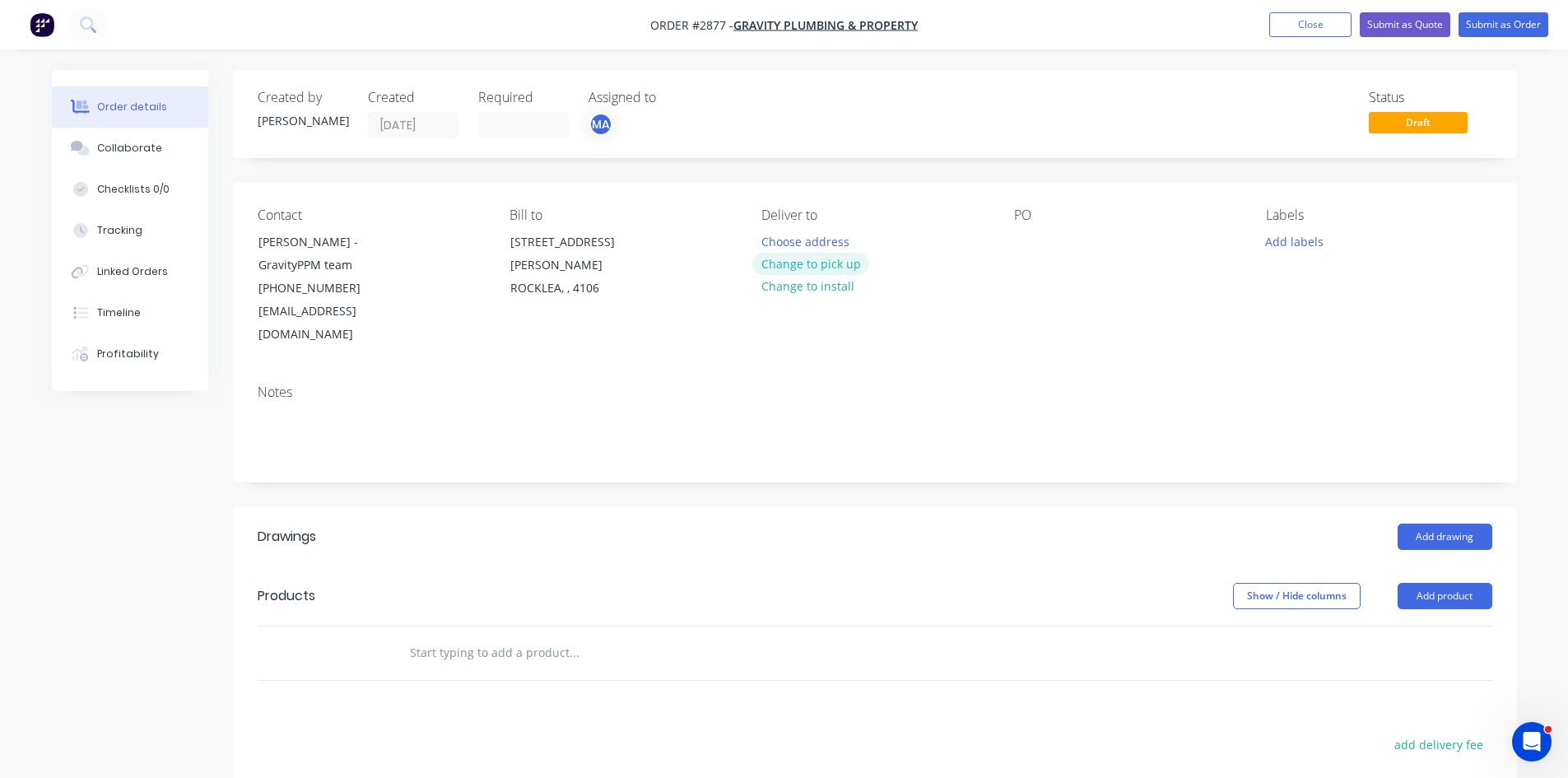
click at [822, 267] on button "Change to pick up" at bounding box center [810, 264] width 117 height 22
click at [1044, 236] on div "PO" at bounding box center [1126, 276] width 225 height 139
click at [1028, 243] on div at bounding box center [1027, 241] width 26 height 24
click at [1286, 237] on button "Add labels" at bounding box center [1295, 240] width 75 height 22
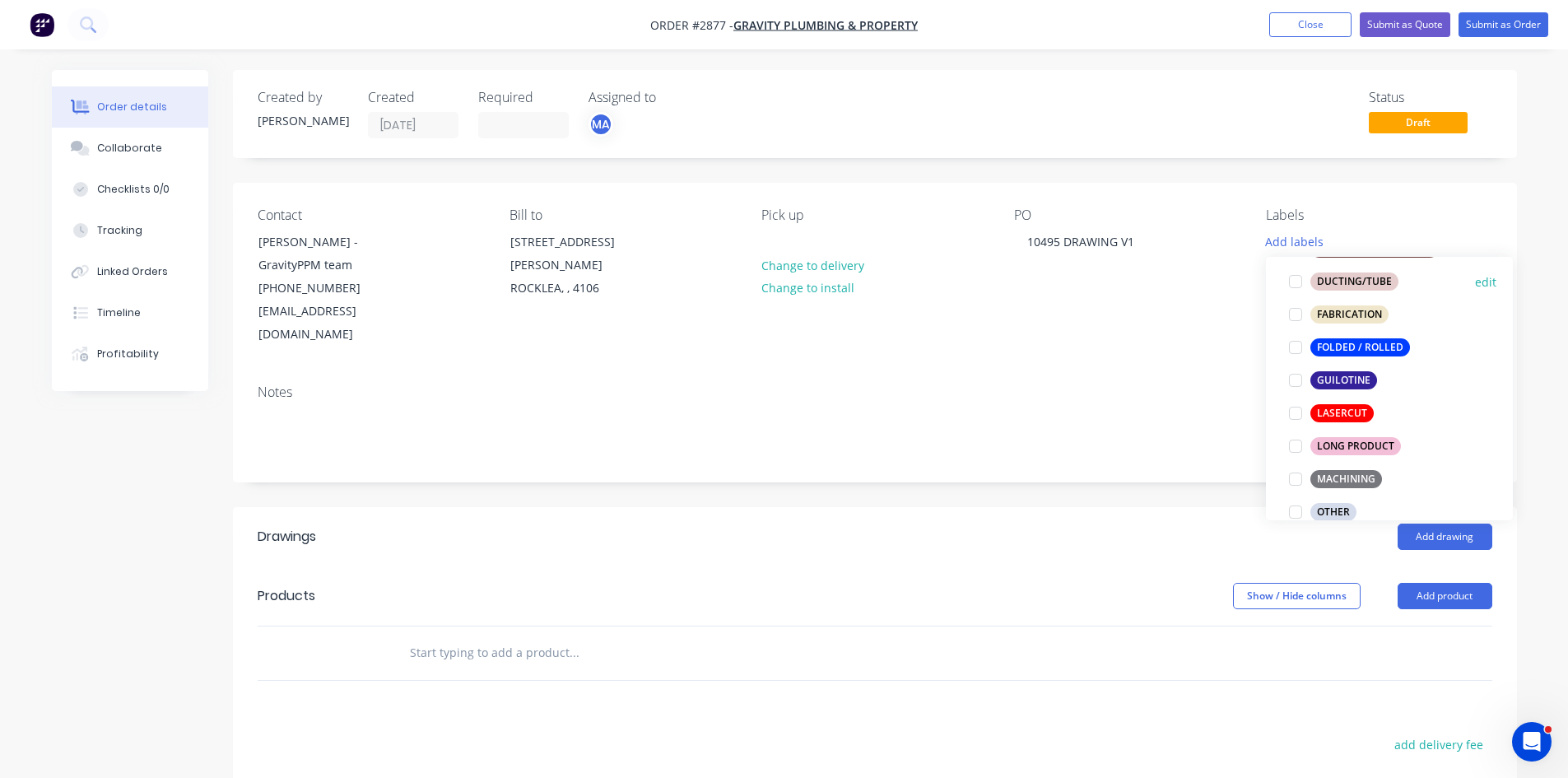
scroll to position [439, 0]
click at [1298, 410] on div at bounding box center [1295, 410] width 33 height 33
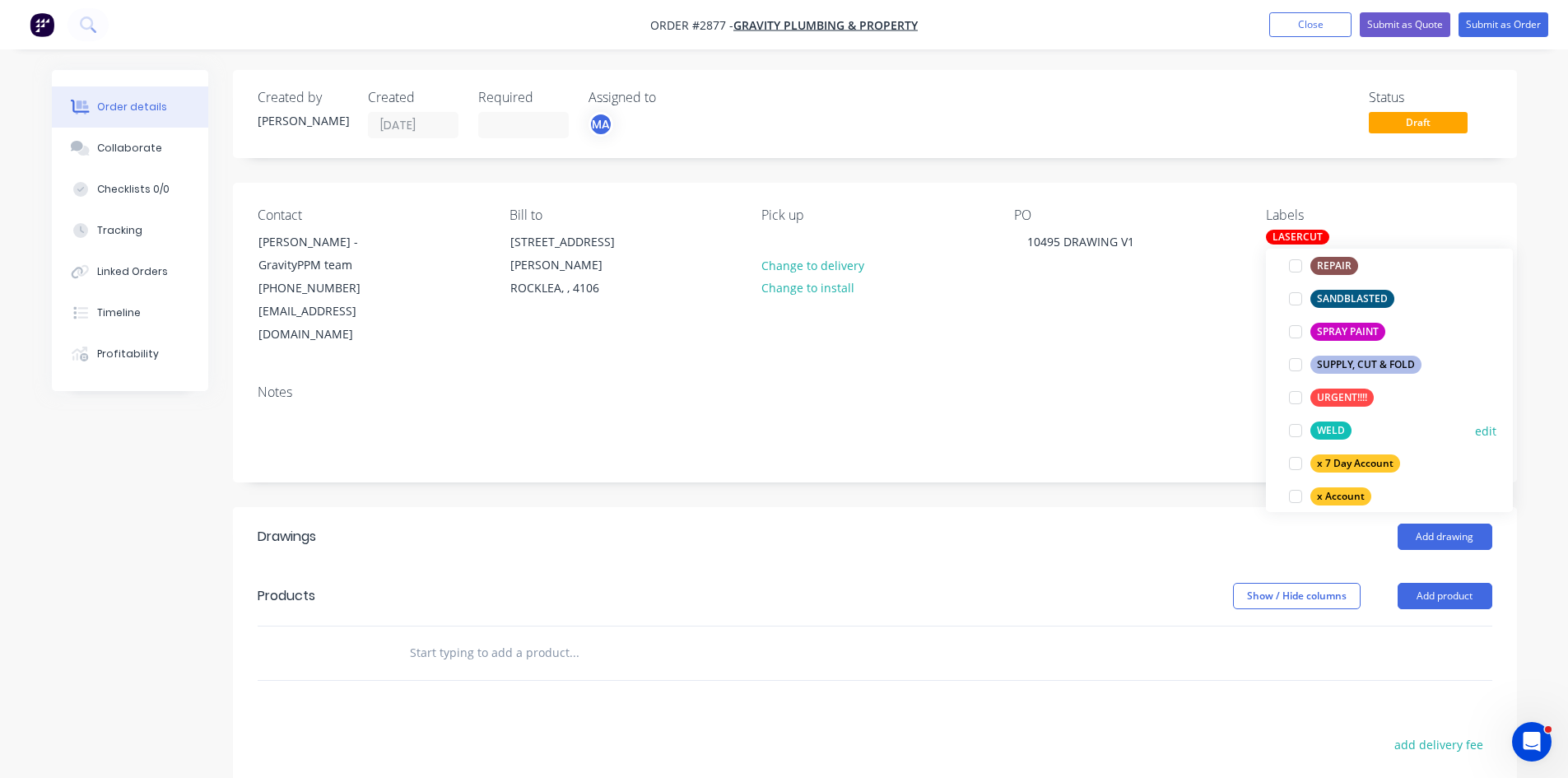
scroll to position [905, 0]
click at [1293, 396] on div at bounding box center [1295, 397] width 33 height 33
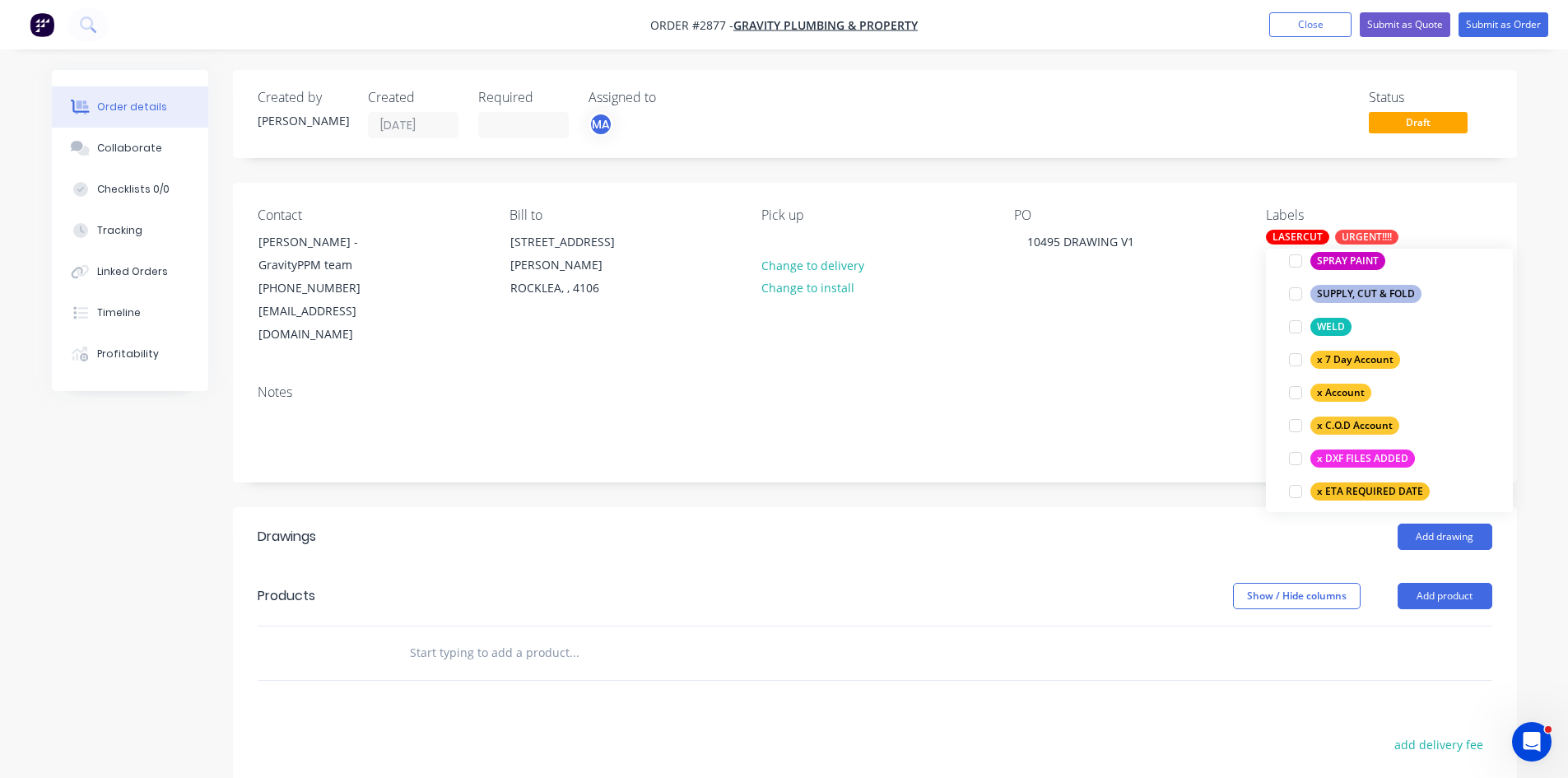
scroll to position [1032, 0]
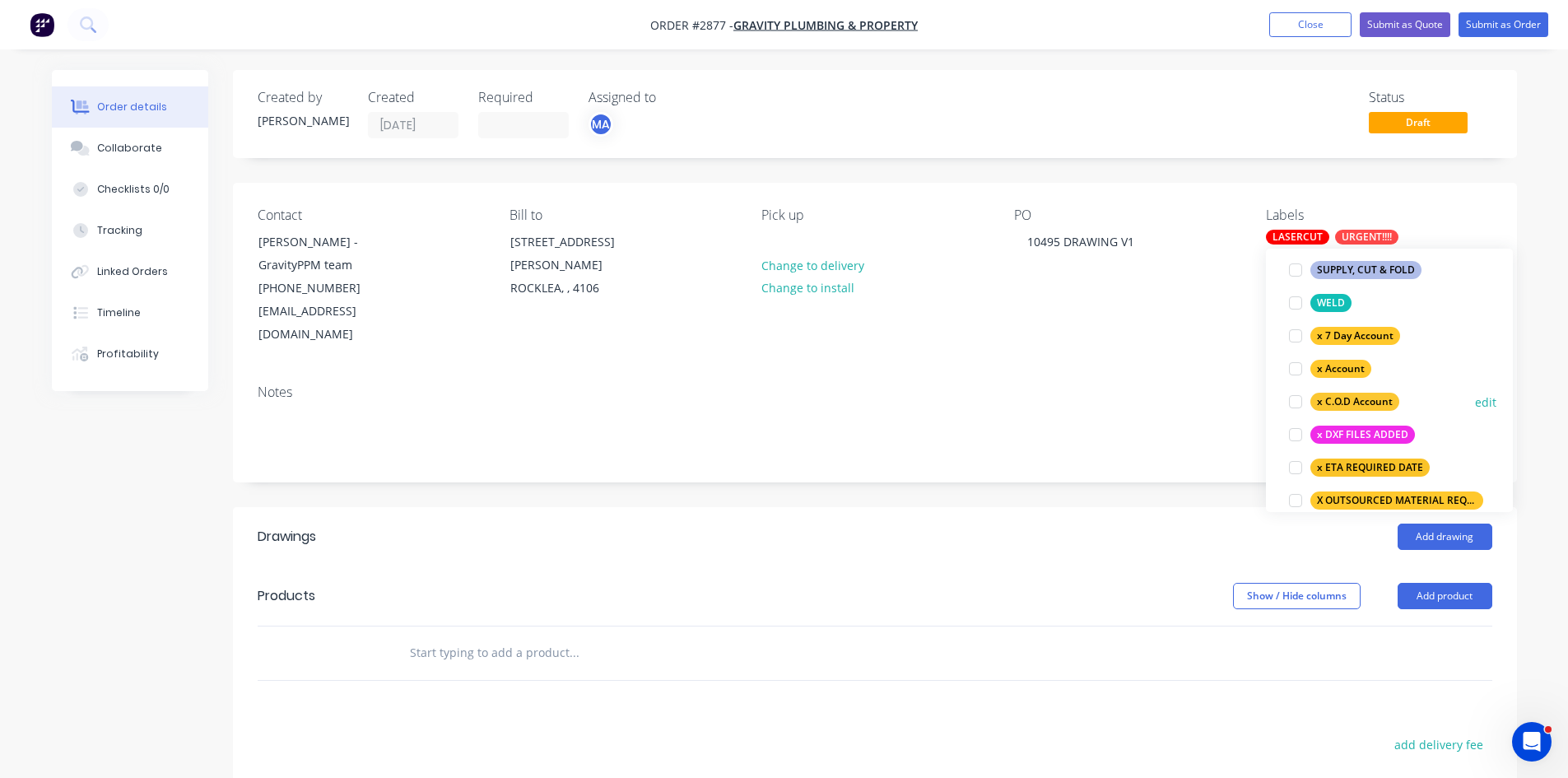
click at [1299, 402] on div at bounding box center [1295, 401] width 33 height 33
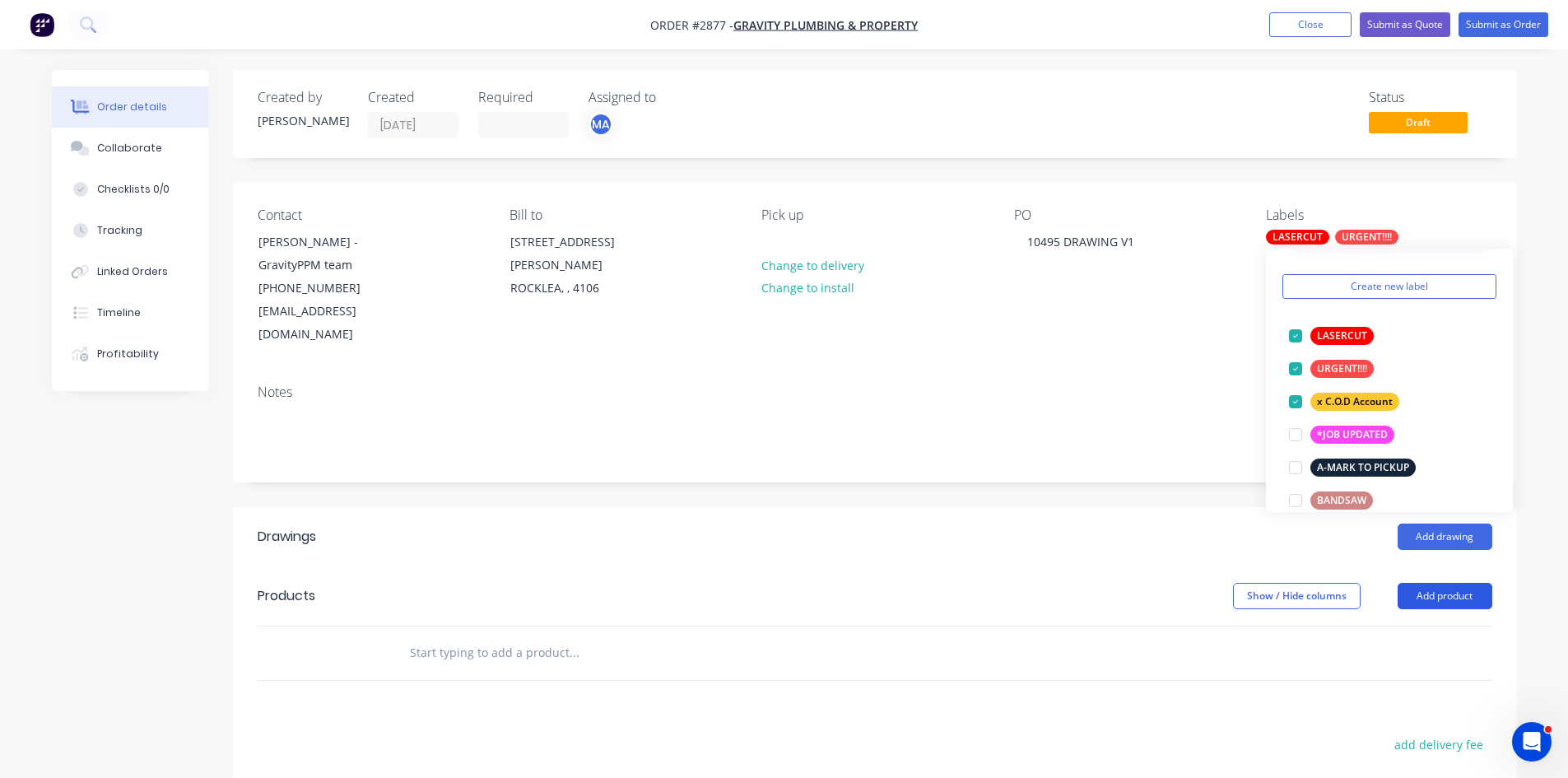
click at [1449, 582] on button "Add product" at bounding box center [1444, 595] width 94 height 26
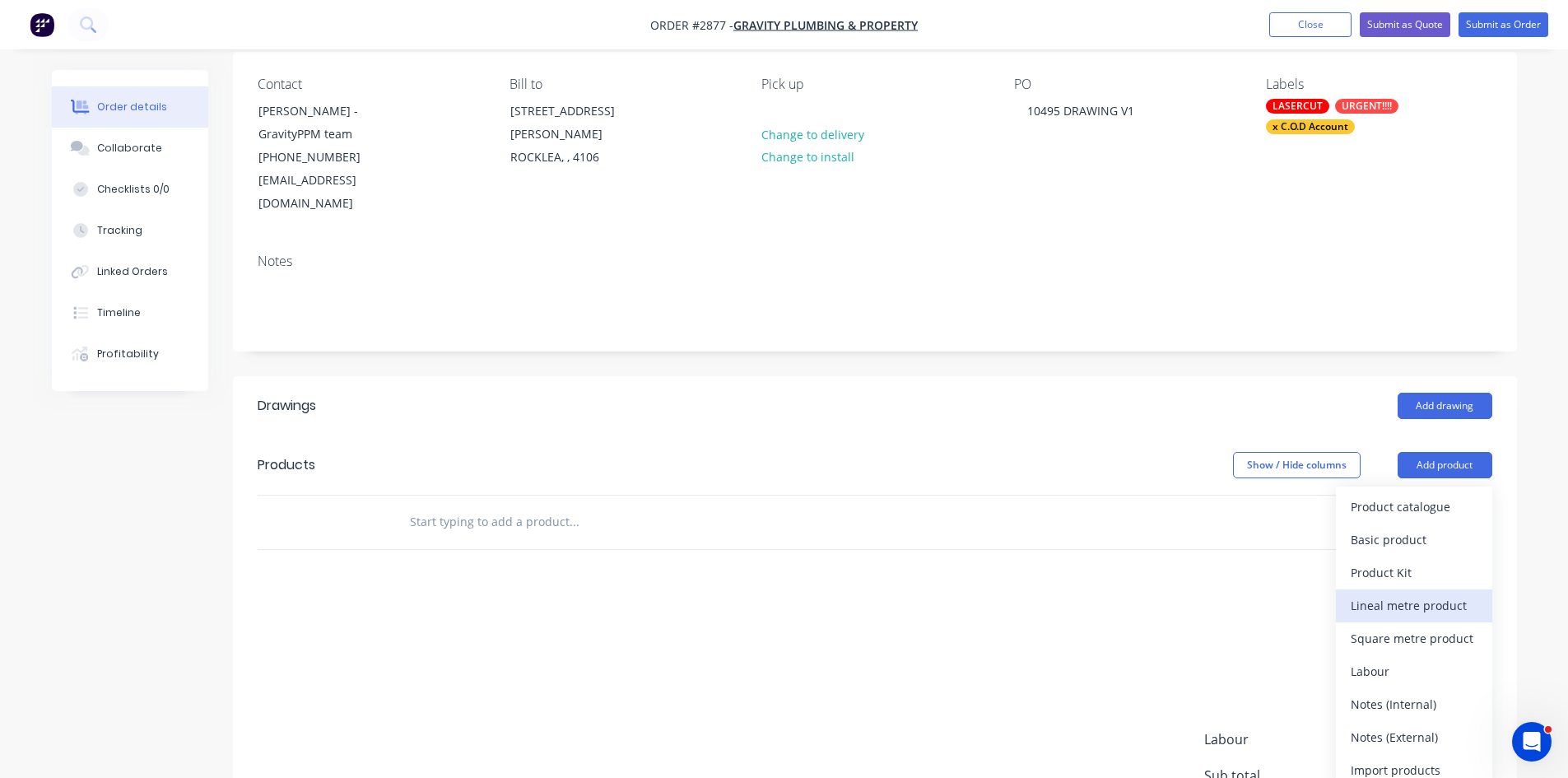
scroll to position [164, 0]
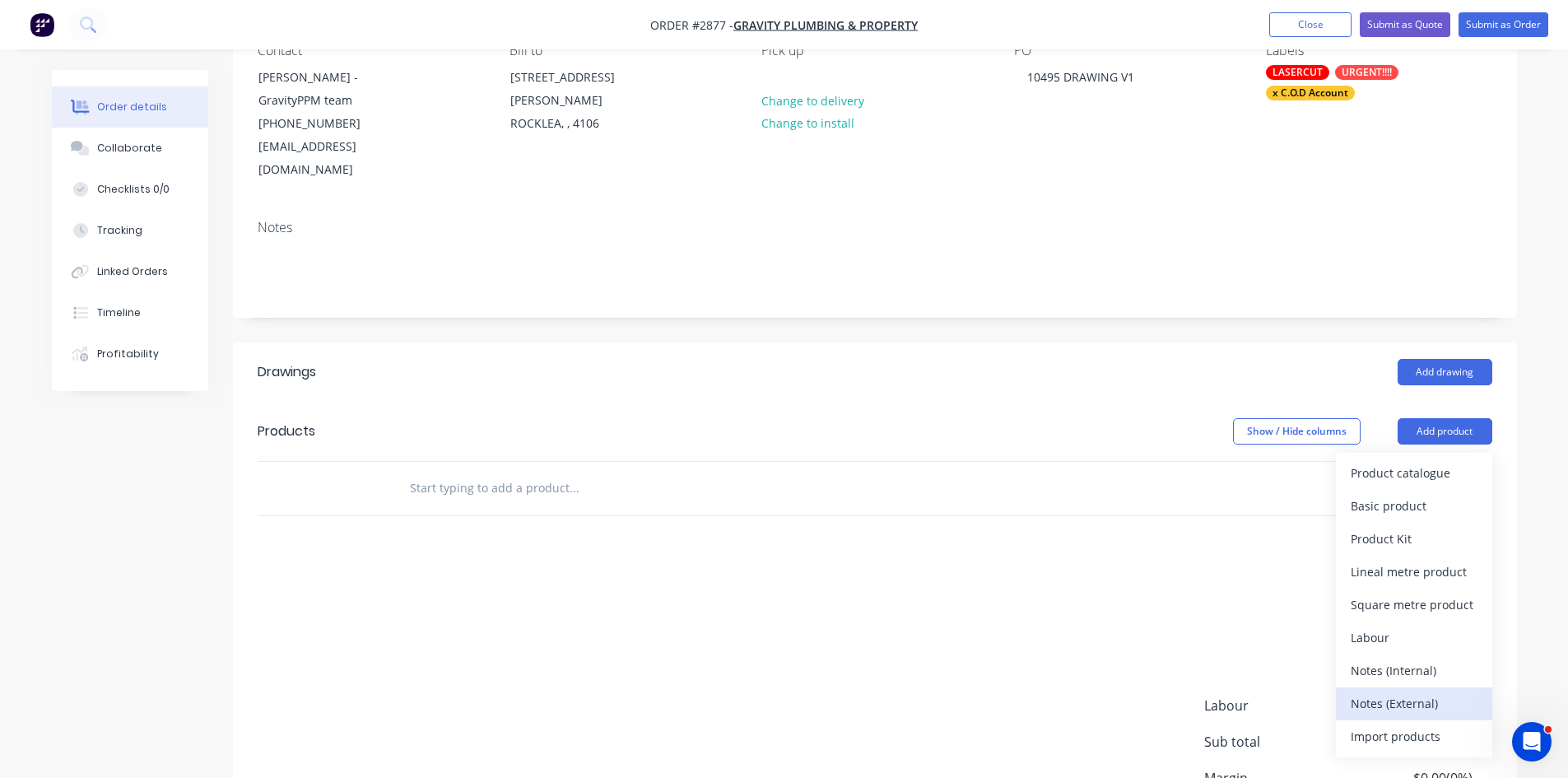
click at [1406, 691] on div "Notes (External)" at bounding box center [1414, 703] width 127 height 24
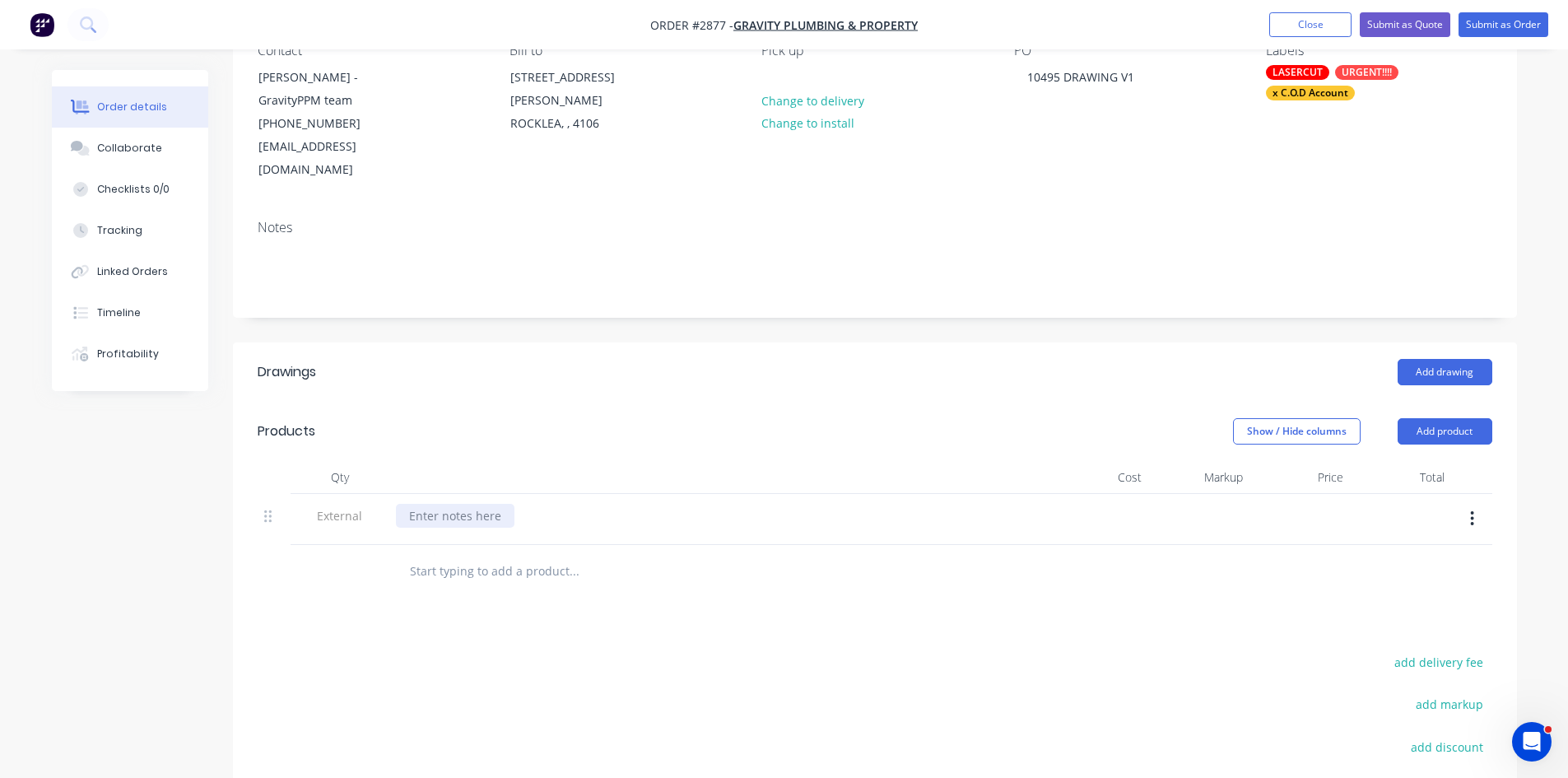
click at [490, 503] on div at bounding box center [455, 515] width 118 height 24
click at [501, 555] on input "text" at bounding box center [574, 571] width 329 height 33
click at [442, 555] on input "text" at bounding box center [574, 571] width 329 height 33
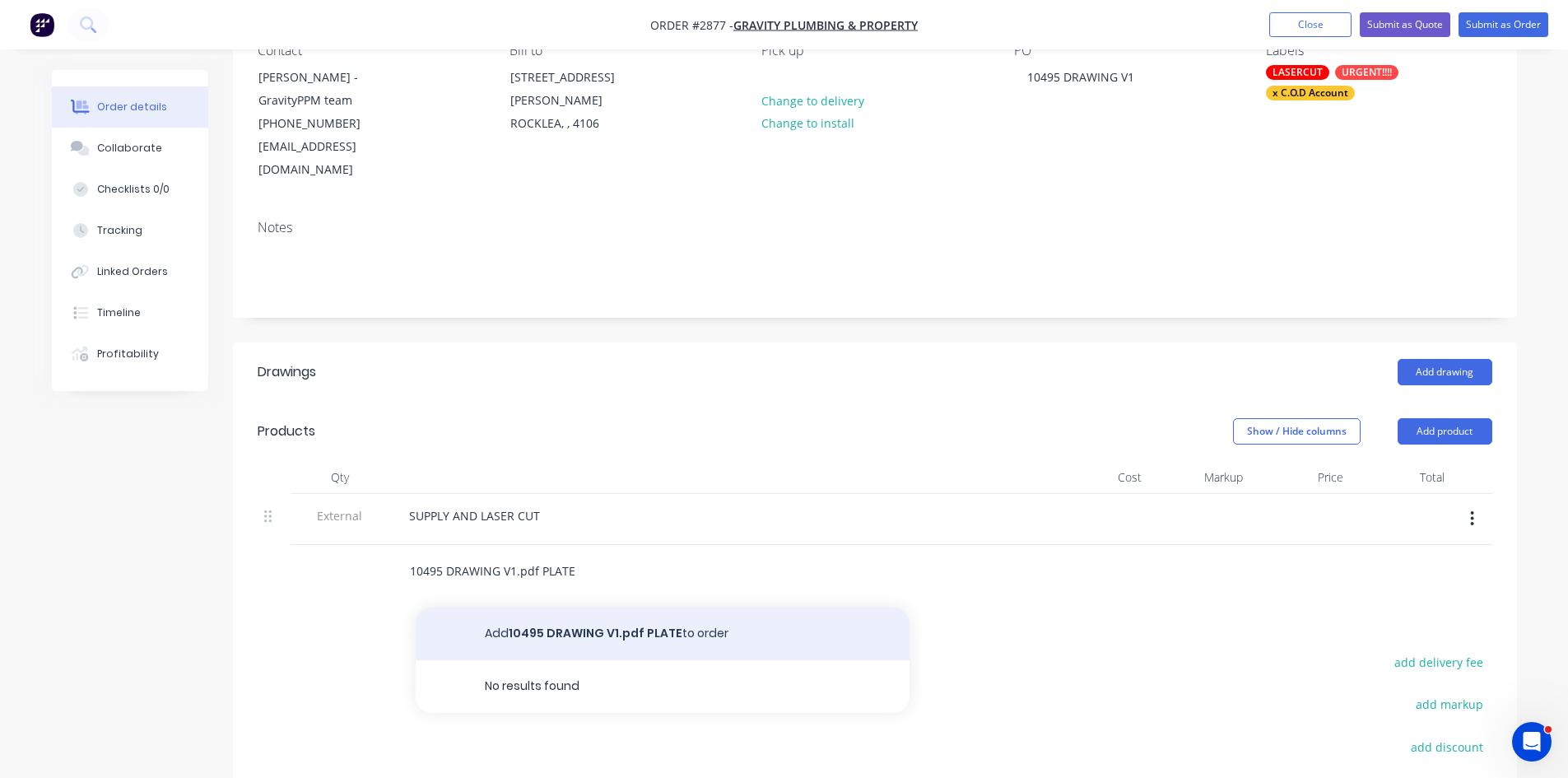
type input "10495 DRAWING V1.pdf PLATE"
click at [610, 611] on button "Add 10495 DRAWING V1.pdf PLATE to order" at bounding box center [662, 634] width 494 height 53
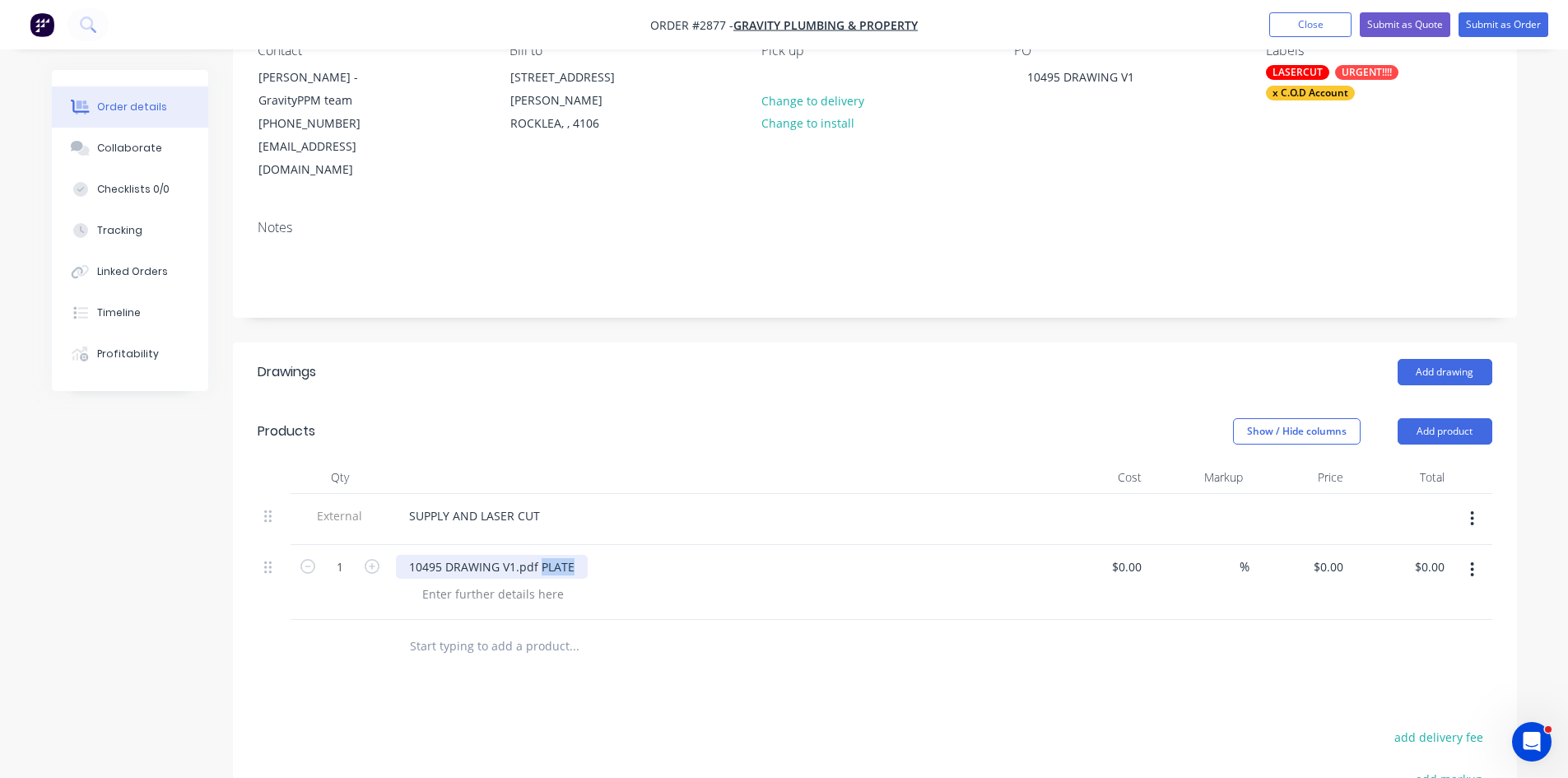
drag, startPoint x: 541, startPoint y: 544, endPoint x: 574, endPoint y: 539, distance: 33.4
click at [574, 555] on div "10495 DRAWING V1.pdf PLATE" at bounding box center [492, 566] width 192 height 24
click at [406, 555] on div "10495 DRAWING V1.pdf" at bounding box center [473, 566] width 155 height 24
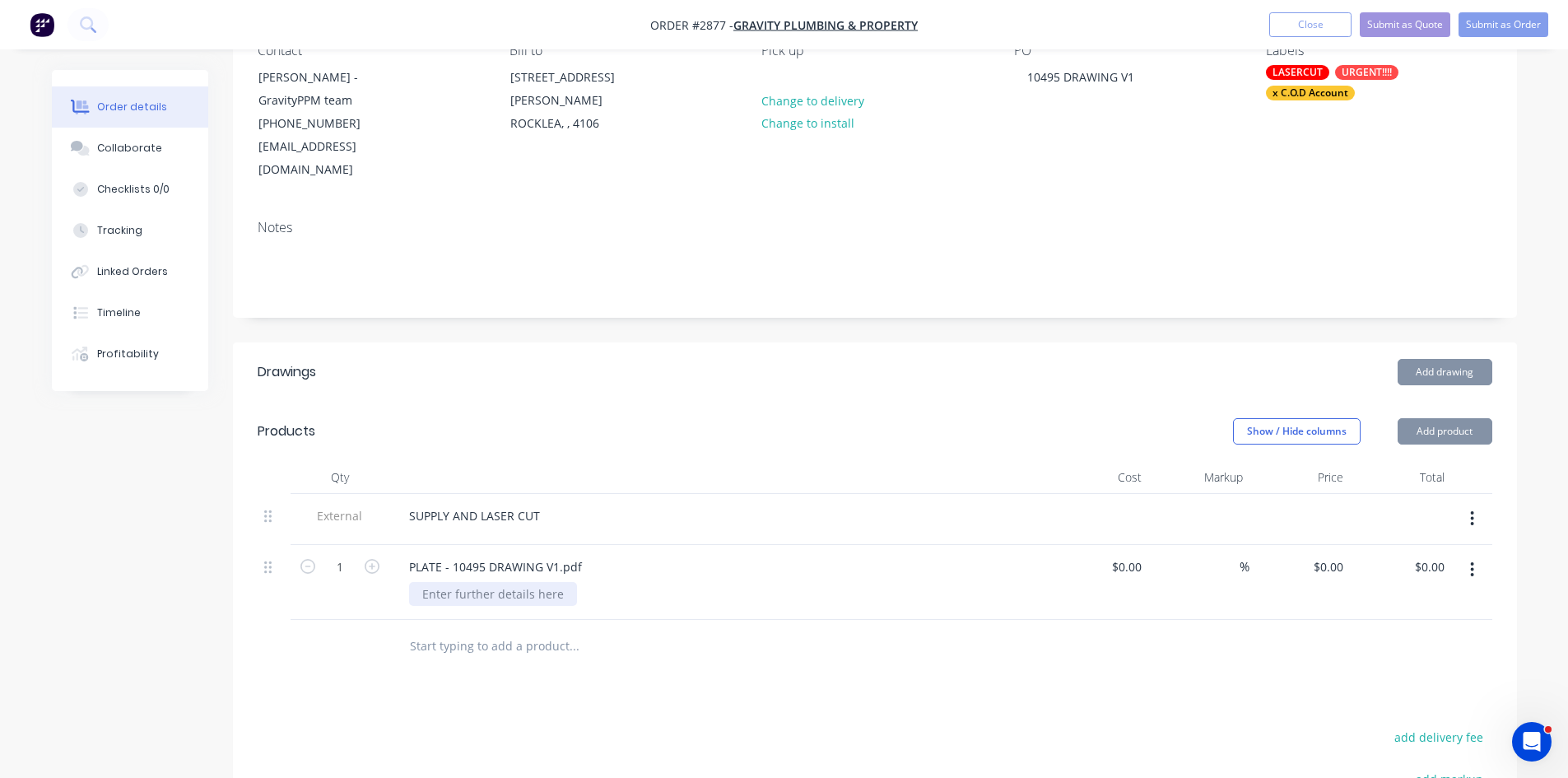
click at [504, 581] on div at bounding box center [493, 593] width 168 height 24
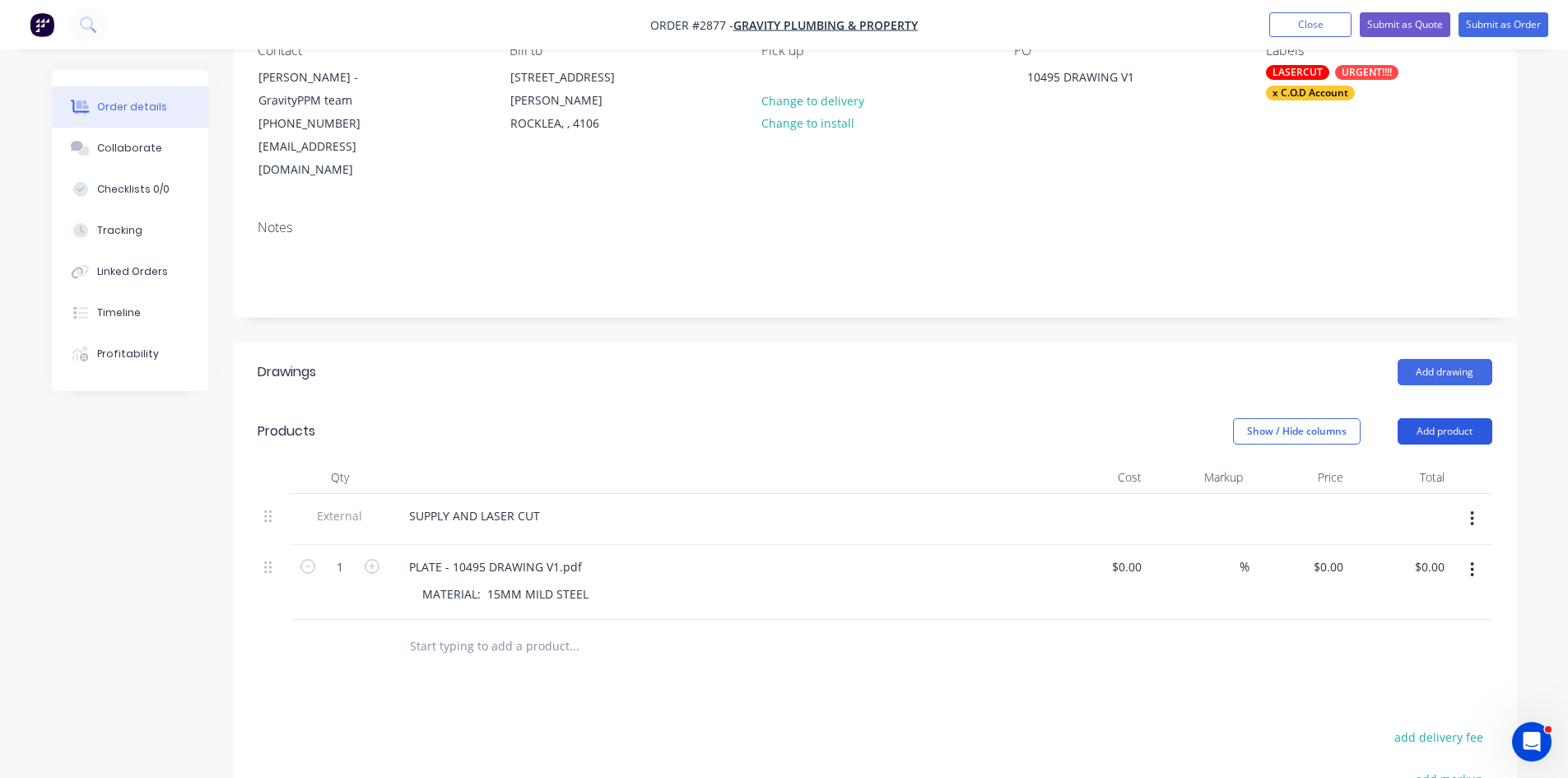
click at [1464, 418] on button "Add product" at bounding box center [1444, 431] width 94 height 26
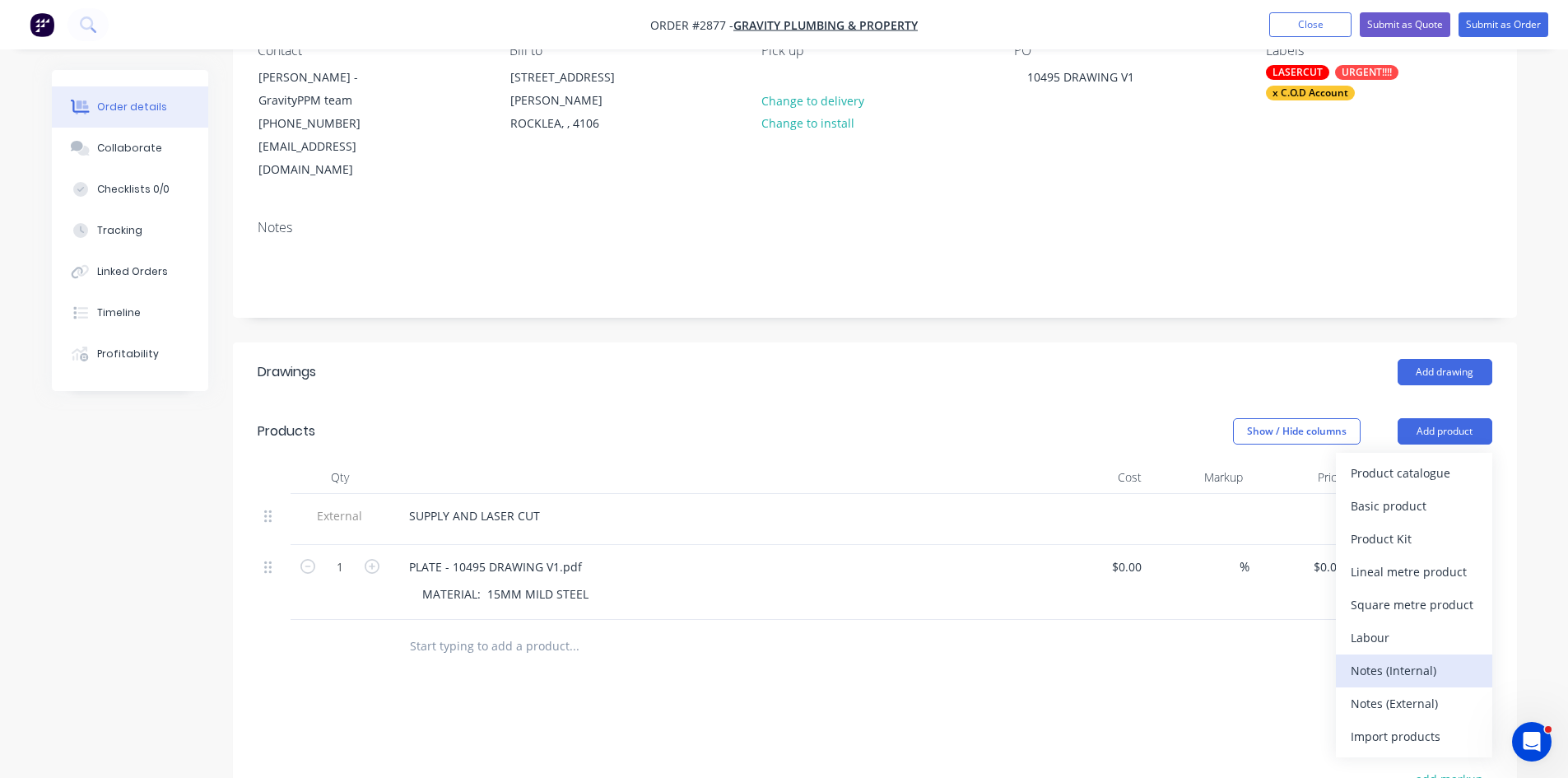
click at [1413, 659] on div "Notes (Internal)" at bounding box center [1414, 670] width 127 height 24
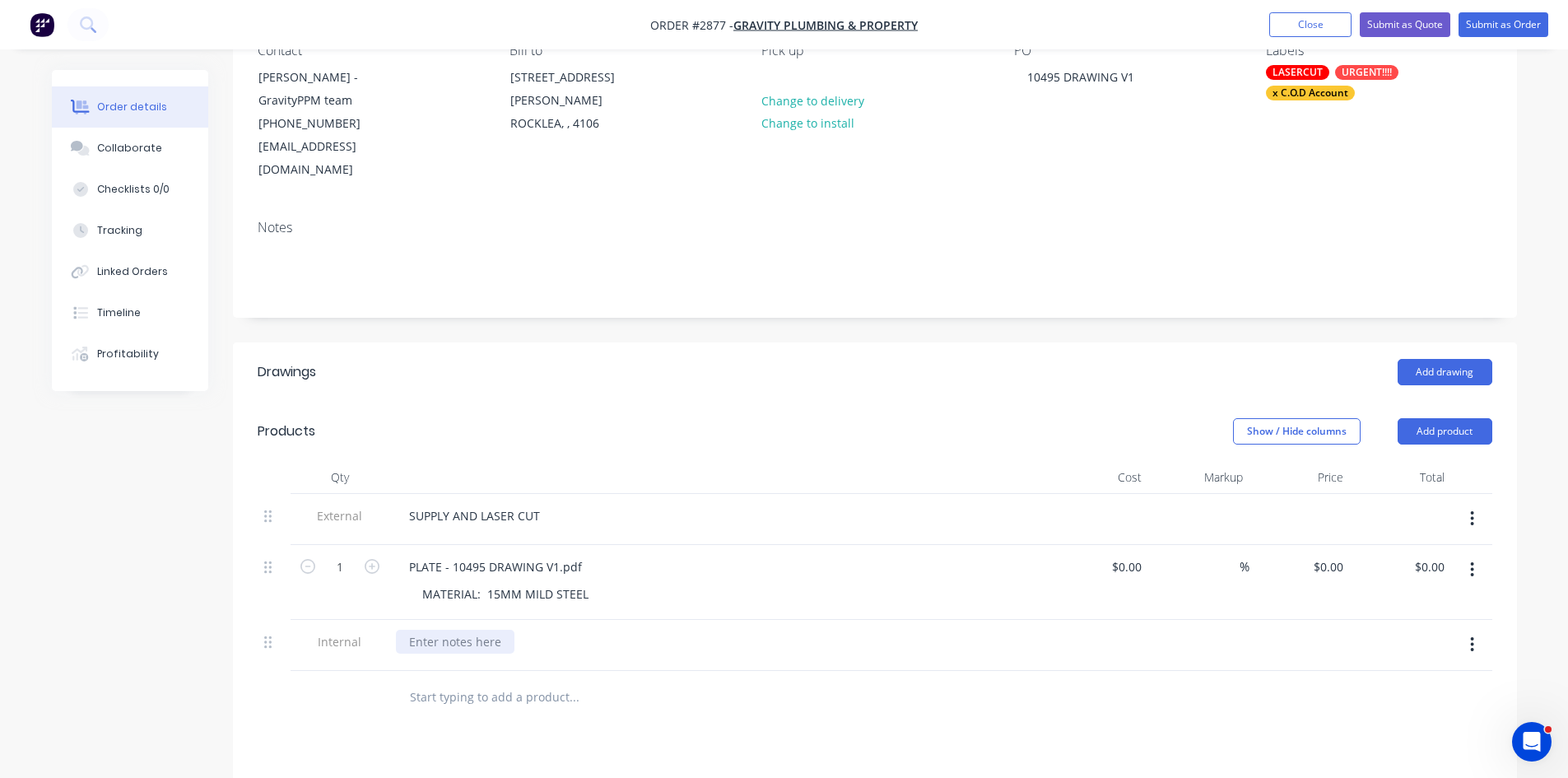
click at [476, 630] on div at bounding box center [455, 642] width 118 height 24
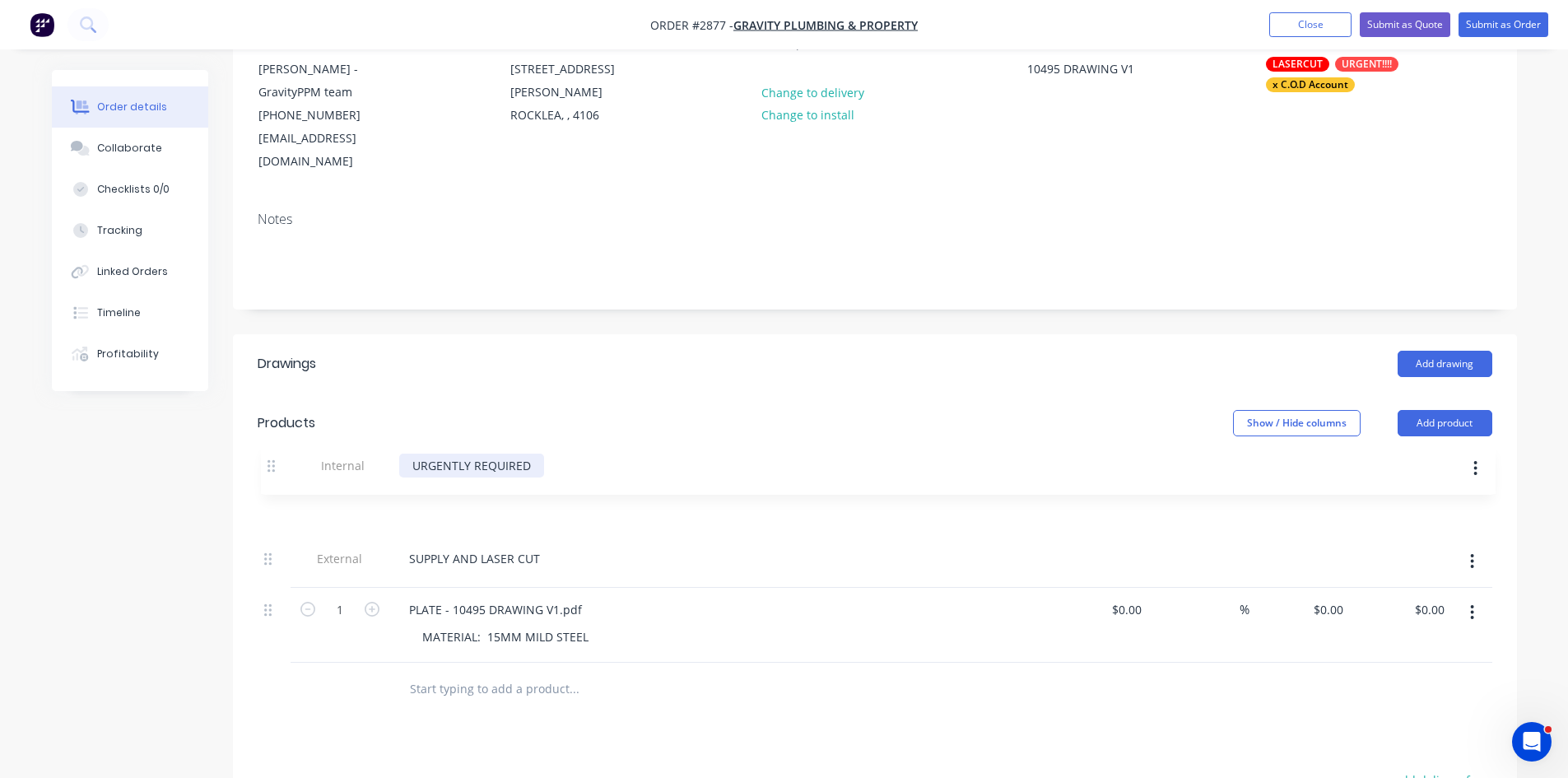
drag, startPoint x: 266, startPoint y: 623, endPoint x: 270, endPoint y: 455, distance: 168.0
click at [270, 455] on div "Qty Cost Markup Price Total External SUPPLY AND LASER CUT 1 PLATE - 10495 DRAWI…" at bounding box center [875, 557] width 1235 height 210
click at [135, 148] on div "Collaborate" at bounding box center [129, 148] width 65 height 15
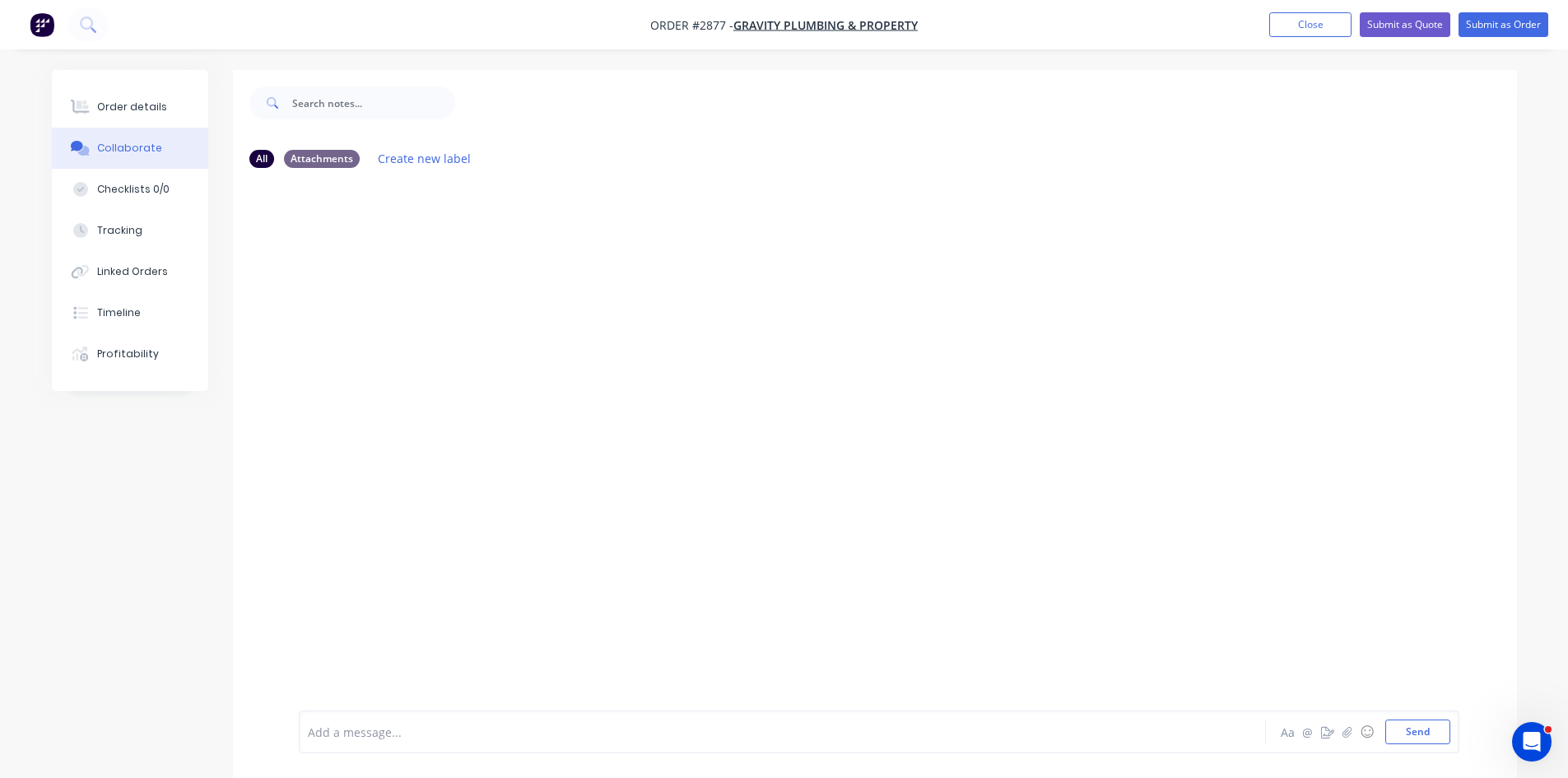
click at [521, 735] on div at bounding box center [737, 731] width 856 height 17
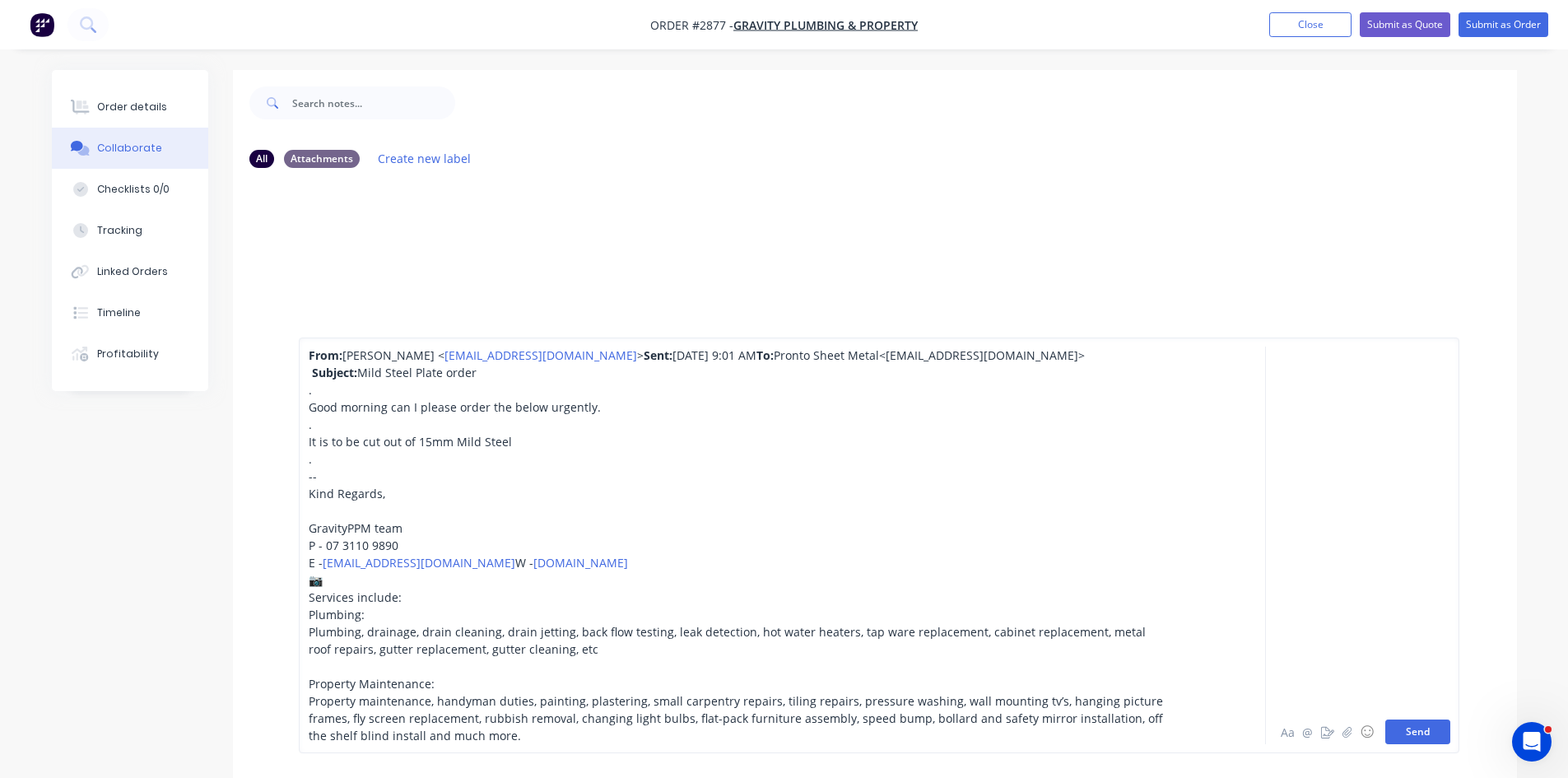
click at [1429, 732] on button "Send" at bounding box center [1418, 732] width 65 height 25
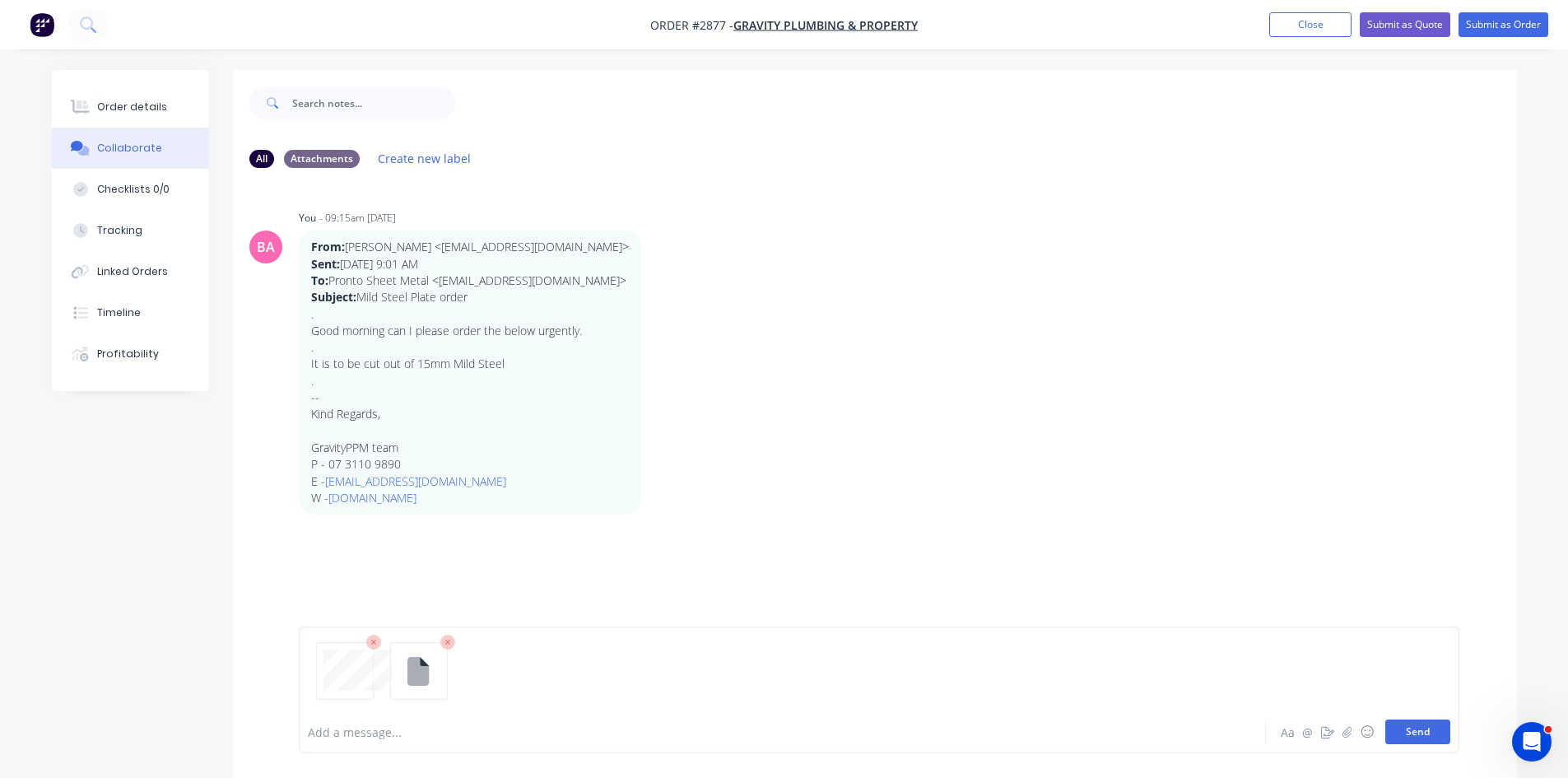
click at [1438, 740] on button "Send" at bounding box center [1418, 732] width 65 height 25
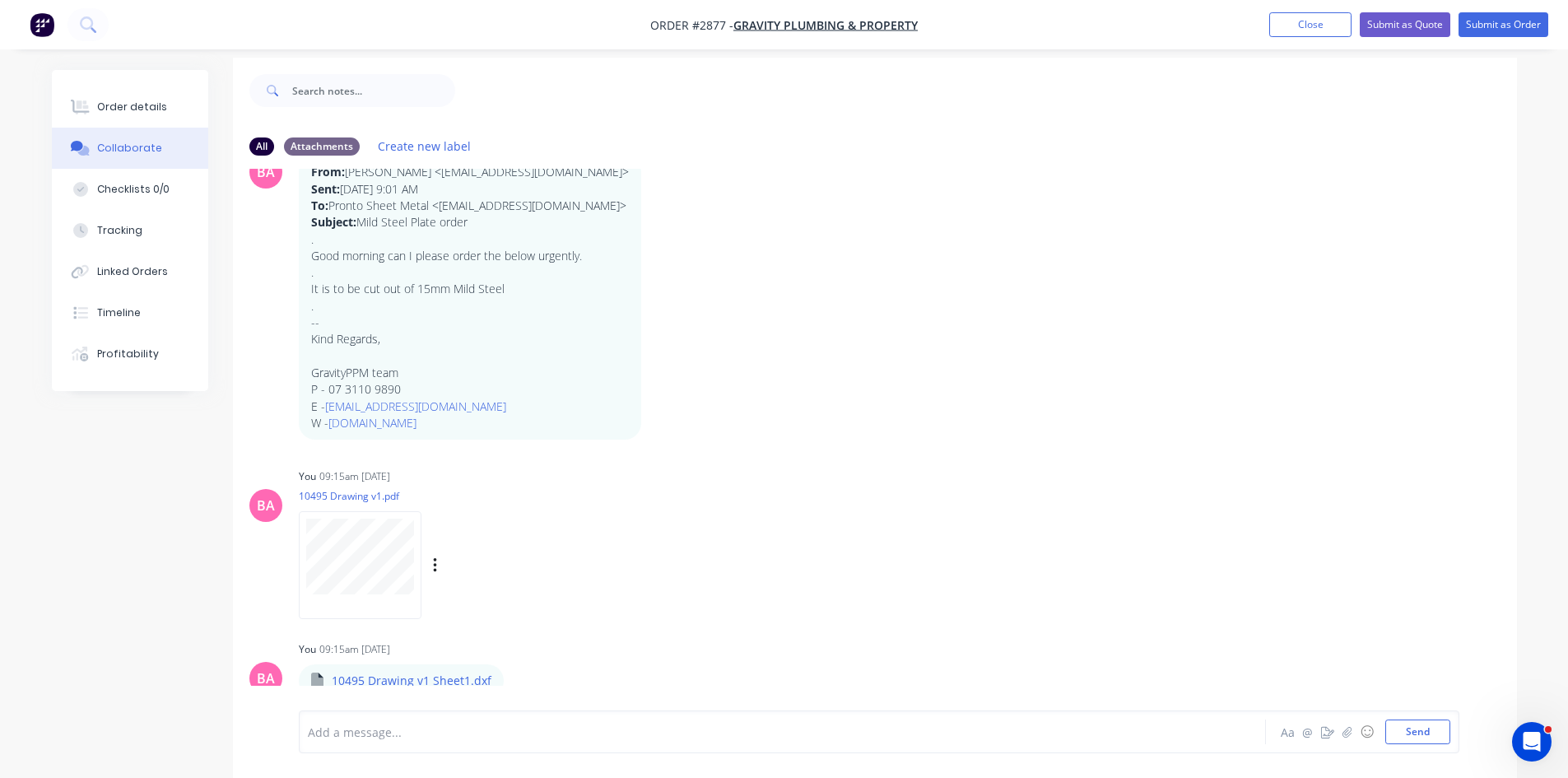
scroll to position [25, 0]
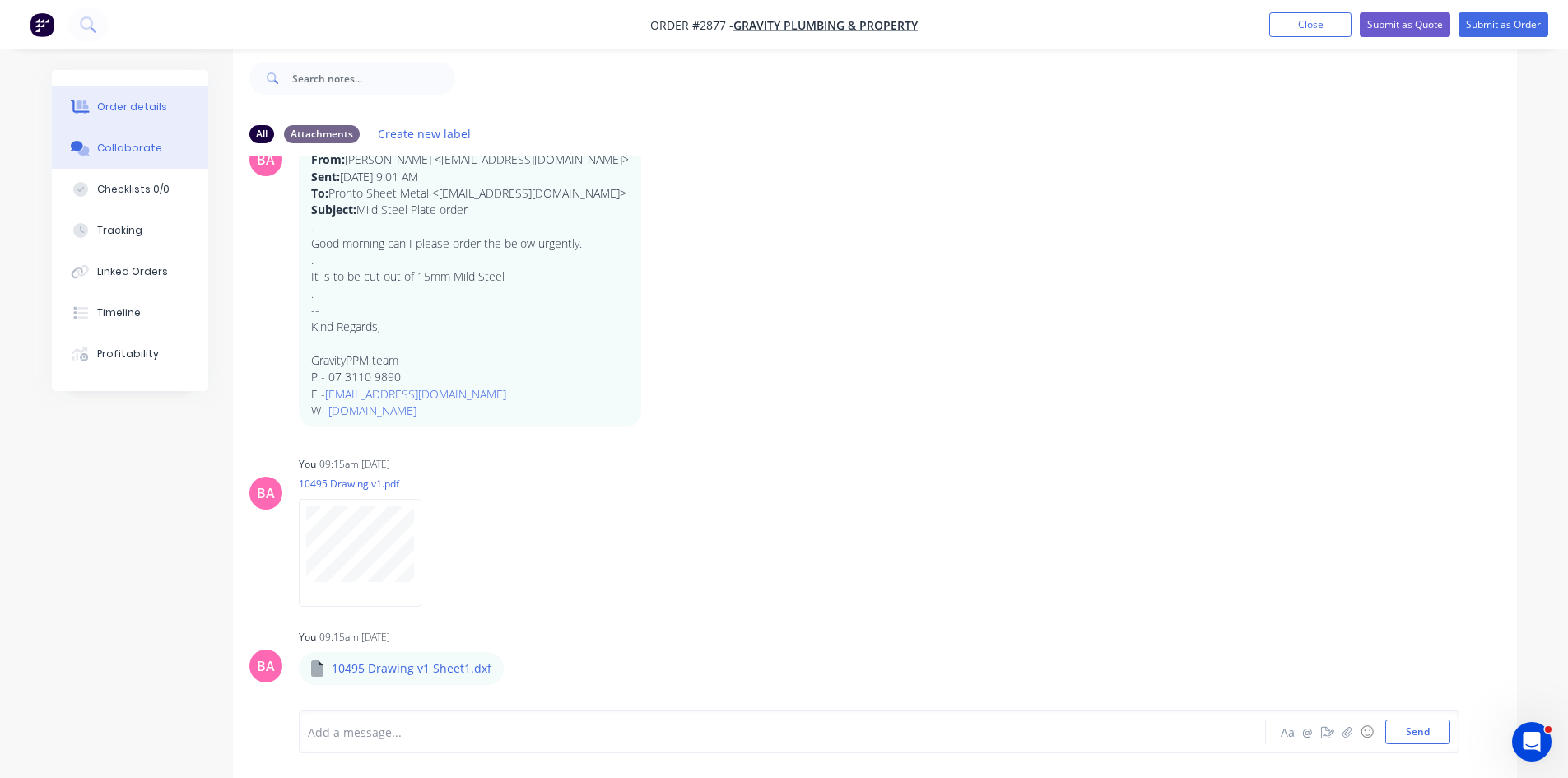
click at [125, 103] on div "Order details" at bounding box center [132, 107] width 70 height 15
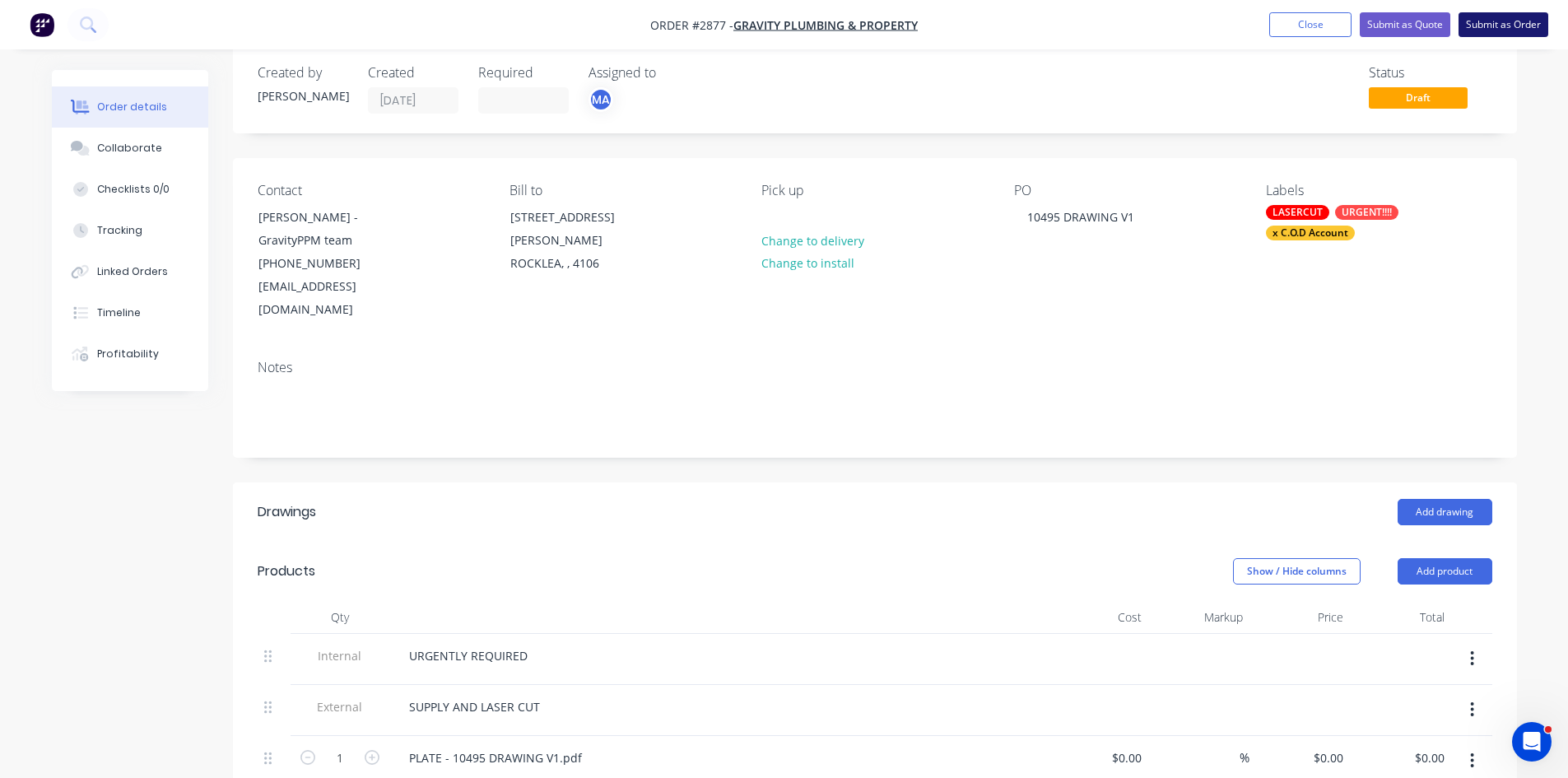
click at [1494, 24] on button "Submit as Order" at bounding box center [1503, 25] width 90 height 25
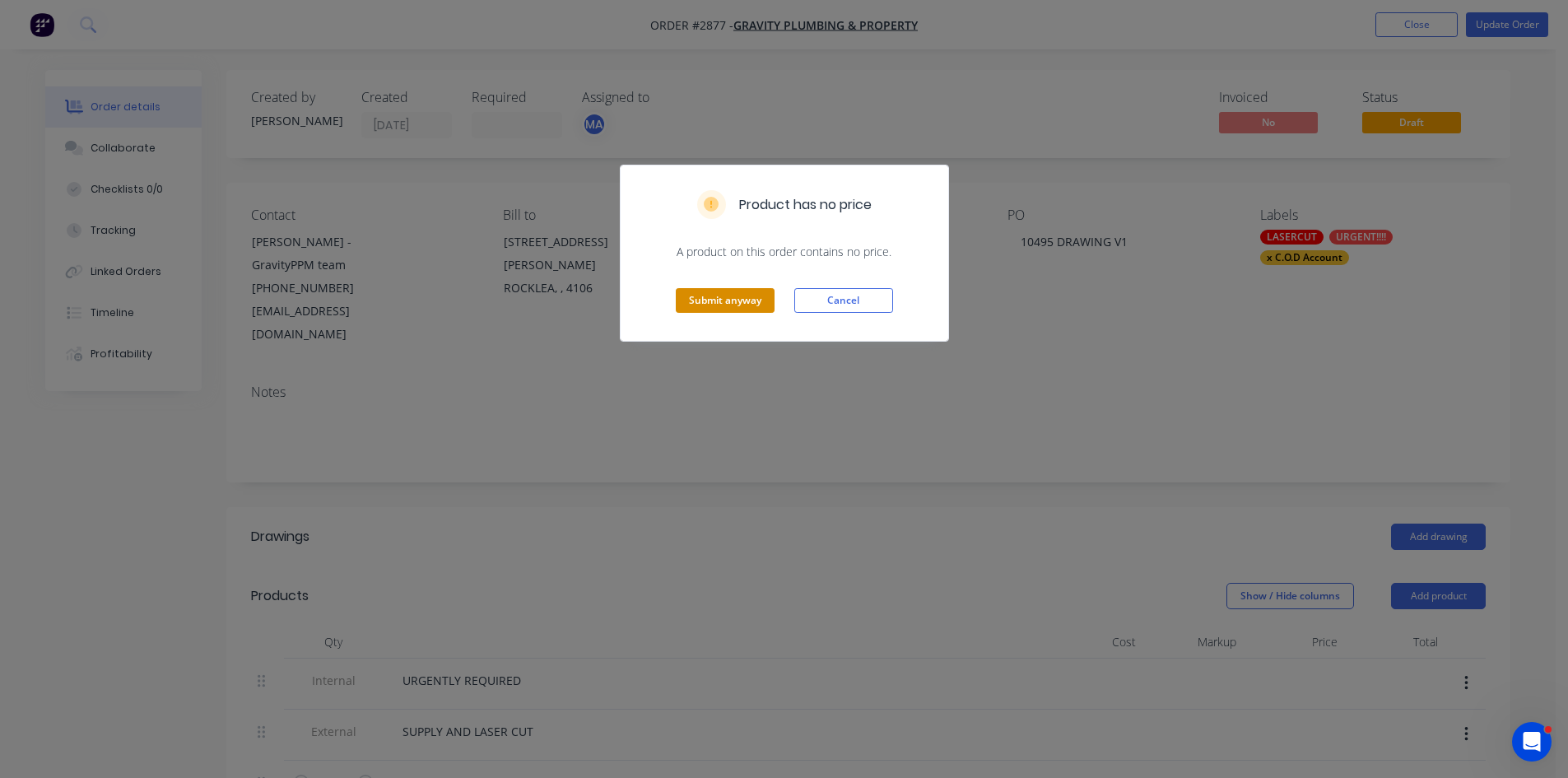
click at [724, 296] on button "Submit anyway" at bounding box center [725, 301] width 99 height 25
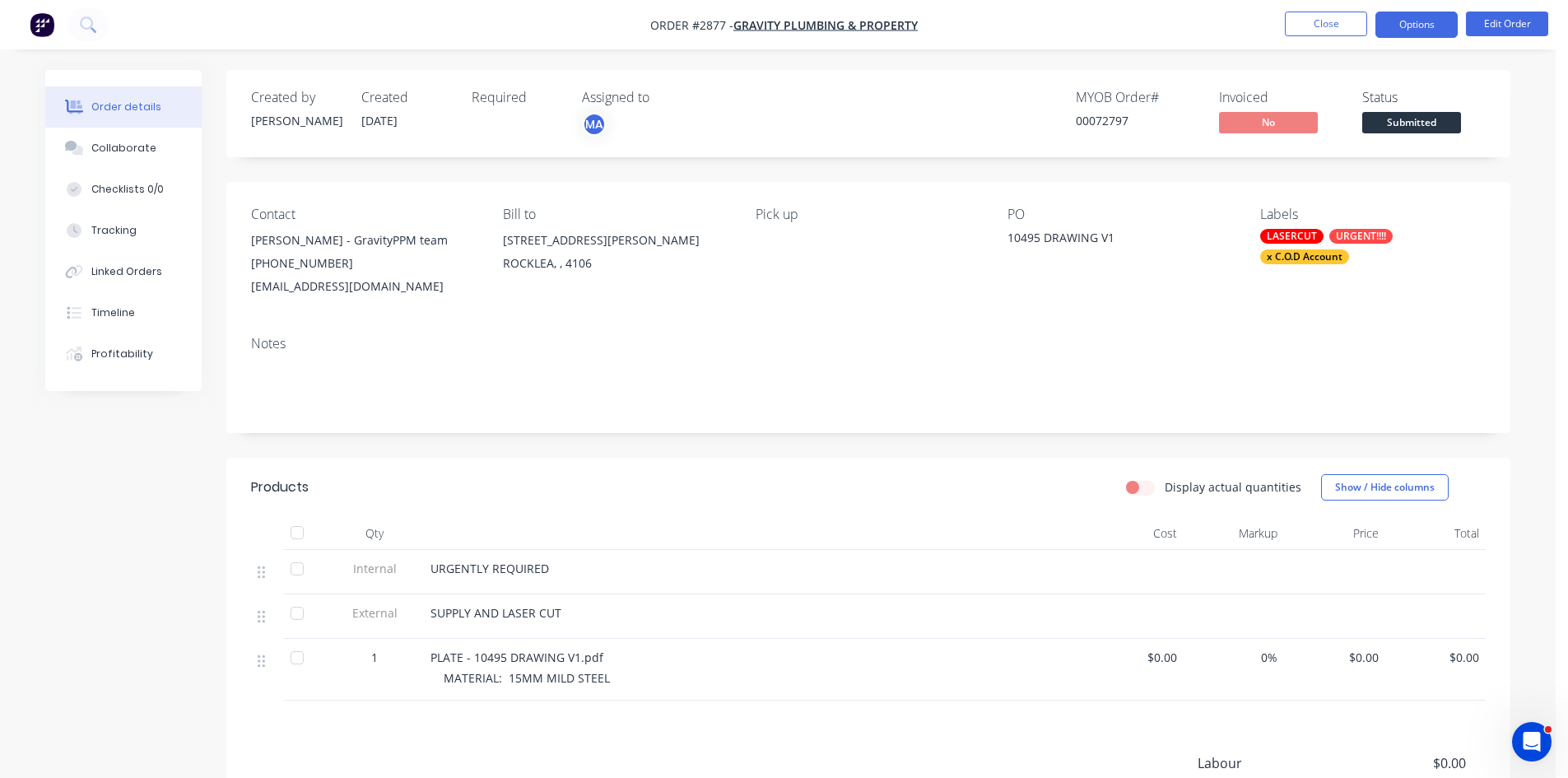
click at [1437, 17] on button "Options" at bounding box center [1417, 24] width 83 height 26
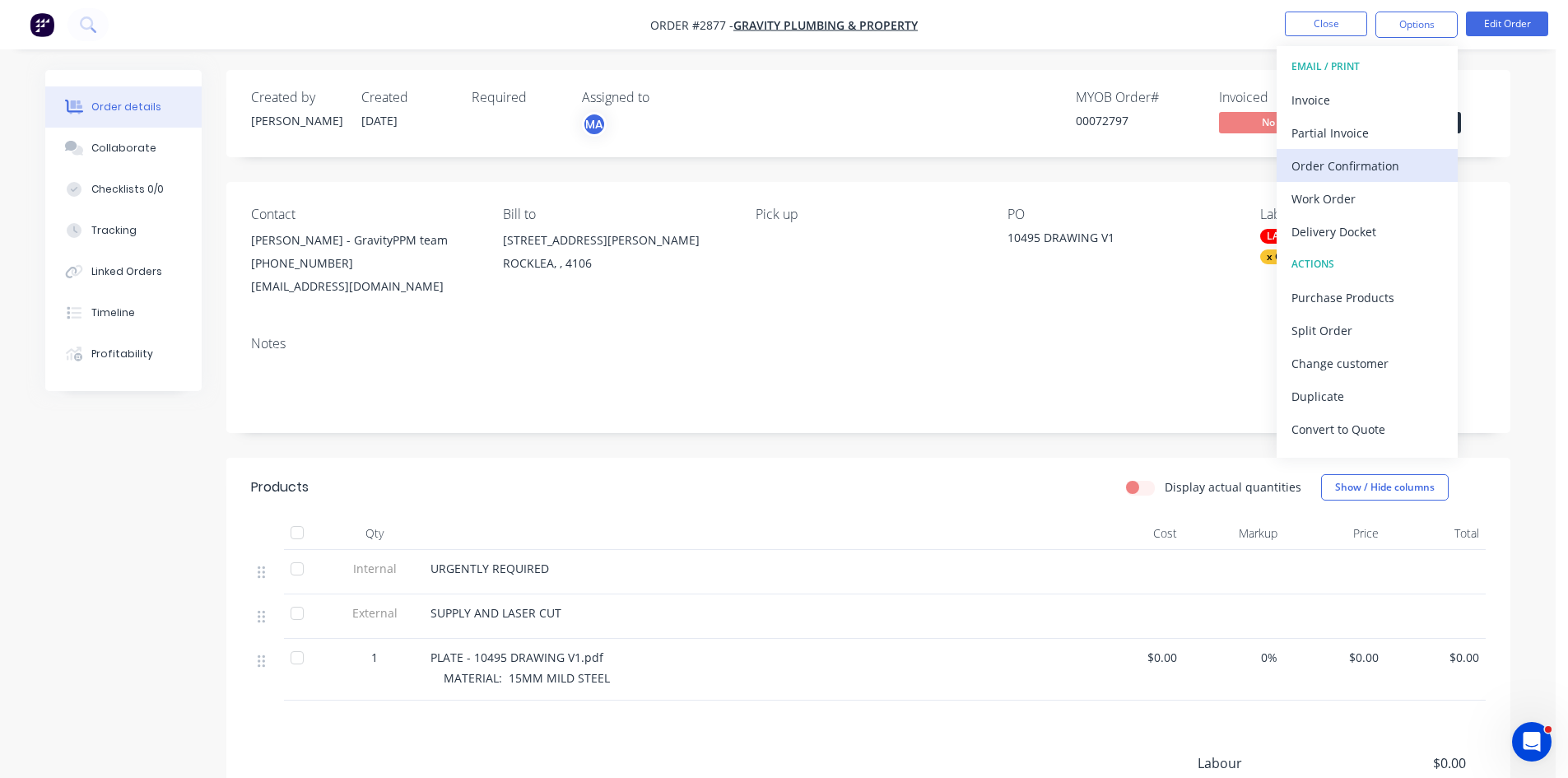
click at [1334, 165] on div "Order Confirmation" at bounding box center [1367, 166] width 152 height 24
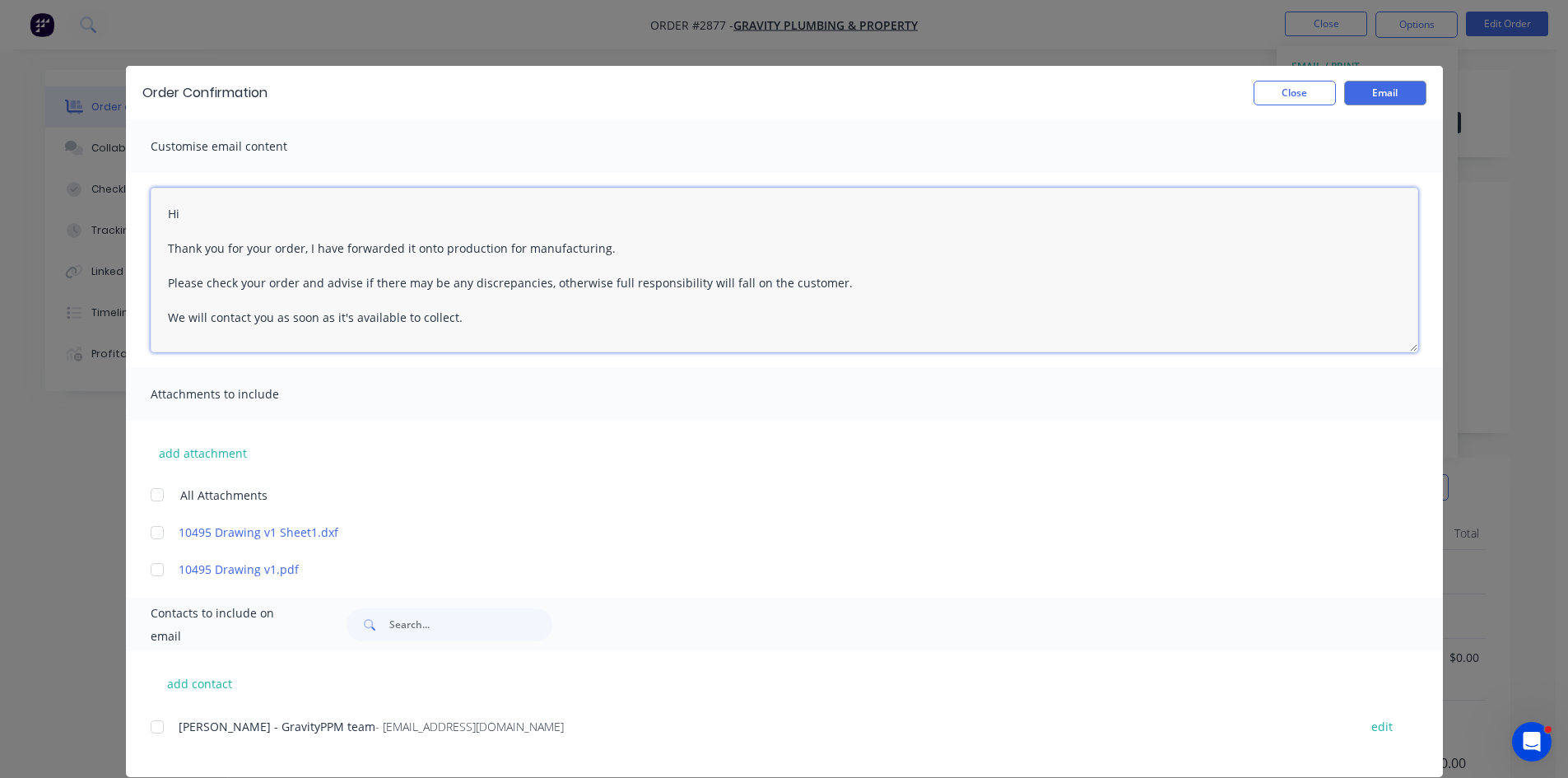
click at [204, 209] on textarea "Hi Thank you for your order, I have forwarded it onto production for manufactur…" at bounding box center [784, 269] width 1268 height 164
click at [153, 730] on div at bounding box center [157, 727] width 33 height 33
click at [222, 205] on textarea "Hi Thank you for your order, I have forwarded it onto production for manufactur…" at bounding box center [784, 269] width 1268 height 164
type textarea "Hi CJ Anderson Thank you for your order, I have forwarded it onto production fo…"
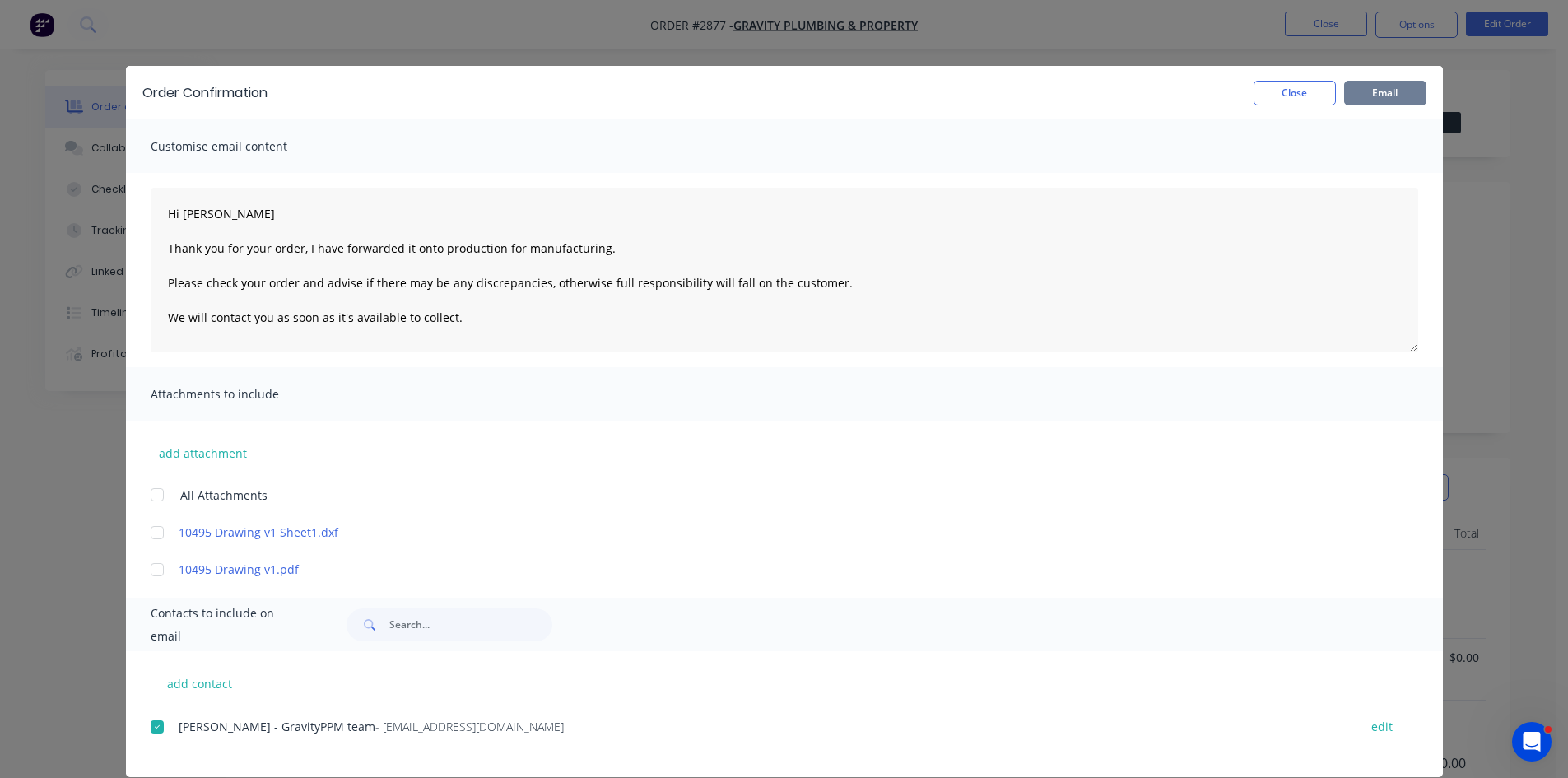
click at [1388, 91] on button "Email" at bounding box center [1386, 93] width 83 height 25
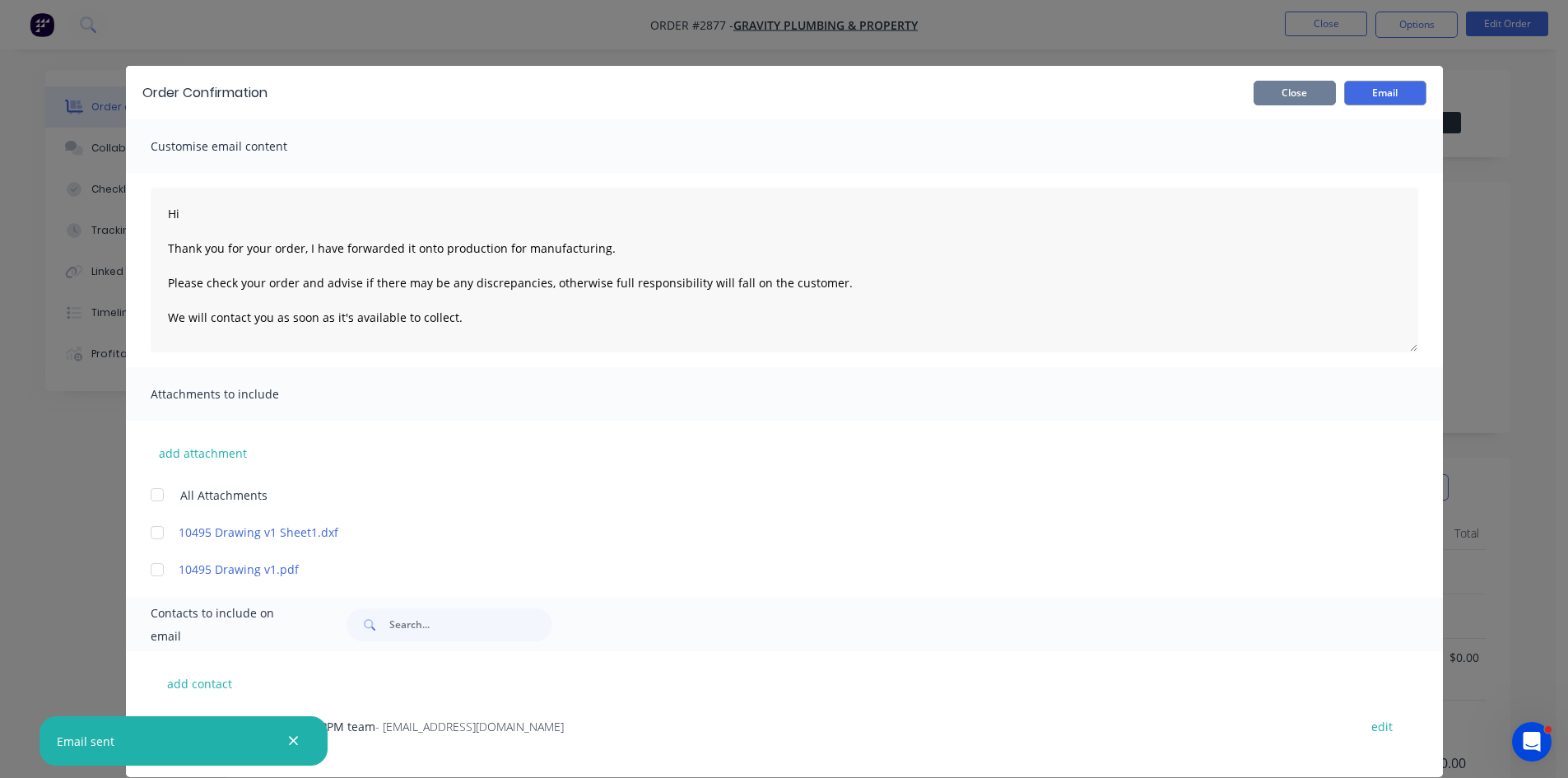
click at [1293, 84] on button "Close" at bounding box center [1295, 93] width 83 height 25
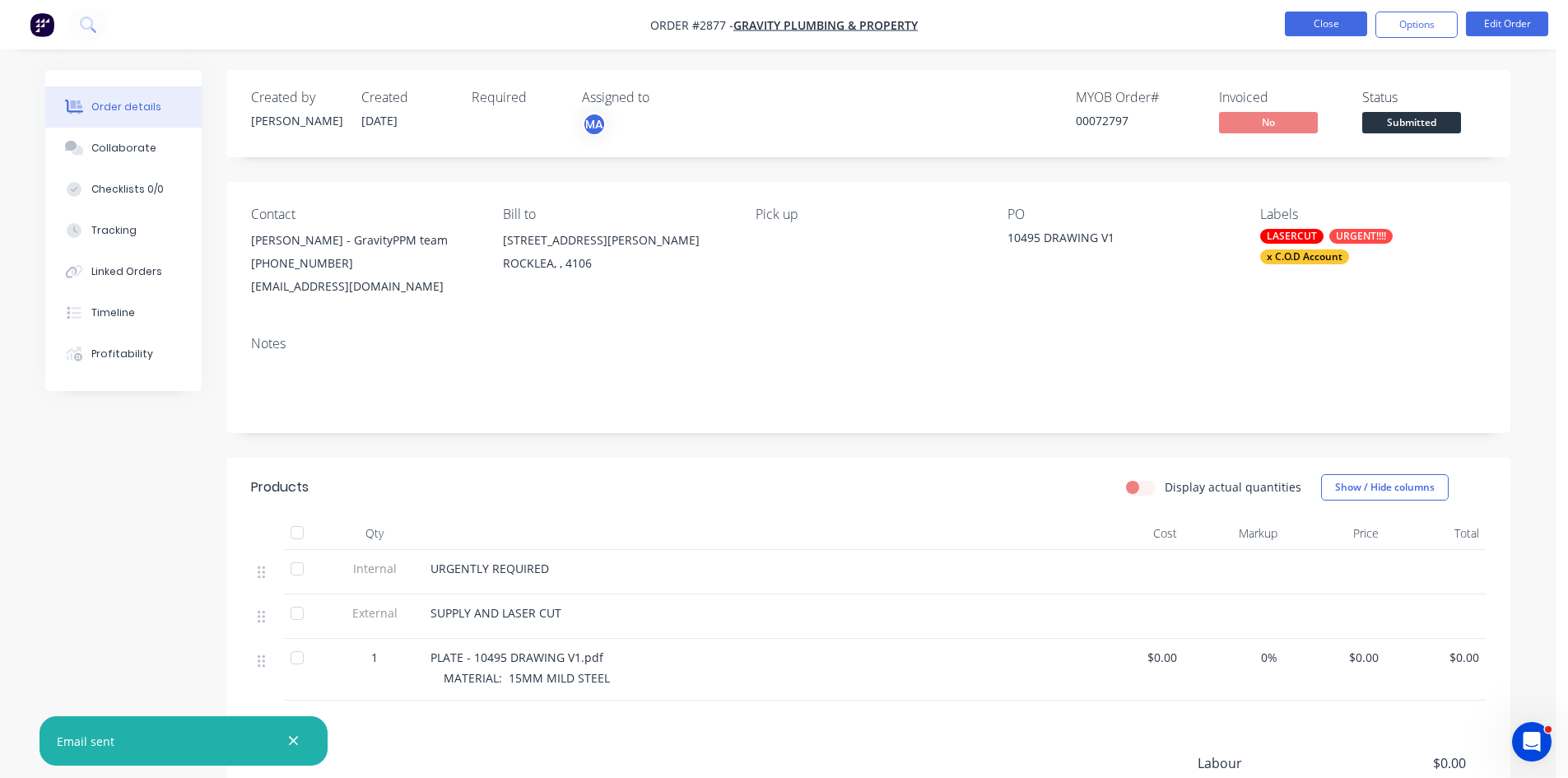
click at [1329, 18] on button "Close" at bounding box center [1327, 24] width 83 height 25
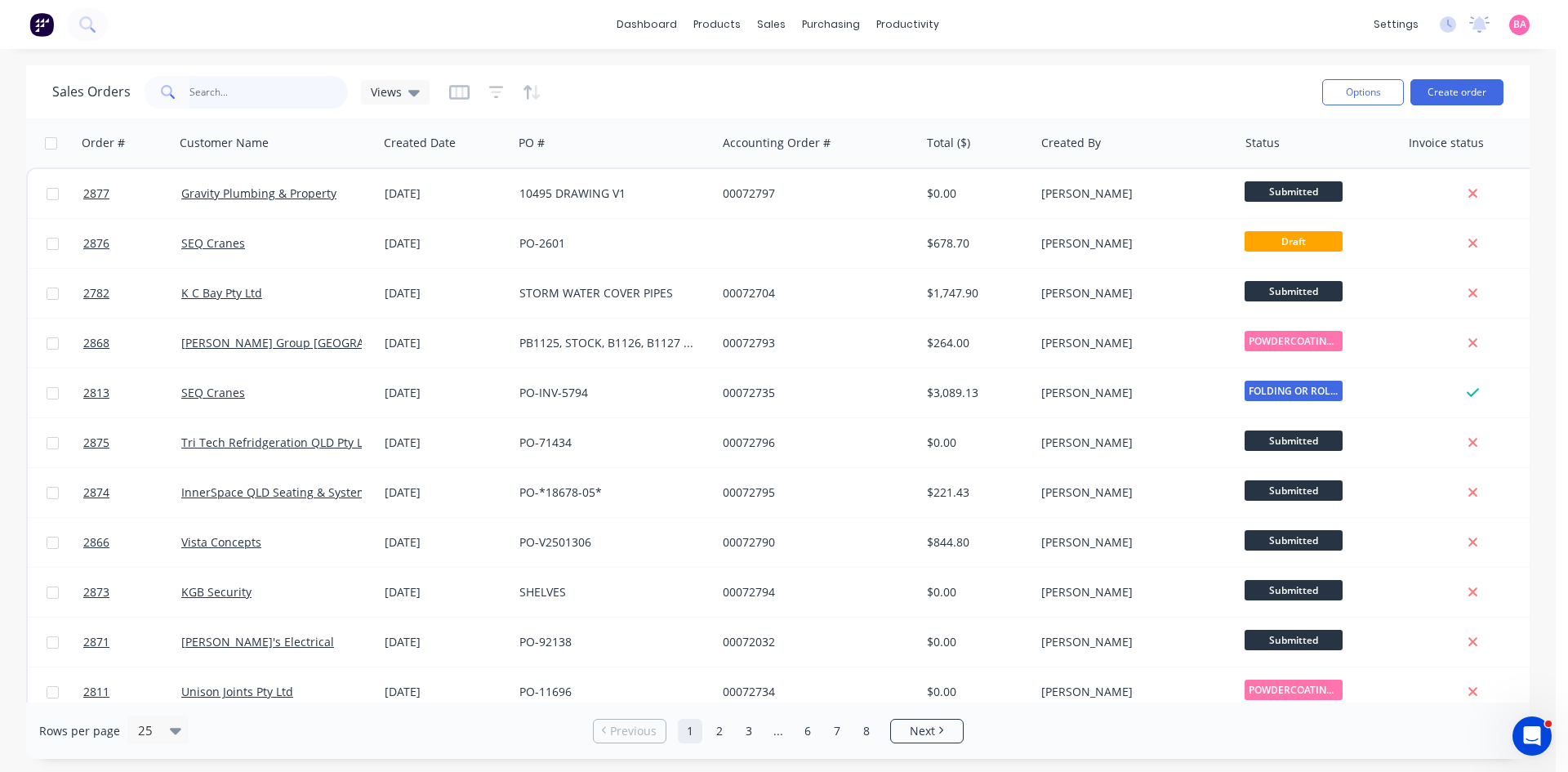
click at [239, 88] on input "text" at bounding box center [269, 92] width 159 height 33
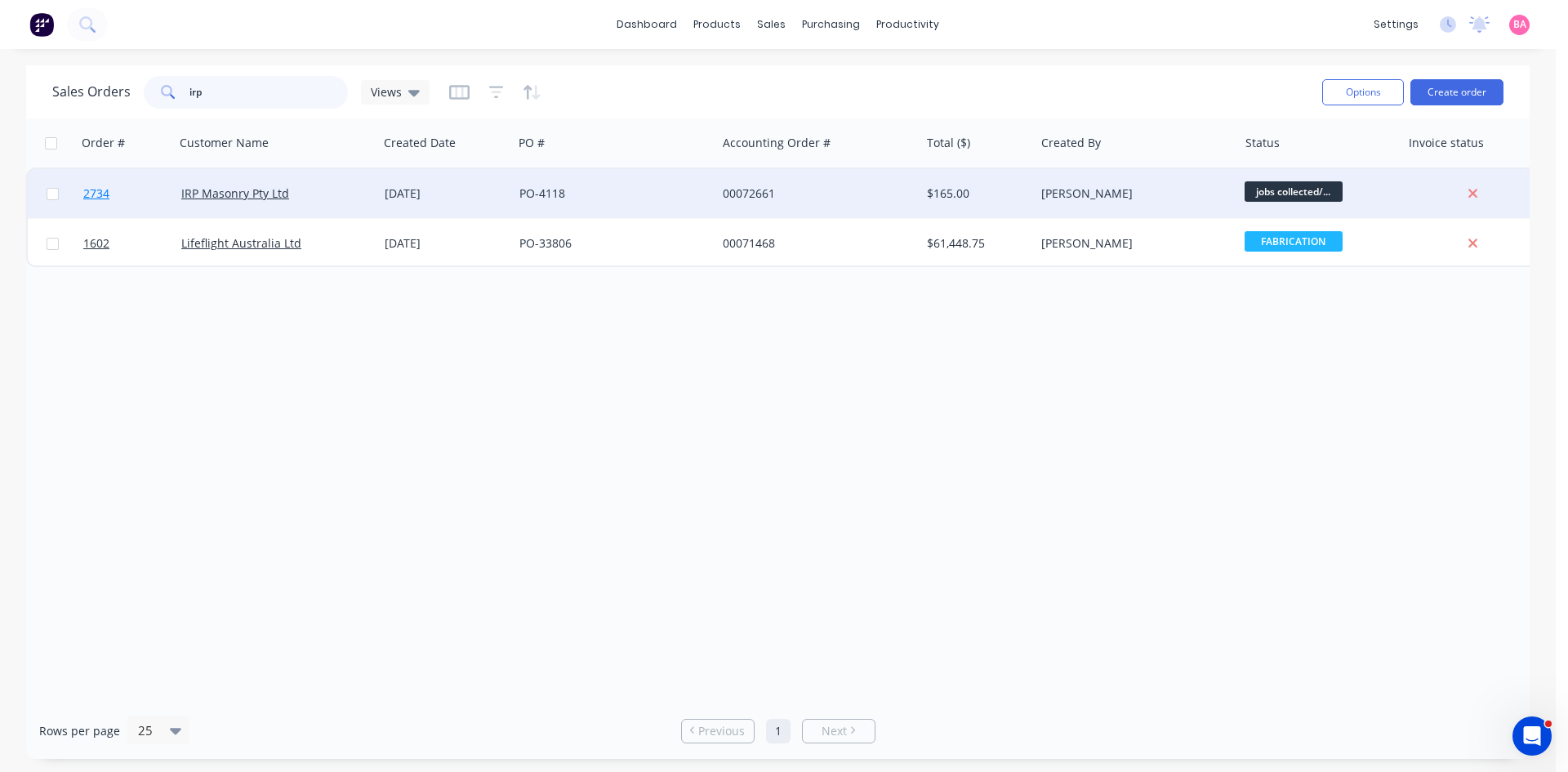
type input "irp"
click at [92, 190] on span "2734" at bounding box center [96, 193] width 26 height 16
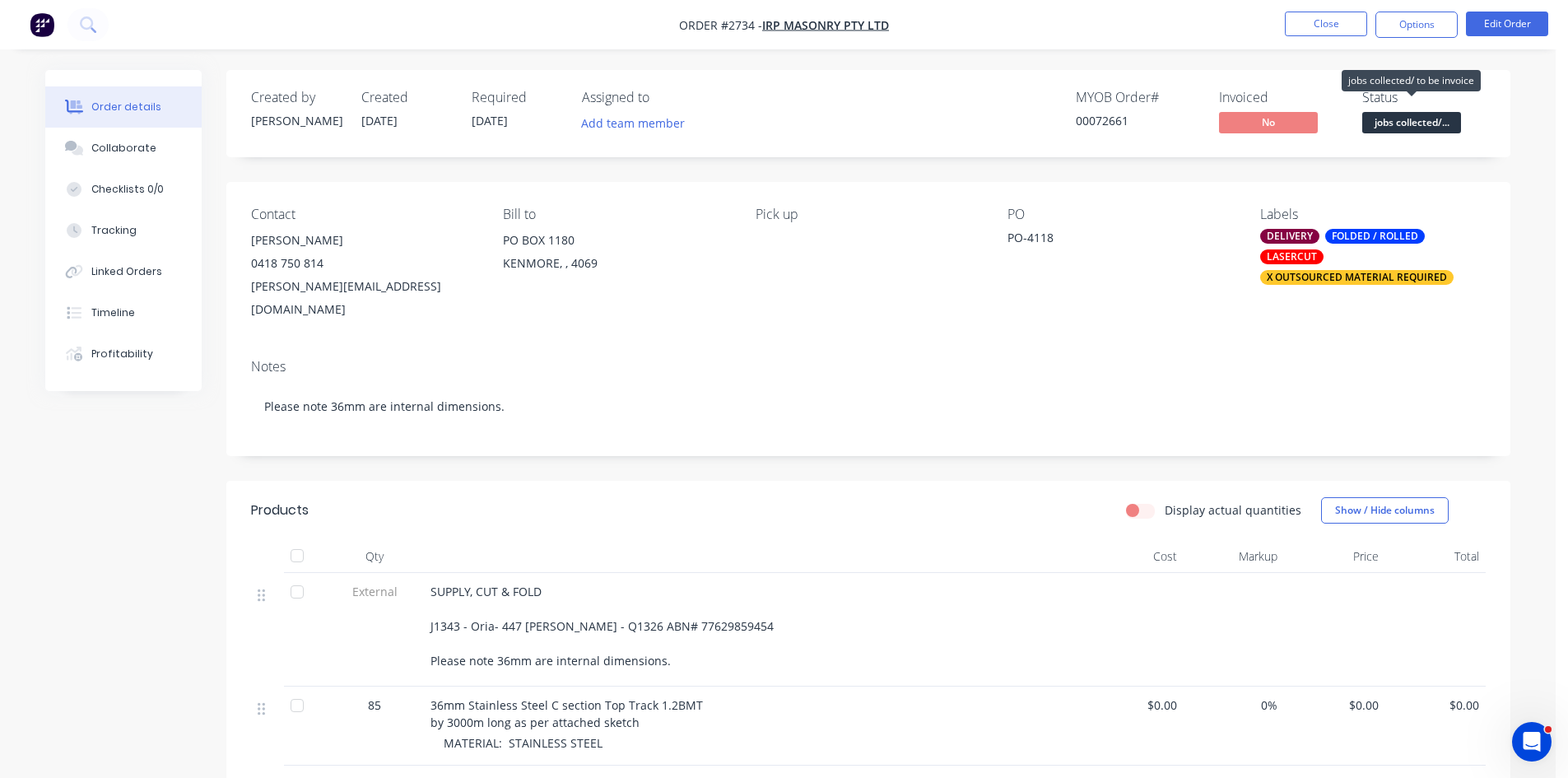
click at [1416, 122] on span "jobs collected/..." at bounding box center [1412, 122] width 99 height 21
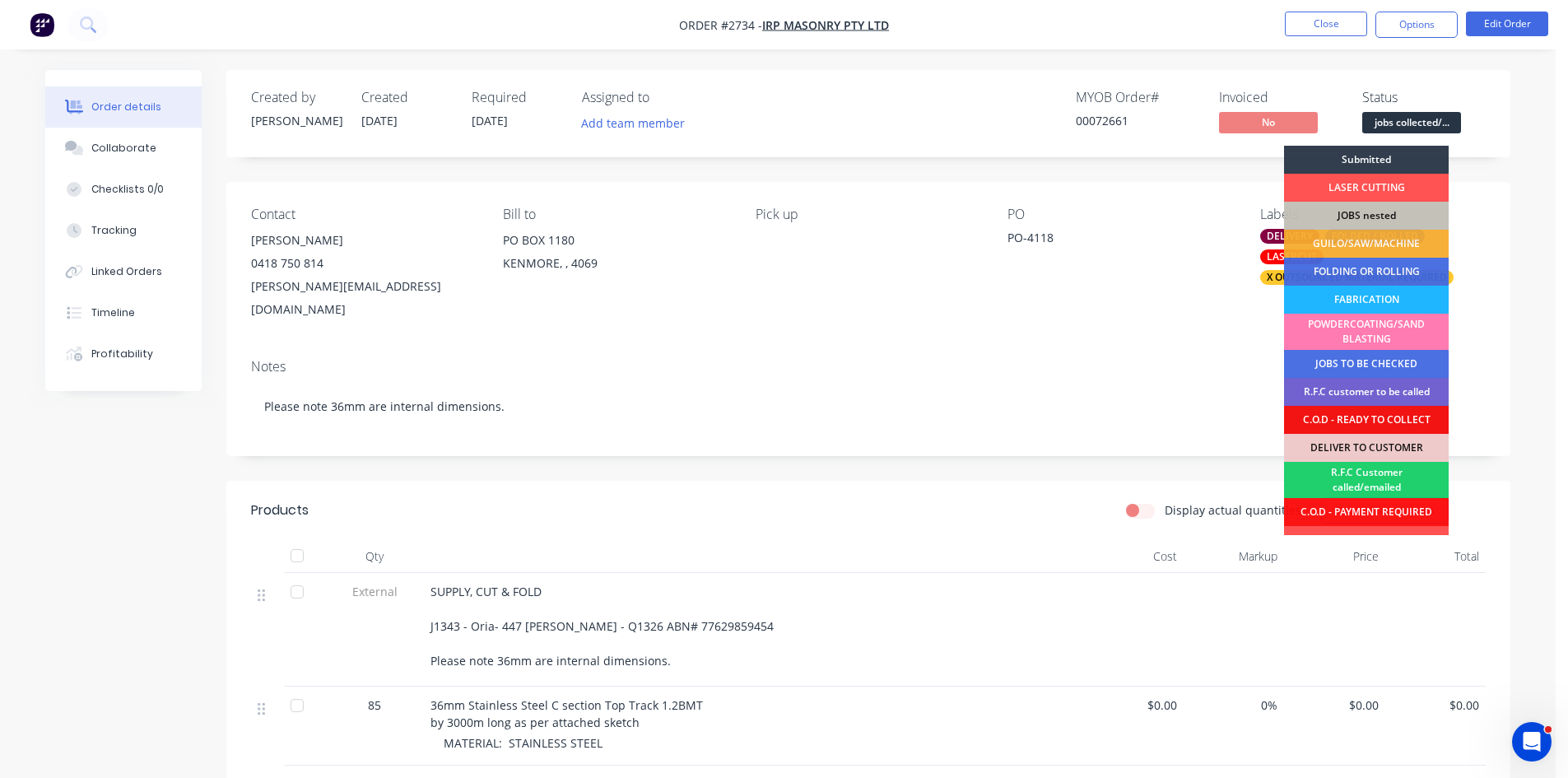
click at [1355, 301] on div "FABRICATION" at bounding box center [1366, 299] width 164 height 28
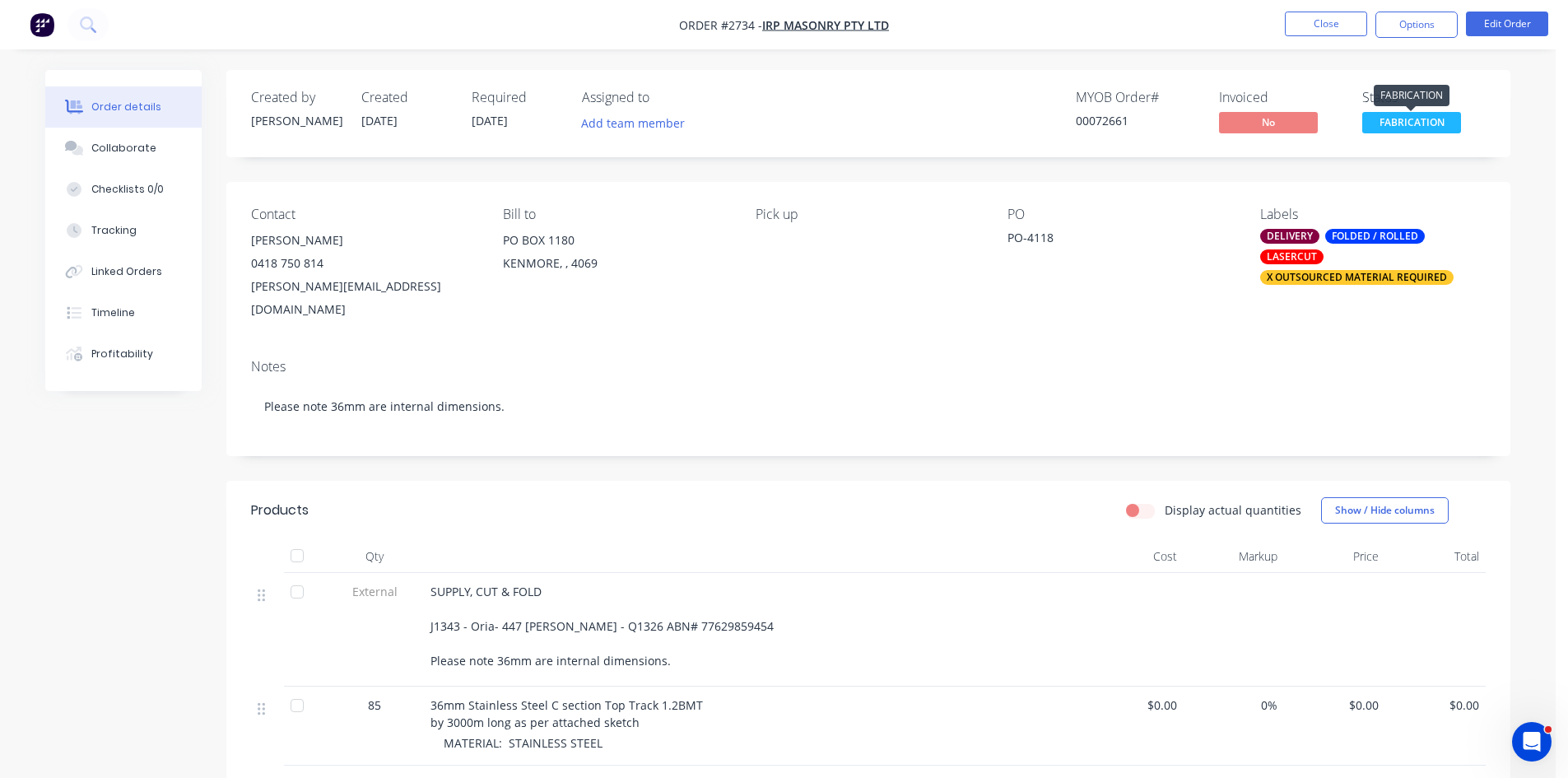
click at [1406, 117] on span "FABRICATION" at bounding box center [1412, 122] width 99 height 21
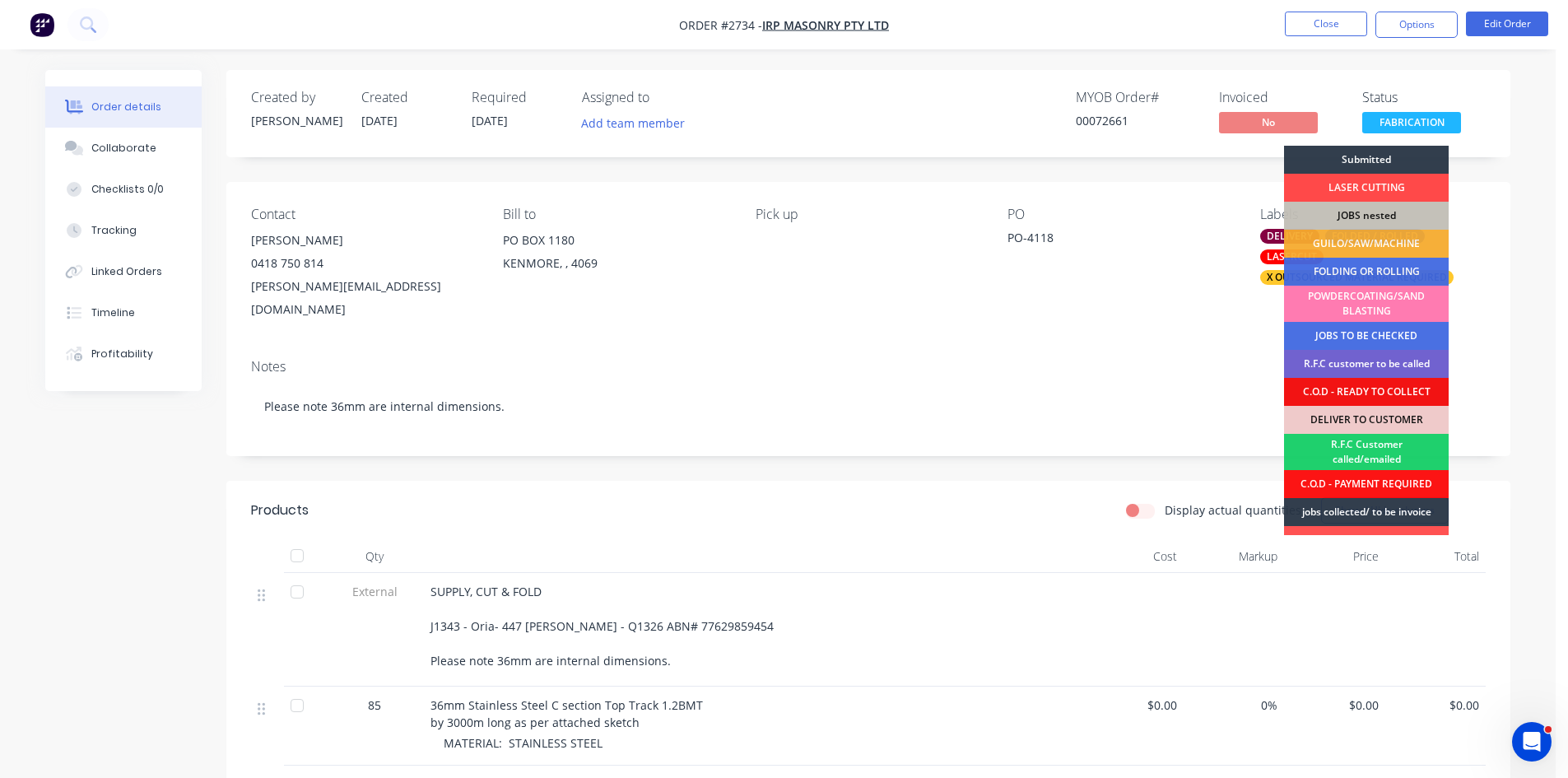
click at [1369, 178] on div "LASER CUTTING" at bounding box center [1366, 188] width 164 height 28
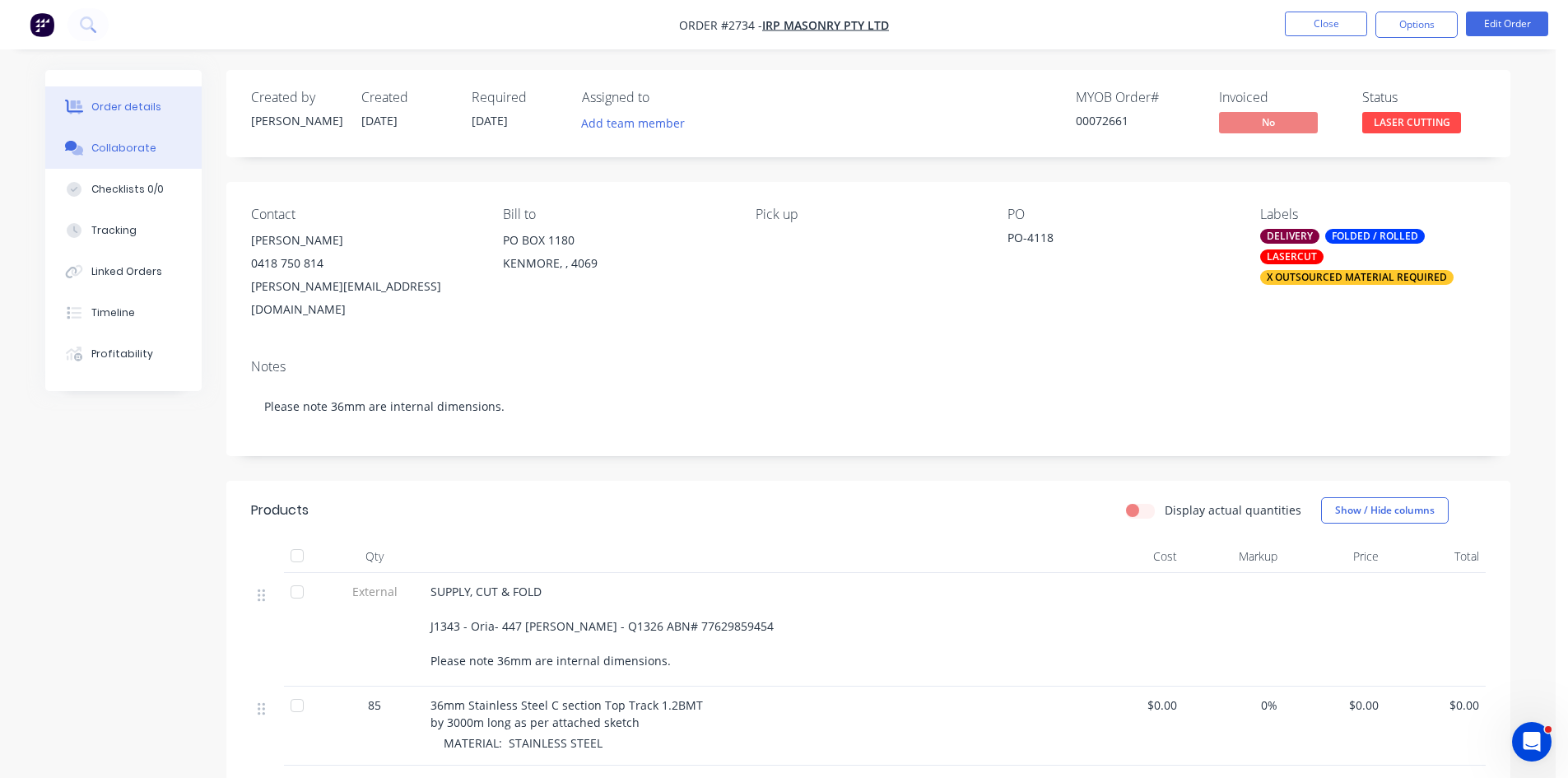
click at [125, 148] on div "Collaborate" at bounding box center [124, 148] width 65 height 15
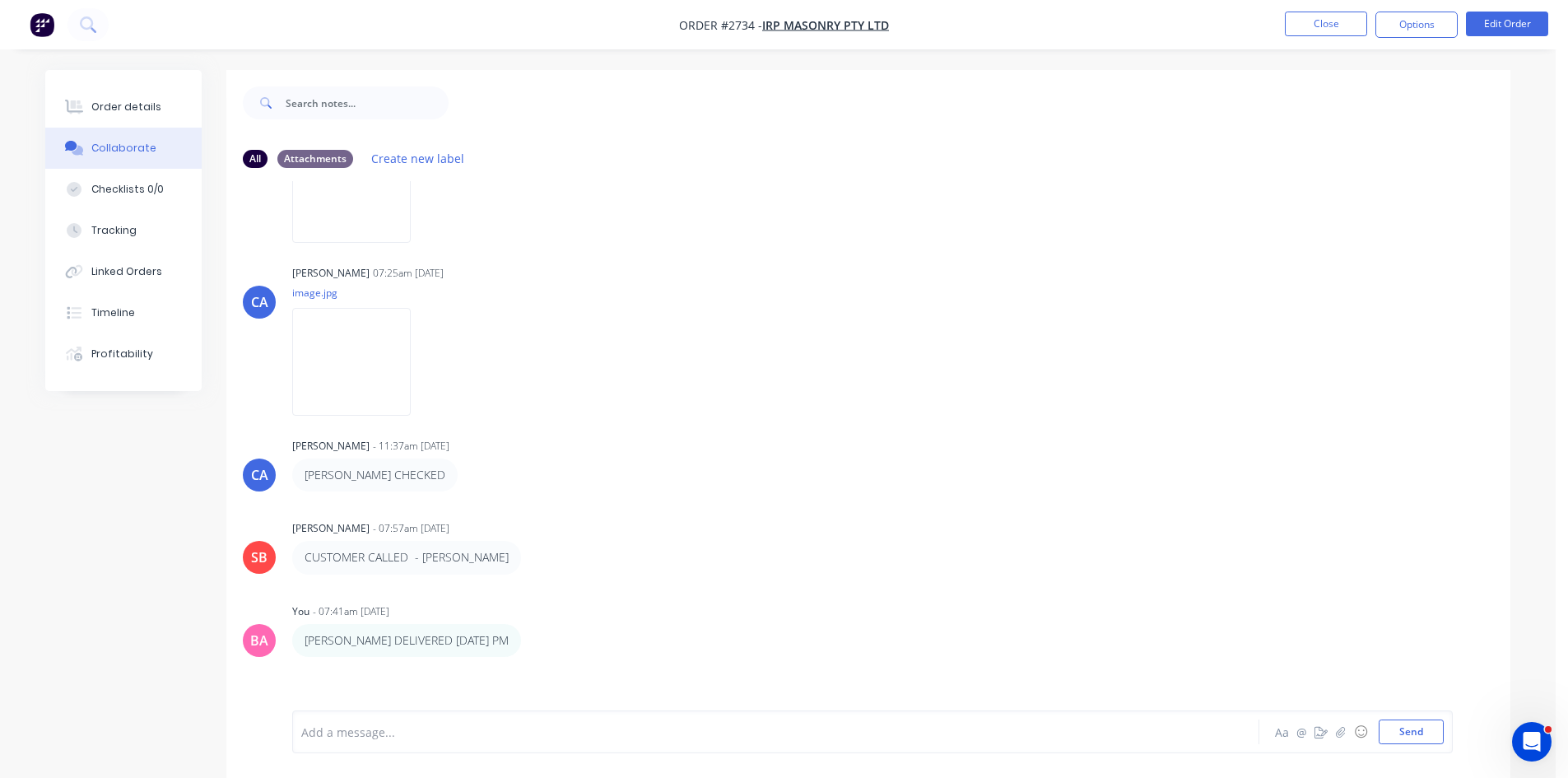
scroll to position [2281, 0]
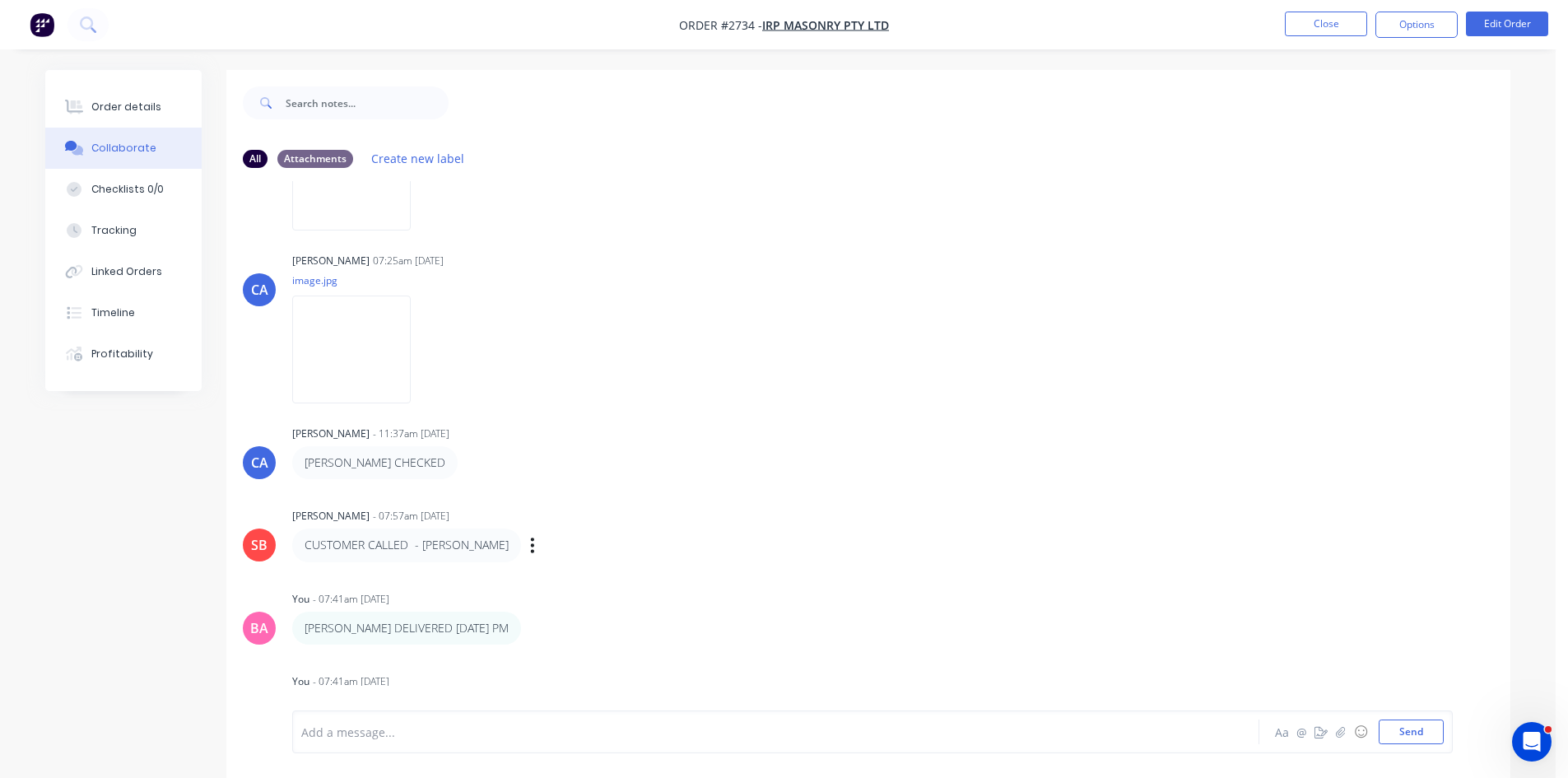
click at [740, 538] on div "CUSTOMER CALLED - CLARENCE Labels Edit Delete" at bounding box center [549, 545] width 514 height 33
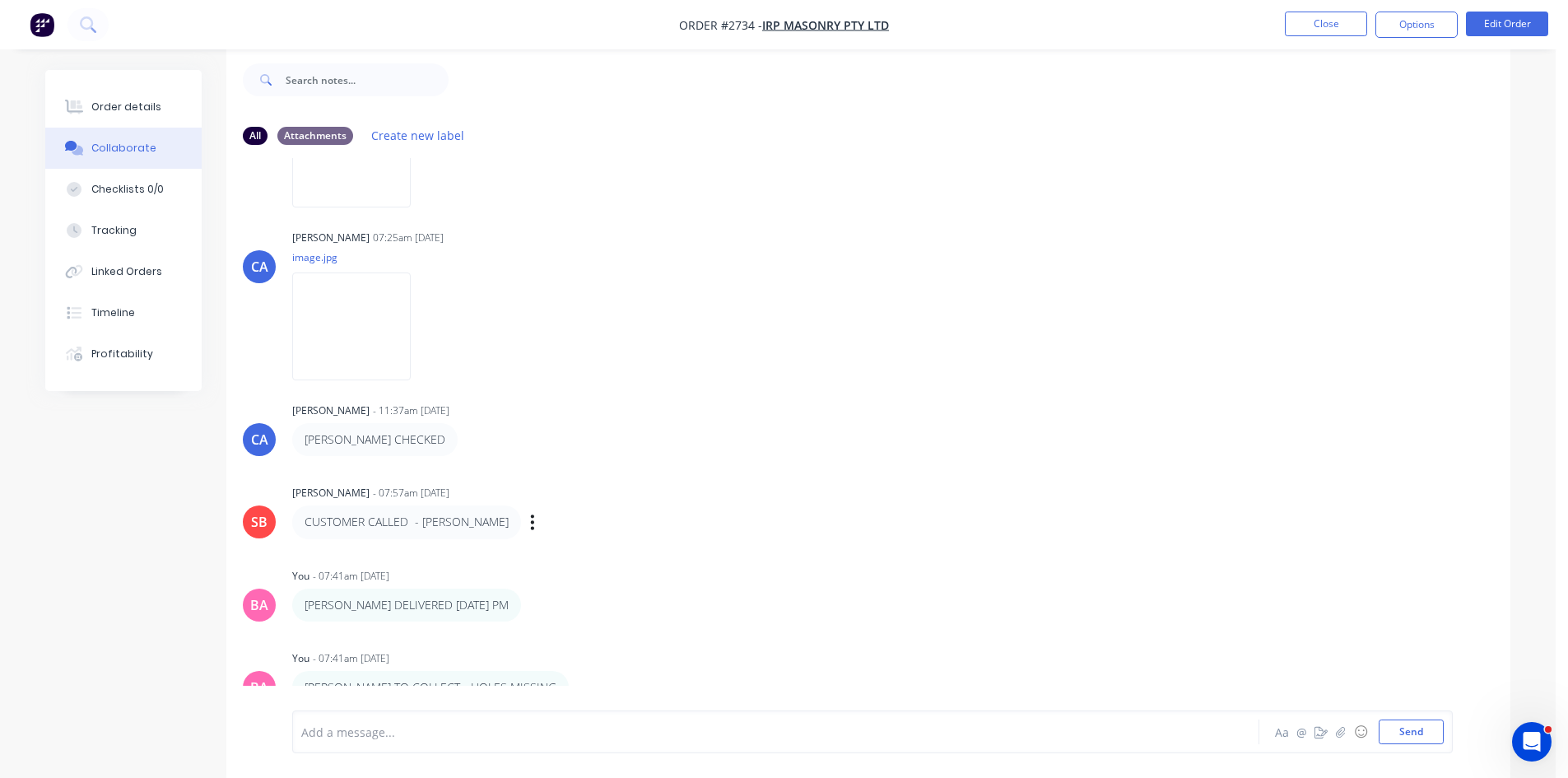
scroll to position [25, 0]
click at [141, 108] on div "Order details" at bounding box center [127, 107] width 70 height 15
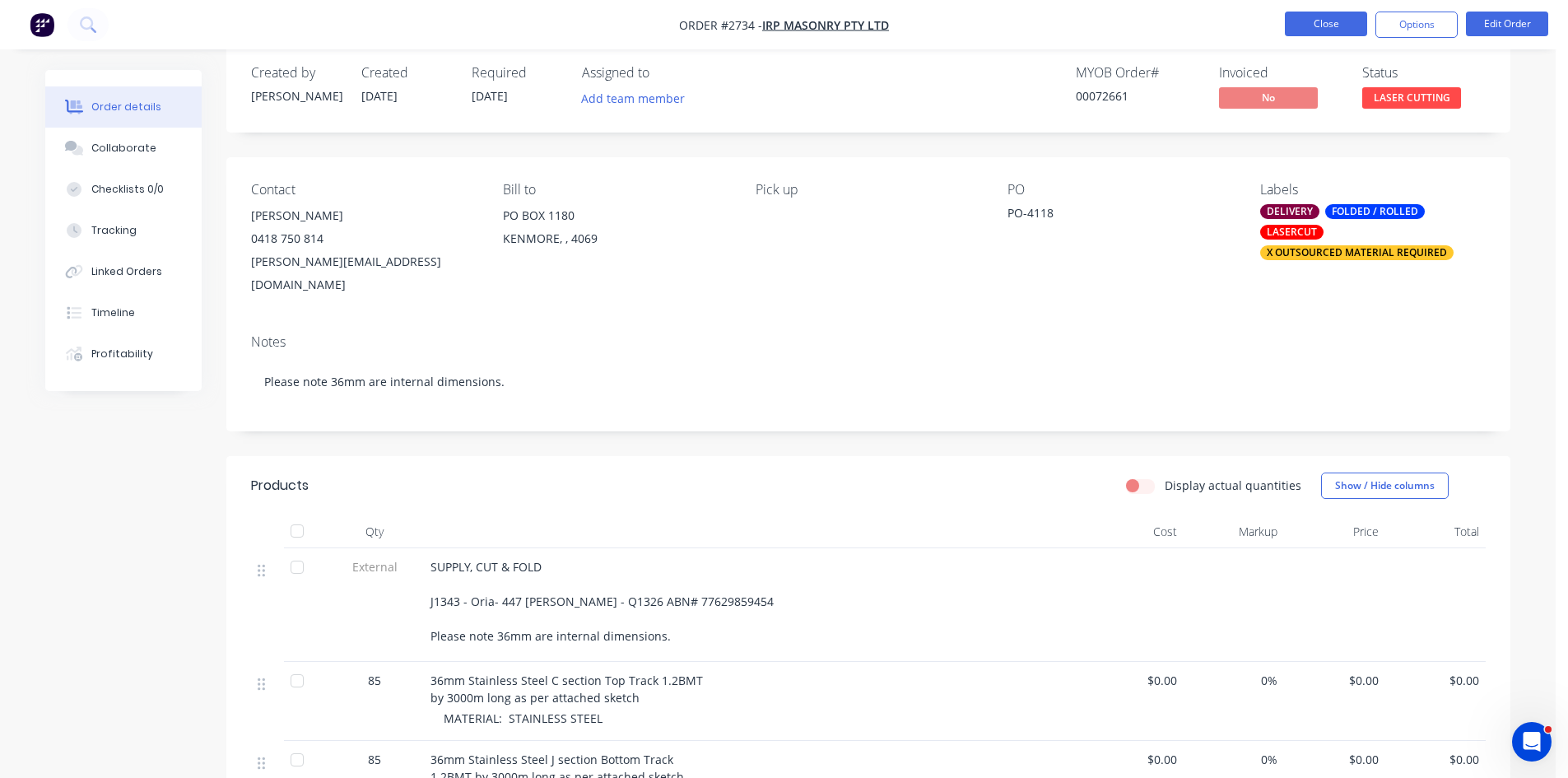
click at [1338, 21] on button "Close" at bounding box center [1327, 24] width 83 height 25
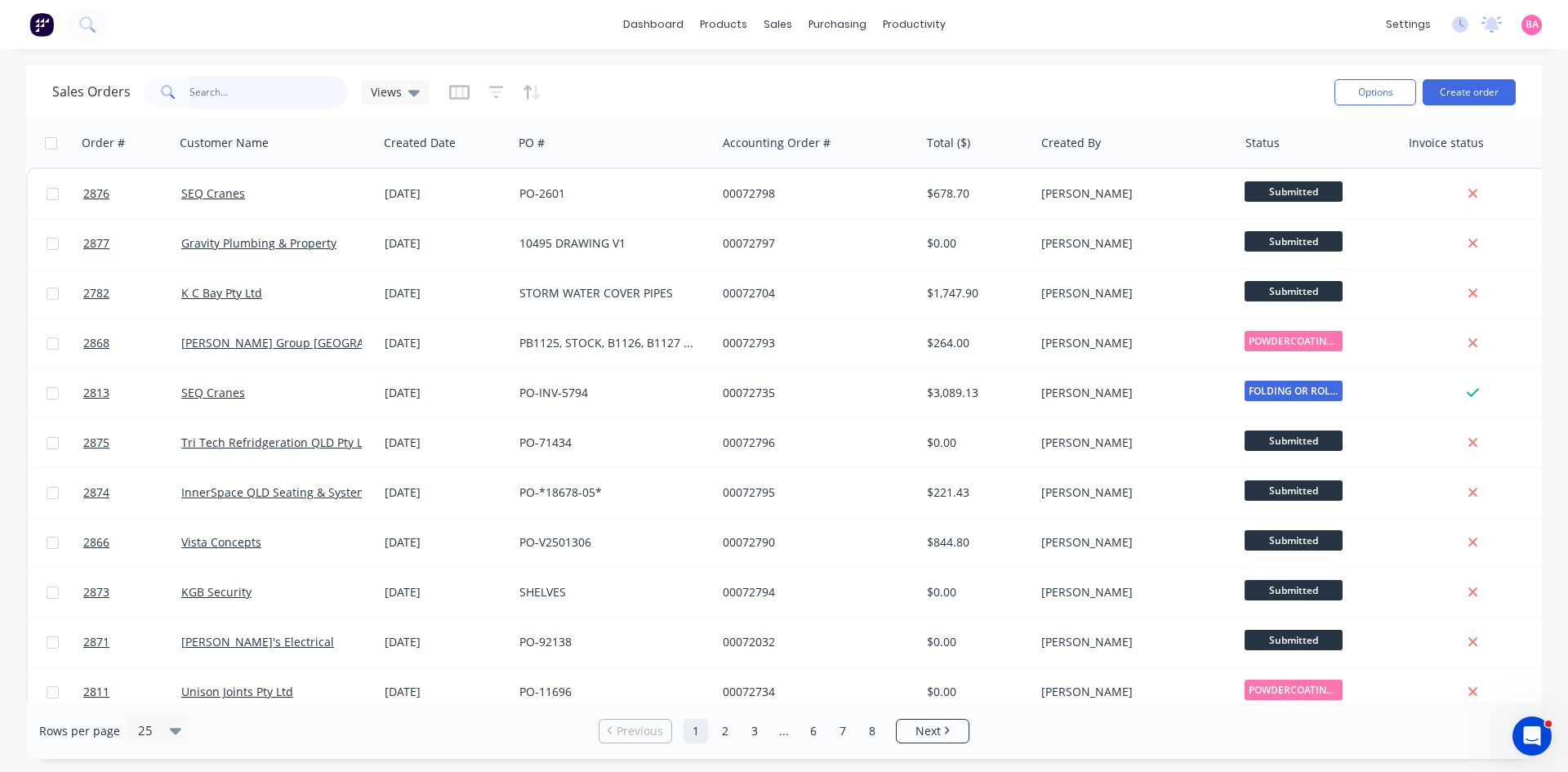
click at [191, 87] on input "text" at bounding box center [269, 92] width 159 height 33
type input "2638"
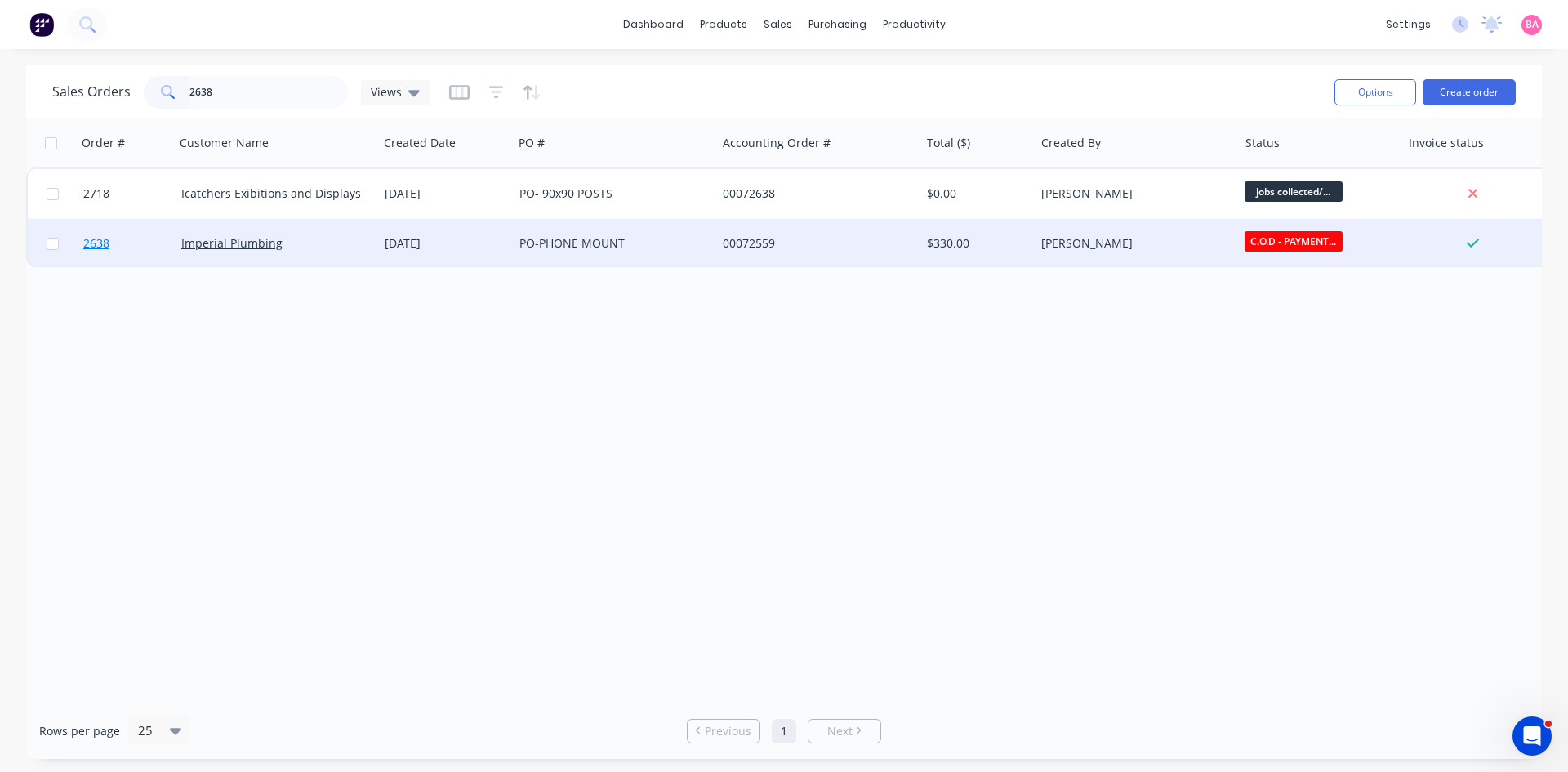
click at [100, 244] on span "2638" at bounding box center [96, 243] width 26 height 16
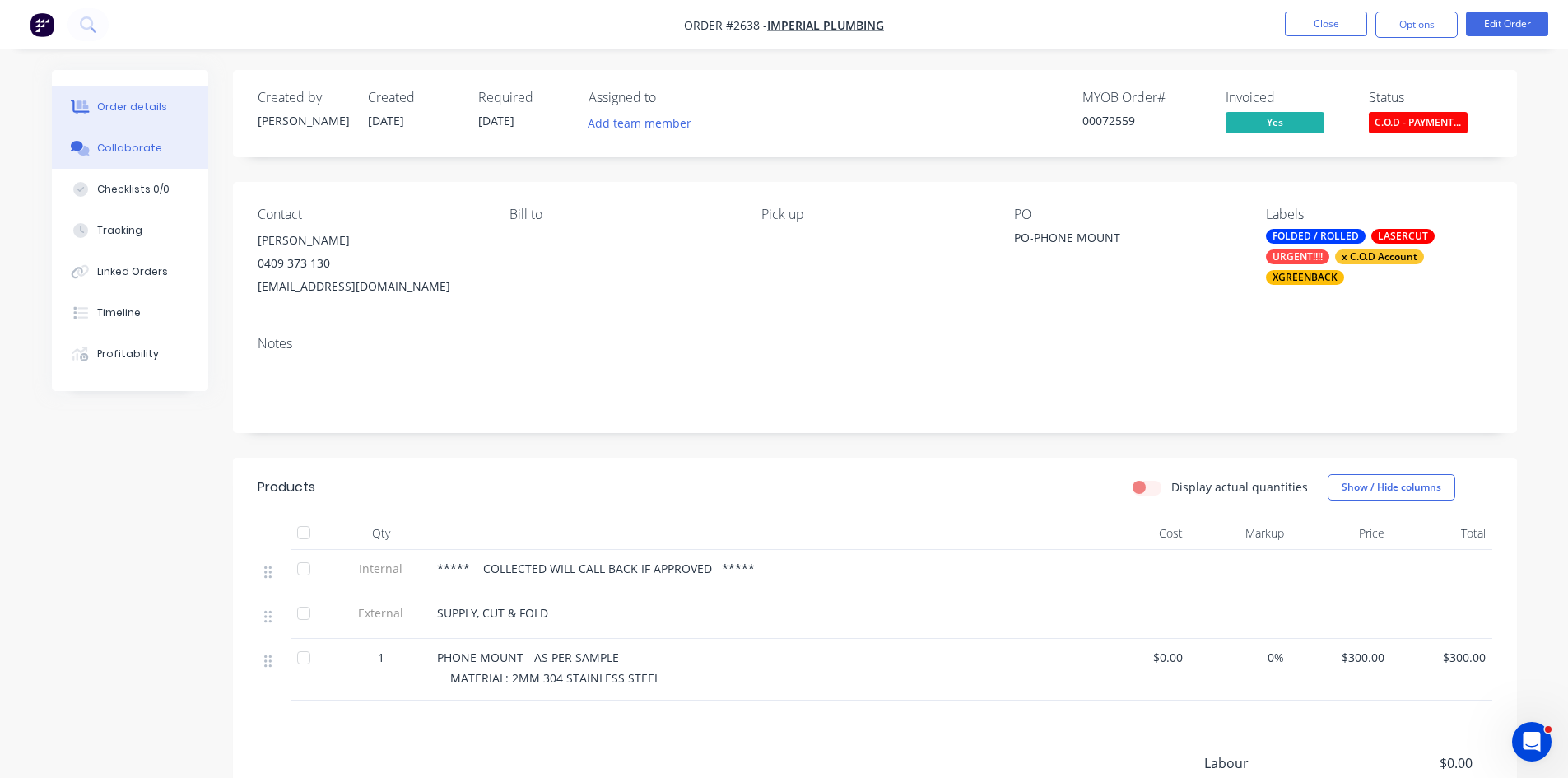
click at [122, 144] on div "Collaborate" at bounding box center [129, 148] width 65 height 15
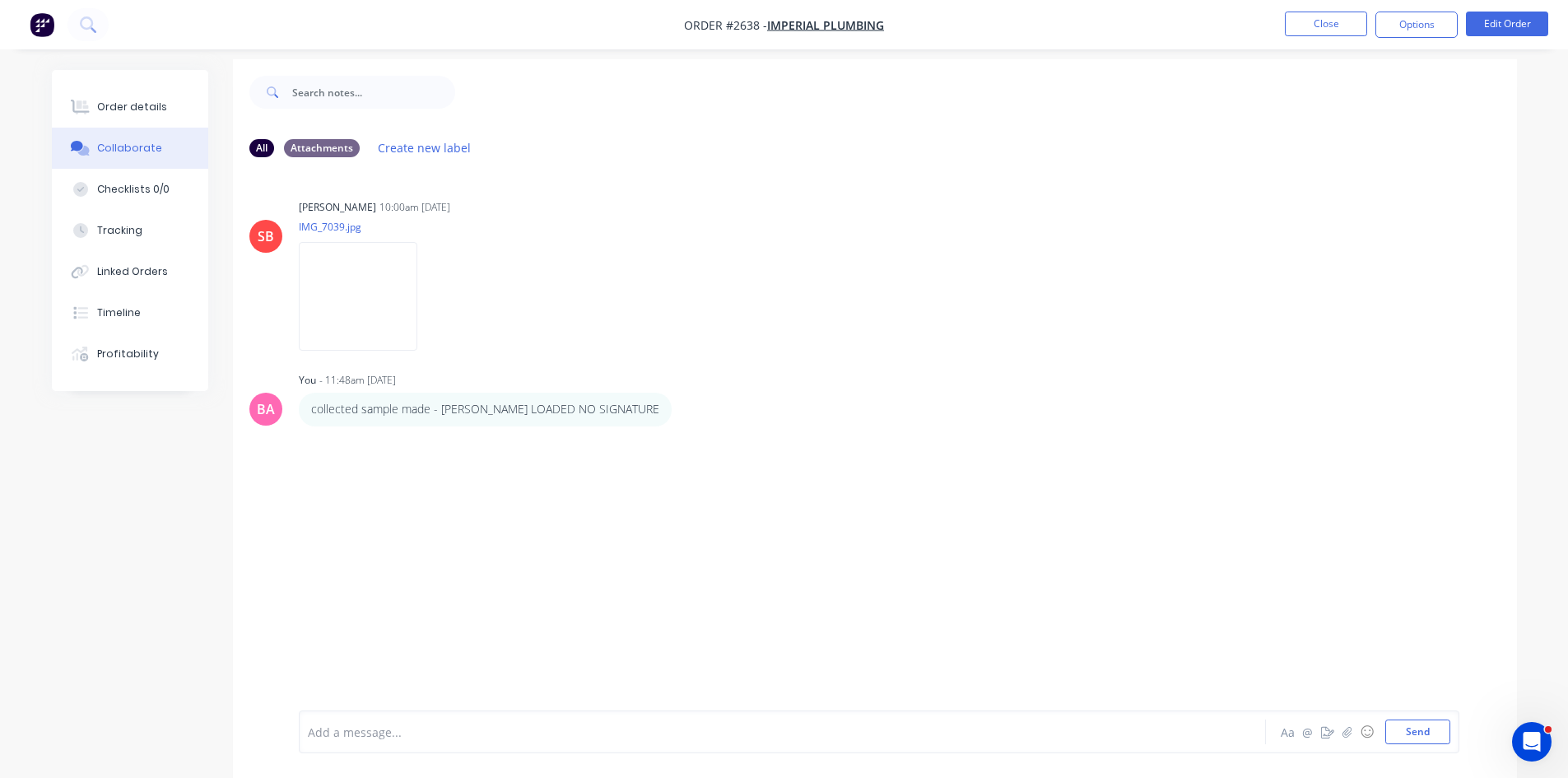
scroll to position [25, 0]
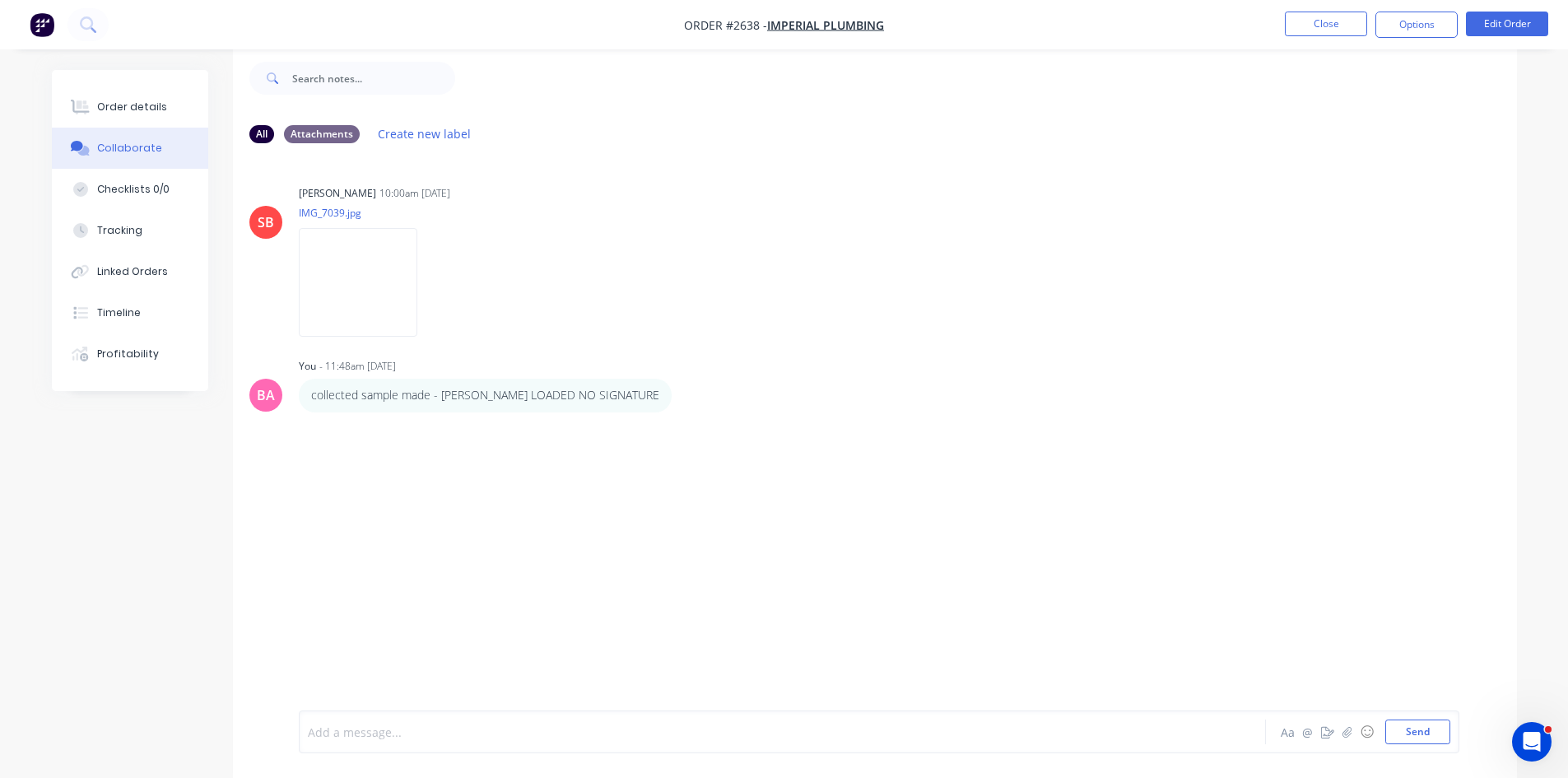
click at [395, 723] on div at bounding box center [737, 731] width 856 height 17
click at [135, 107] on div "Order details" at bounding box center [132, 107] width 70 height 15
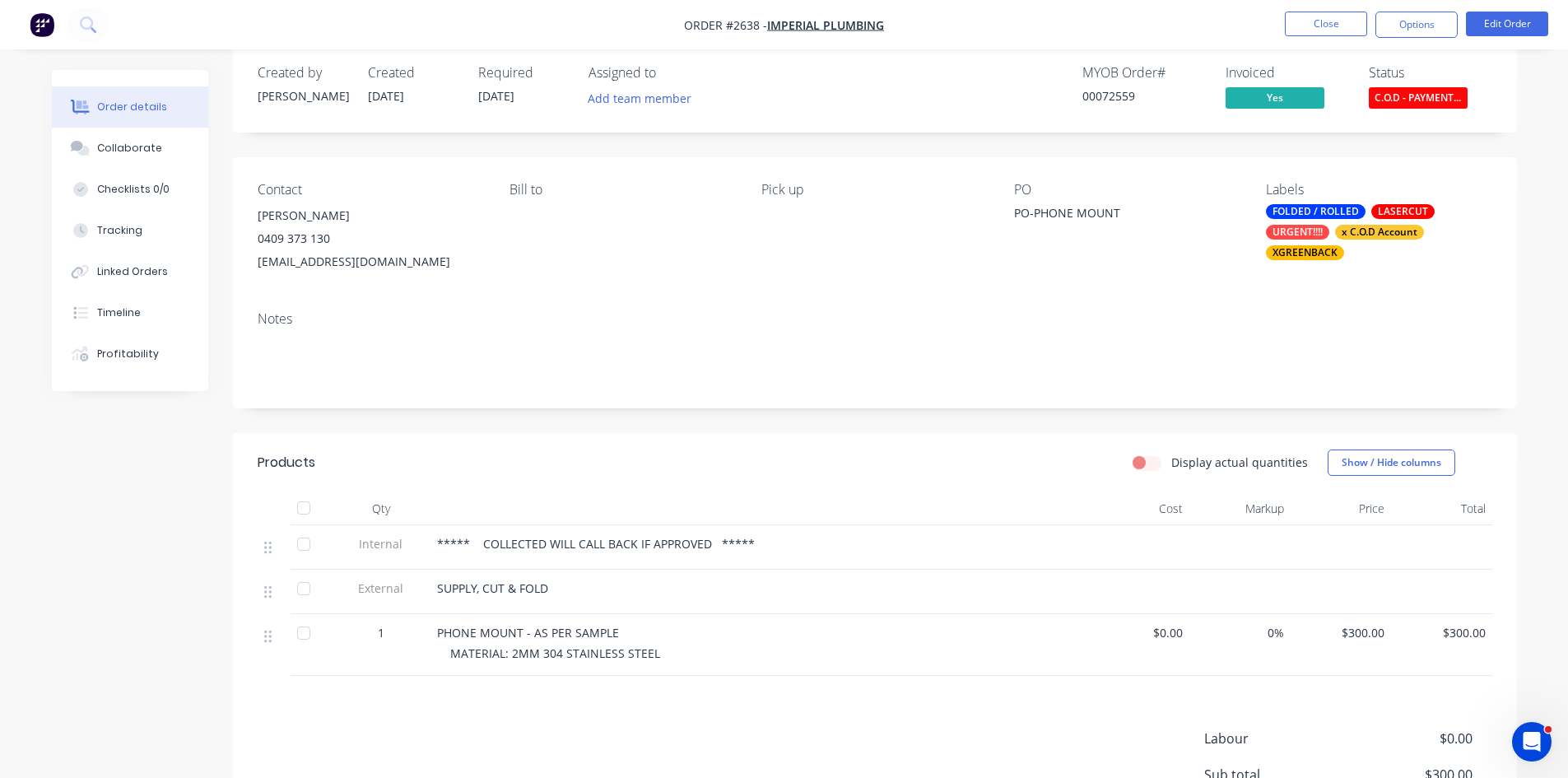
click at [1415, 88] on span "C.O.D - PAYMENT..." at bounding box center [1418, 97] width 99 height 21
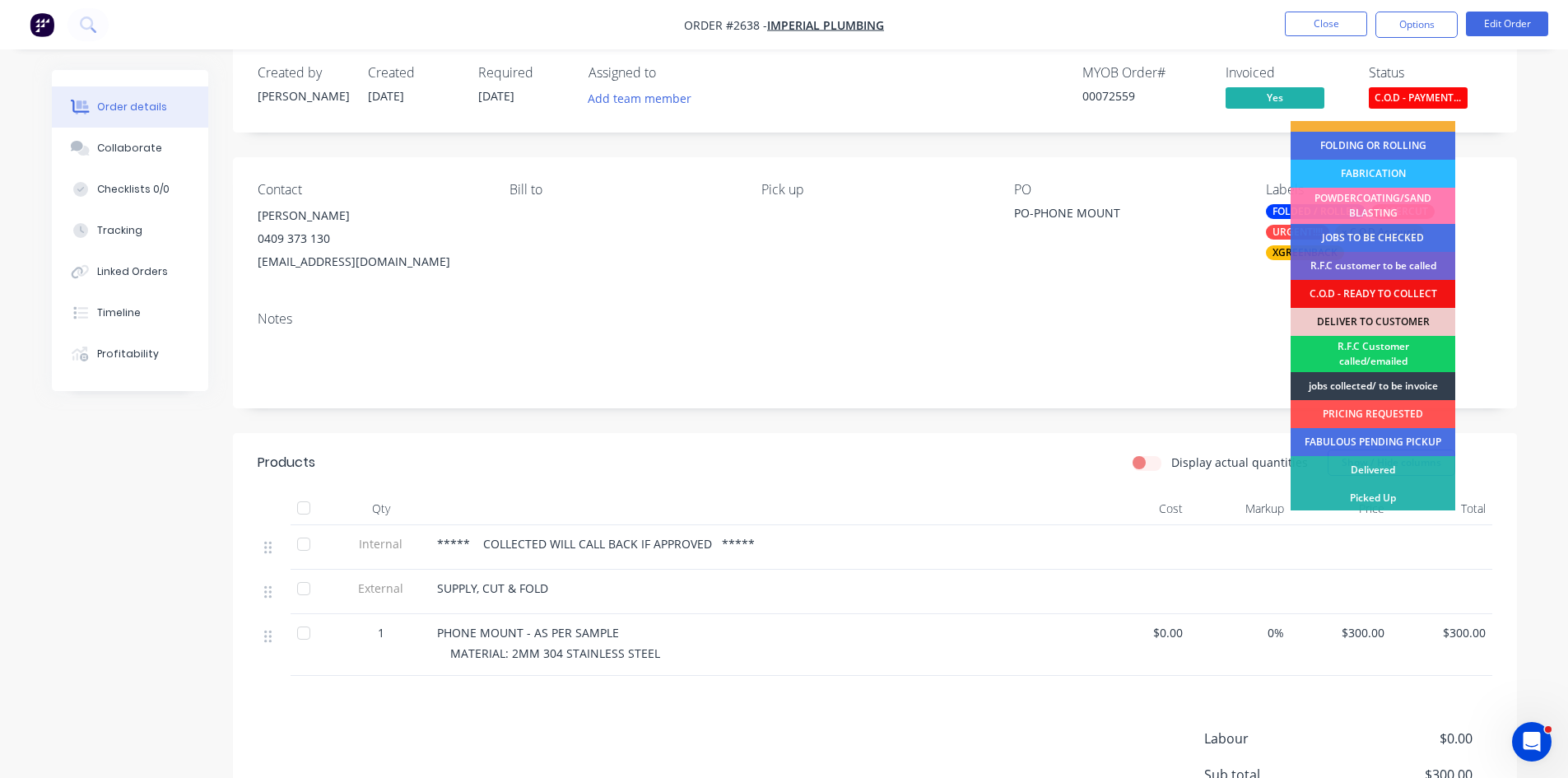
scroll to position [103, 0]
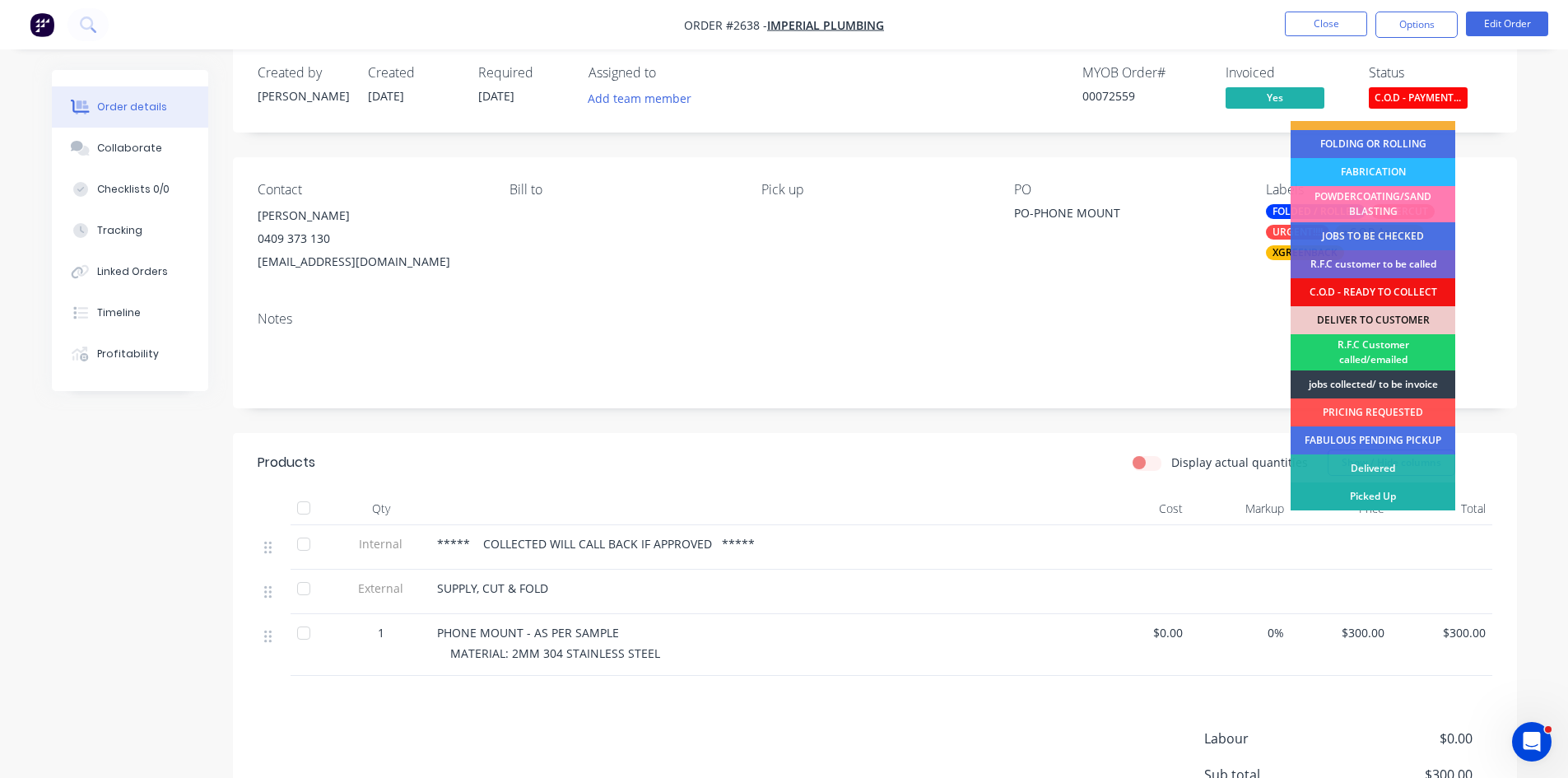
click at [1368, 494] on div "Picked Up" at bounding box center [1372, 496] width 164 height 28
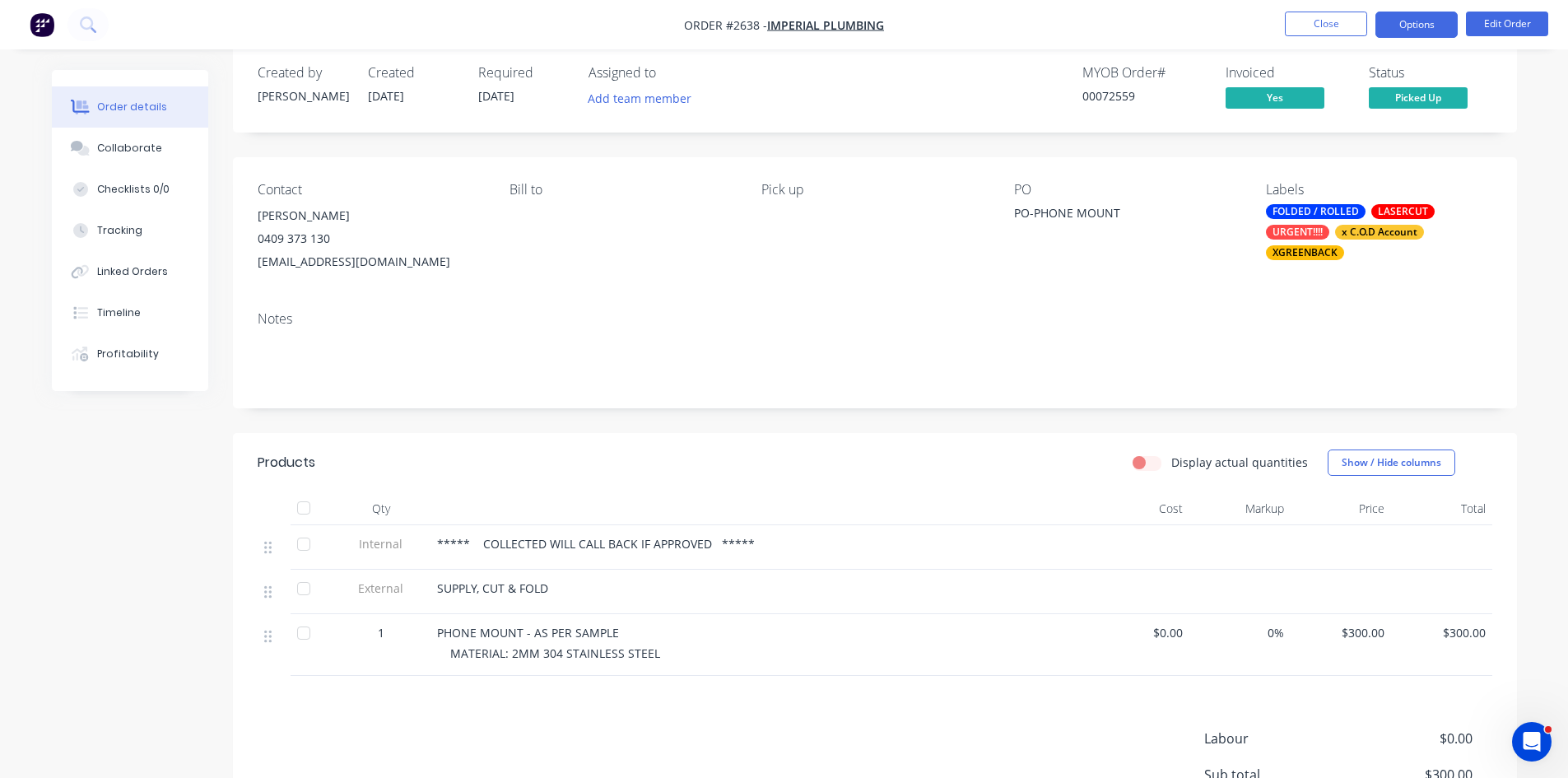
click at [1417, 21] on button "Options" at bounding box center [1417, 24] width 83 height 26
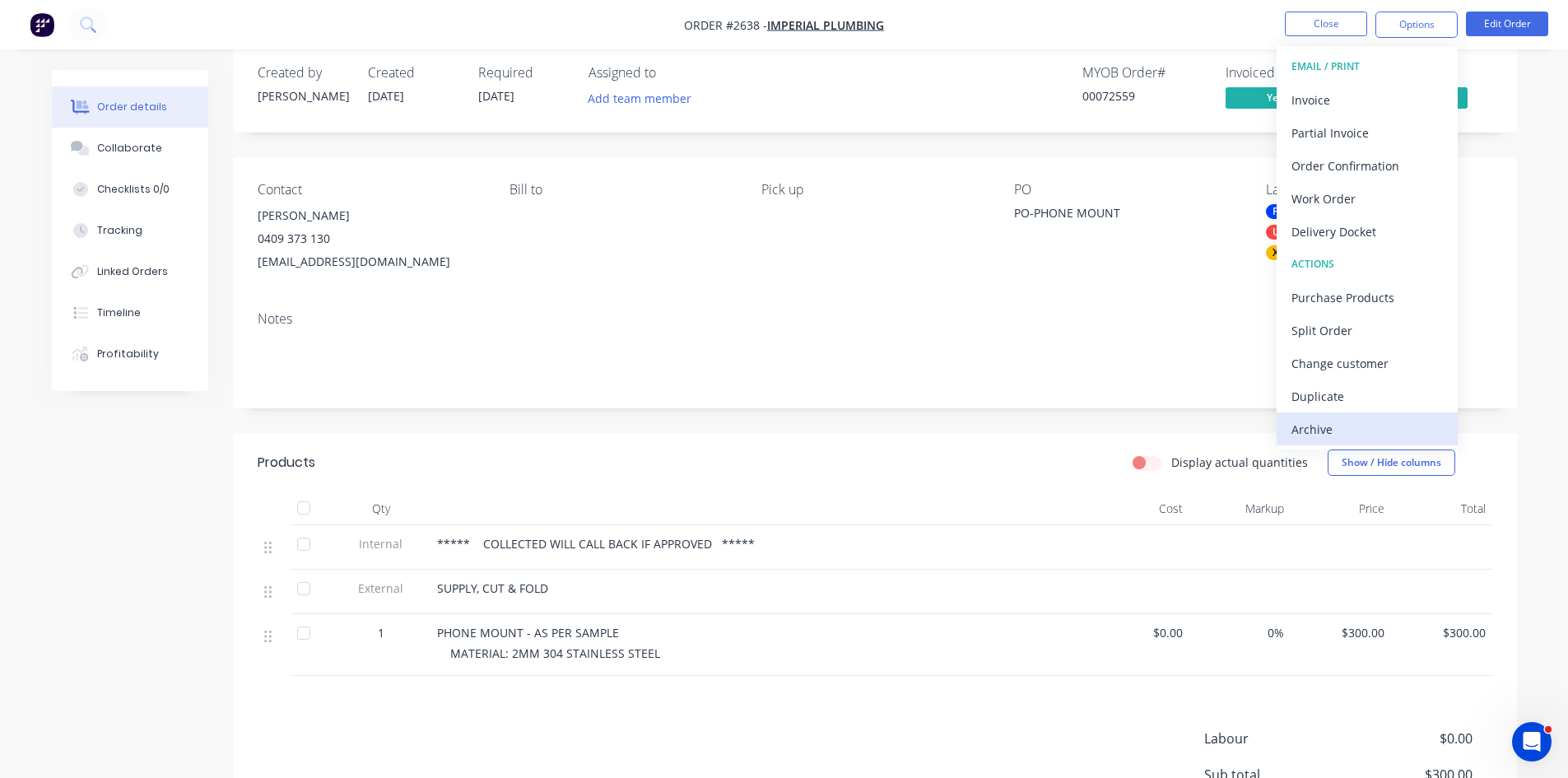
click at [1318, 433] on div "Archive" at bounding box center [1367, 429] width 152 height 24
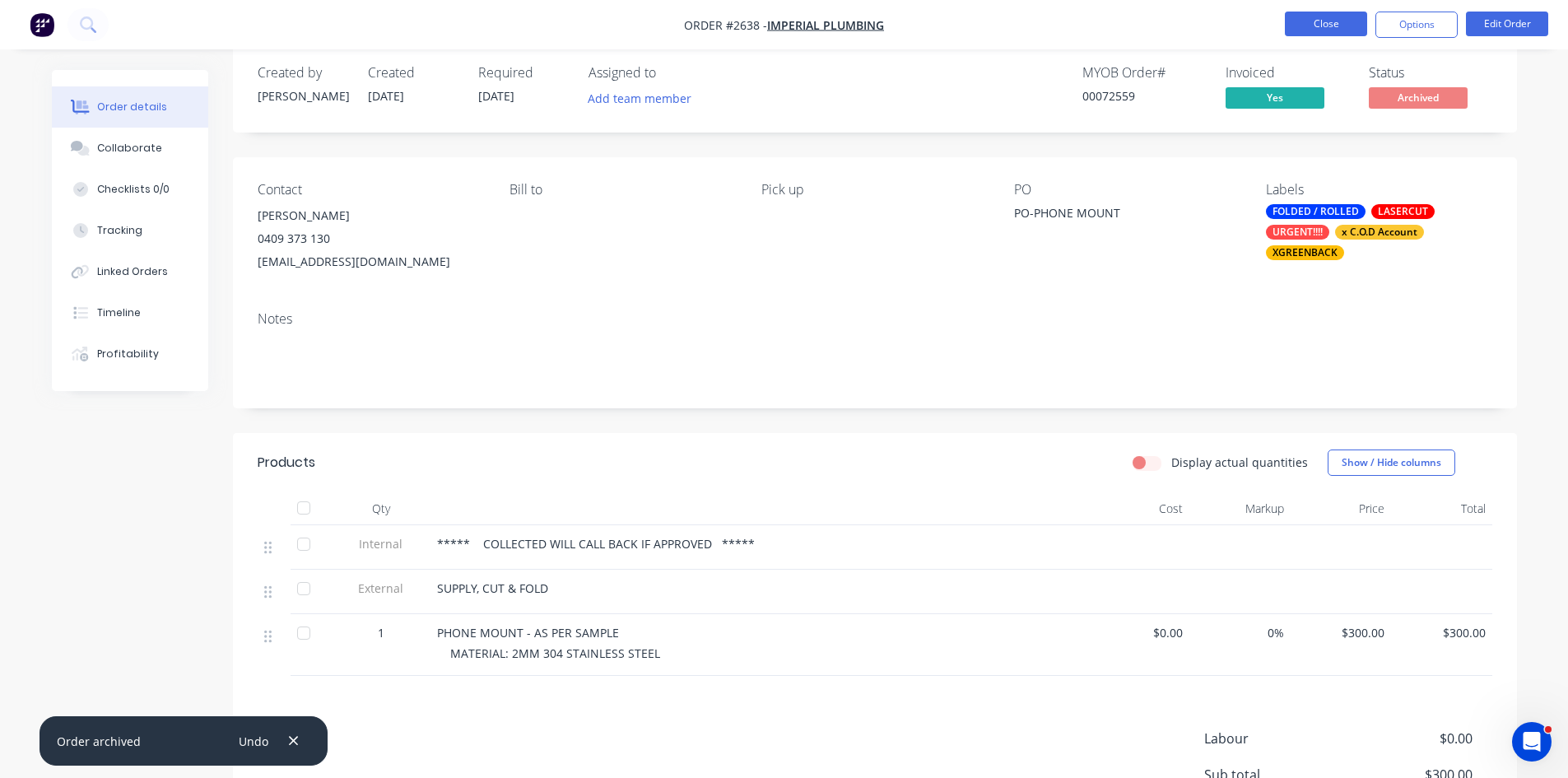
click at [1332, 19] on button "Close" at bounding box center [1327, 24] width 83 height 25
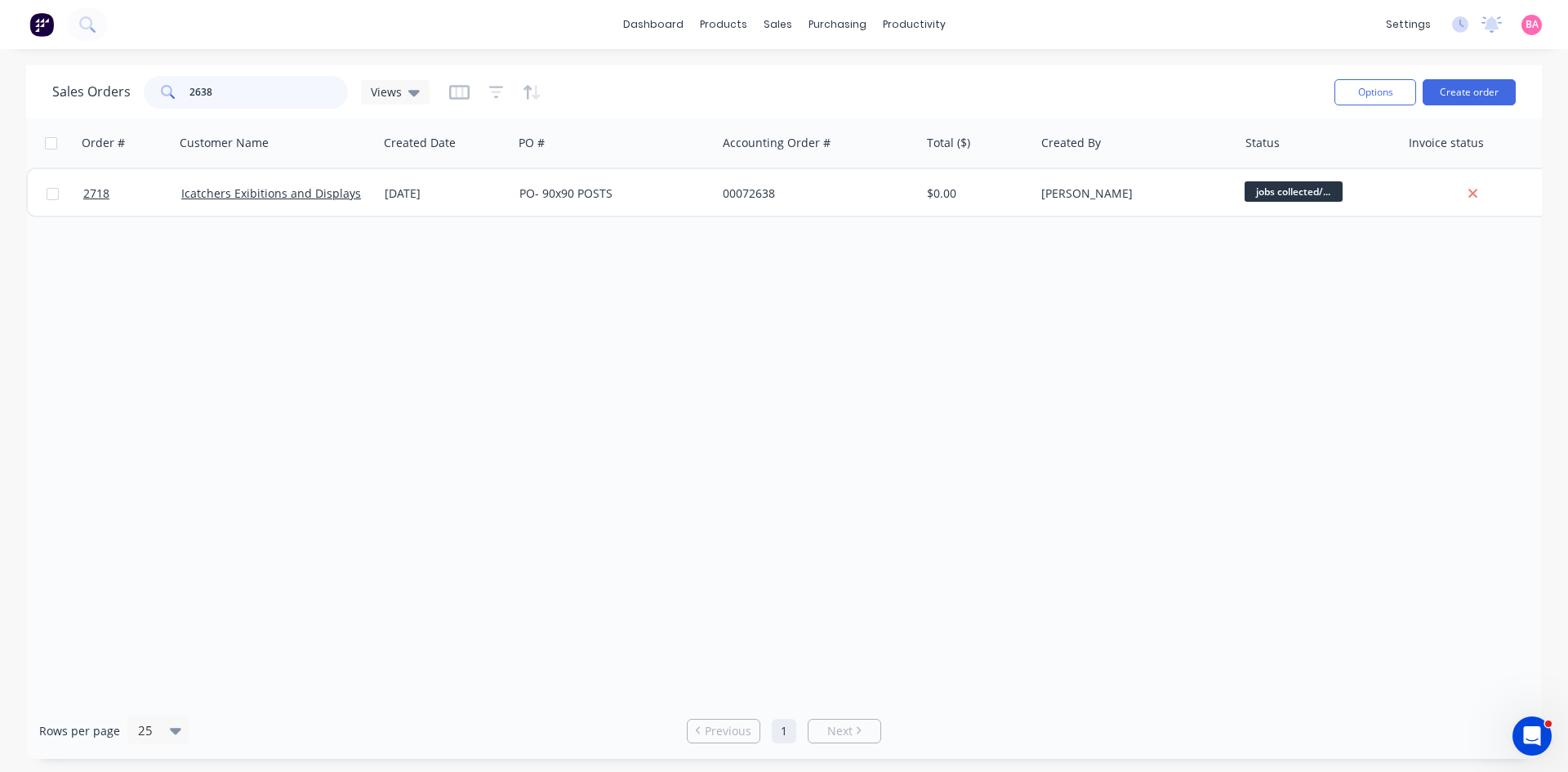
drag, startPoint x: 215, startPoint y: 92, endPoint x: 76, endPoint y: 81, distance: 139.4
click at [76, 81] on div "Sales Orders 2638 Views" at bounding box center [241, 92] width 378 height 33
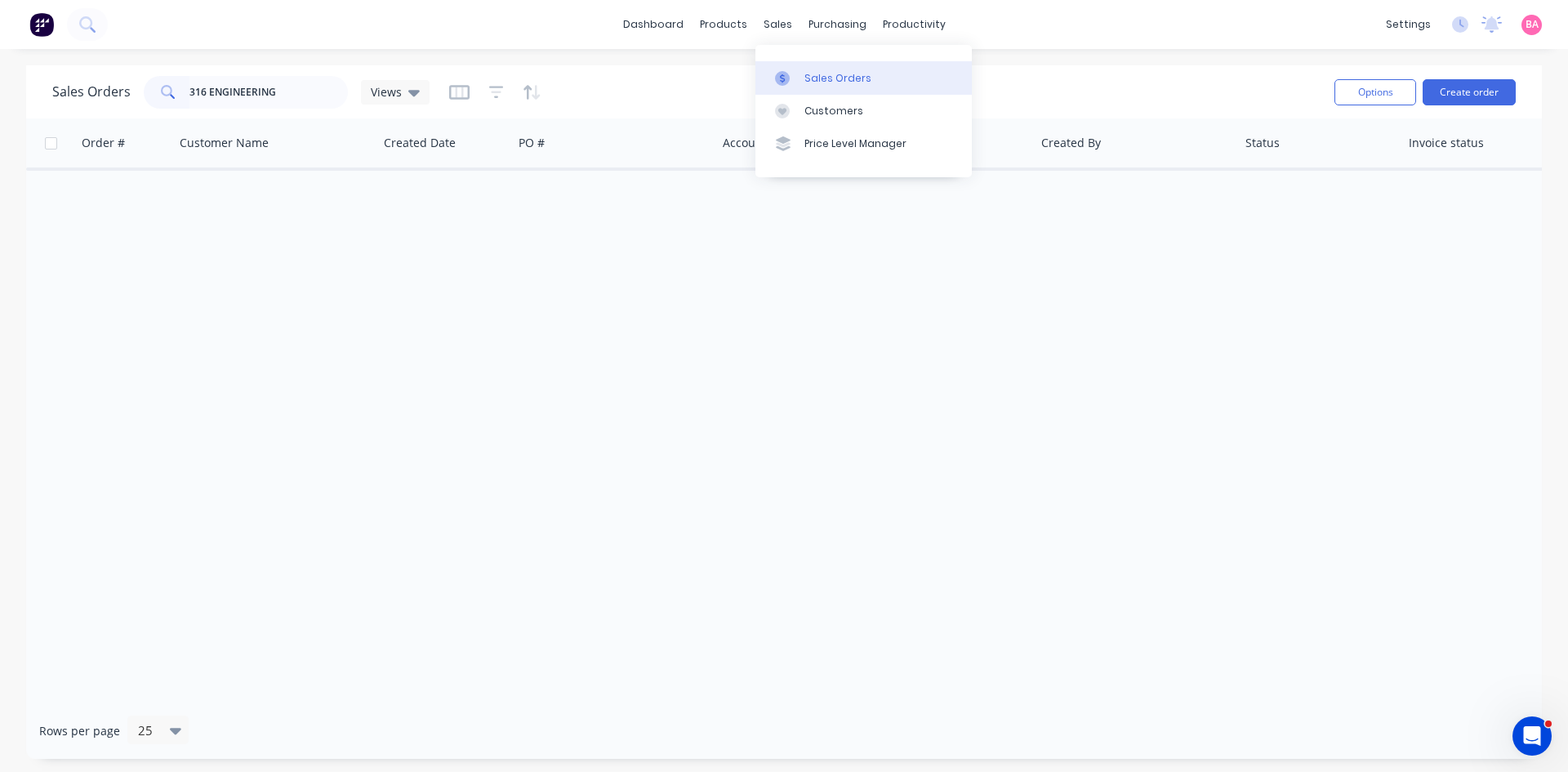
click at [829, 81] on div "Sales Orders" at bounding box center [837, 78] width 67 height 15
click at [497, 345] on div "Order # Customer Name Created Date PO # Accounting Order # Total ($) Created By…" at bounding box center [784, 410] width 1515 height 584
drag, startPoint x: 283, startPoint y: 93, endPoint x: 195, endPoint y: 86, distance: 88.3
click at [195, 86] on input "316 ENGINEERING" at bounding box center [269, 92] width 159 height 33
type input "3"
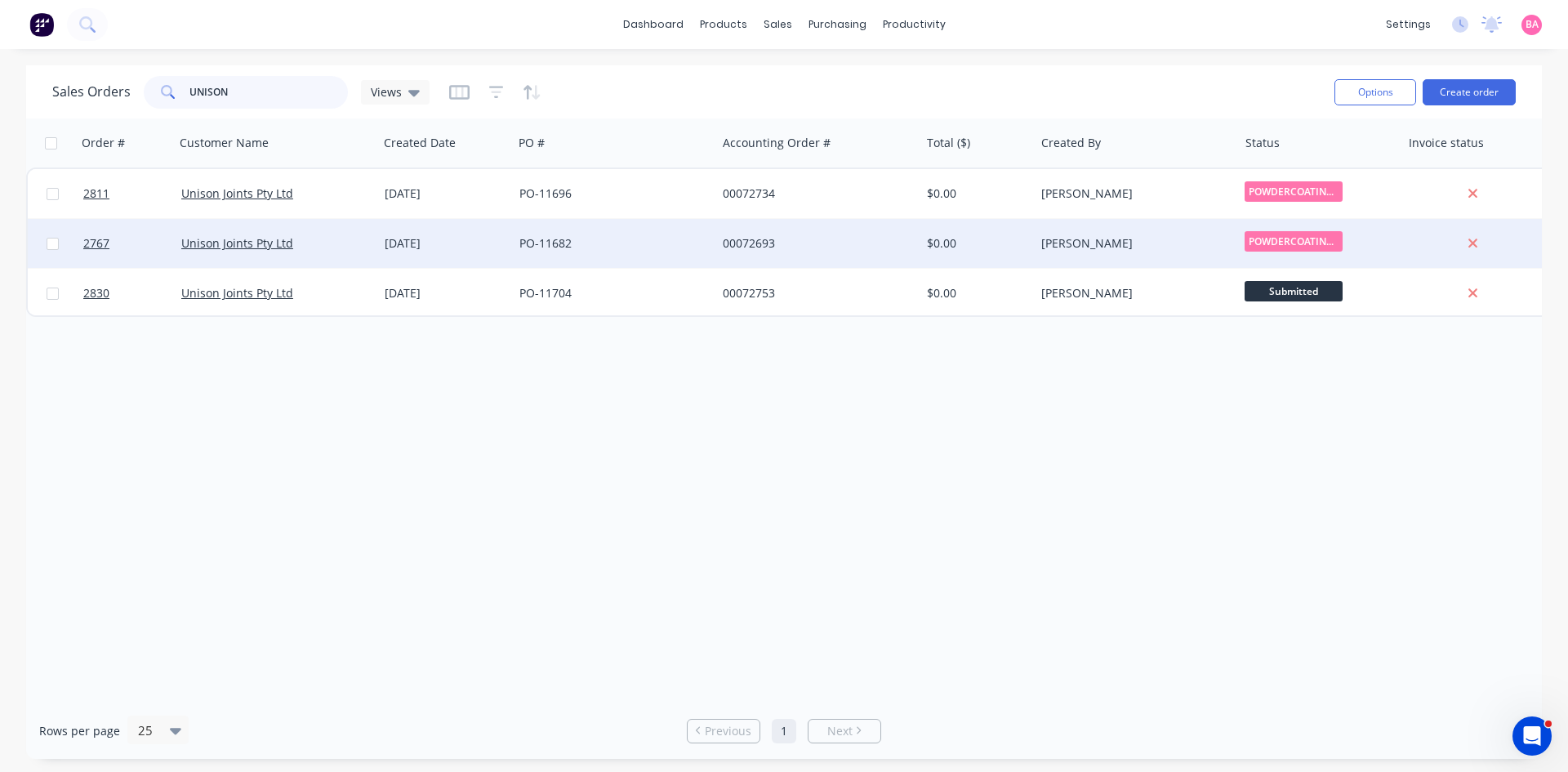
type input "UNISON"
click at [564, 242] on div "PO-11682" at bounding box center [610, 243] width 182 height 16
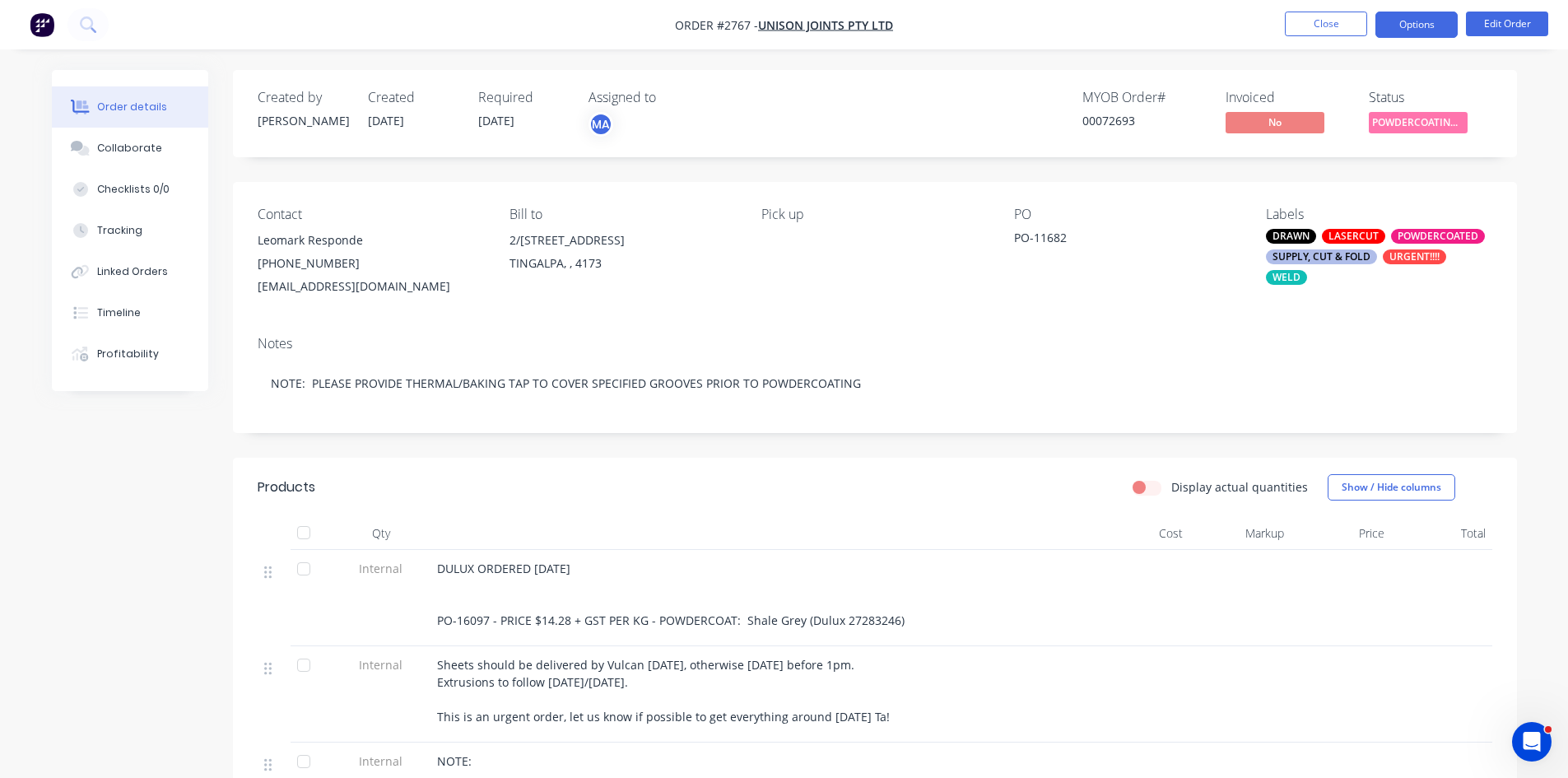
click at [1407, 17] on button "Options" at bounding box center [1417, 24] width 83 height 26
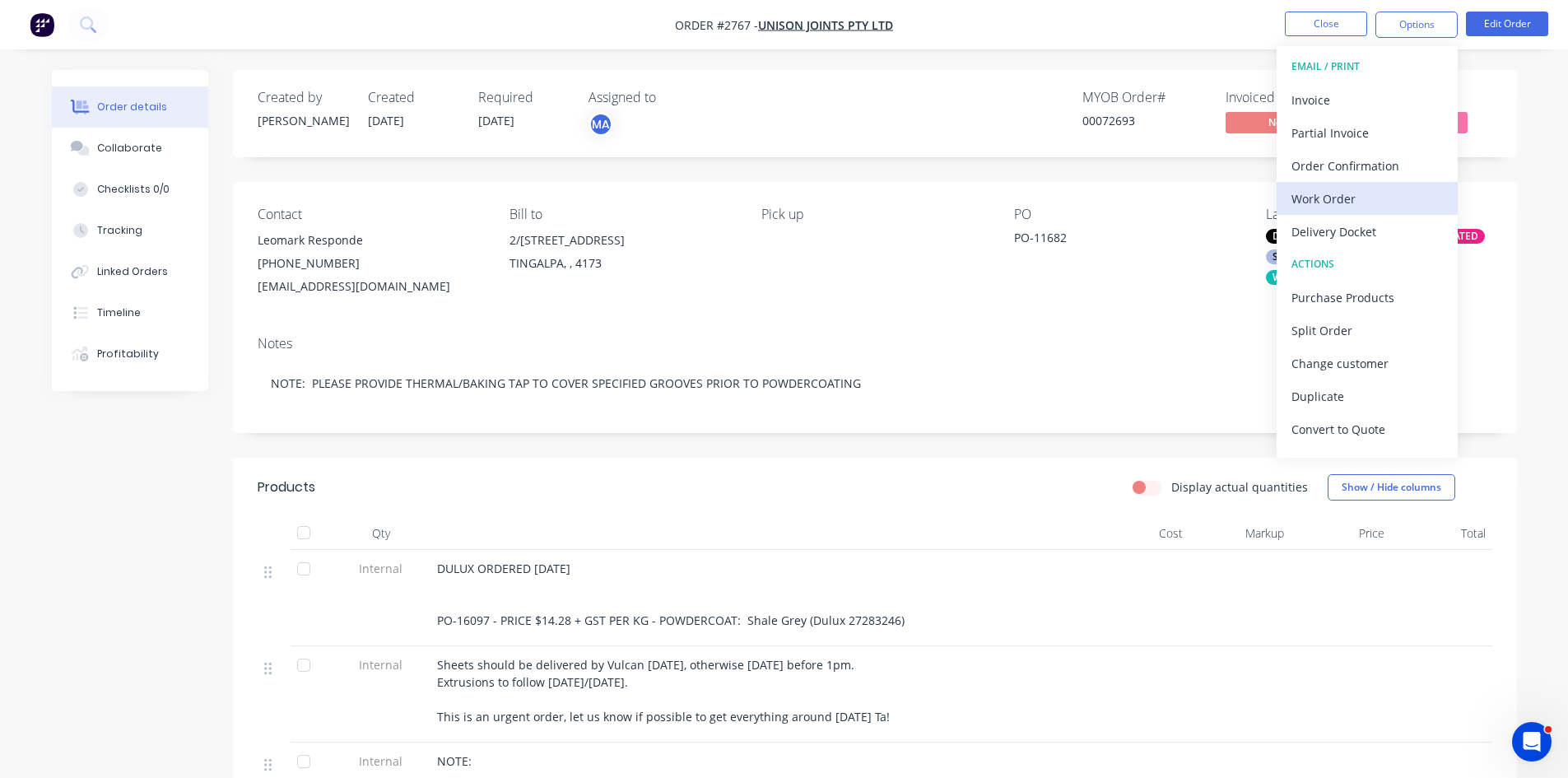
click at [1336, 203] on div "Work Order" at bounding box center [1367, 198] width 152 height 24
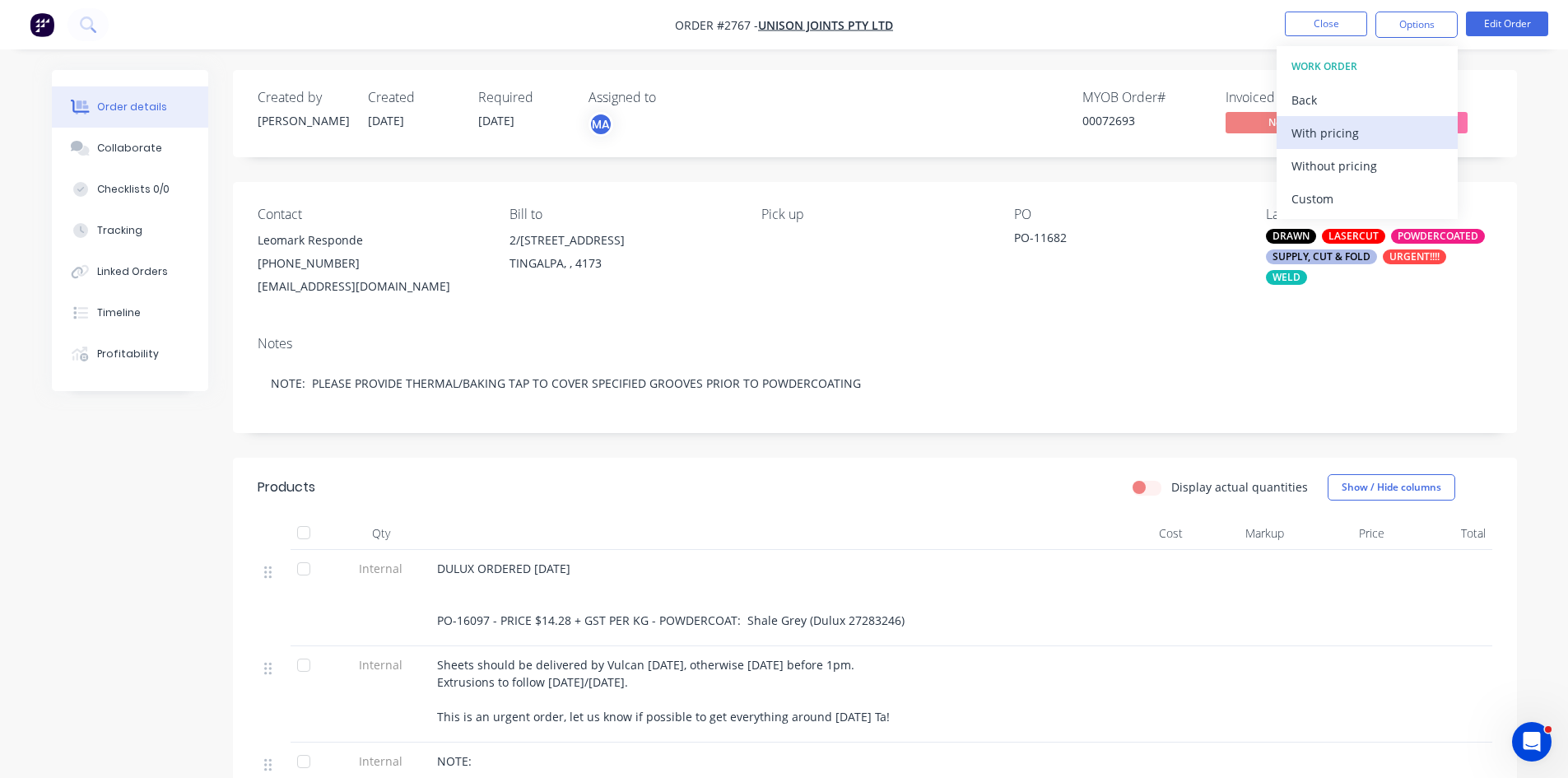
click at [1343, 134] on div "With pricing" at bounding box center [1367, 133] width 152 height 24
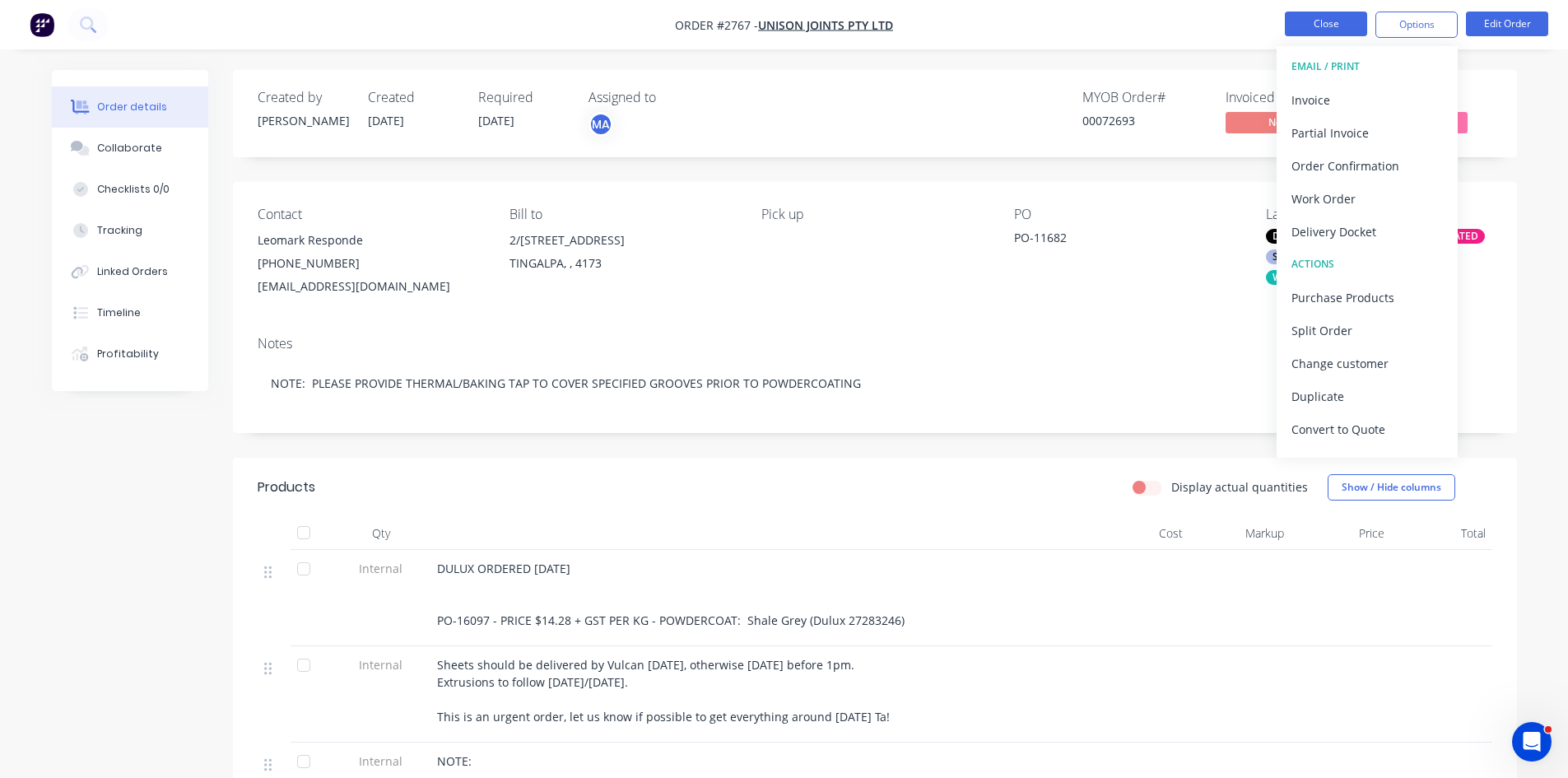
click at [1328, 25] on button "Close" at bounding box center [1327, 24] width 83 height 25
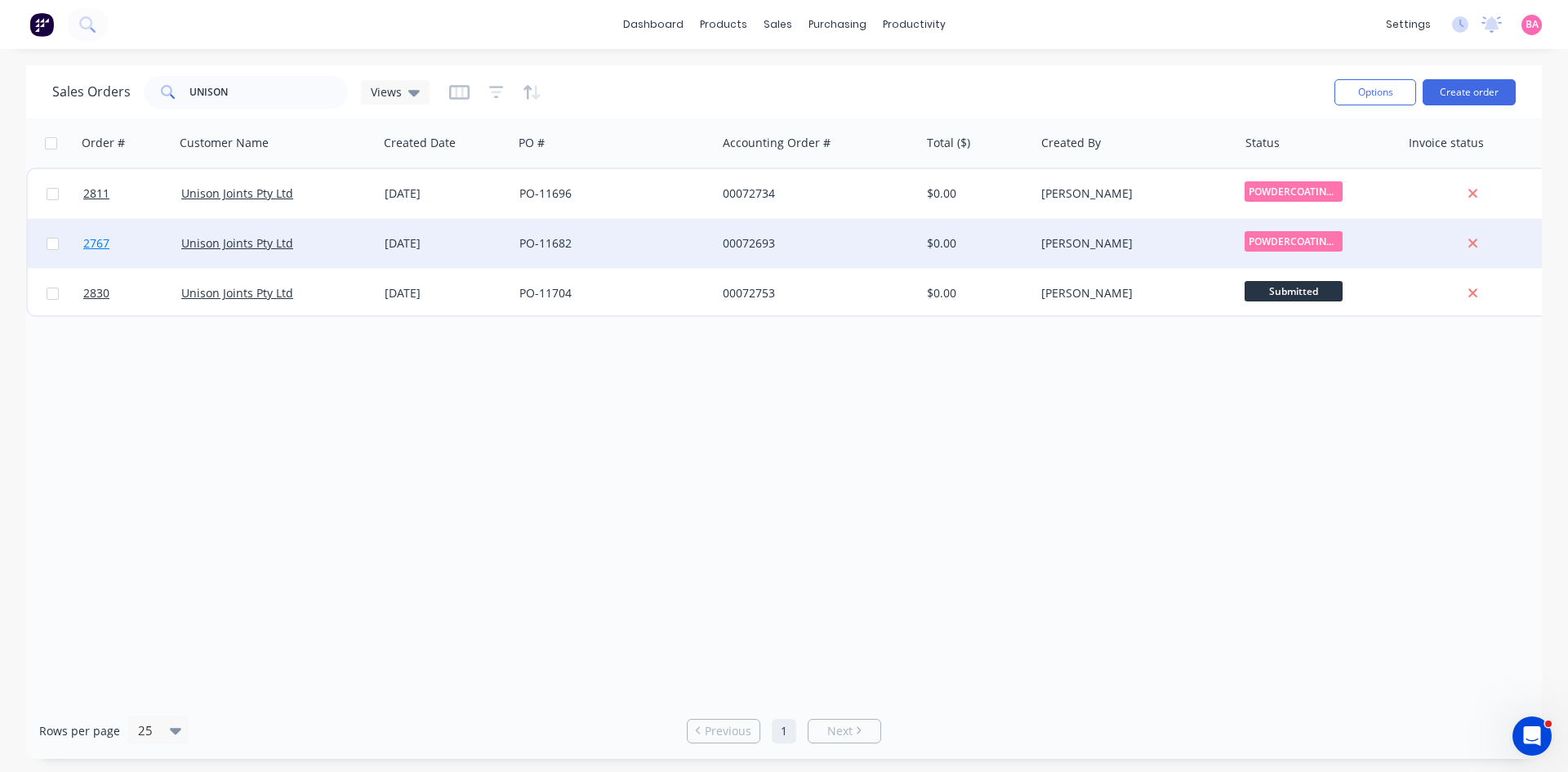
click at [88, 243] on span "2767" at bounding box center [96, 243] width 26 height 16
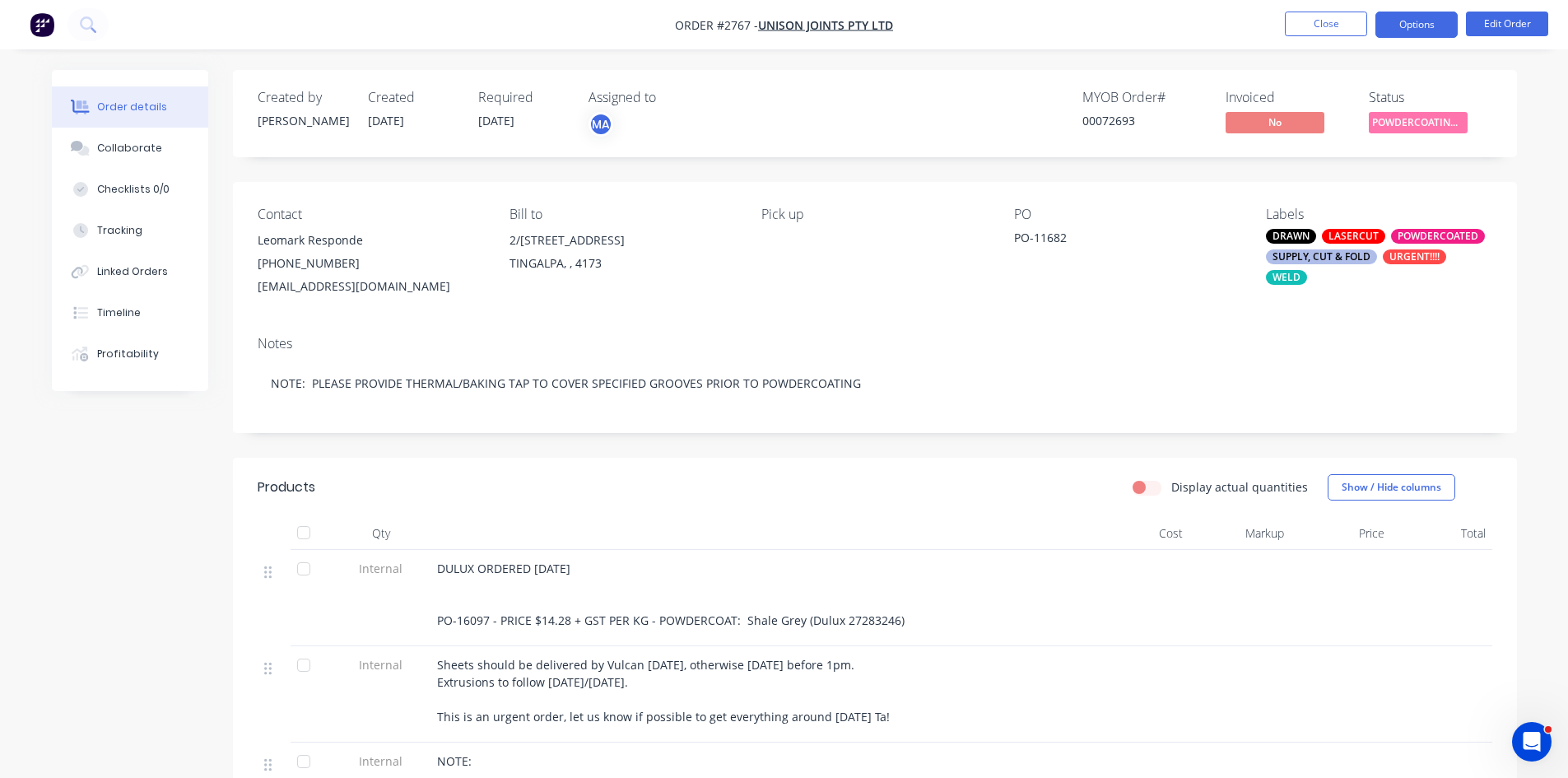
click at [1424, 21] on button "Options" at bounding box center [1417, 24] width 83 height 26
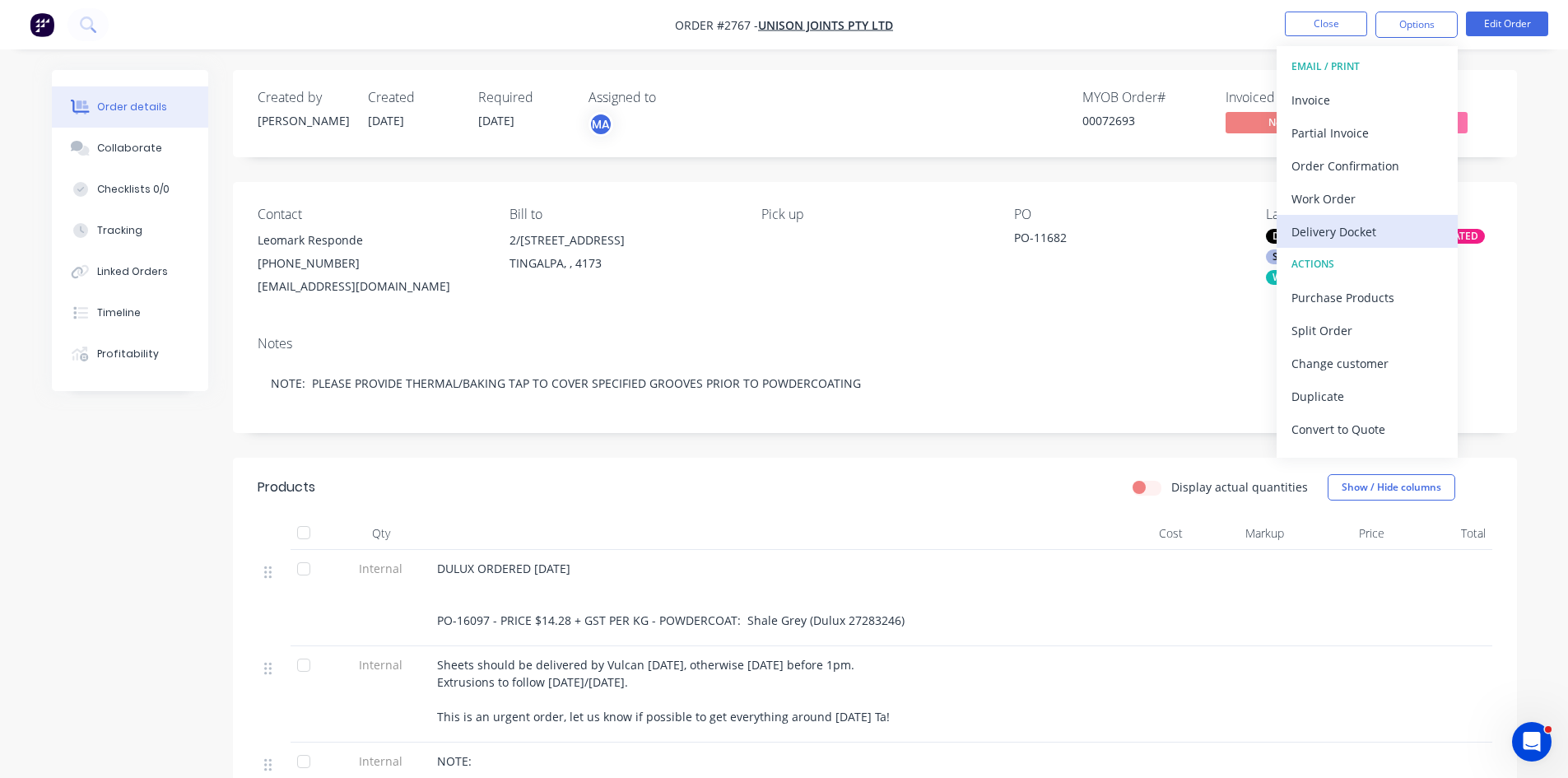
click at [1347, 233] on div "Delivery Docket" at bounding box center [1367, 232] width 152 height 24
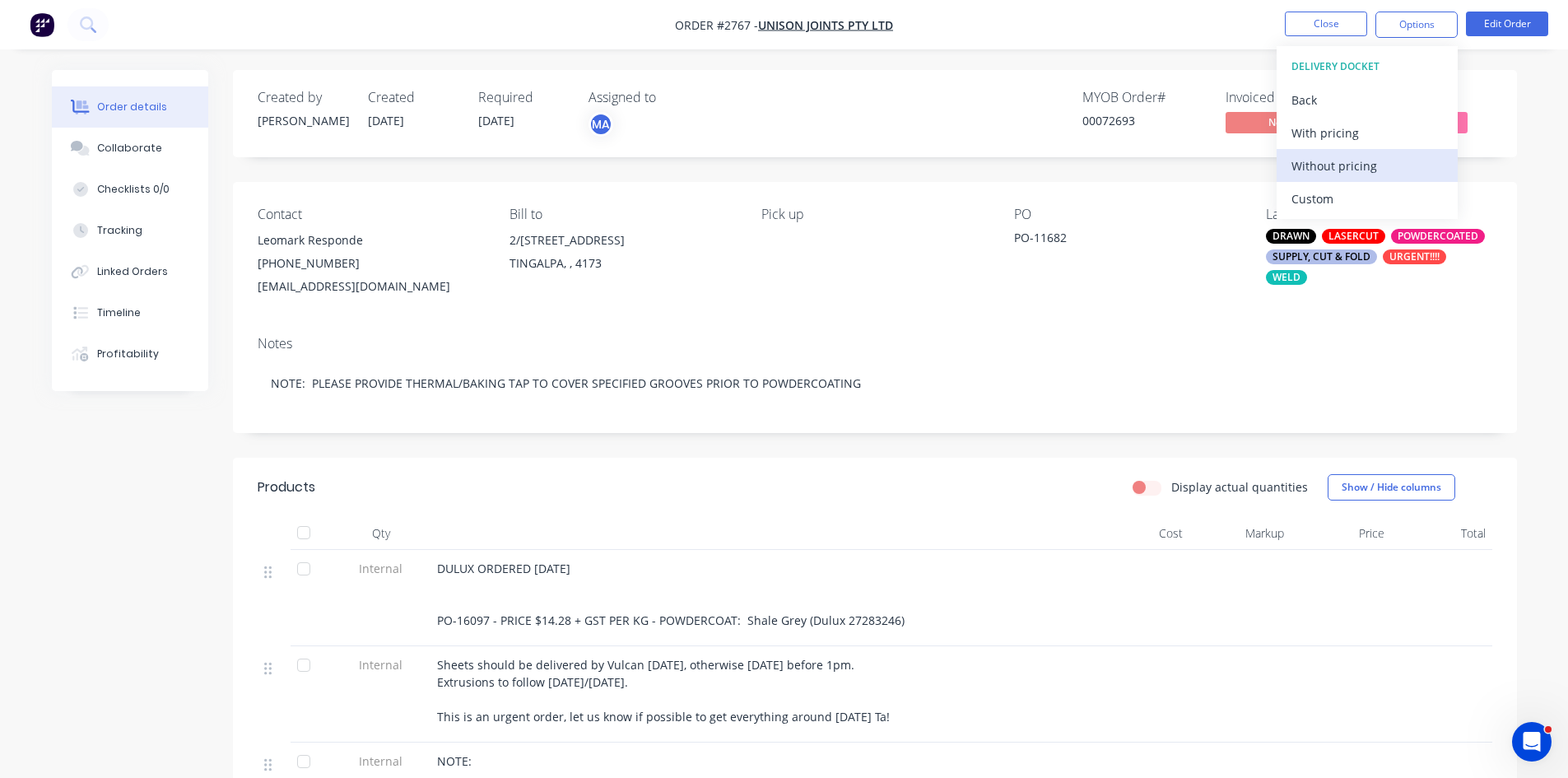
click at [1339, 166] on div "Without pricing" at bounding box center [1367, 166] width 152 height 24
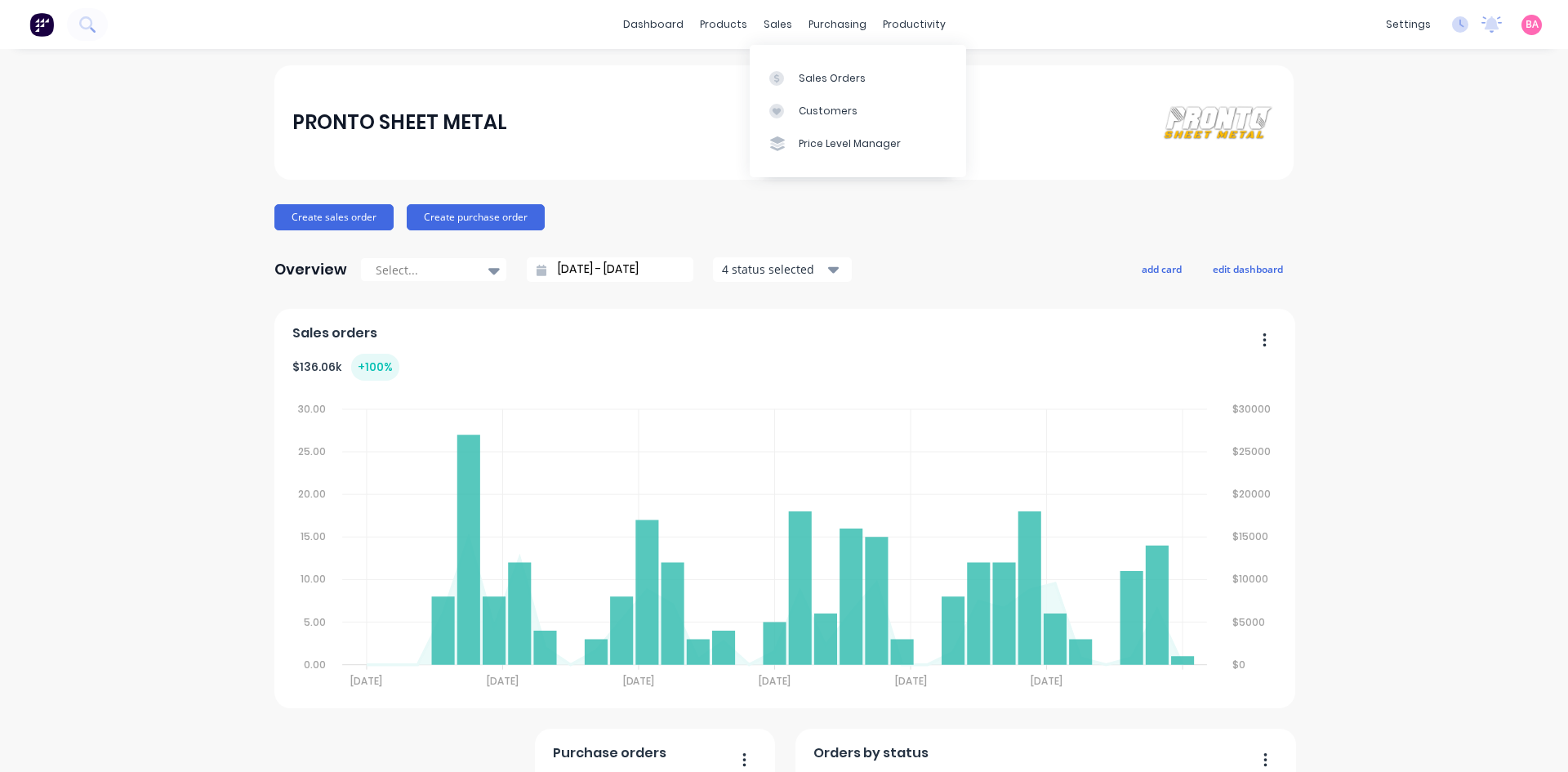
click at [825, 79] on div "Sales Orders" at bounding box center [832, 78] width 67 height 15
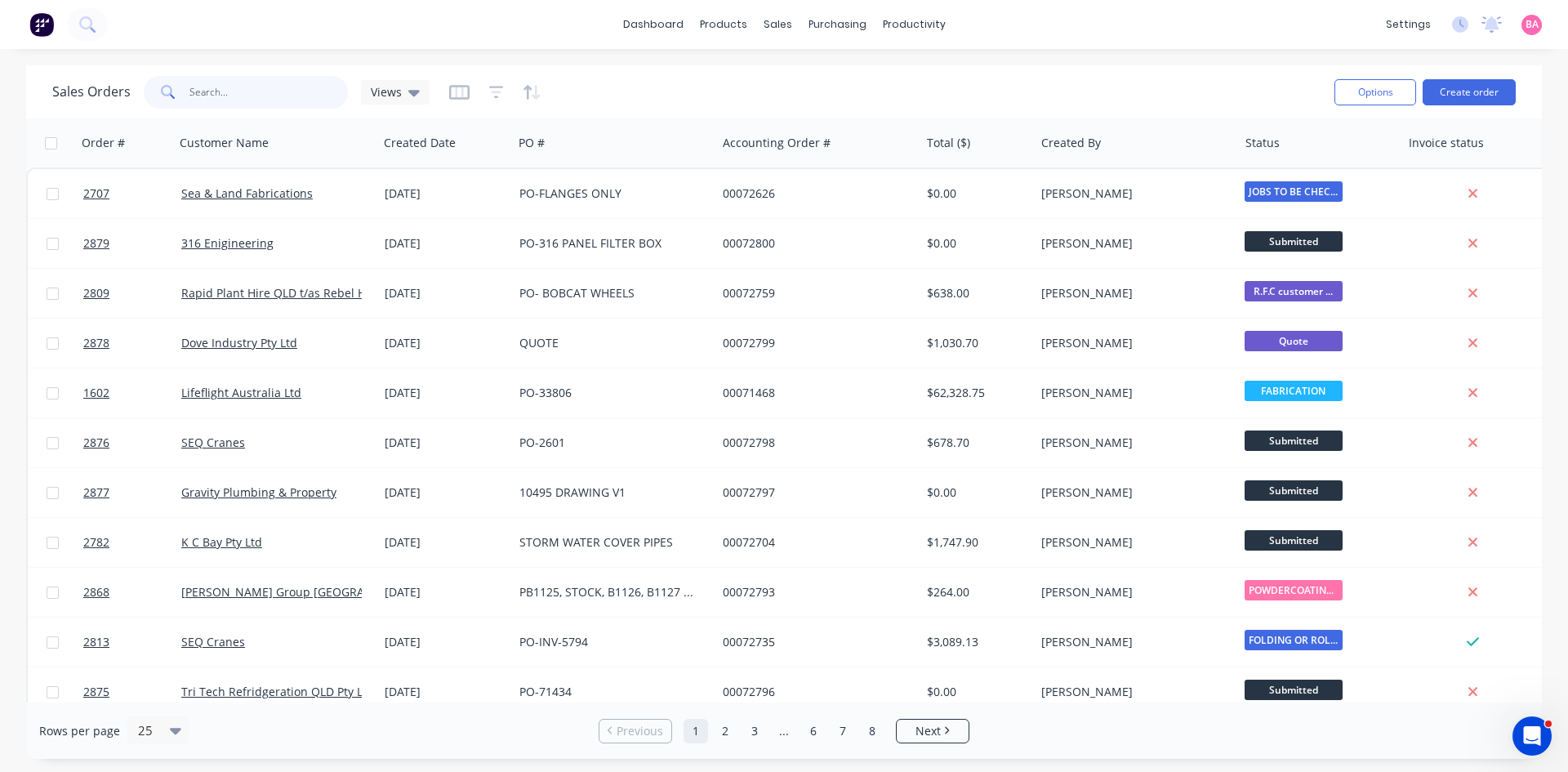
click at [240, 90] on input "text" at bounding box center [269, 92] width 159 height 33
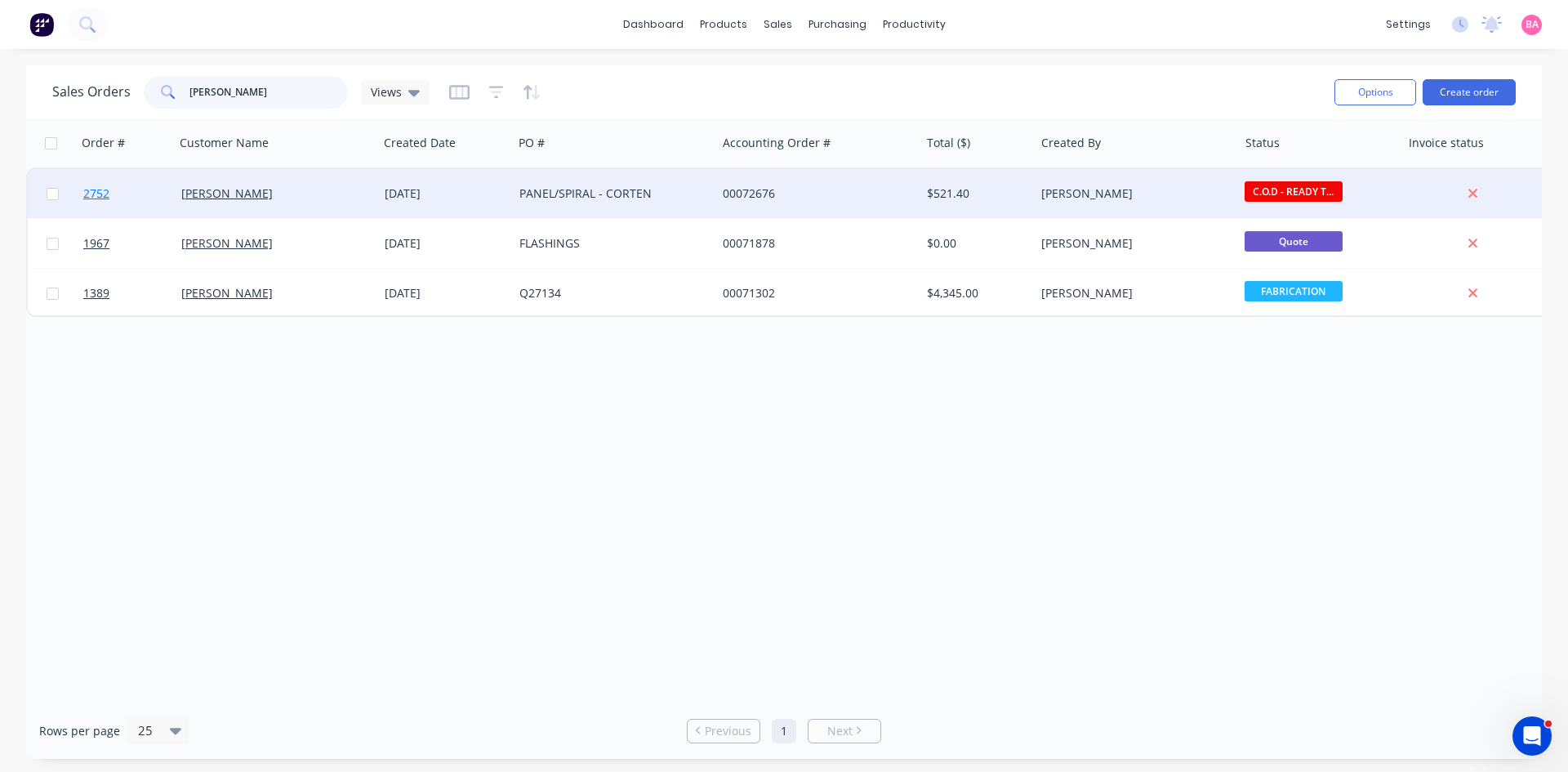
type input "[PERSON_NAME]"
click at [93, 192] on span "2752" at bounding box center [96, 193] width 26 height 16
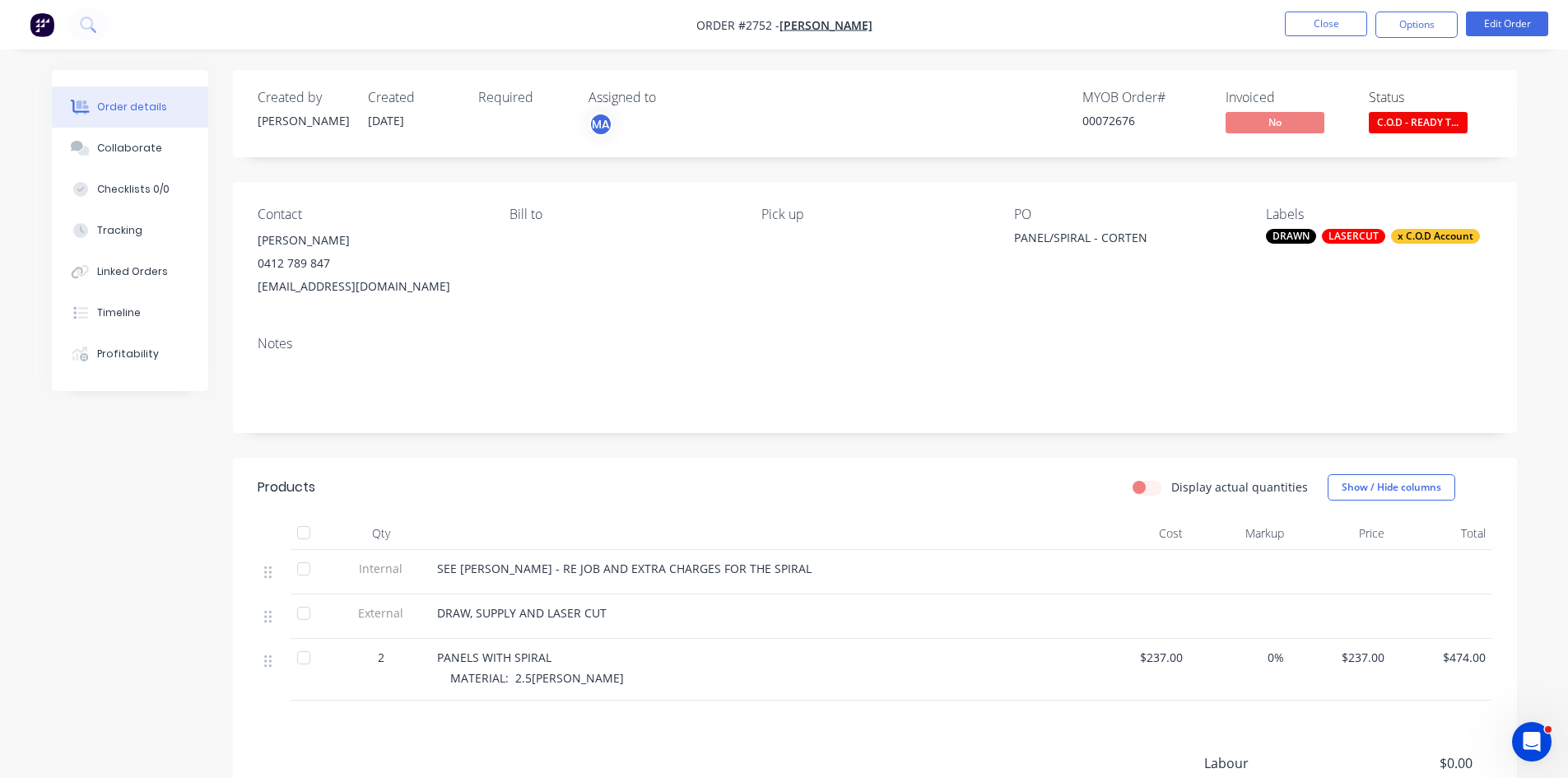
click at [1349, 232] on div "LASERCUT" at bounding box center [1353, 236] width 64 height 15
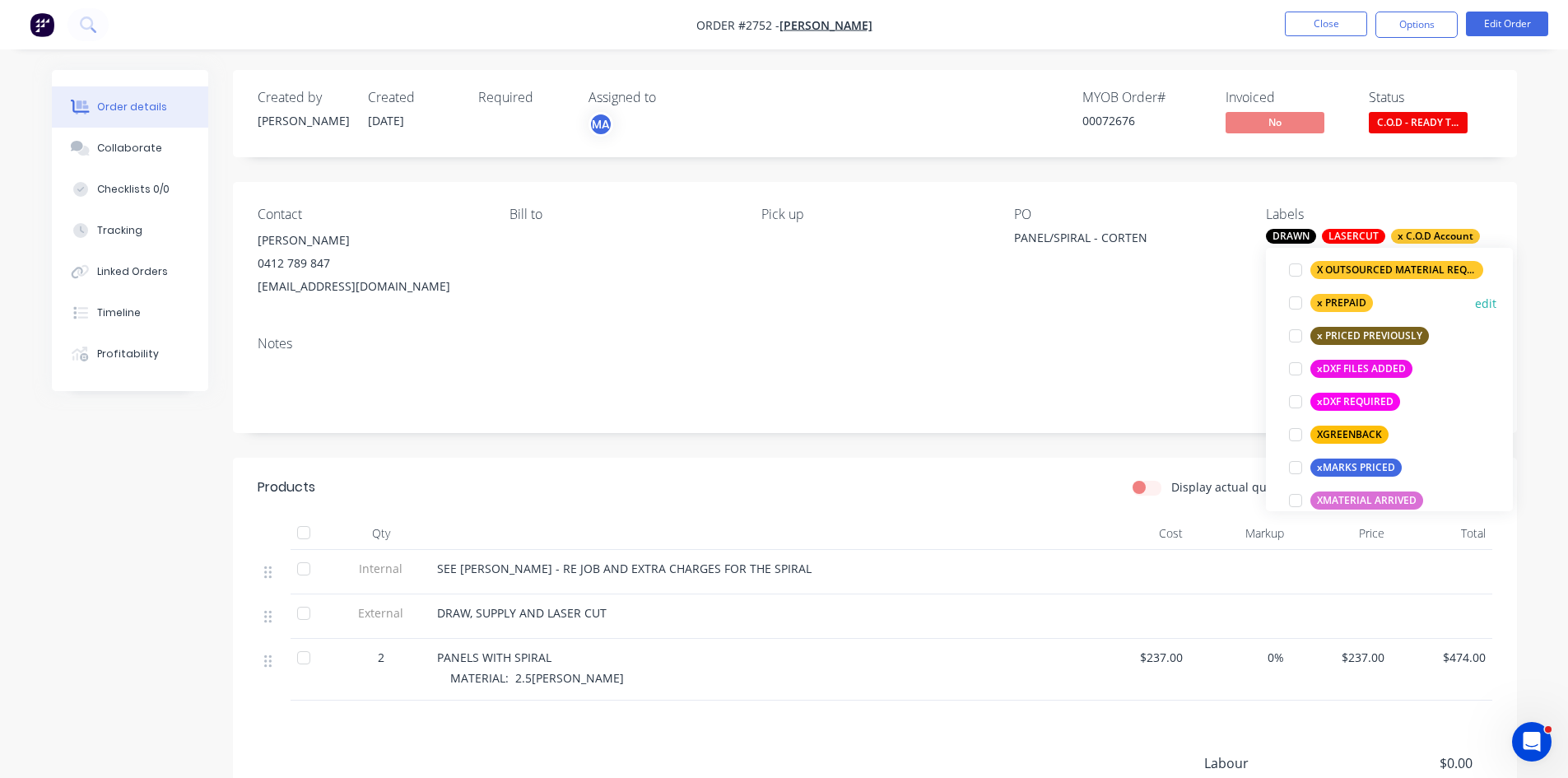
click at [1298, 302] on div at bounding box center [1295, 302] width 33 height 33
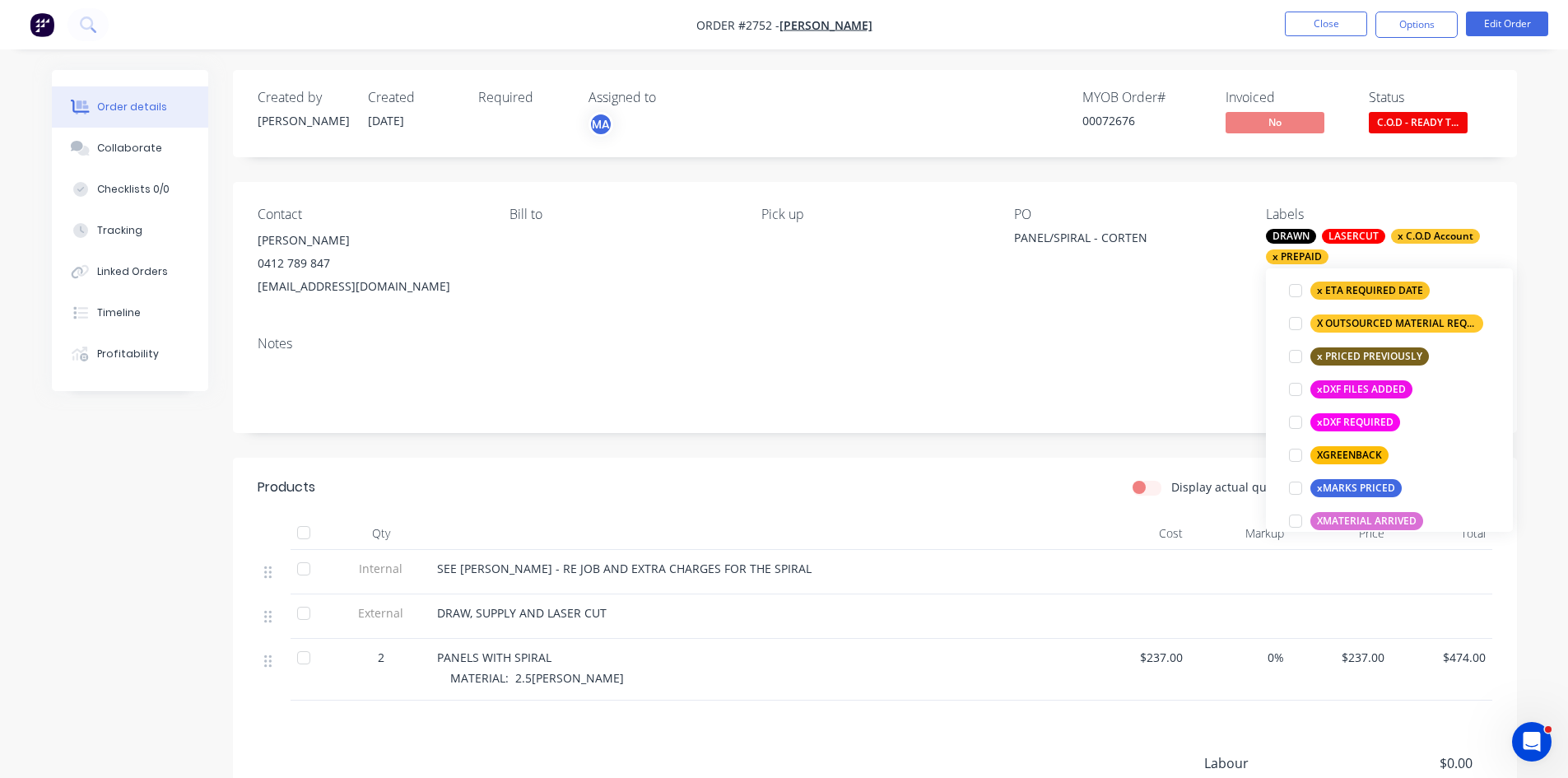
scroll to position [175, 0]
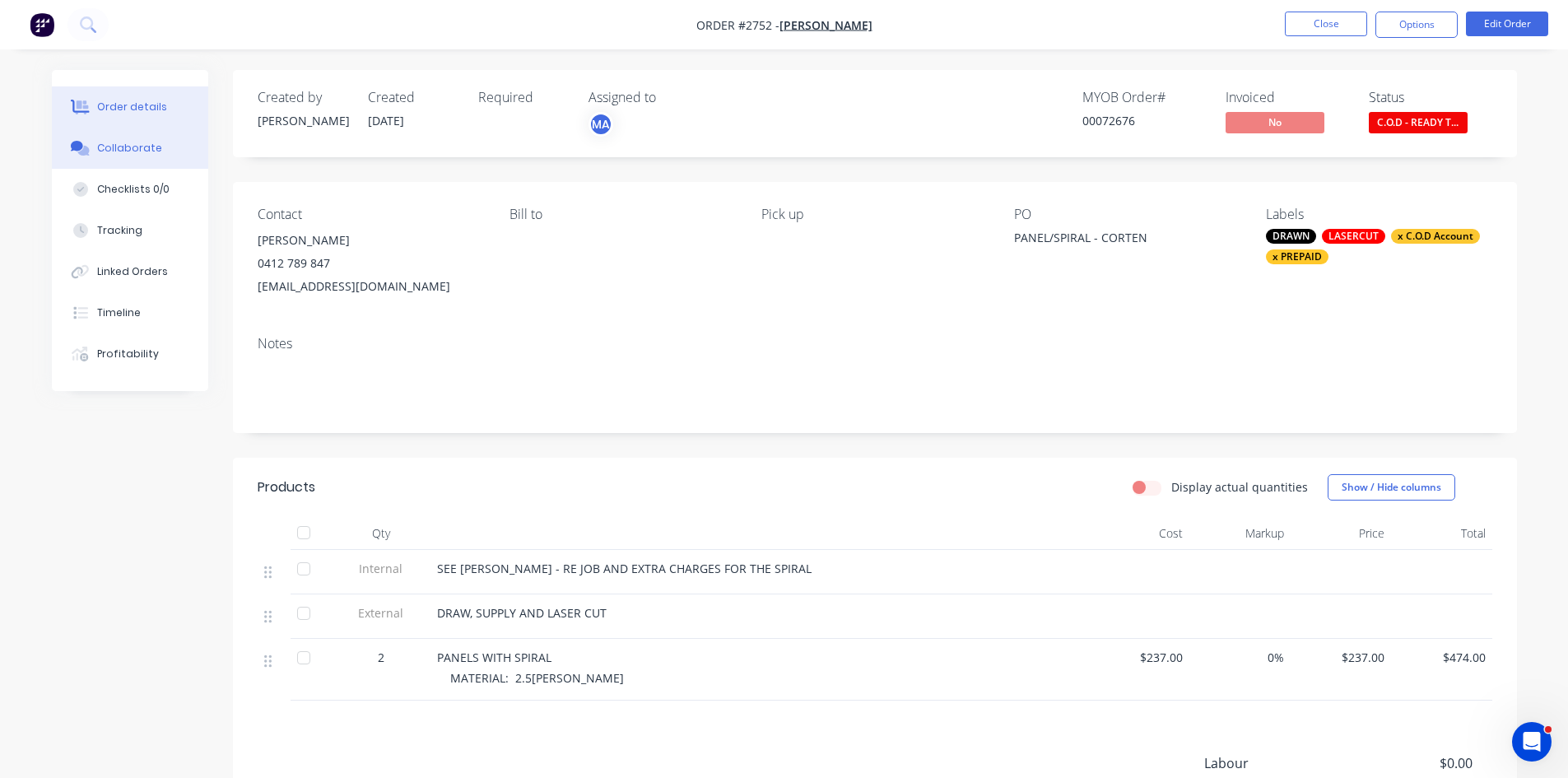
click at [128, 148] on div "Collaborate" at bounding box center [129, 148] width 65 height 15
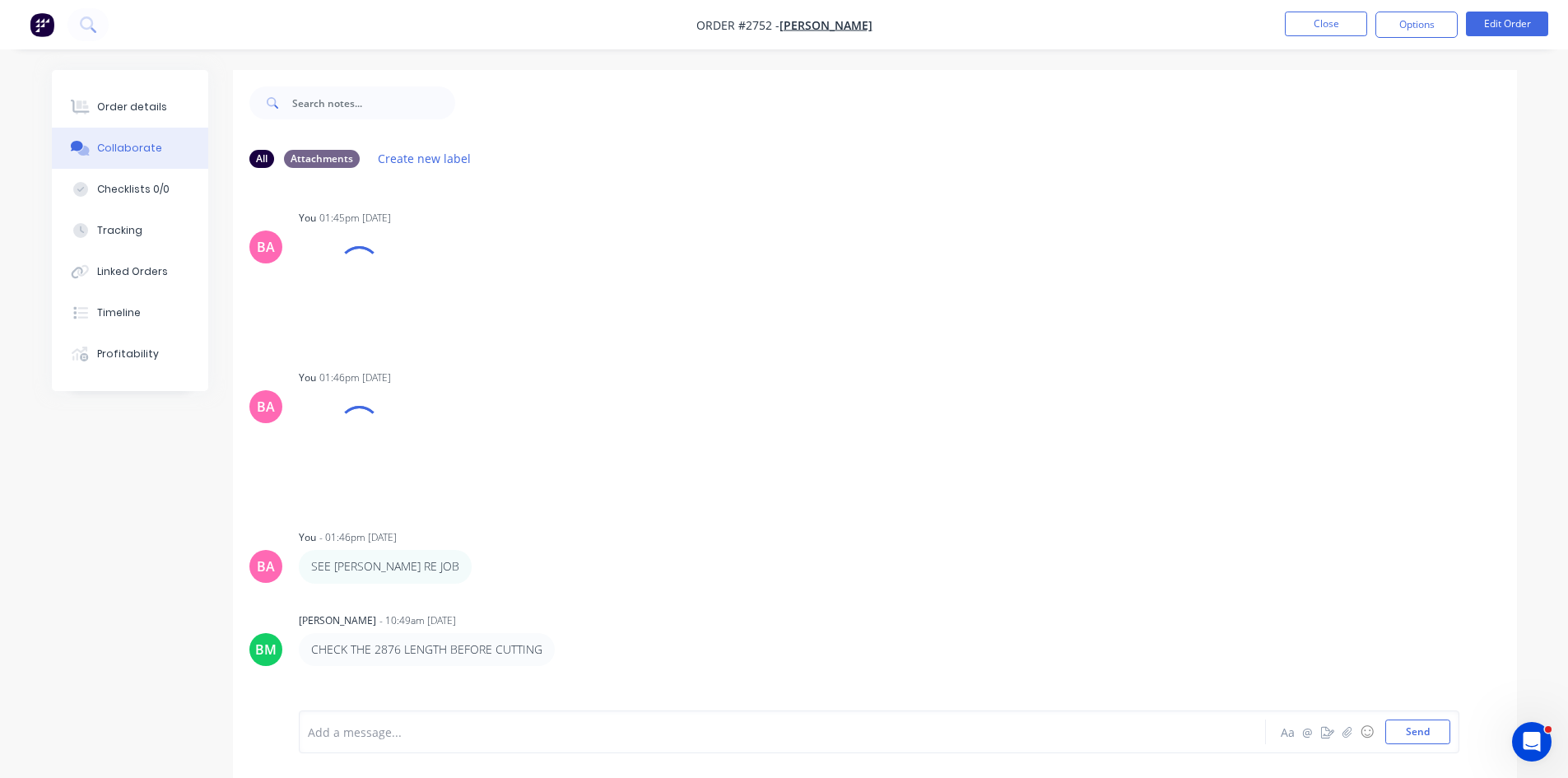
click at [425, 728] on div at bounding box center [737, 731] width 856 height 17
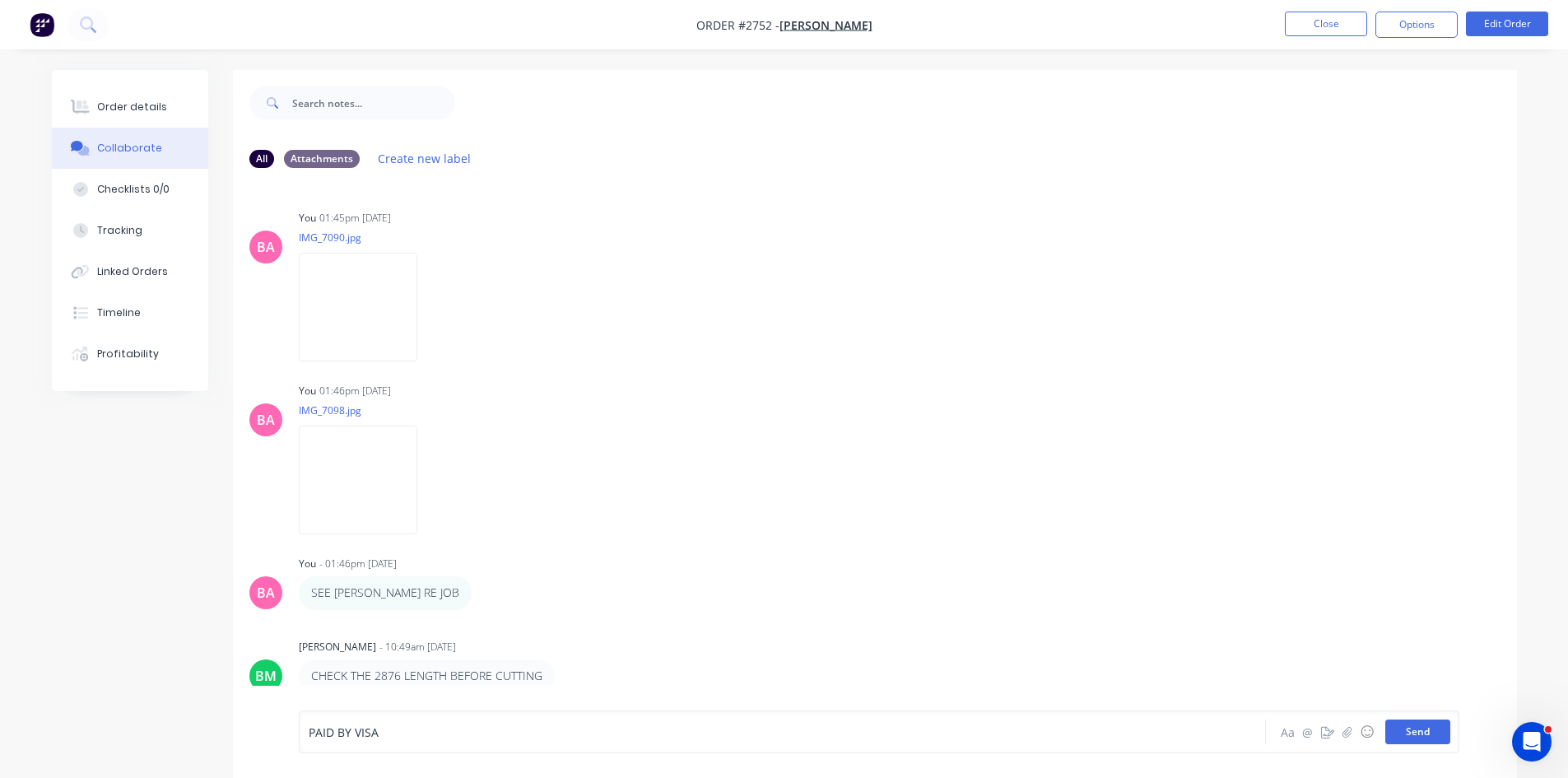
click at [1422, 740] on button "Send" at bounding box center [1418, 732] width 65 height 25
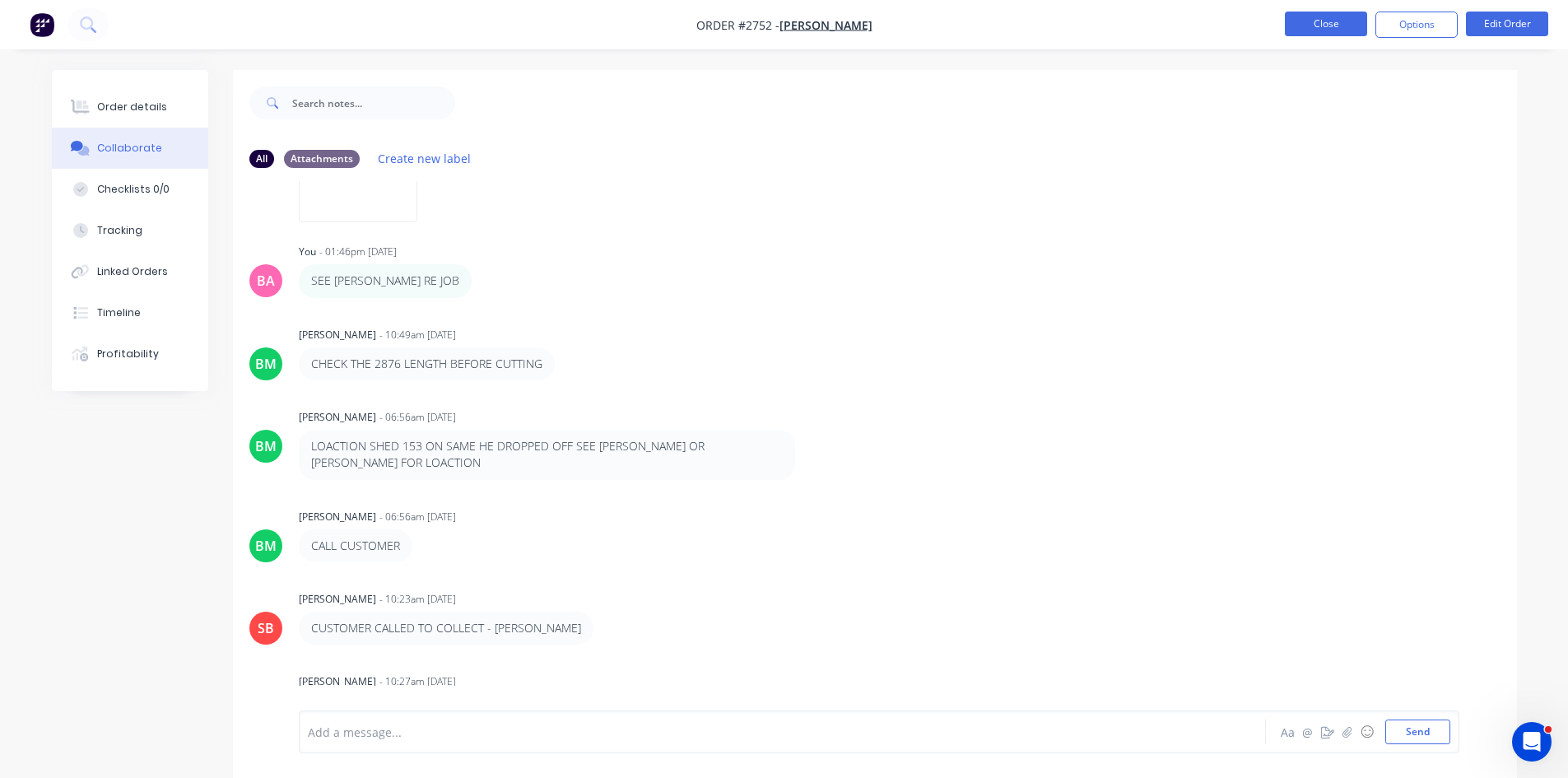
click at [1331, 23] on button "Close" at bounding box center [1327, 24] width 83 height 25
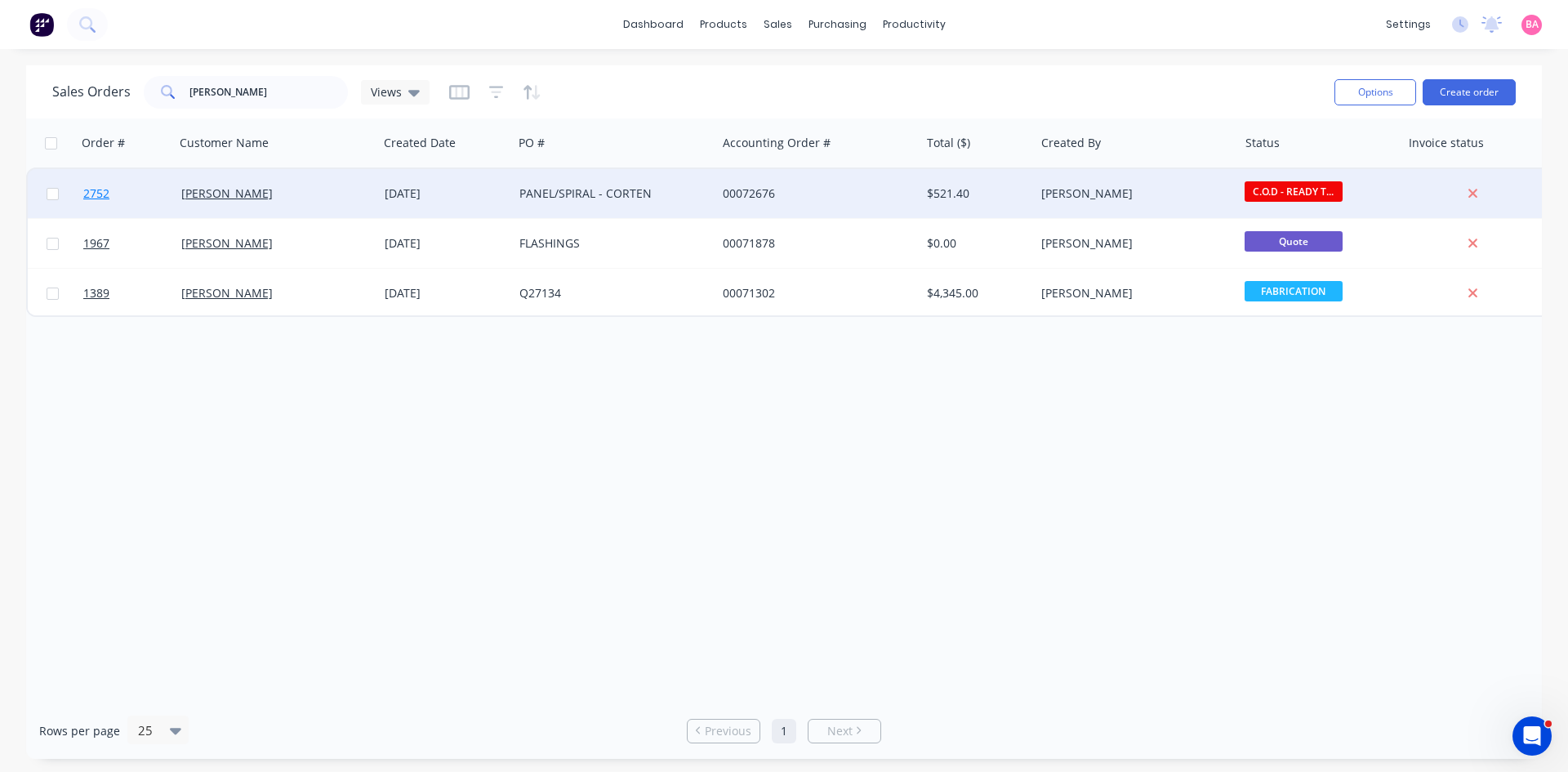
click at [91, 192] on span "2752" at bounding box center [96, 193] width 26 height 16
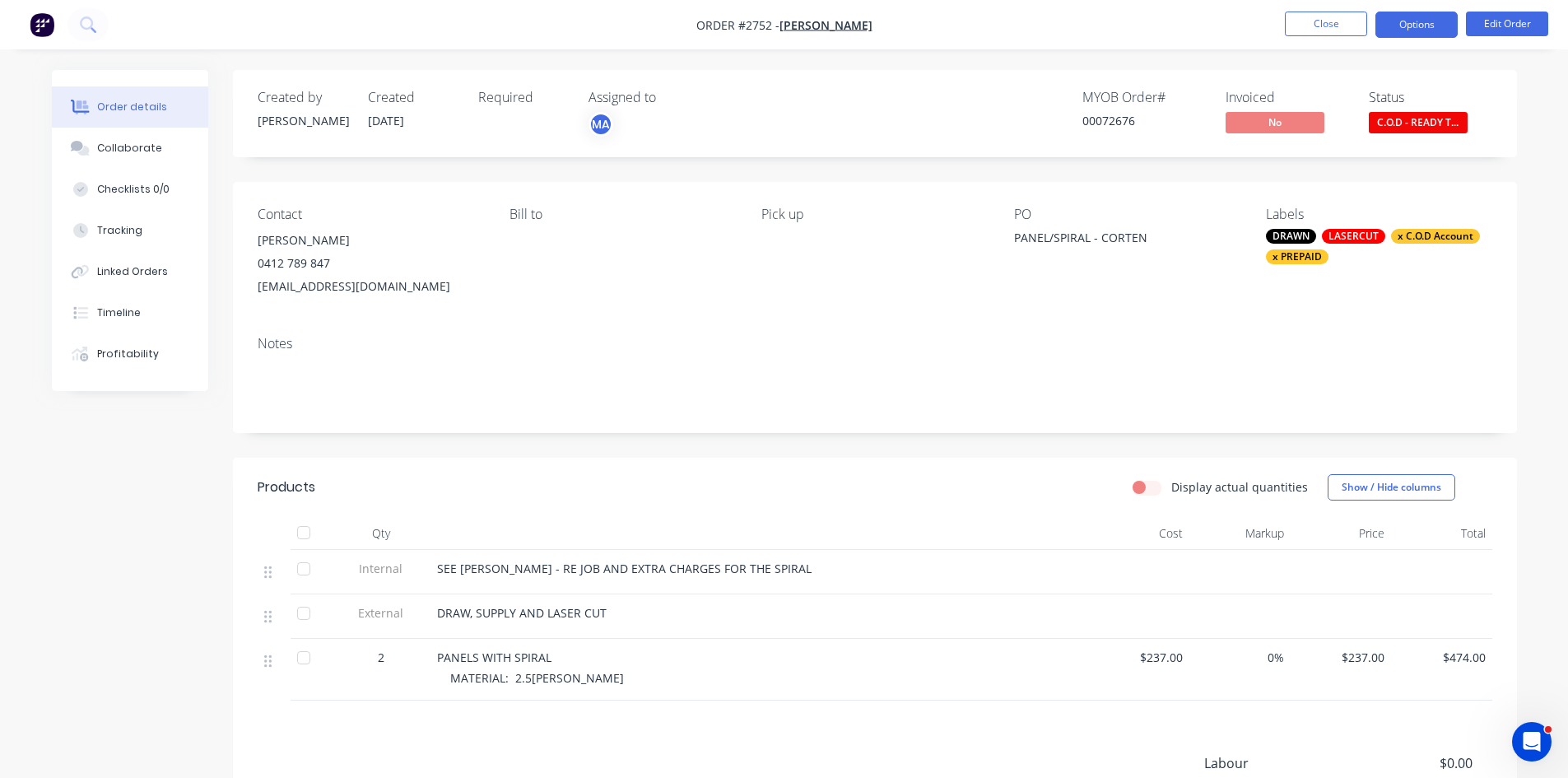
click at [1416, 18] on button "Options" at bounding box center [1417, 24] width 83 height 26
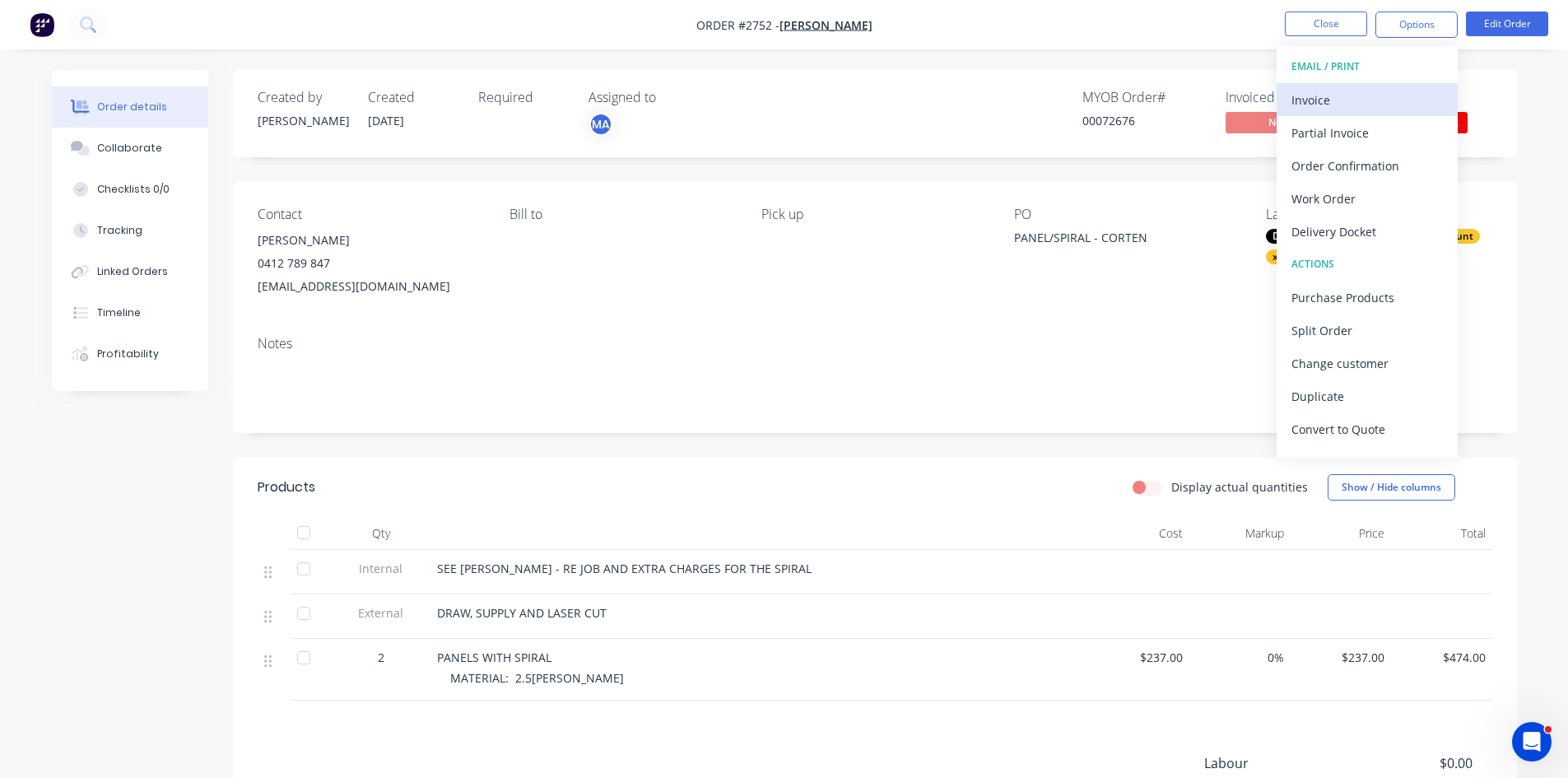
click at [1320, 104] on div "Invoice" at bounding box center [1367, 100] width 152 height 24
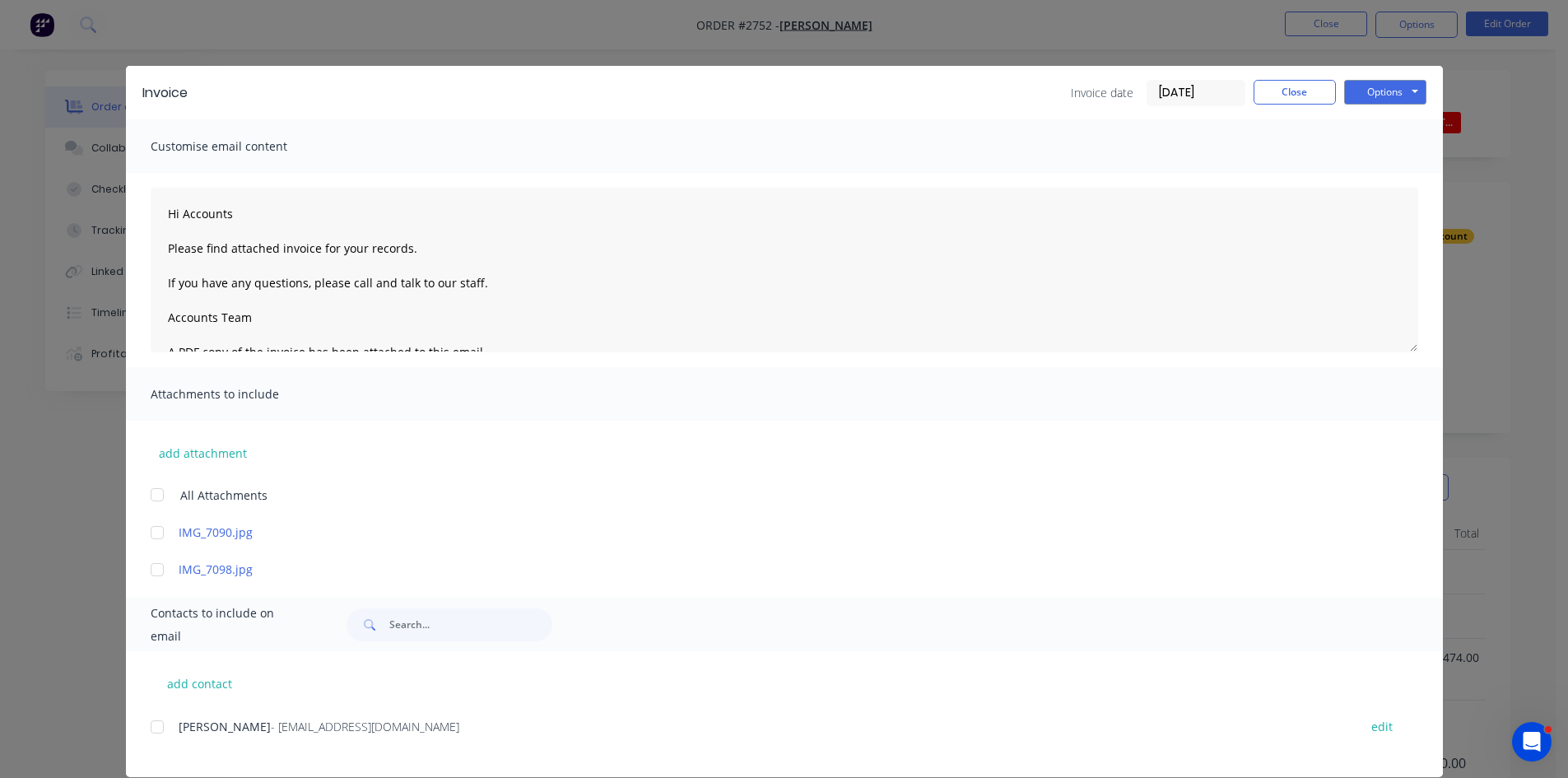
click at [153, 724] on div at bounding box center [157, 727] width 33 height 33
click at [1401, 90] on button "Options" at bounding box center [1386, 92] width 83 height 25
click at [1385, 176] on button "Email" at bounding box center [1397, 176] width 105 height 27
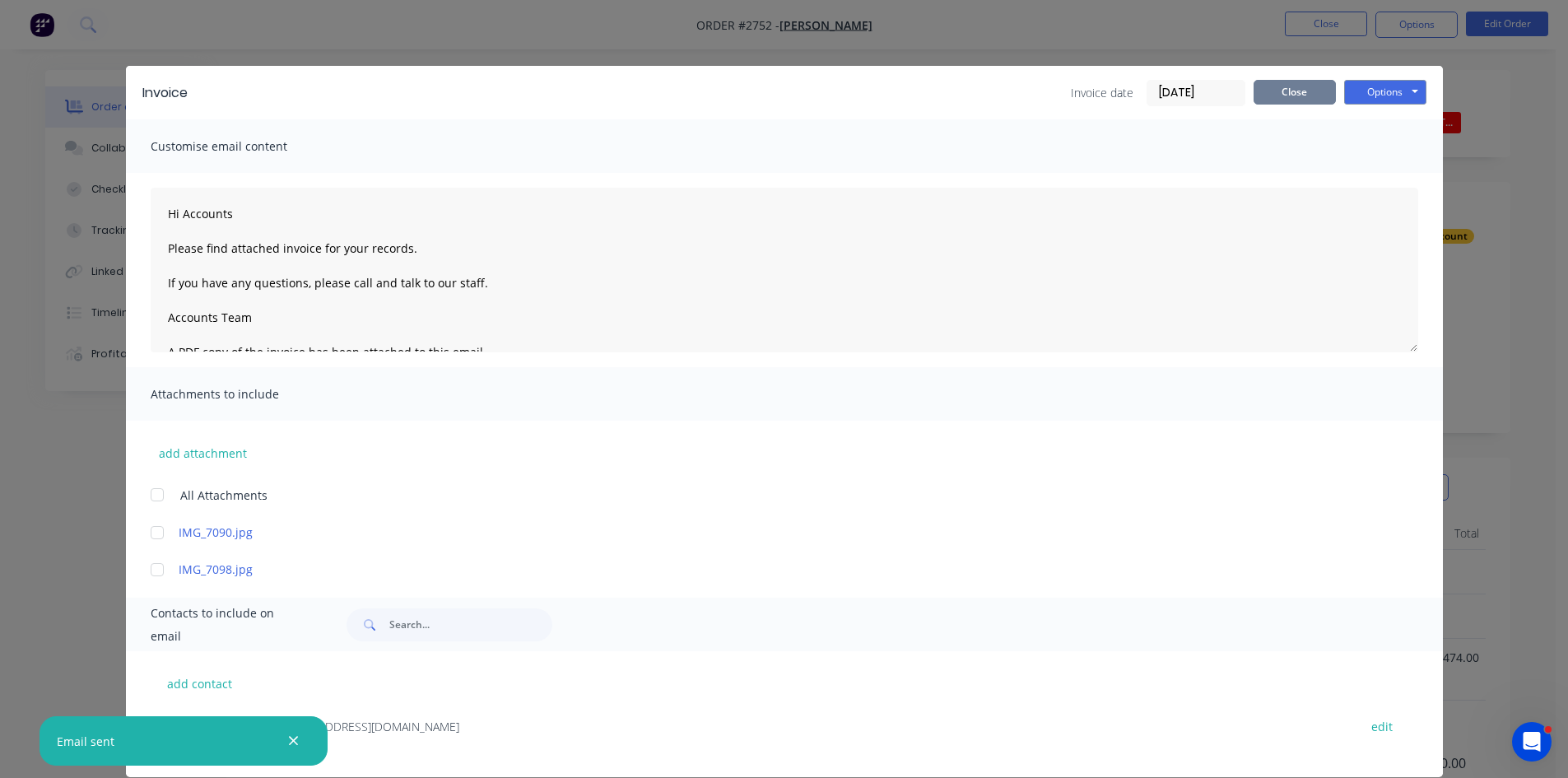
click at [1295, 87] on button "Close" at bounding box center [1295, 92] width 83 height 25
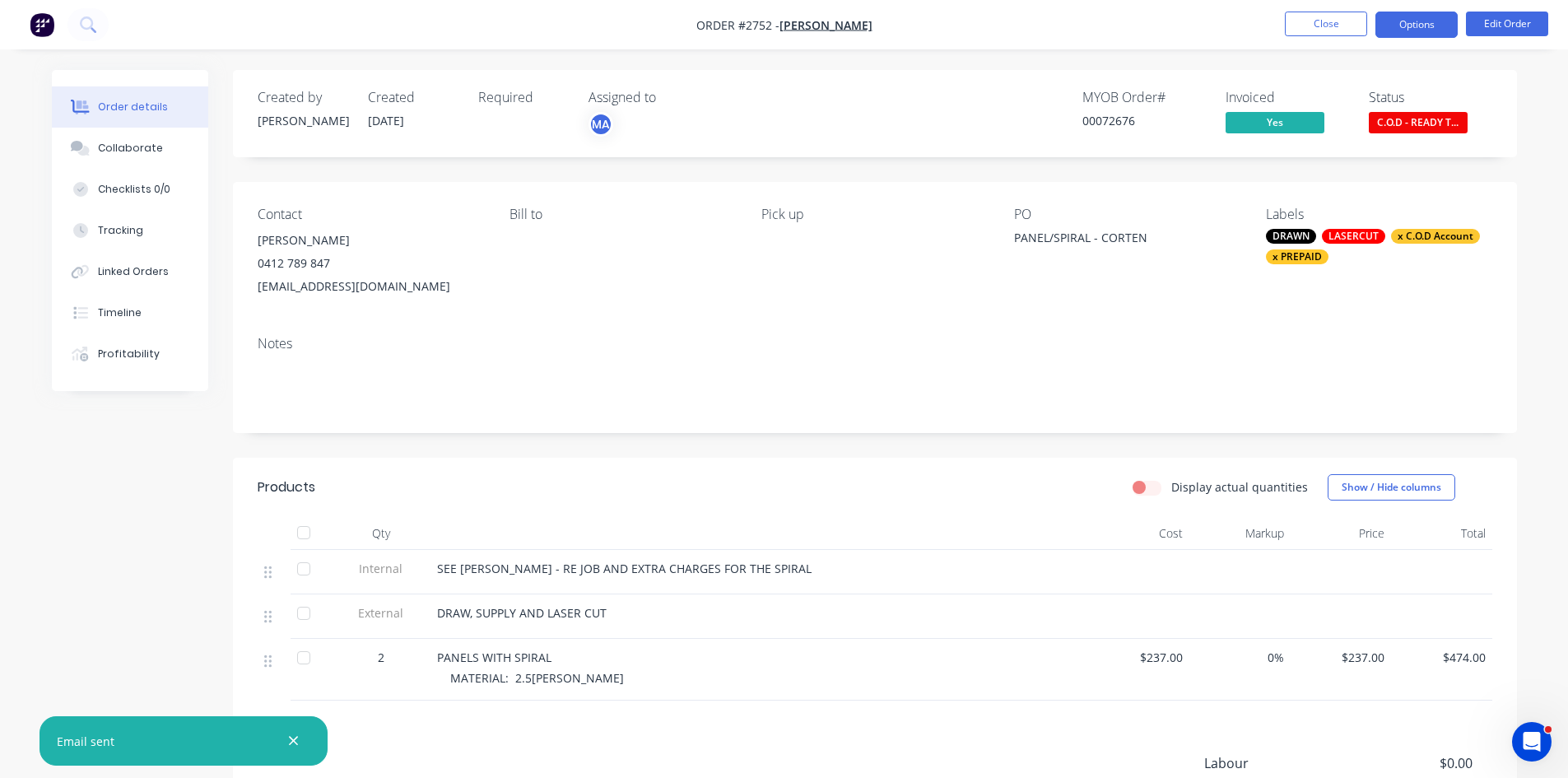
click at [1413, 15] on button "Options" at bounding box center [1417, 24] width 83 height 26
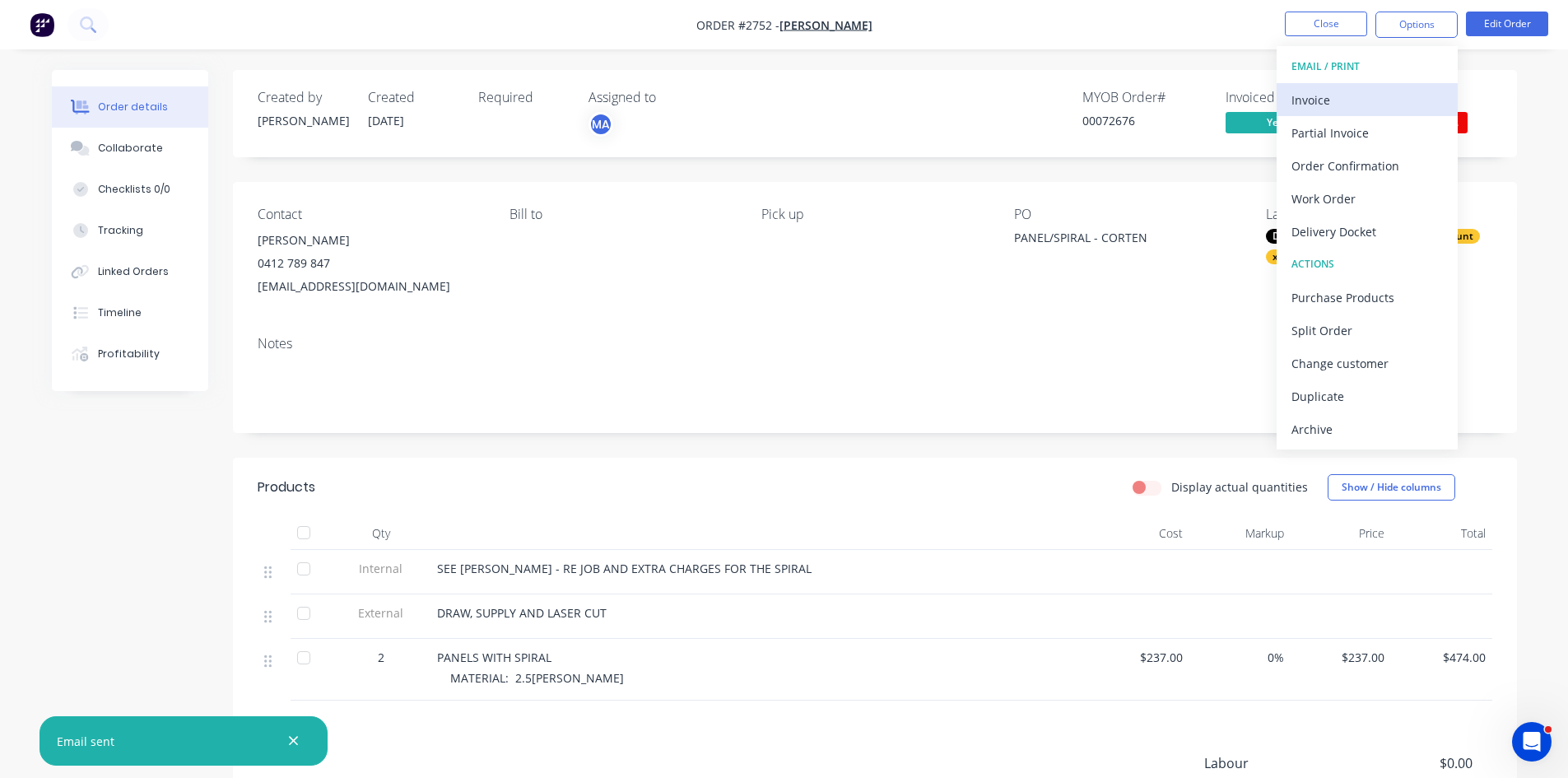
click at [1313, 96] on div "Invoice" at bounding box center [1367, 100] width 152 height 24
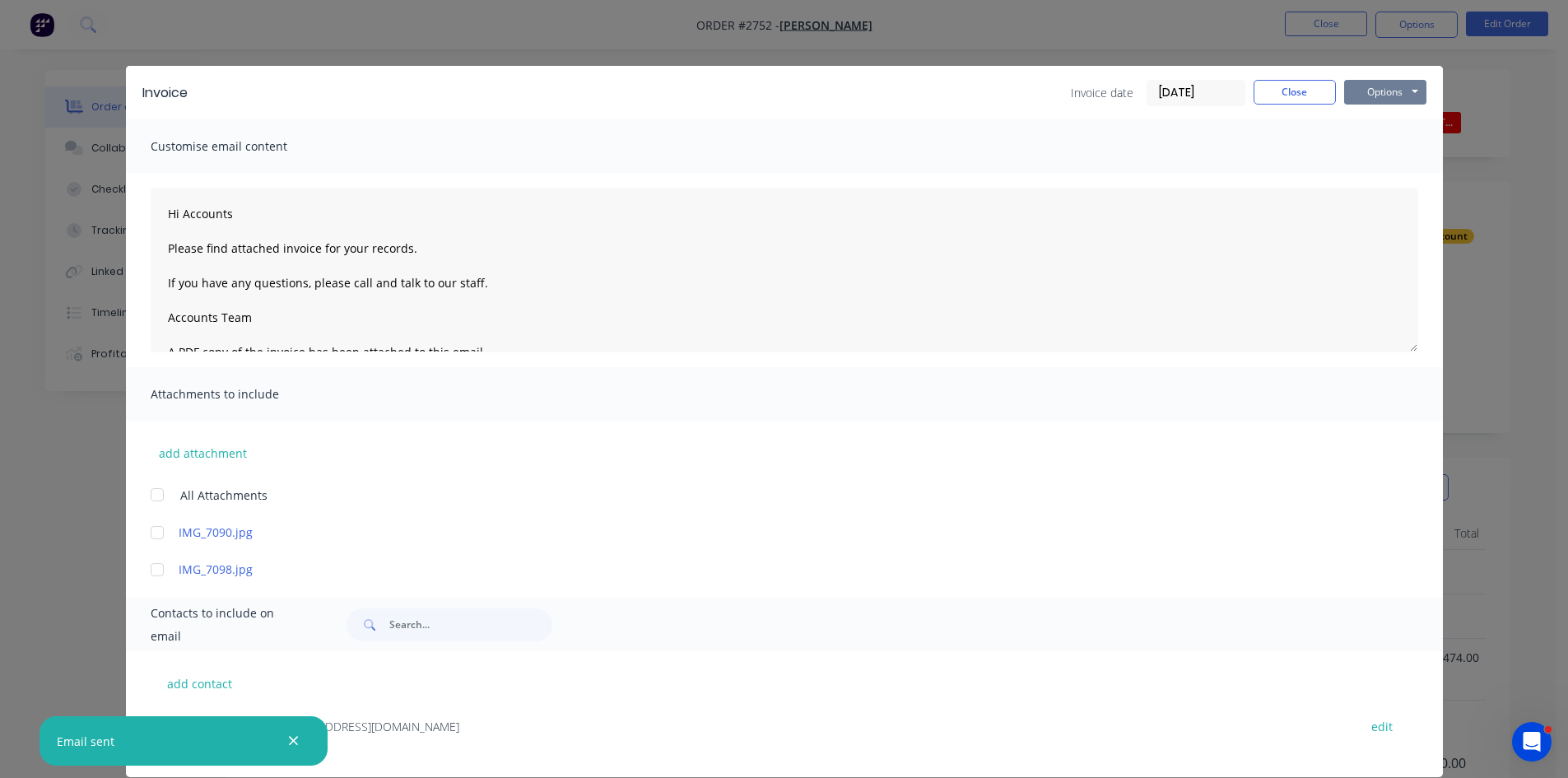
click at [1377, 90] on button "Options" at bounding box center [1386, 92] width 83 height 25
click at [1387, 153] on button "Print" at bounding box center [1397, 148] width 105 height 27
click at [1289, 87] on button "Close" at bounding box center [1295, 92] width 83 height 25
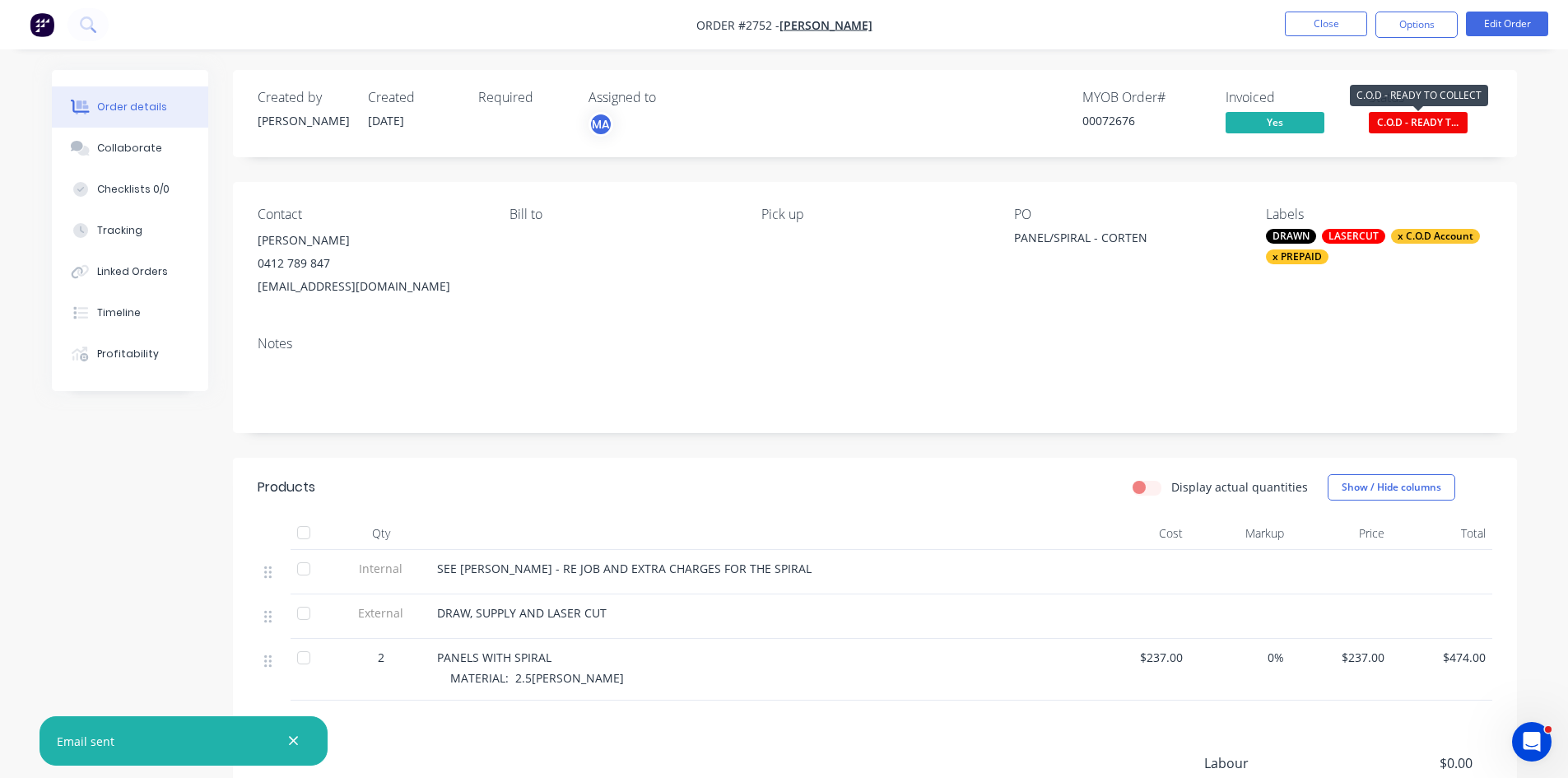
click at [1424, 114] on span "C.O.D - READY T..." at bounding box center [1418, 122] width 99 height 21
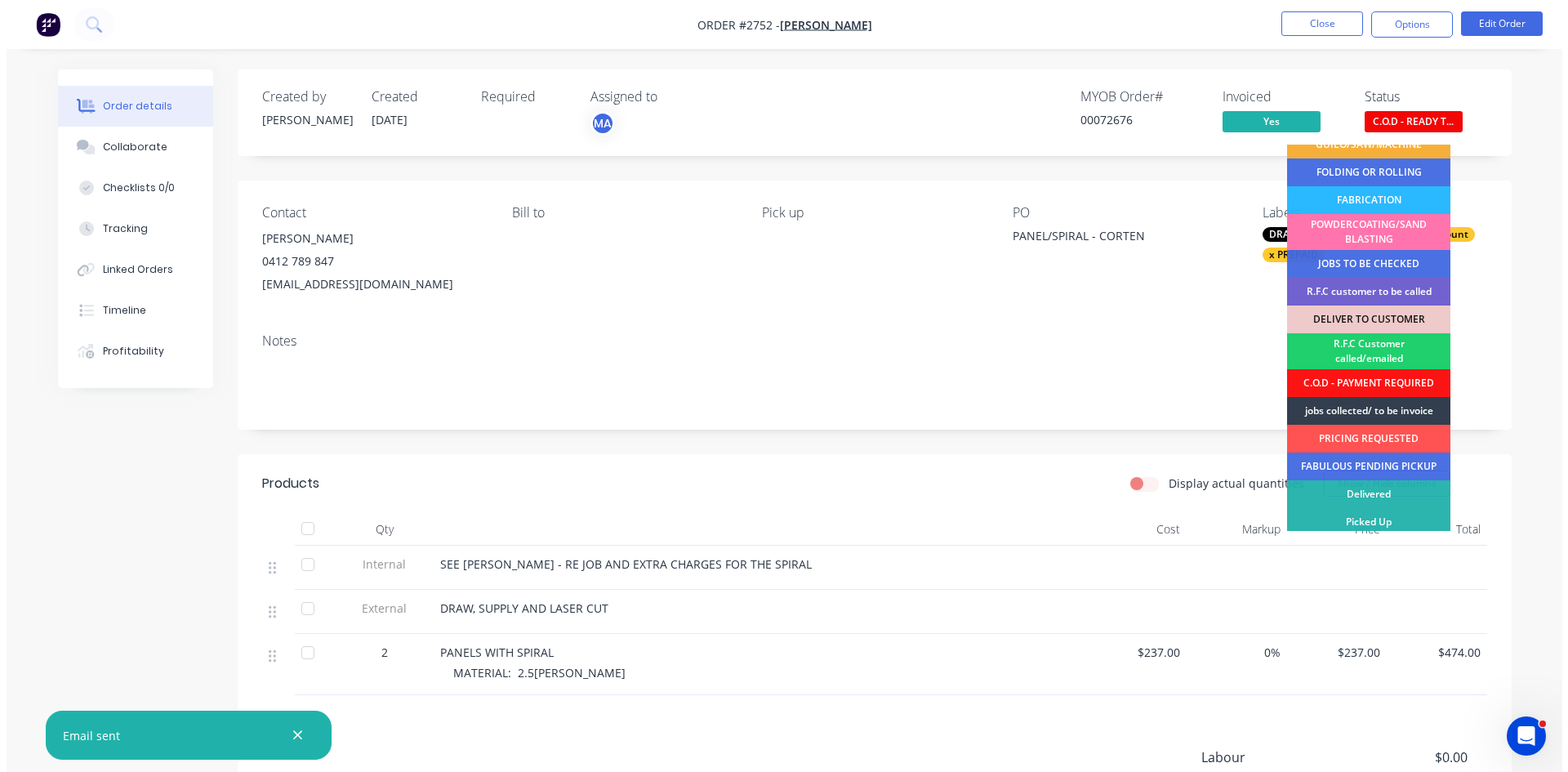
scroll to position [102, 0]
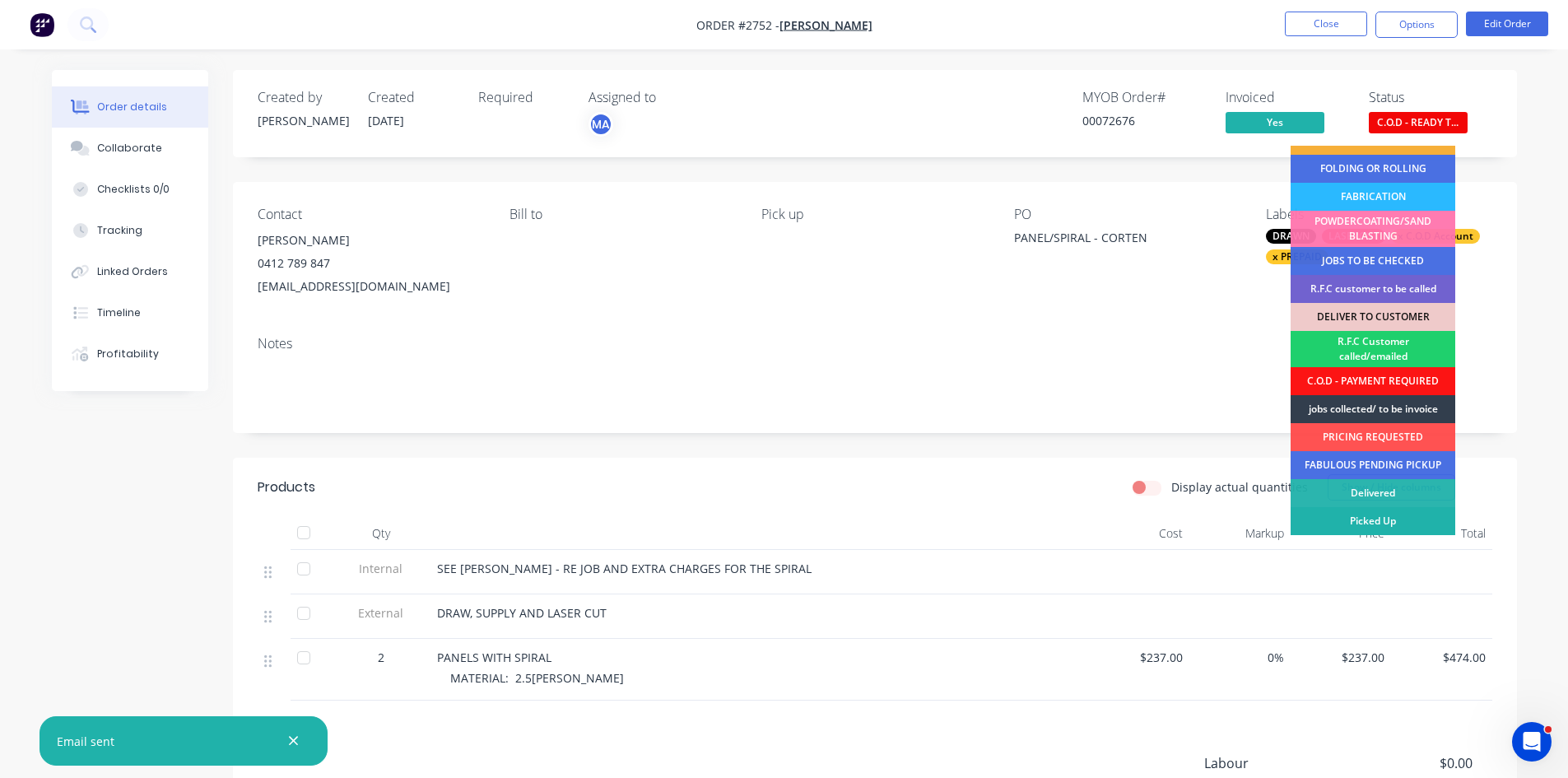
click at [1375, 521] on div "Picked Up" at bounding box center [1372, 520] width 164 height 28
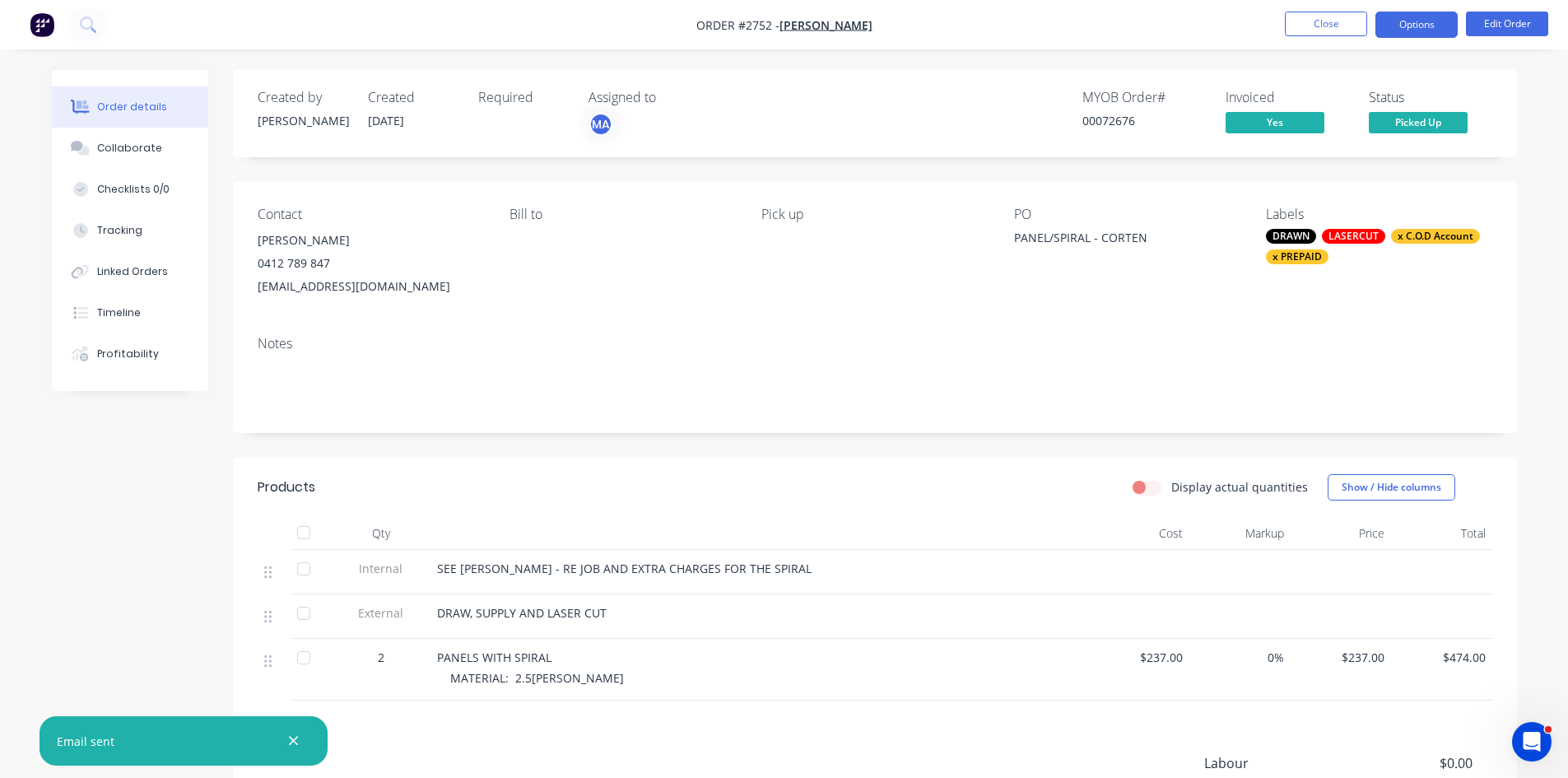
click at [1408, 23] on button "Options" at bounding box center [1417, 24] width 83 height 26
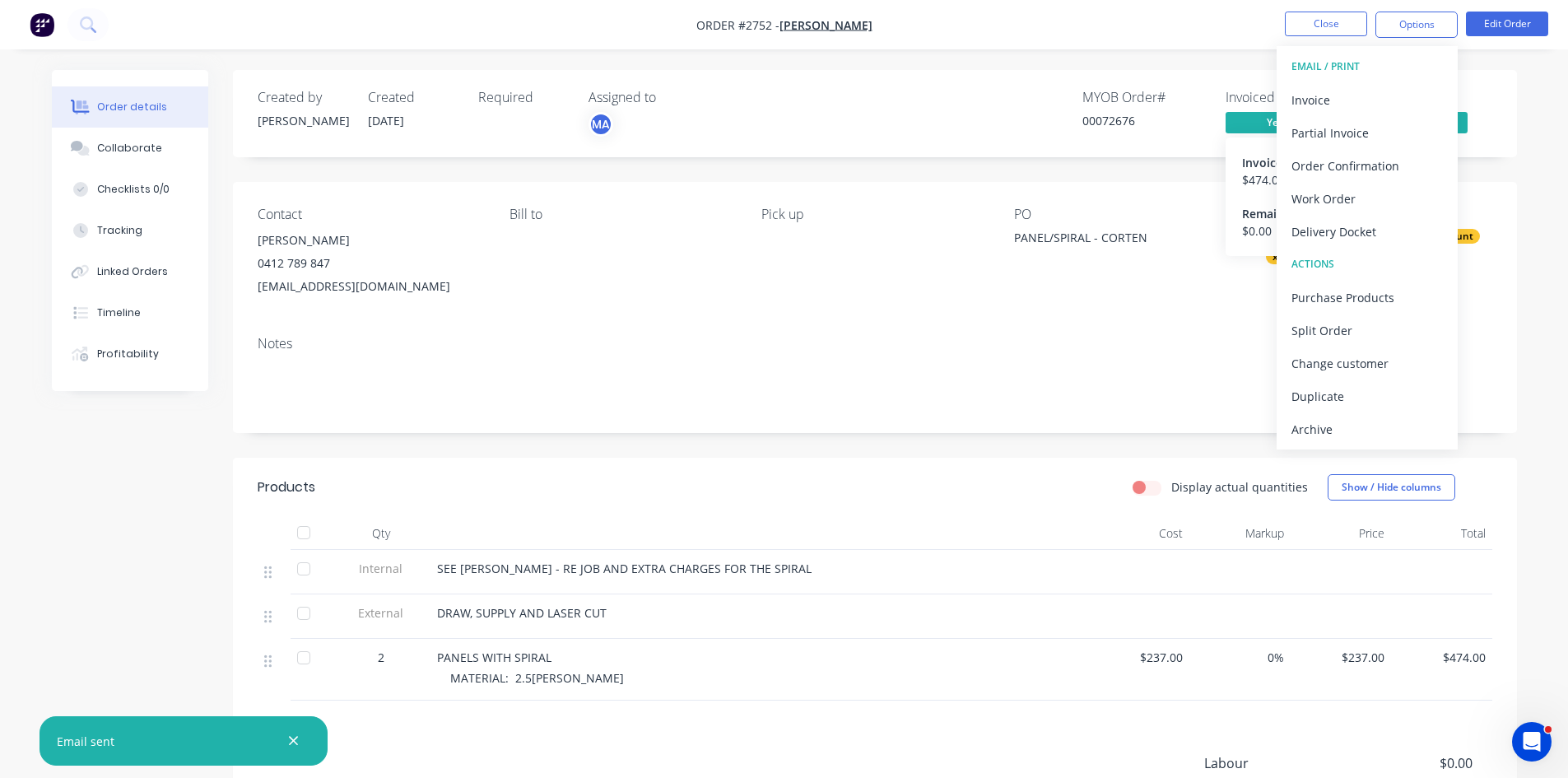
click at [1259, 122] on span "Yes" at bounding box center [1275, 122] width 99 height 21
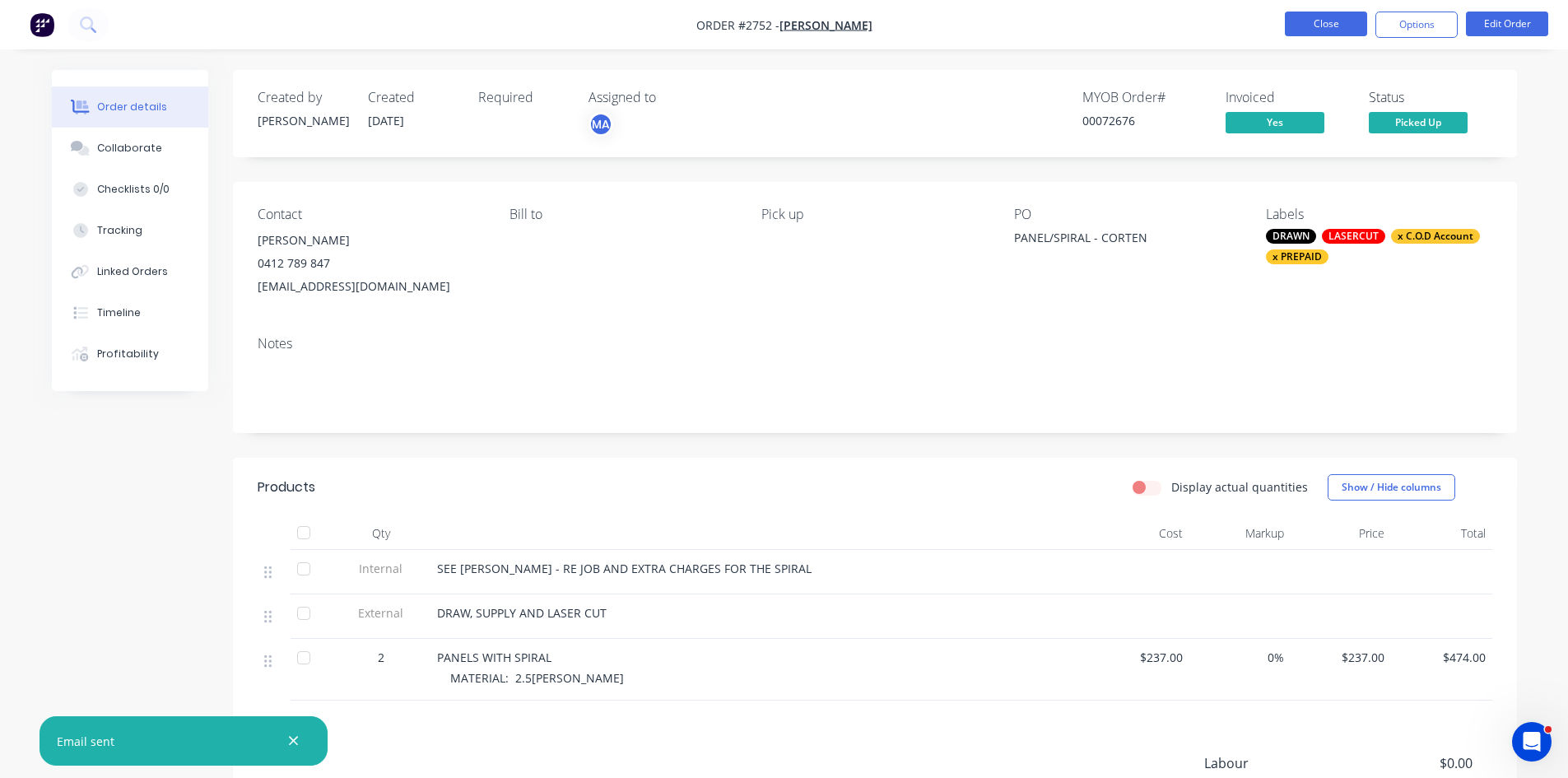
click at [1338, 17] on button "Close" at bounding box center [1327, 24] width 83 height 25
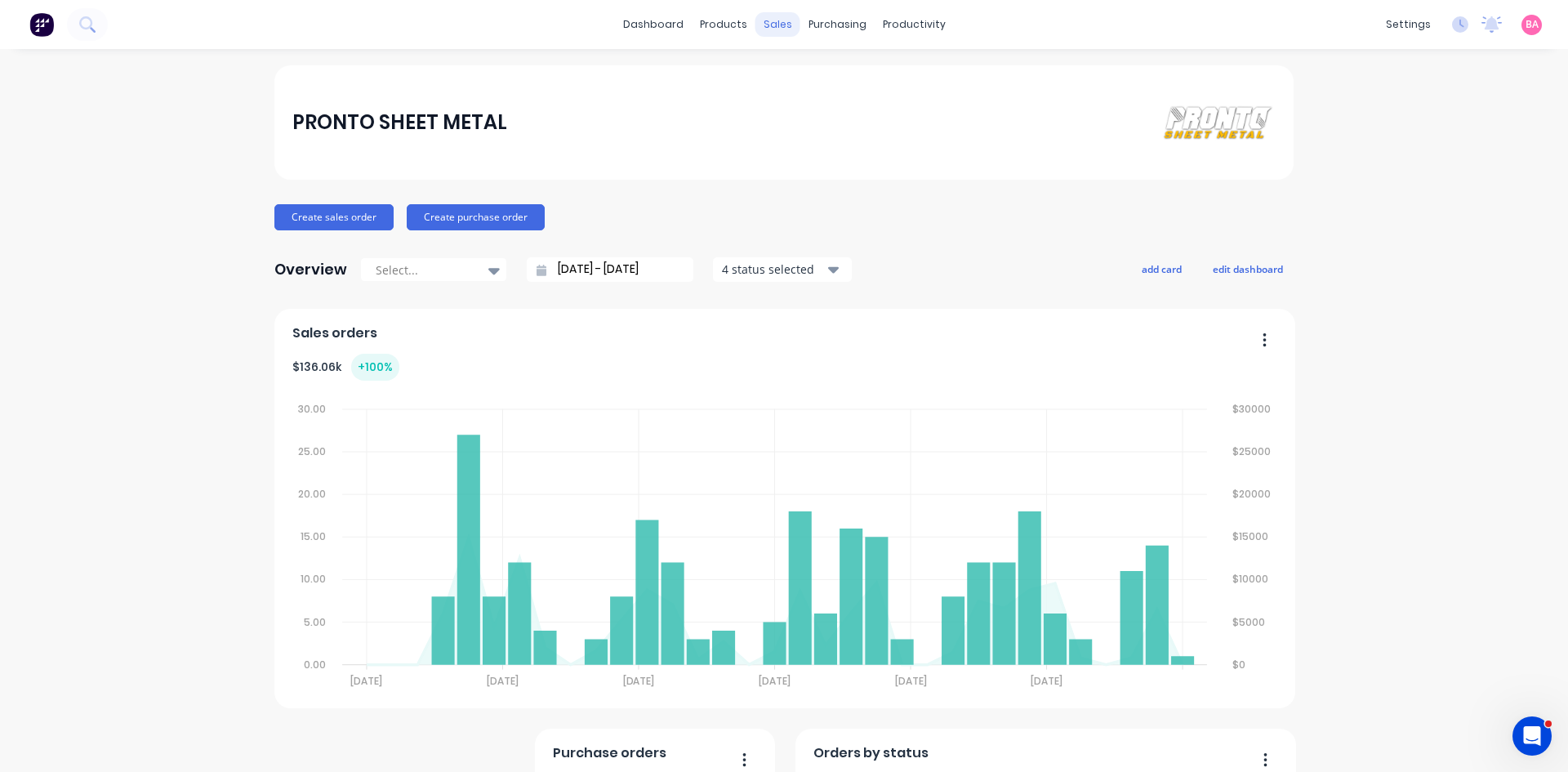
drag, startPoint x: 0, startPoint y: 0, endPoint x: 776, endPoint y: 20, distance: 776.3
click at [776, 20] on div "sales" at bounding box center [777, 25] width 45 height 25
click at [804, 74] on div "Sales Orders" at bounding box center [832, 78] width 67 height 15
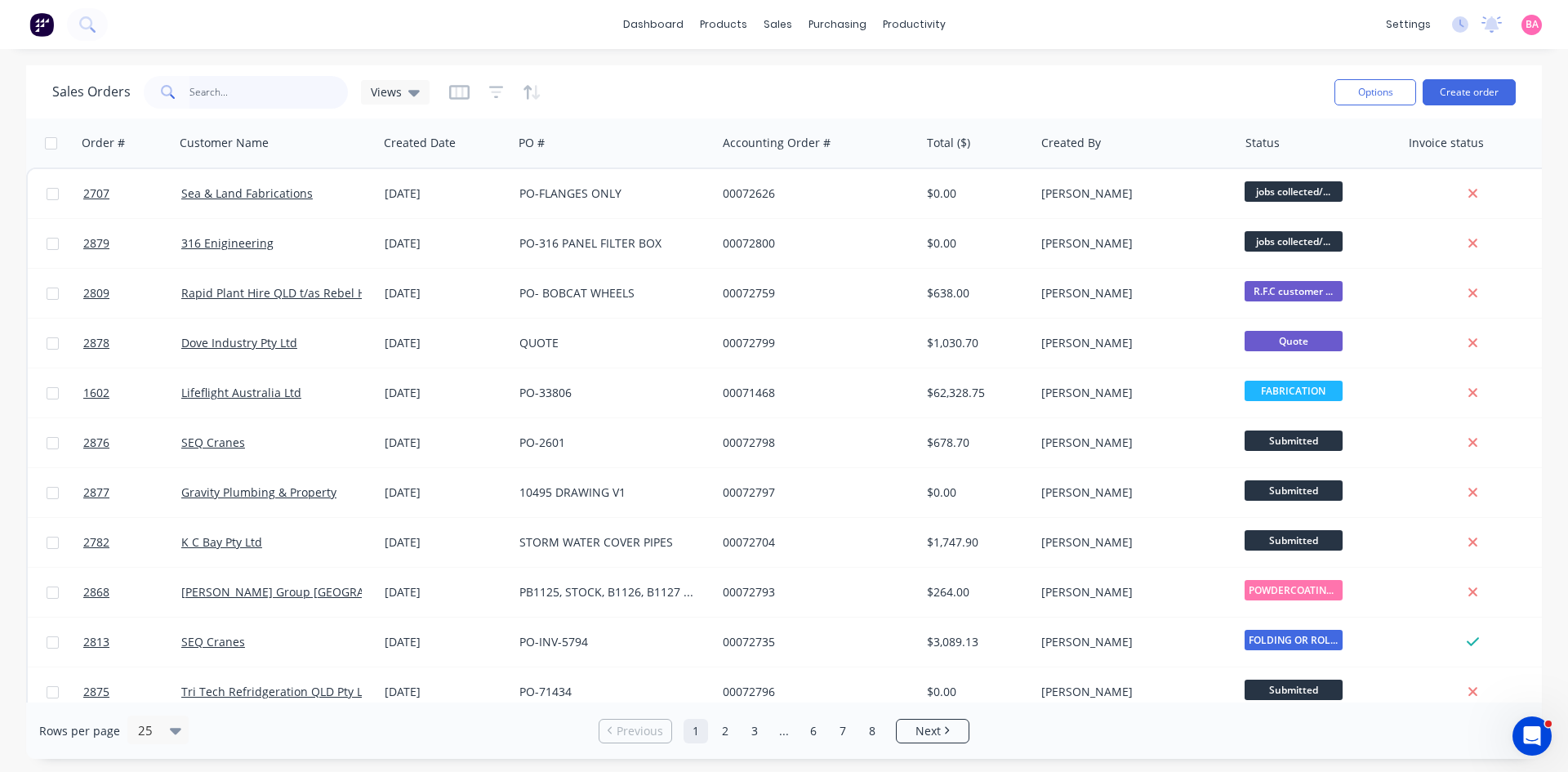
click at [213, 92] on input "text" at bounding box center [269, 92] width 159 height 33
type input "UNISON"
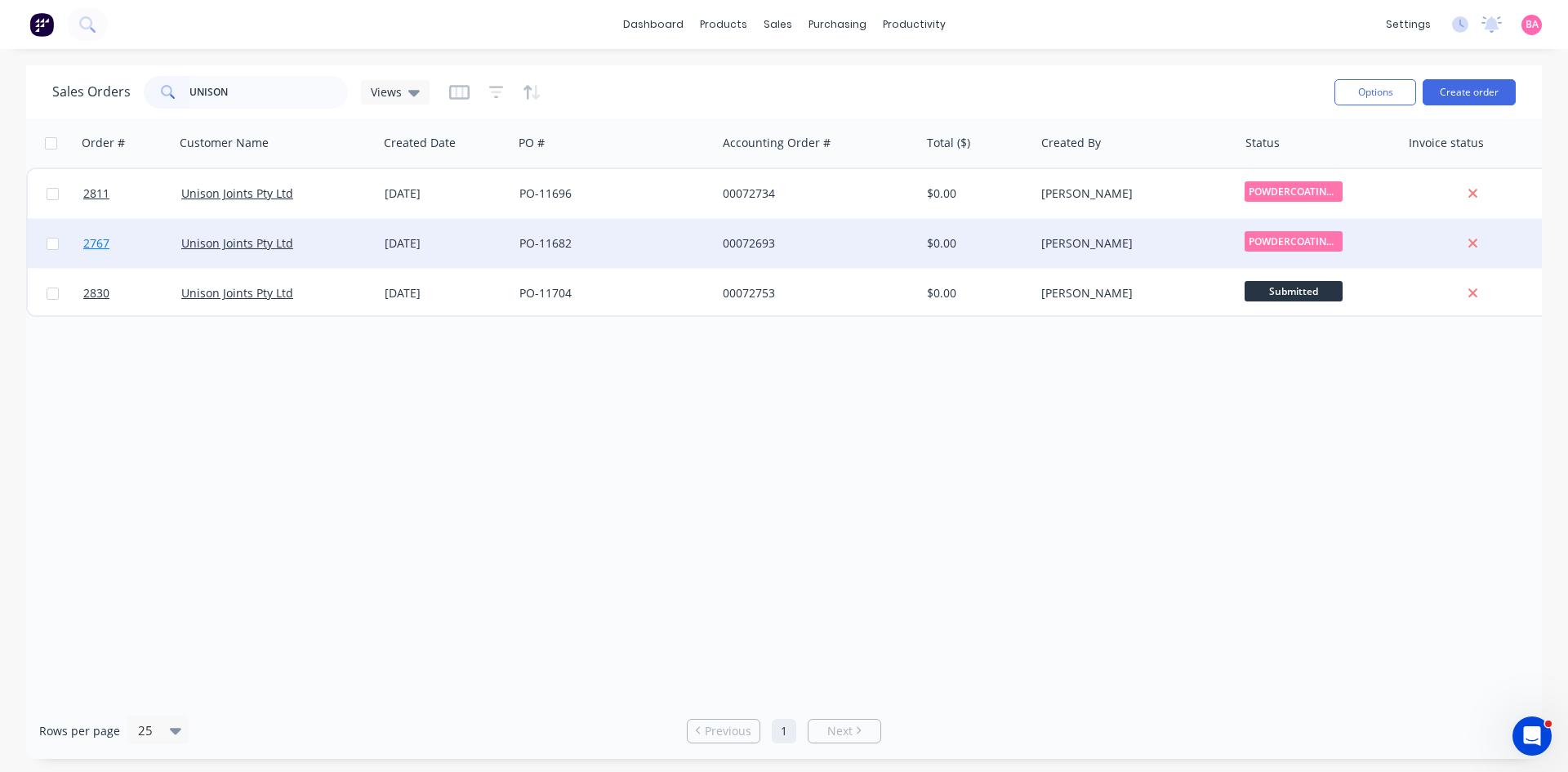
click at [89, 245] on span "2767" at bounding box center [96, 243] width 26 height 16
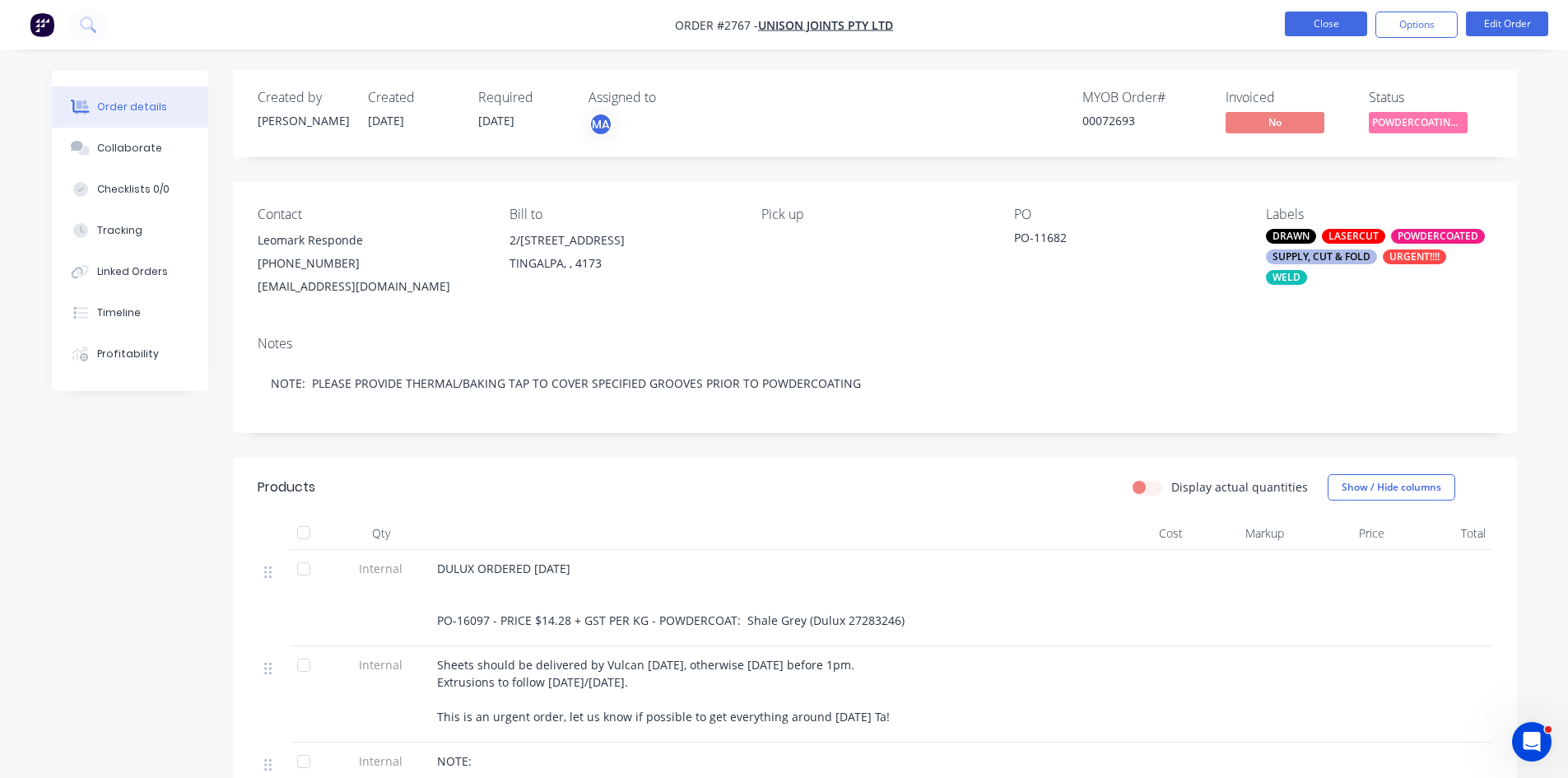
click at [1336, 22] on button "Close" at bounding box center [1327, 24] width 83 height 25
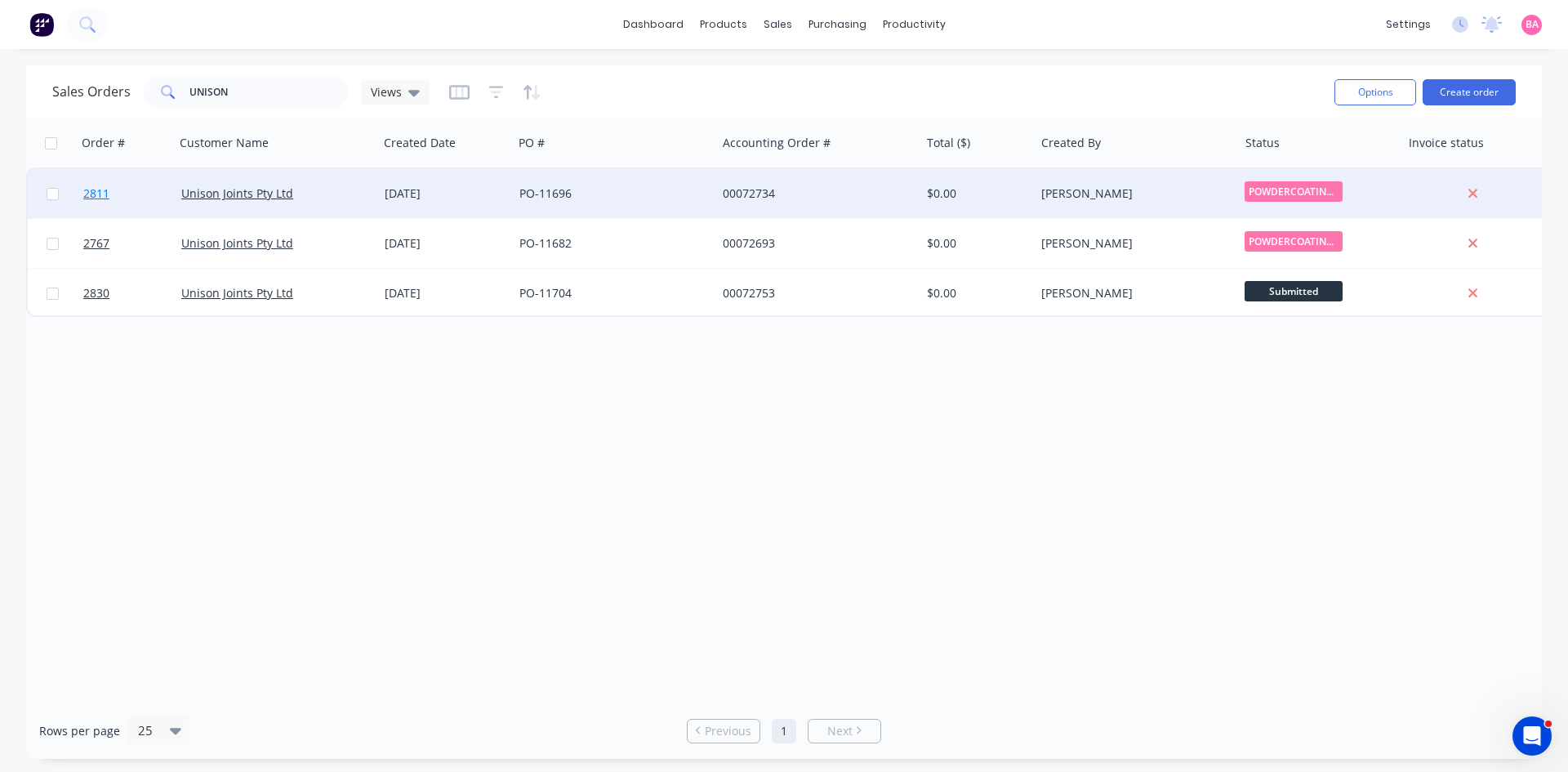
click at [97, 193] on span "2811" at bounding box center [96, 193] width 26 height 16
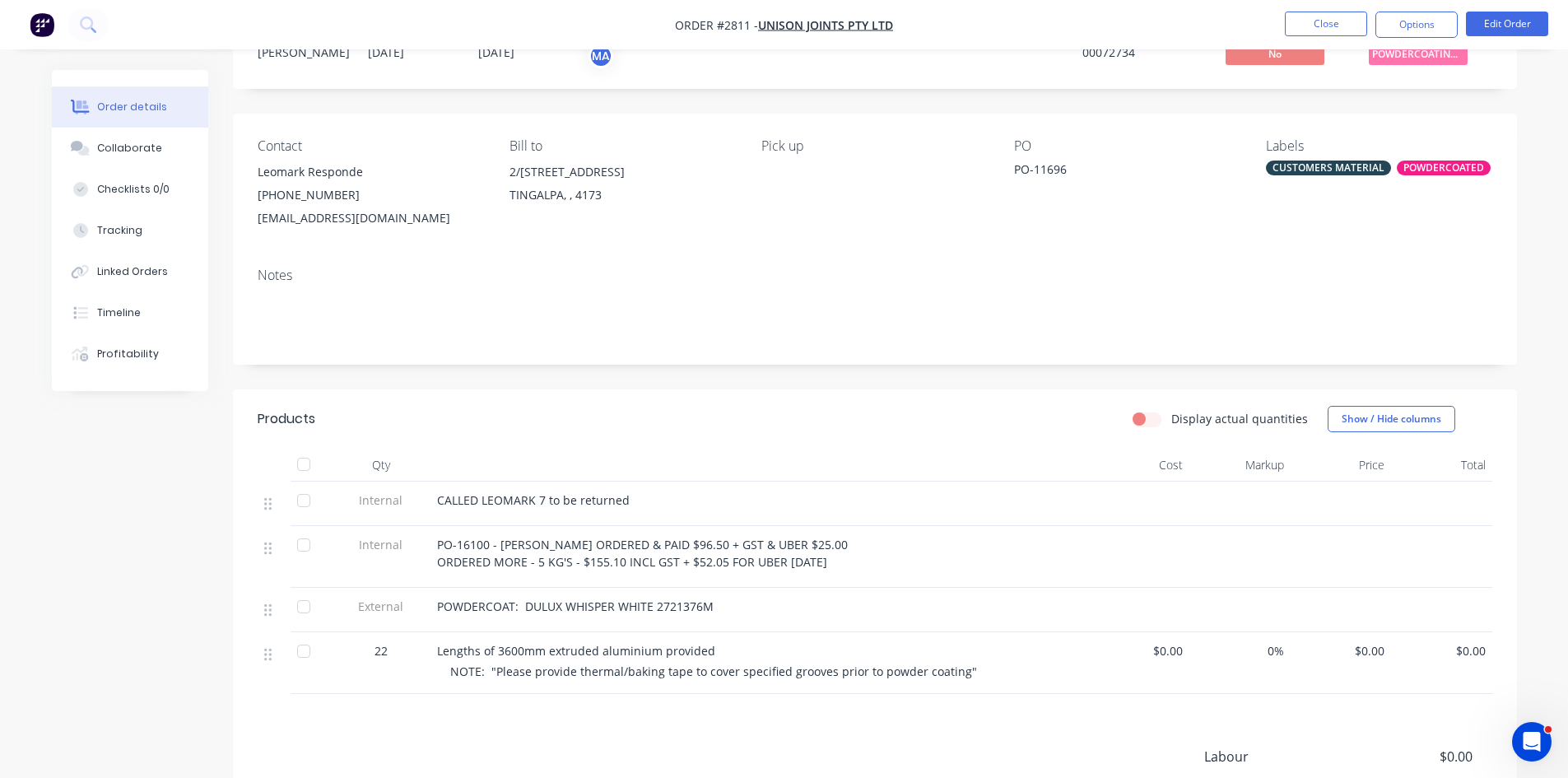
scroll to position [83, 0]
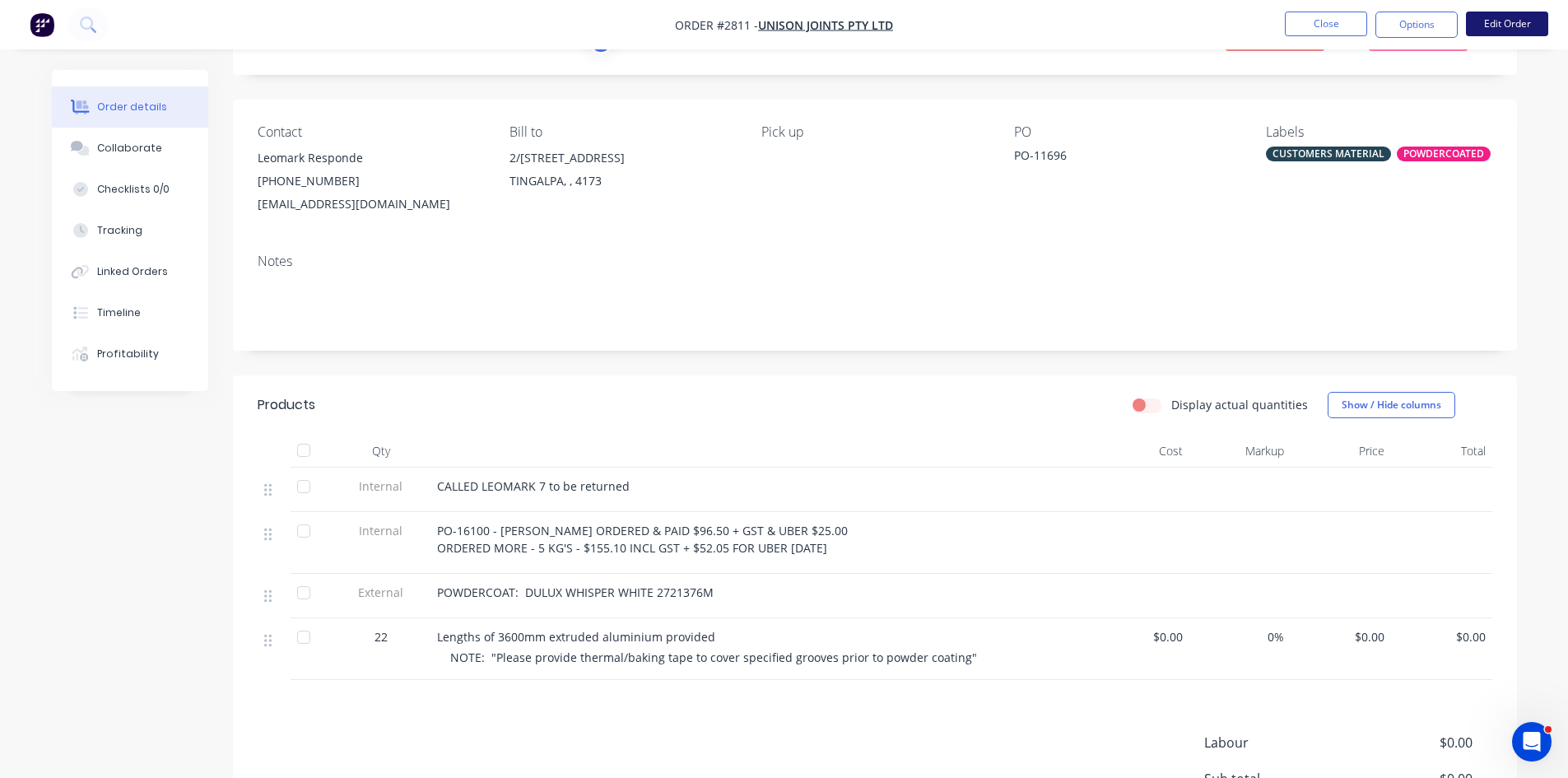
click at [1506, 27] on button "Edit Order" at bounding box center [1508, 24] width 83 height 25
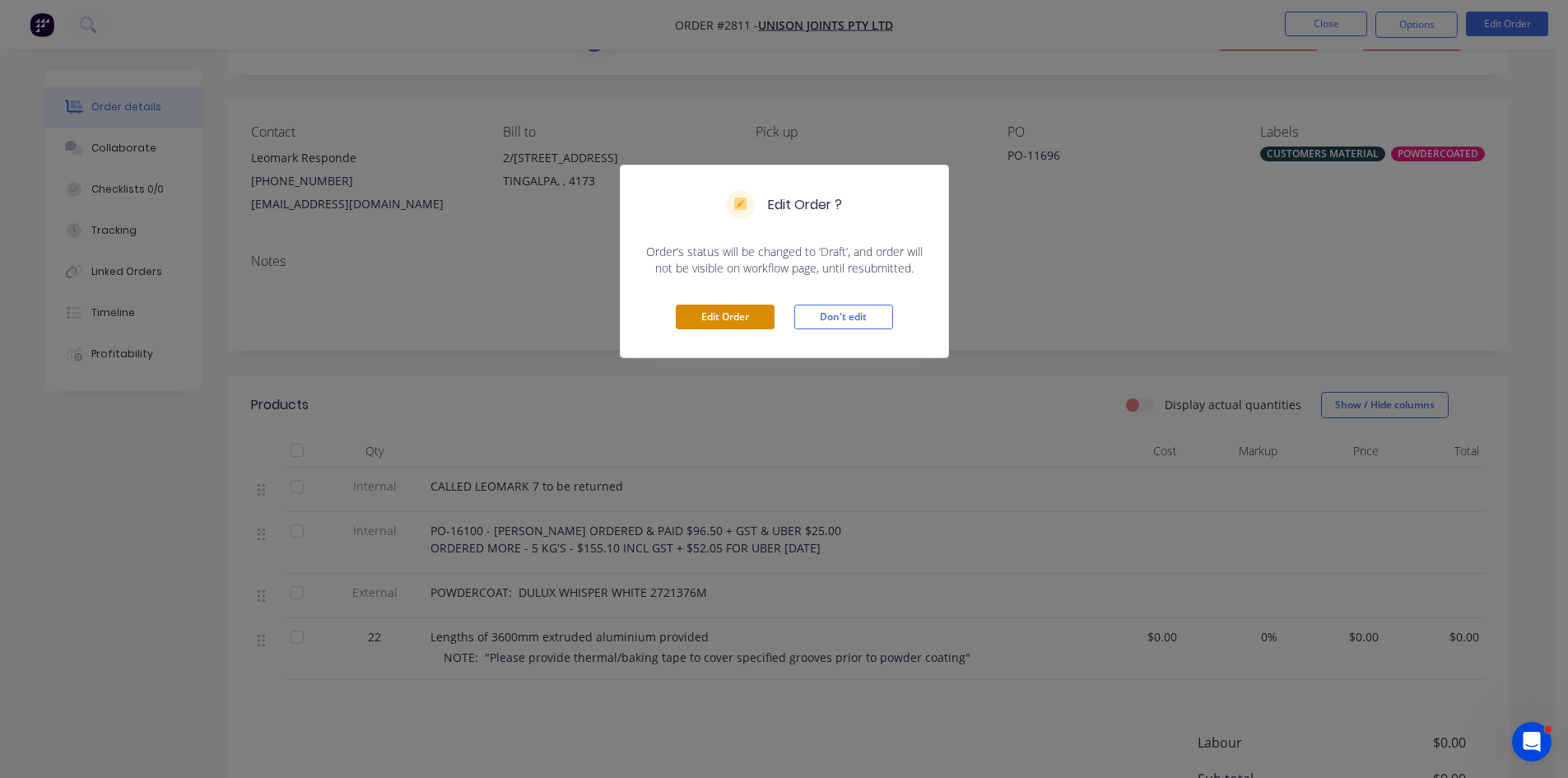
click at [722, 319] on button "Edit Order" at bounding box center [725, 317] width 99 height 25
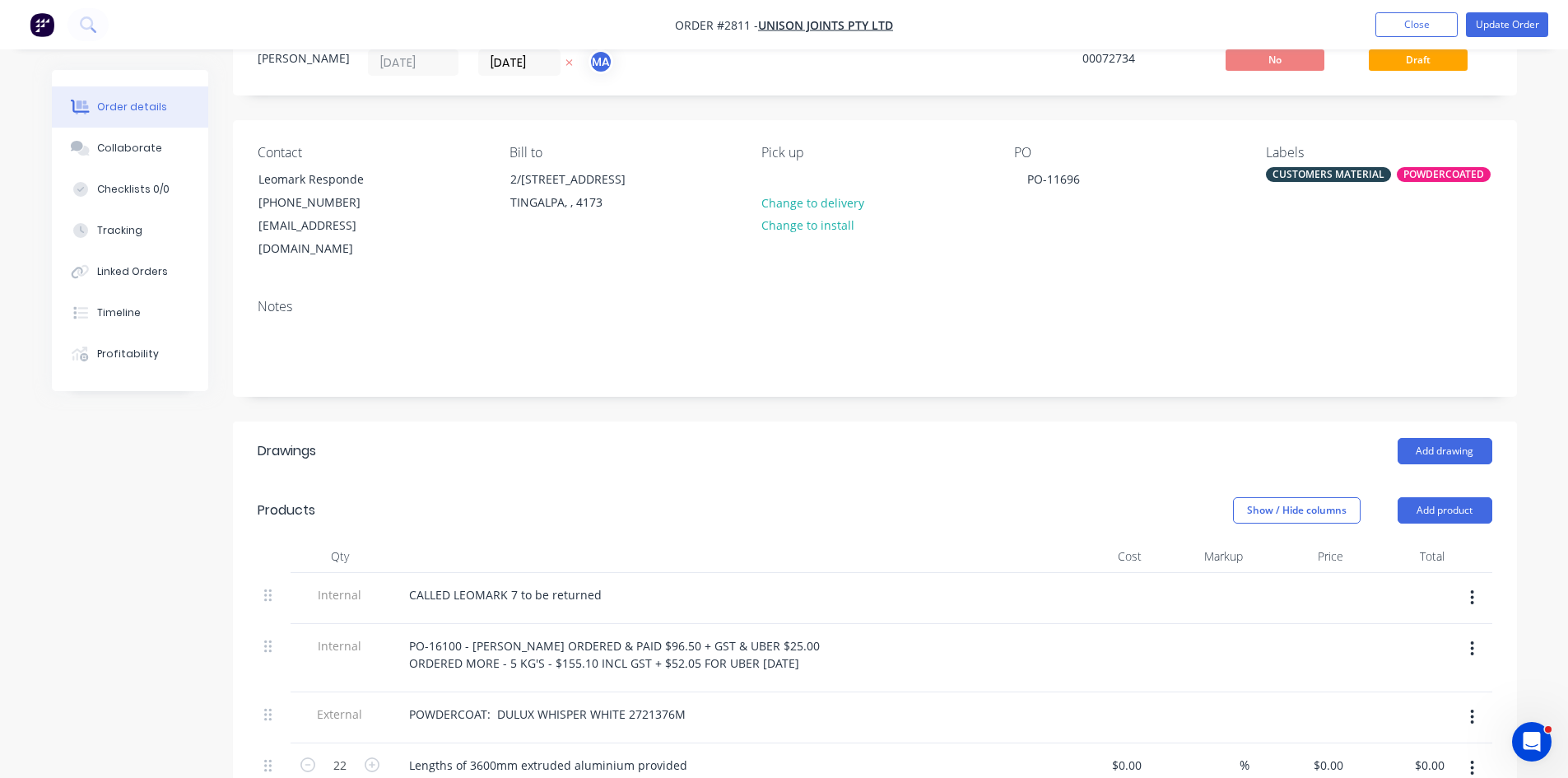
scroll to position [109, 0]
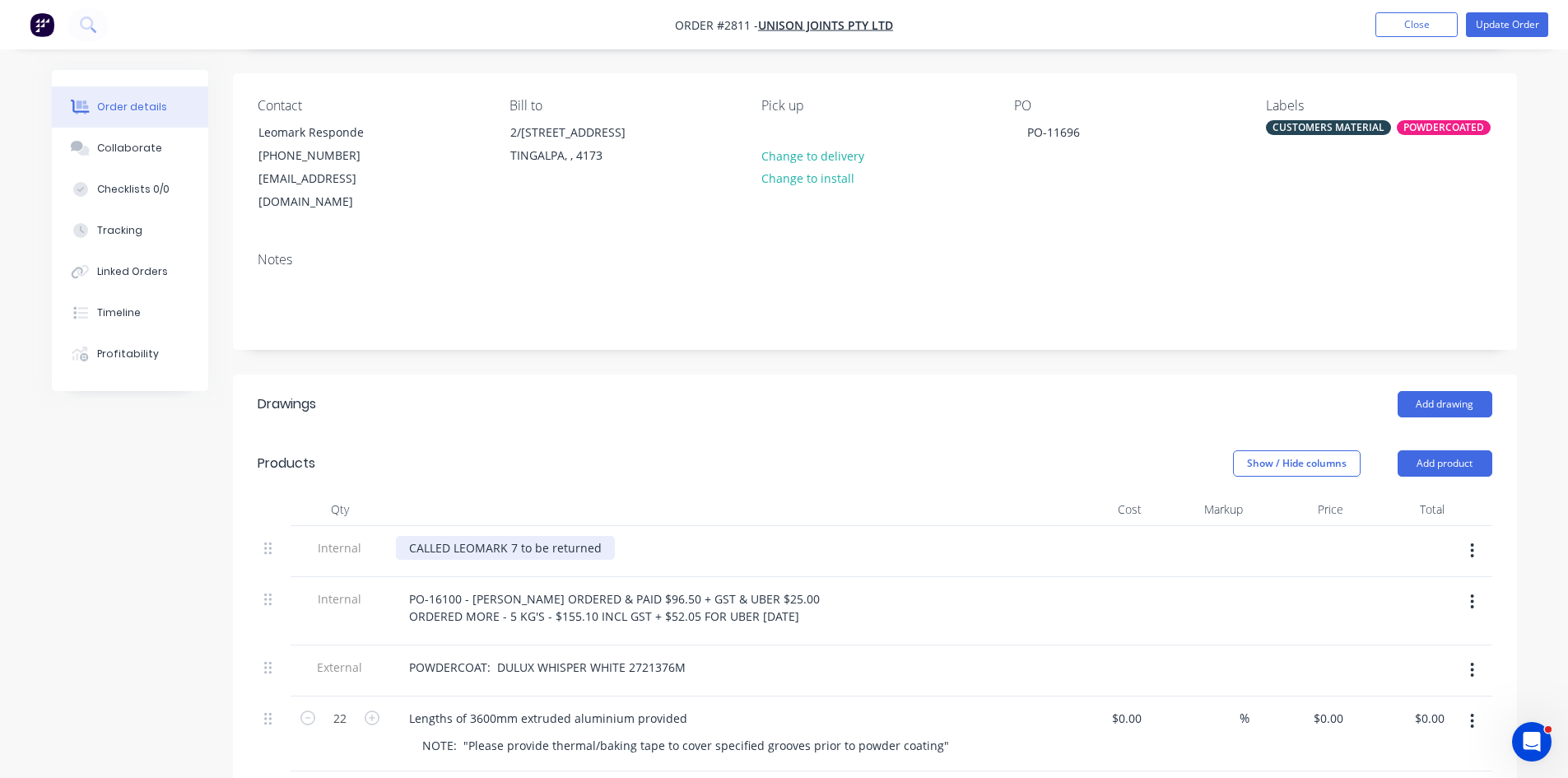
click at [603, 536] on div "CALLED LEOMARK 7 to be returned" at bounding box center [505, 547] width 219 height 24
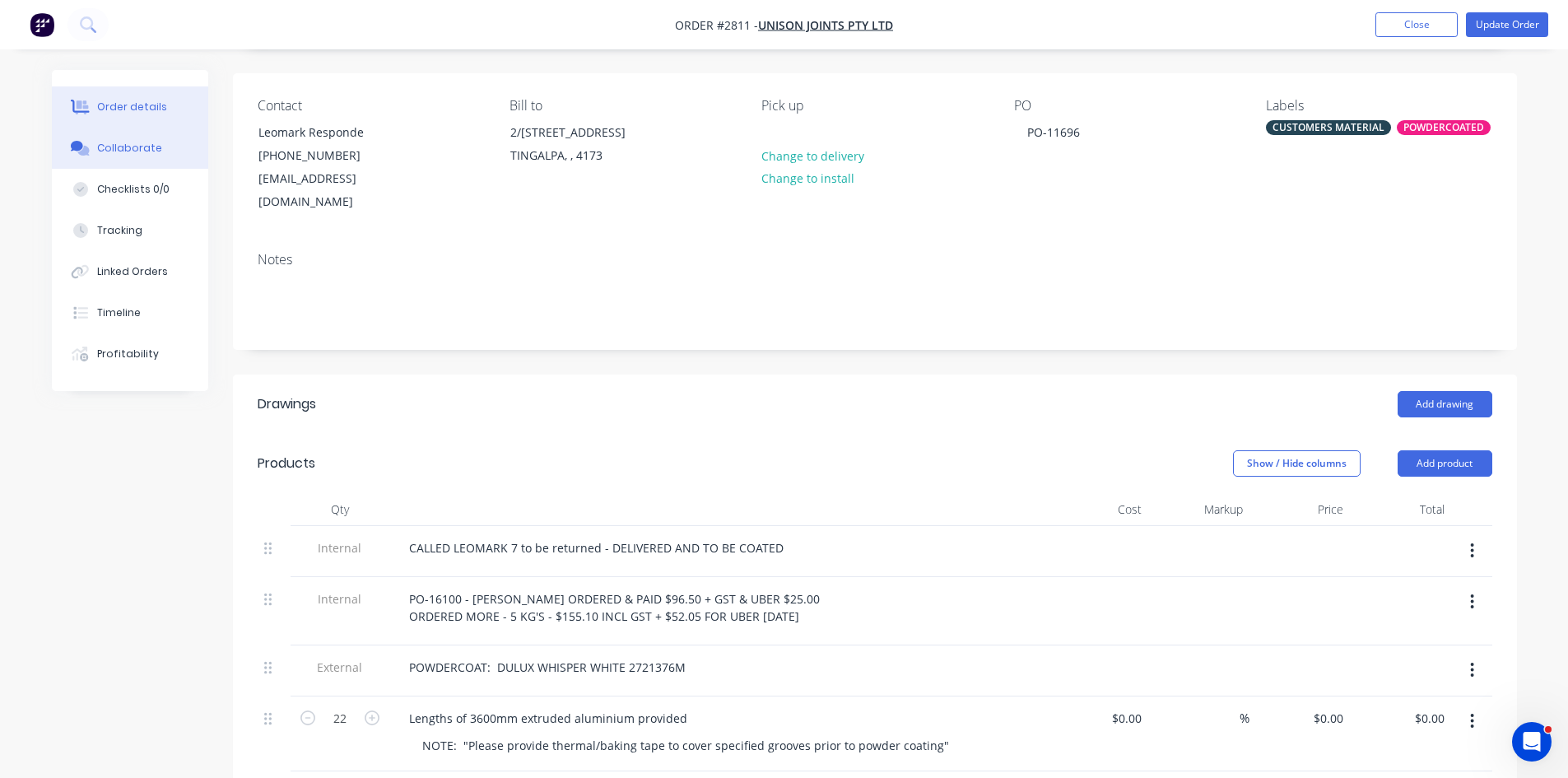
click at [154, 140] on button "Collaborate" at bounding box center [130, 148] width 156 height 41
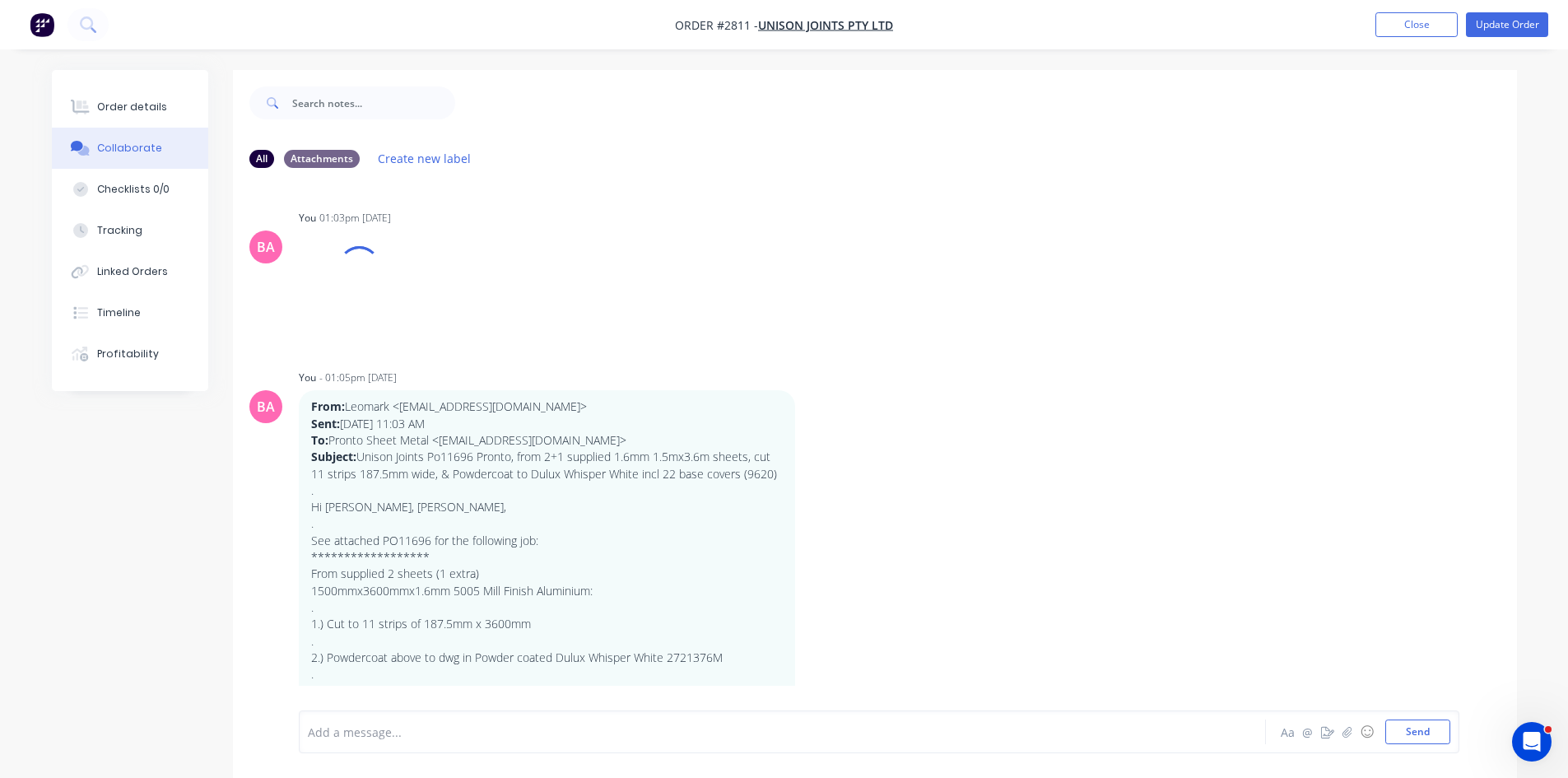
click at [399, 727] on div at bounding box center [737, 731] width 856 height 17
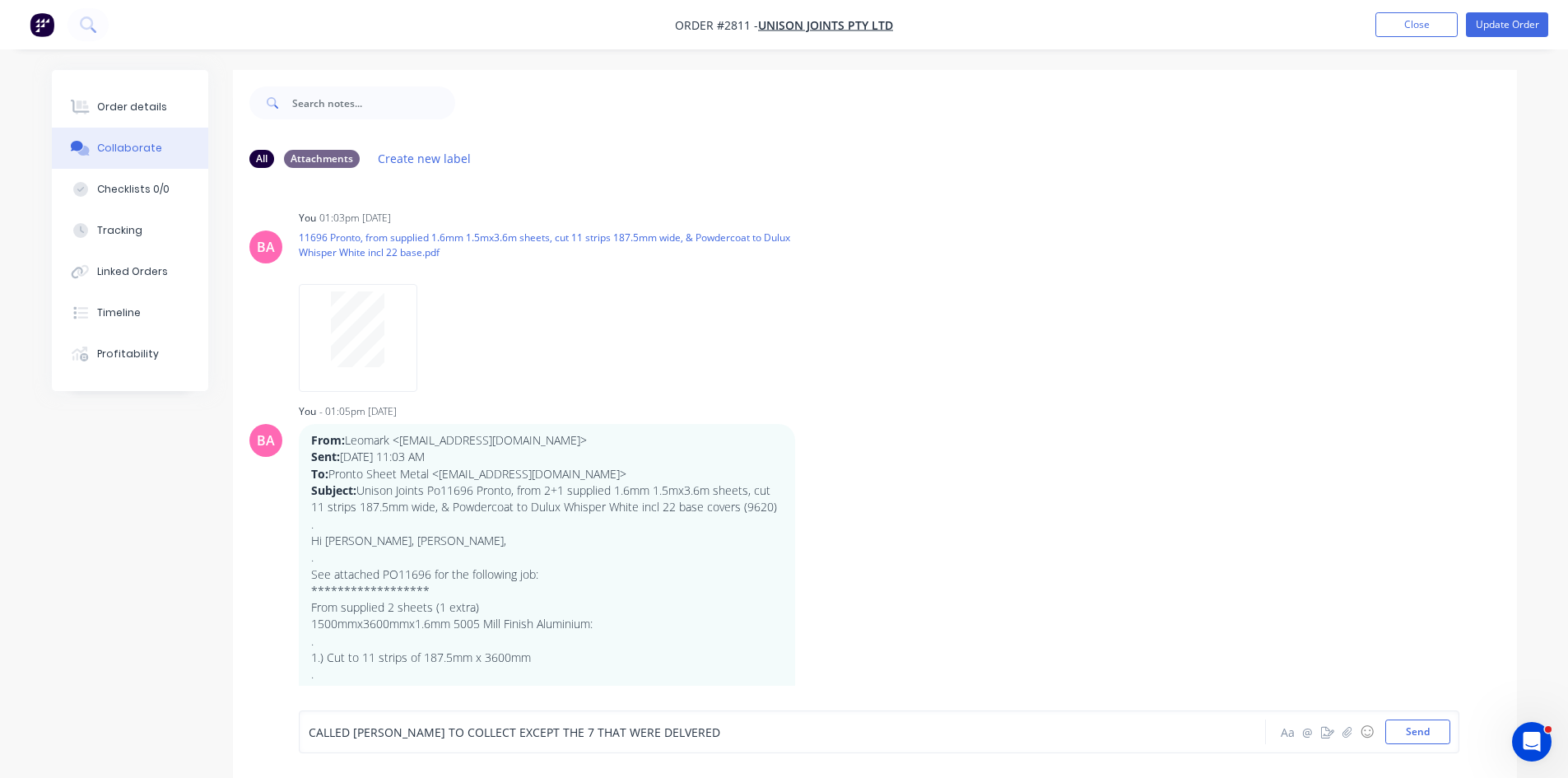
click at [624, 729] on span "CALLED [PERSON_NAME] TO COLLECT EXCEPT THE 7 THAT WERE DELVERED" at bounding box center [514, 731] width 412 height 15
click at [1405, 731] on button "Send" at bounding box center [1418, 732] width 65 height 25
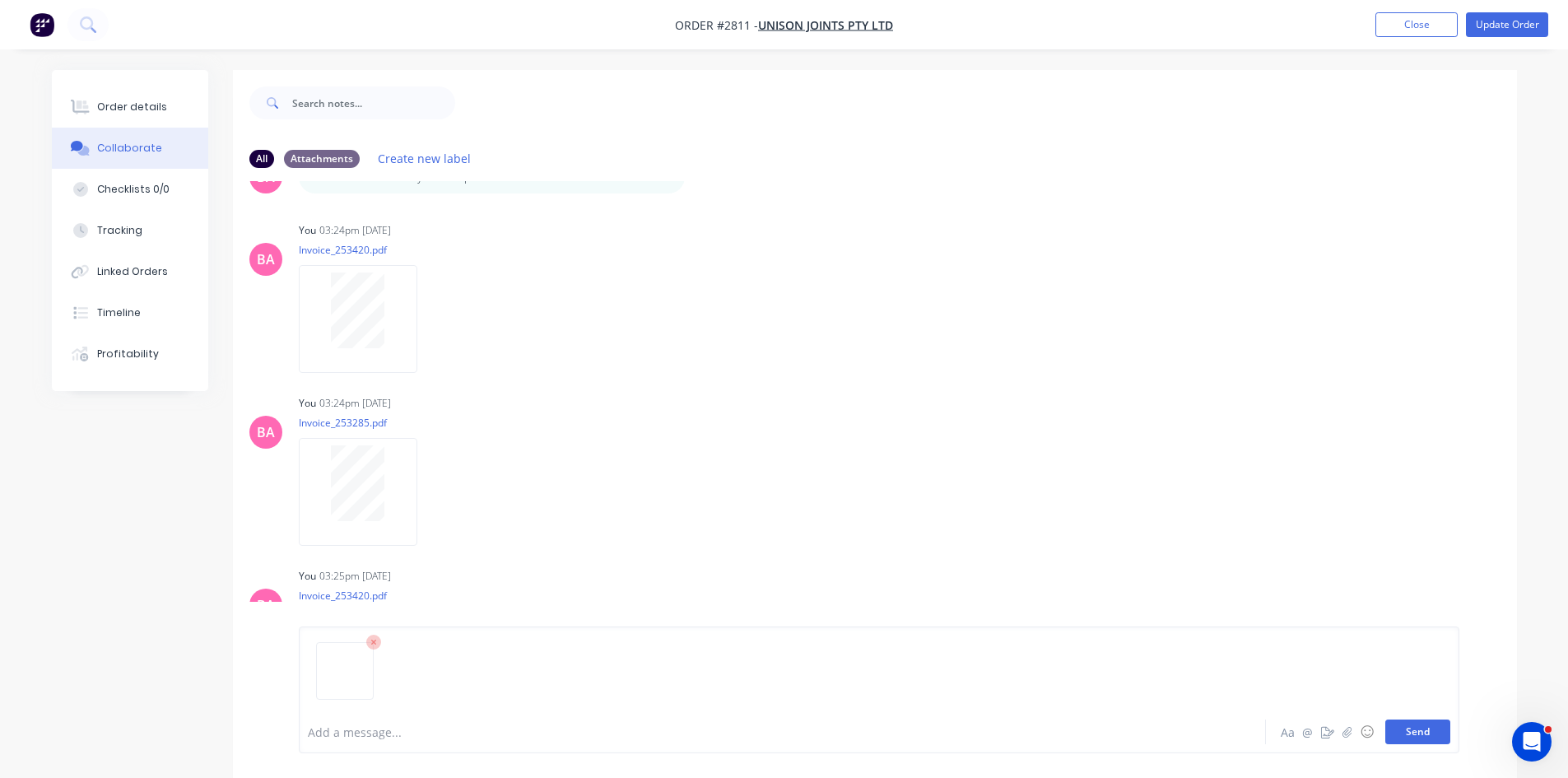
click at [1415, 729] on button "Send" at bounding box center [1418, 732] width 65 height 25
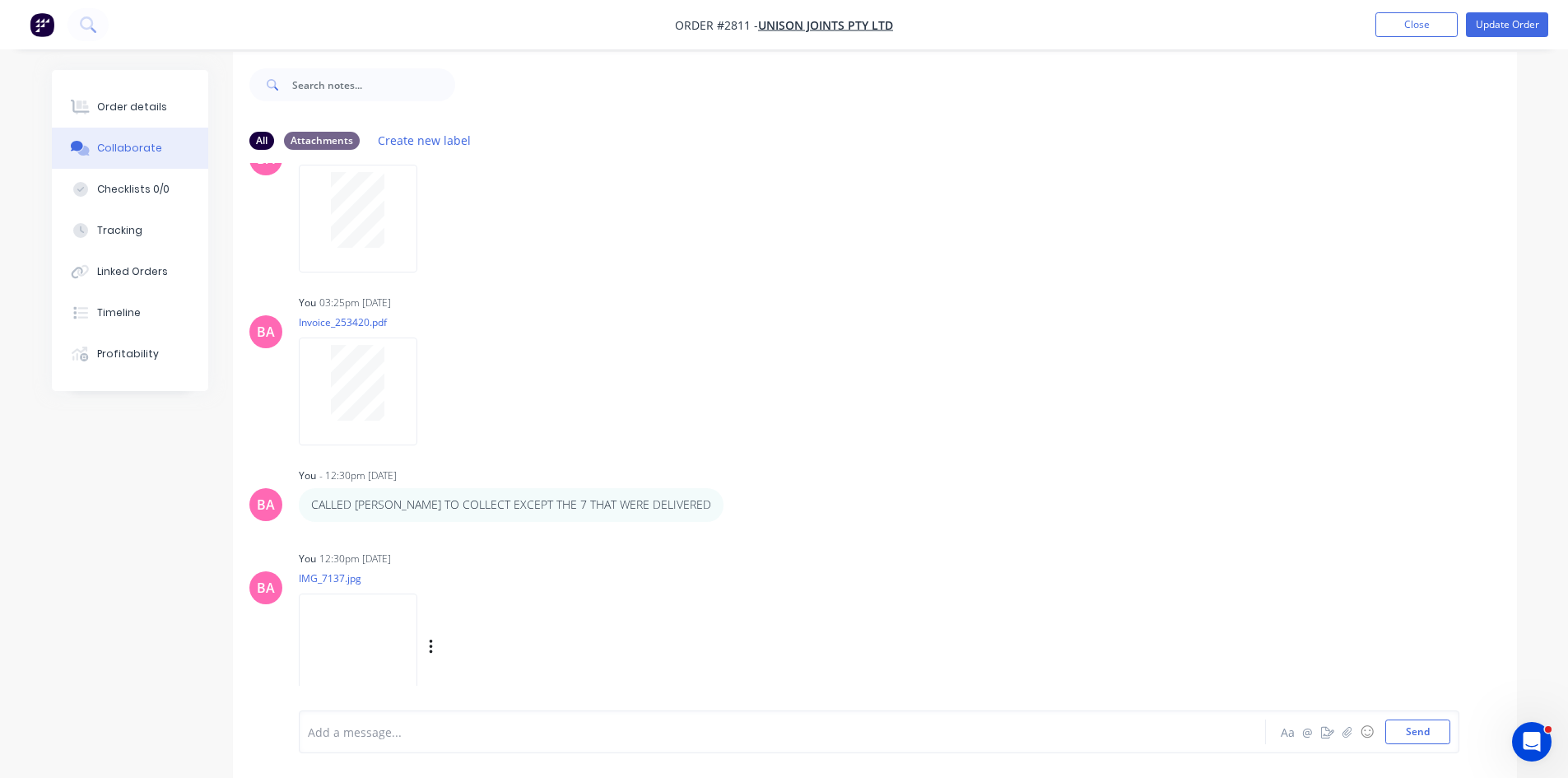
scroll to position [25, 0]
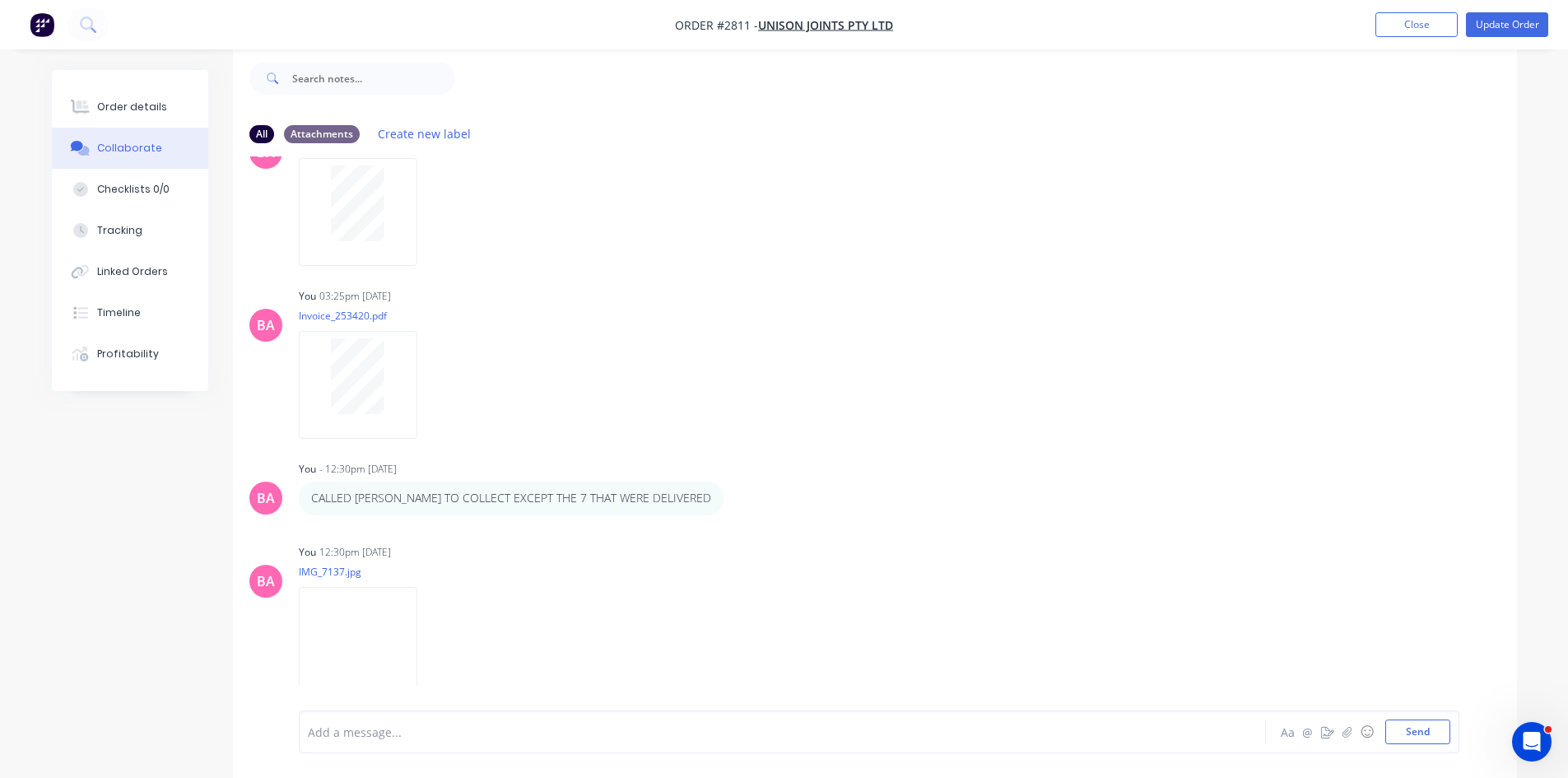
click at [356, 739] on div at bounding box center [737, 731] width 856 height 17
click at [1428, 738] on button "Send" at bounding box center [1418, 732] width 65 height 25
click at [136, 104] on div "Order details" at bounding box center [132, 107] width 70 height 15
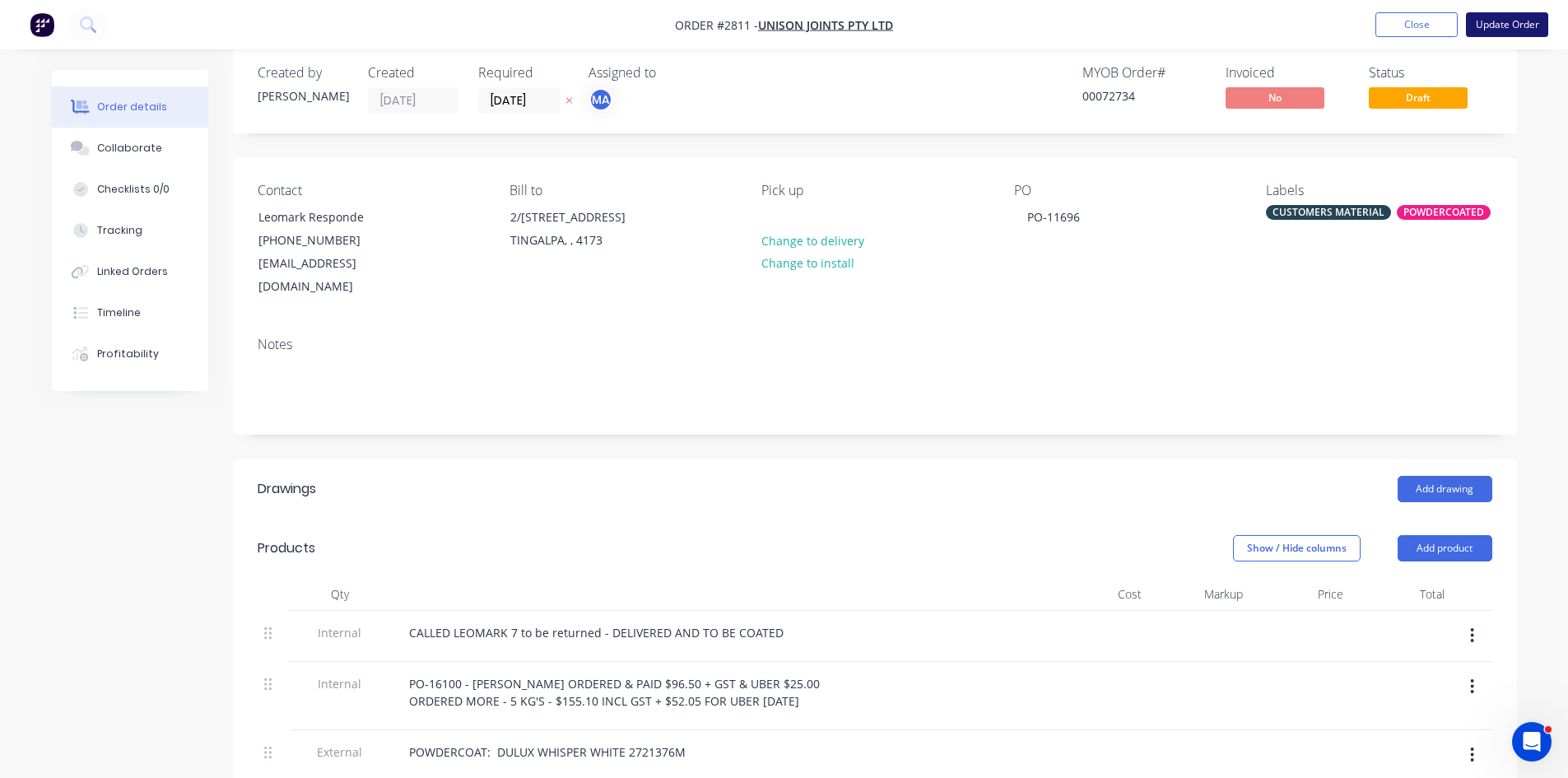
click at [1510, 23] on button "Update Order" at bounding box center [1508, 25] width 83 height 25
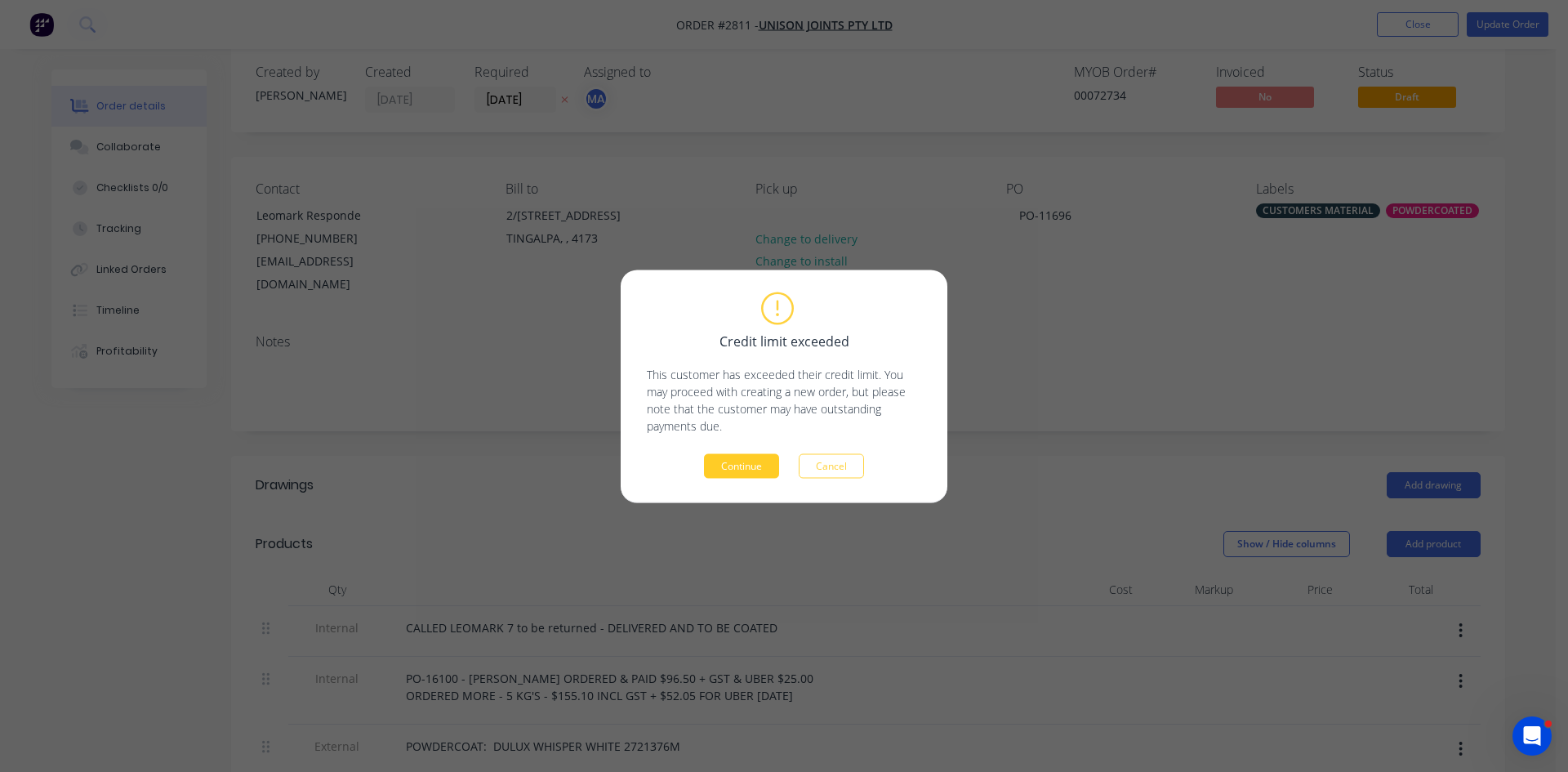
click at [749, 467] on button "Continue" at bounding box center [742, 466] width 75 height 25
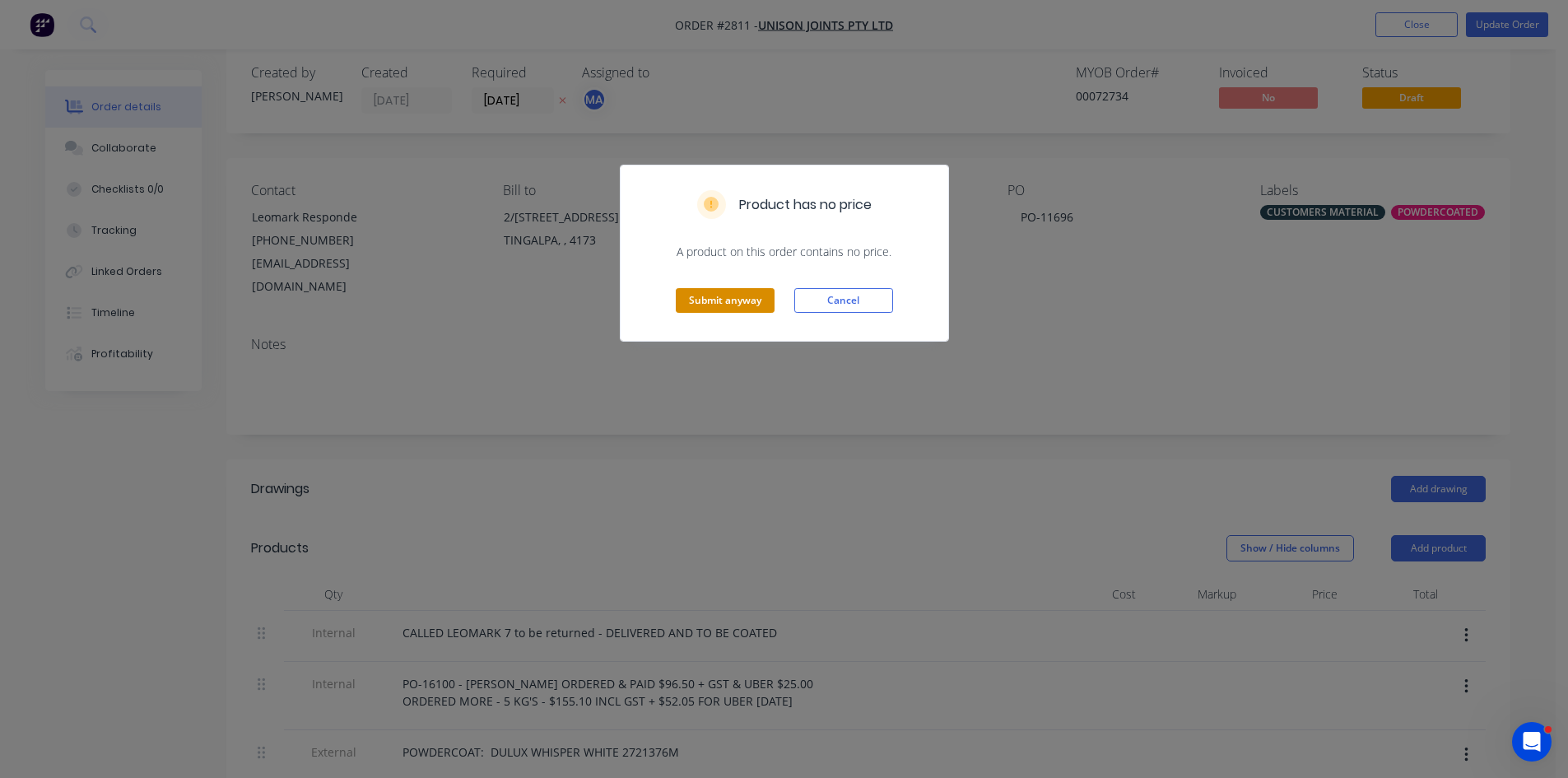
click at [699, 298] on button "Submit anyway" at bounding box center [725, 301] width 99 height 25
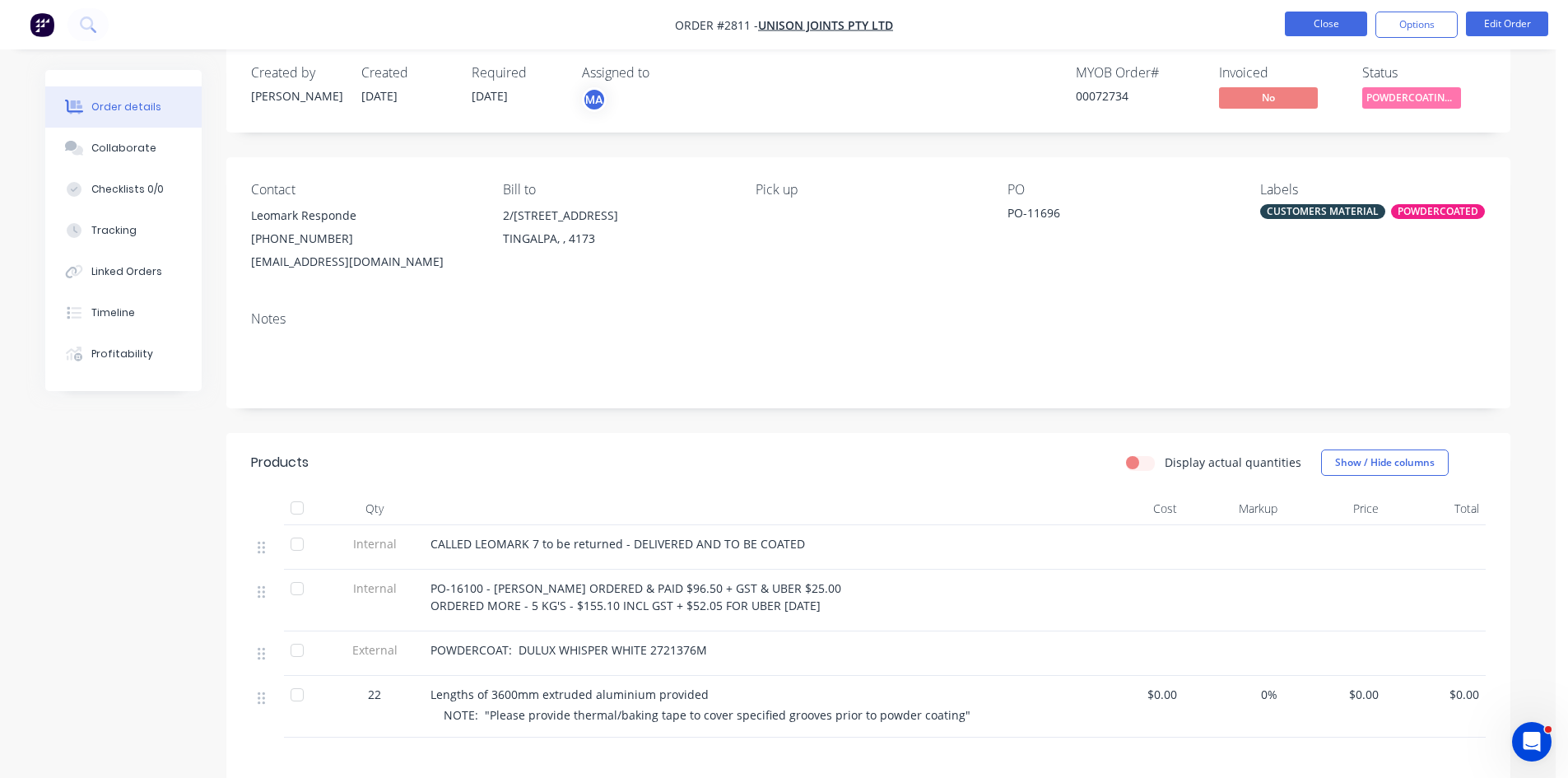
click at [1334, 18] on button "Close" at bounding box center [1327, 24] width 83 height 25
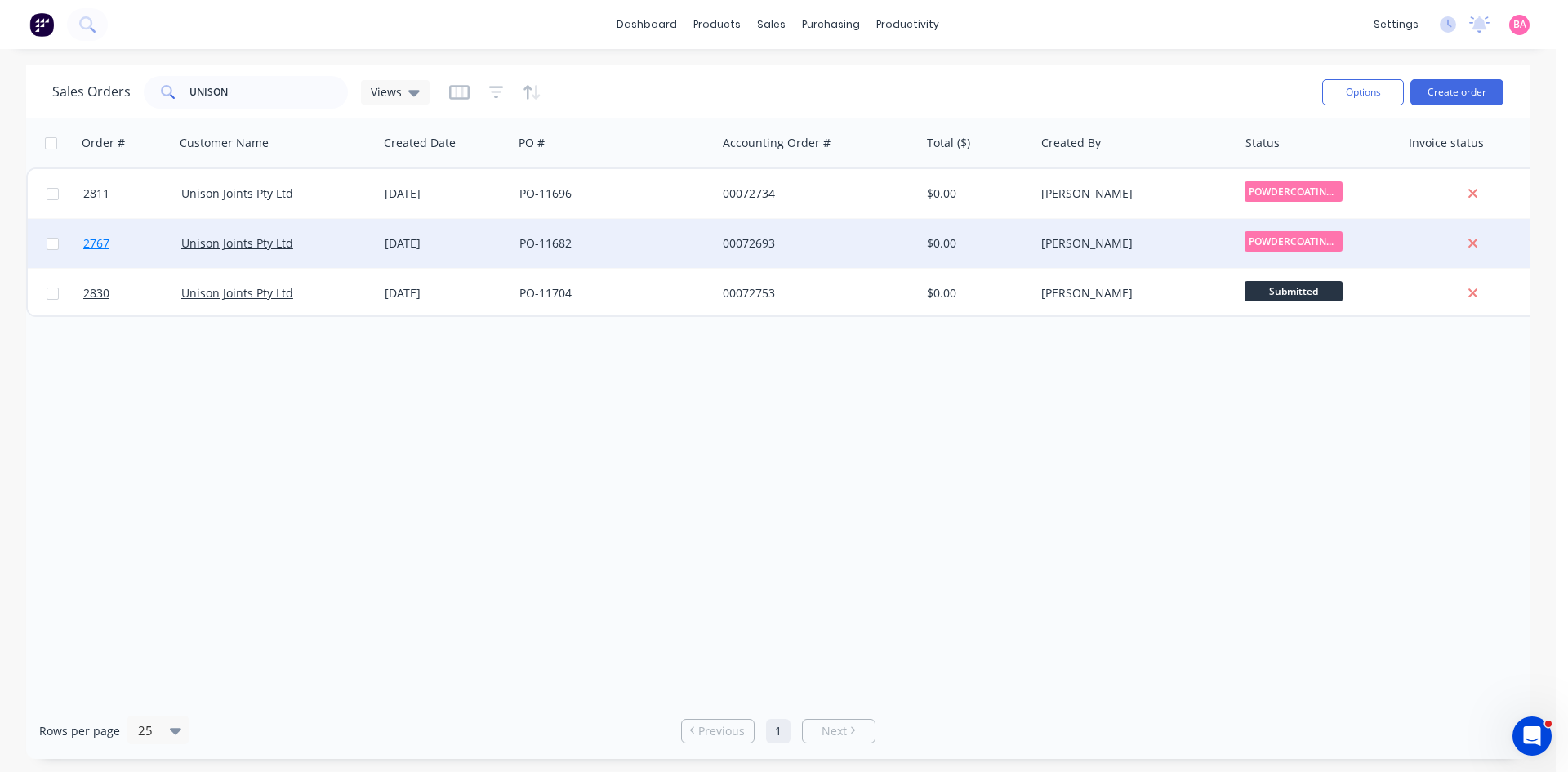
click at [93, 245] on span "2767" at bounding box center [96, 243] width 26 height 16
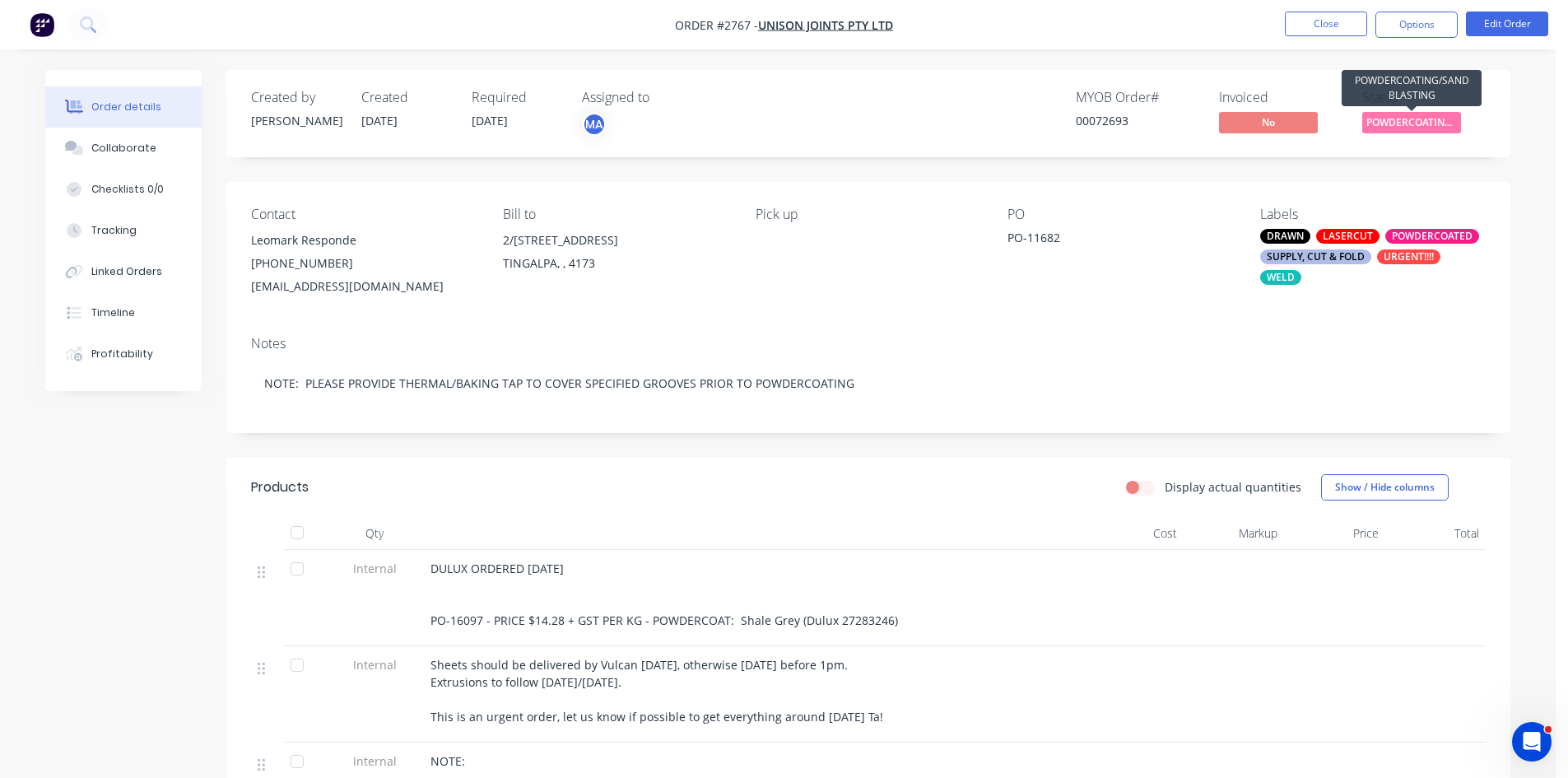
click at [1406, 121] on span "POWDERCOATING/S..." at bounding box center [1412, 122] width 99 height 21
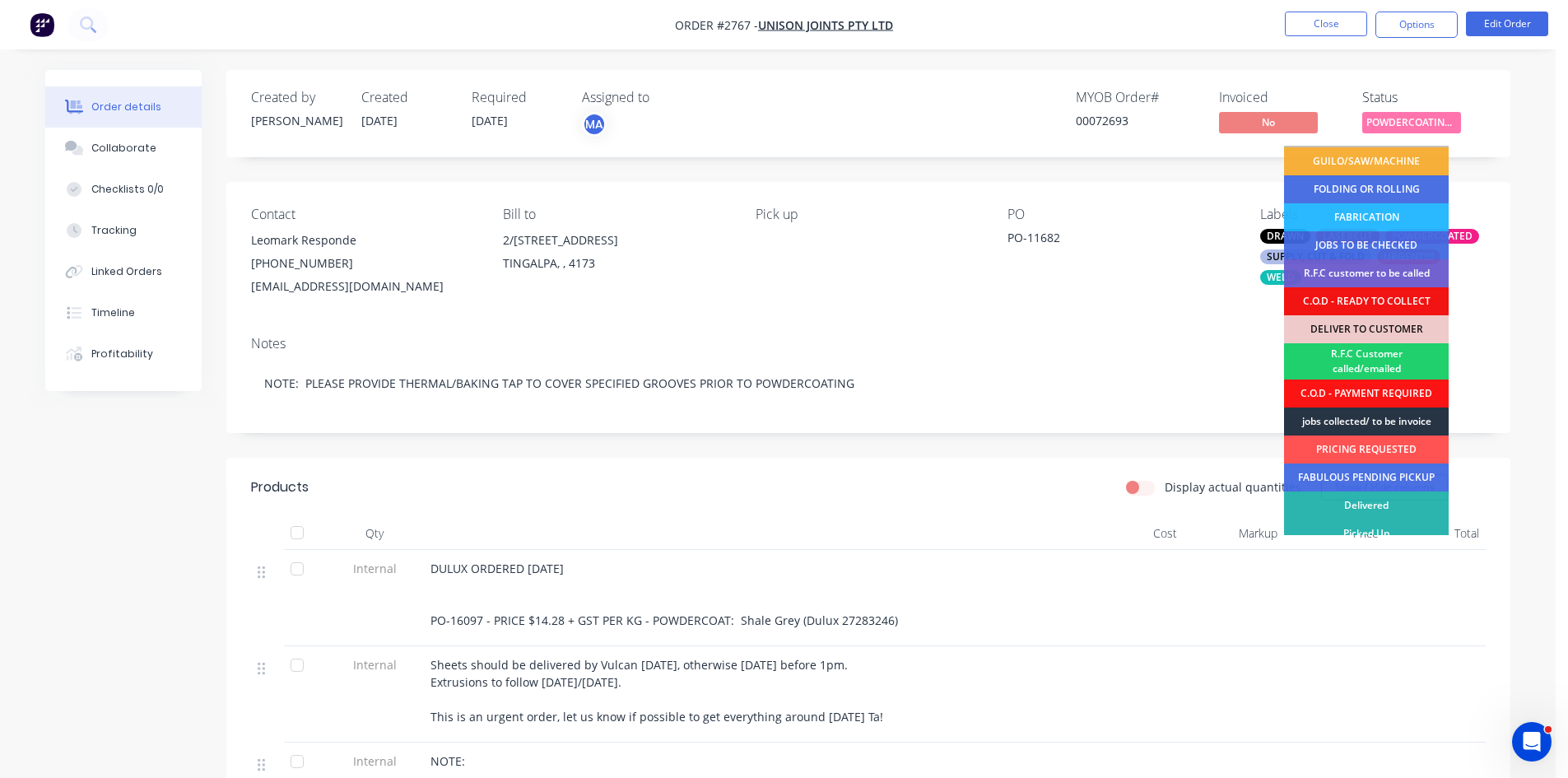
scroll to position [94, 0]
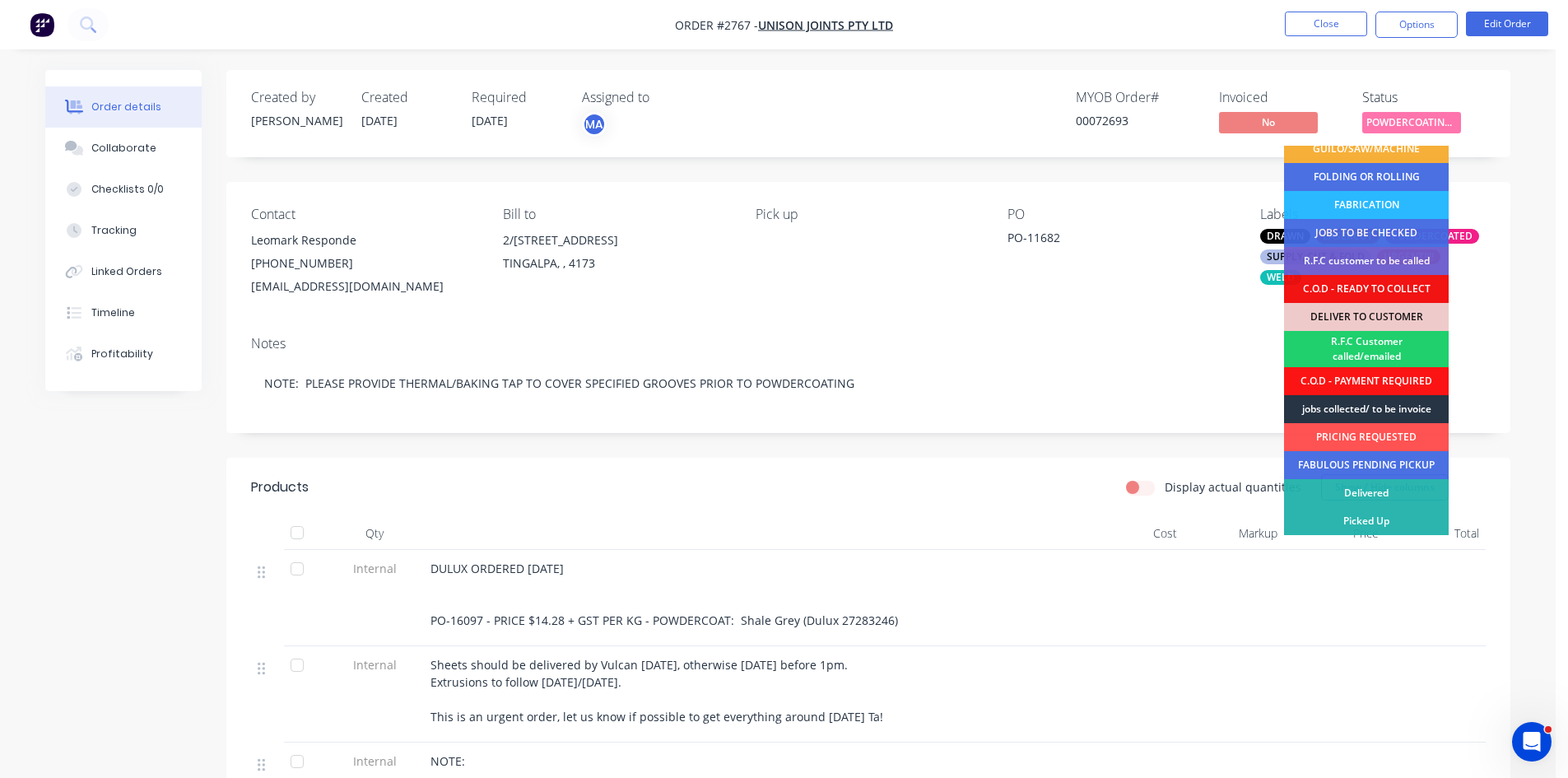
click at [1376, 406] on div "jobs collected/ to be invoice" at bounding box center [1366, 408] width 164 height 28
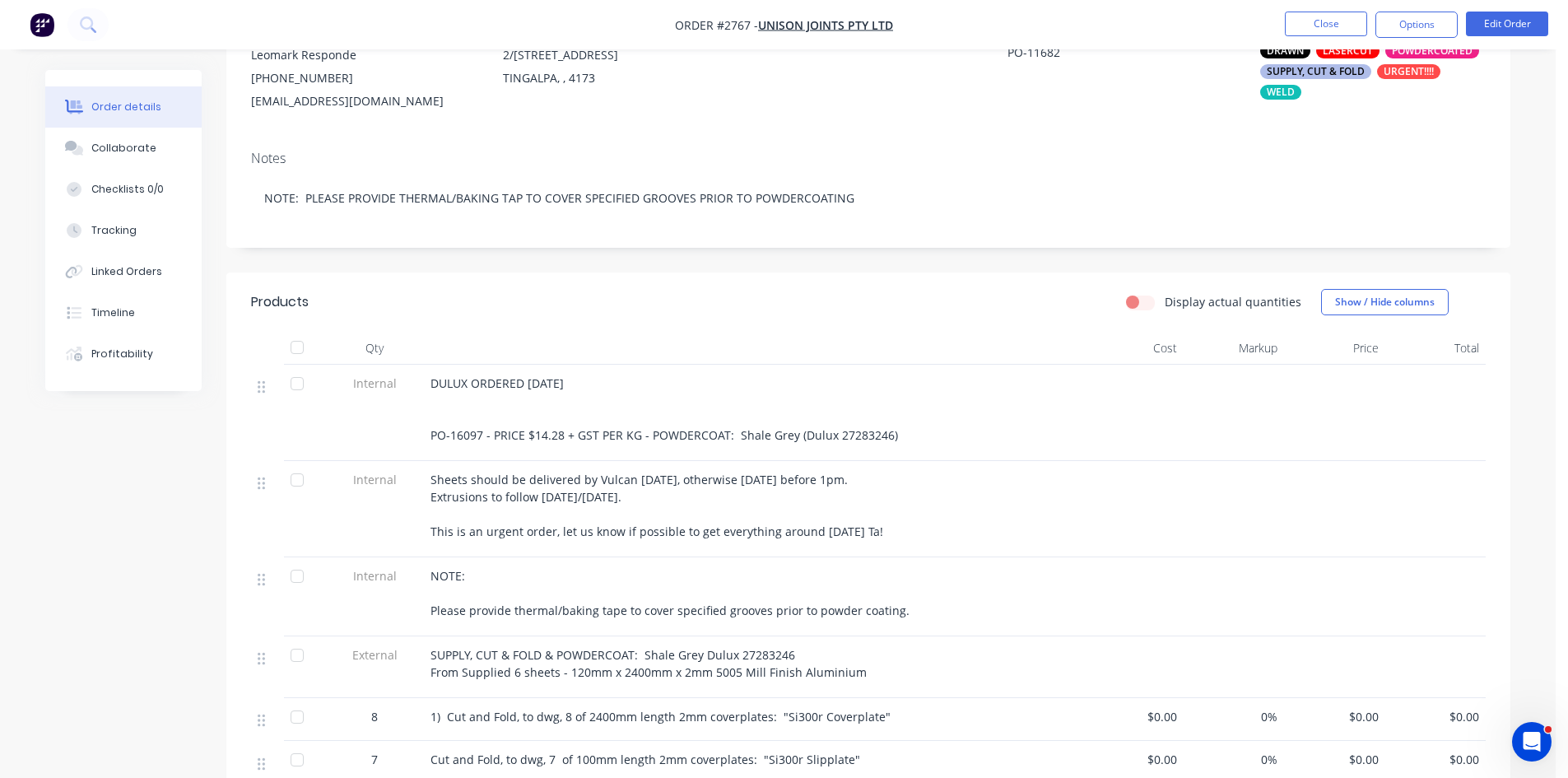
scroll to position [192, 0]
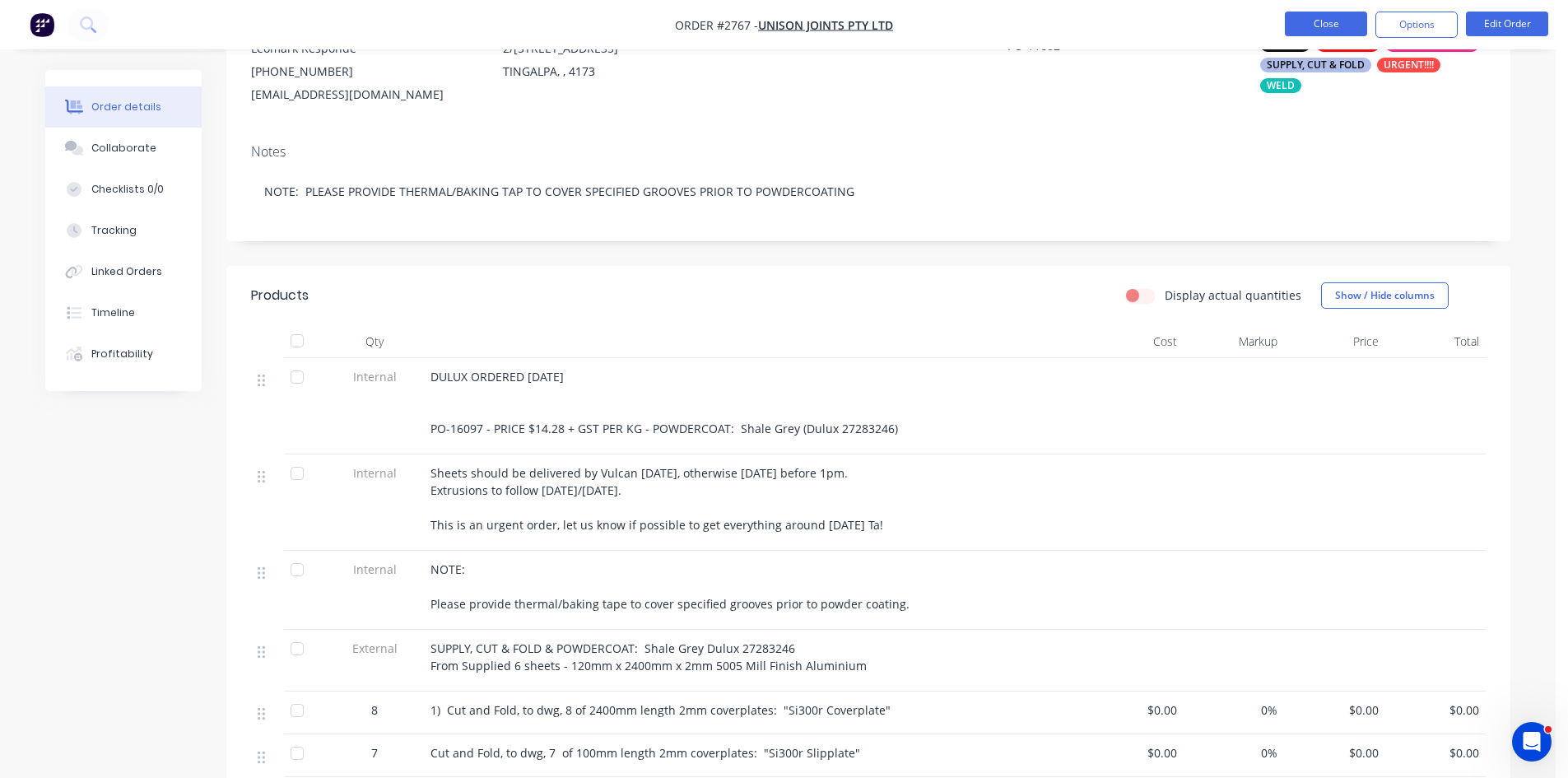
click at [1315, 22] on button "Close" at bounding box center [1327, 24] width 83 height 25
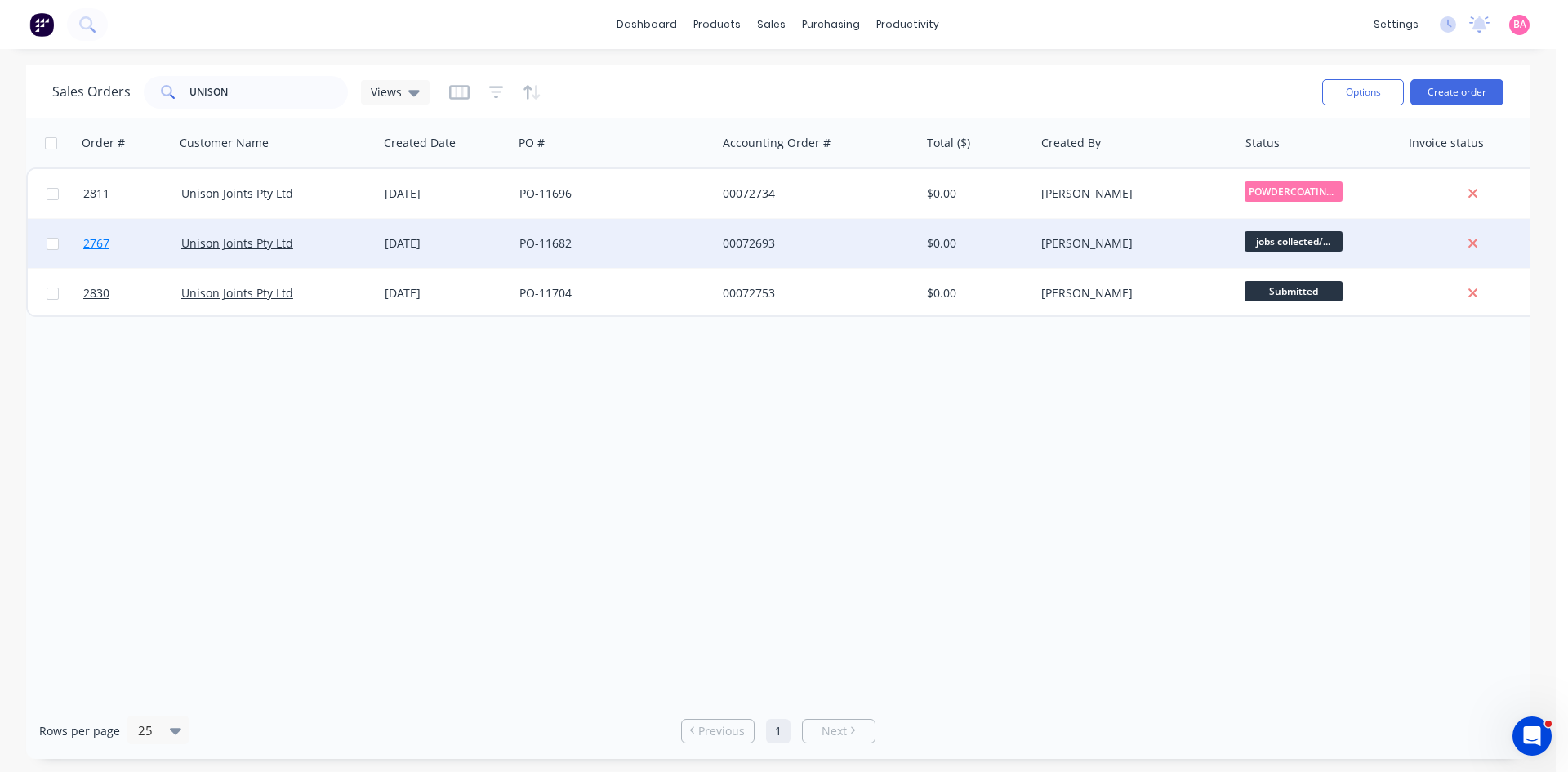
click at [89, 243] on span "2767" at bounding box center [96, 243] width 26 height 16
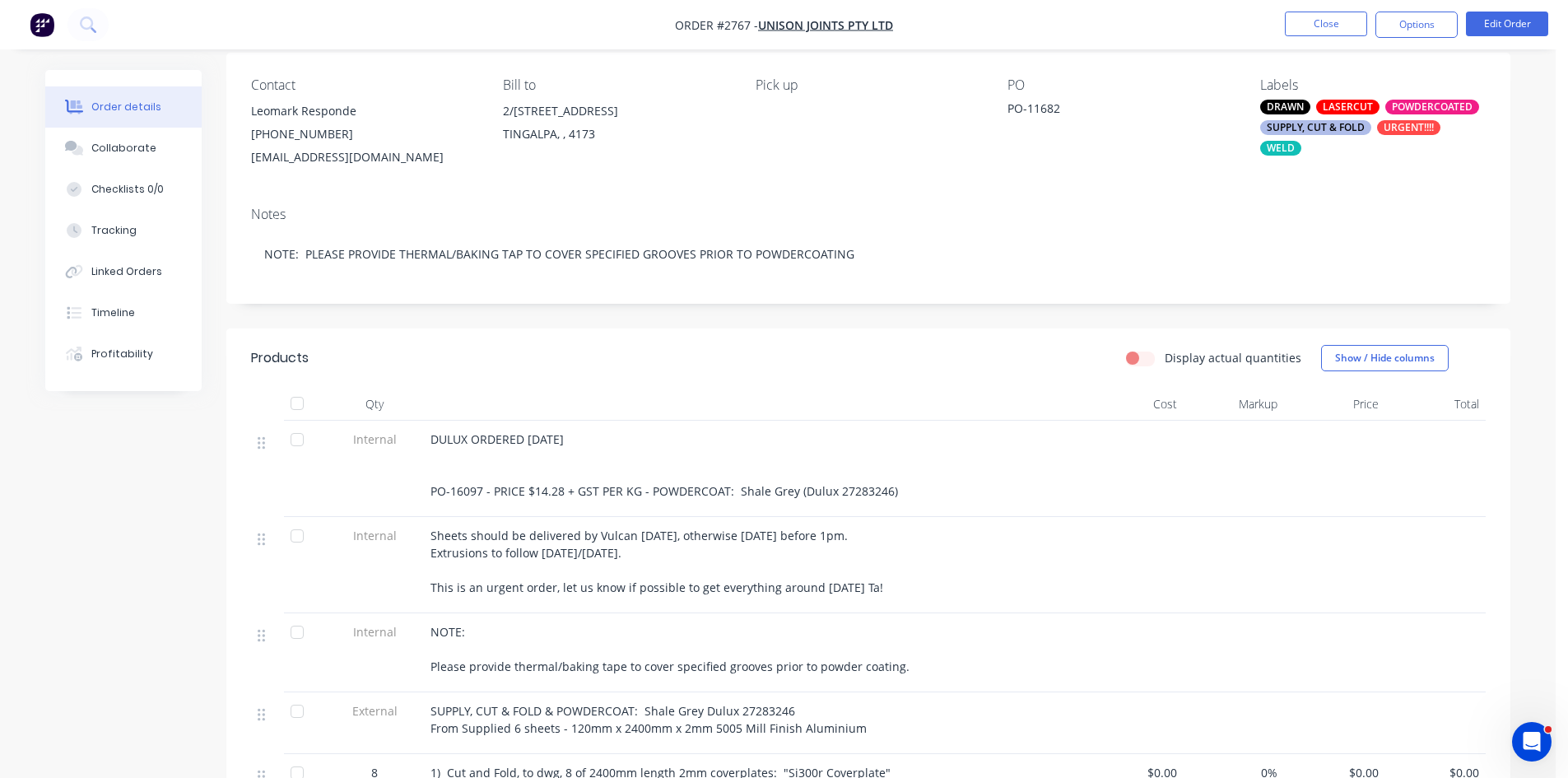
scroll to position [137, 0]
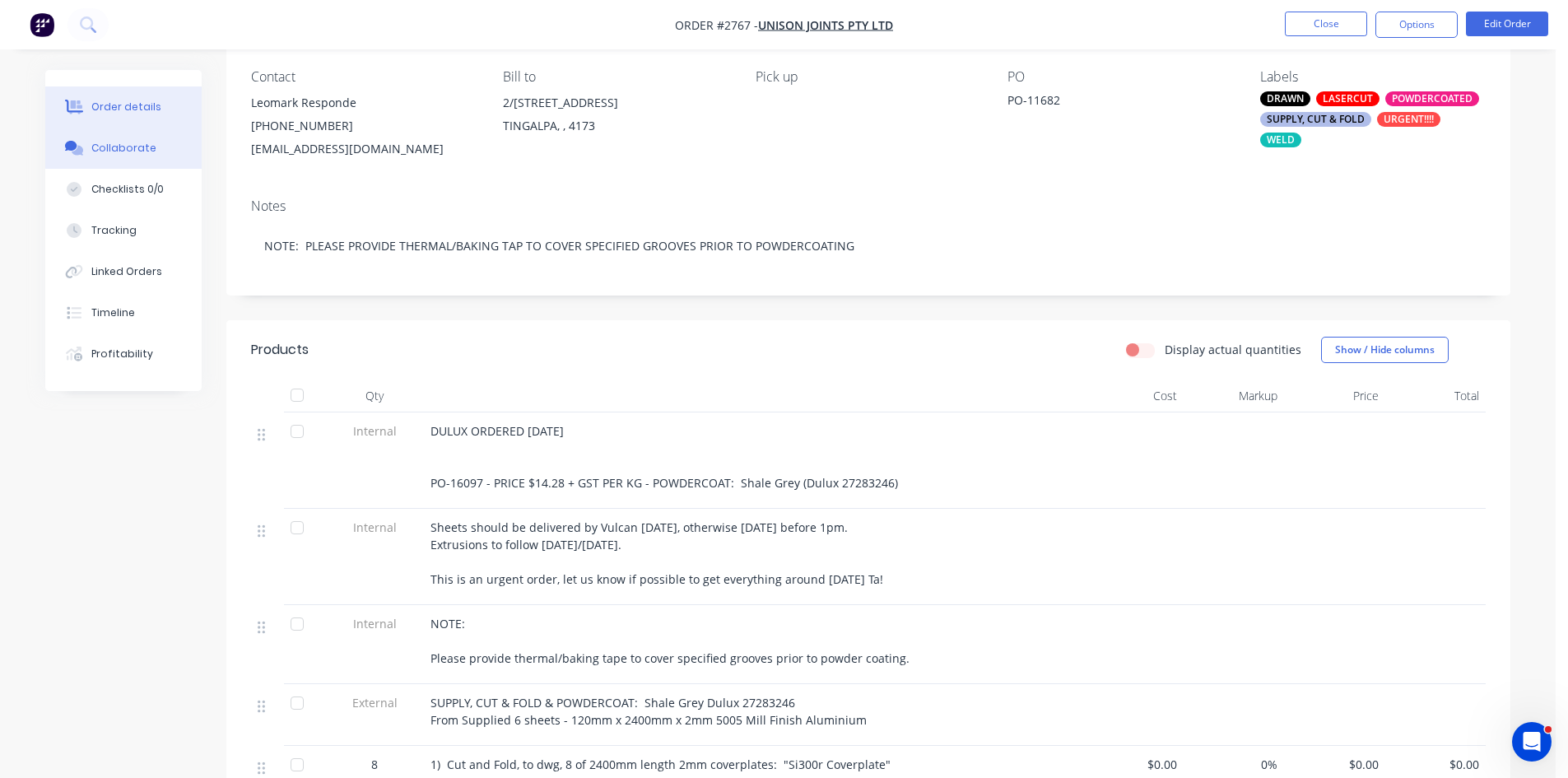
click at [140, 153] on div "Collaborate" at bounding box center [124, 148] width 65 height 15
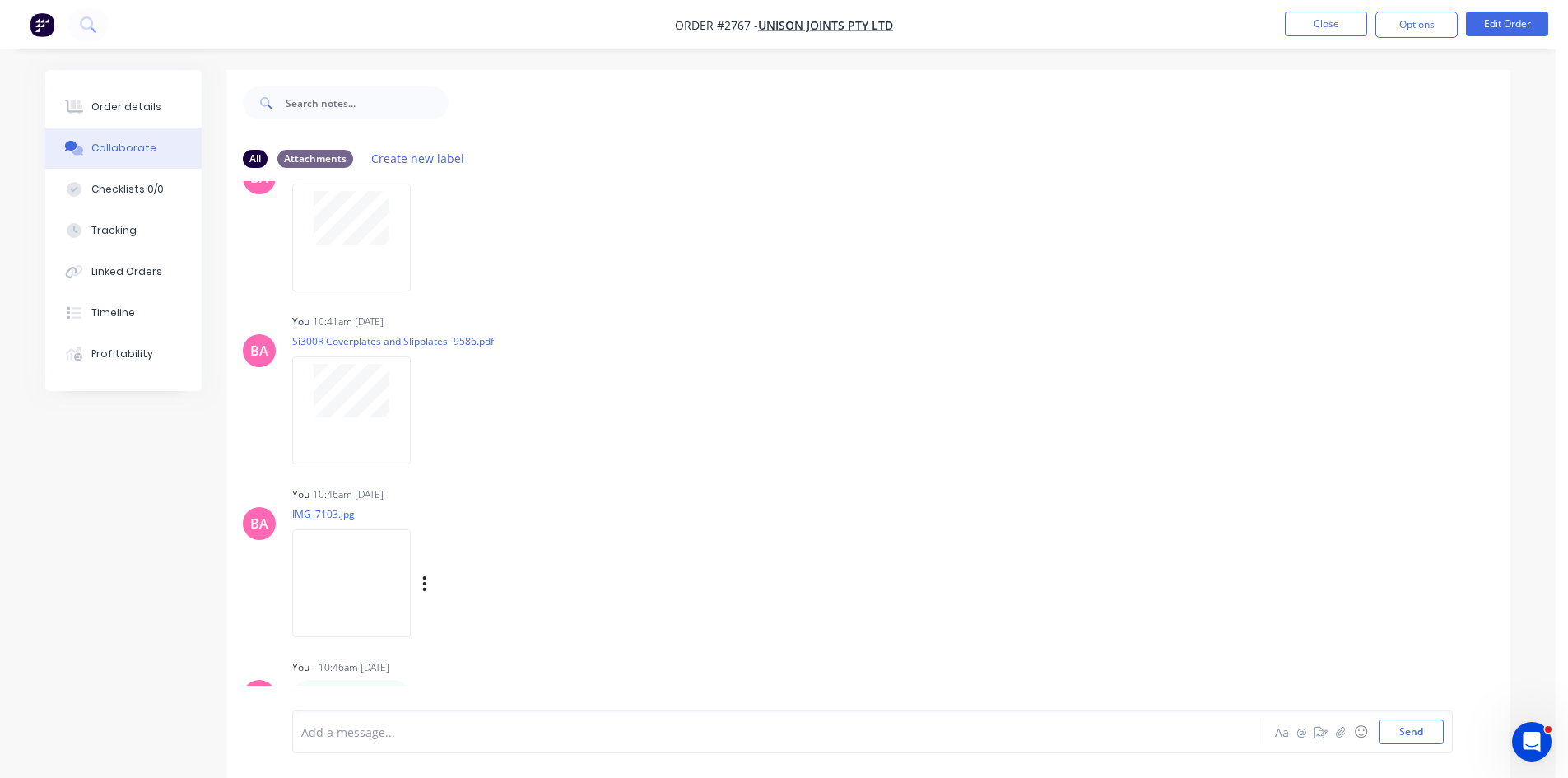
scroll to position [1418, 0]
click at [953, 505] on div "BA You 10:46am [DATE] IMG_7103.jpg Labels Download Delete" at bounding box center [868, 554] width 1284 height 148
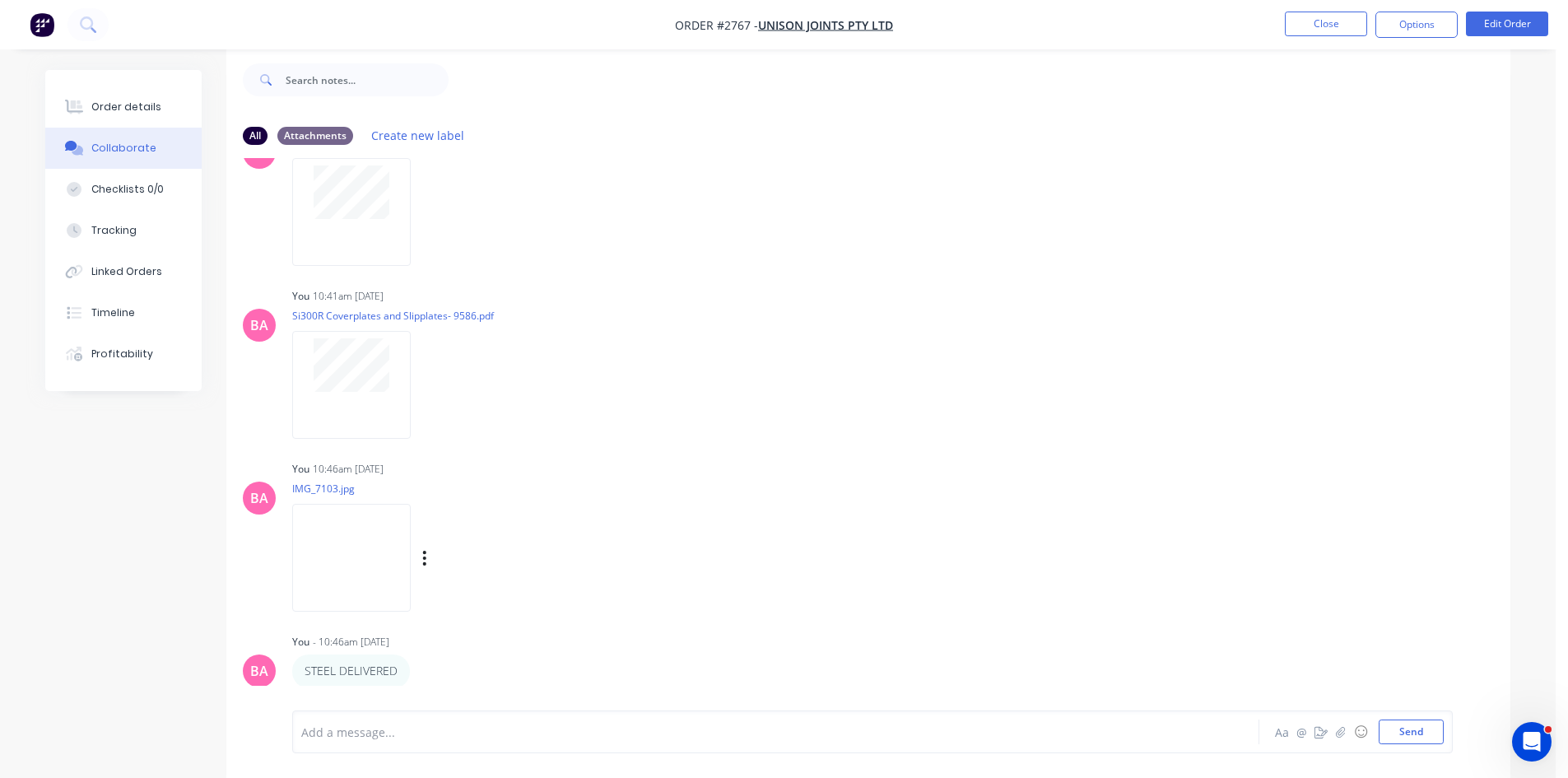
scroll to position [25, 0]
click at [403, 735] on div at bounding box center [731, 731] width 856 height 17
click at [1413, 731] on button "Send" at bounding box center [1411, 732] width 65 height 25
click at [1321, 20] on button "Close" at bounding box center [1327, 24] width 83 height 25
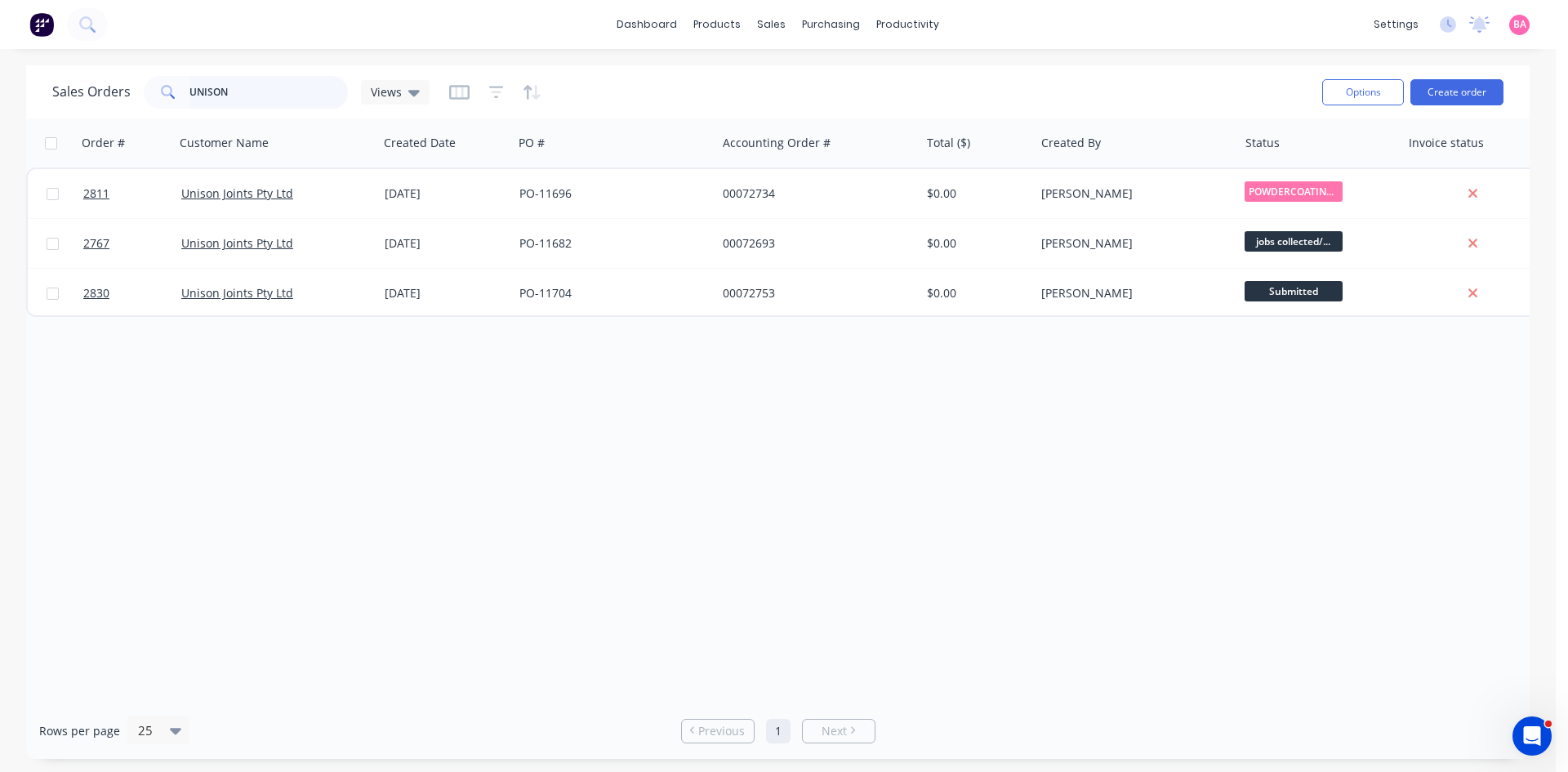
drag, startPoint x: 244, startPoint y: 93, endPoint x: -122, endPoint y: 74, distance: 366.5
click at [0, 74] on html "dashboard products sales purchasing productivity dashboard products Product Cat…" at bounding box center [784, 386] width 1568 height 772
type input "UNIQUE"
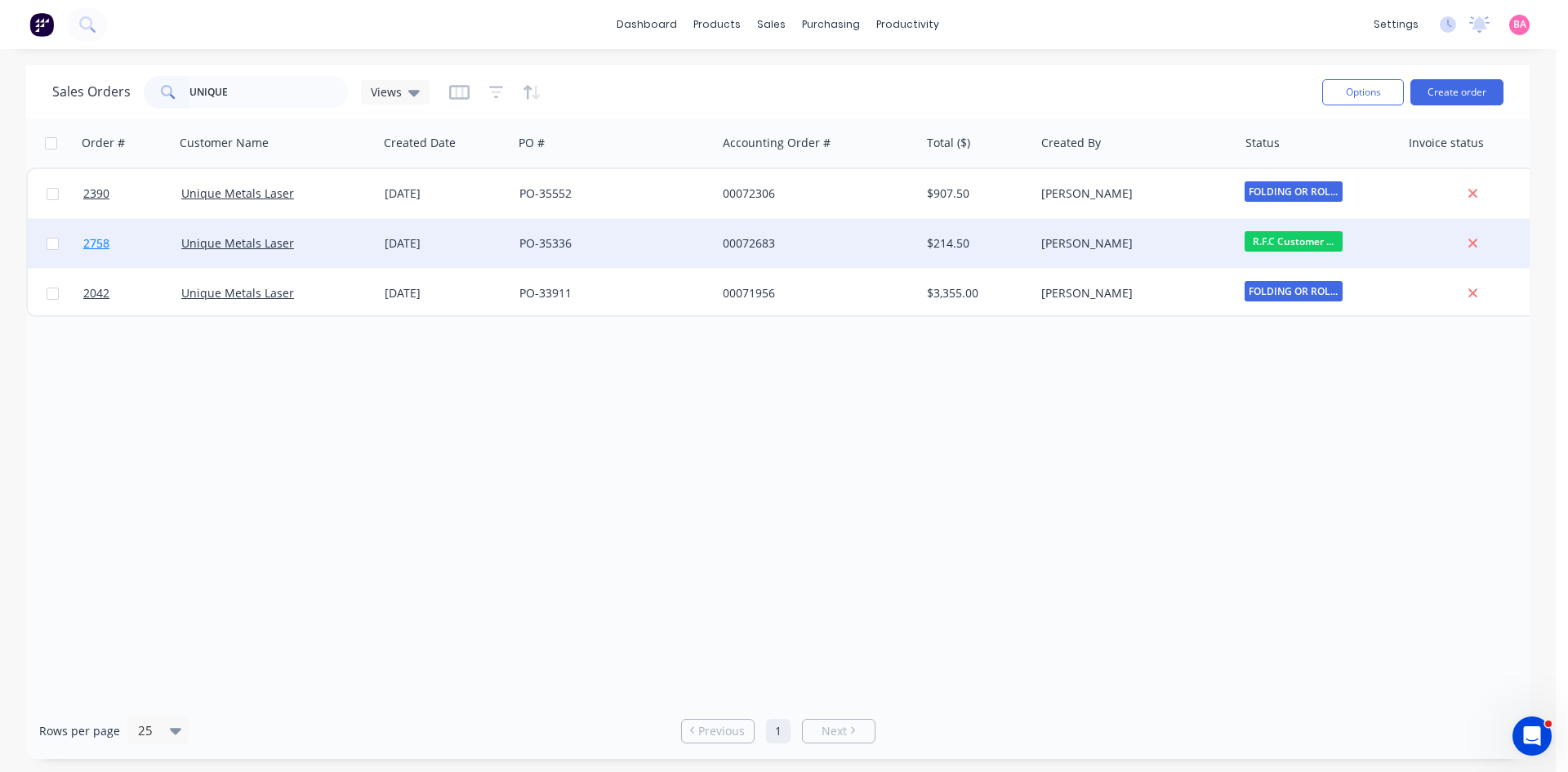
click at [97, 242] on span "2758" at bounding box center [96, 243] width 26 height 16
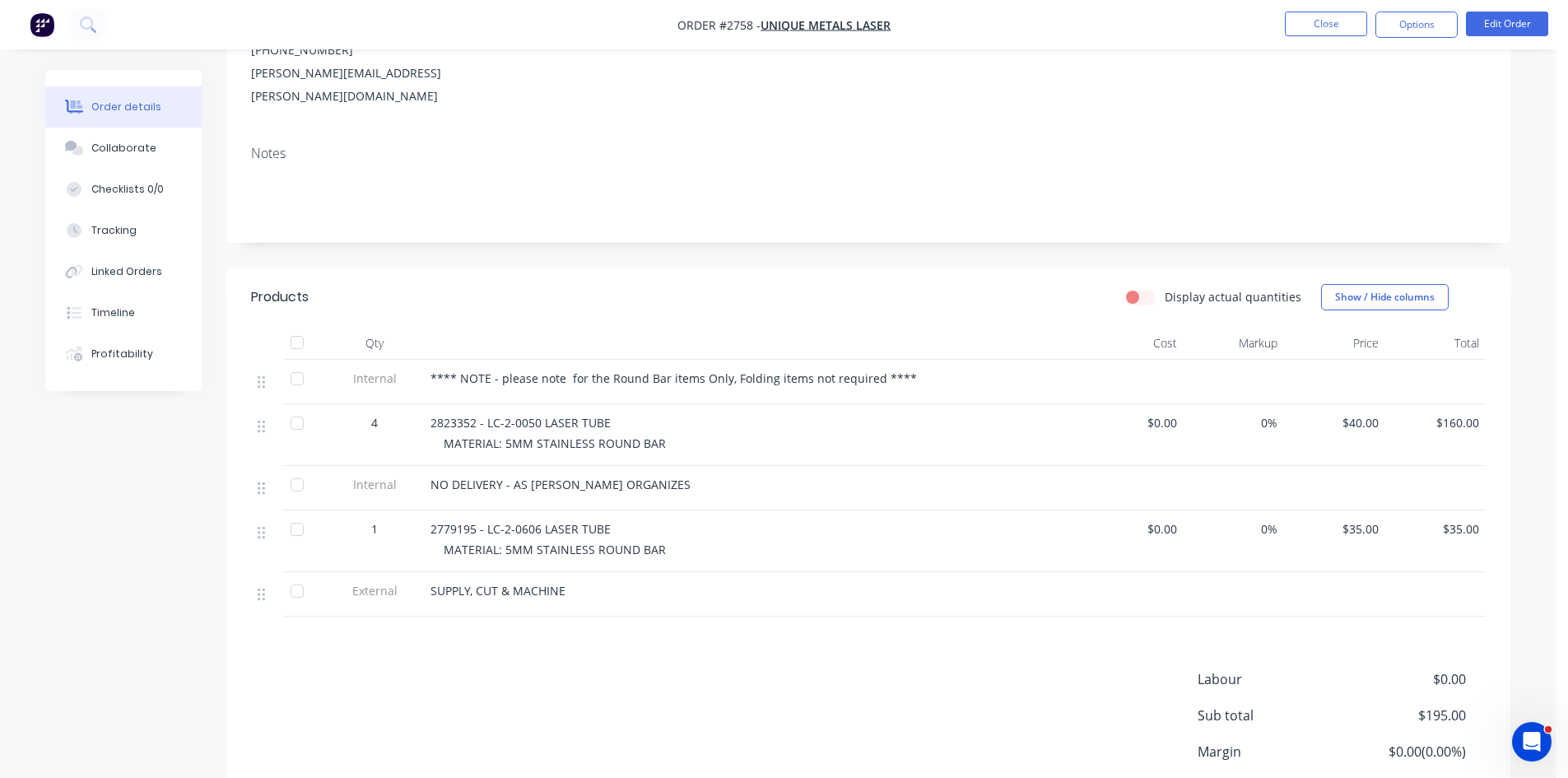
scroll to position [247, 0]
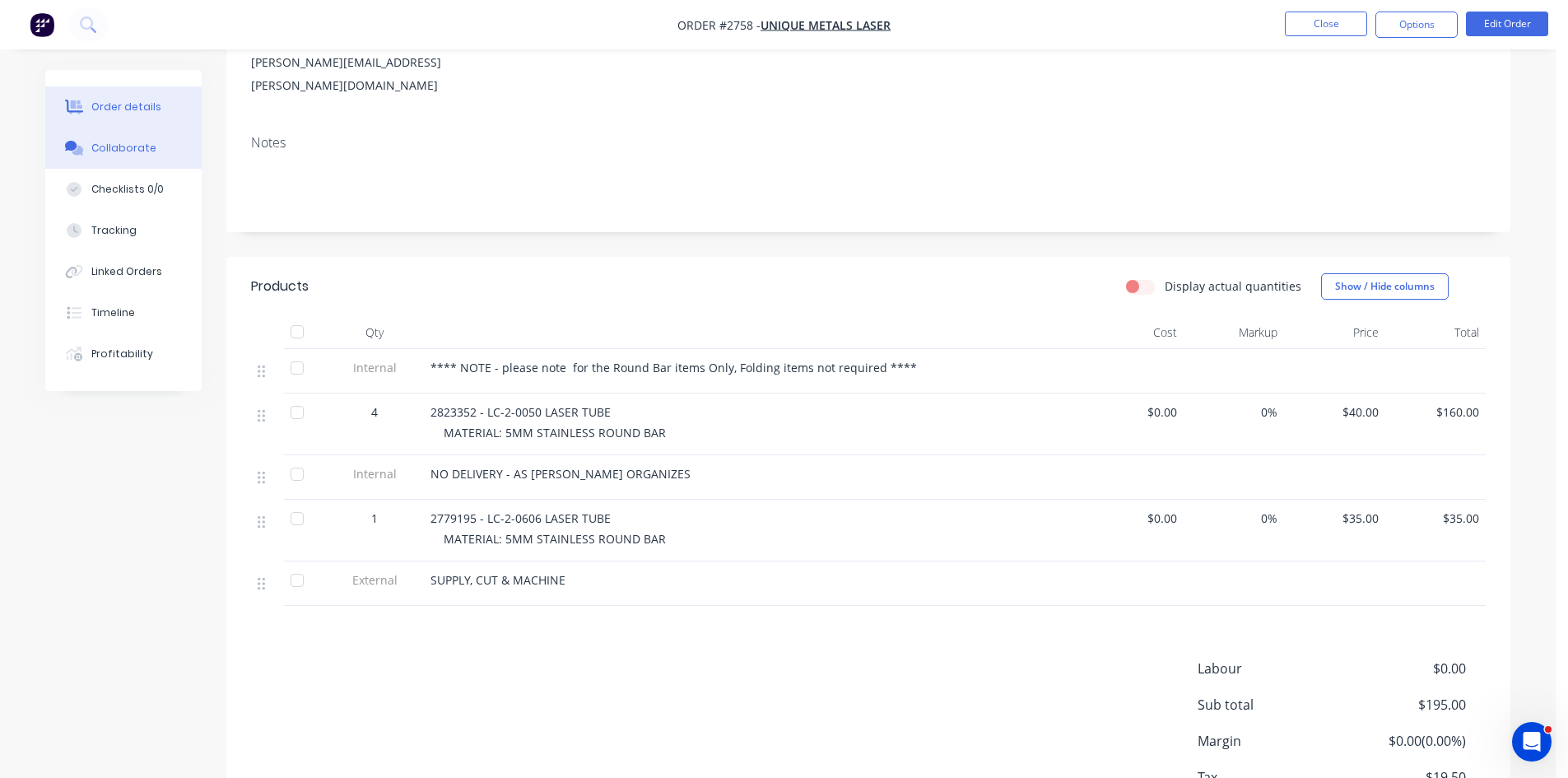
click at [104, 142] on div "Collaborate" at bounding box center [124, 148] width 65 height 15
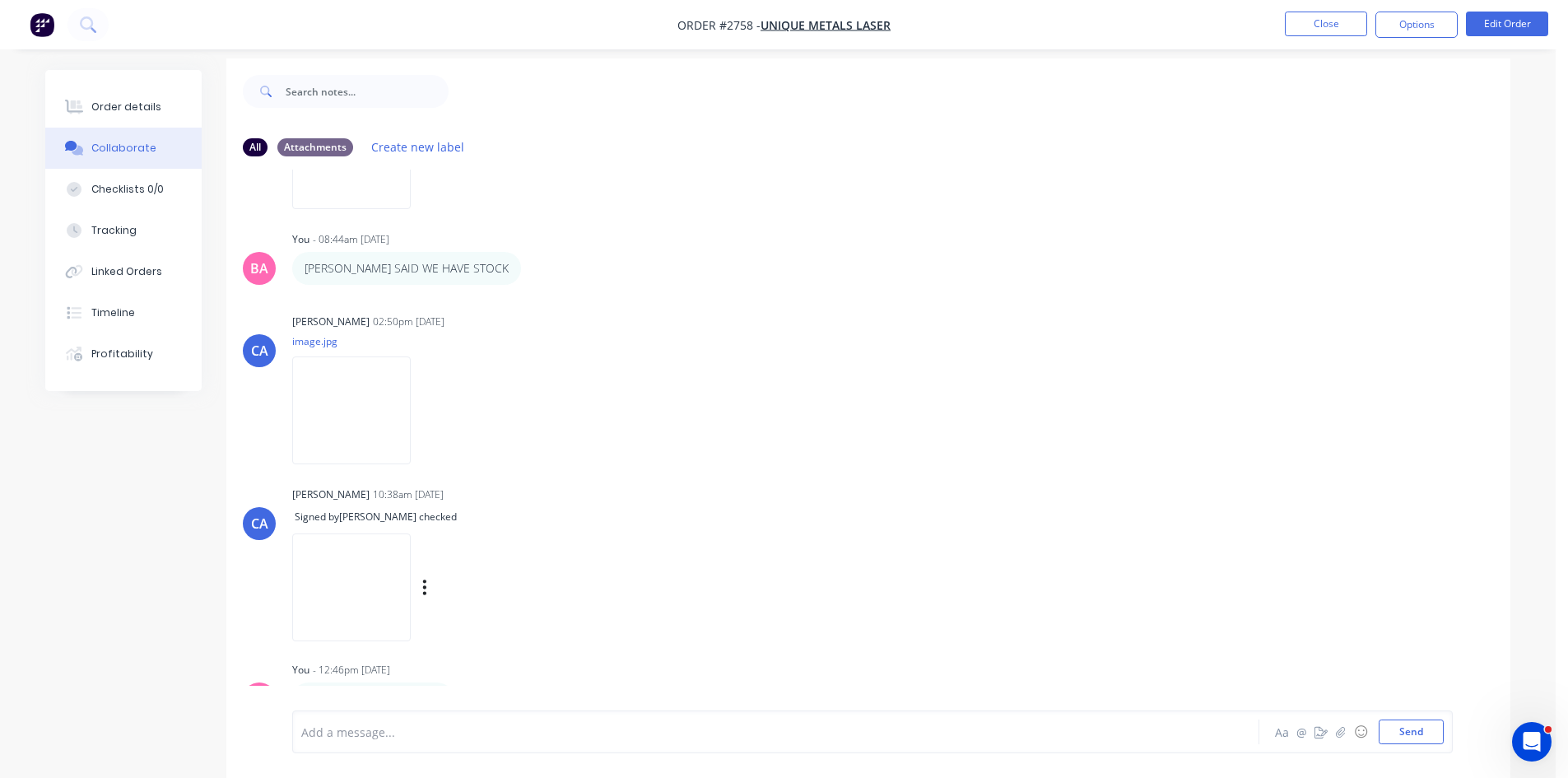
scroll to position [25, 0]
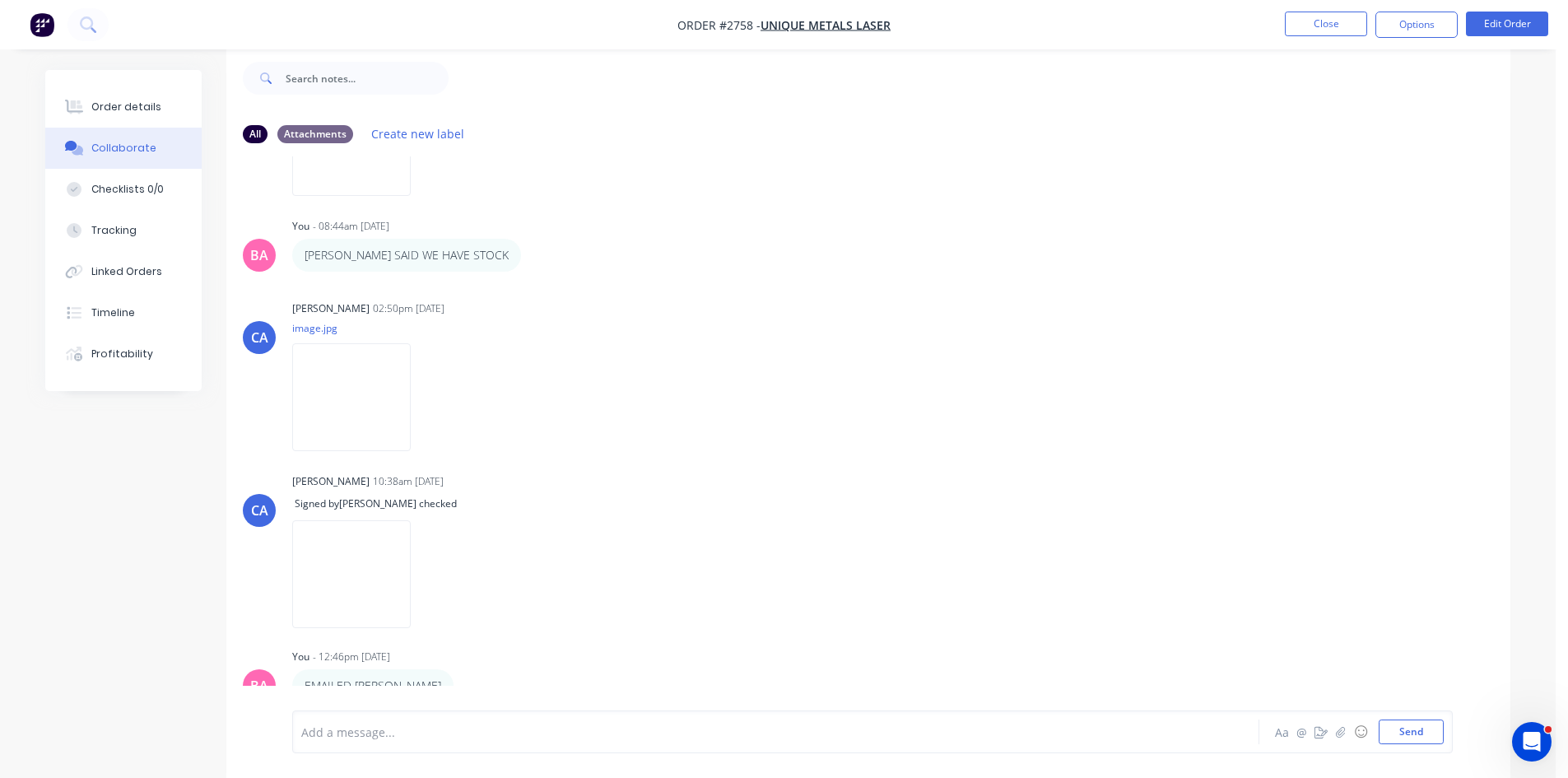
click at [388, 737] on div at bounding box center [731, 731] width 856 height 17
click at [118, 93] on button "Order details" at bounding box center [123, 107] width 156 height 41
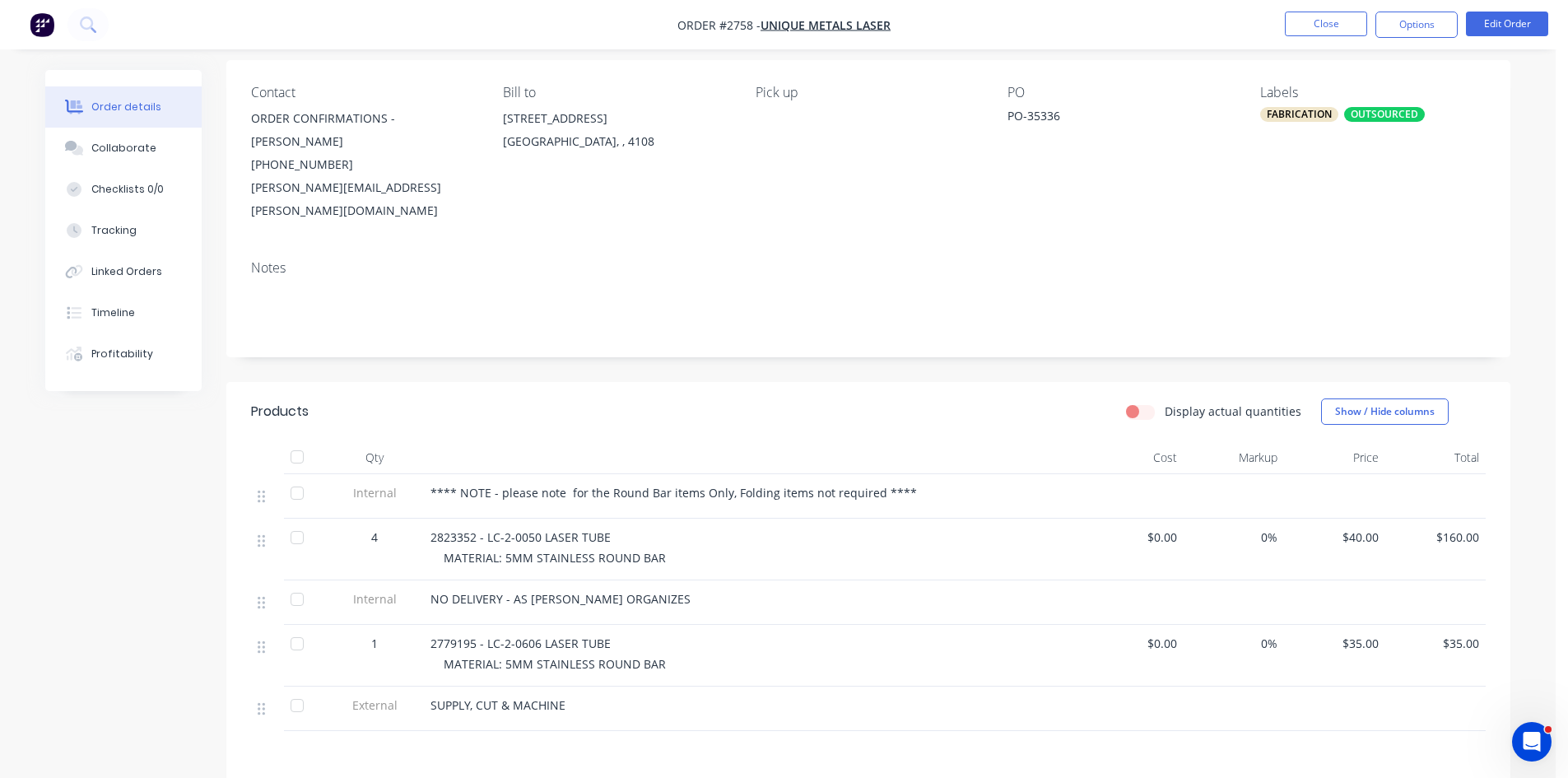
scroll to position [189, 0]
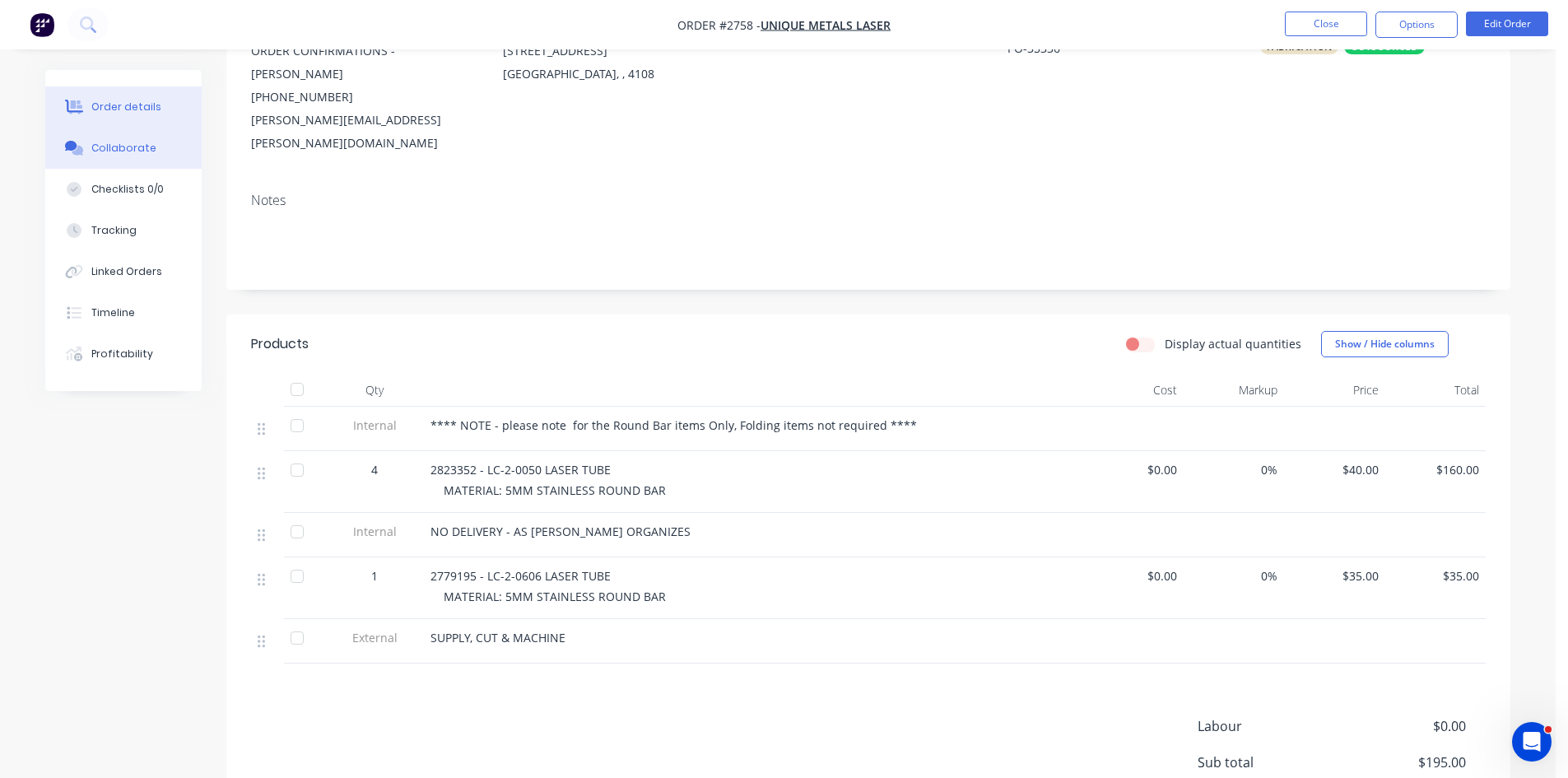
click at [126, 145] on div "Collaborate" at bounding box center [124, 148] width 65 height 15
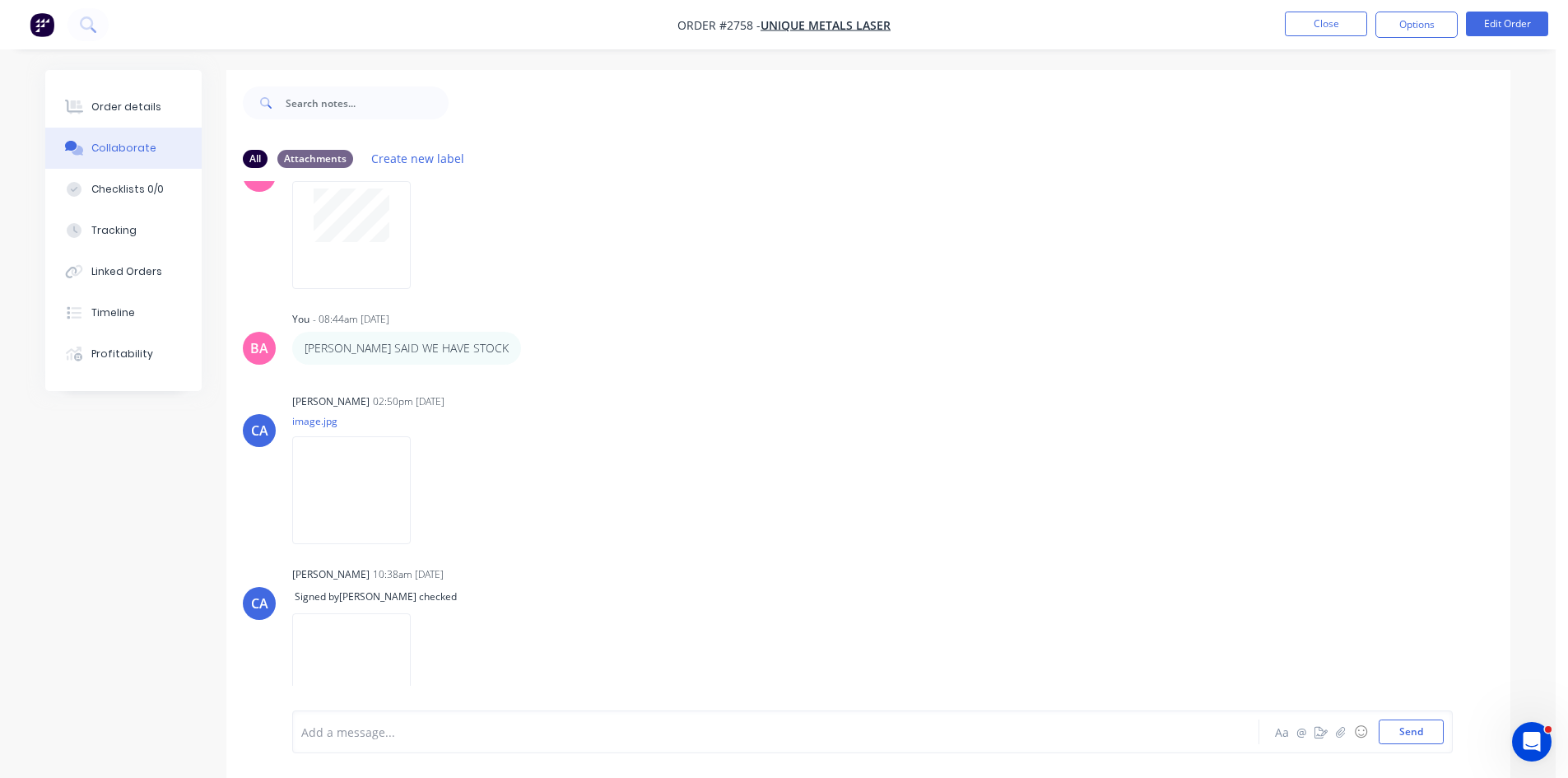
scroll to position [988, 0]
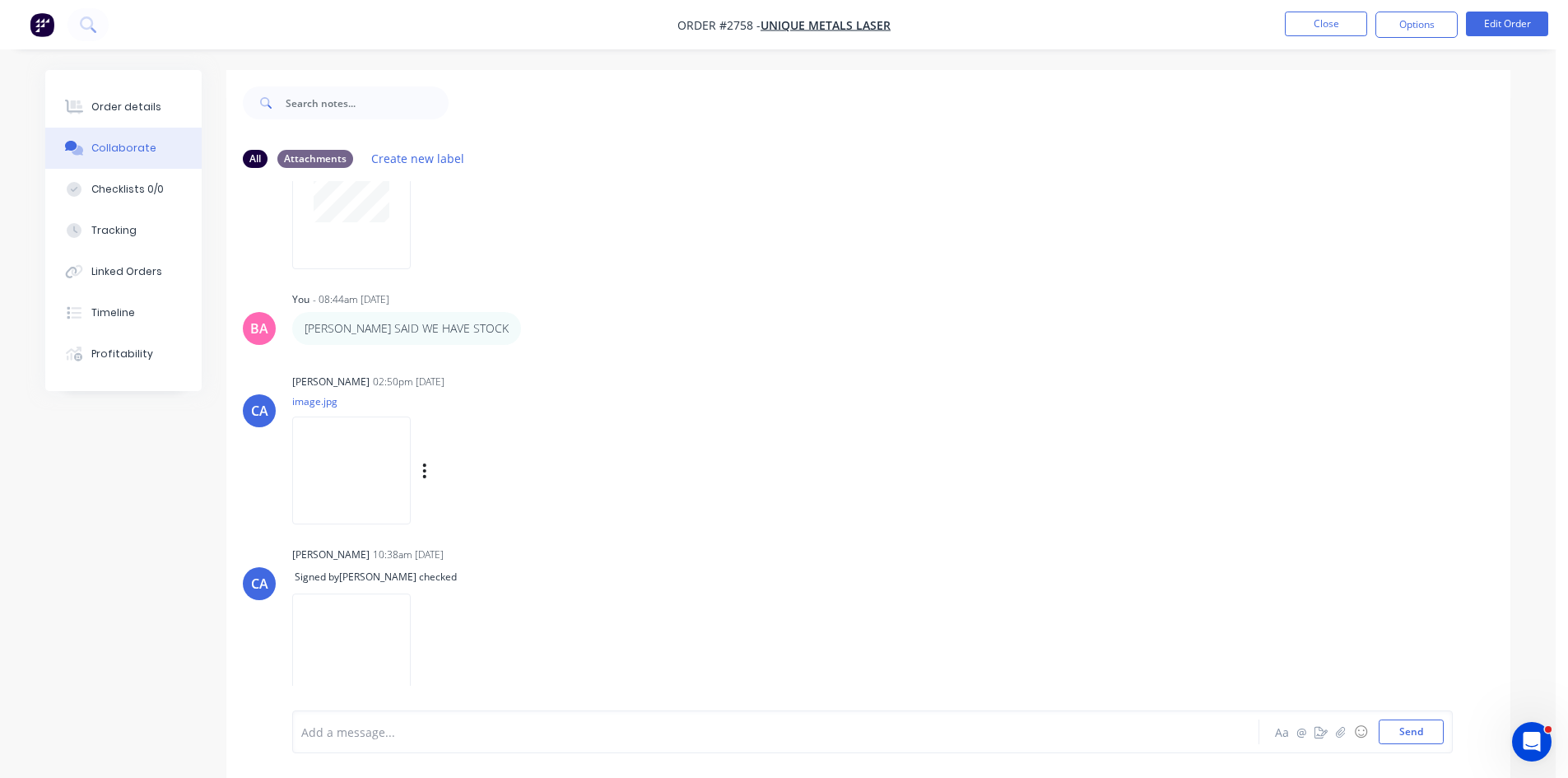
click at [337, 444] on img at bounding box center [352, 470] width 118 height 108
click at [1517, 20] on button "Edit Order" at bounding box center [1508, 24] width 83 height 25
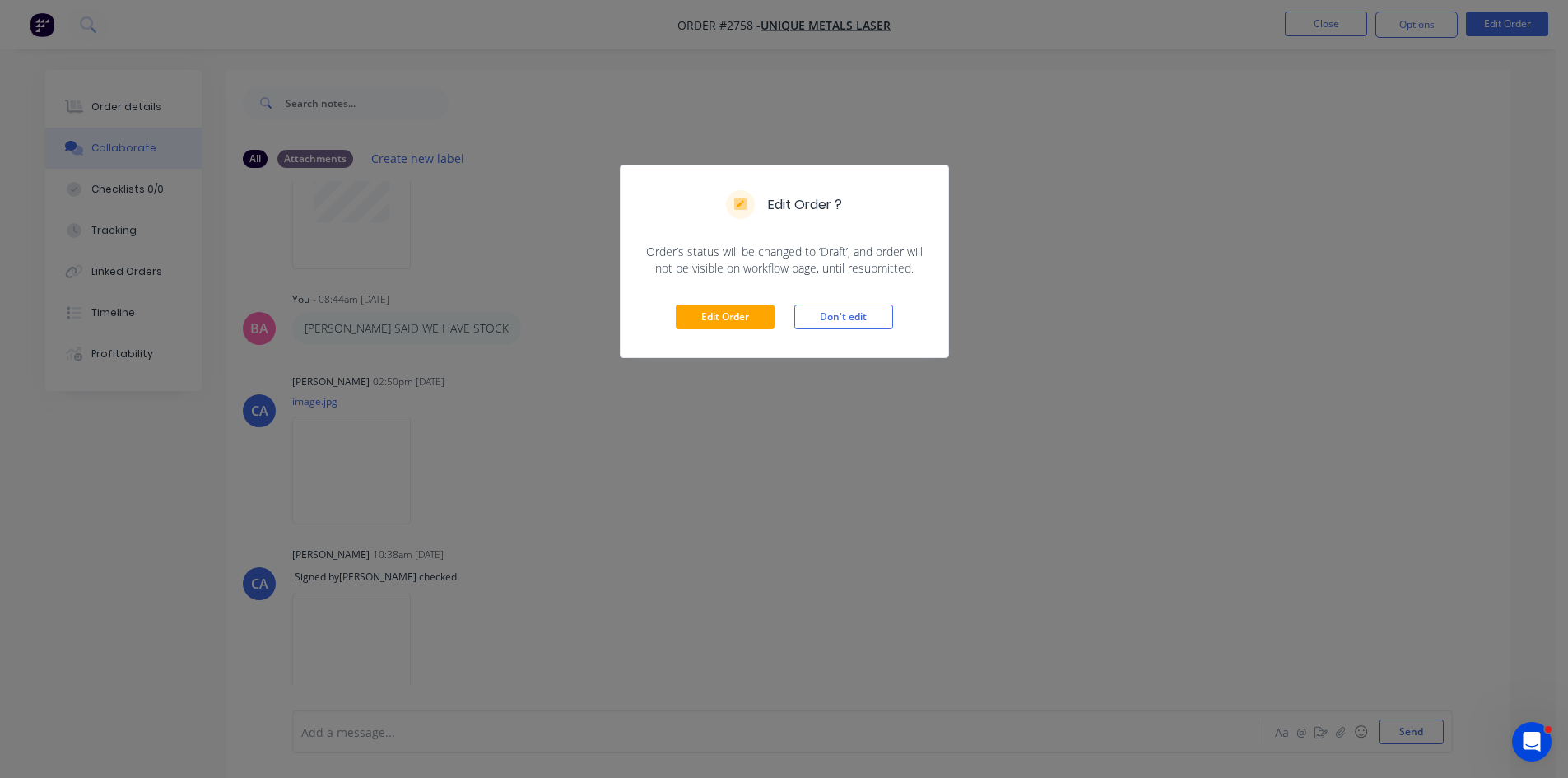
click at [1332, 23] on div "Edit Order ? Order’s status will be changed to ‘Draft’, and order will not be v…" at bounding box center [784, 389] width 1568 height 778
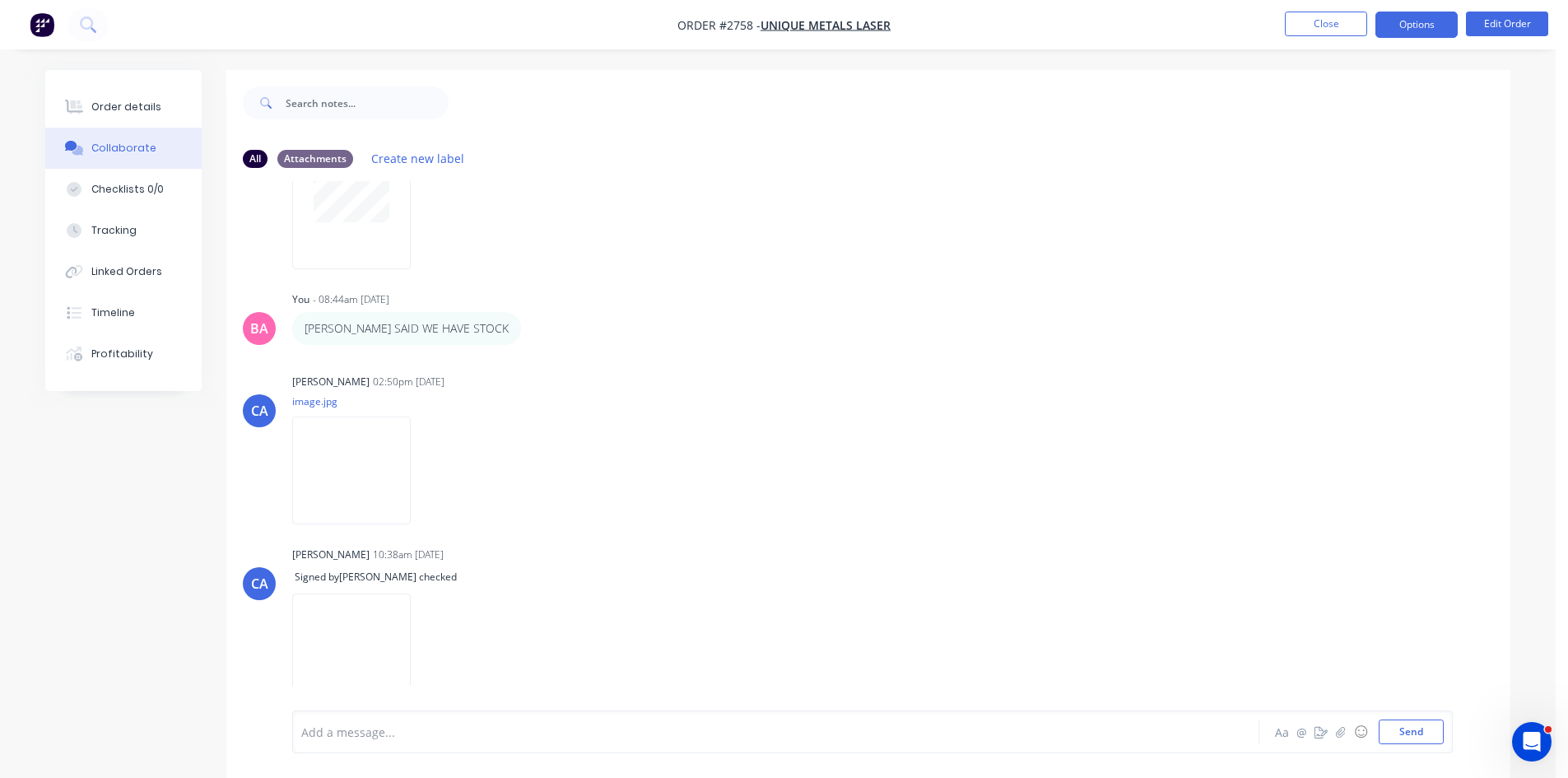
click at [1430, 22] on button "Options" at bounding box center [1417, 24] width 83 height 26
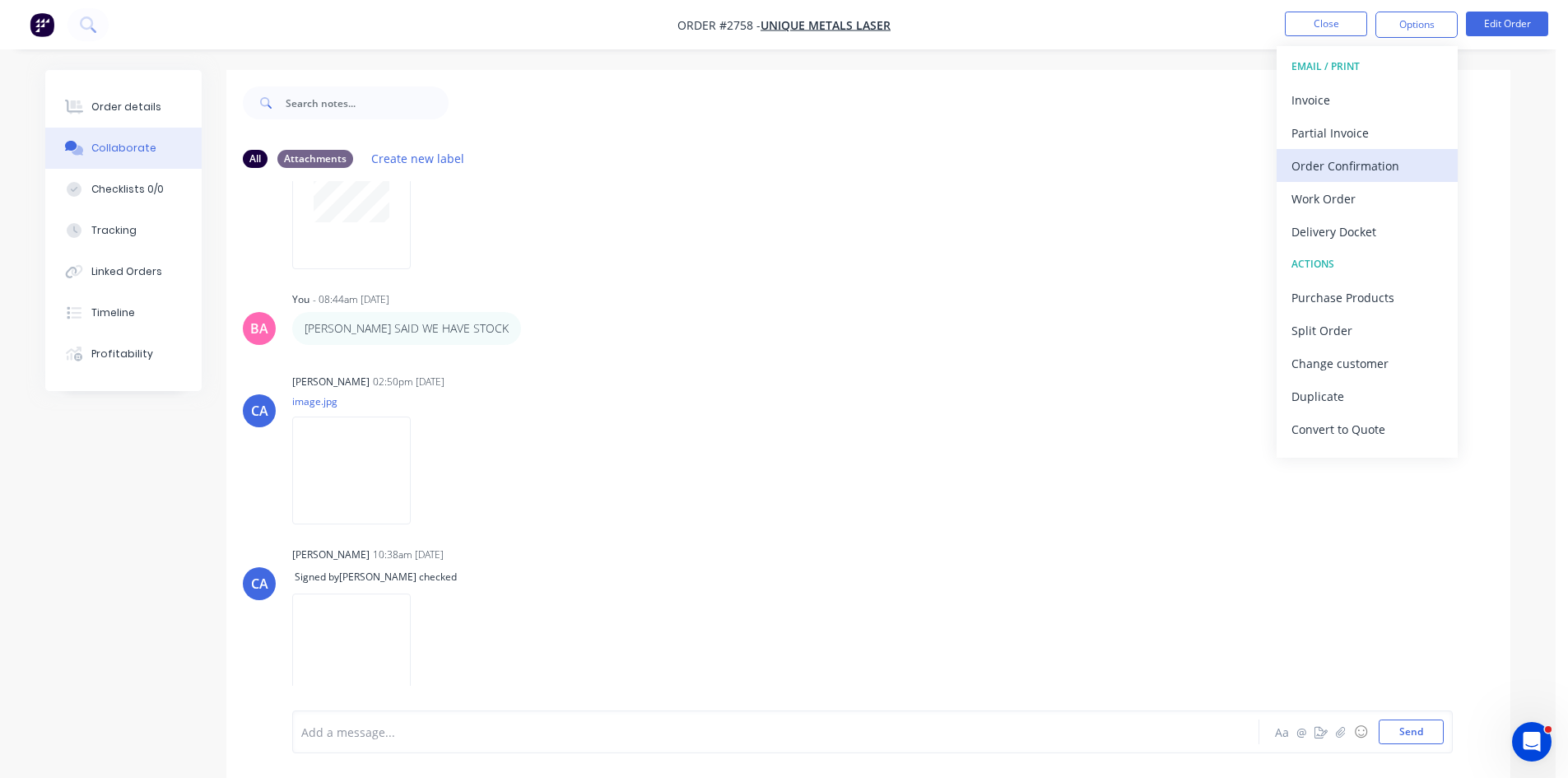
click at [1345, 166] on div "Order Confirmation" at bounding box center [1367, 166] width 152 height 24
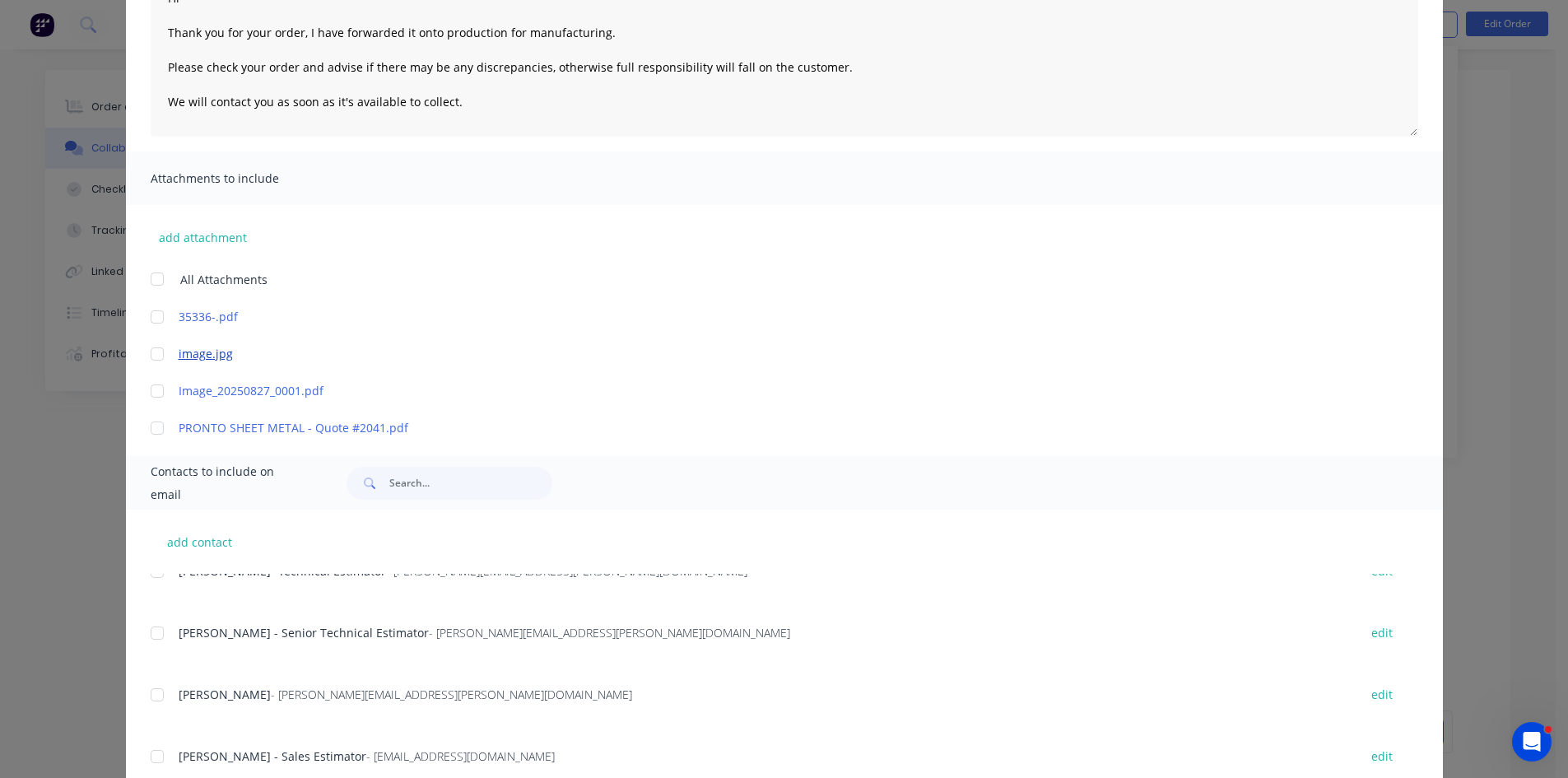
scroll to position [192, 0]
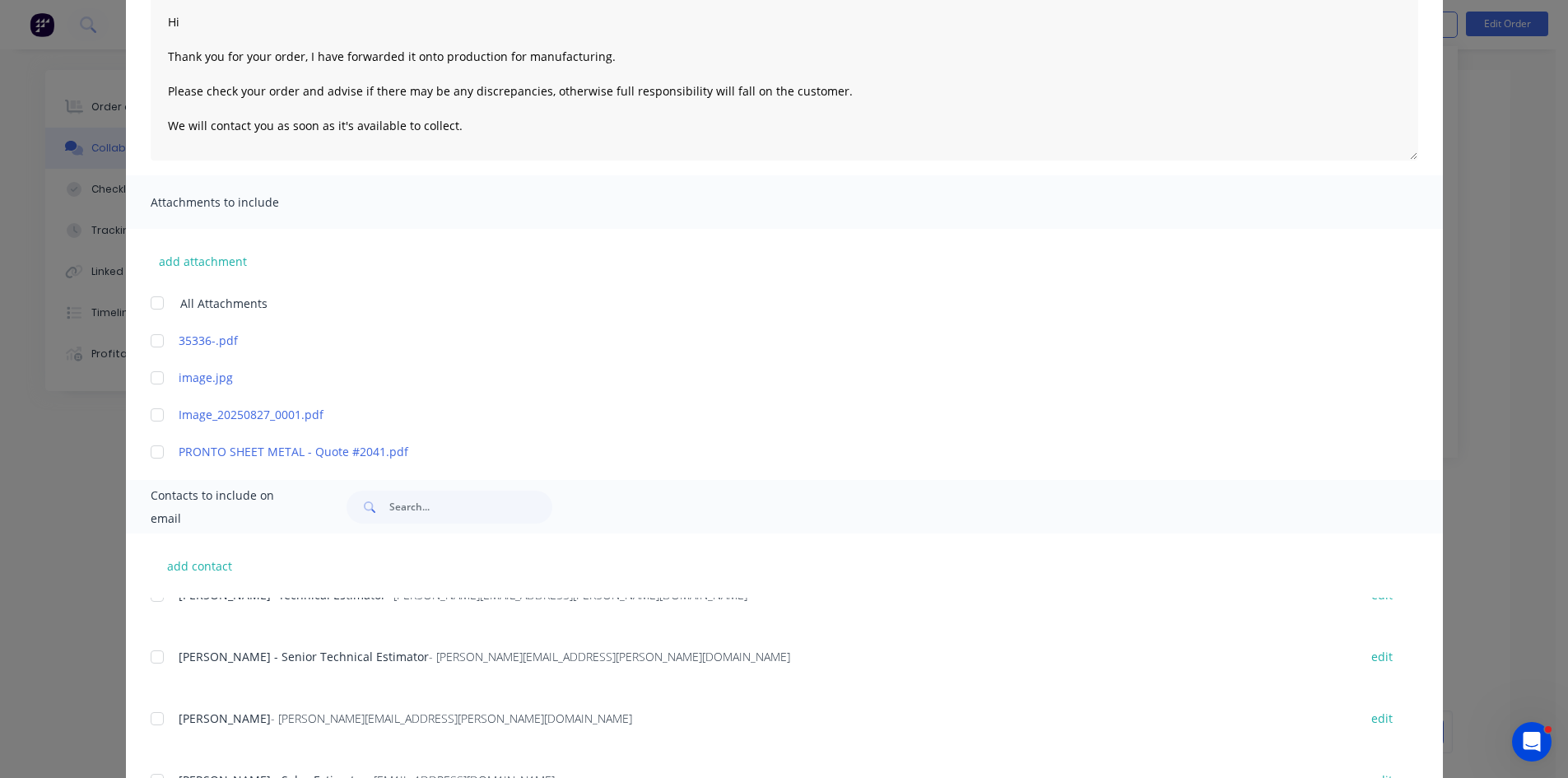
click at [153, 379] on div at bounding box center [157, 378] width 33 height 33
click at [152, 302] on div at bounding box center [157, 302] width 33 height 33
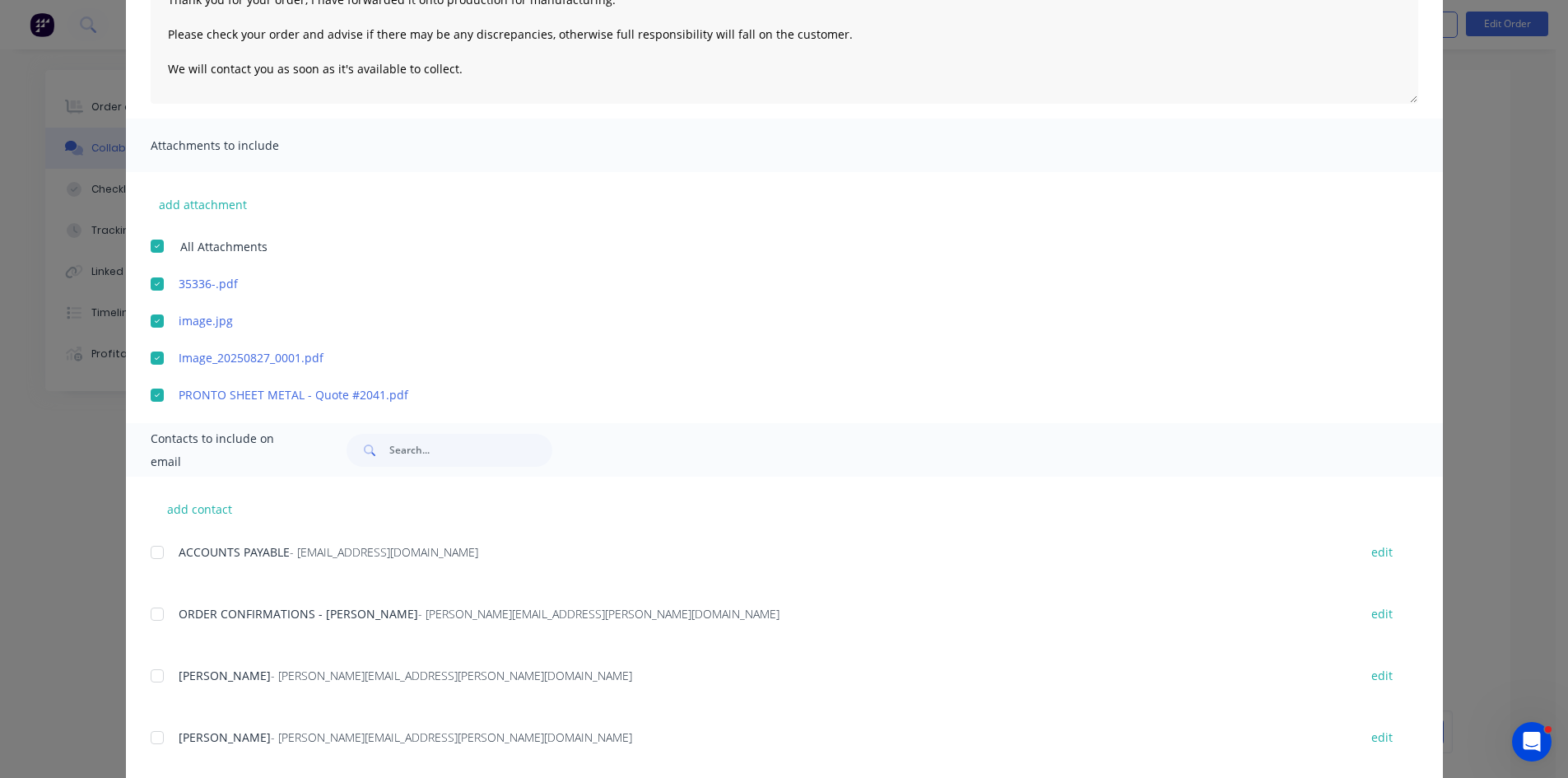
scroll to position [247, 0]
click at [149, 617] on div at bounding box center [157, 616] width 33 height 33
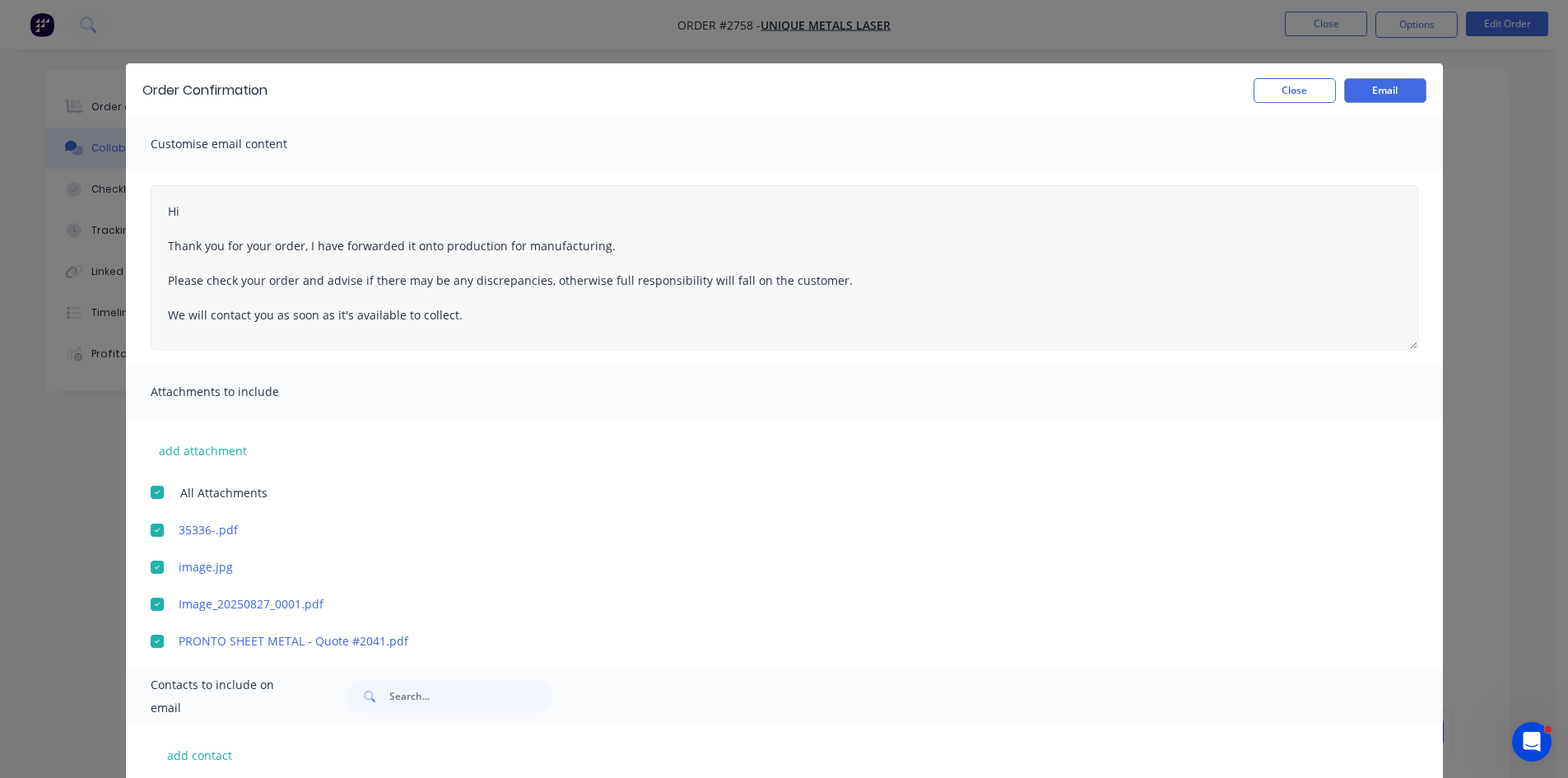
scroll to position [0, 0]
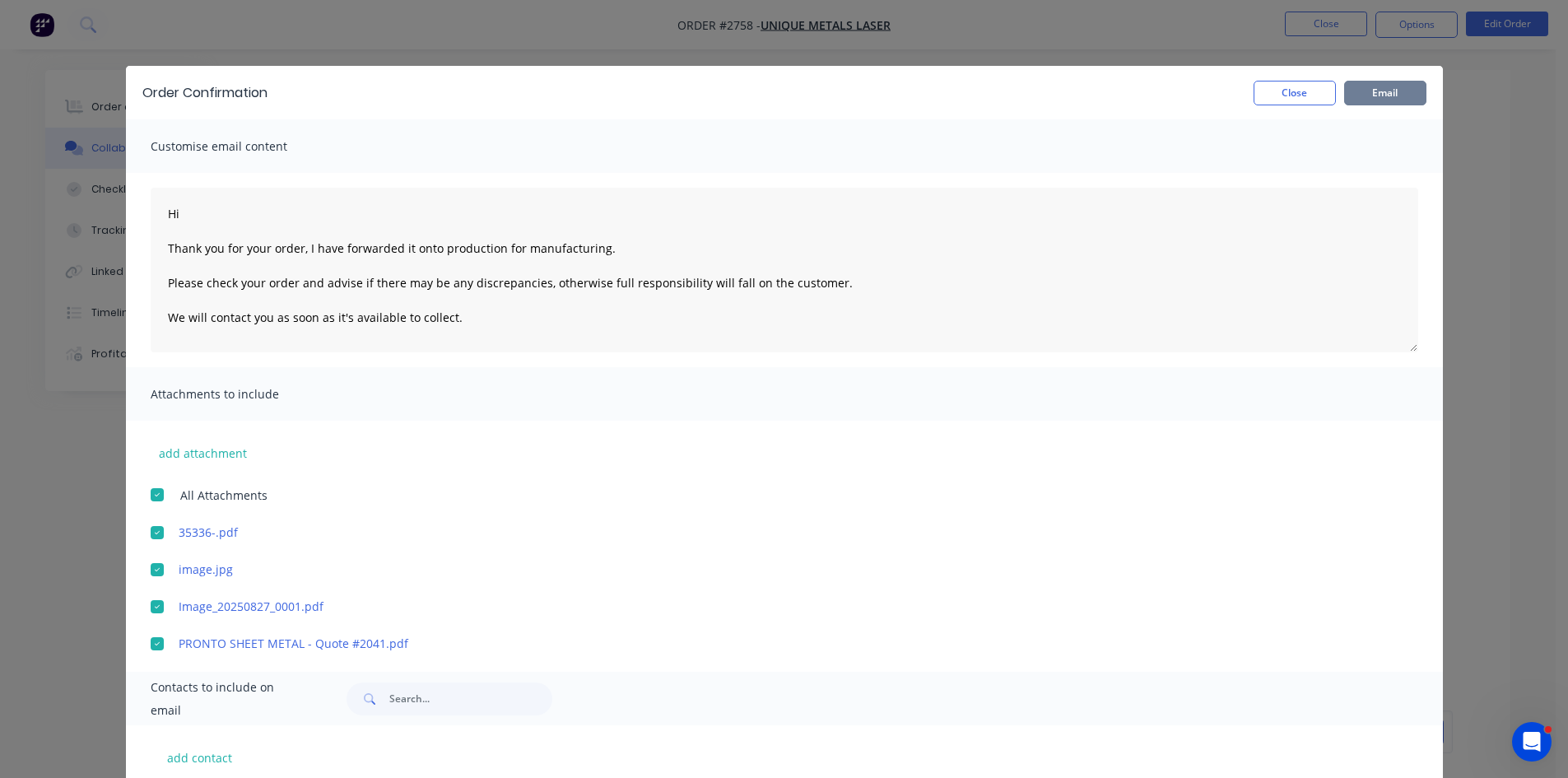
click at [1379, 92] on button "Email" at bounding box center [1386, 93] width 83 height 25
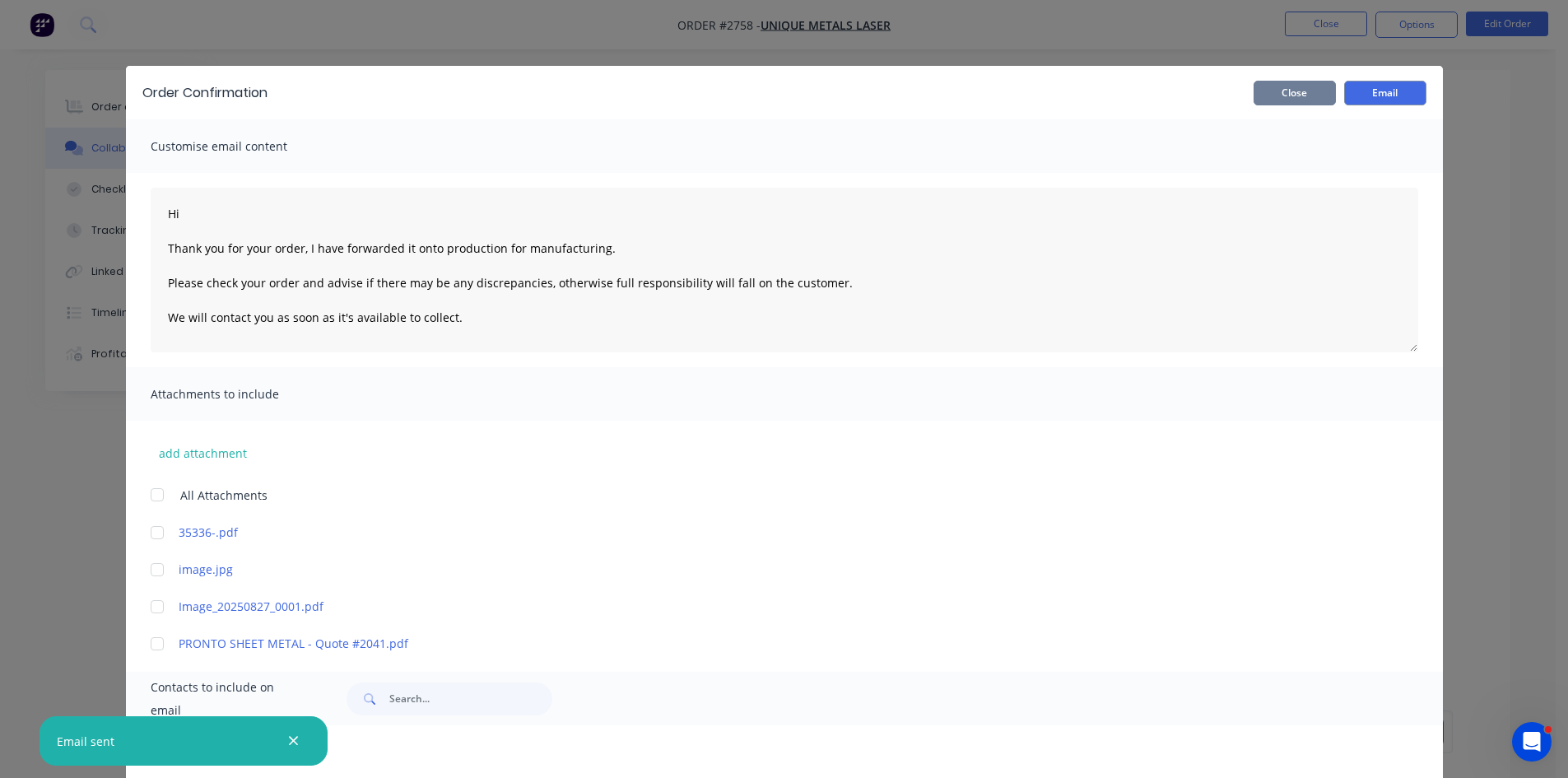
click at [1297, 95] on button "Close" at bounding box center [1295, 93] width 83 height 25
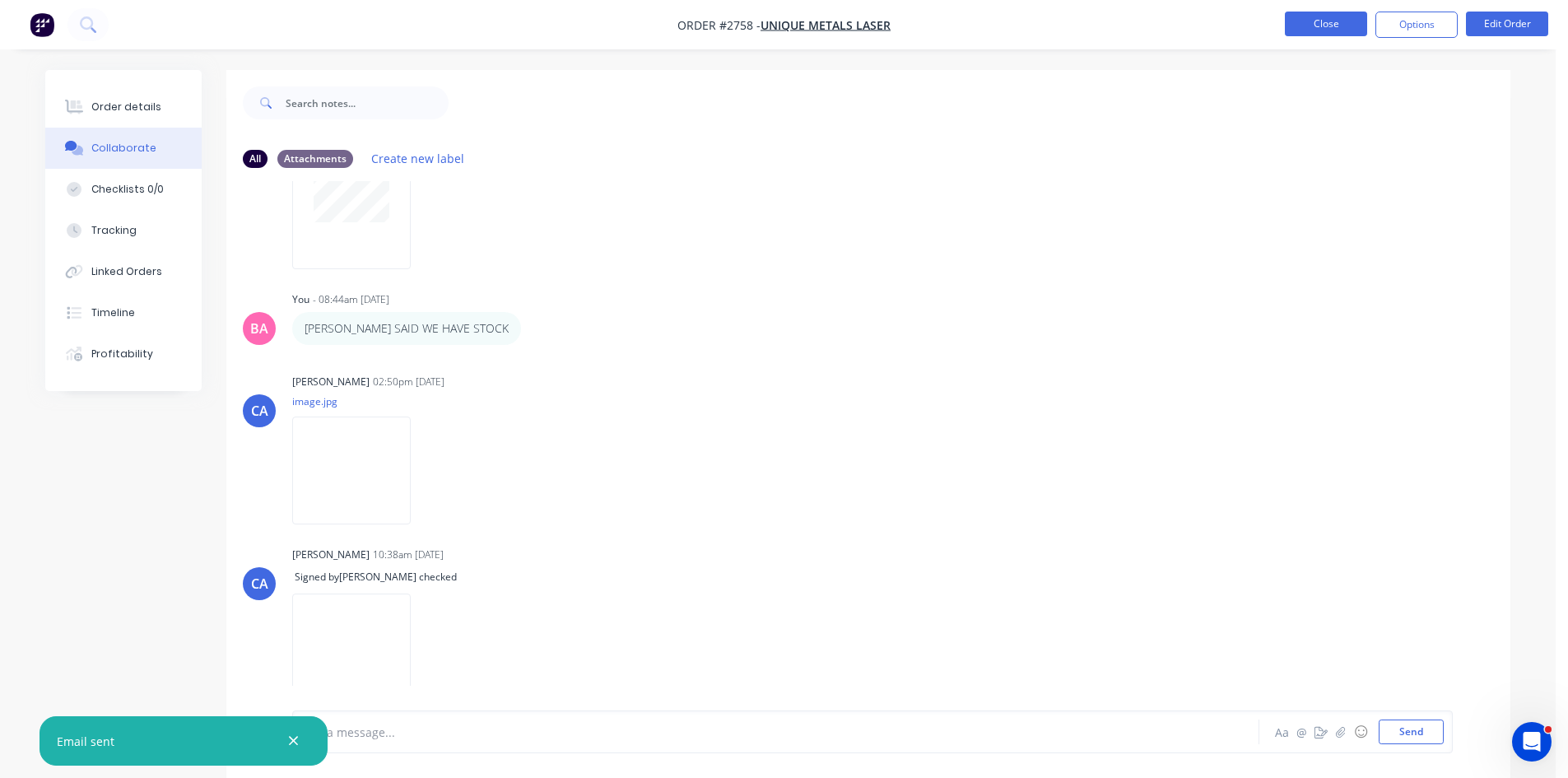
click at [1331, 23] on button "Close" at bounding box center [1327, 24] width 83 height 25
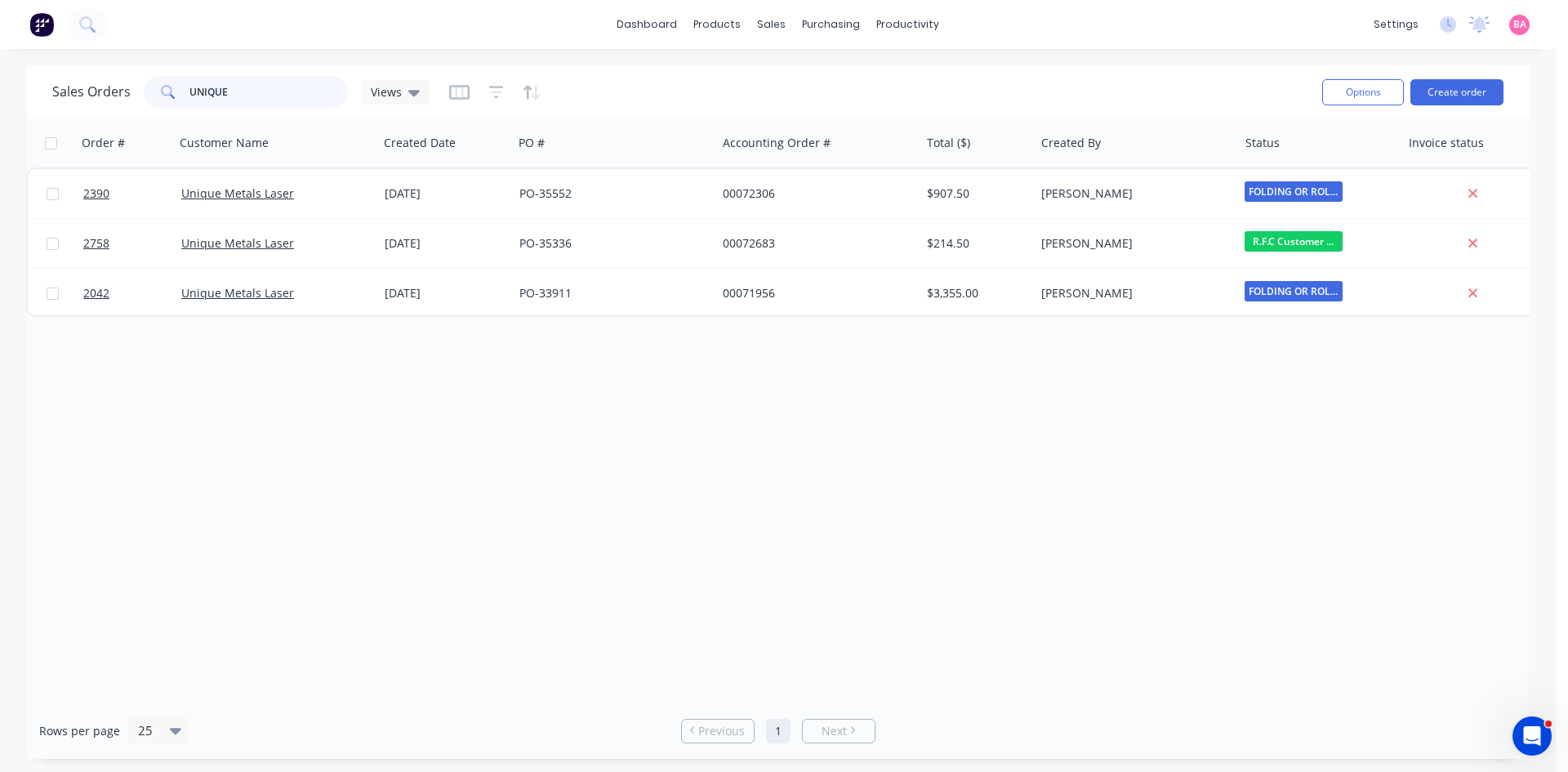
drag, startPoint x: 246, startPoint y: 85, endPoint x: -80, endPoint y: 15, distance: 333.4
click at [0, 15] on html "dashboard products sales purchasing productivity dashboard products Product Cat…" at bounding box center [784, 386] width 1568 height 772
type input "UNISON"
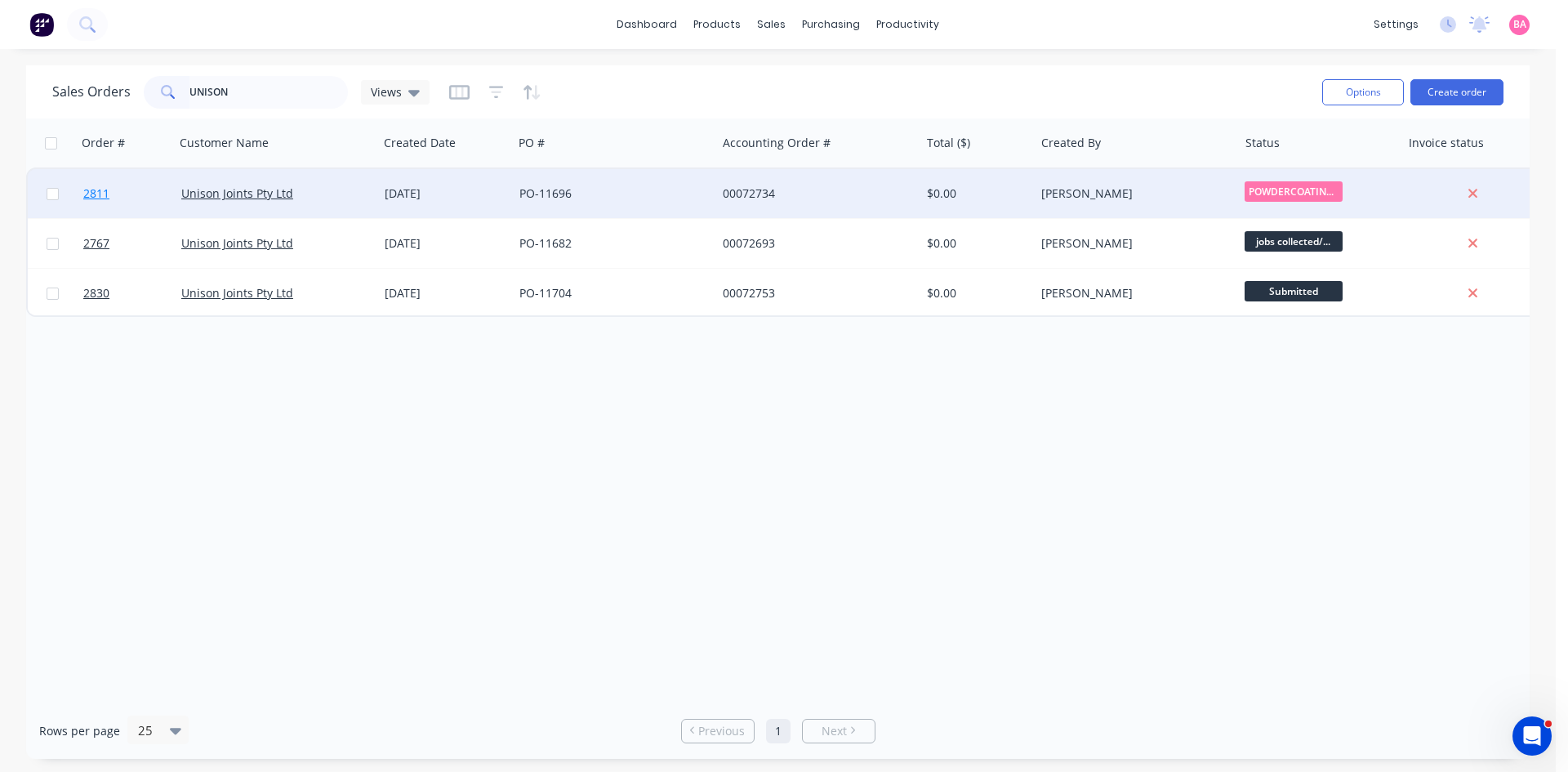
click at [98, 192] on span "2811" at bounding box center [96, 193] width 26 height 16
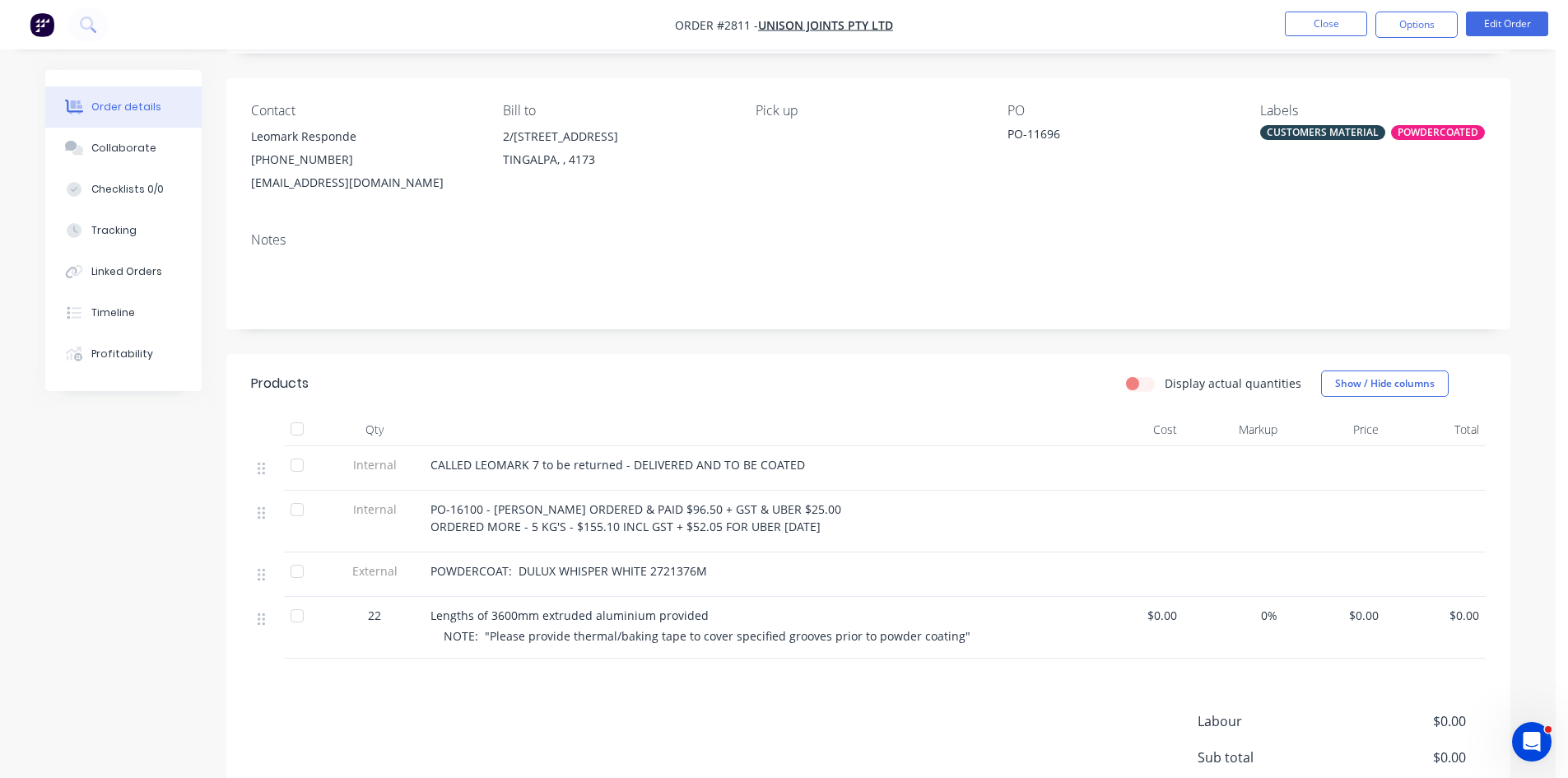
scroll to position [109, 0]
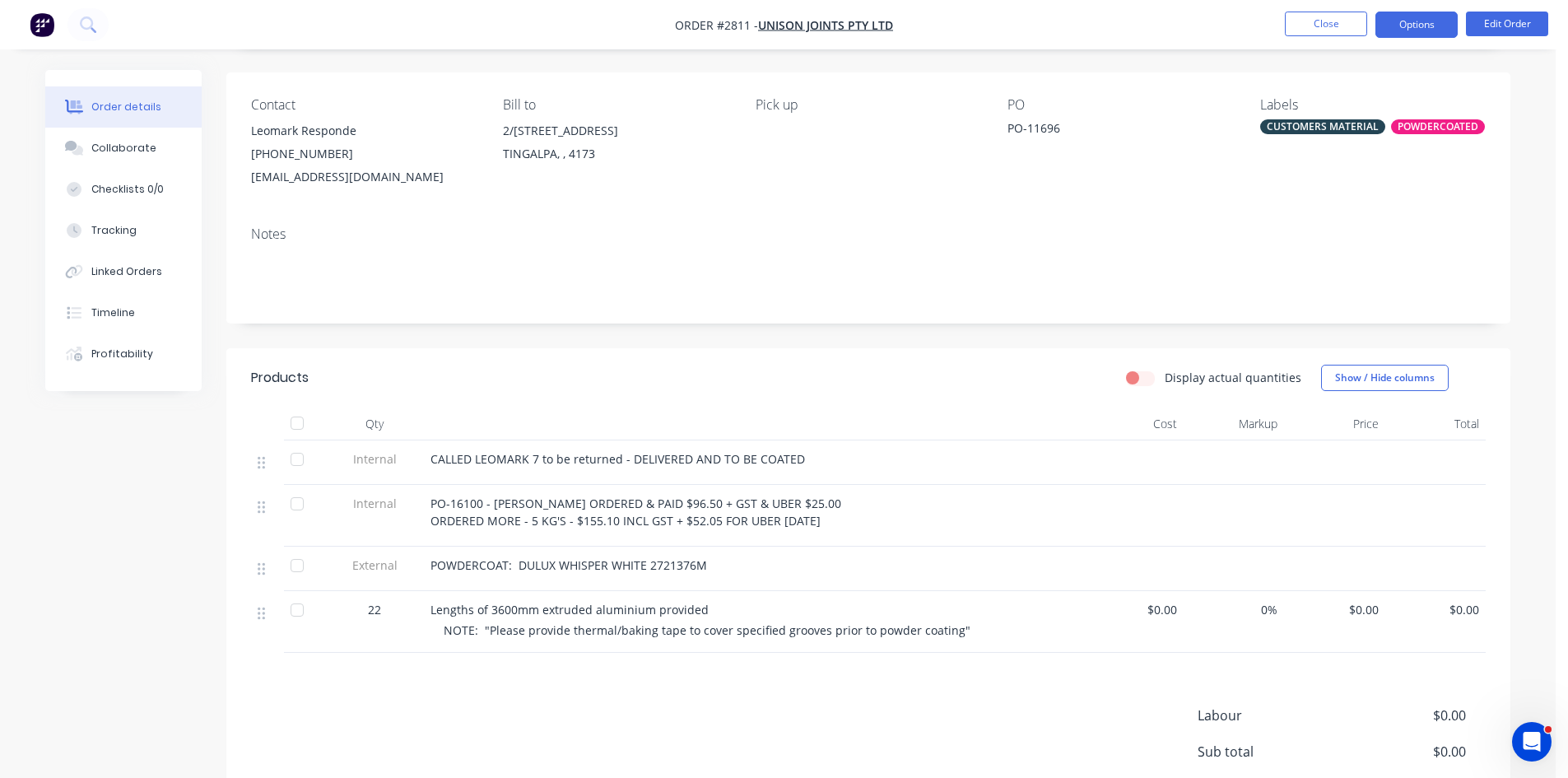
click at [1422, 20] on button "Options" at bounding box center [1417, 24] width 83 height 26
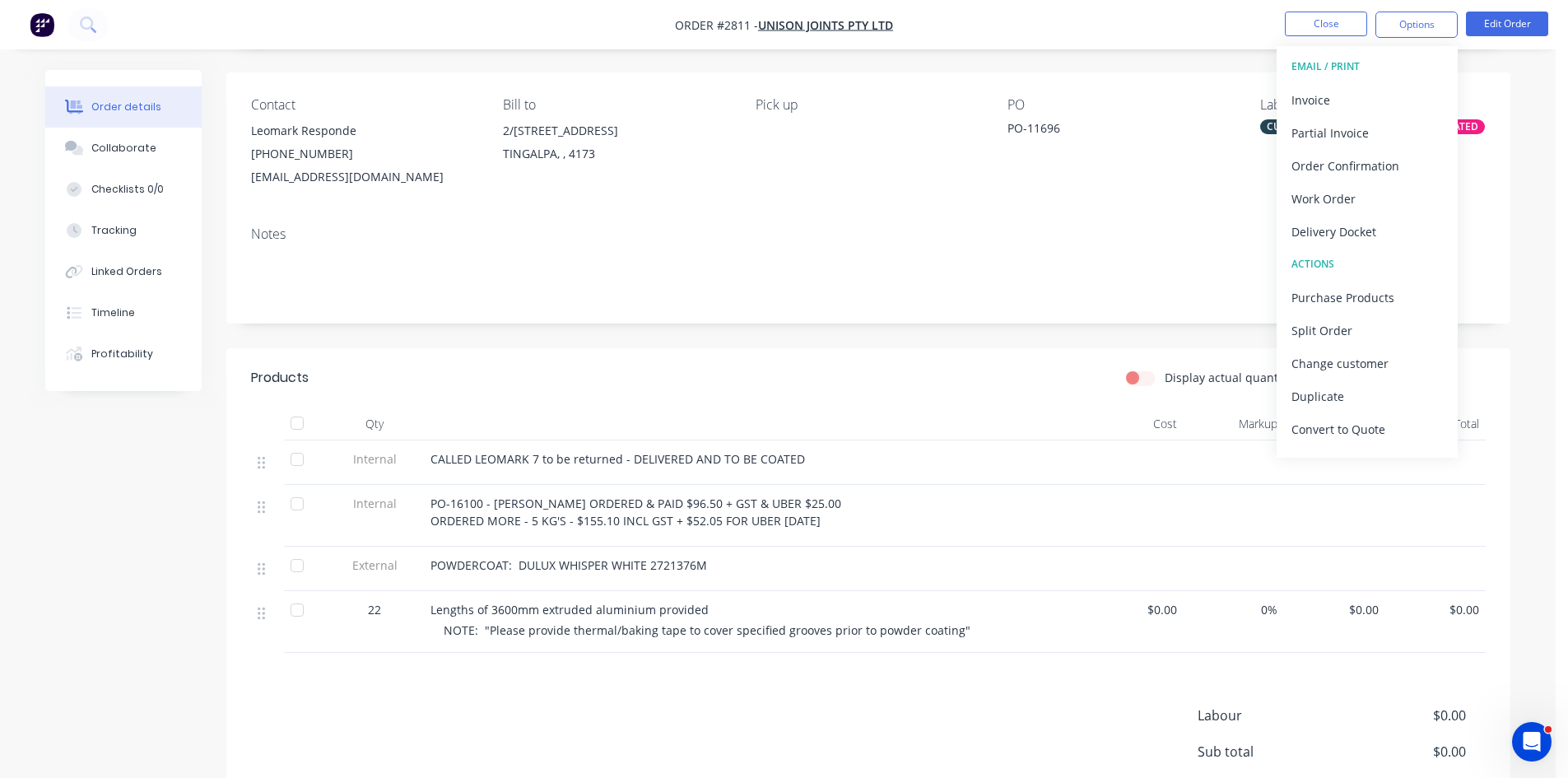
click at [1343, 231] on div "Delivery Docket" at bounding box center [1367, 232] width 152 height 24
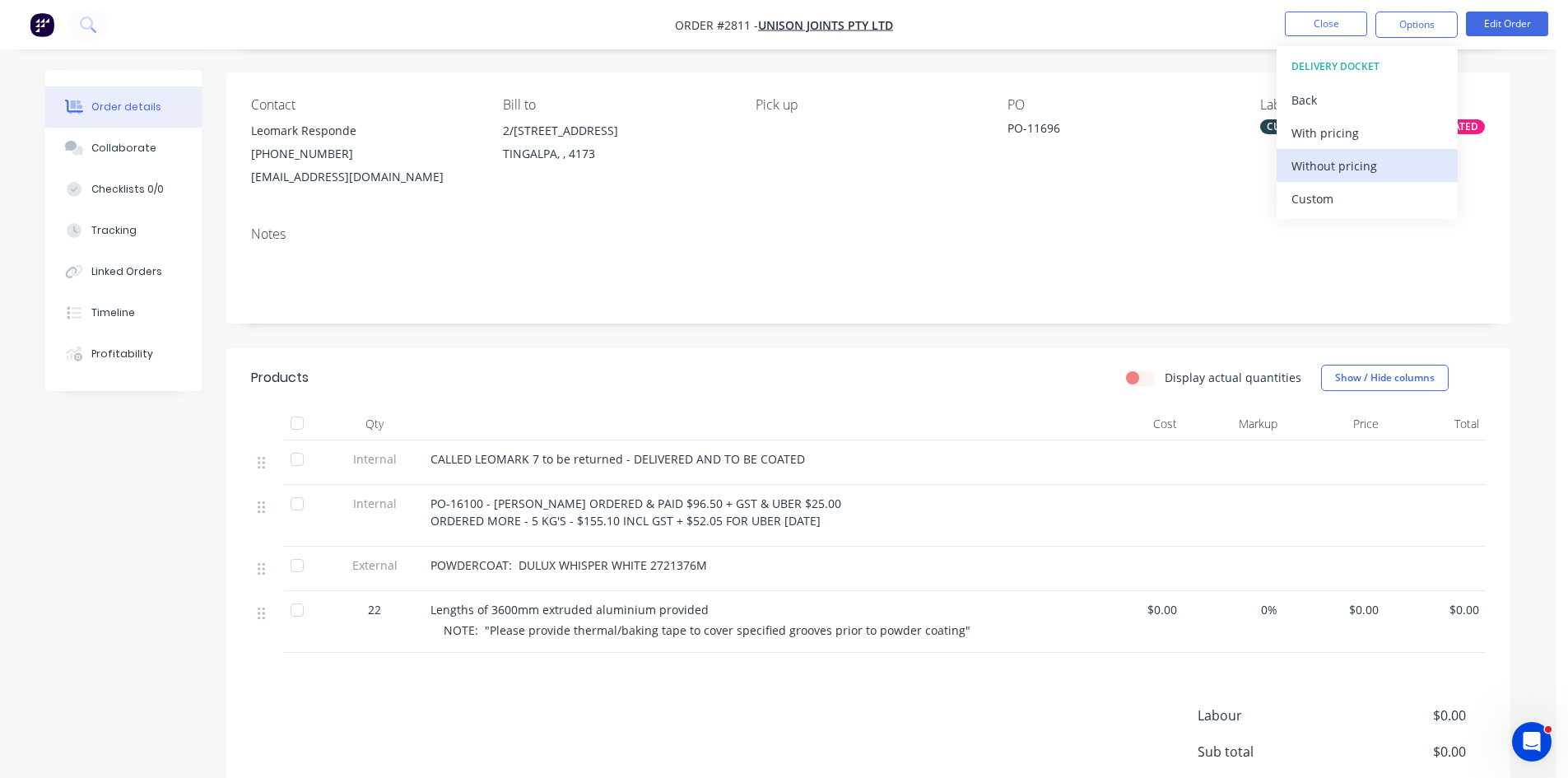
click at [1347, 172] on div "Without pricing" at bounding box center [1367, 166] width 152 height 24
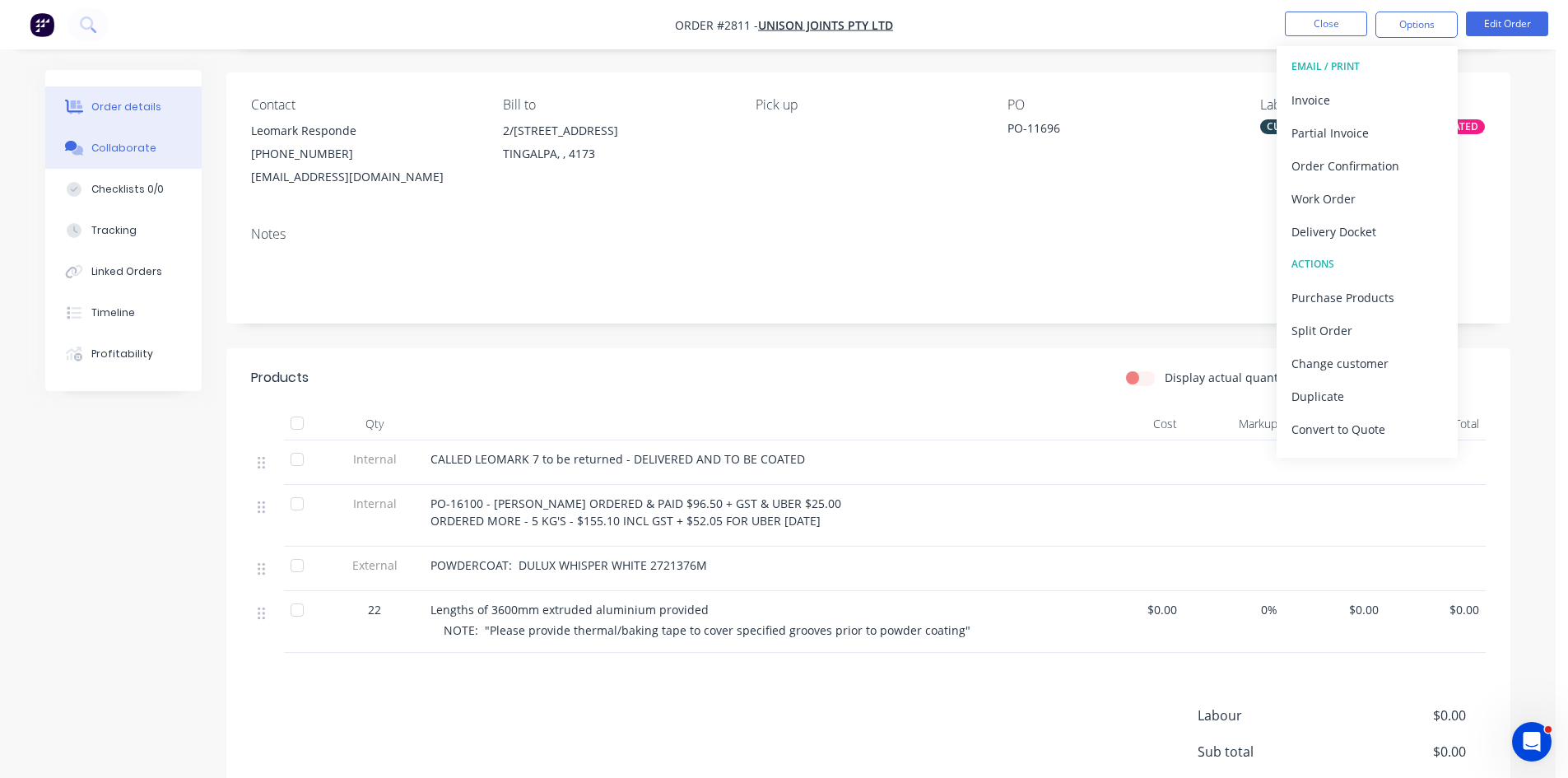
click at [98, 146] on div "Collaborate" at bounding box center [124, 148] width 65 height 15
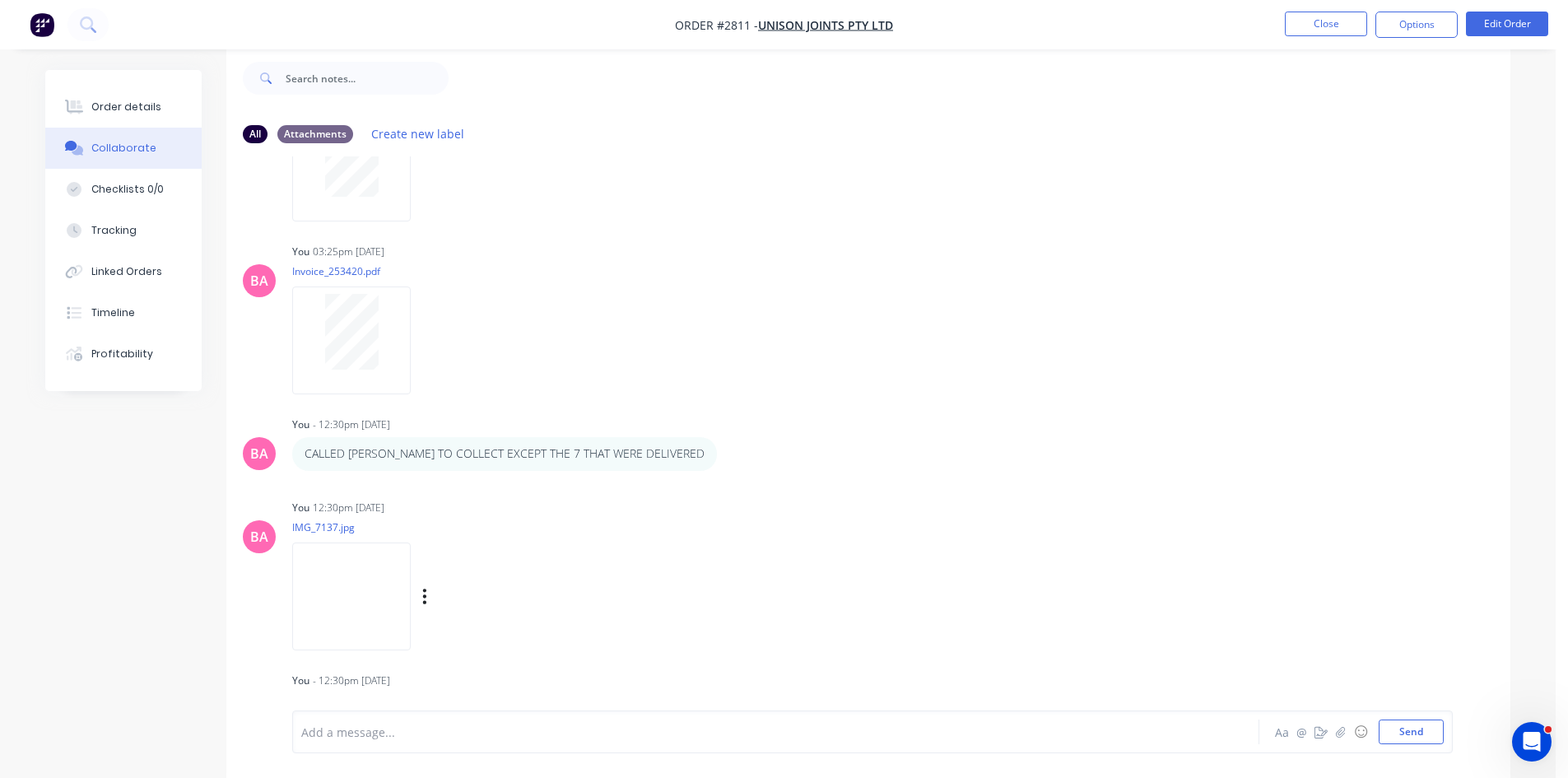
scroll to position [1848, 0]
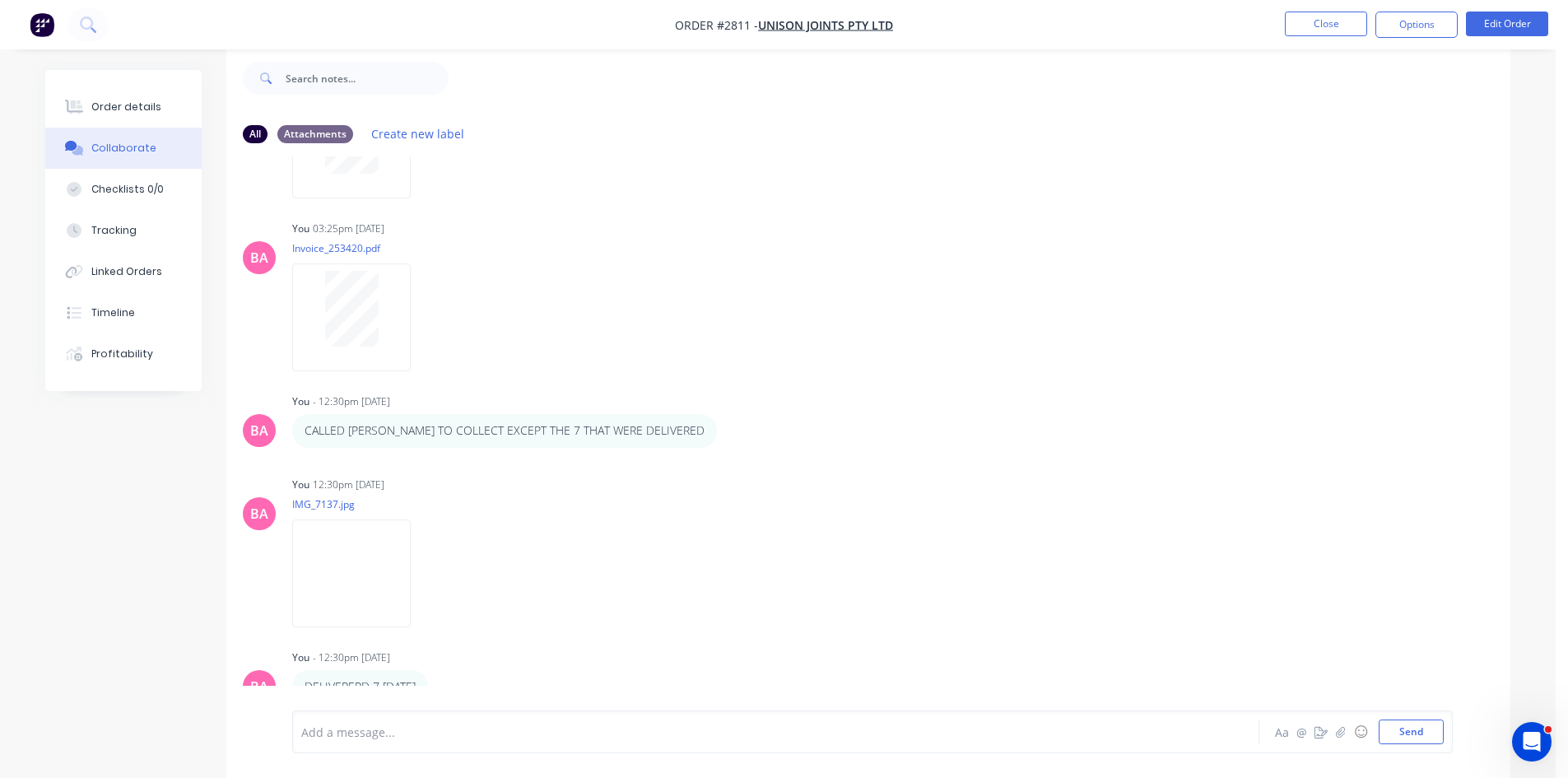
click at [593, 621] on div "**********" at bounding box center [868, 421] width 1284 height 529
click at [477, 727] on div at bounding box center [731, 731] width 856 height 17
click at [1401, 735] on button "Send" at bounding box center [1411, 732] width 65 height 25
click at [115, 106] on div "Order details" at bounding box center [127, 107] width 70 height 15
